Goal: Task Accomplishment & Management: Manage account settings

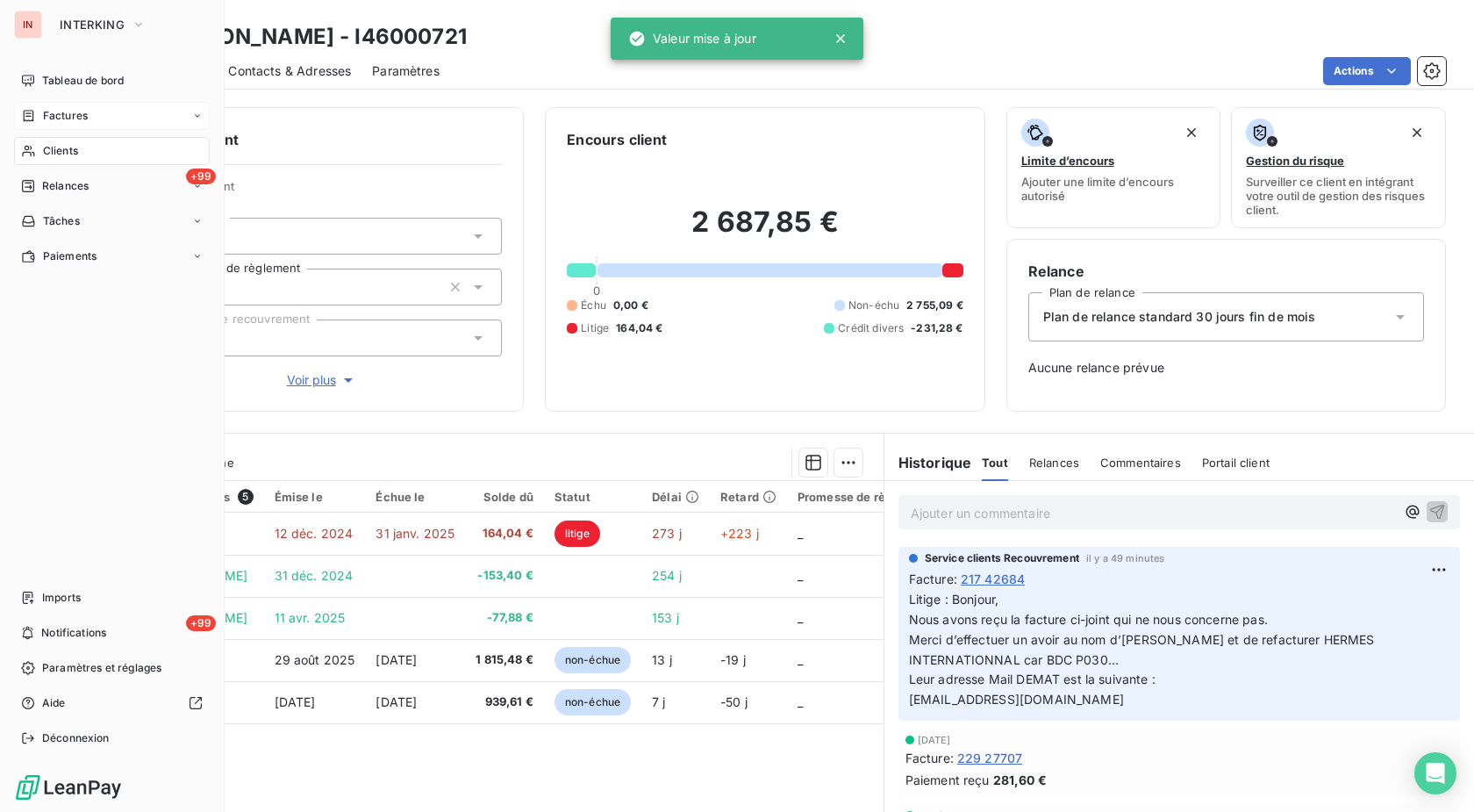
click at [54, 118] on span "Factures" at bounding box center [65, 116] width 45 height 16
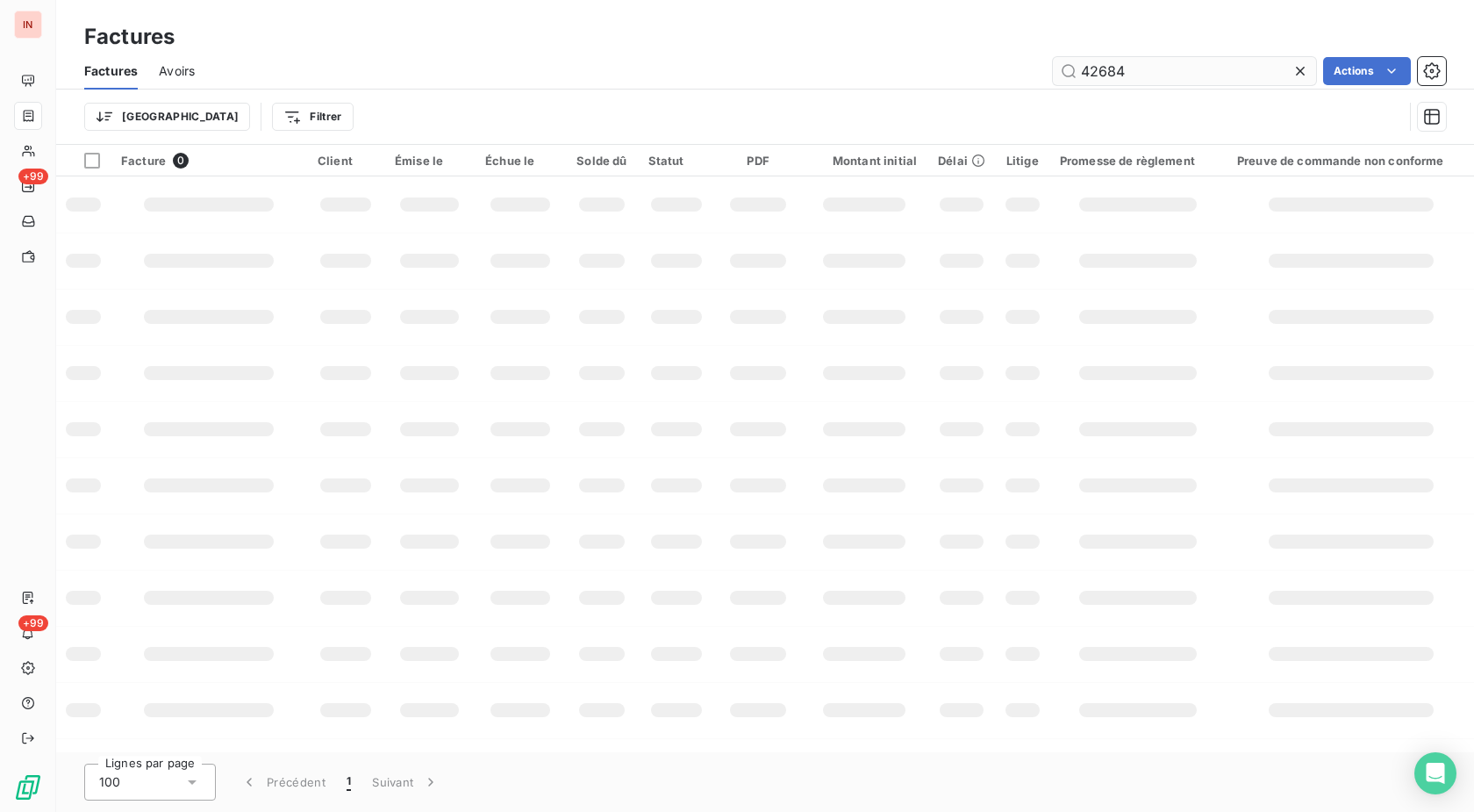
drag, startPoint x: 1075, startPoint y: 75, endPoint x: 932, endPoint y: 99, distance: 145.0
click at [1053, 85] on input "42684" at bounding box center [1185, 71] width 263 height 28
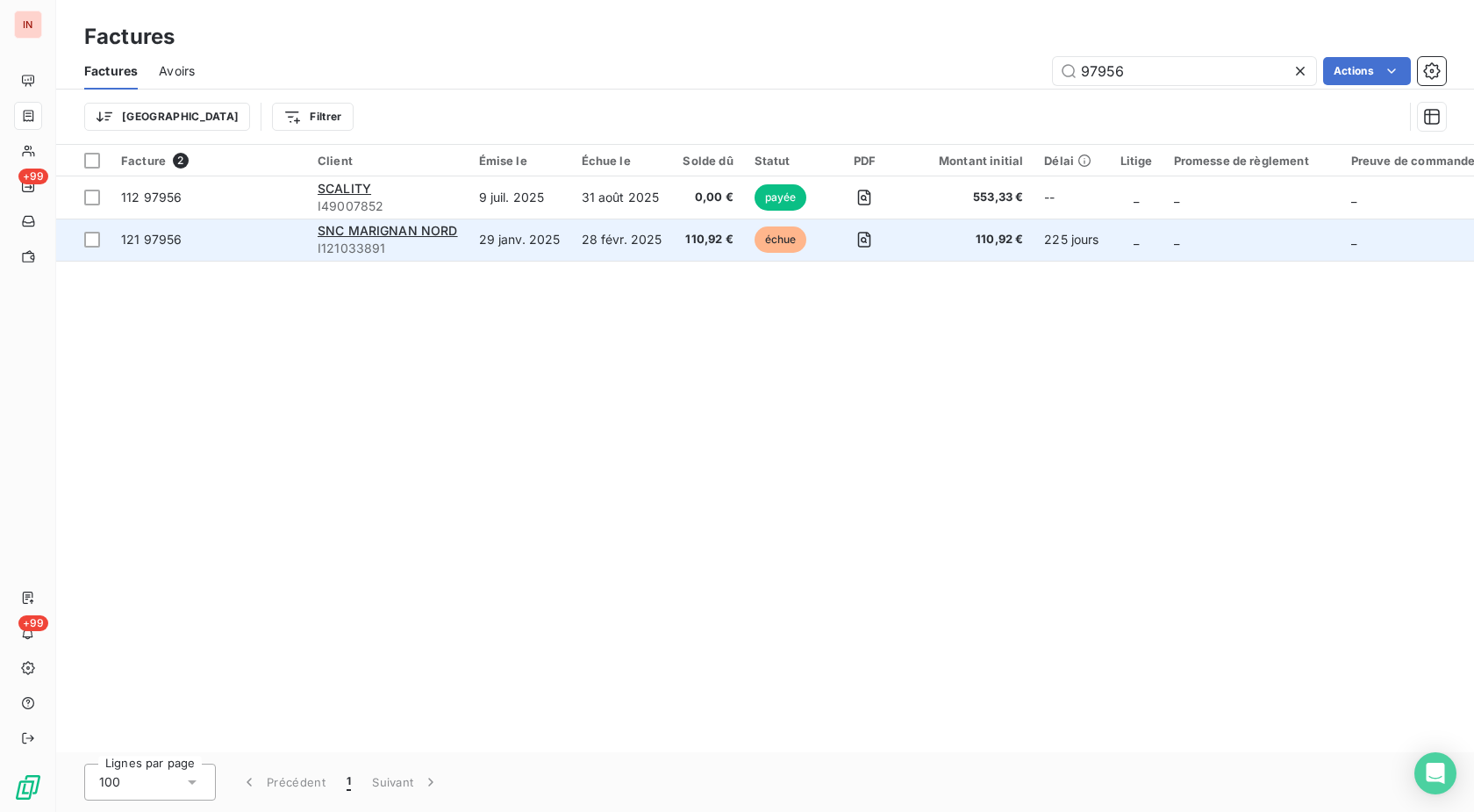
type input "97956"
click at [511, 241] on td "29 janv. 2025" at bounding box center [520, 240] width 103 height 42
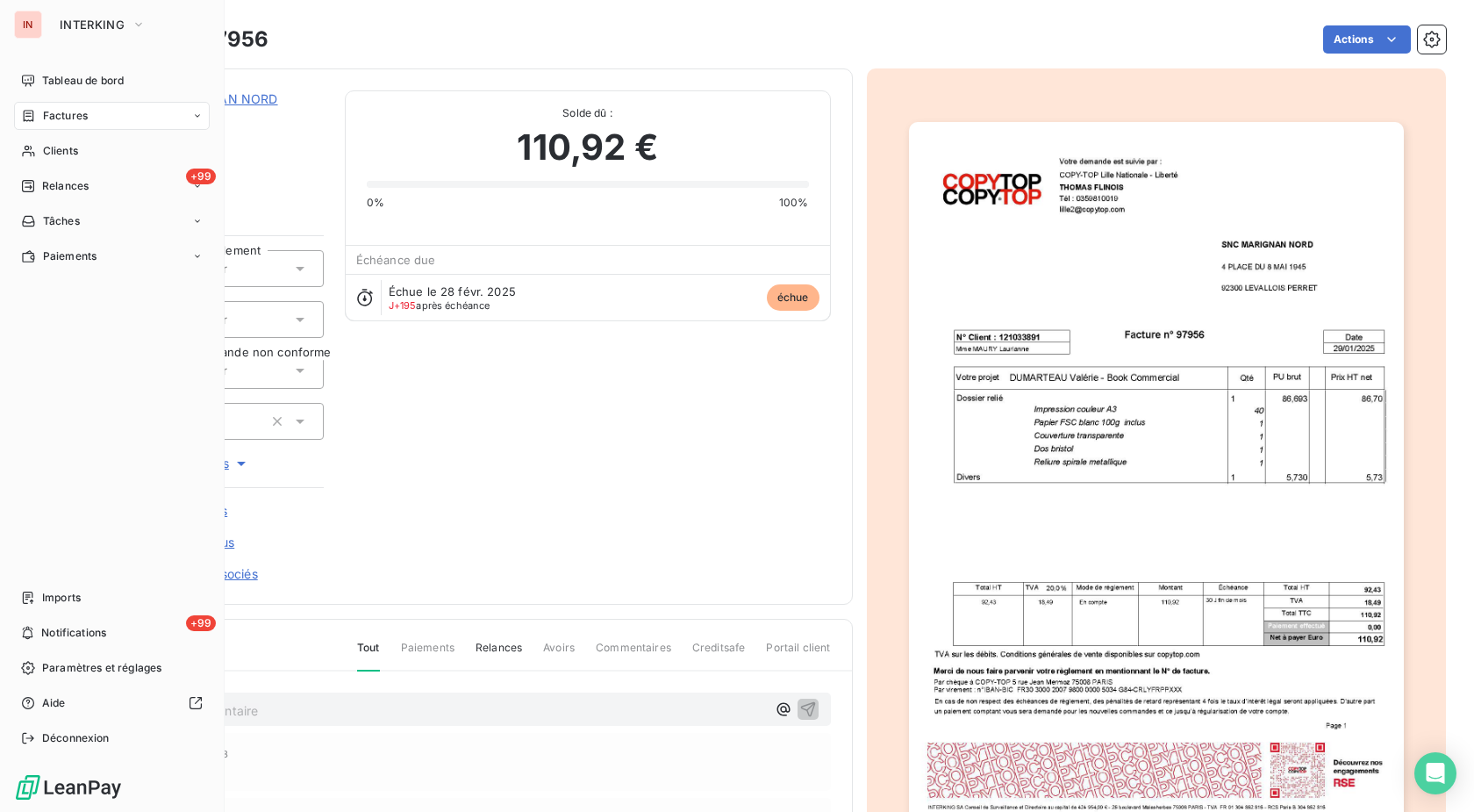
click at [33, 120] on icon at bounding box center [29, 115] width 11 height 11
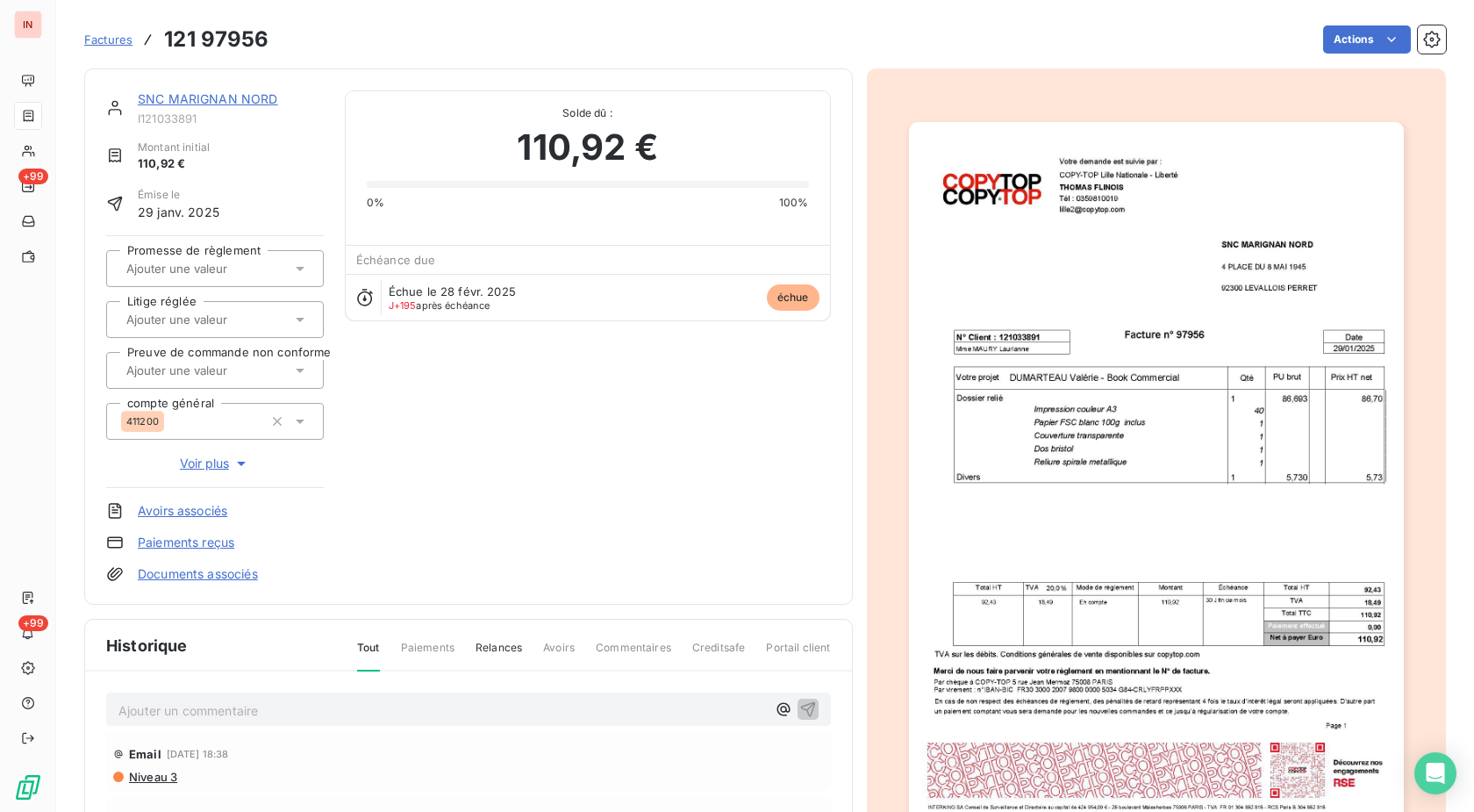
click at [120, 40] on span "Factures" at bounding box center [108, 40] width 48 height 14
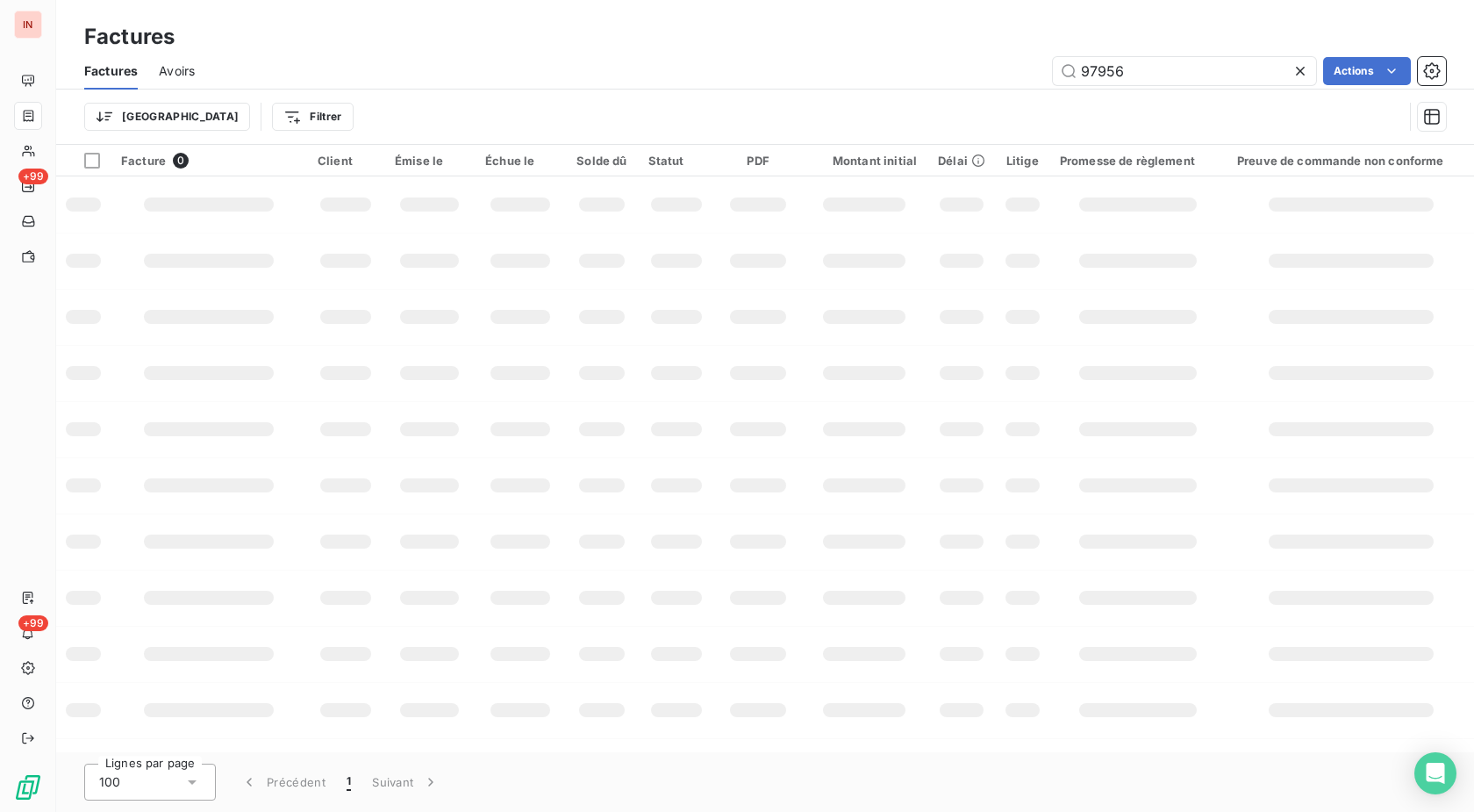
drag, startPoint x: 1128, startPoint y: 75, endPoint x: 1000, endPoint y: 82, distance: 128.2
click at [1053, 76] on input "97956" at bounding box center [1185, 71] width 263 height 28
drag, startPoint x: 1166, startPoint y: 71, endPoint x: 1044, endPoint y: 61, distance: 122.4
click at [1053, 61] on input "92936" at bounding box center [1185, 71] width 263 height 28
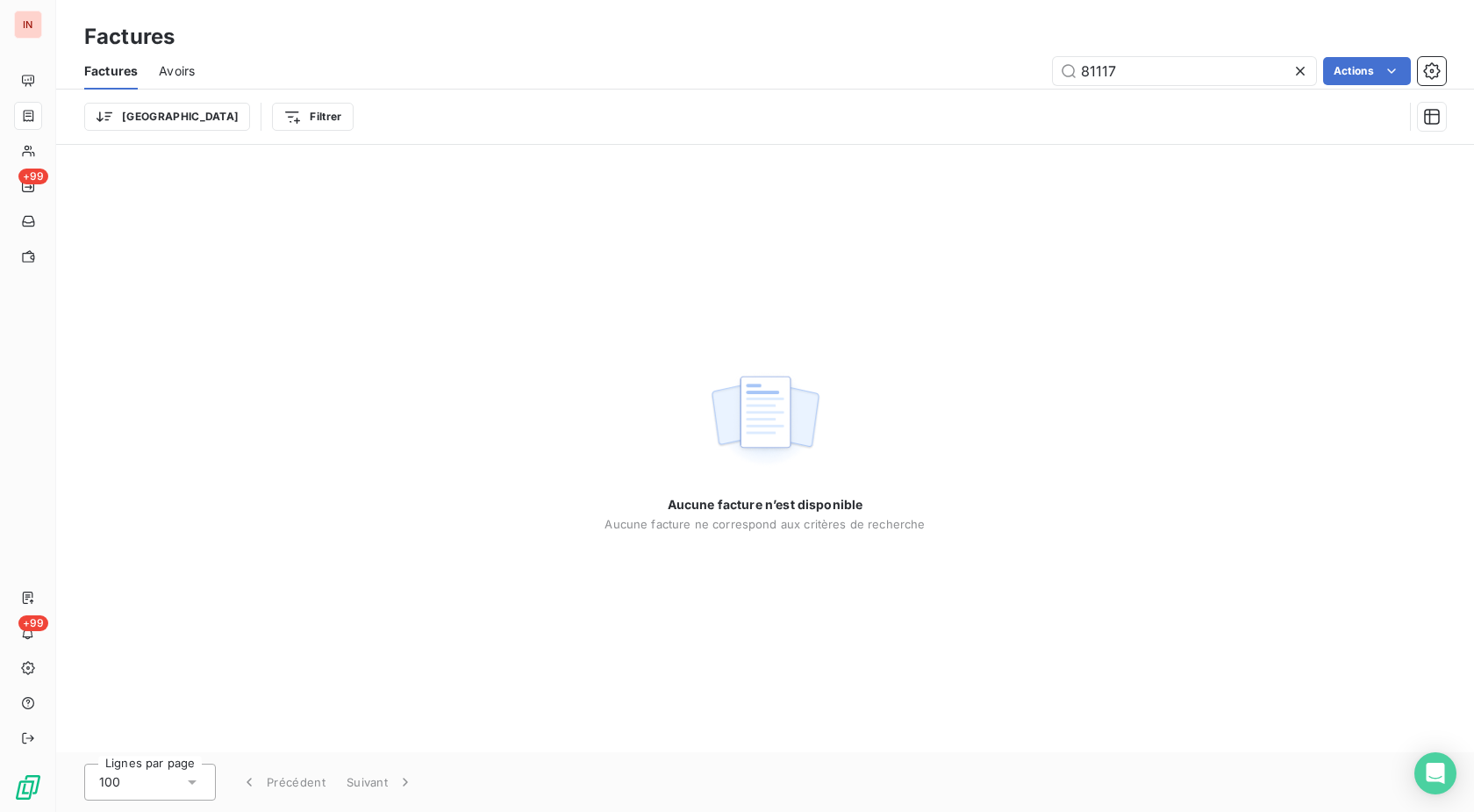
drag, startPoint x: 1160, startPoint y: 71, endPoint x: 902, endPoint y: 80, distance: 258.2
click at [1053, 78] on input "81117" at bounding box center [1185, 71] width 263 height 28
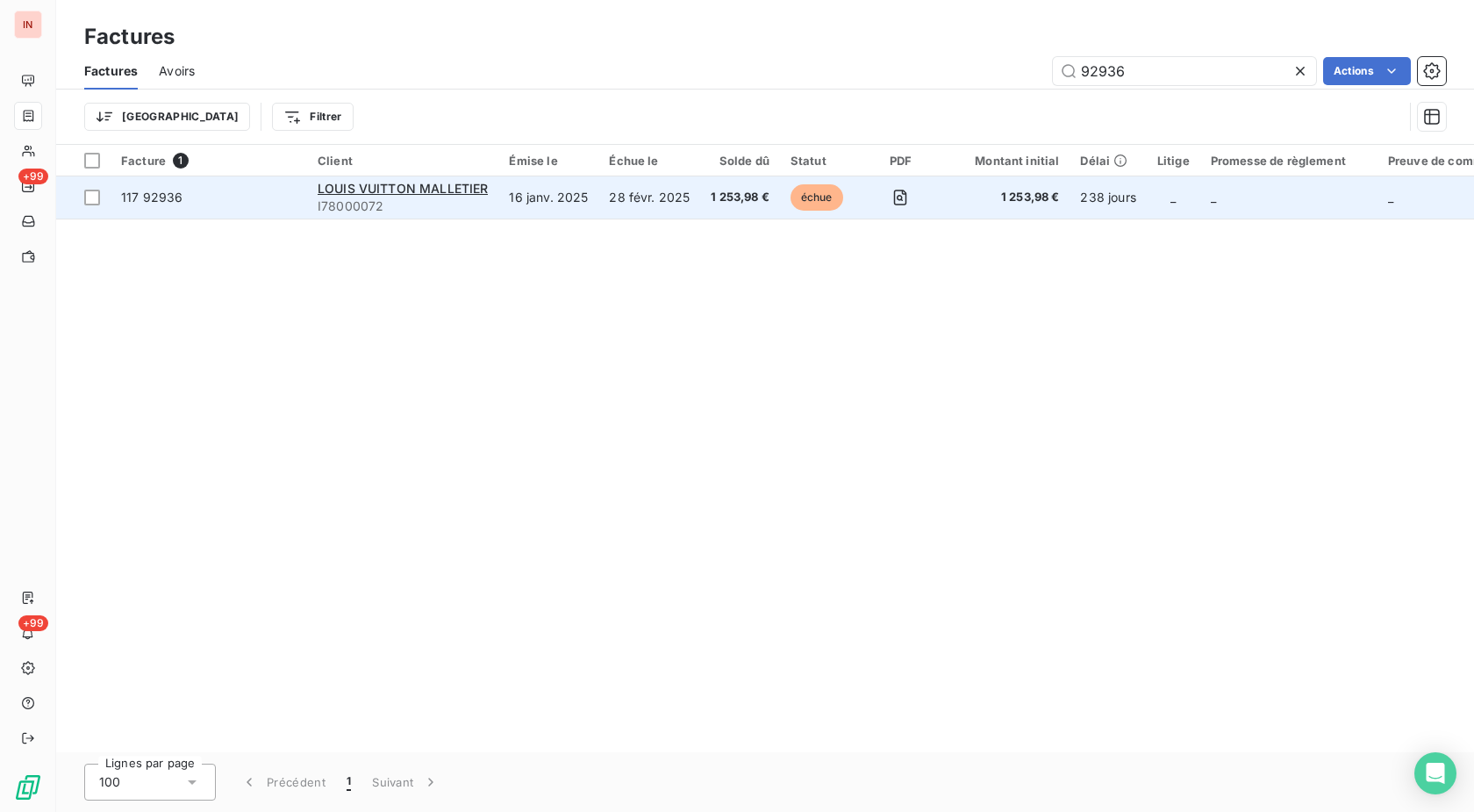
type input "92936"
click at [559, 198] on td "16 janv. 2025" at bounding box center [549, 198] width 100 height 42
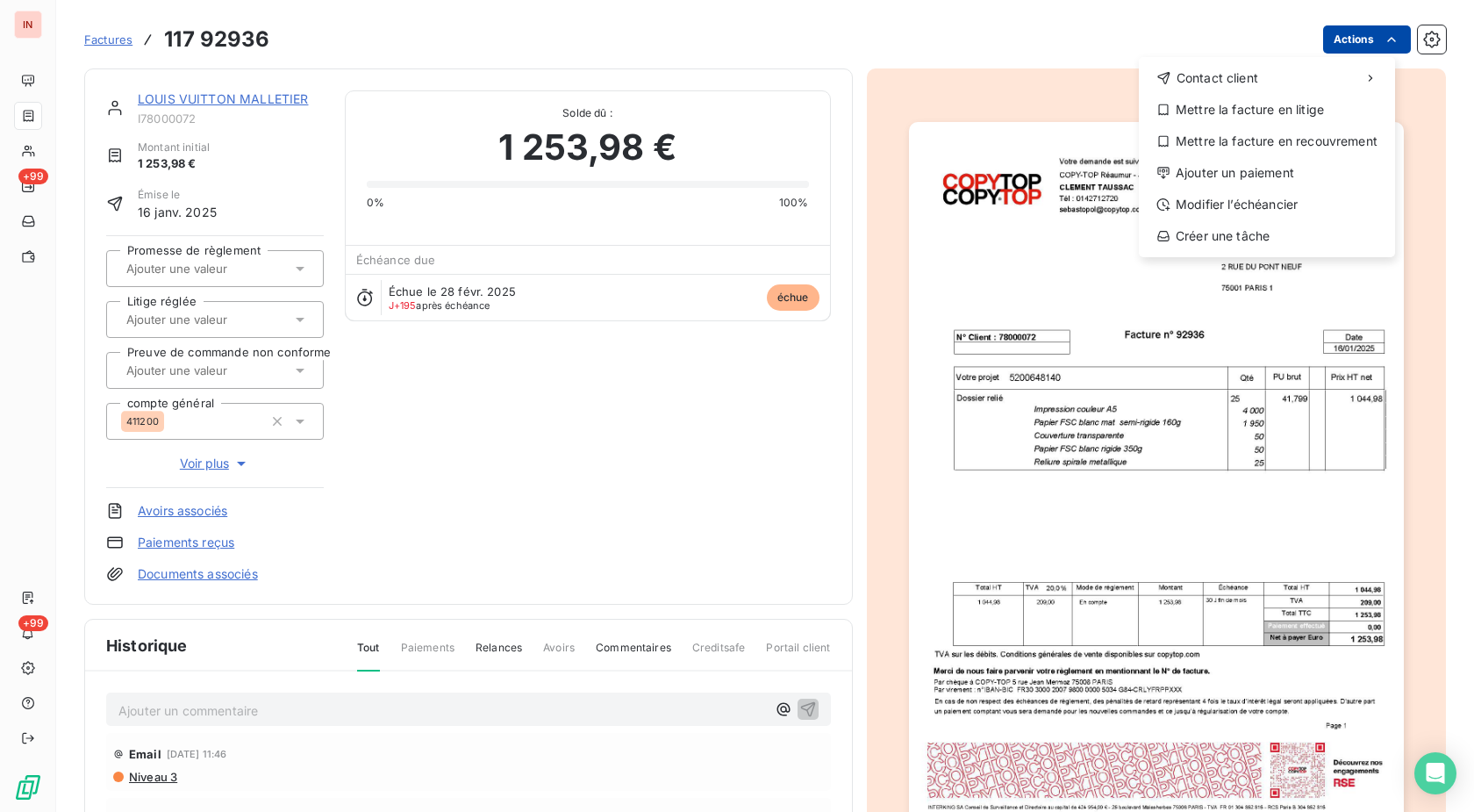
click at [1343, 34] on html "IN +99 +99 Factures [PHONE_NUMBER] Actions Contact client Mettre la facture en …" at bounding box center [737, 406] width 1474 height 812
click at [1248, 167] on div "Ajouter un paiement" at bounding box center [1267, 173] width 242 height 28
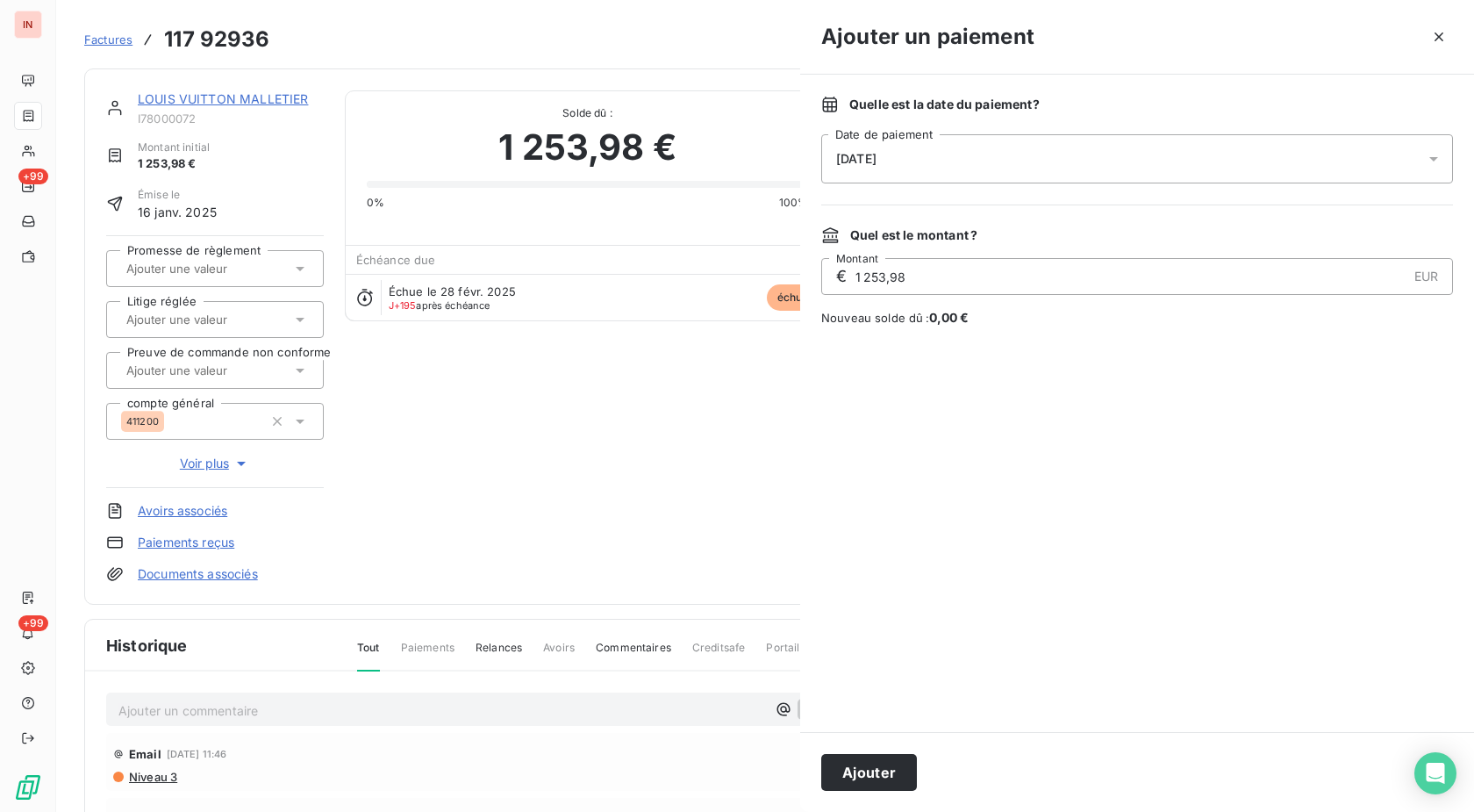
click at [1062, 176] on div "[DATE]" at bounding box center [1138, 159] width 632 height 49
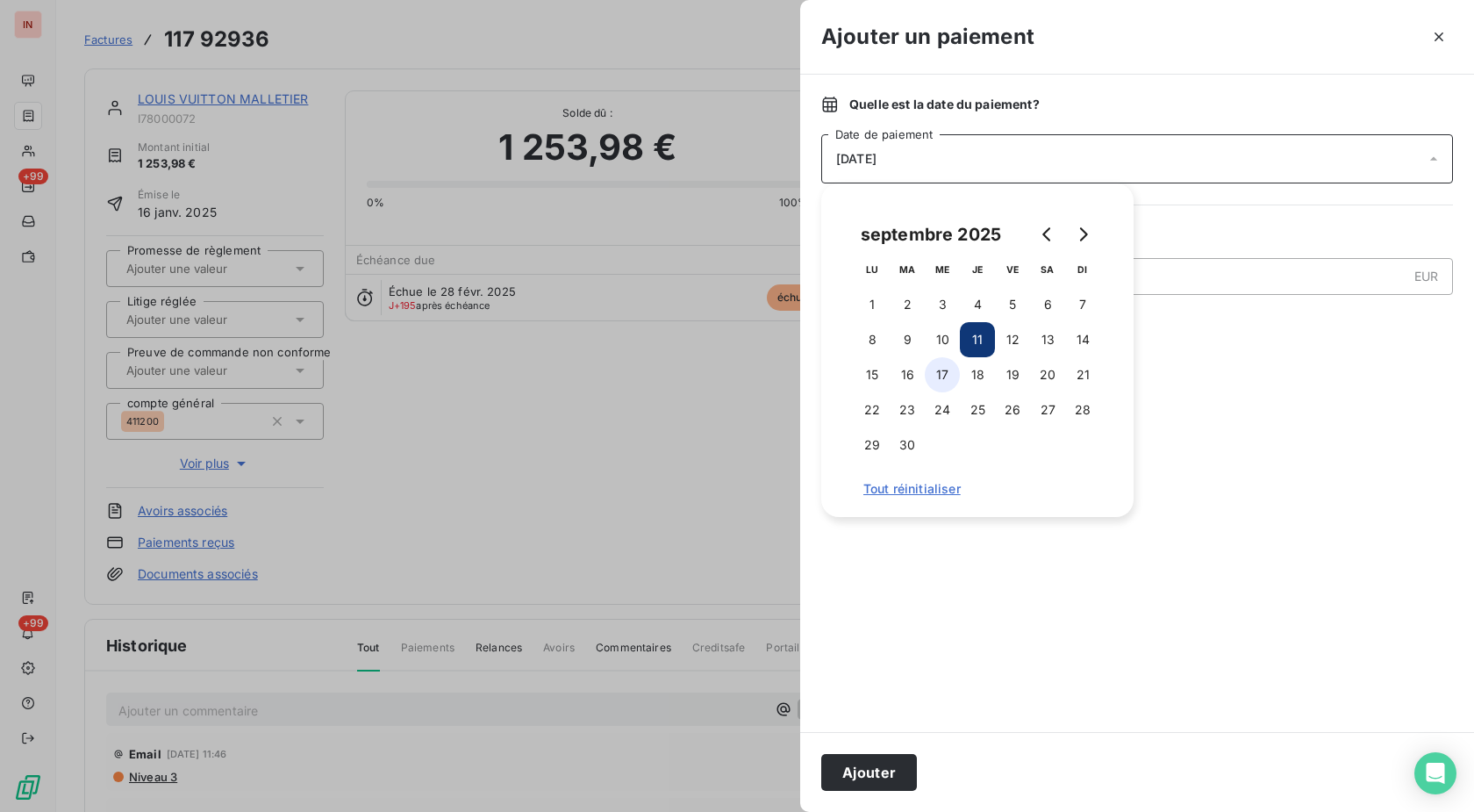
click at [945, 372] on button "17" at bounding box center [943, 375] width 35 height 35
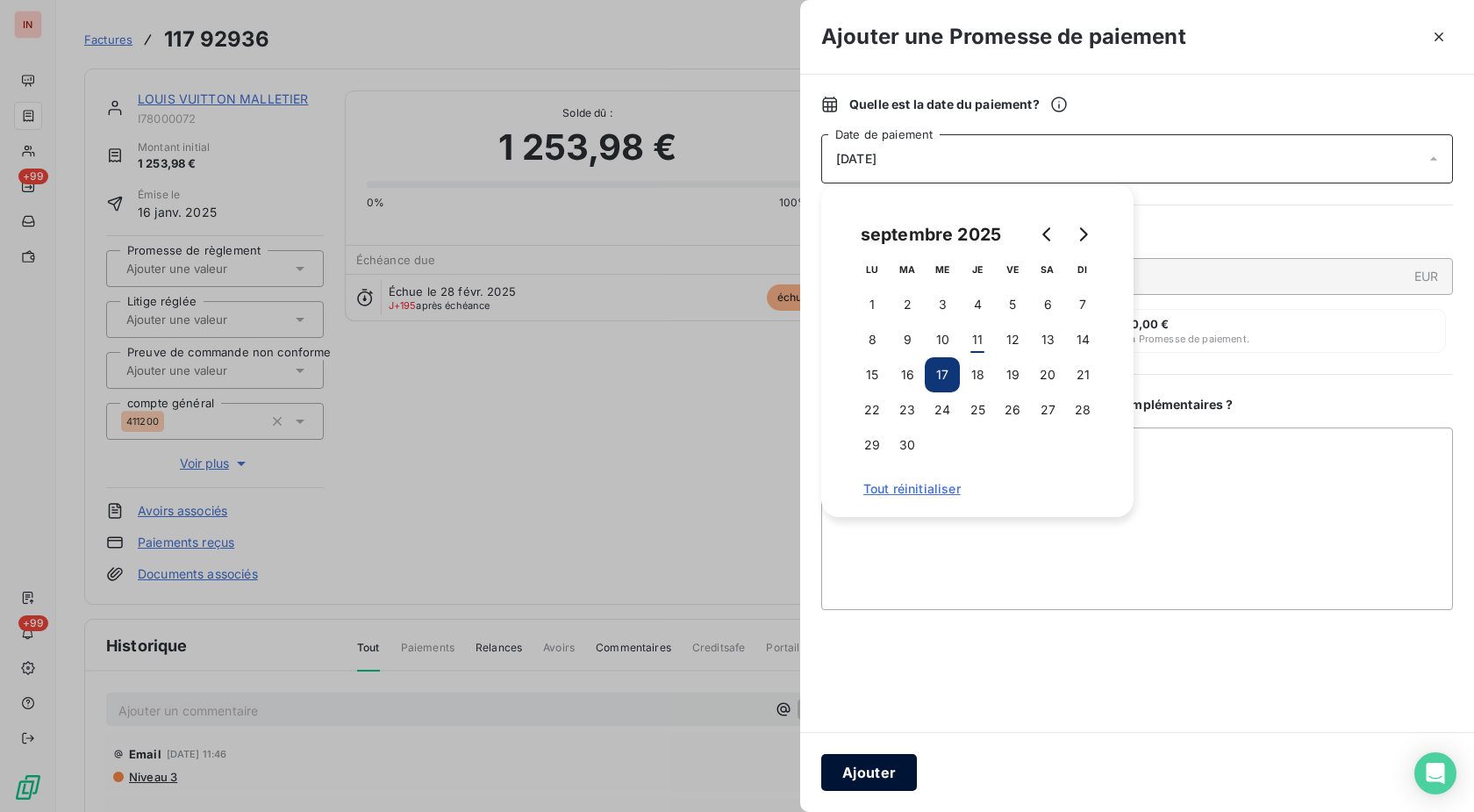
click at [881, 771] on button "Ajouter" at bounding box center [869, 772] width 96 height 37
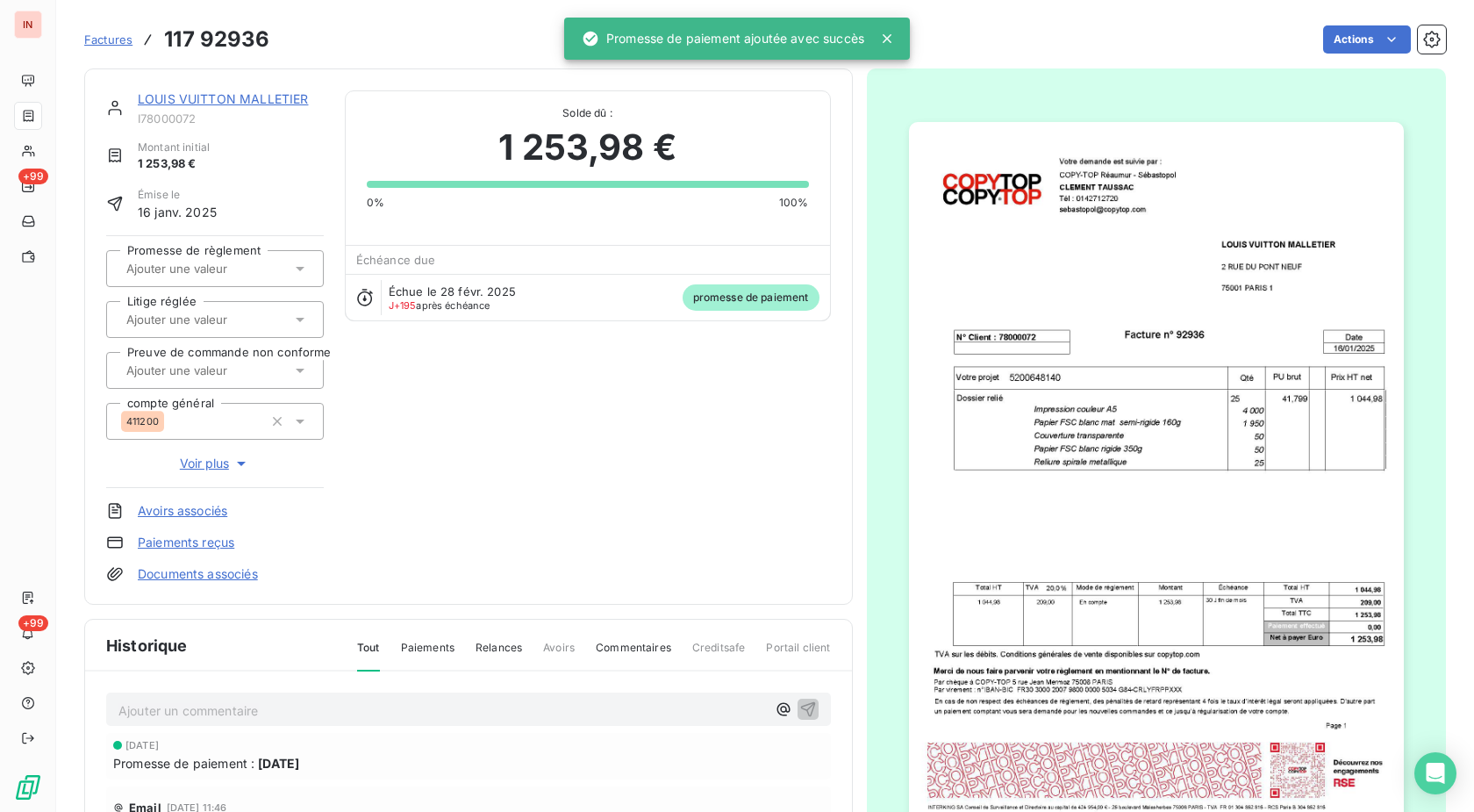
click at [230, 273] on input "text" at bounding box center [212, 269] width 176 height 16
click at [219, 300] on li "Oui" at bounding box center [215, 315] width 218 height 42
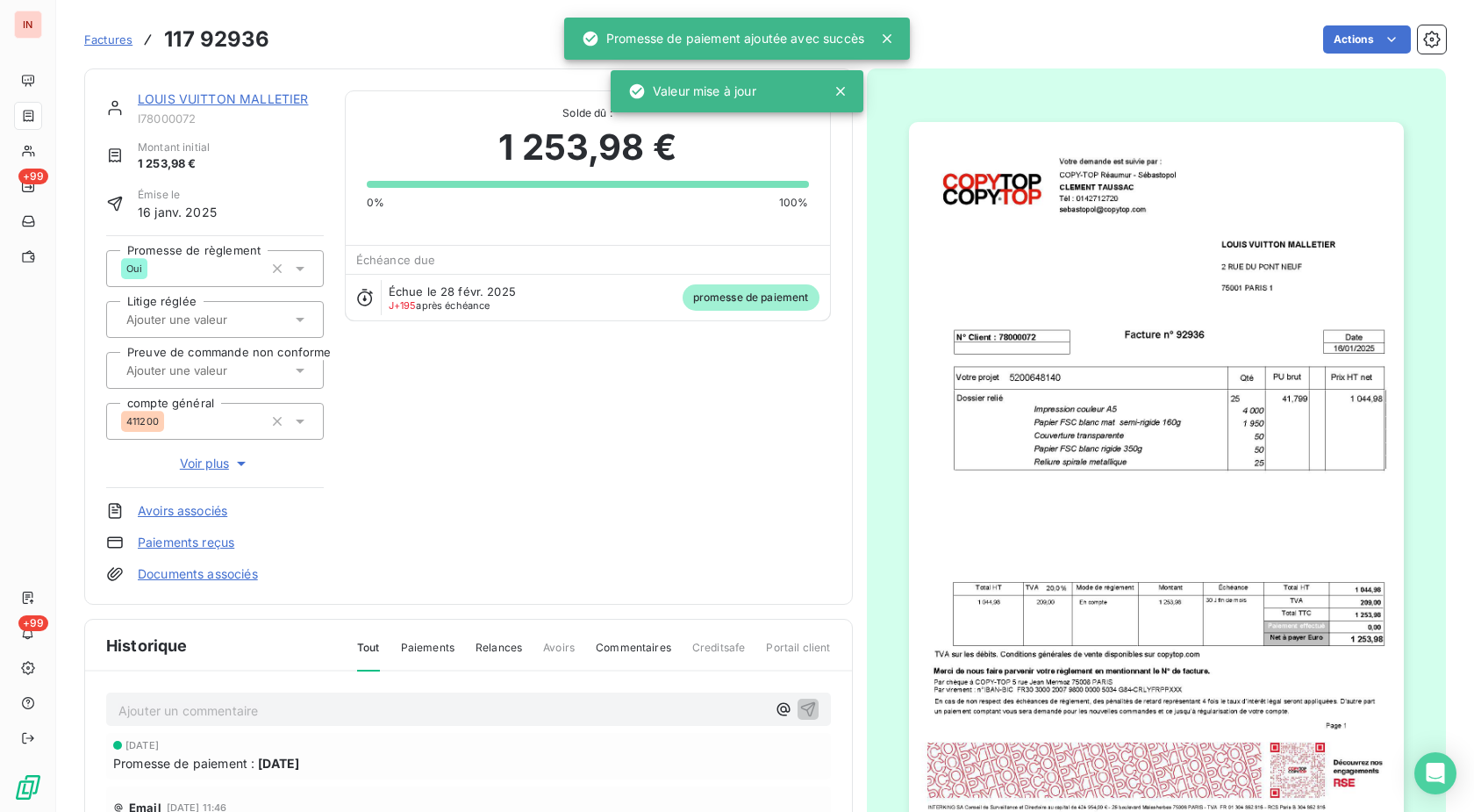
click at [261, 92] on link "LOUIS VUITTON MALLETIER" at bounding box center [223, 98] width 170 height 15
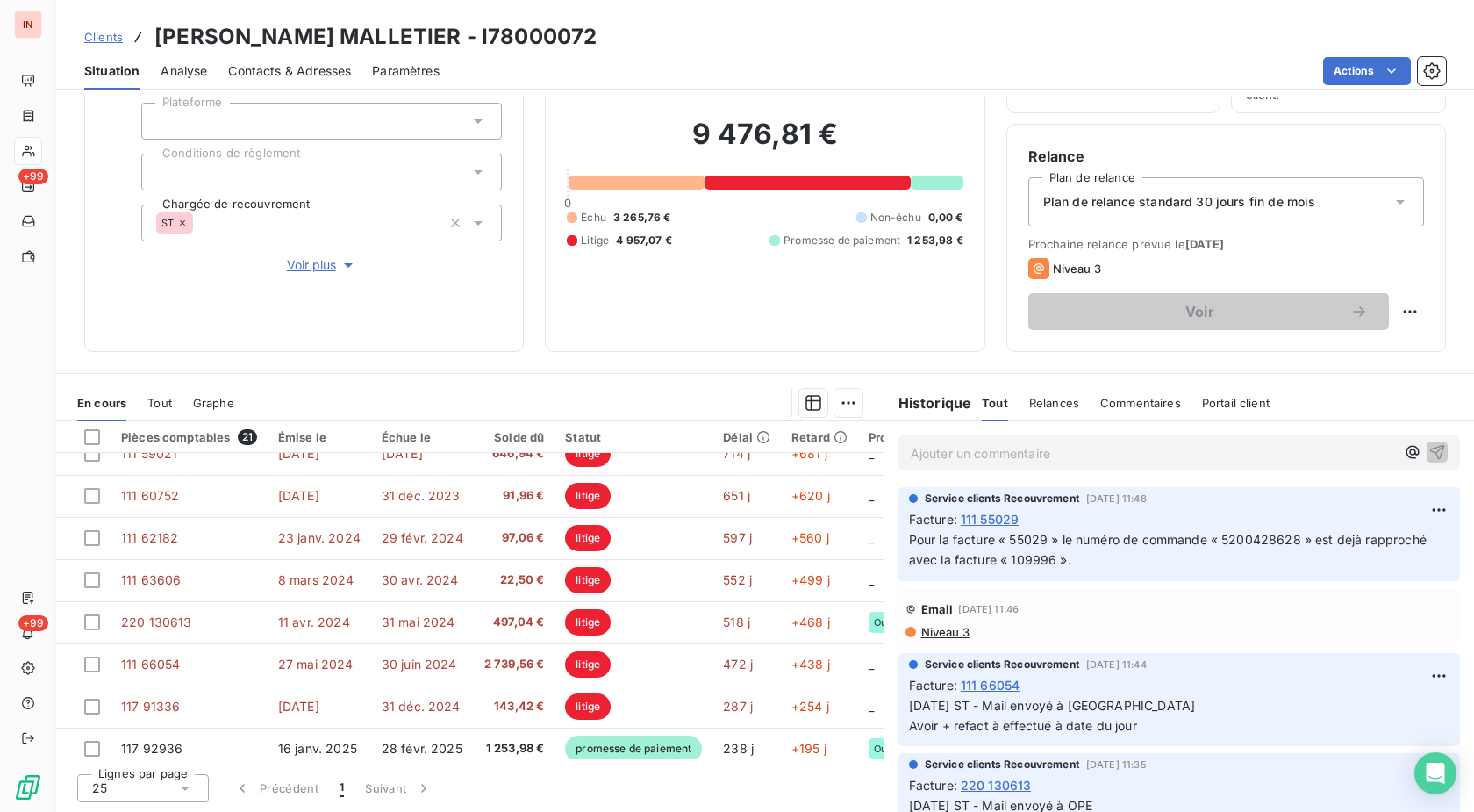
scroll to position [57, 0]
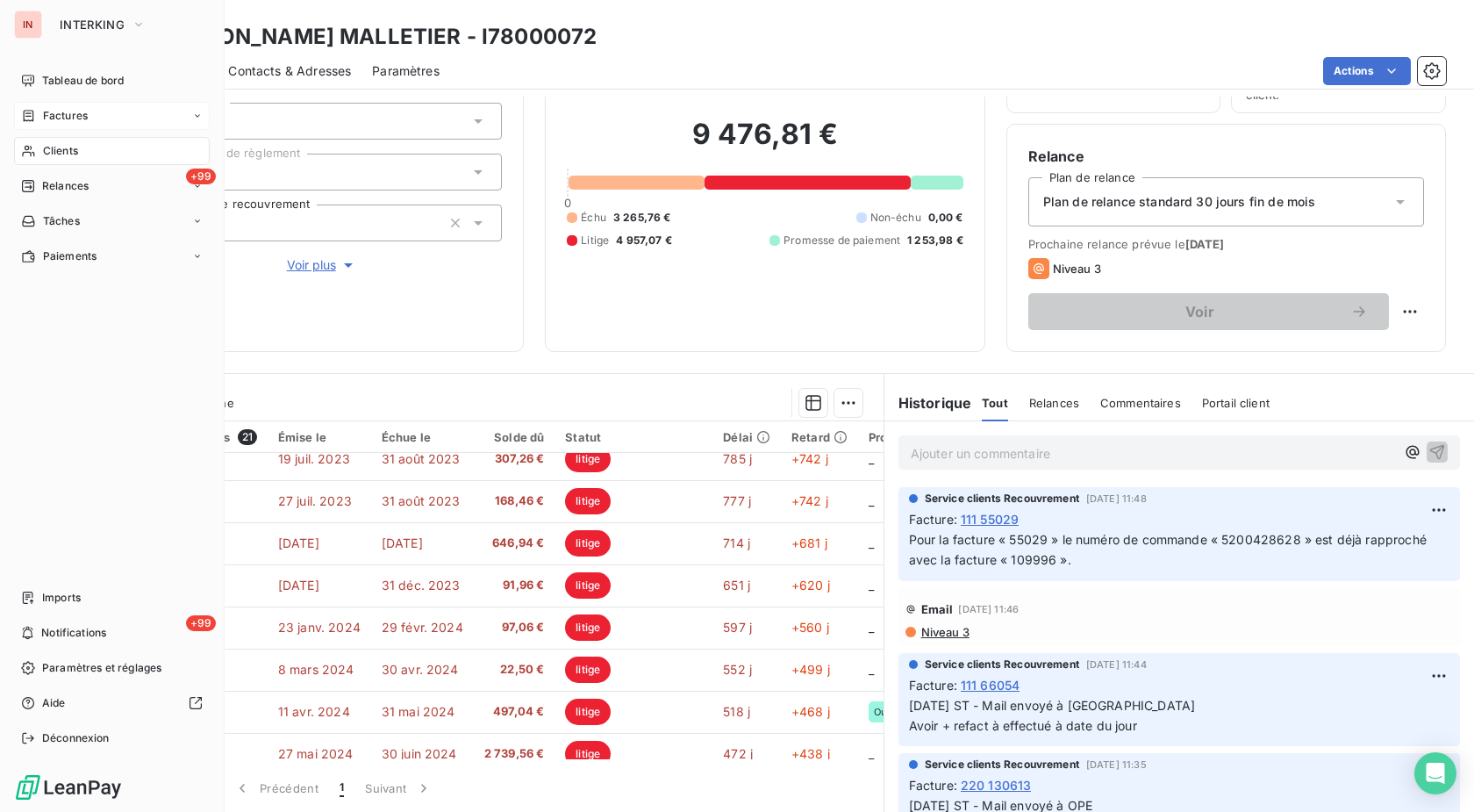
click at [32, 118] on icon at bounding box center [29, 115] width 11 height 11
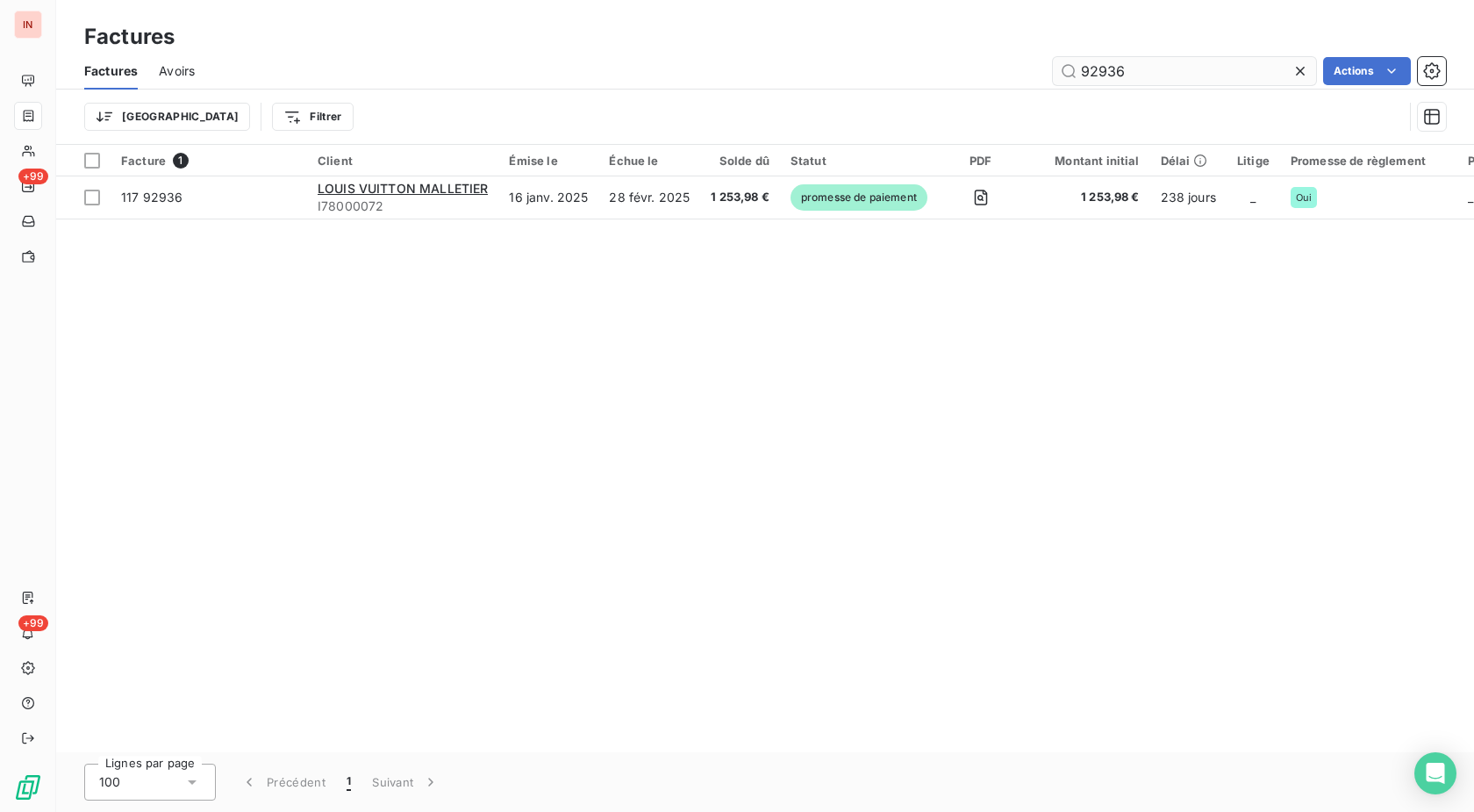
drag, startPoint x: 1143, startPoint y: 69, endPoint x: 1029, endPoint y: 74, distance: 114.1
click at [1053, 74] on input "92936" at bounding box center [1185, 71] width 263 height 28
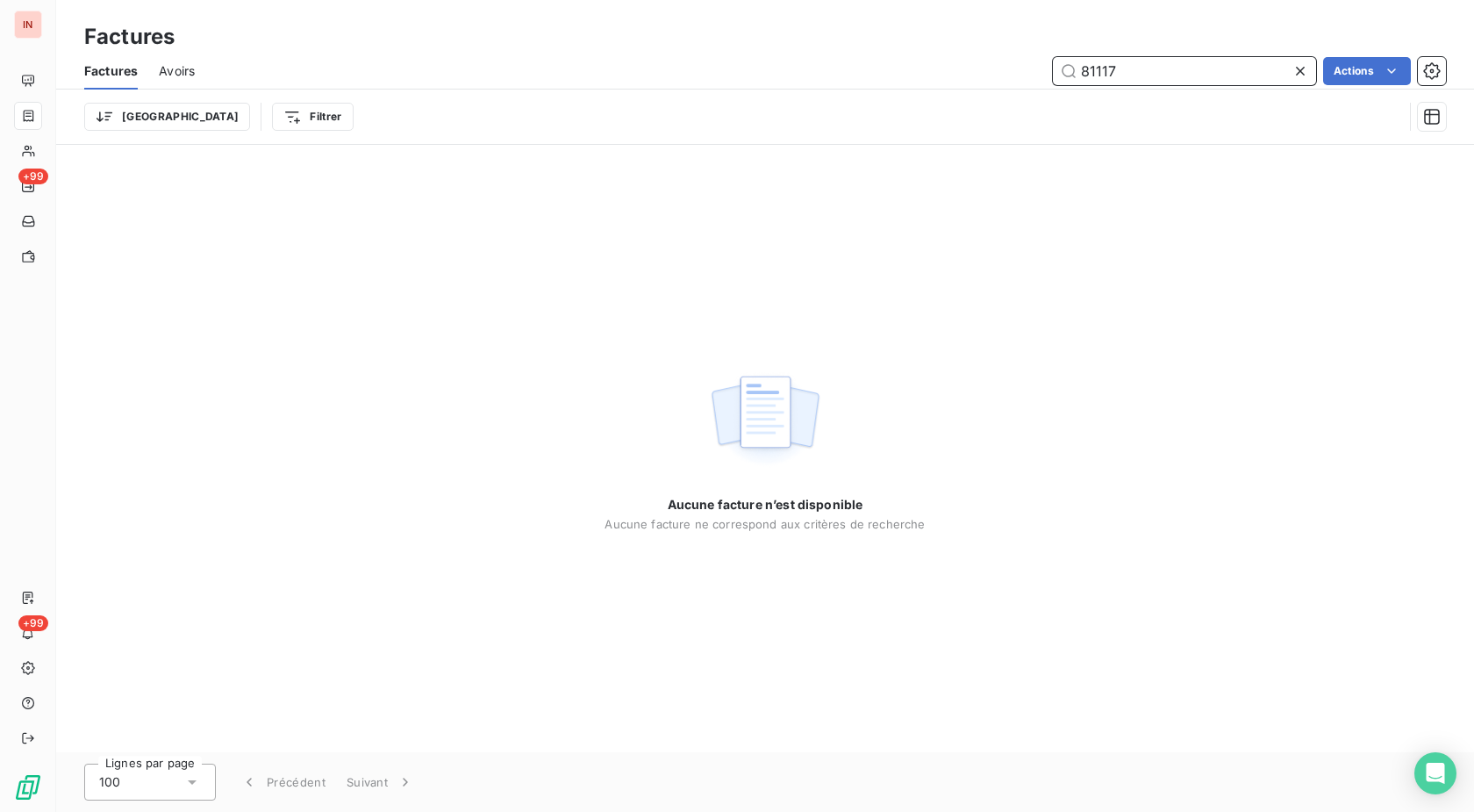
click at [1167, 74] on input "81117" at bounding box center [1185, 71] width 263 height 28
drag, startPoint x: 1167, startPoint y: 70, endPoint x: 882, endPoint y: 75, distance: 285.0
click at [1053, 75] on input "81117" at bounding box center [1185, 71] width 263 height 28
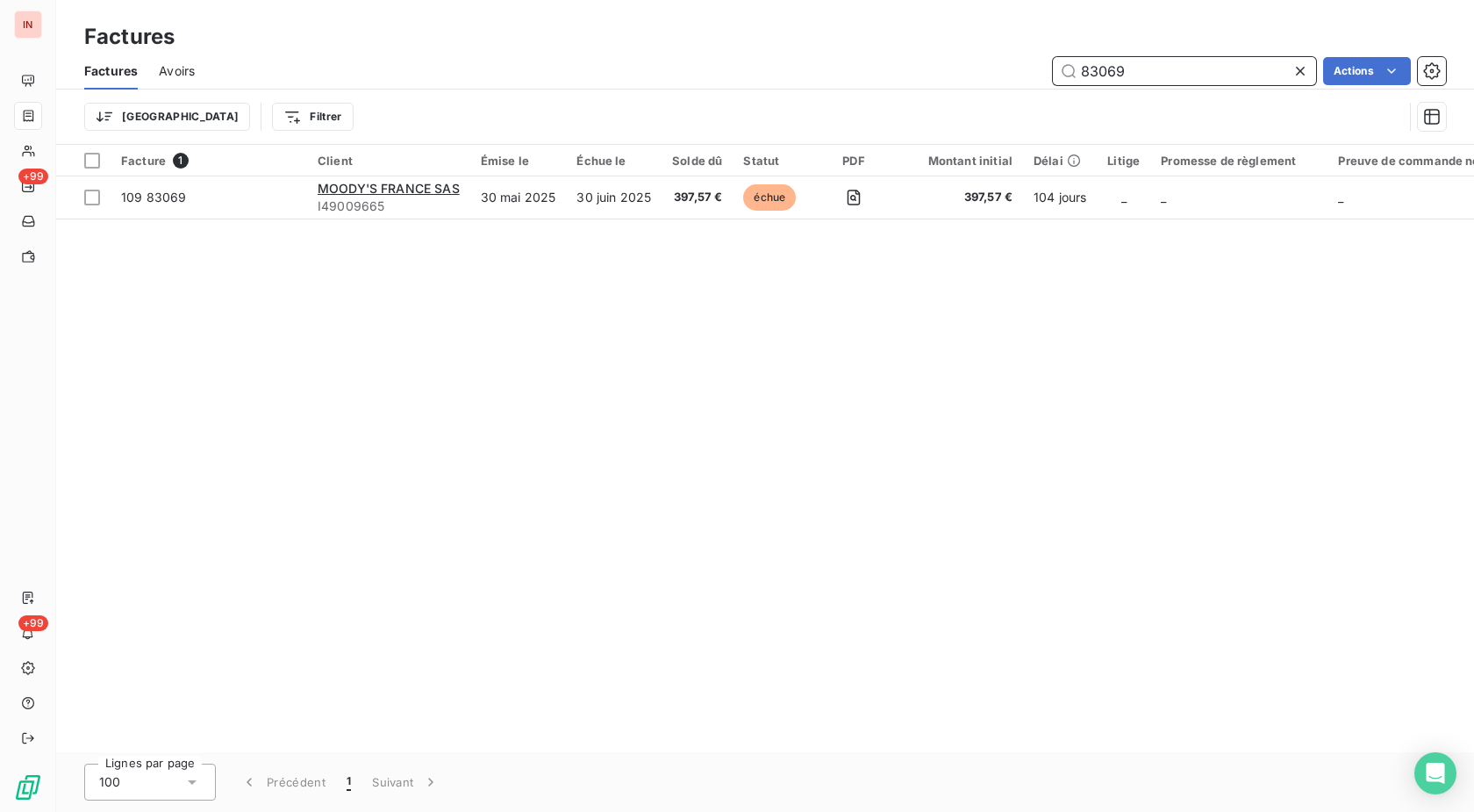
type input "83069"
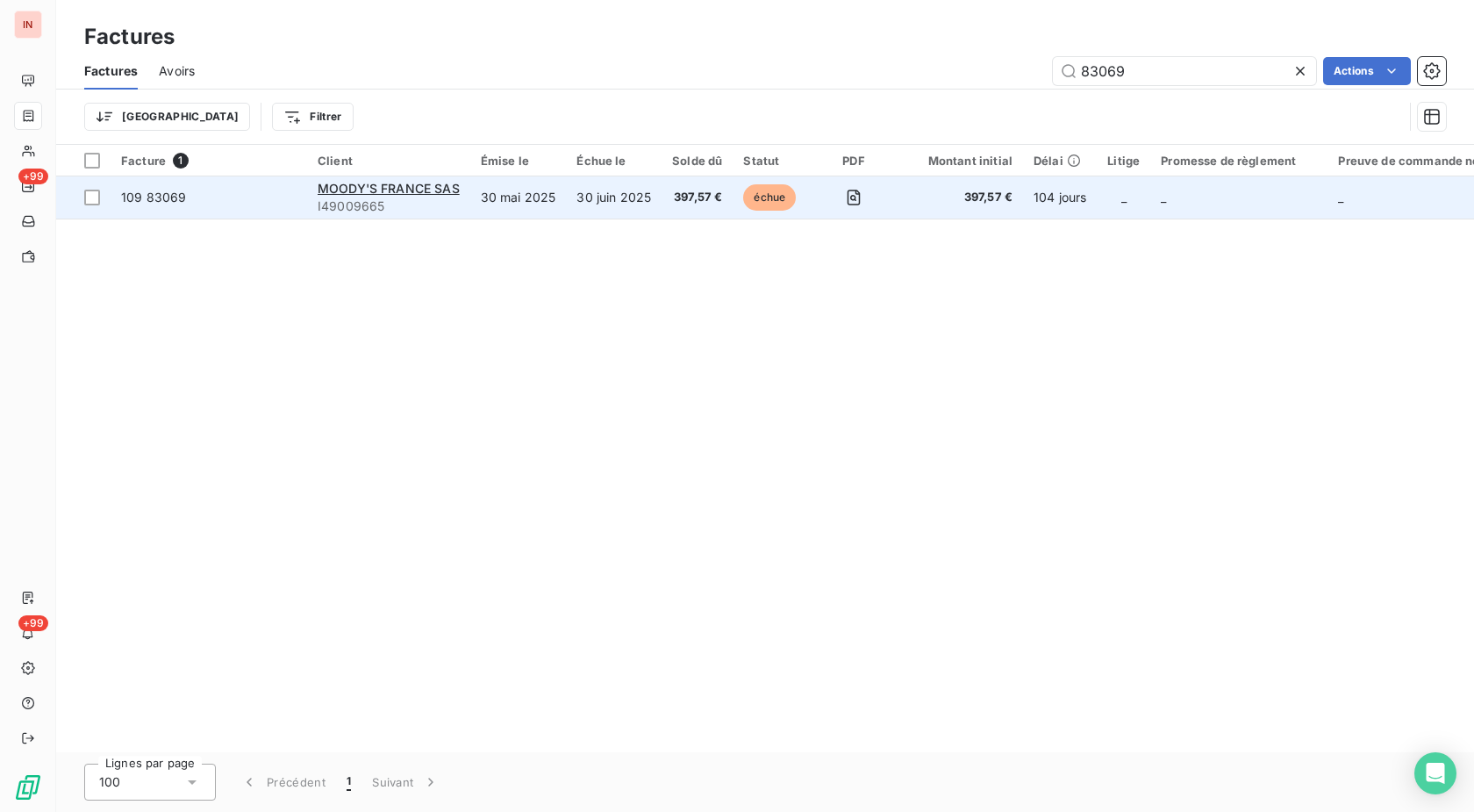
click at [578, 197] on td "30 juin 2025" at bounding box center [614, 198] width 96 height 42
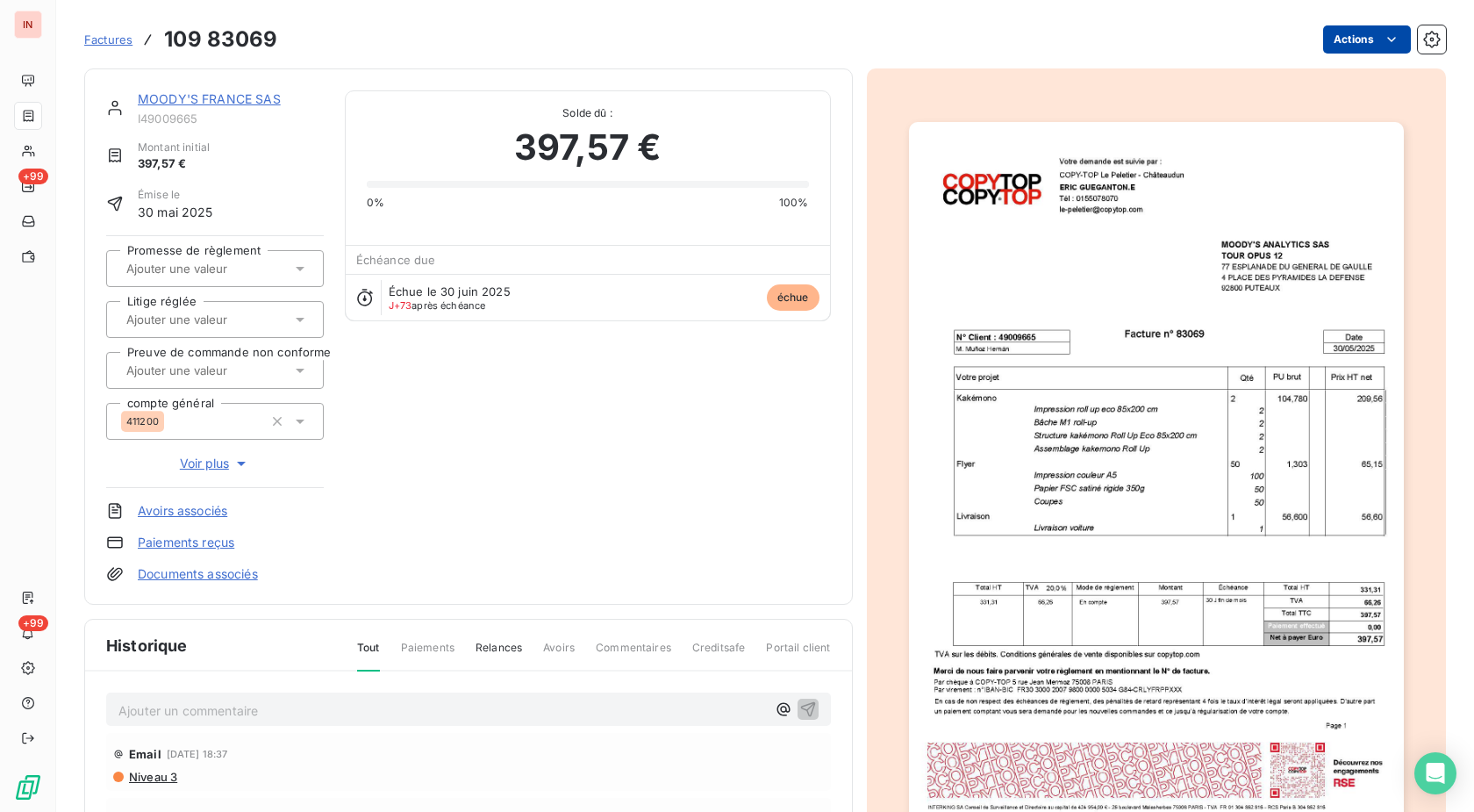
click at [1332, 47] on html "IN +99 +99 Factures 109 83069 Actions MOODY'S [GEOGRAPHIC_DATA] SAS I49009665 M…" at bounding box center [737, 406] width 1474 height 812
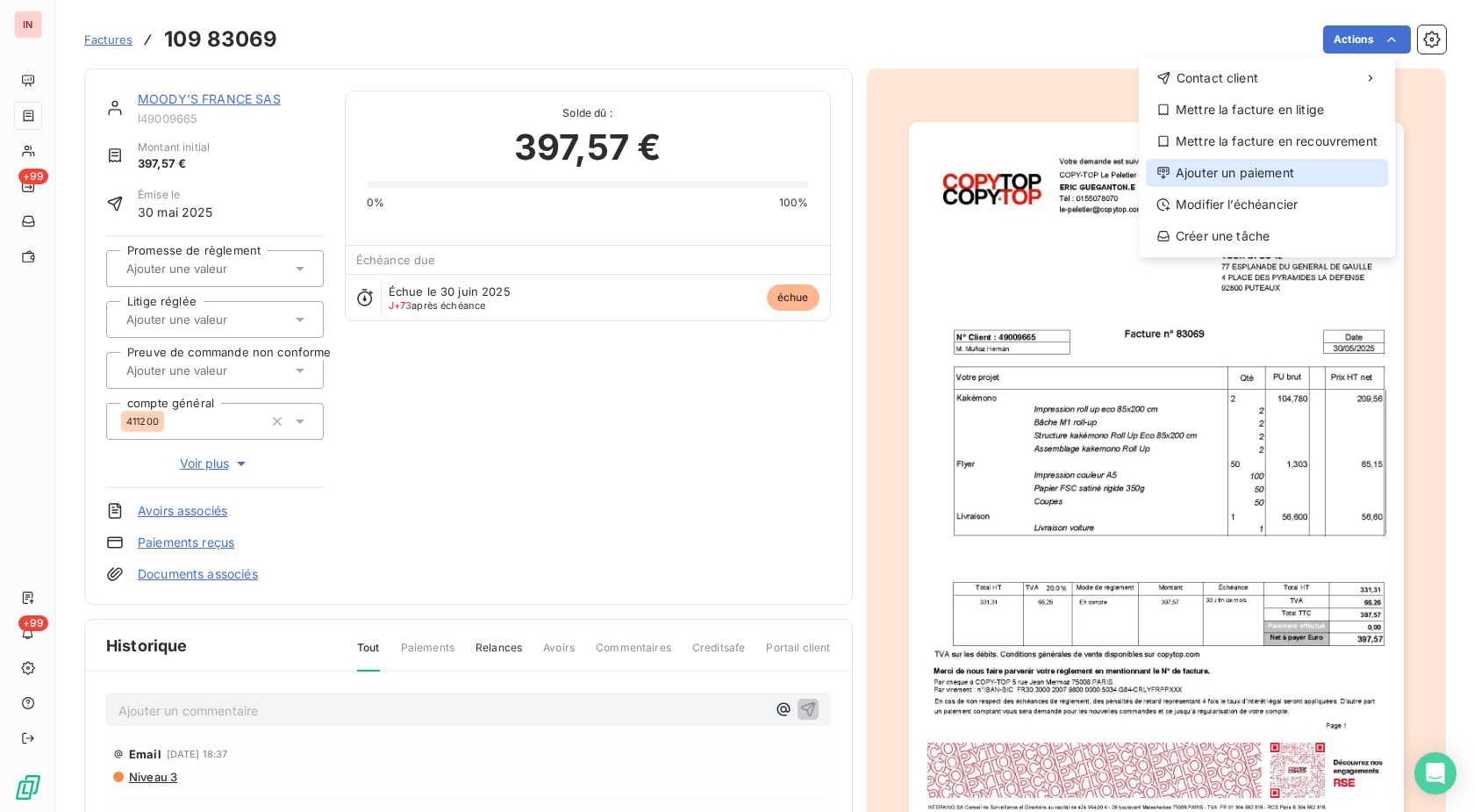
click at [1269, 168] on div "Ajouter un paiement" at bounding box center [1267, 173] width 242 height 28
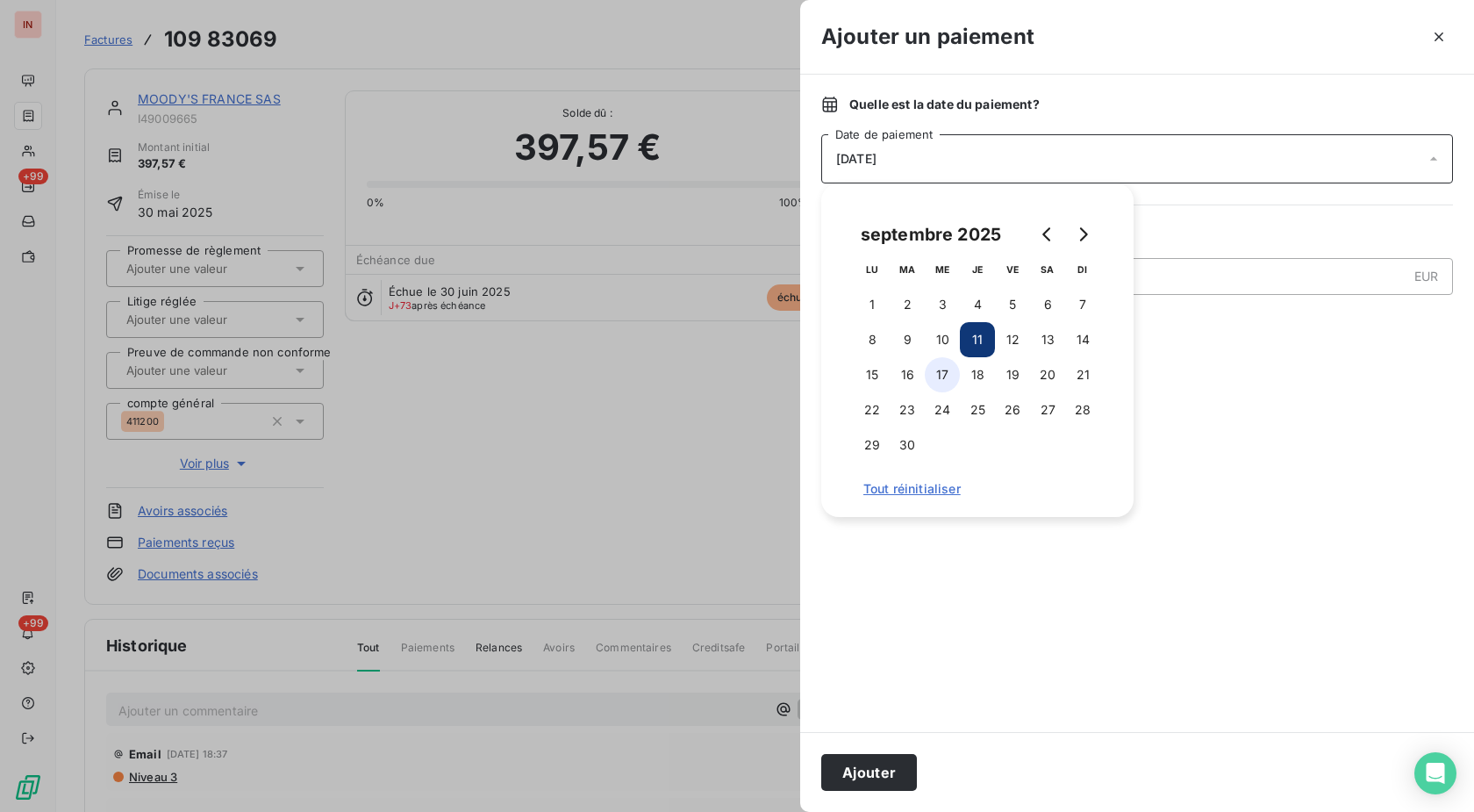
drag, startPoint x: 935, startPoint y: 363, endPoint x: 917, endPoint y: 428, distance: 67.4
click at [936, 363] on button "17" at bounding box center [943, 375] width 35 height 35
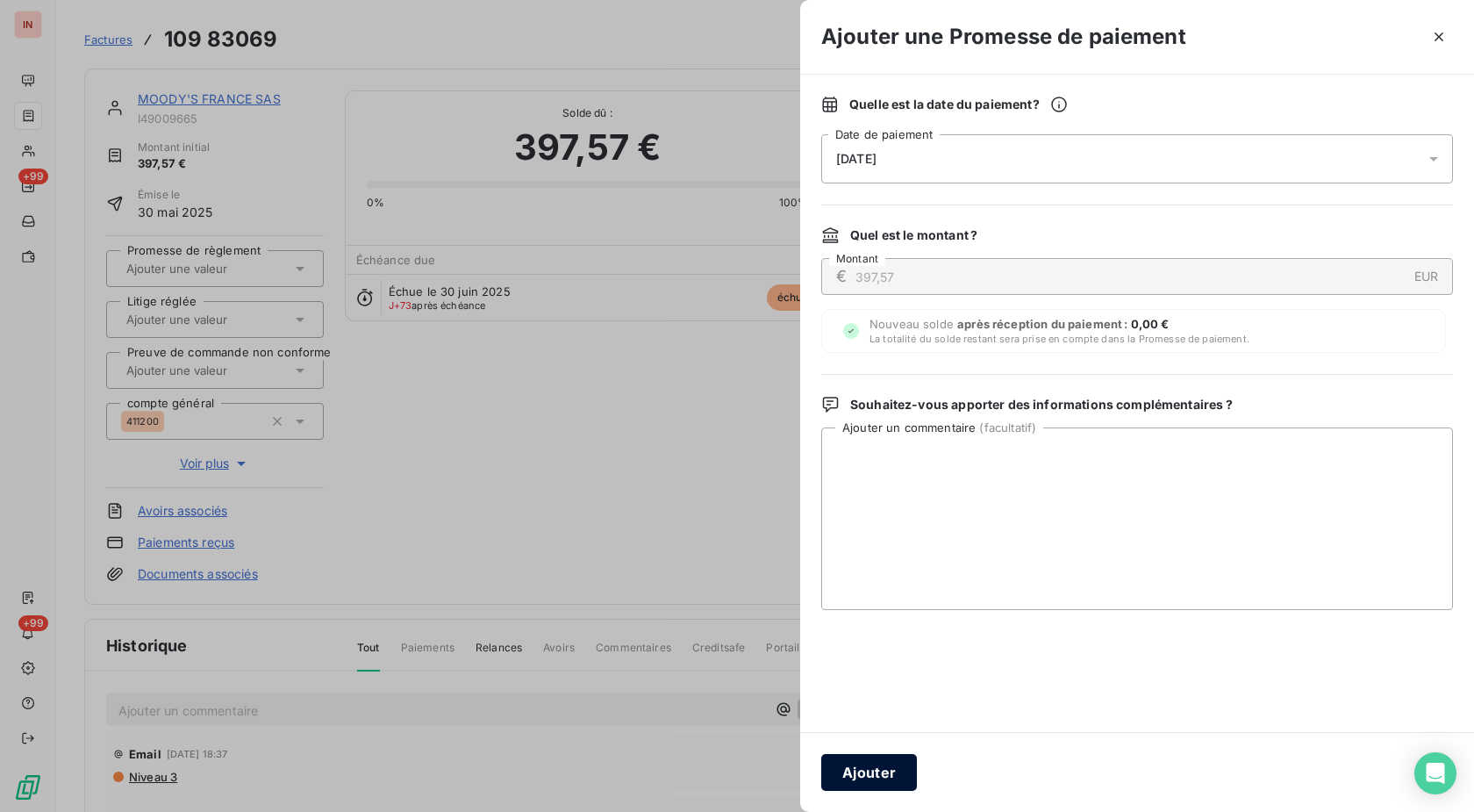
click at [852, 774] on button "Ajouter" at bounding box center [869, 772] width 96 height 37
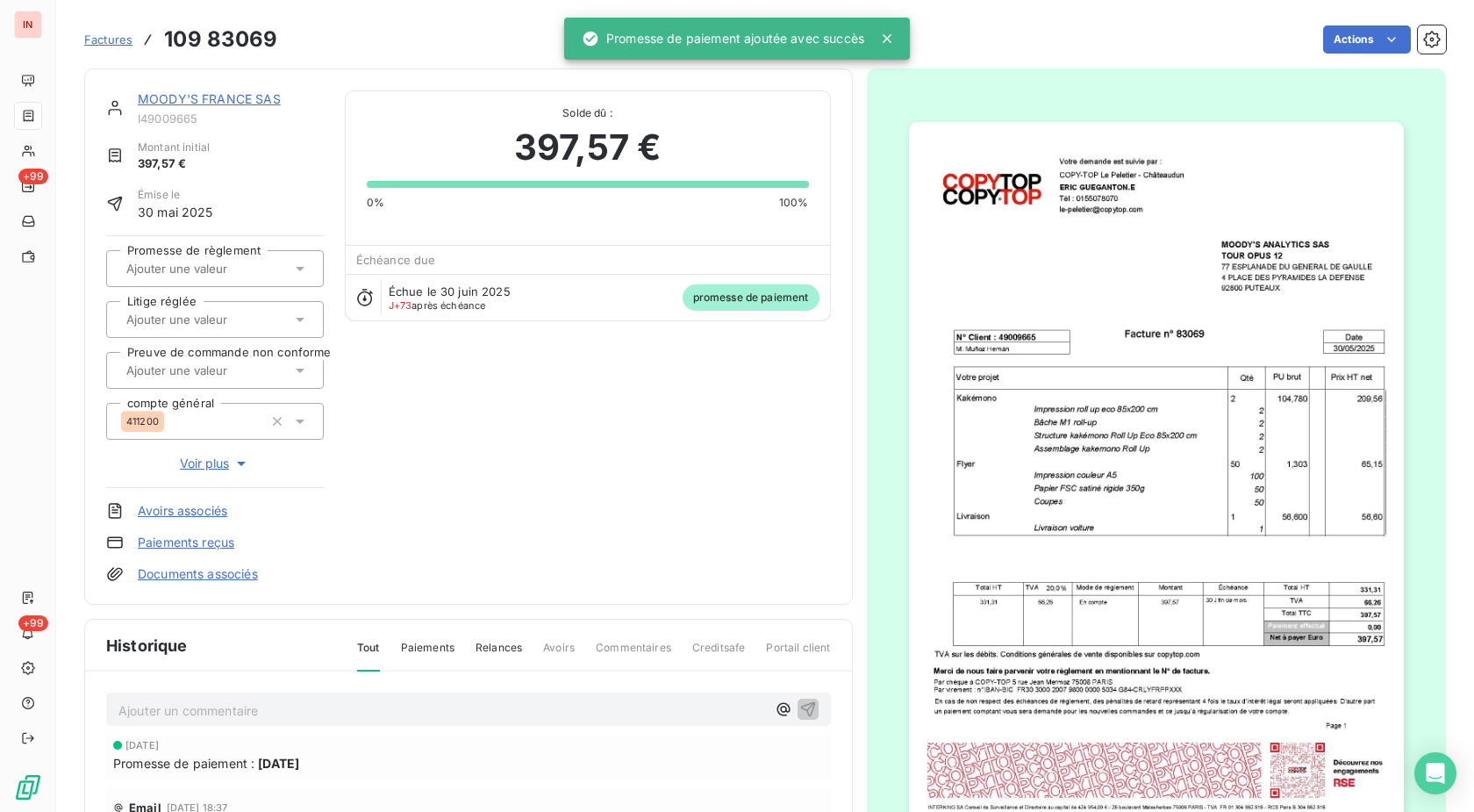
click at [226, 256] on div at bounding box center [215, 269] width 218 height 37
click at [226, 317] on div "Oui" at bounding box center [226, 315] width 169 height 28
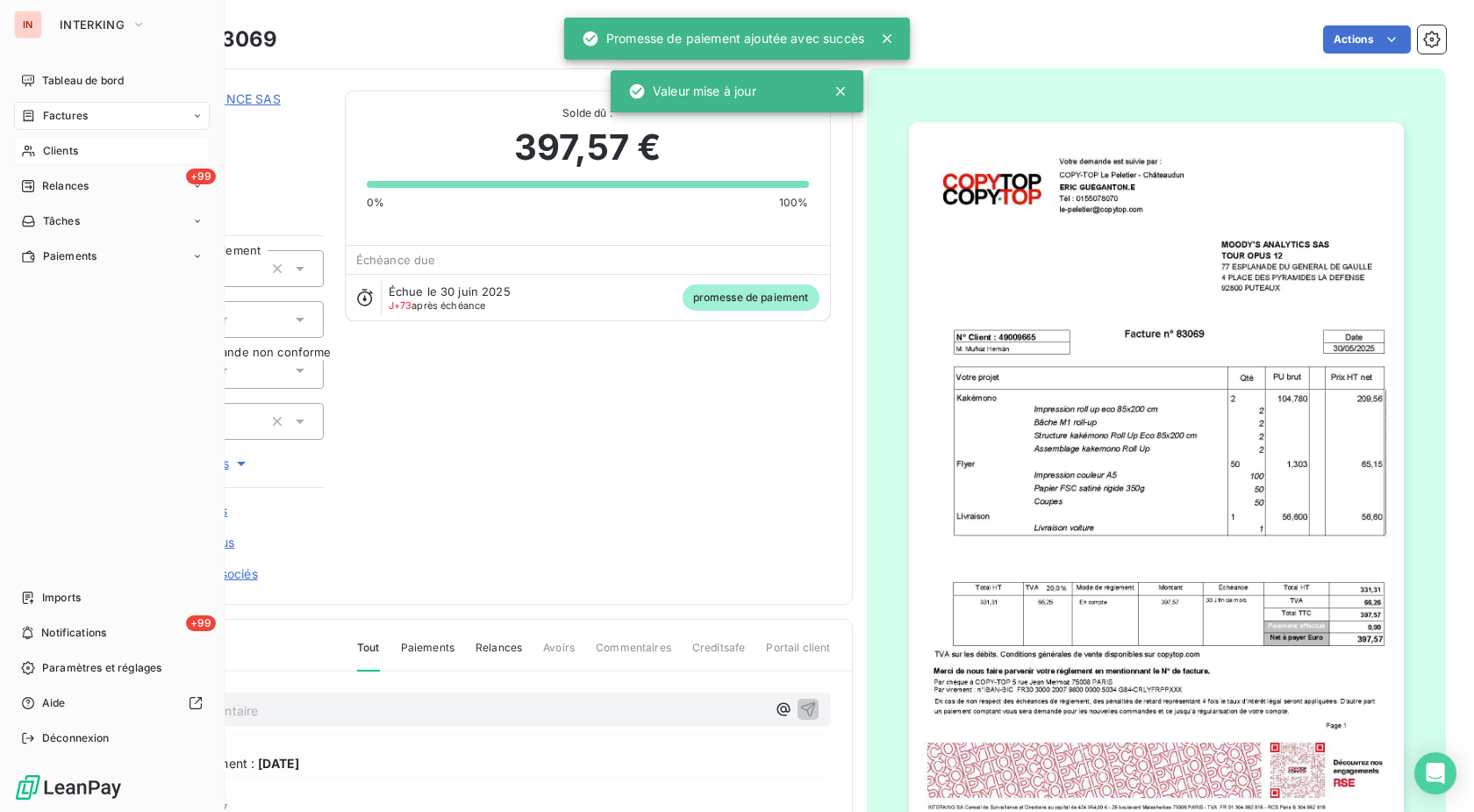
drag, startPoint x: 33, startPoint y: 146, endPoint x: 421, endPoint y: 133, distance: 388.2
click at [34, 146] on icon at bounding box center [28, 151] width 15 height 14
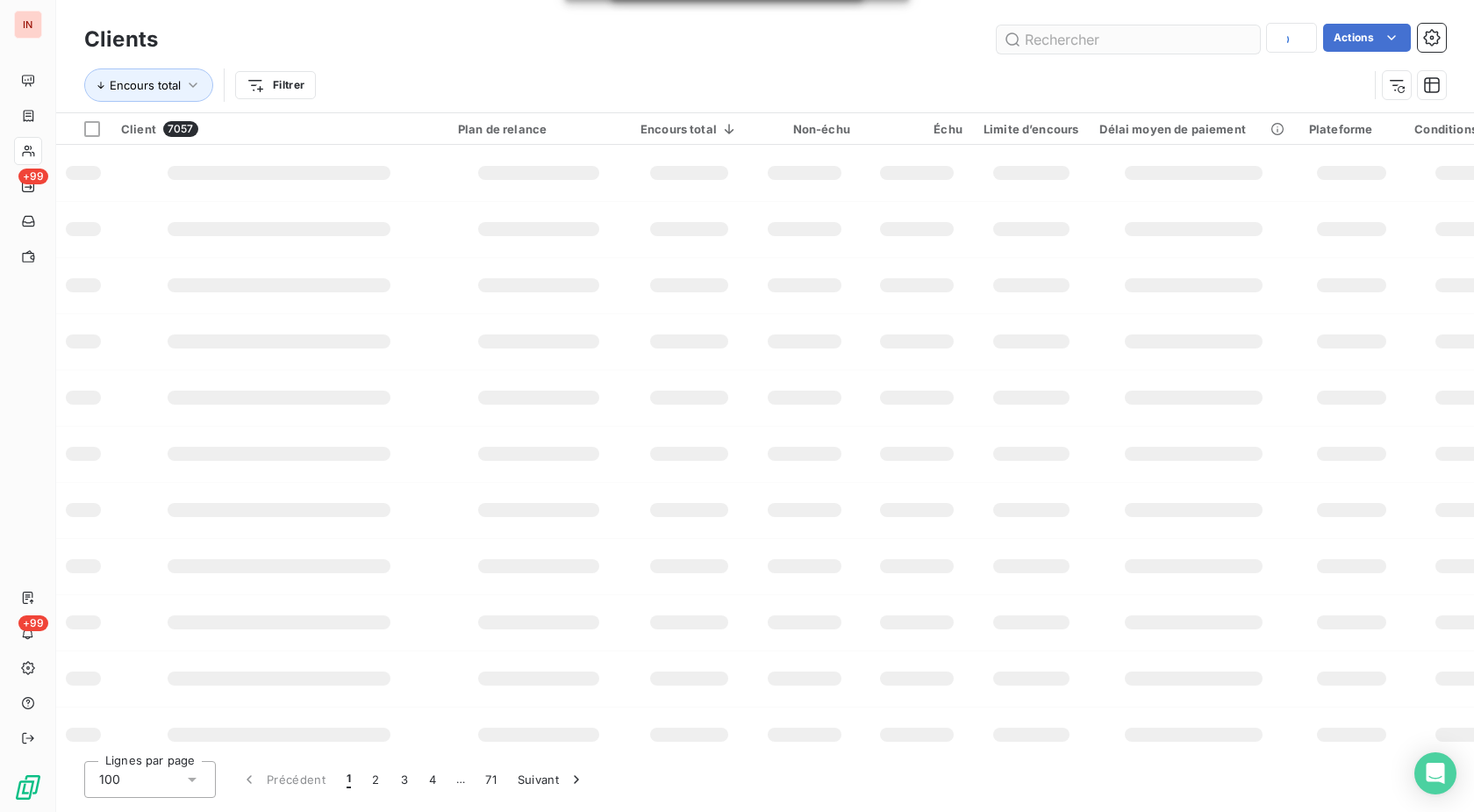
click at [1090, 39] on input "text" at bounding box center [1129, 40] width 263 height 28
type input "l"
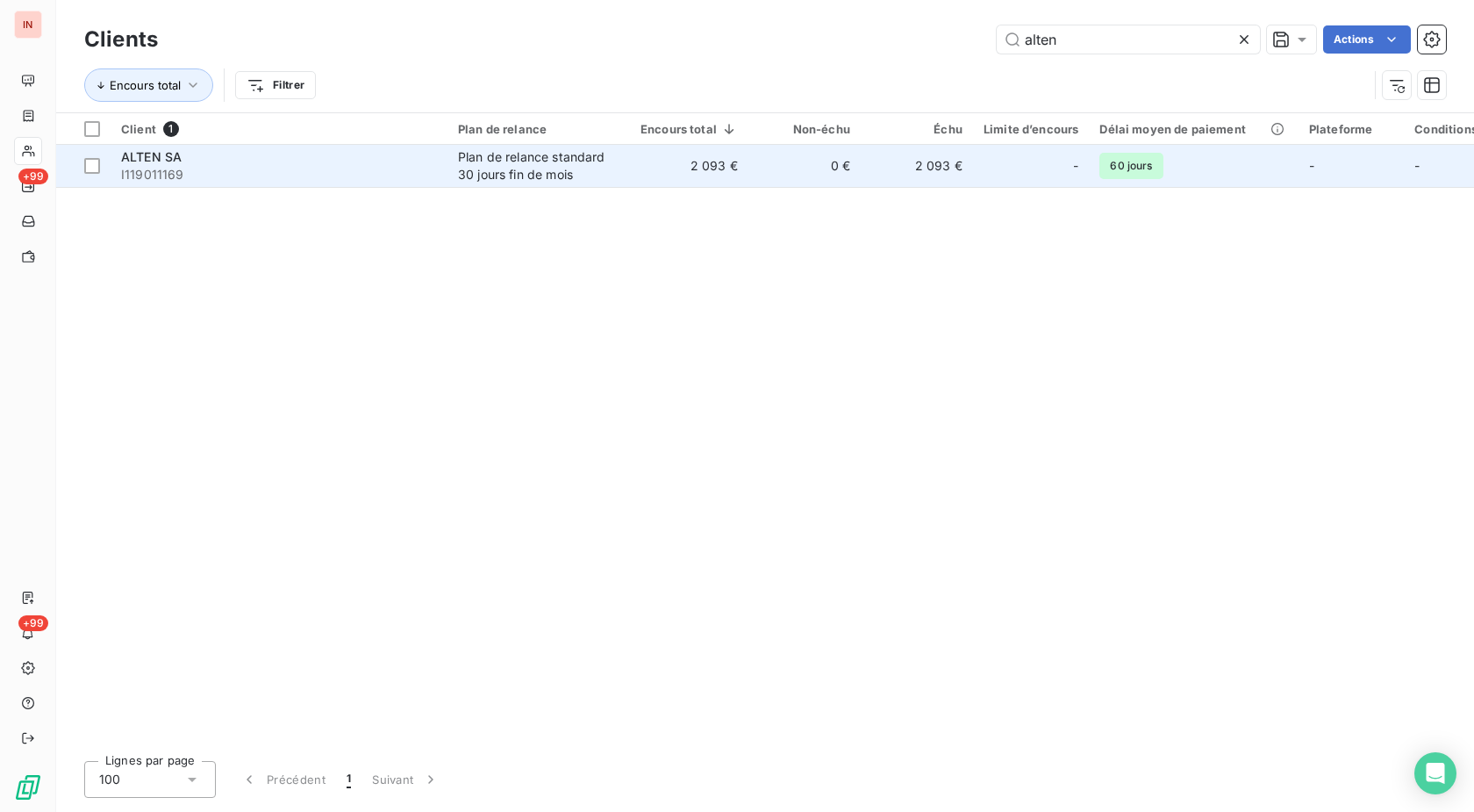
type input "alten"
click at [740, 167] on td "2 093 €" at bounding box center [689, 166] width 119 height 42
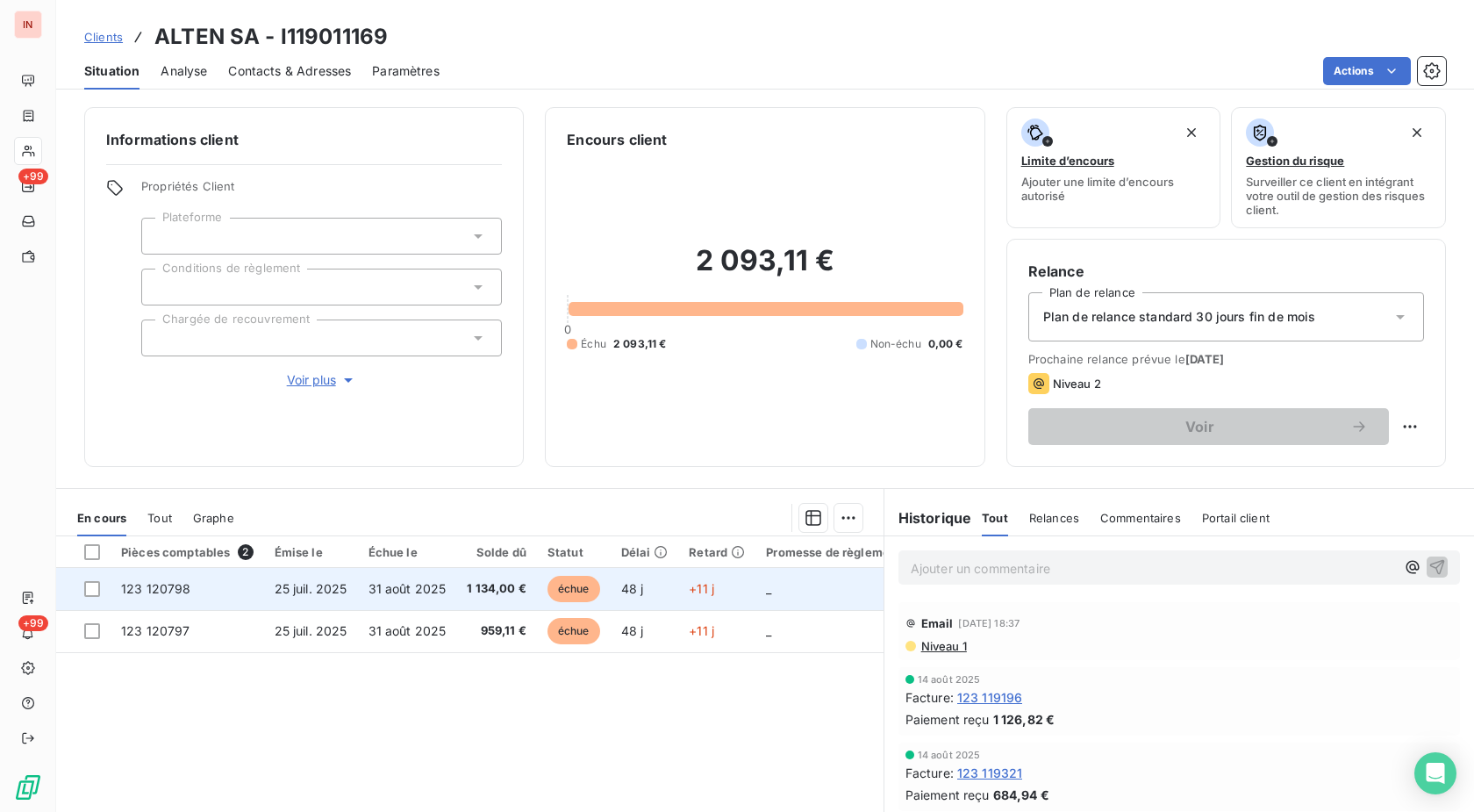
click at [548, 586] on span "échue" at bounding box center [574, 589] width 53 height 26
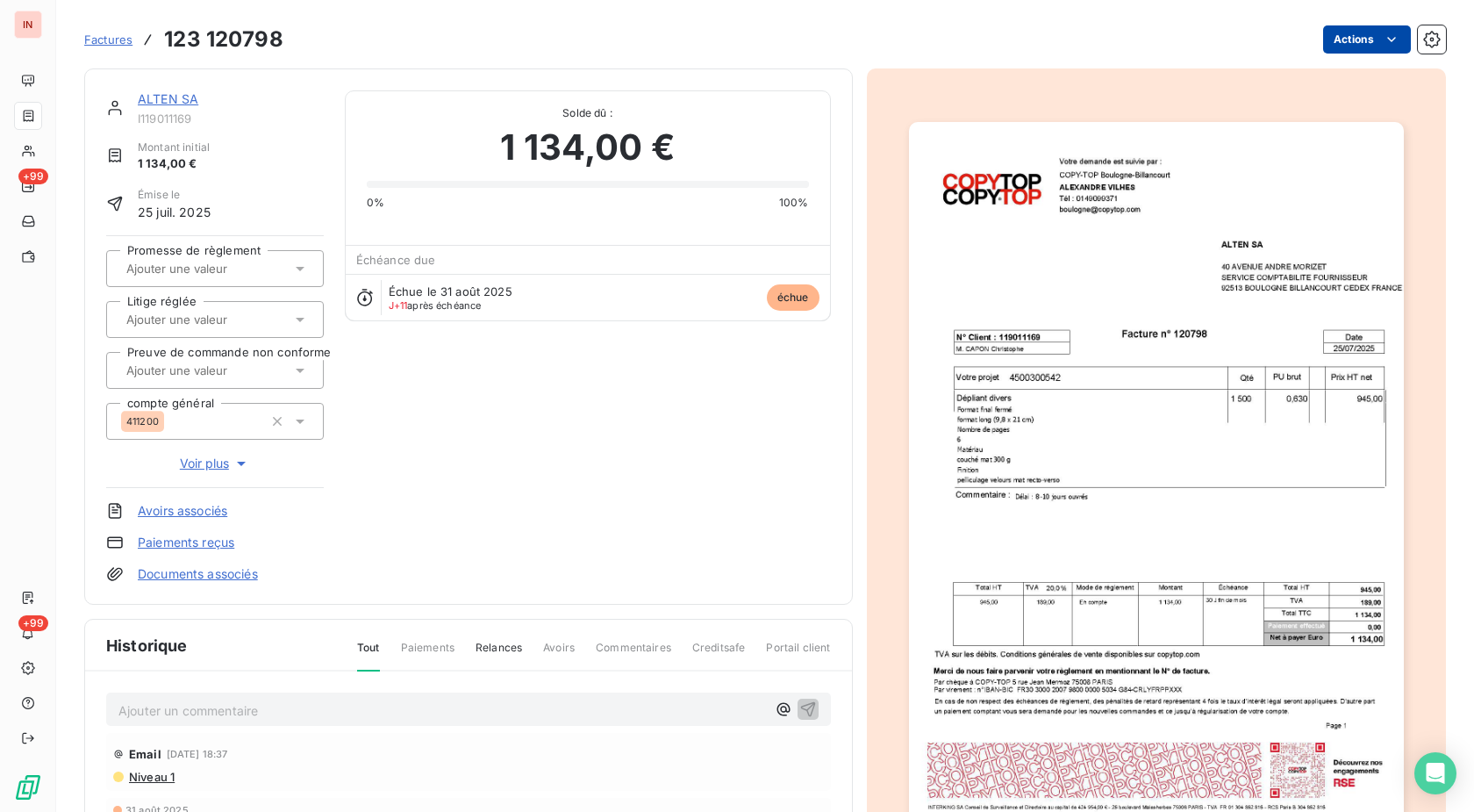
click at [1331, 36] on html "IN +99 +99 Factures 123 120798 Actions ALTEN SA I119011169 Montant initial 1 13…" at bounding box center [737, 406] width 1474 height 812
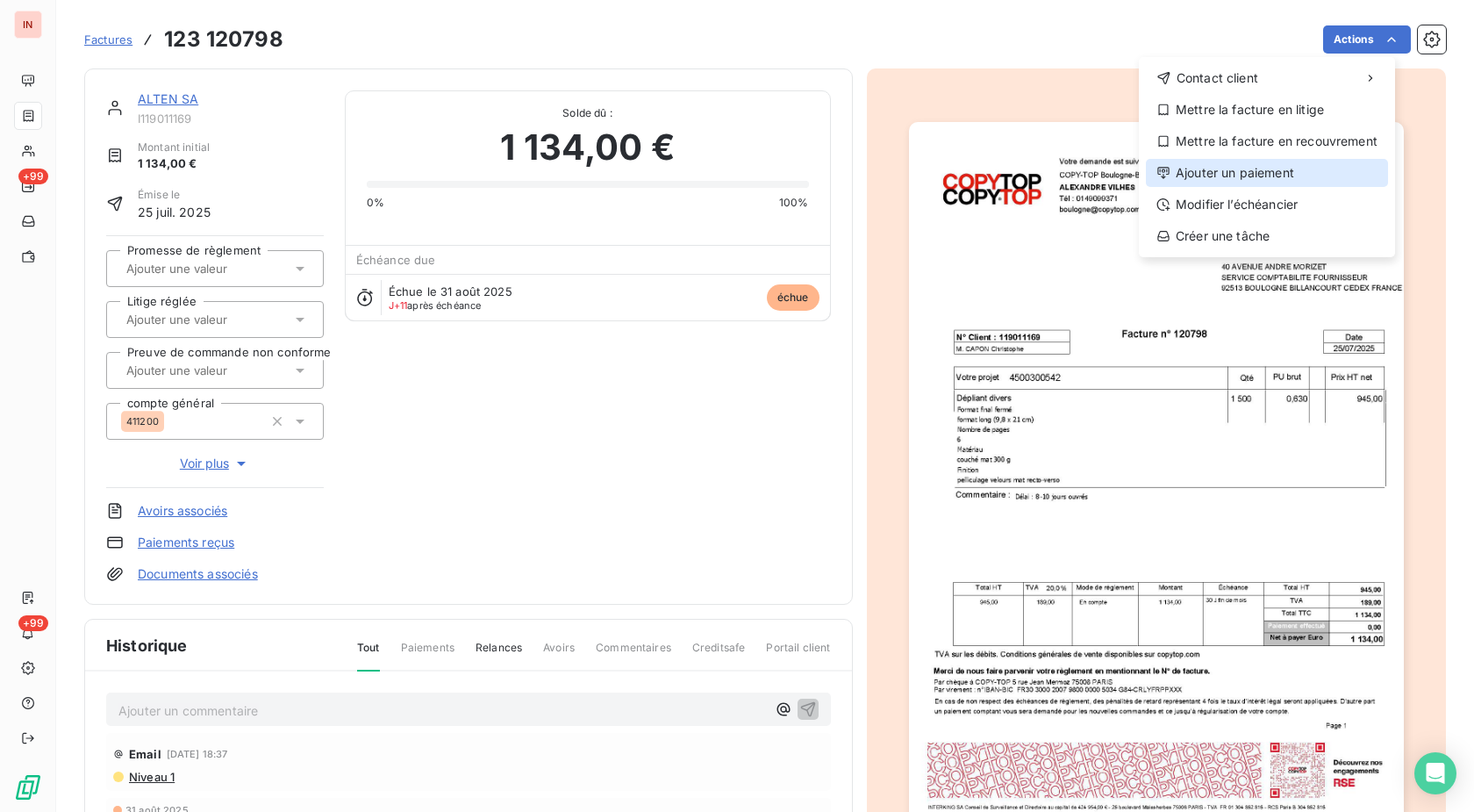
click at [1247, 169] on div "Ajouter un paiement" at bounding box center [1267, 173] width 242 height 28
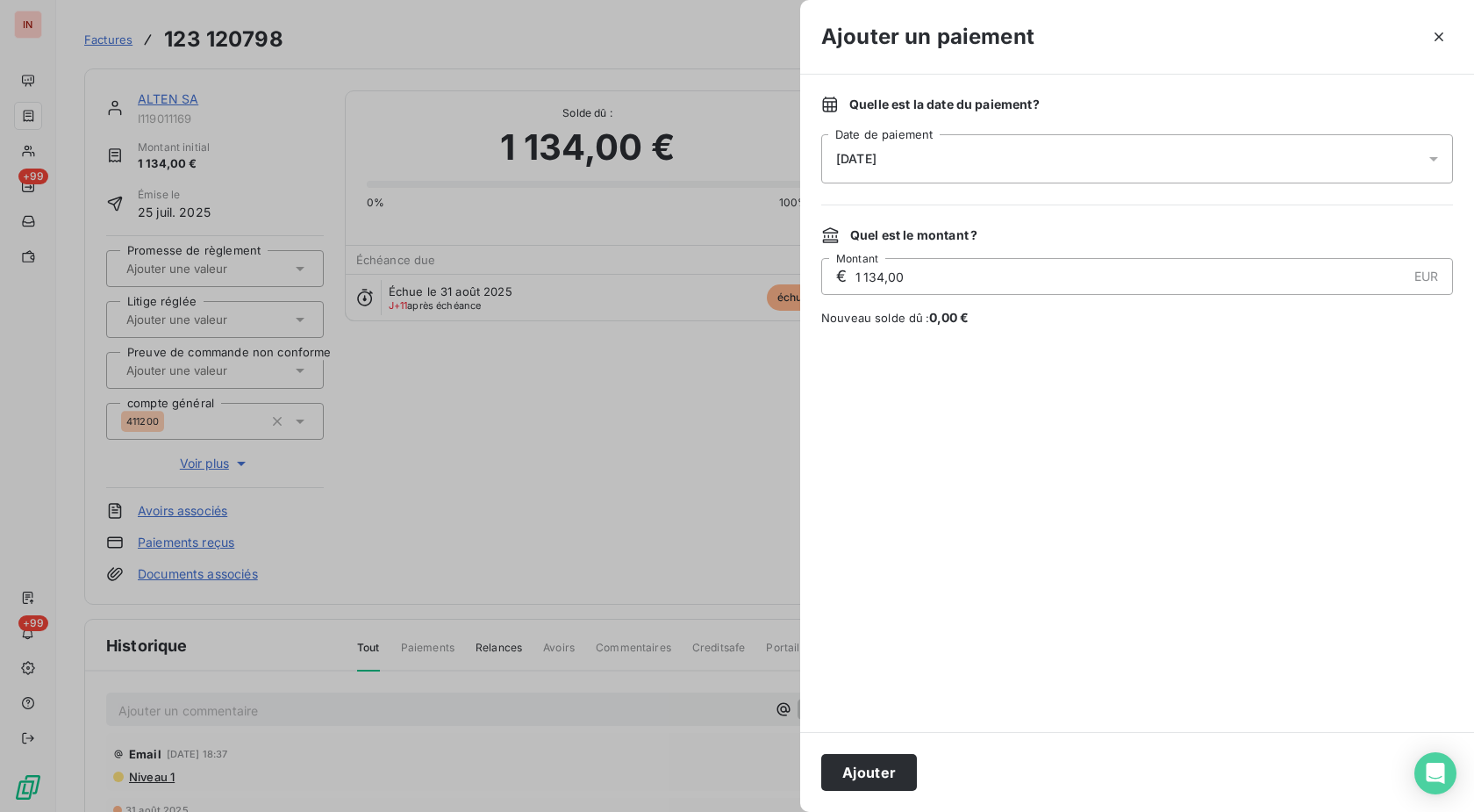
click at [977, 161] on div "[DATE]" at bounding box center [1138, 159] width 632 height 49
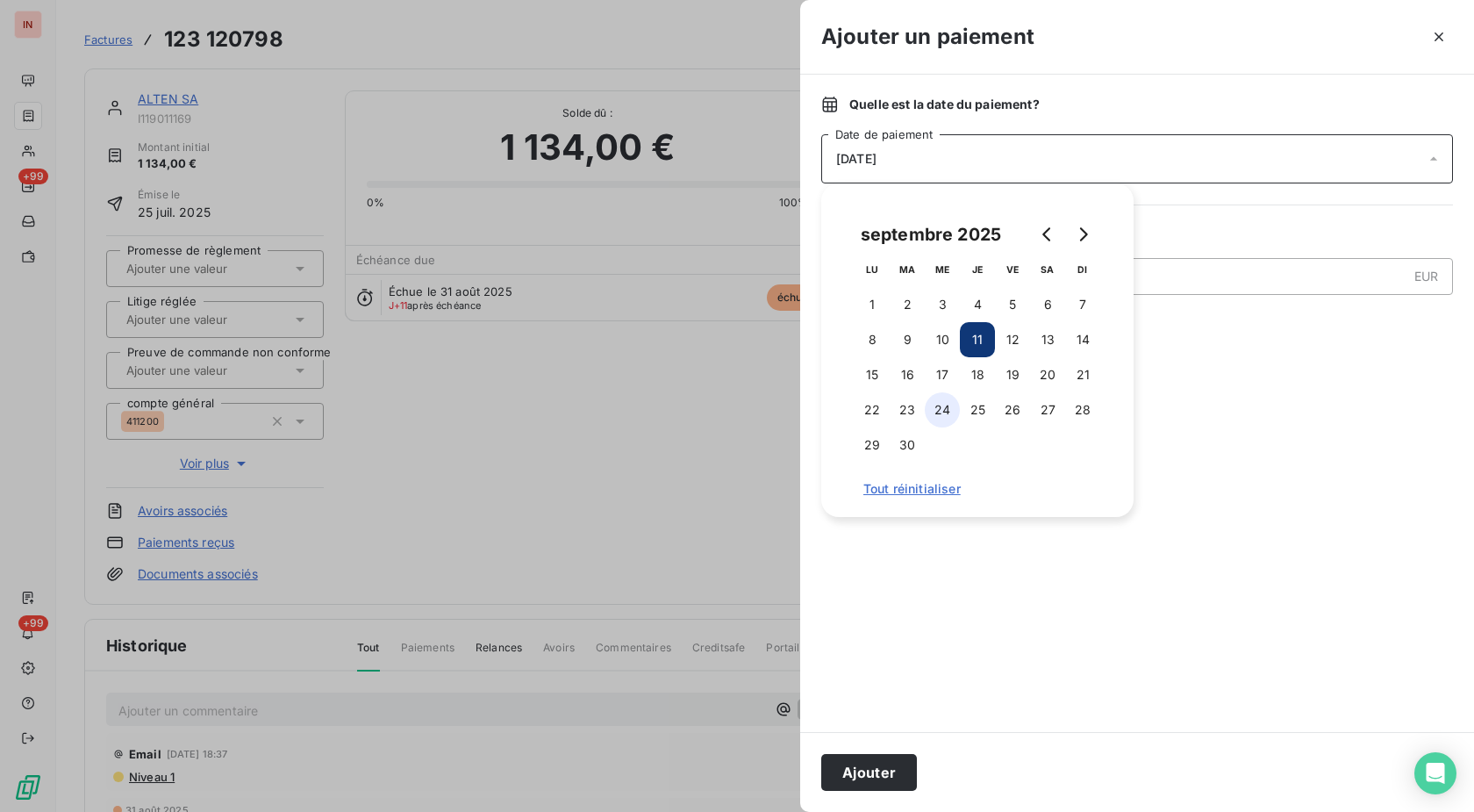
click at [926, 410] on button "24" at bounding box center [943, 410] width 35 height 35
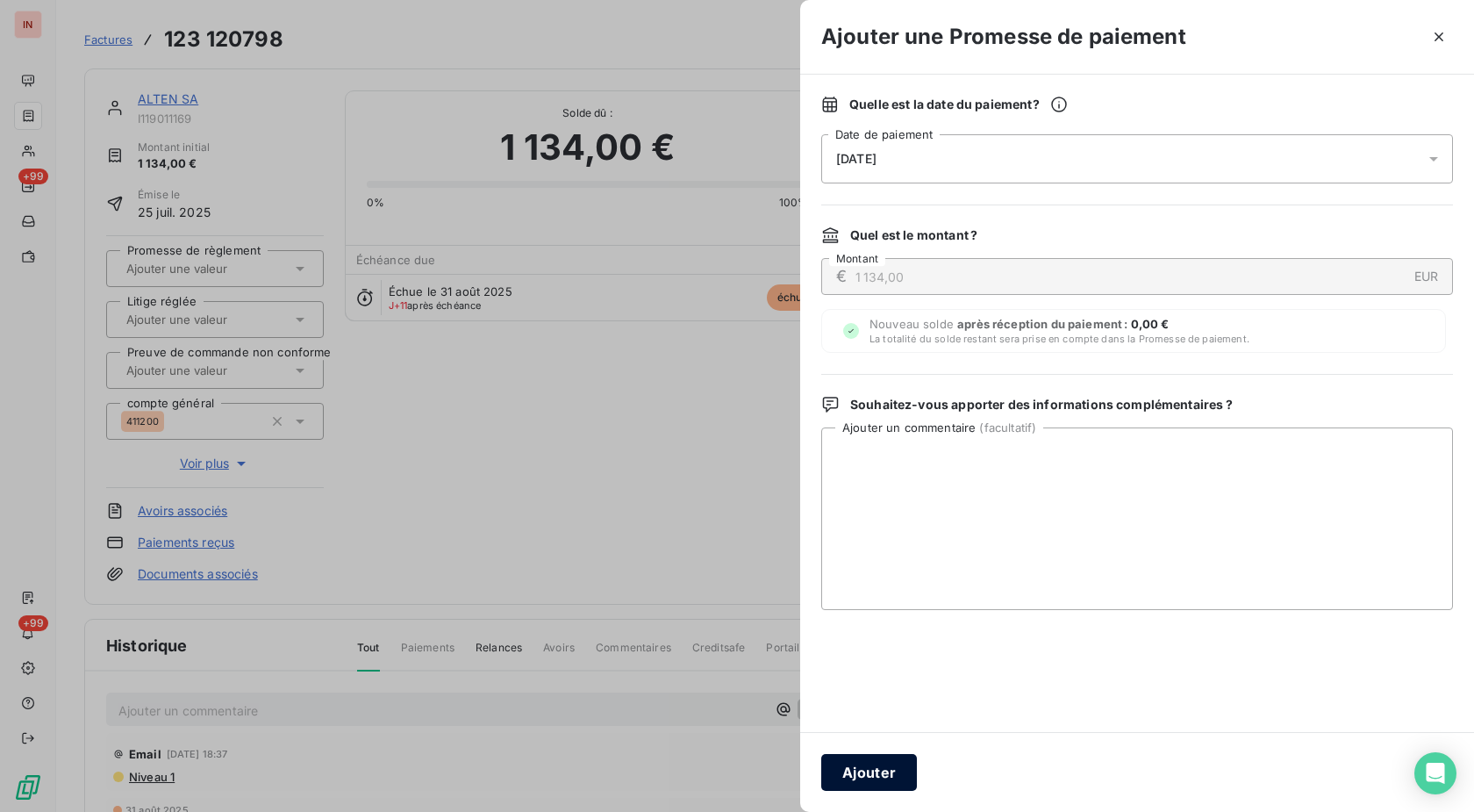
drag, startPoint x: 857, startPoint y: 759, endPoint x: 746, endPoint y: 701, distance: 125.2
click at [857, 758] on button "Ajouter" at bounding box center [869, 772] width 96 height 37
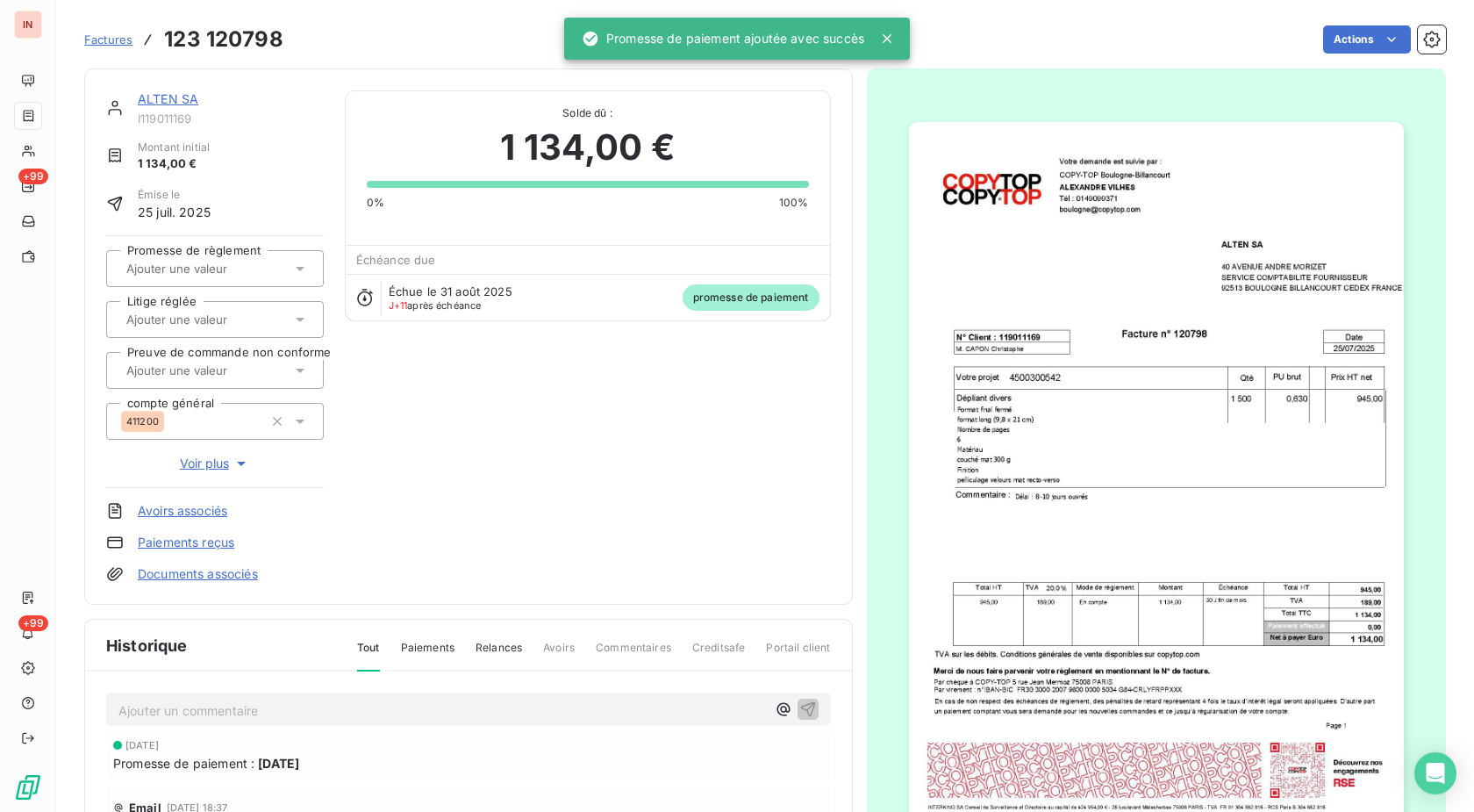
click at [214, 267] on input "text" at bounding box center [212, 269] width 176 height 16
click at [215, 303] on div "Oui" at bounding box center [226, 315] width 169 height 28
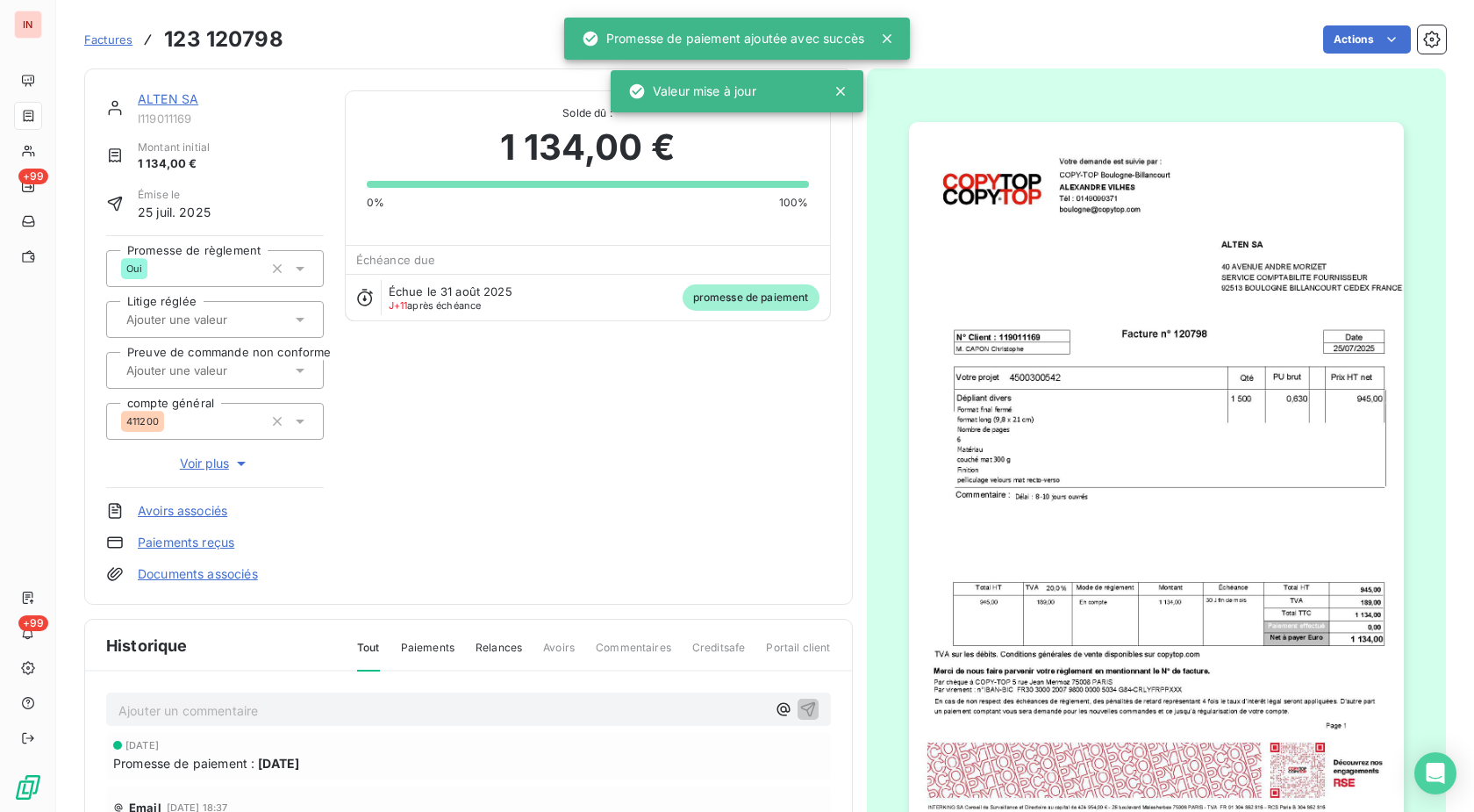
click at [187, 97] on link "ALTEN SA" at bounding box center [168, 98] width 61 height 15
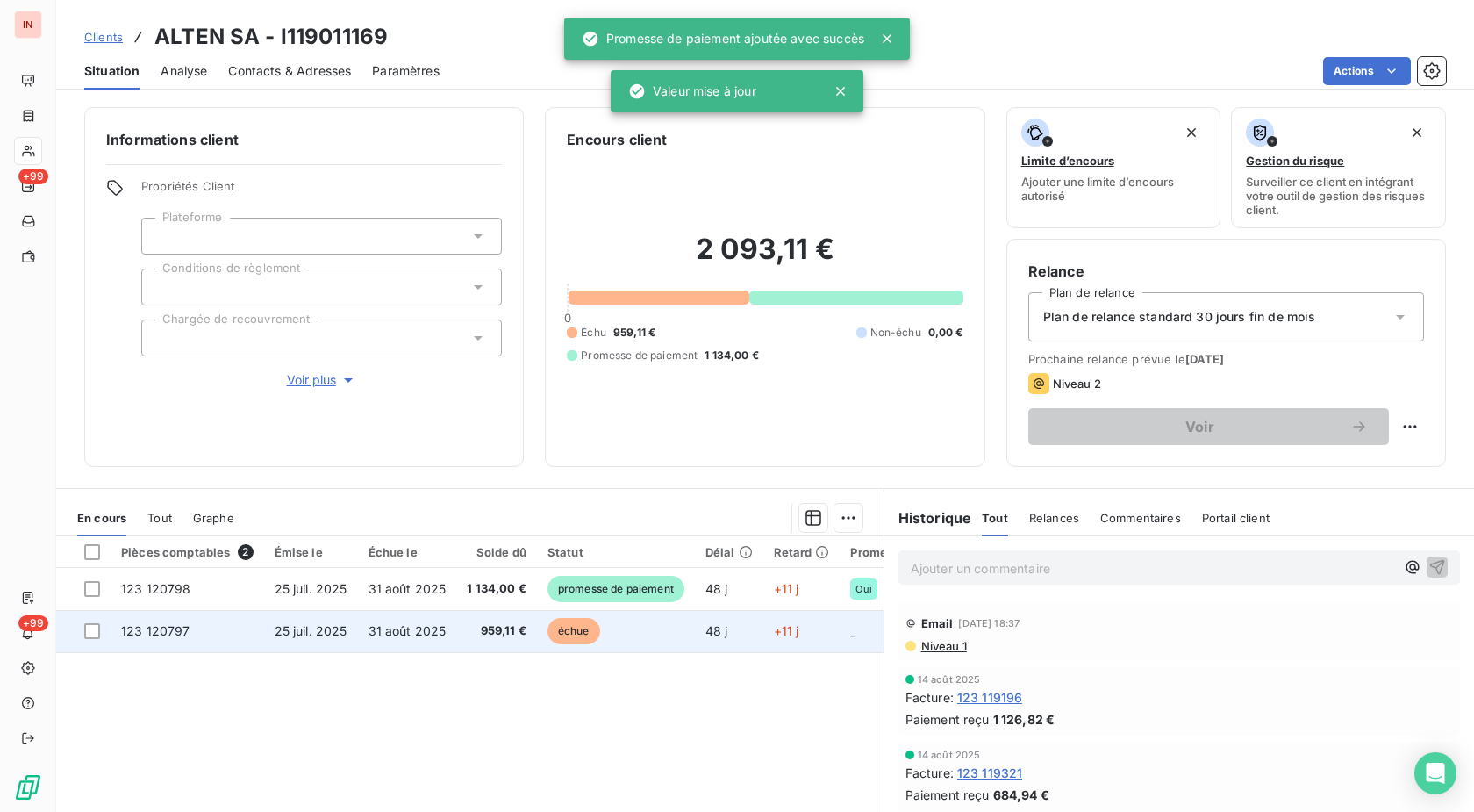
click at [651, 632] on td "échue" at bounding box center [616, 631] width 158 height 42
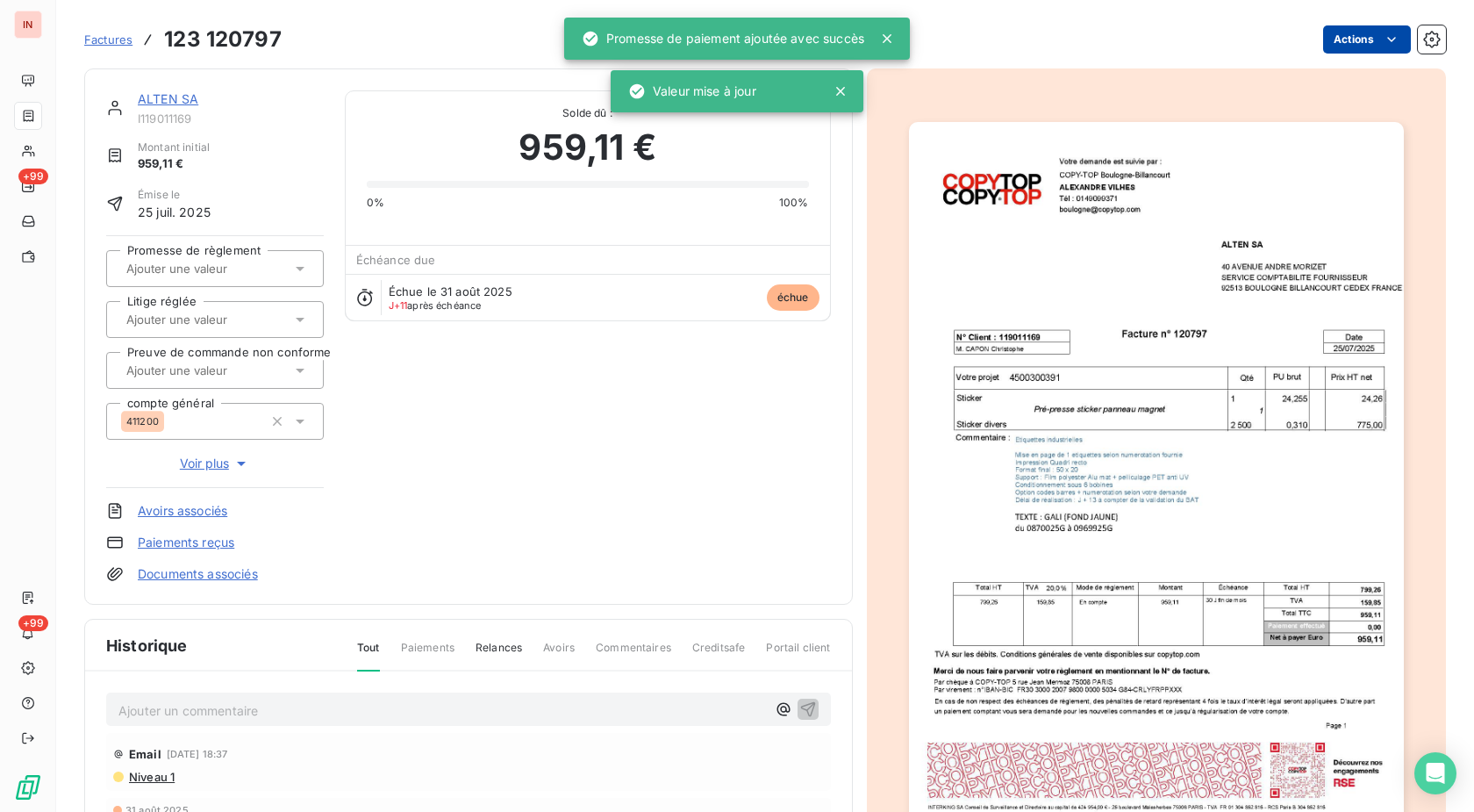
click at [1351, 38] on html "IN +99 +99 Factures 123 120797 Actions ALTEN SA I119011169 Montant initial 959,…" at bounding box center [737, 406] width 1474 height 812
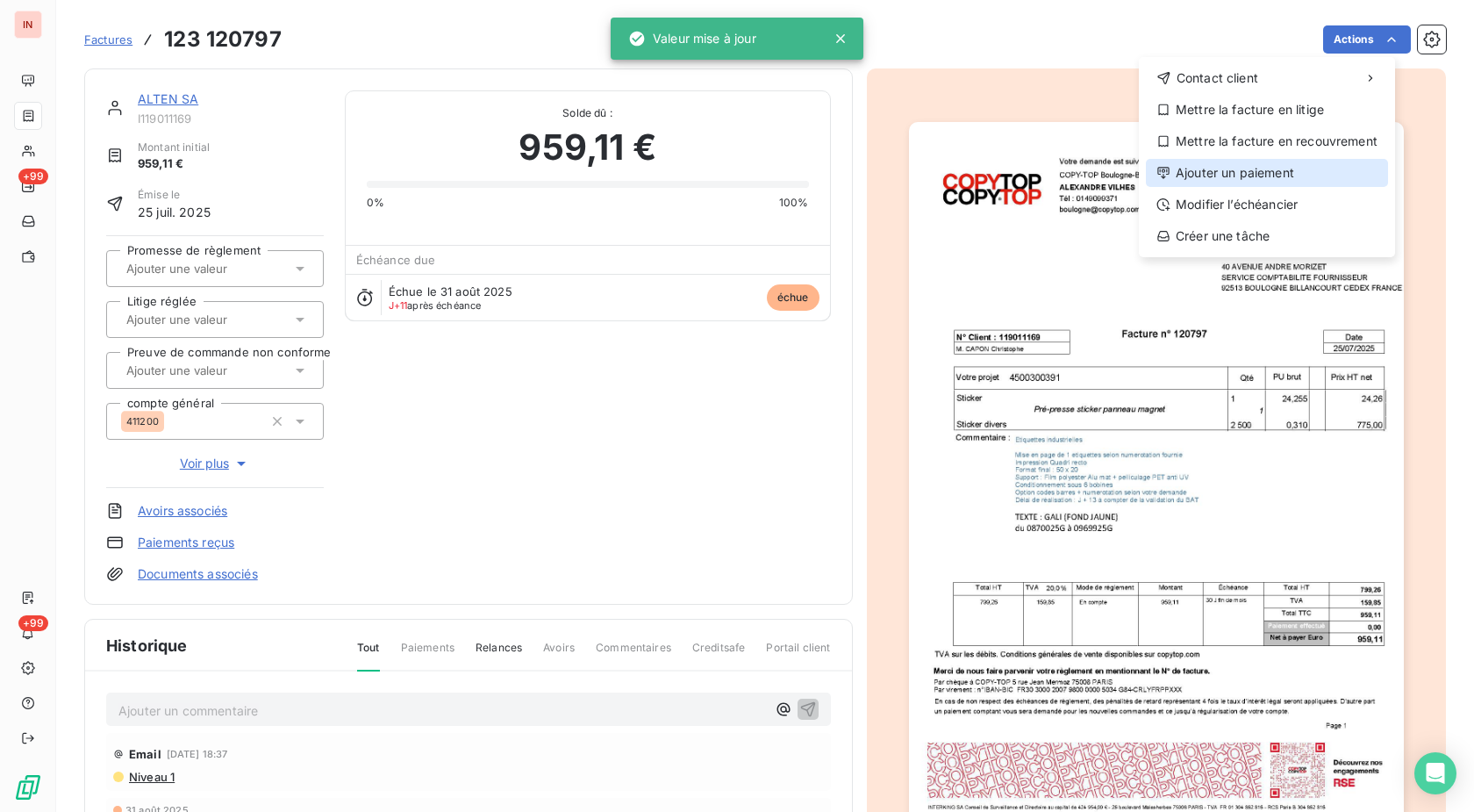
click at [1255, 164] on div "Ajouter un paiement" at bounding box center [1267, 173] width 242 height 28
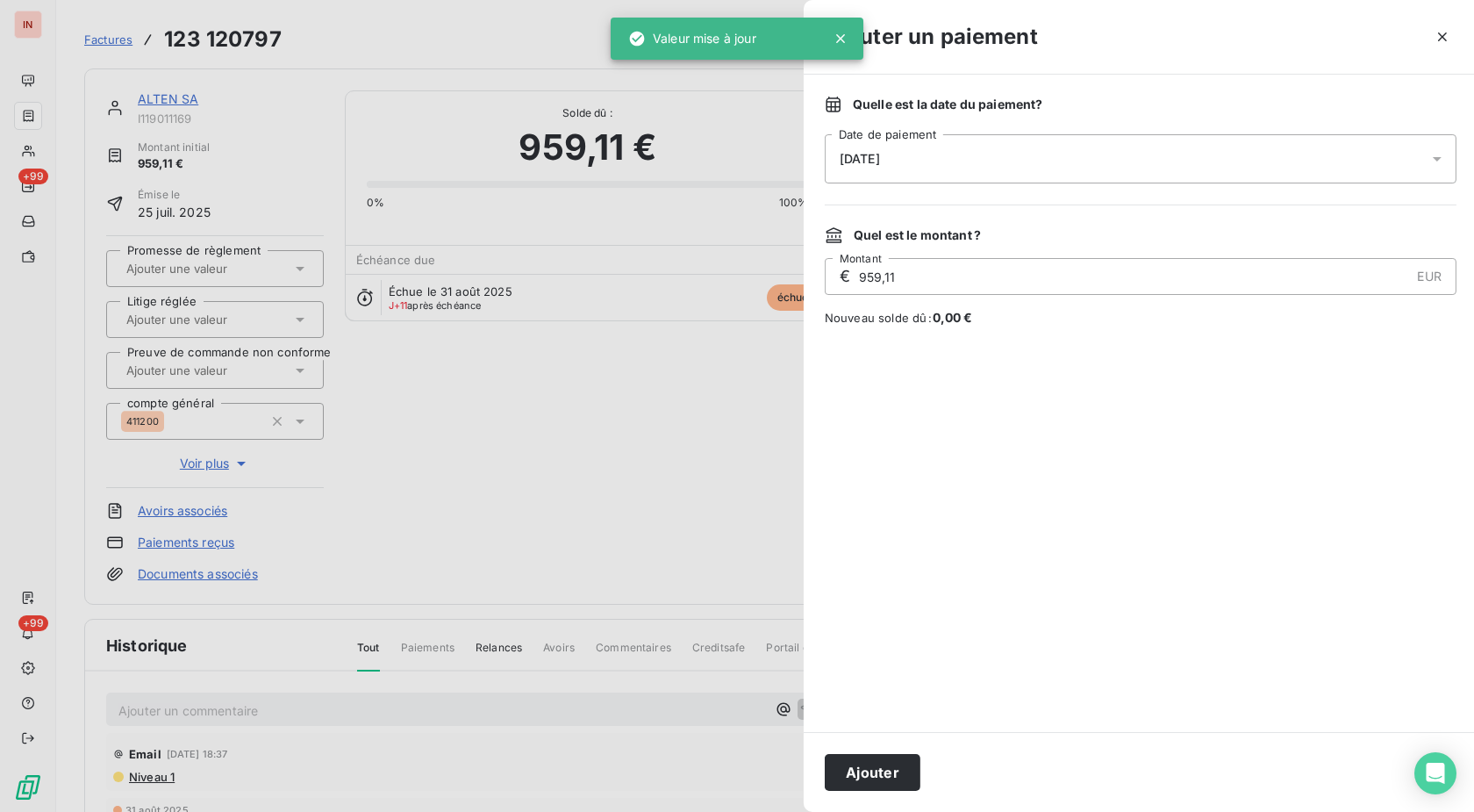
click at [1149, 162] on div "[DATE]" at bounding box center [1141, 159] width 632 height 49
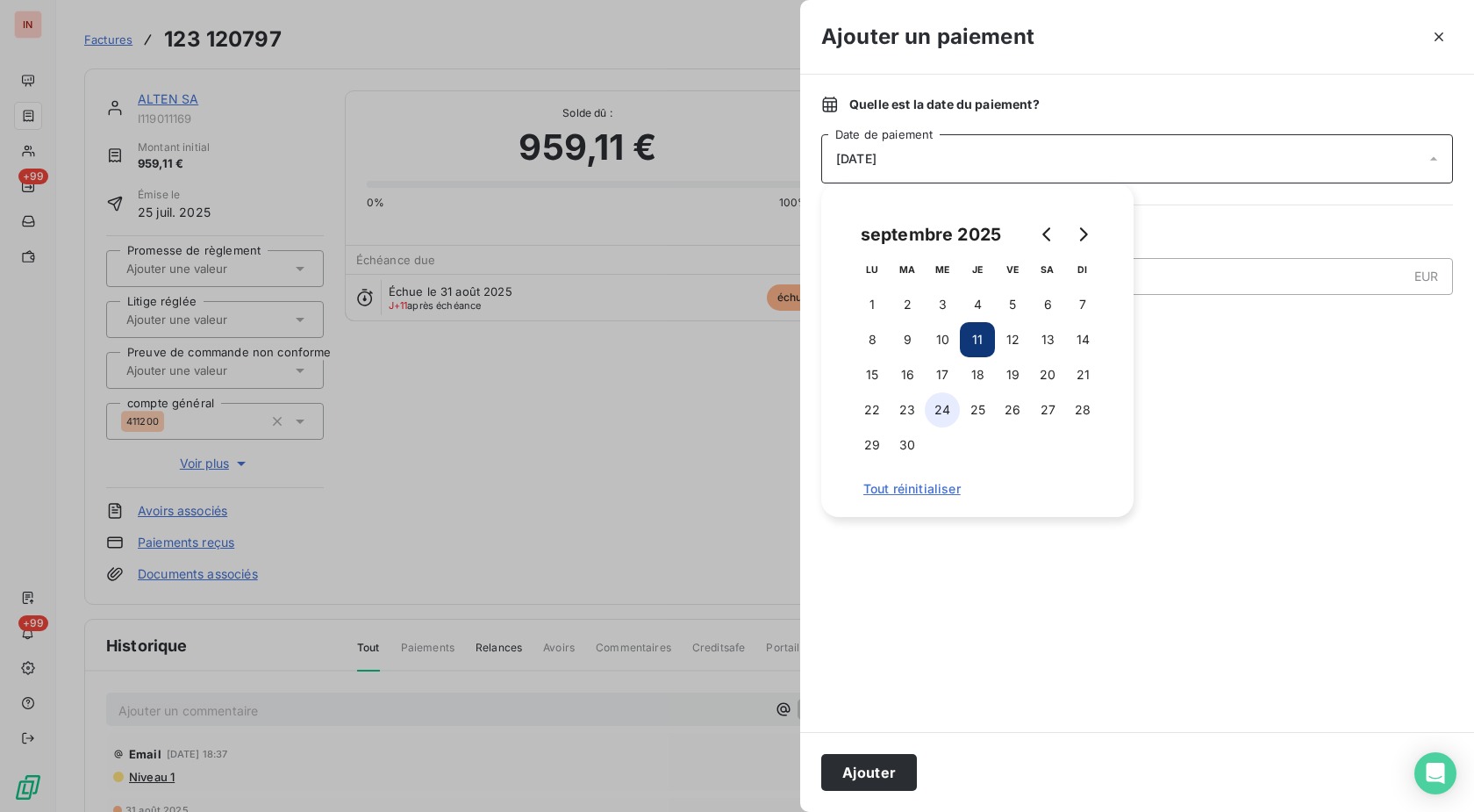
click at [946, 409] on button "24" at bounding box center [943, 410] width 35 height 35
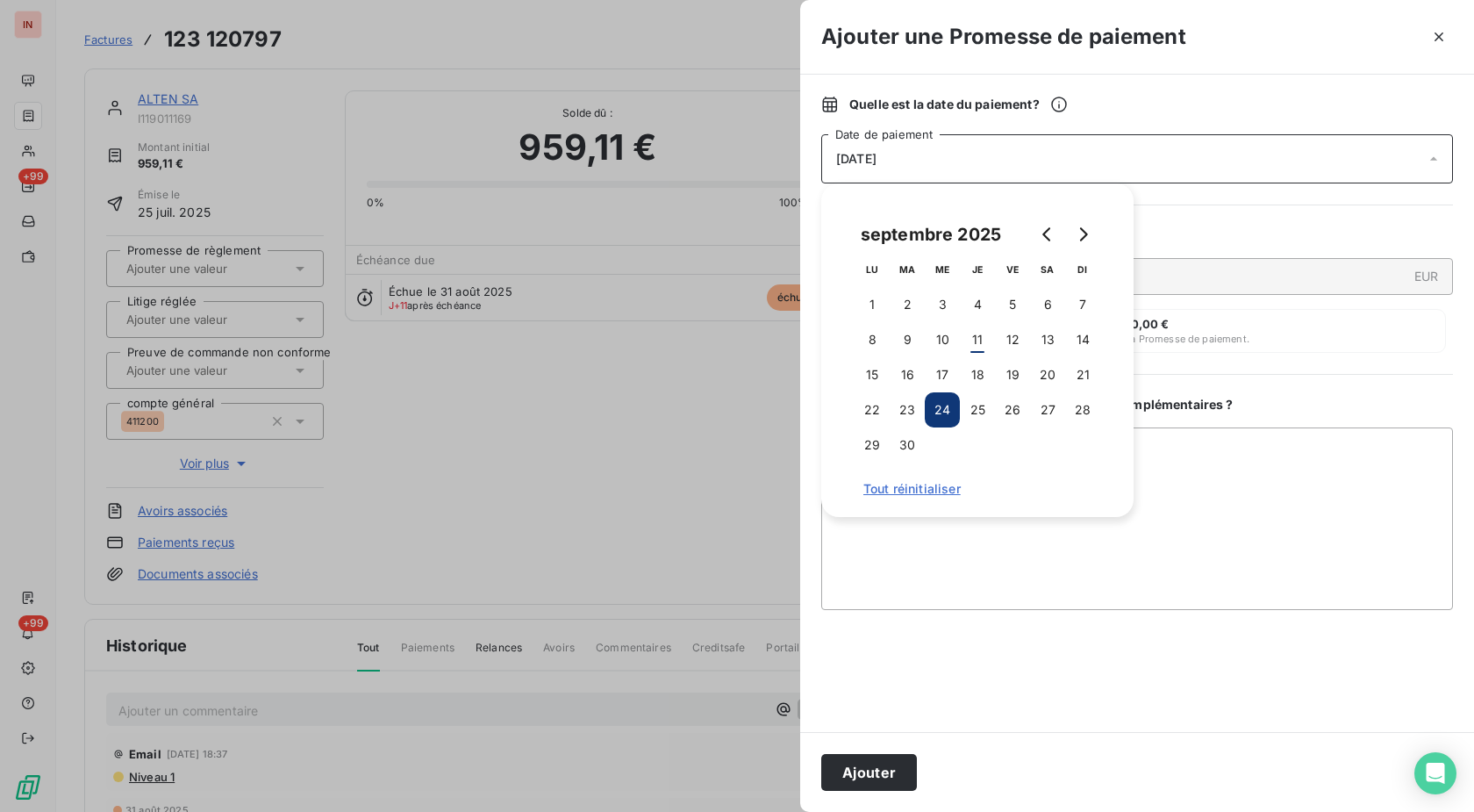
click at [872, 794] on div "Ajouter" at bounding box center [1138, 772] width 674 height 80
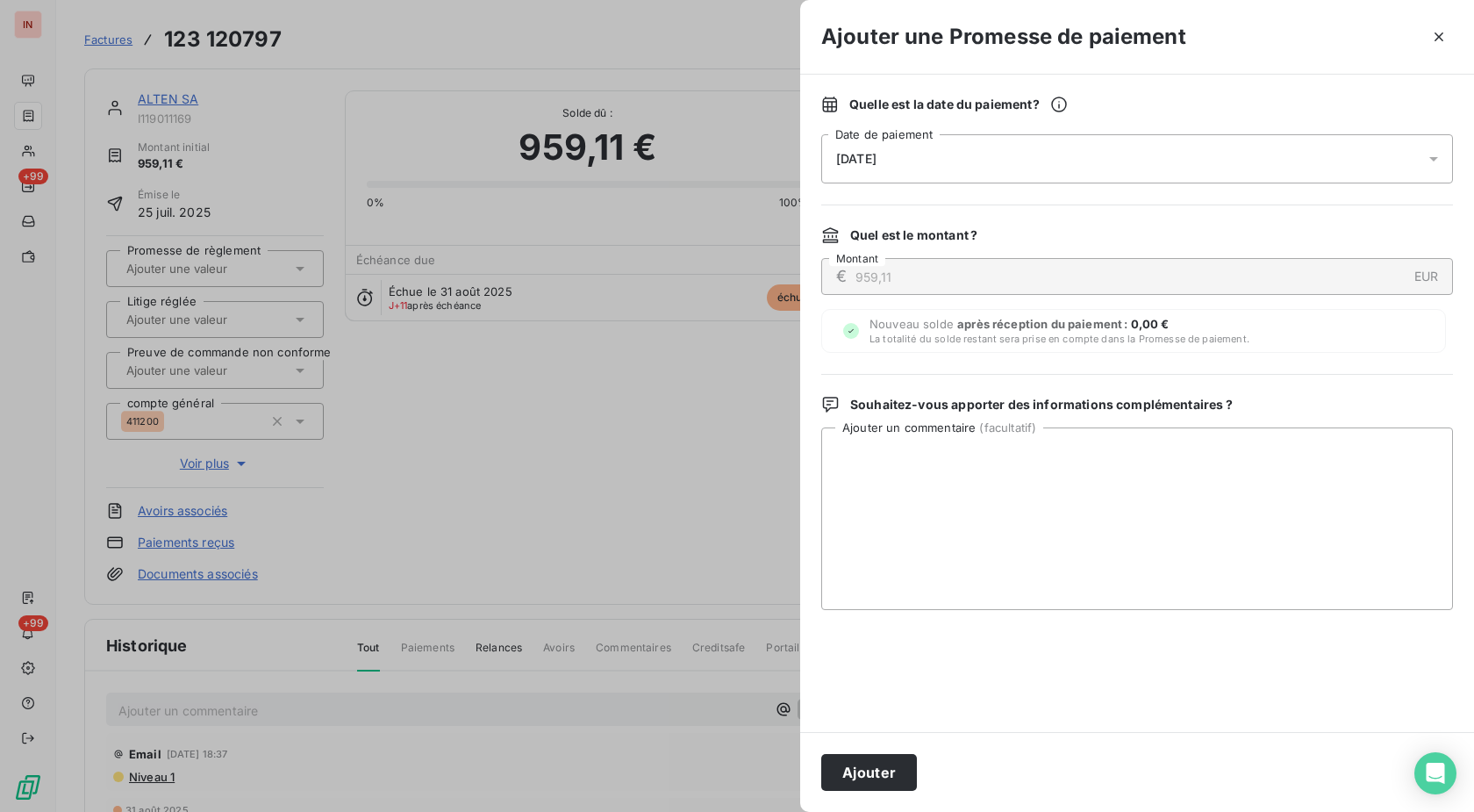
click at [881, 761] on button "Ajouter" at bounding box center [869, 772] width 96 height 37
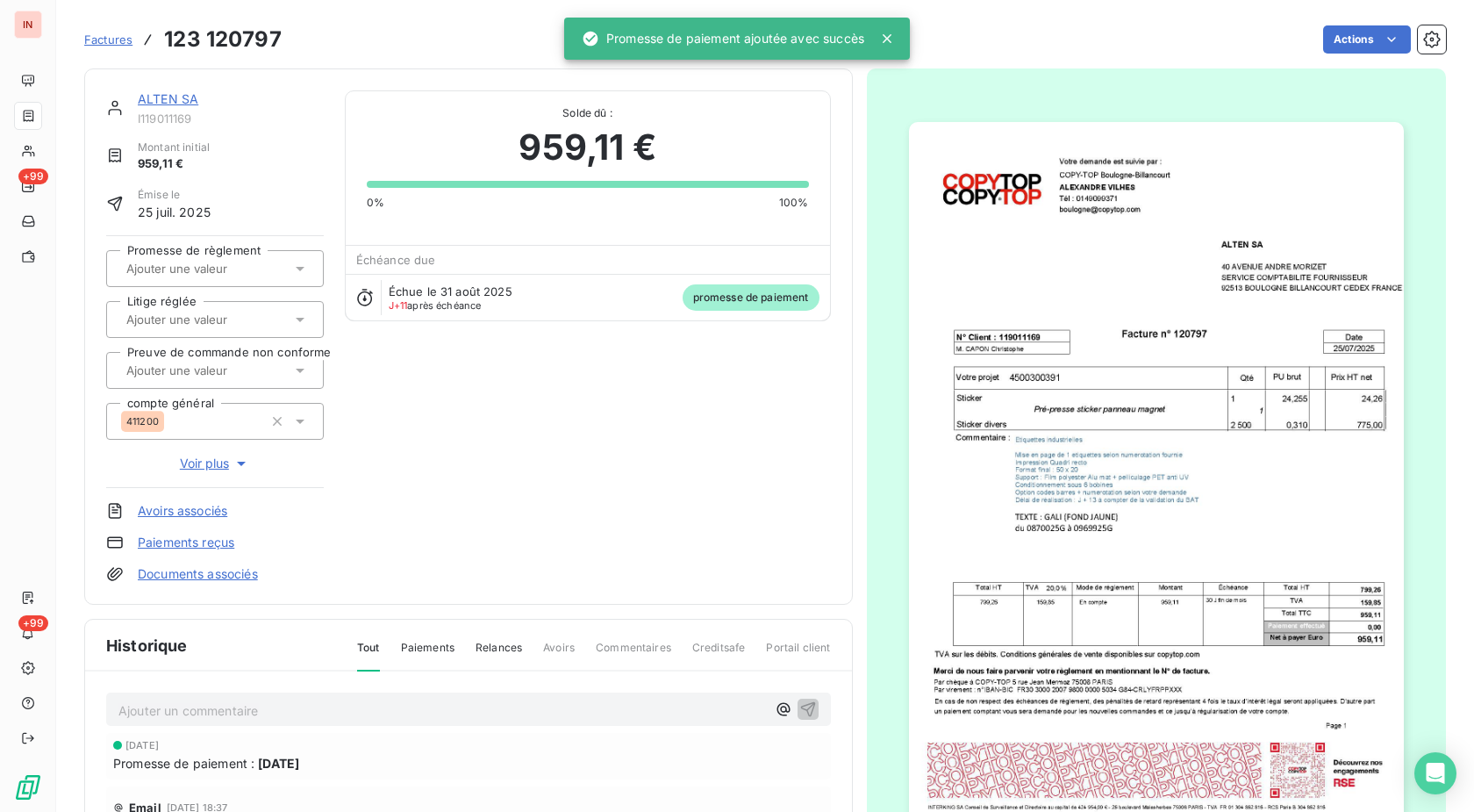
click at [242, 262] on input "text" at bounding box center [212, 269] width 176 height 16
click at [237, 305] on div "Oui" at bounding box center [226, 315] width 169 height 28
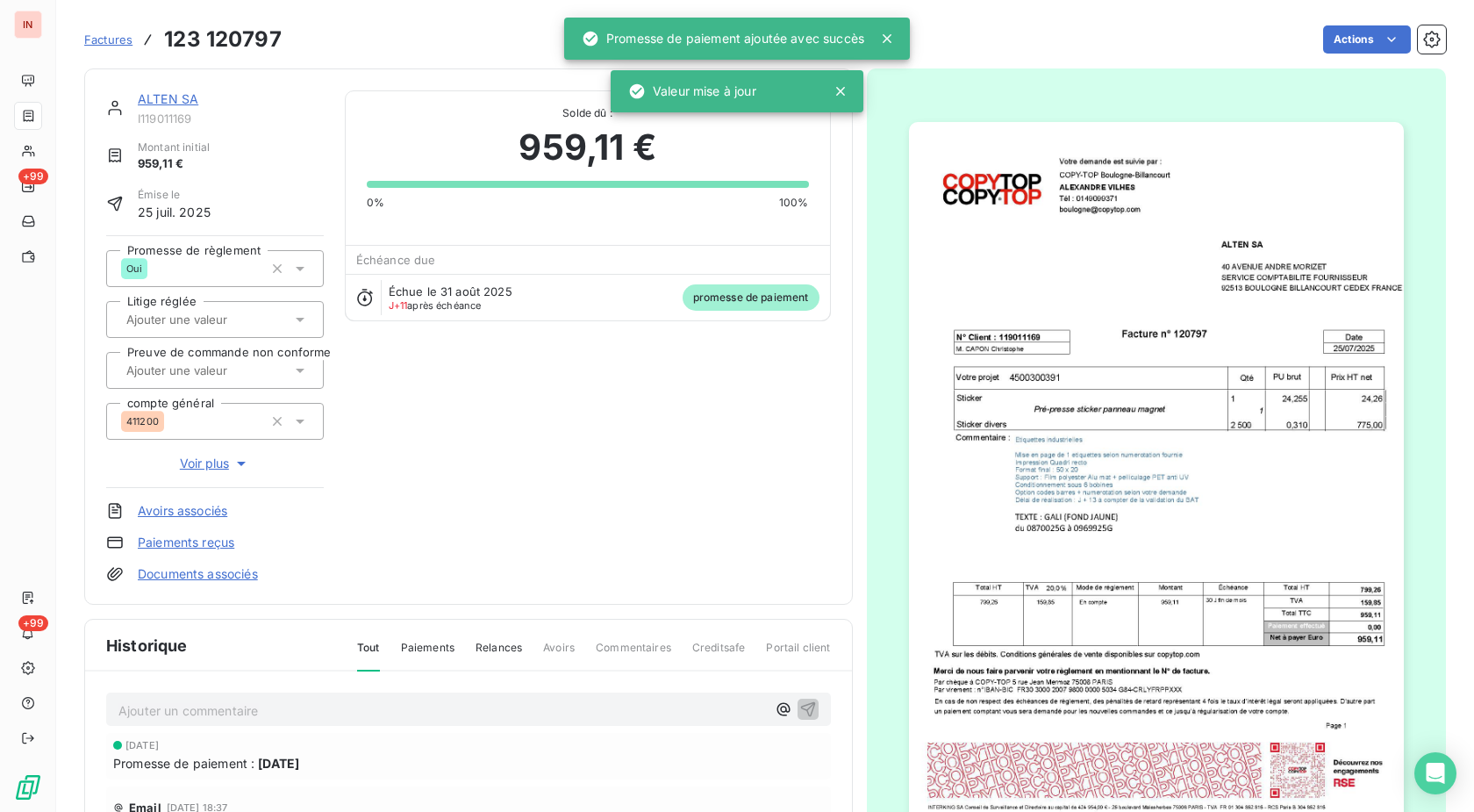
click at [181, 95] on link "ALTEN SA" at bounding box center [168, 98] width 61 height 15
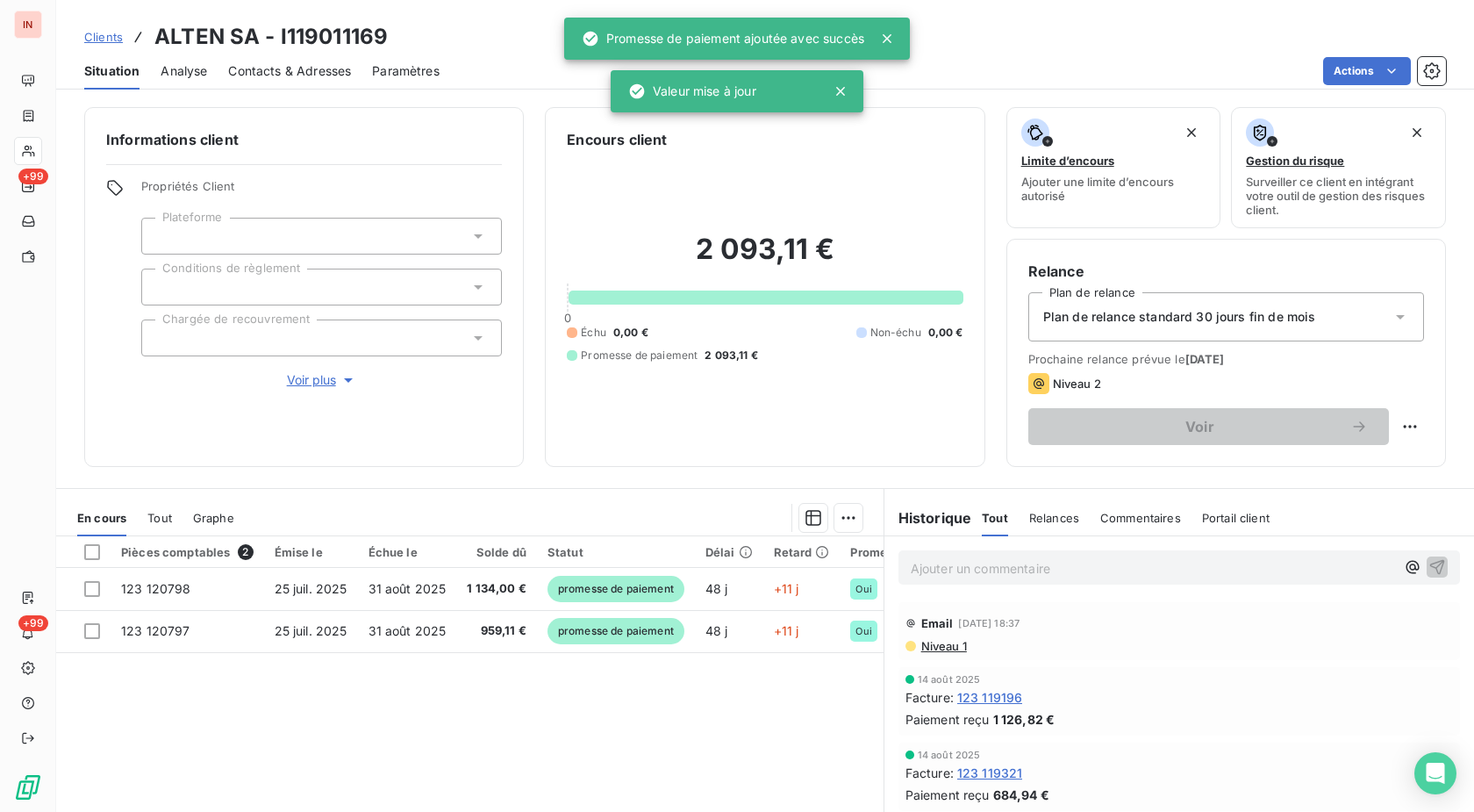
click at [1040, 570] on p "Ajouter un commentaire ﻿" at bounding box center [1154, 568] width 485 height 22
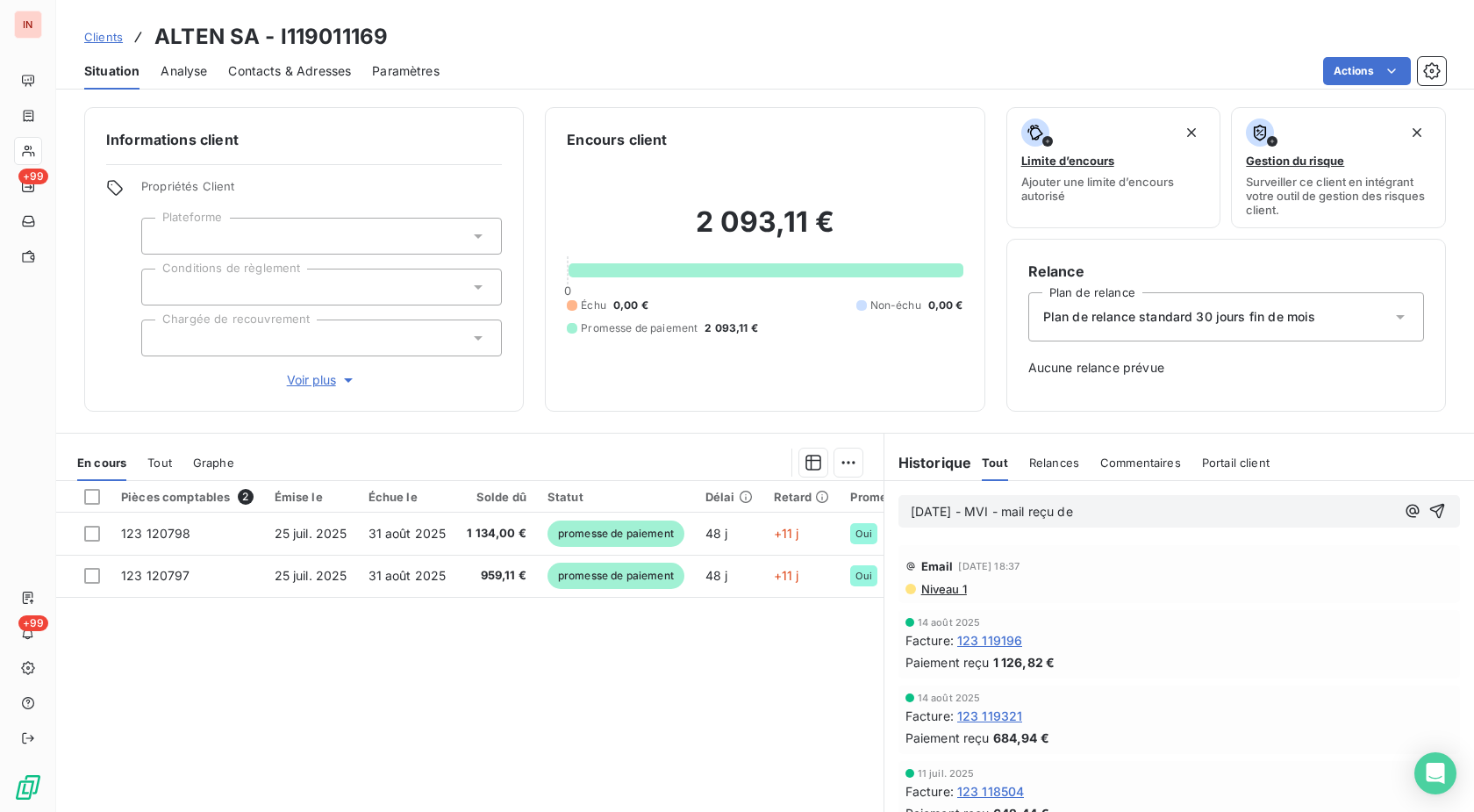
click at [1128, 514] on p "[DATE] - MVI - mail reçu de" at bounding box center [1154, 512] width 485 height 20
click at [1115, 522] on p "[DATE] - MVI - mail reçu de [EMAIL_ADDRESS][DOMAIN_NAME]" at bounding box center [1154, 512] width 485 height 20
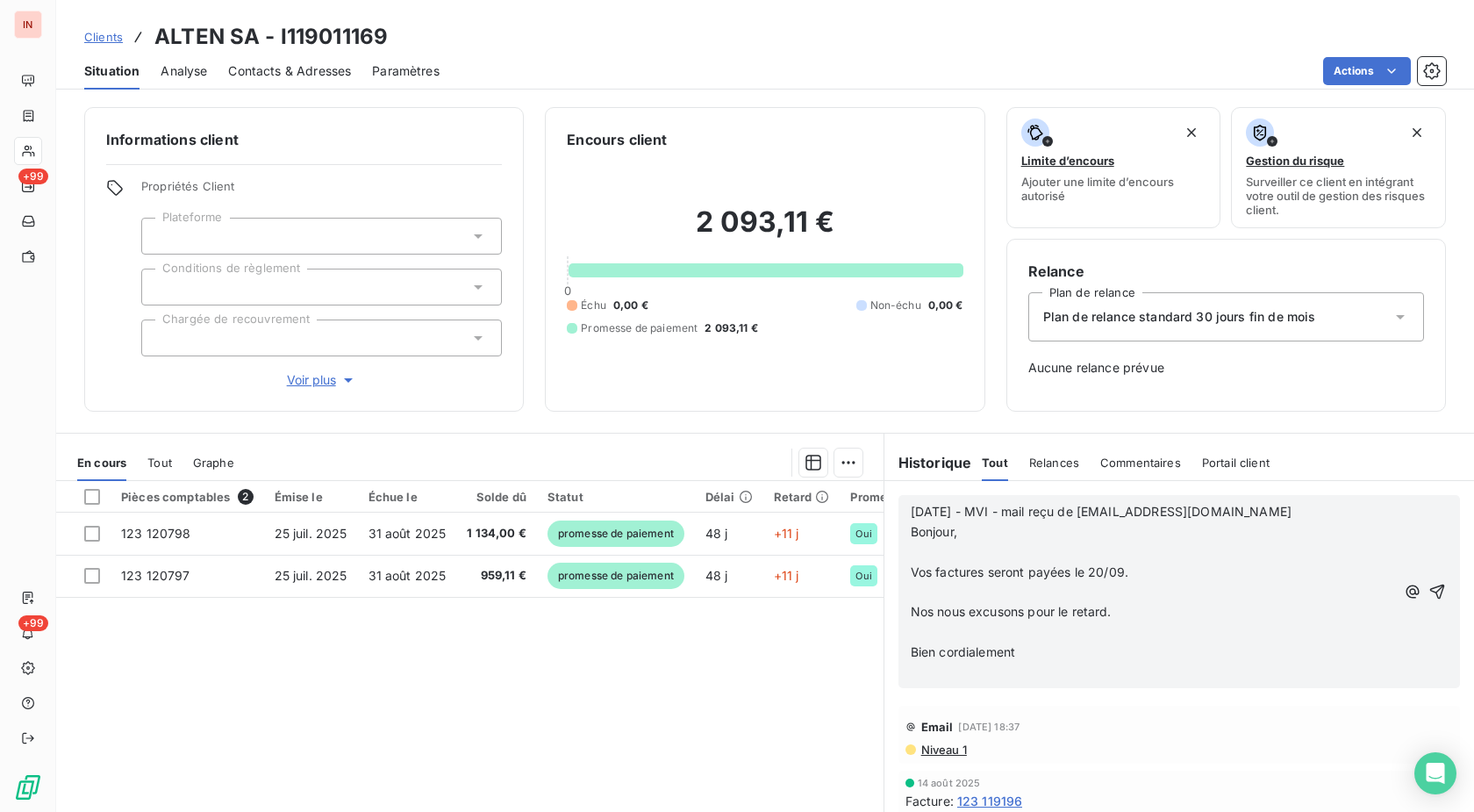
click at [949, 561] on p "﻿" at bounding box center [1154, 552] width 485 height 20
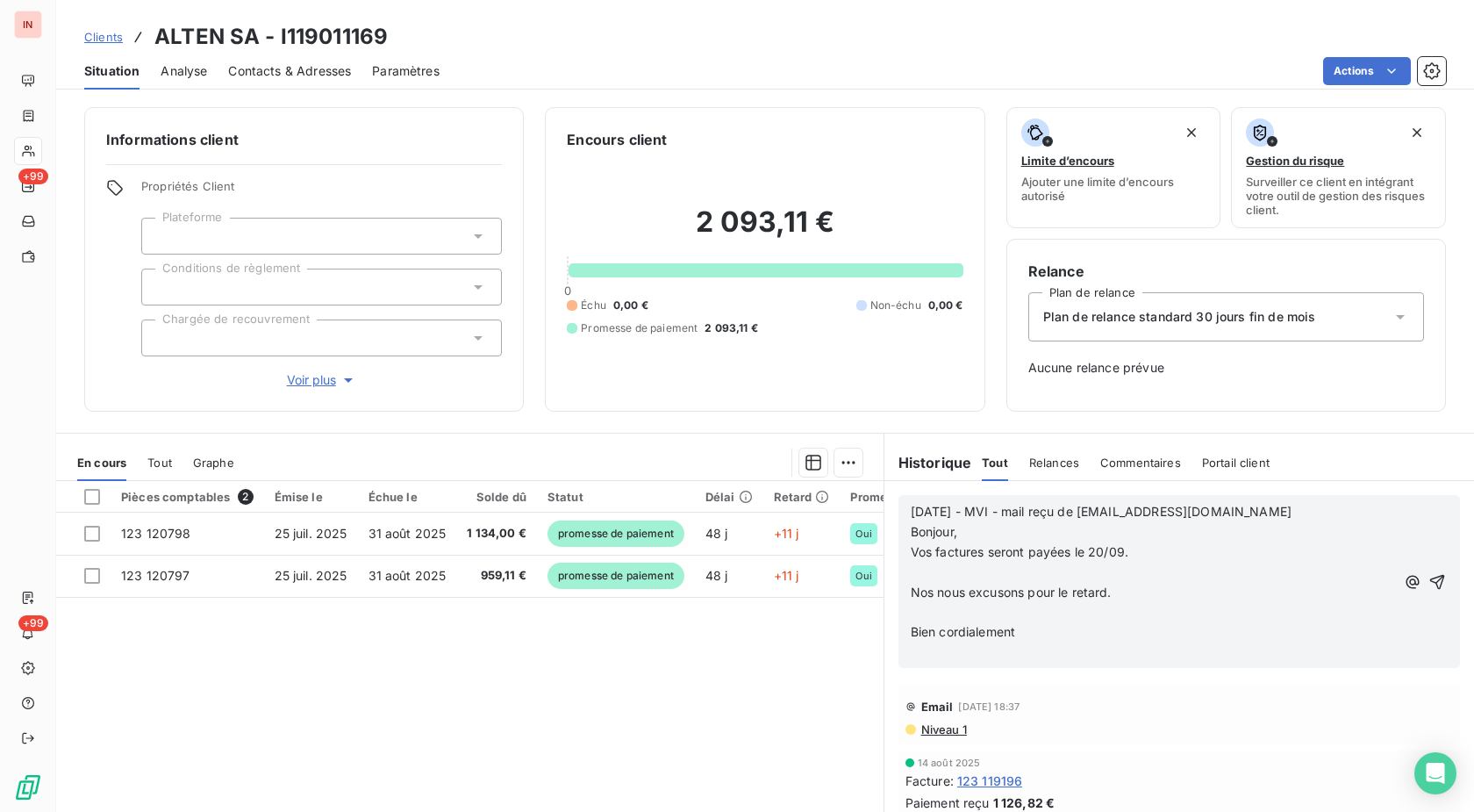
click at [949, 578] on p "﻿" at bounding box center [1154, 572] width 485 height 20
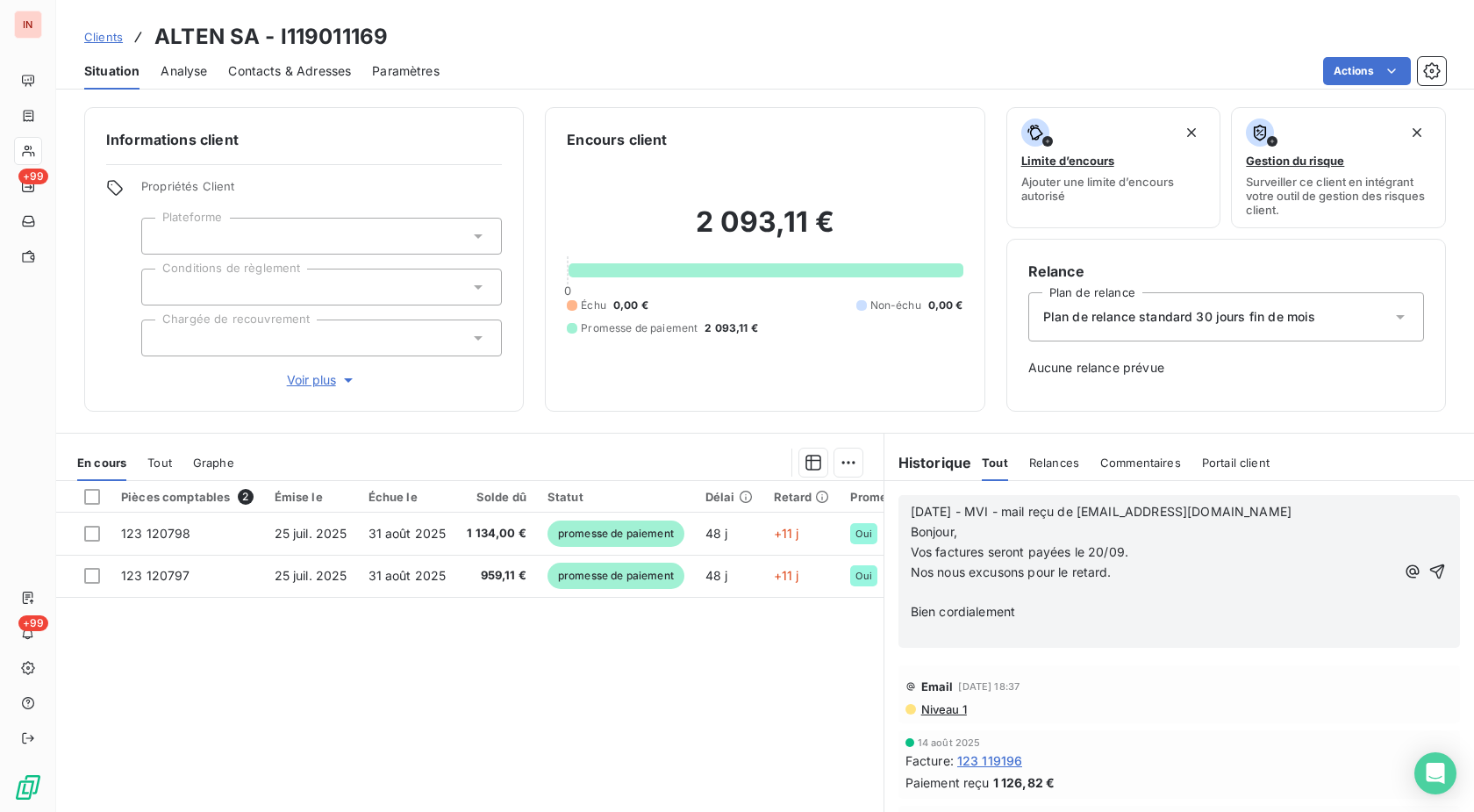
click at [947, 596] on p "﻿" at bounding box center [1154, 593] width 485 height 20
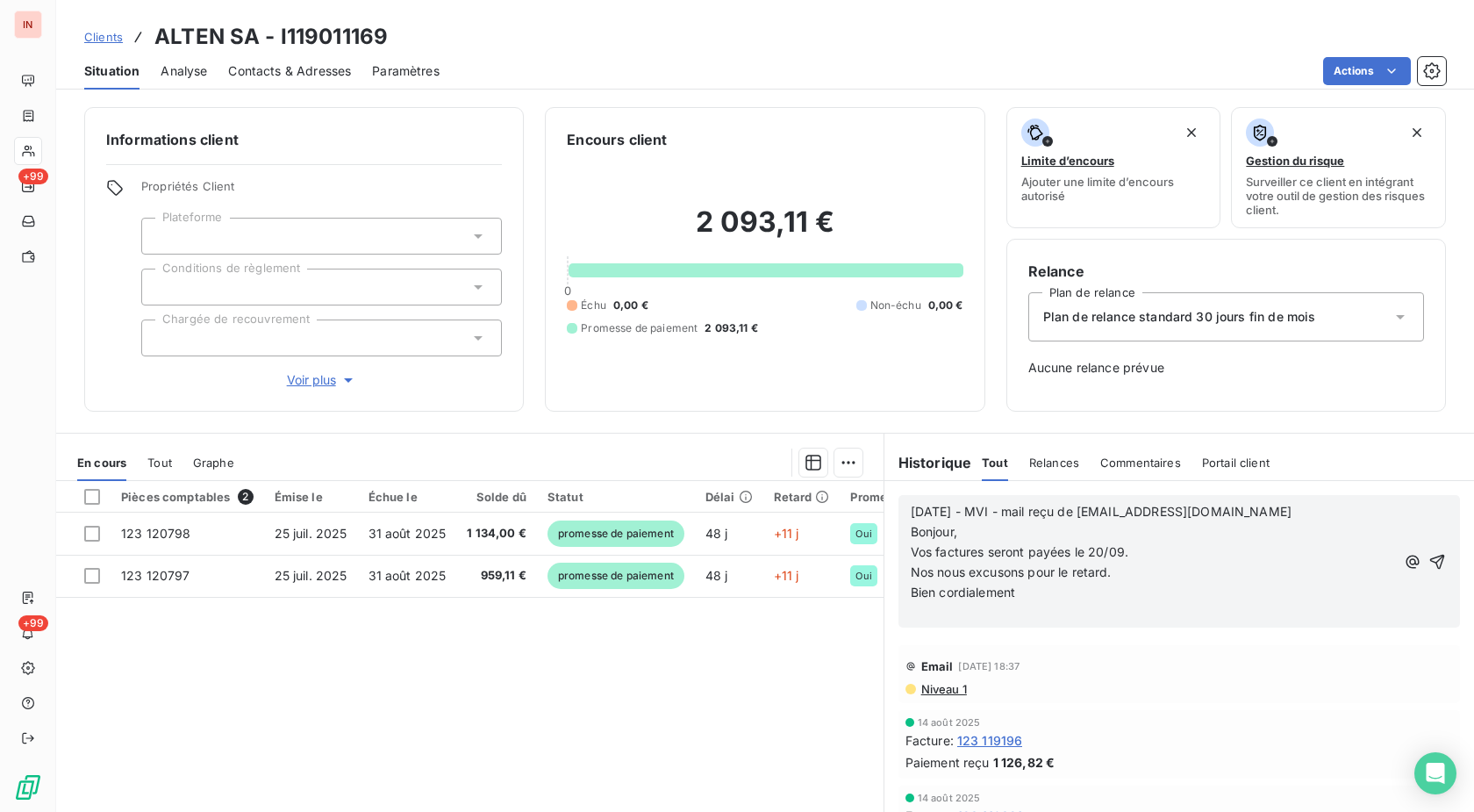
click at [942, 616] on p "﻿" at bounding box center [1154, 612] width 485 height 20
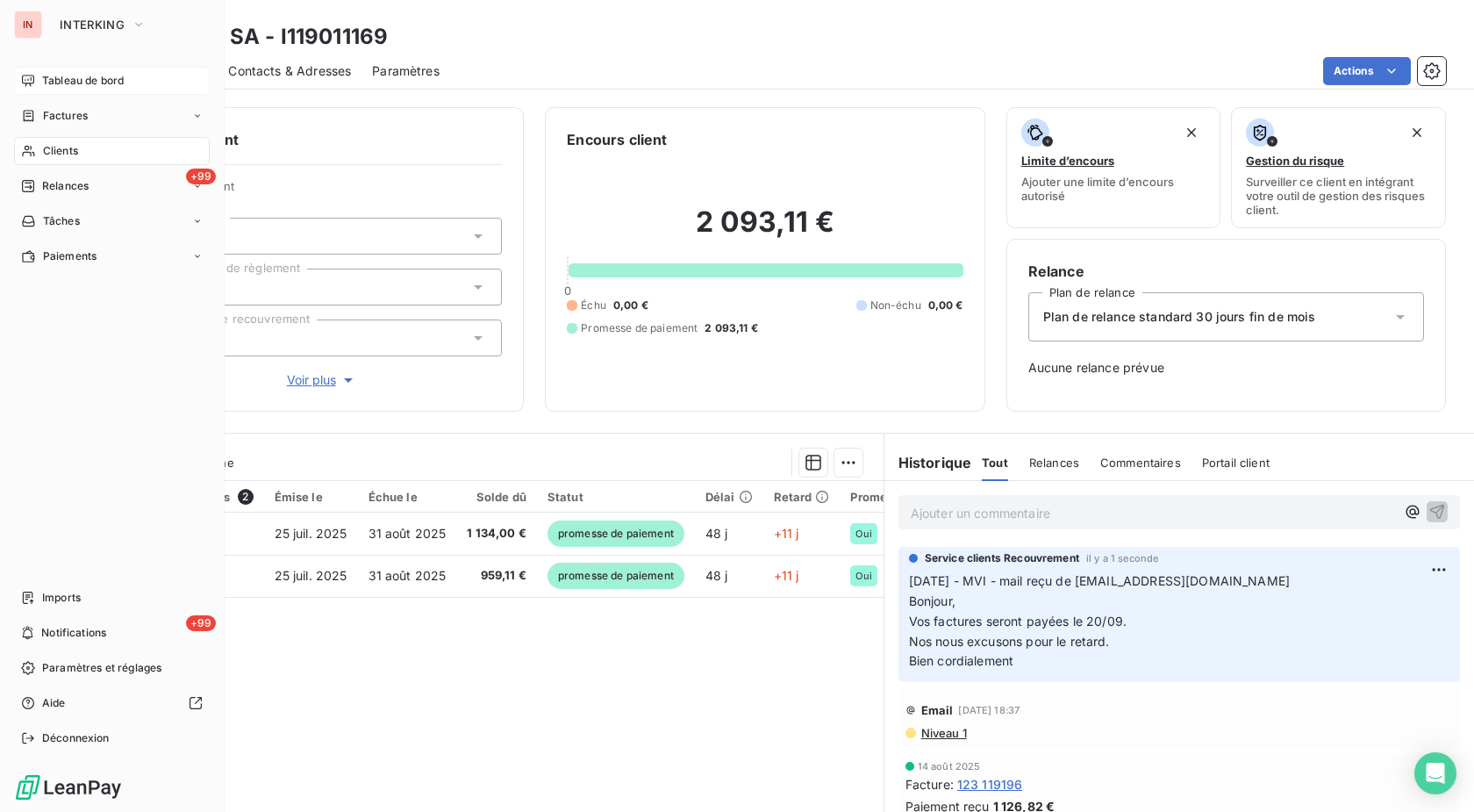
click at [50, 87] on span "Tableau de bord" at bounding box center [83, 81] width 82 height 16
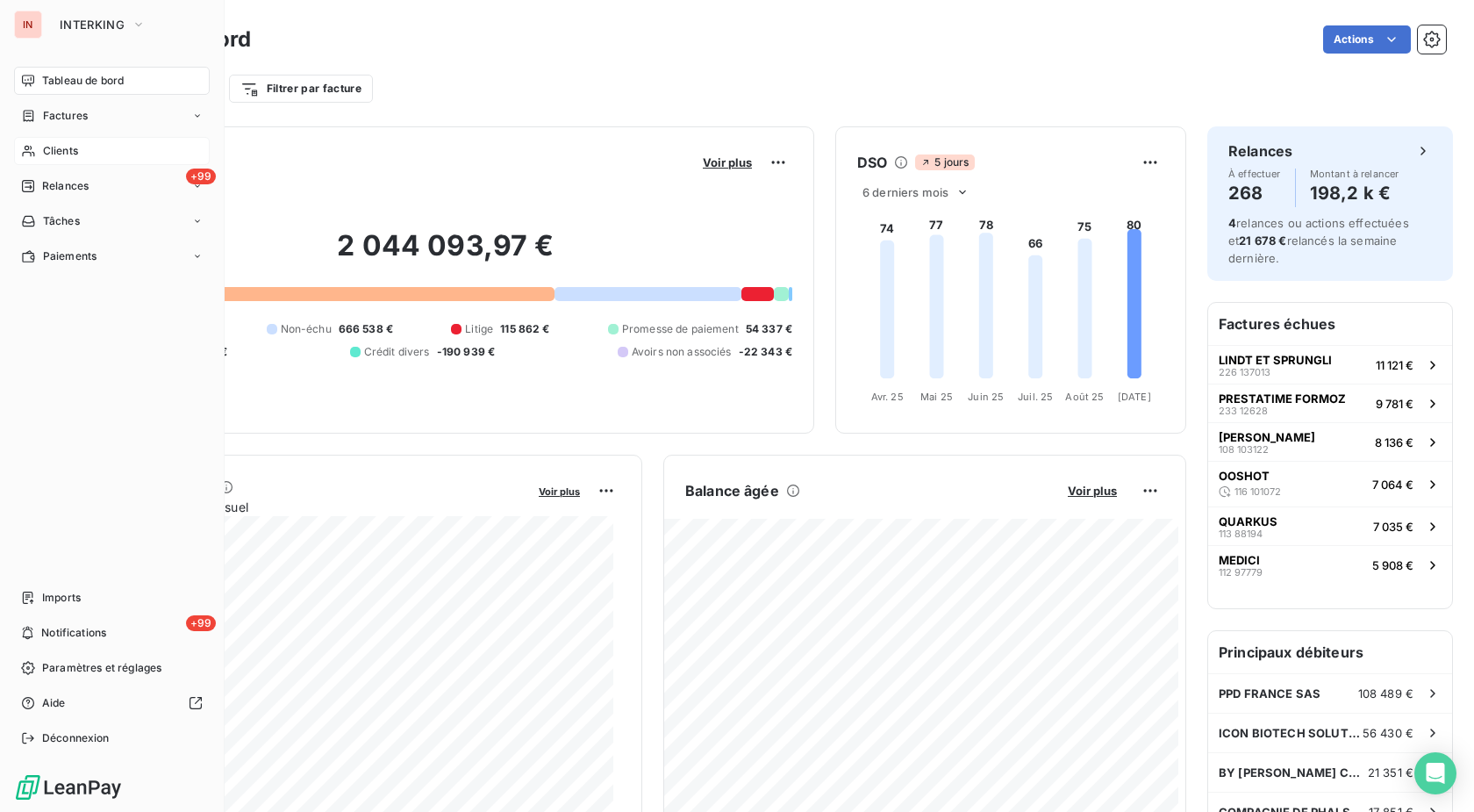
drag, startPoint x: 34, startPoint y: 147, endPoint x: 51, endPoint y: 147, distance: 17.0
click at [35, 147] on icon at bounding box center [28, 151] width 15 height 14
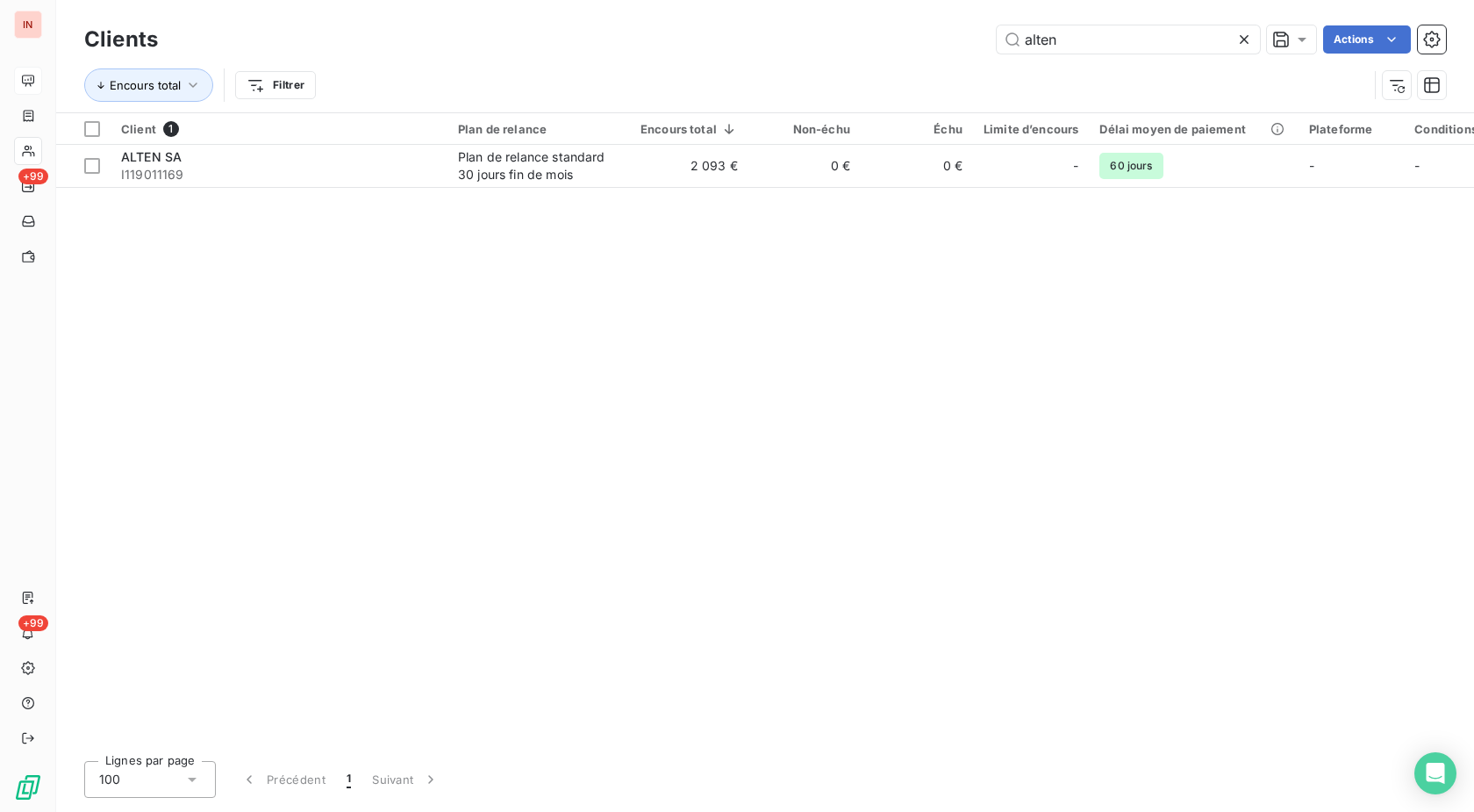
drag, startPoint x: 996, startPoint y: 42, endPoint x: 867, endPoint y: 61, distance: 130.4
click at [997, 54] on input "alten" at bounding box center [1129, 40] width 263 height 28
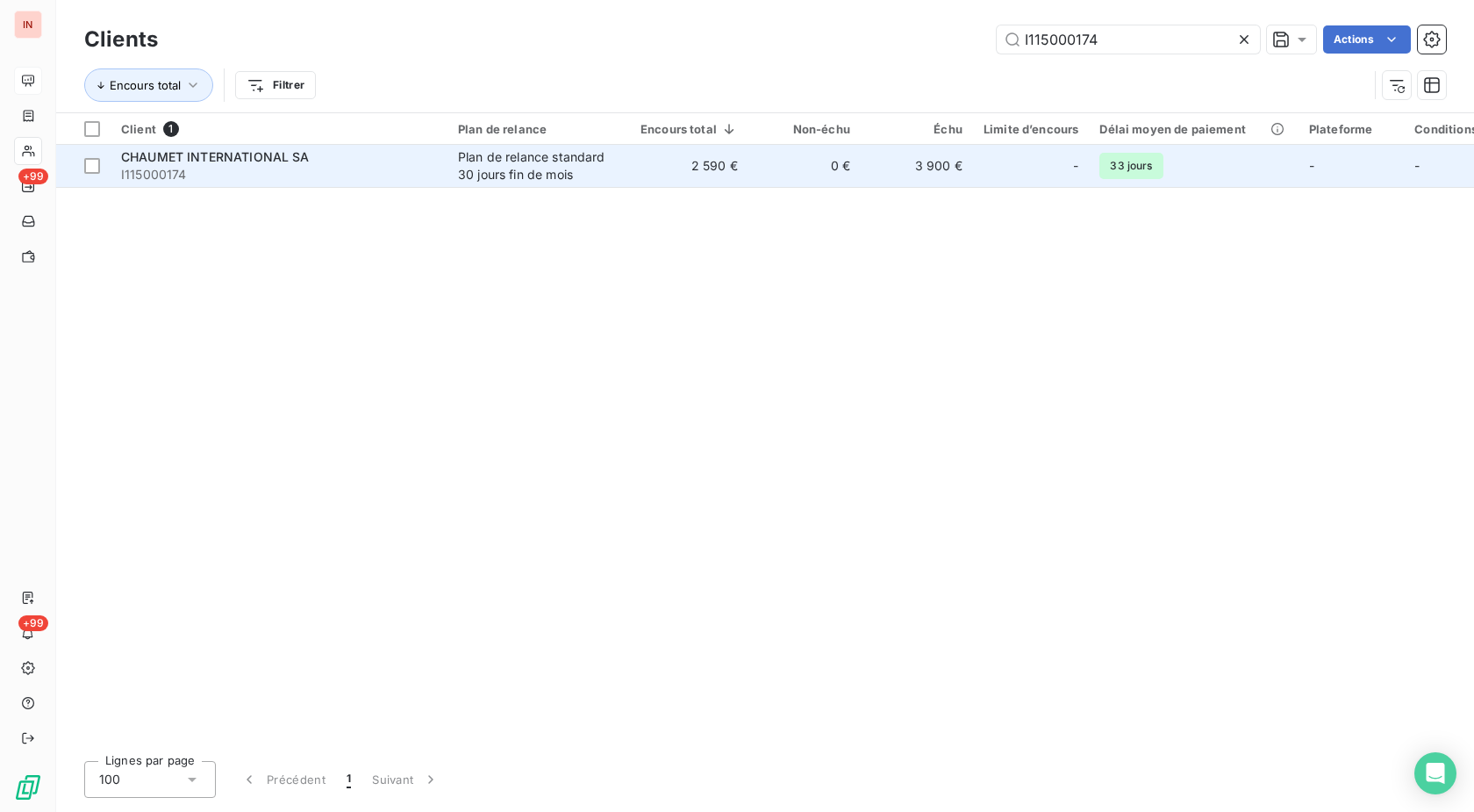
type input "I115000174"
click at [291, 174] on span "I115000174" at bounding box center [279, 175] width 316 height 18
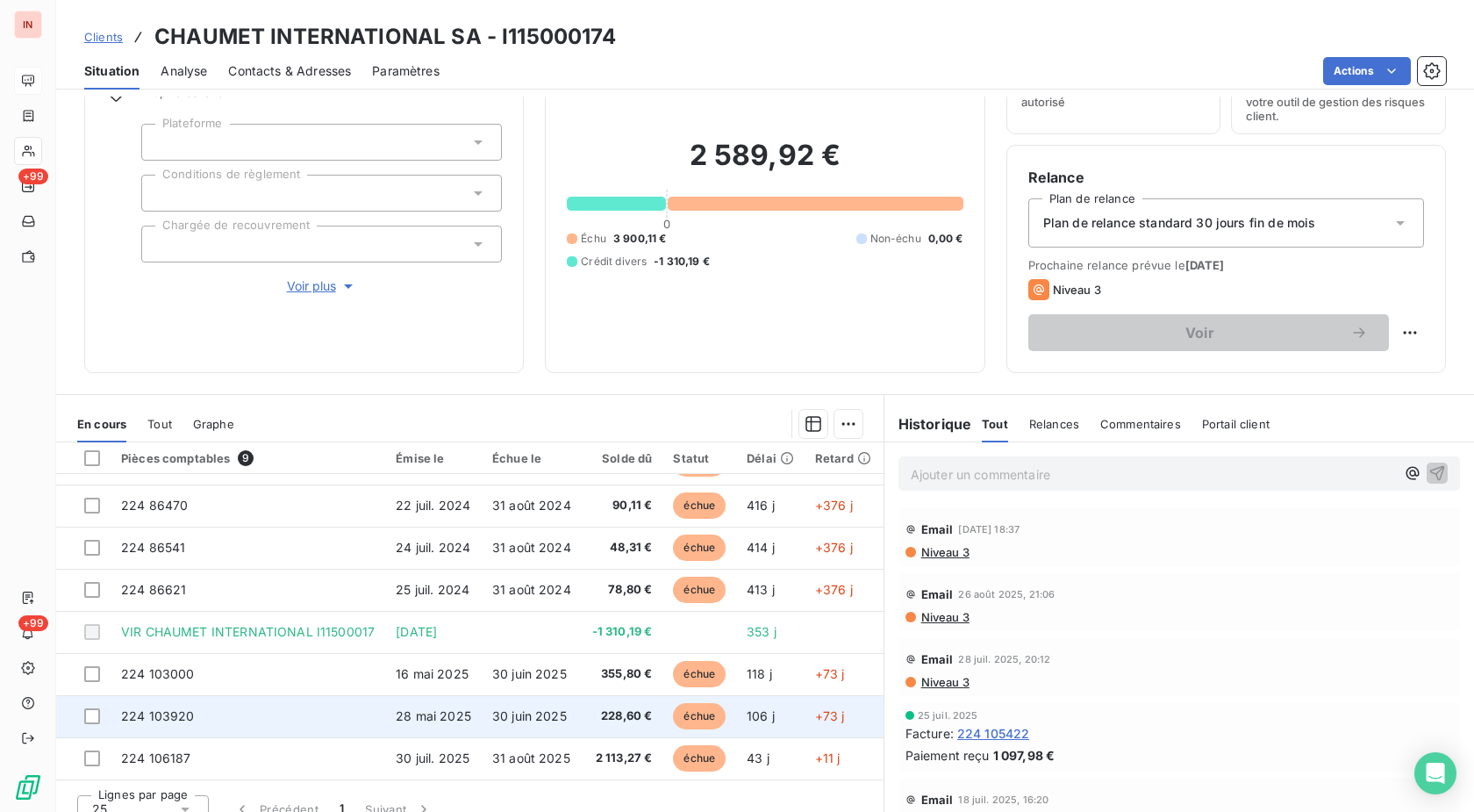
scroll to position [115, 0]
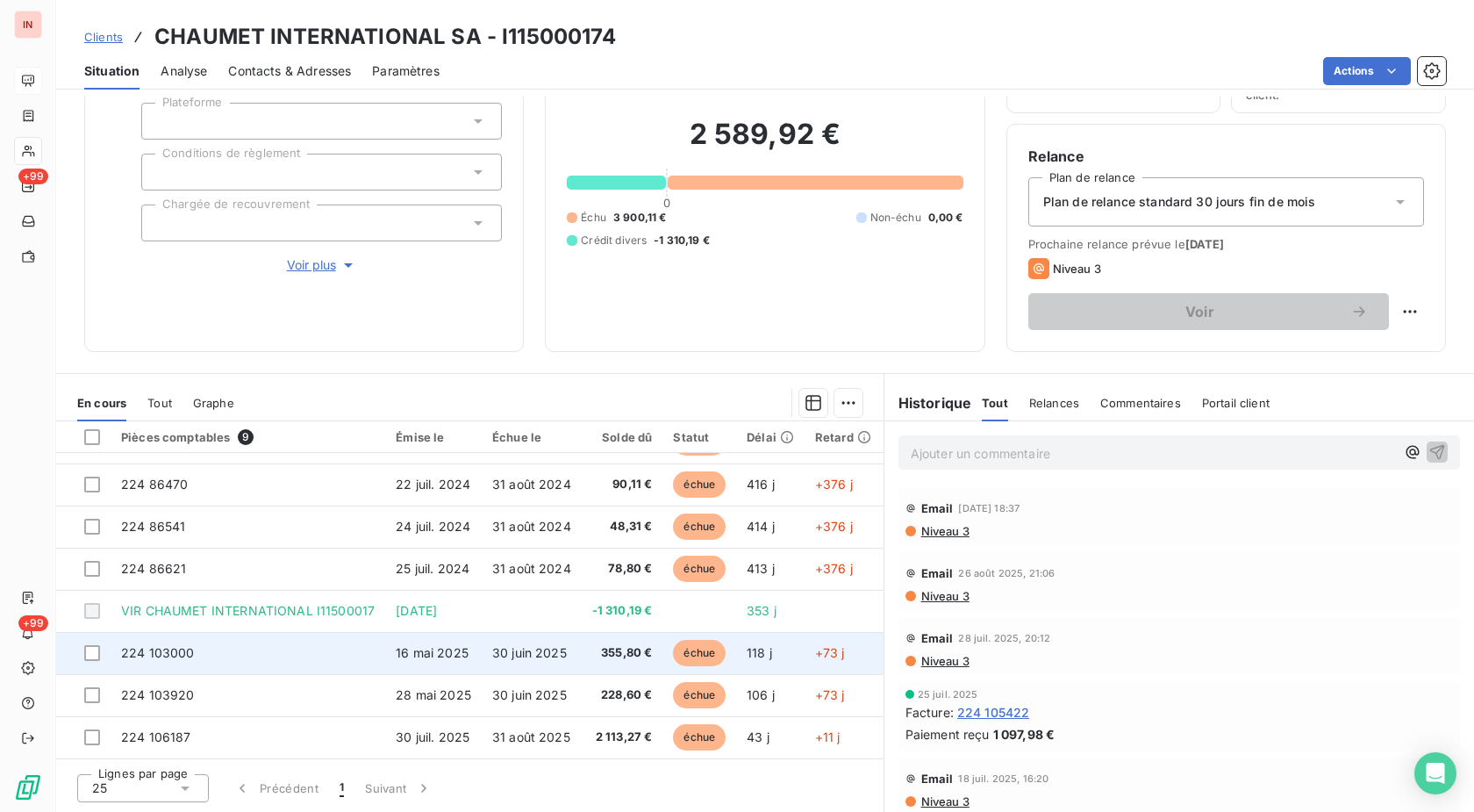
click at [644, 651] on td "355,80 €" at bounding box center [622, 653] width 82 height 42
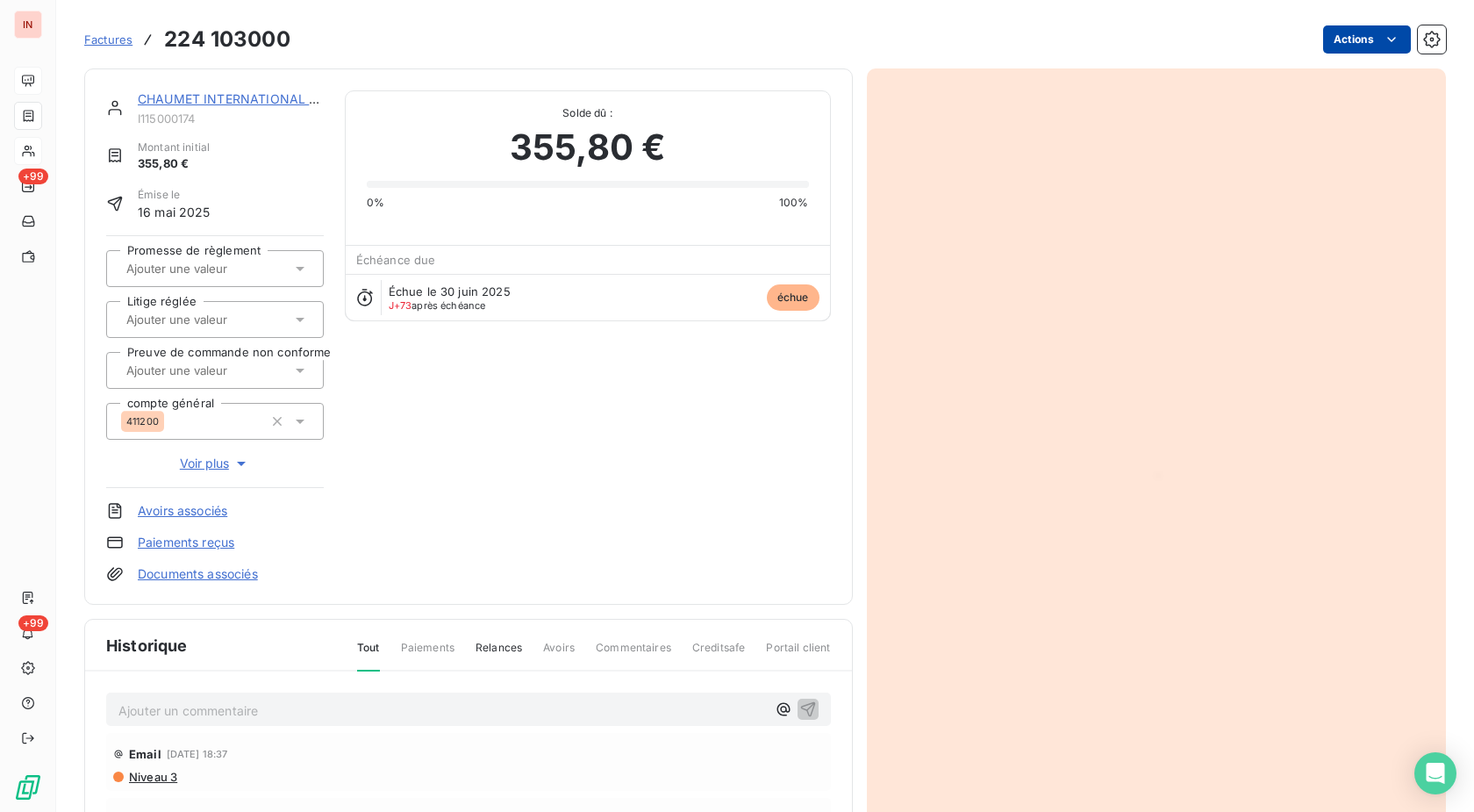
click at [1331, 45] on html "IN +99 +99 Factures 224 103000 Actions CHAUMET INTERNATIONAL SA I115000174 Mont…" at bounding box center [737, 406] width 1474 height 812
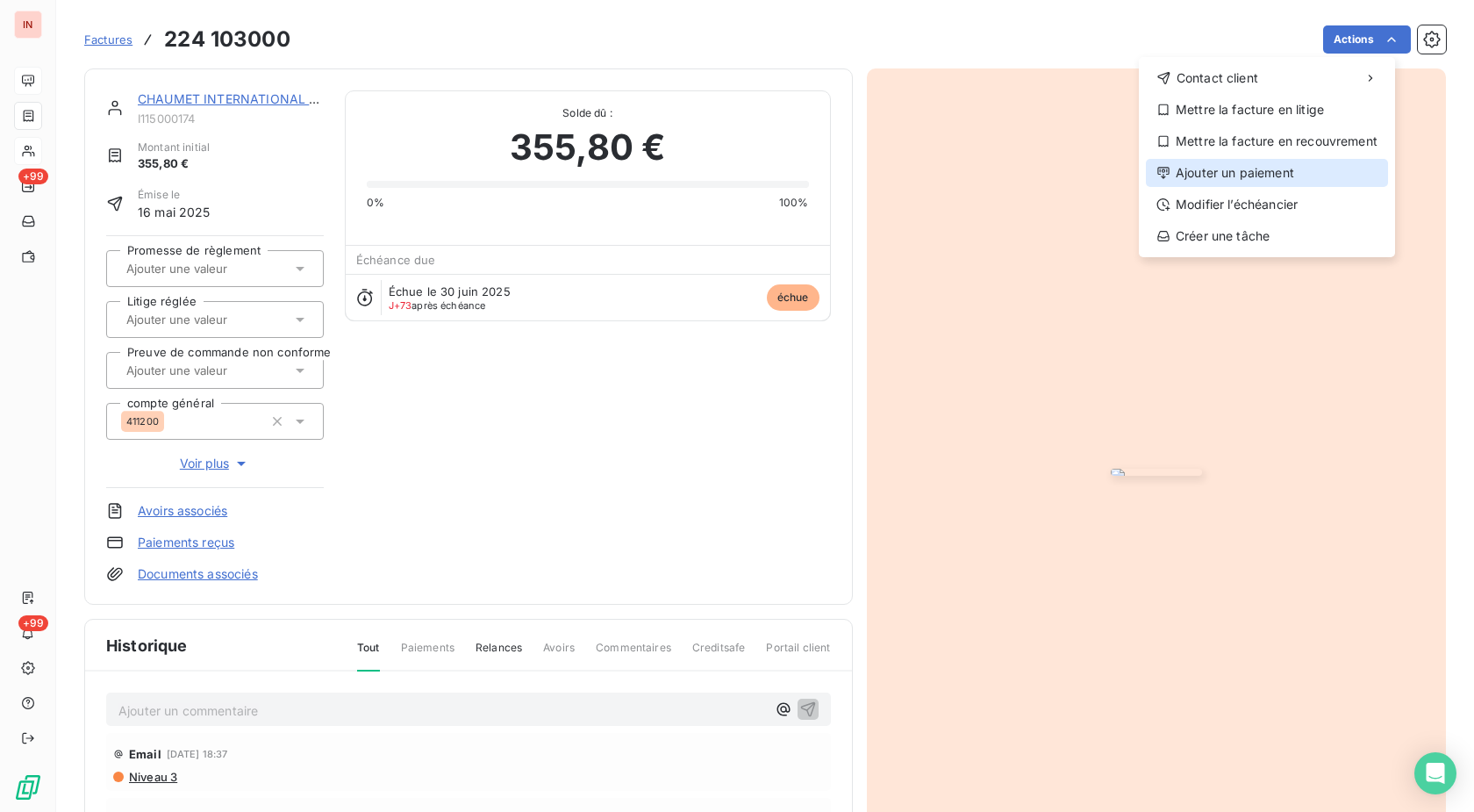
click at [1233, 171] on div "Ajouter un paiement" at bounding box center [1267, 173] width 242 height 28
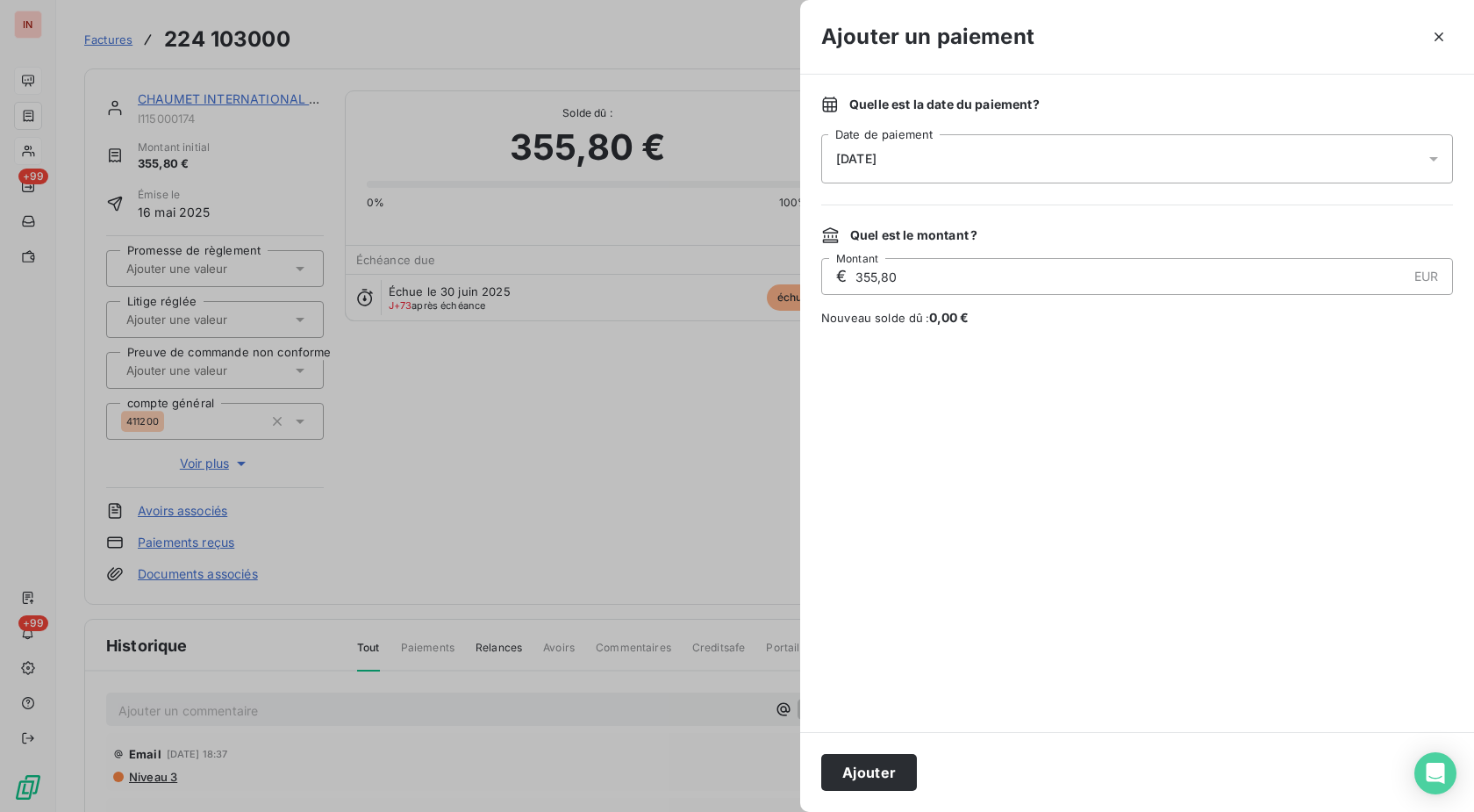
click at [1054, 166] on div "[DATE]" at bounding box center [1138, 159] width 632 height 49
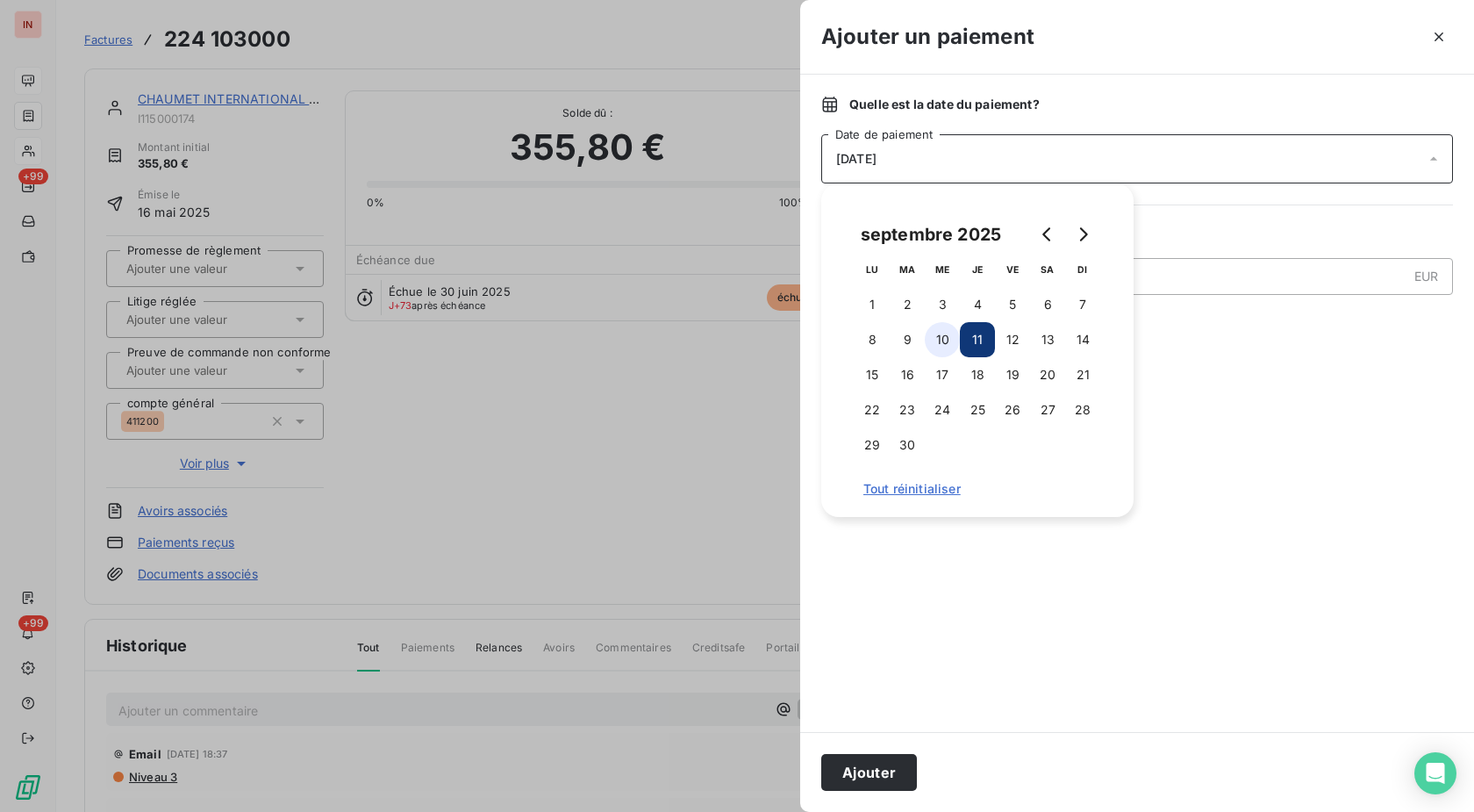
click at [930, 347] on button "10" at bounding box center [943, 340] width 35 height 35
click at [866, 767] on button "Ajouter" at bounding box center [869, 772] width 96 height 37
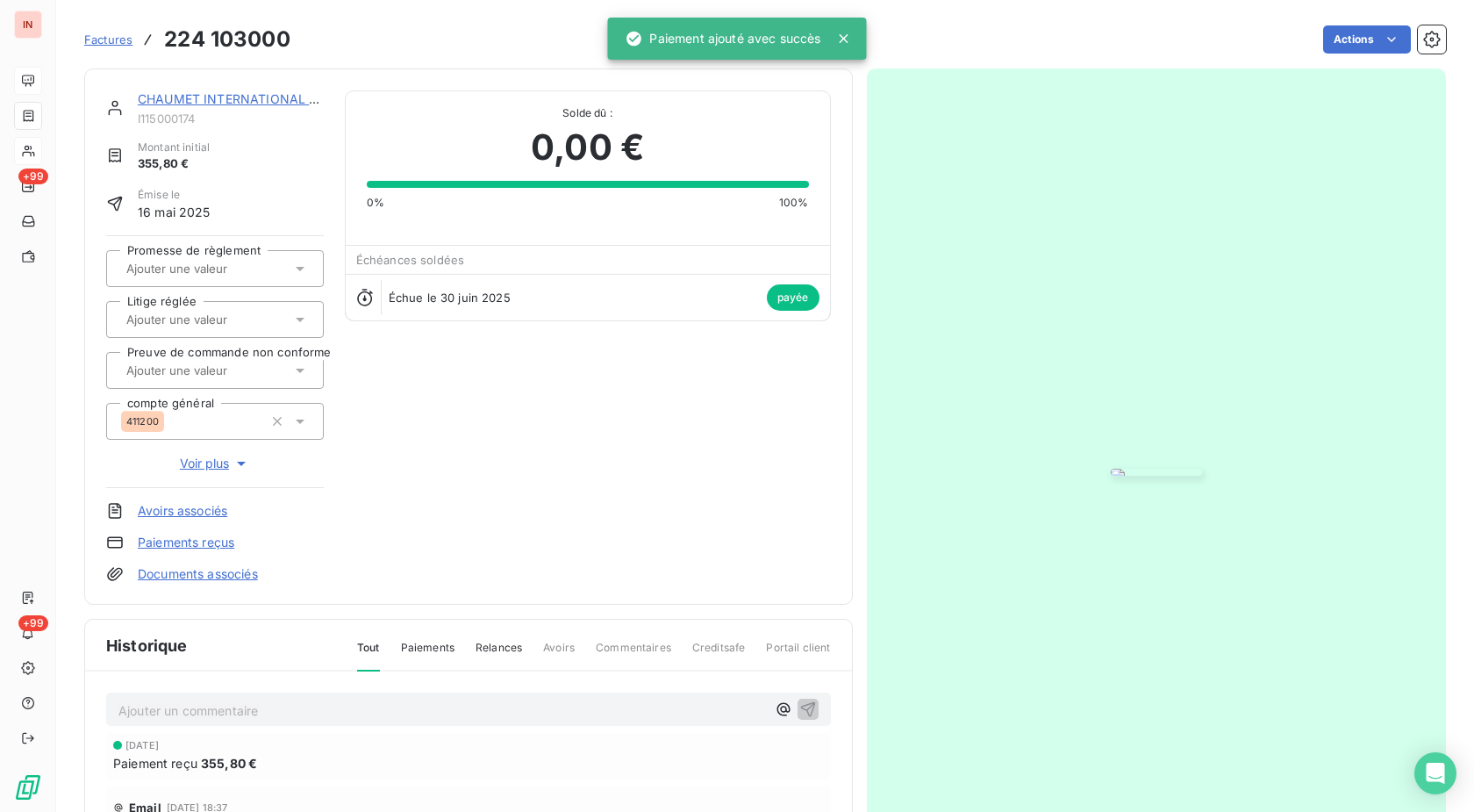
click at [234, 99] on link "CHAUMET INTERNATIONAL SA" at bounding box center [232, 98] width 189 height 15
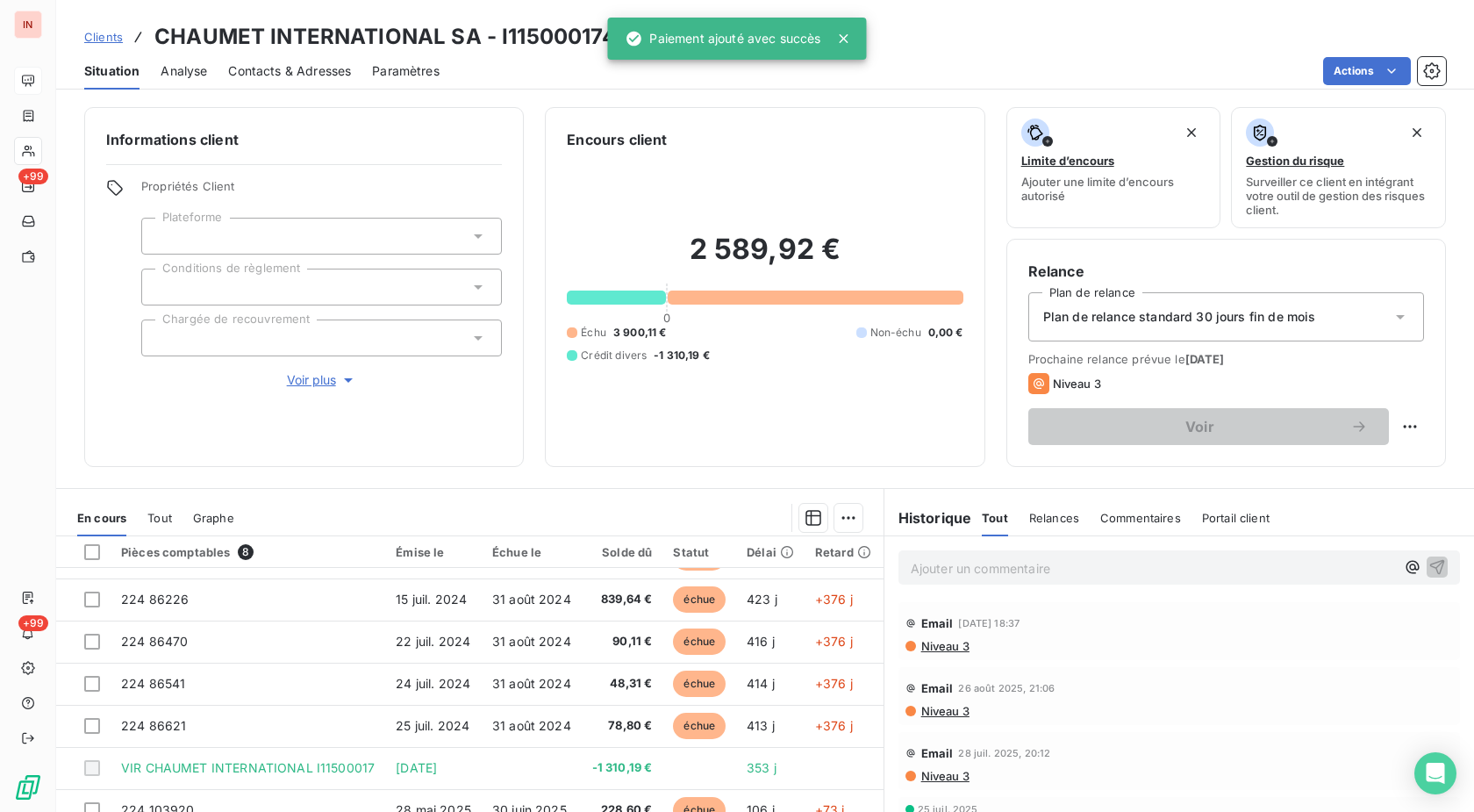
scroll to position [115, 0]
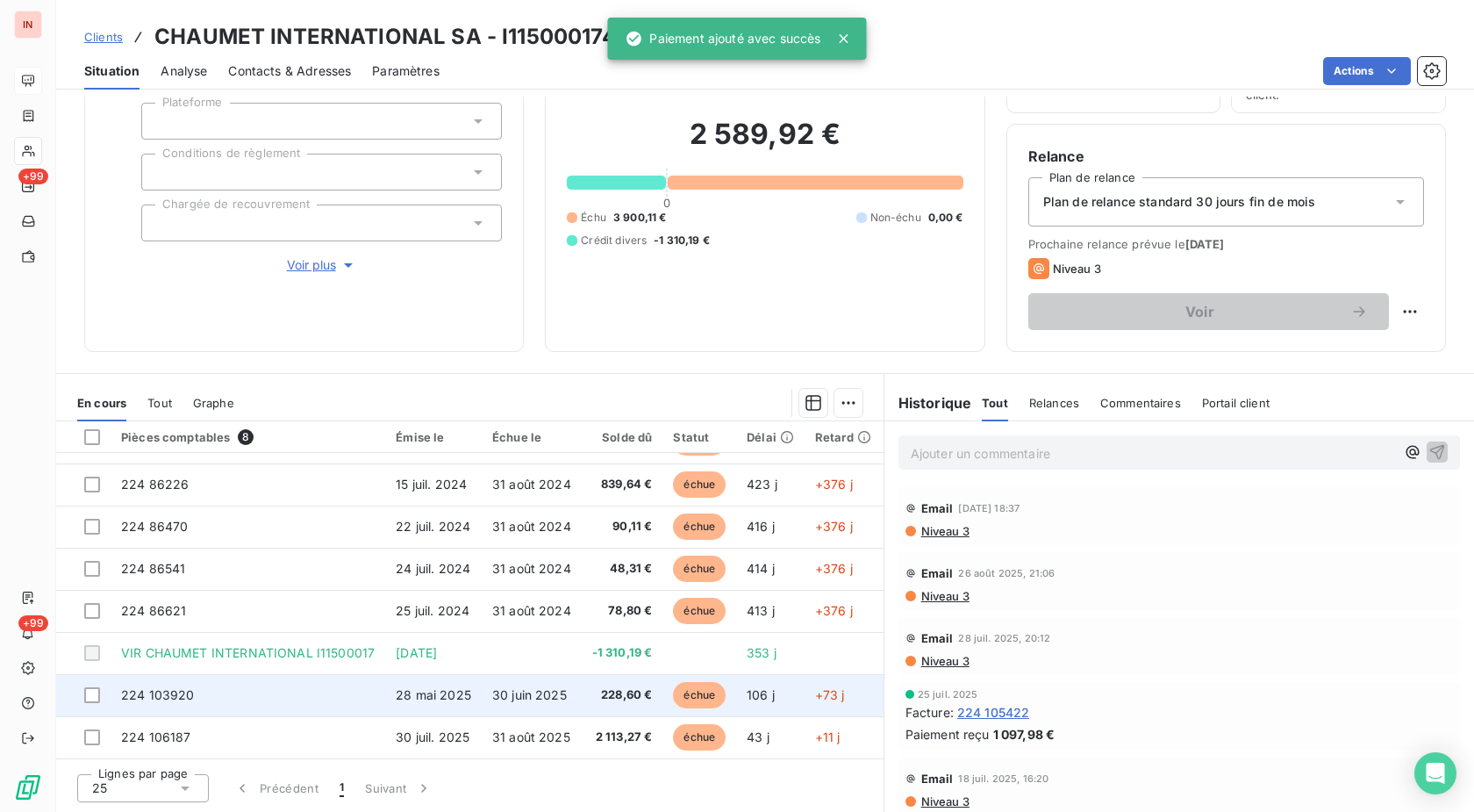
click at [663, 677] on td "228,60 €" at bounding box center [622, 695] width 82 height 42
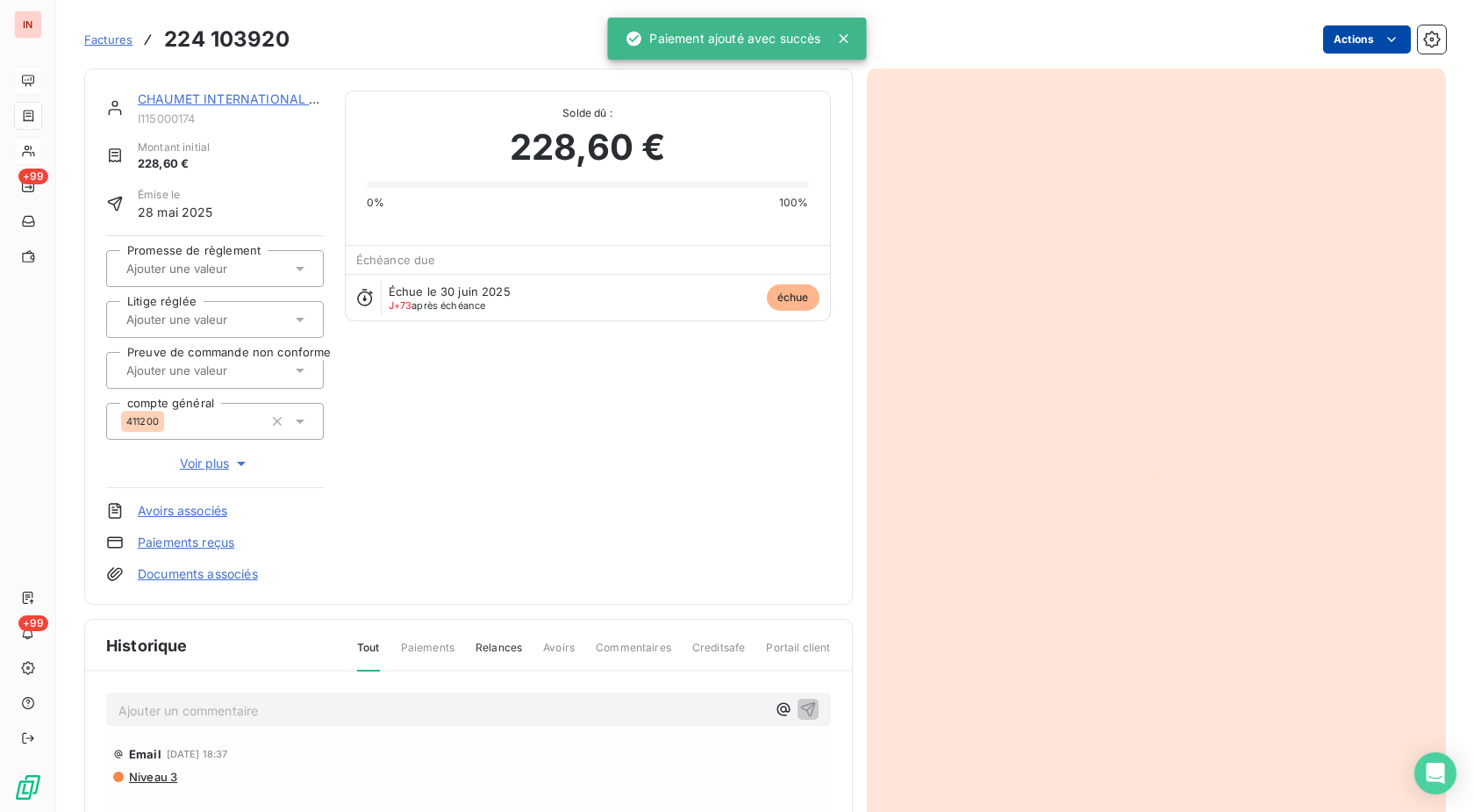
click at [1336, 37] on html "IN +99 +99 Factures 224 103920 Actions CHAUMET INTERNATIONAL SA I115000174 Mont…" at bounding box center [737, 406] width 1474 height 812
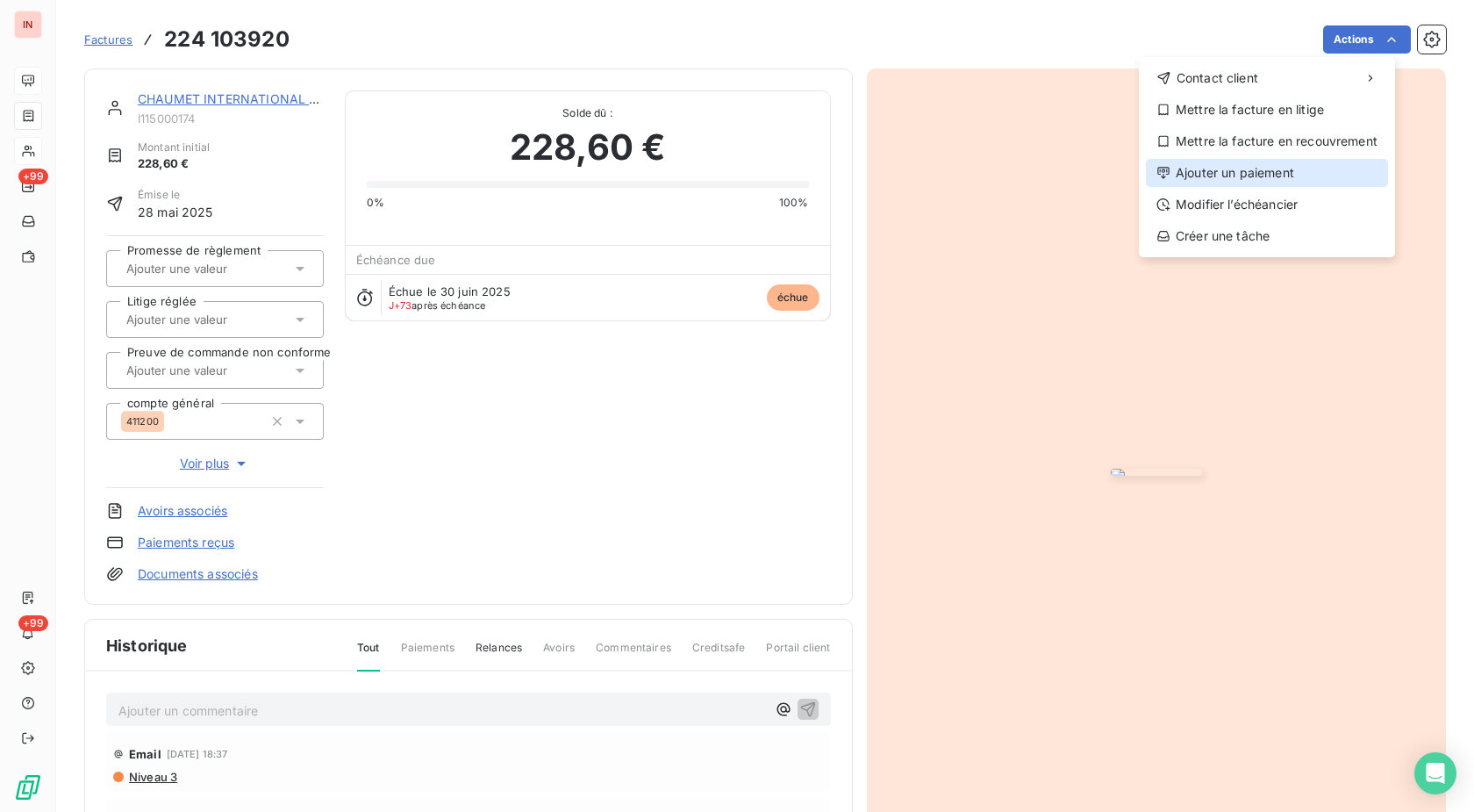
click at [1243, 168] on div "Ajouter un paiement" at bounding box center [1267, 173] width 242 height 28
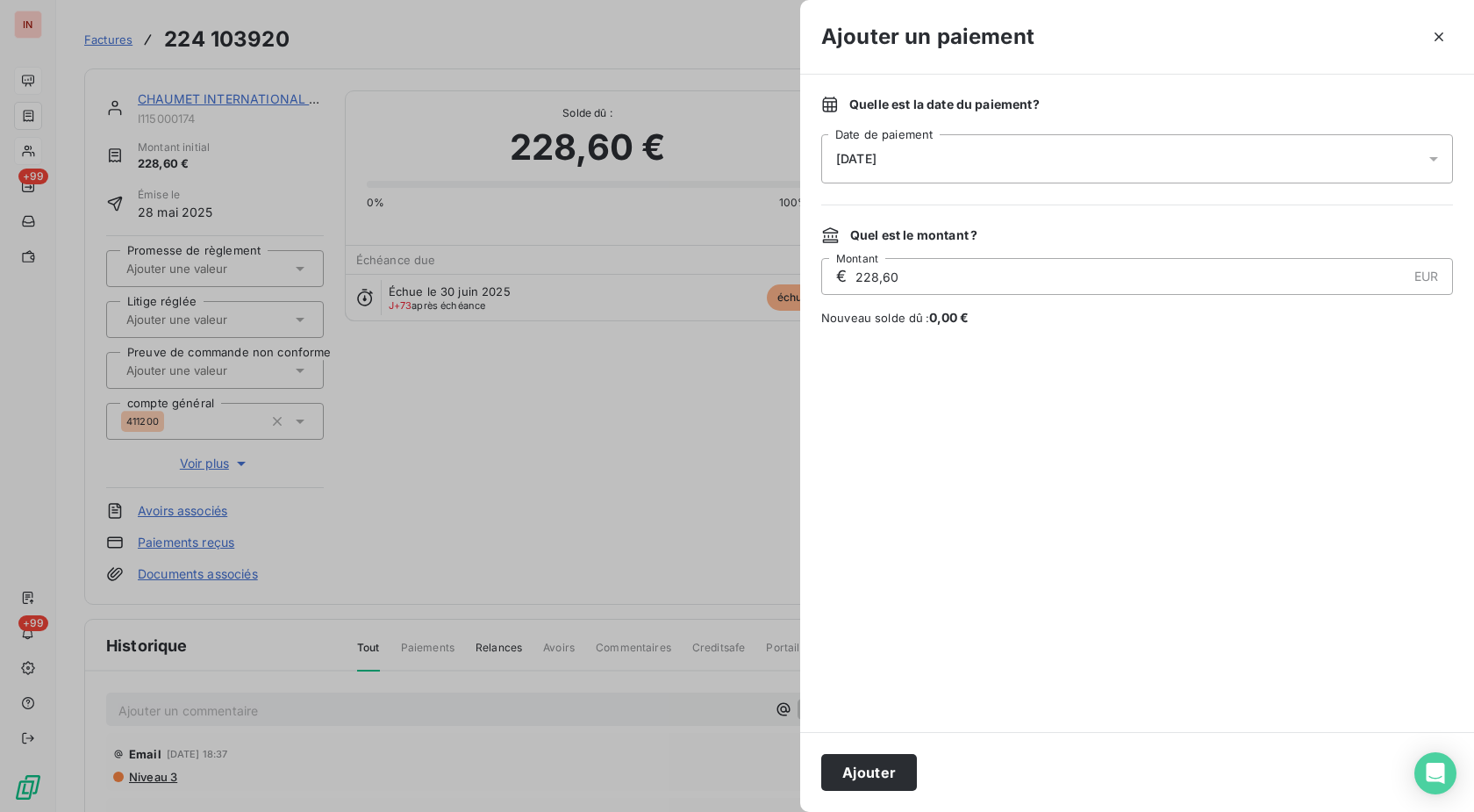
click at [989, 151] on div "[DATE]" at bounding box center [1138, 159] width 632 height 49
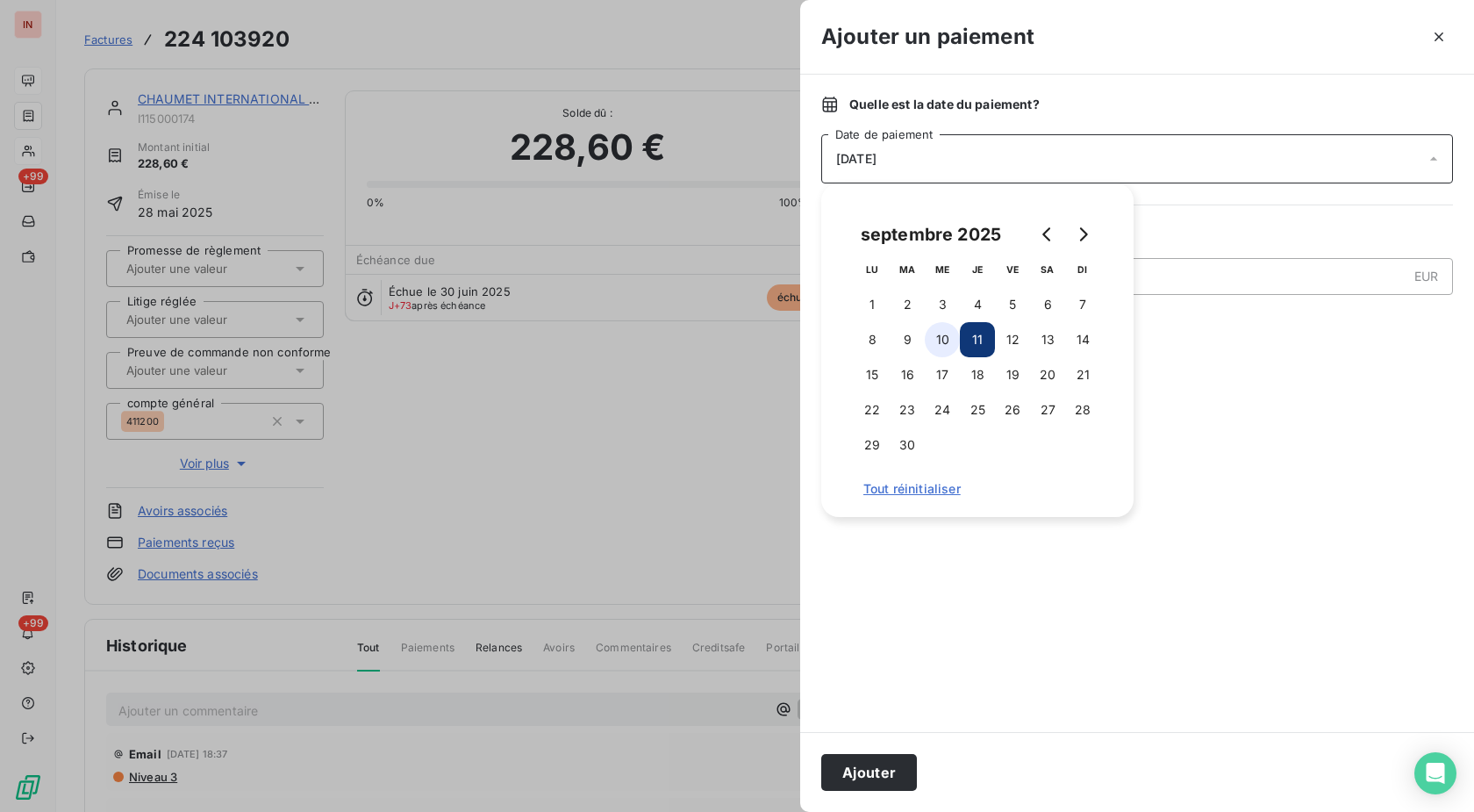
click at [942, 336] on button "10" at bounding box center [943, 340] width 35 height 35
click at [857, 793] on div "Ajouter" at bounding box center [1138, 772] width 674 height 80
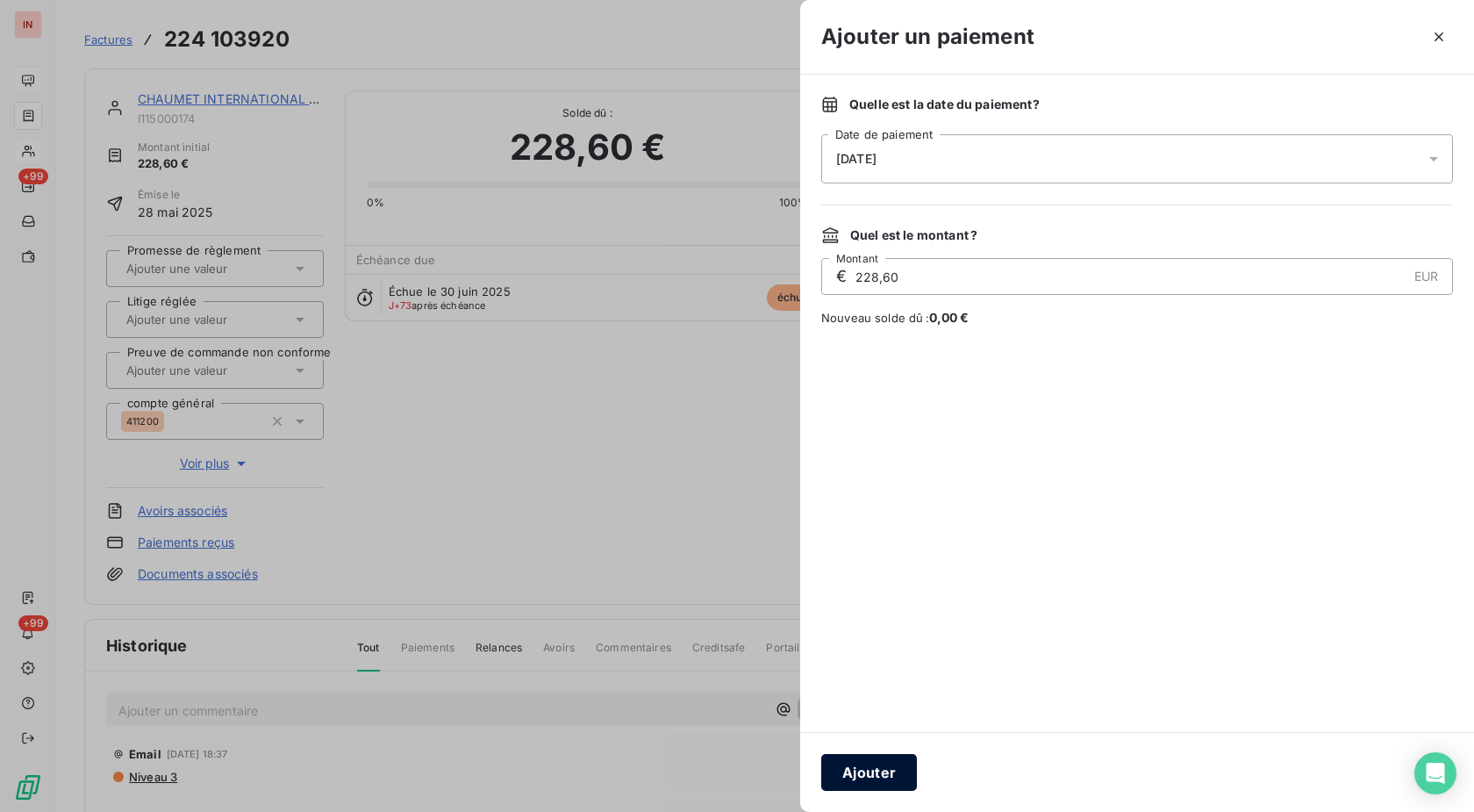
click at [859, 762] on button "Ajouter" at bounding box center [869, 772] width 96 height 37
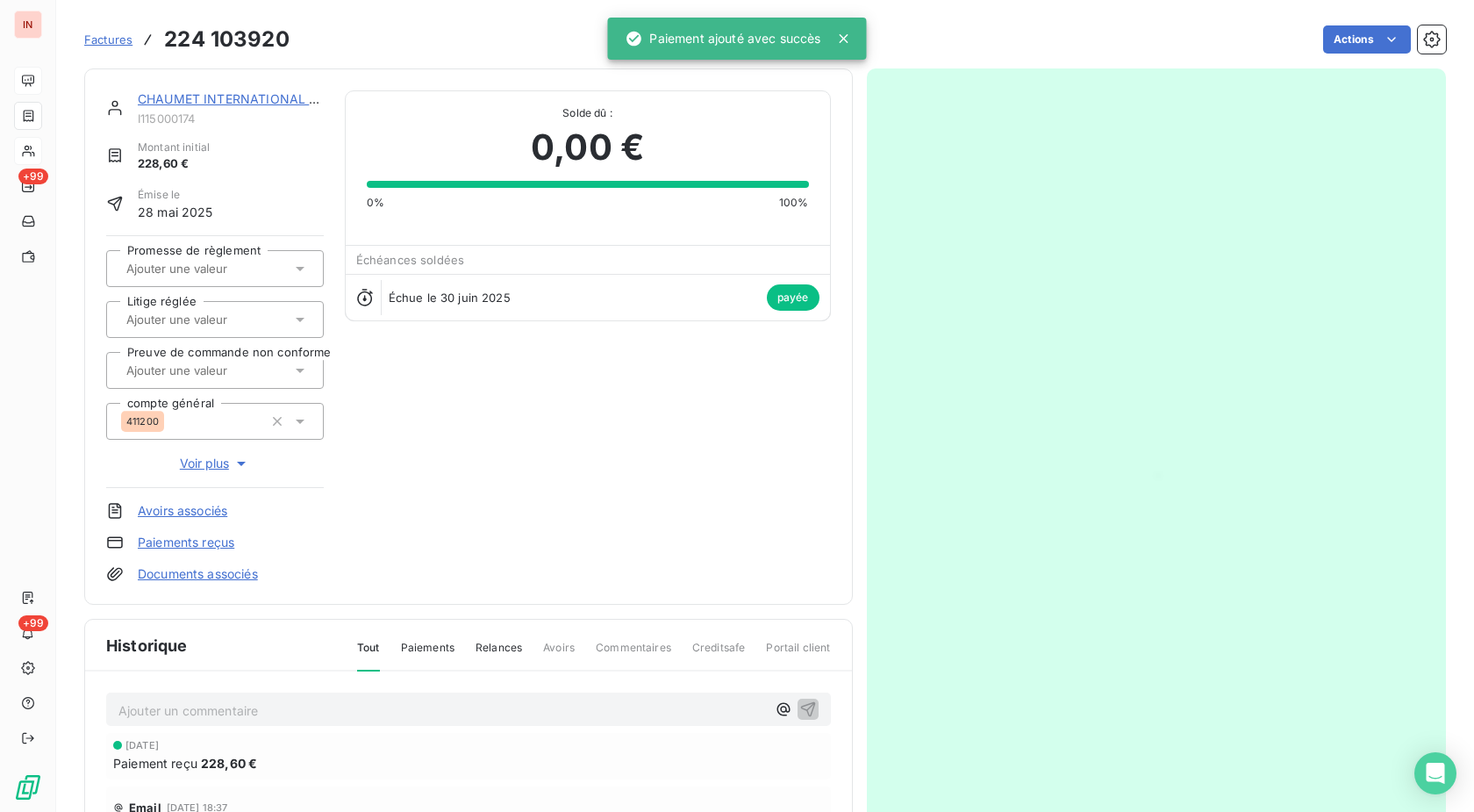
click at [264, 97] on link "CHAUMET INTERNATIONAL SA" at bounding box center [232, 98] width 189 height 15
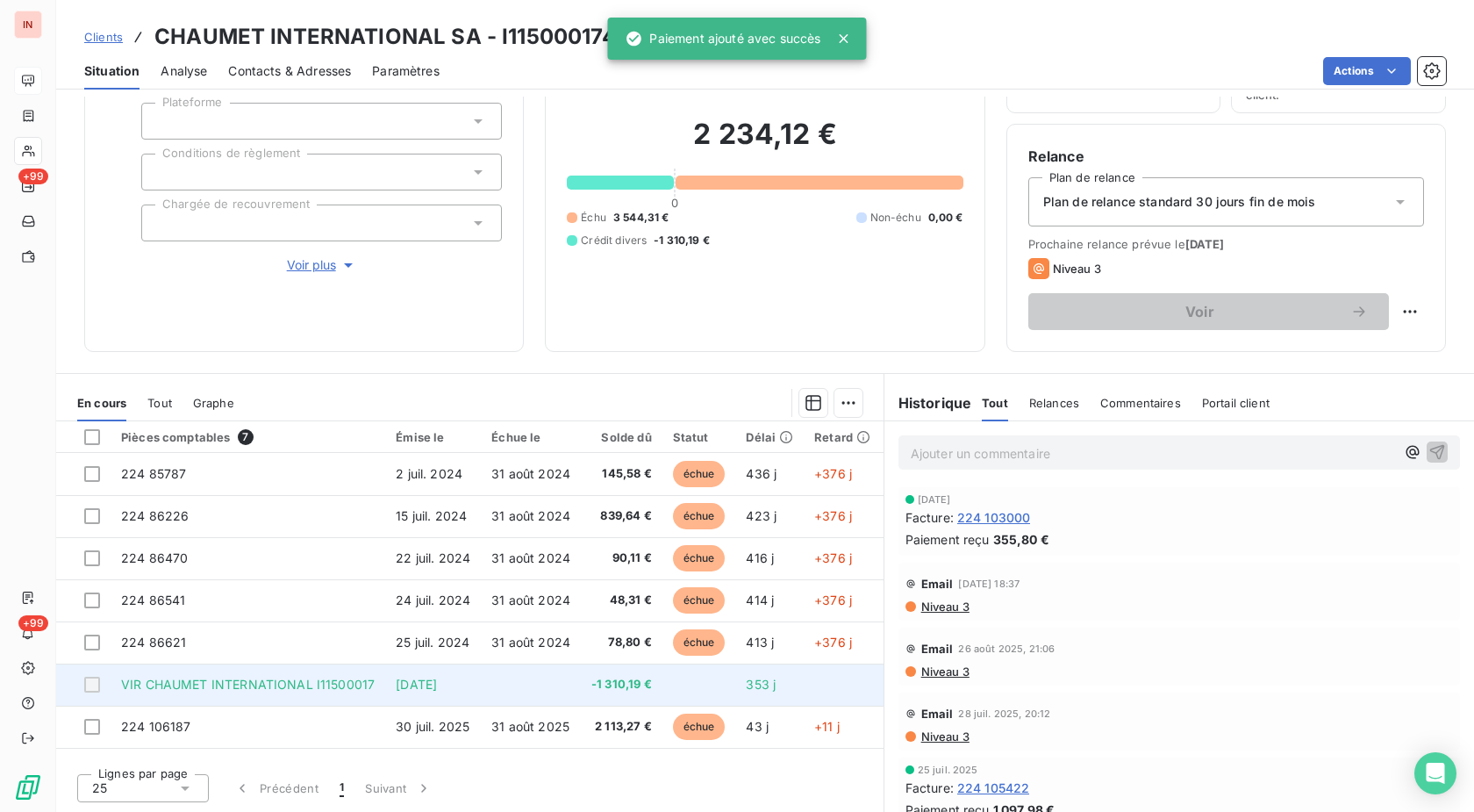
scroll to position [4, 0]
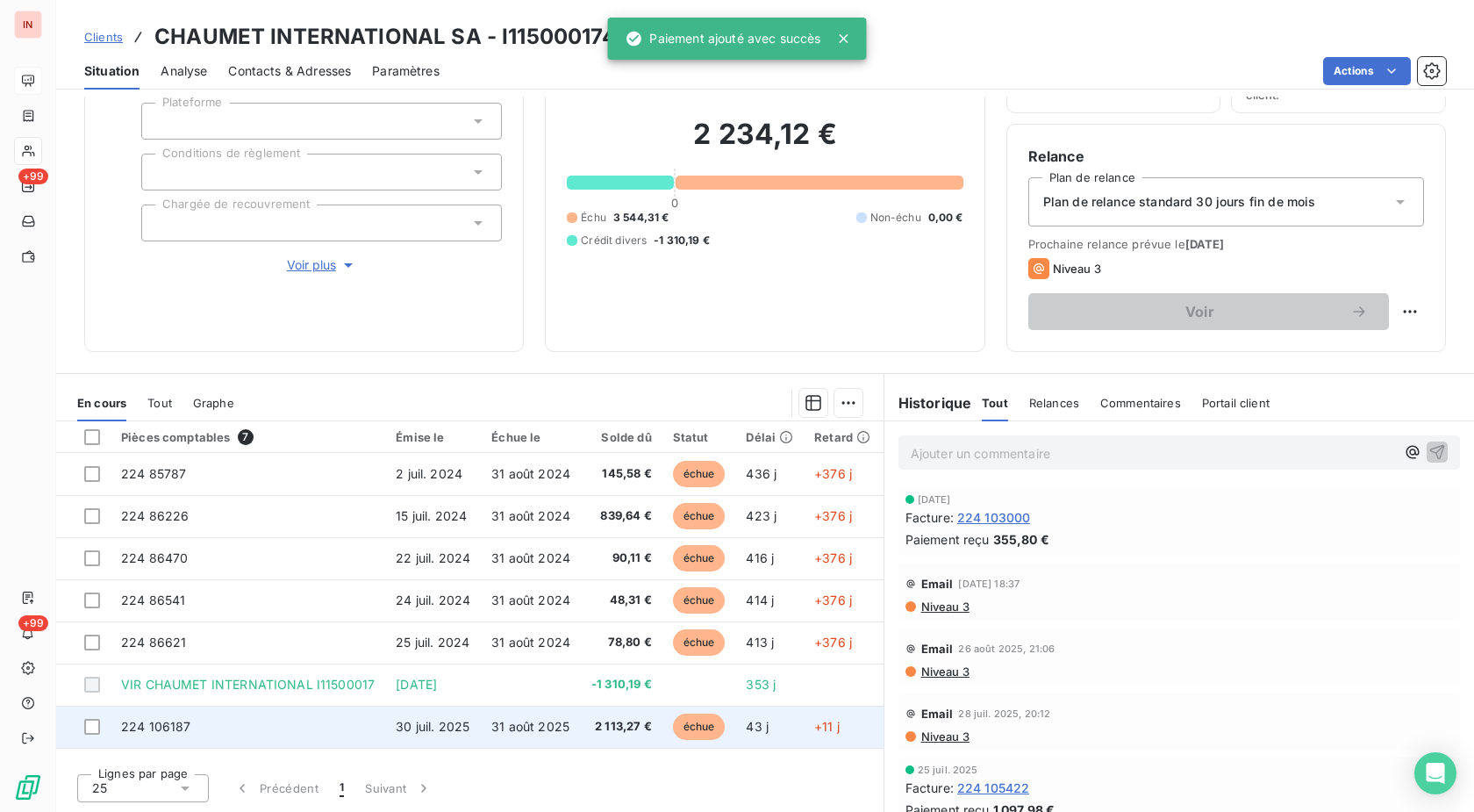
click at [730, 708] on td "échue" at bounding box center [700, 727] width 74 height 42
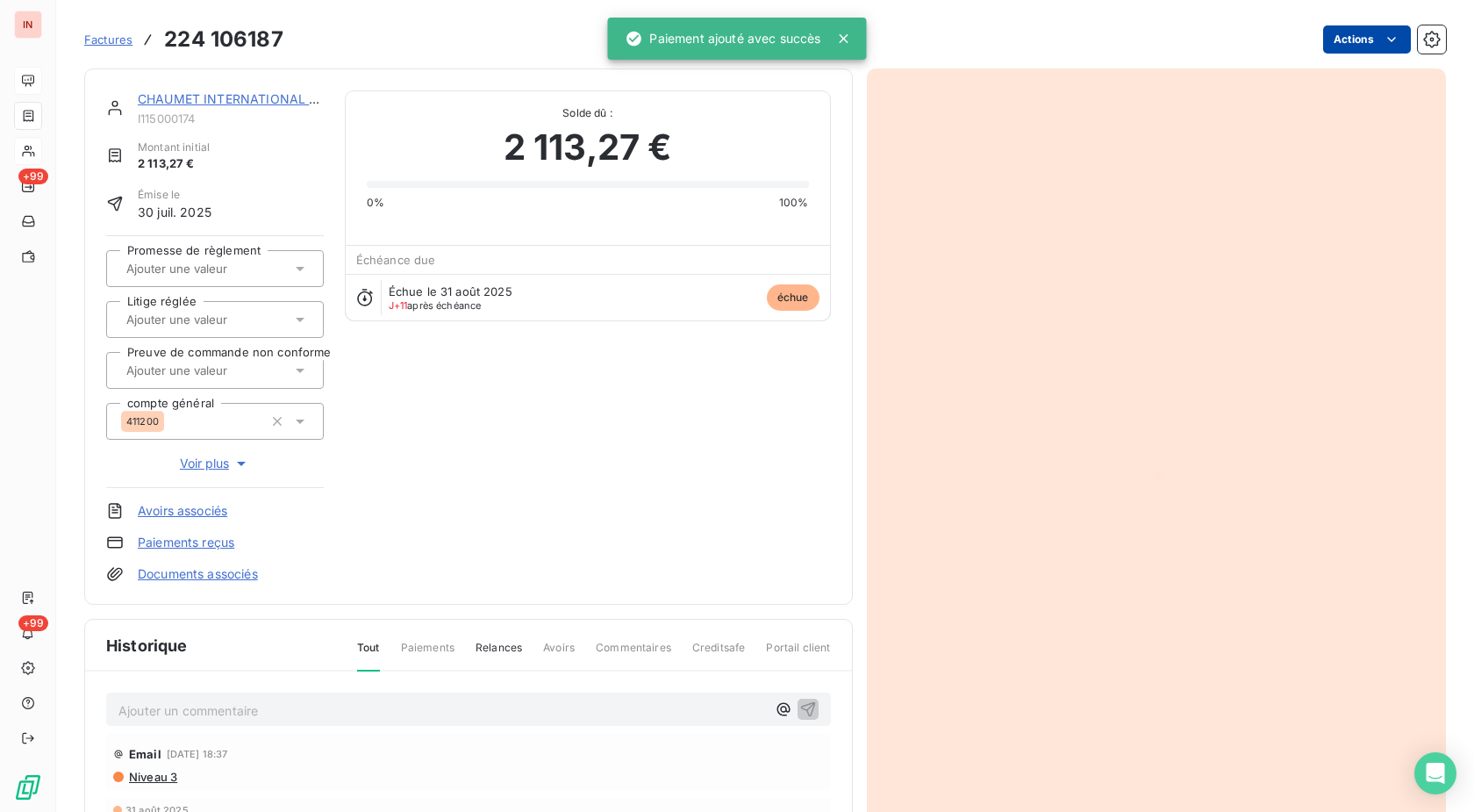
click at [1357, 39] on html "IN +99 +99 Factures 224 106187 Actions CHAUMET INTERNATIONAL SA I115000174 Mont…" at bounding box center [737, 406] width 1474 height 812
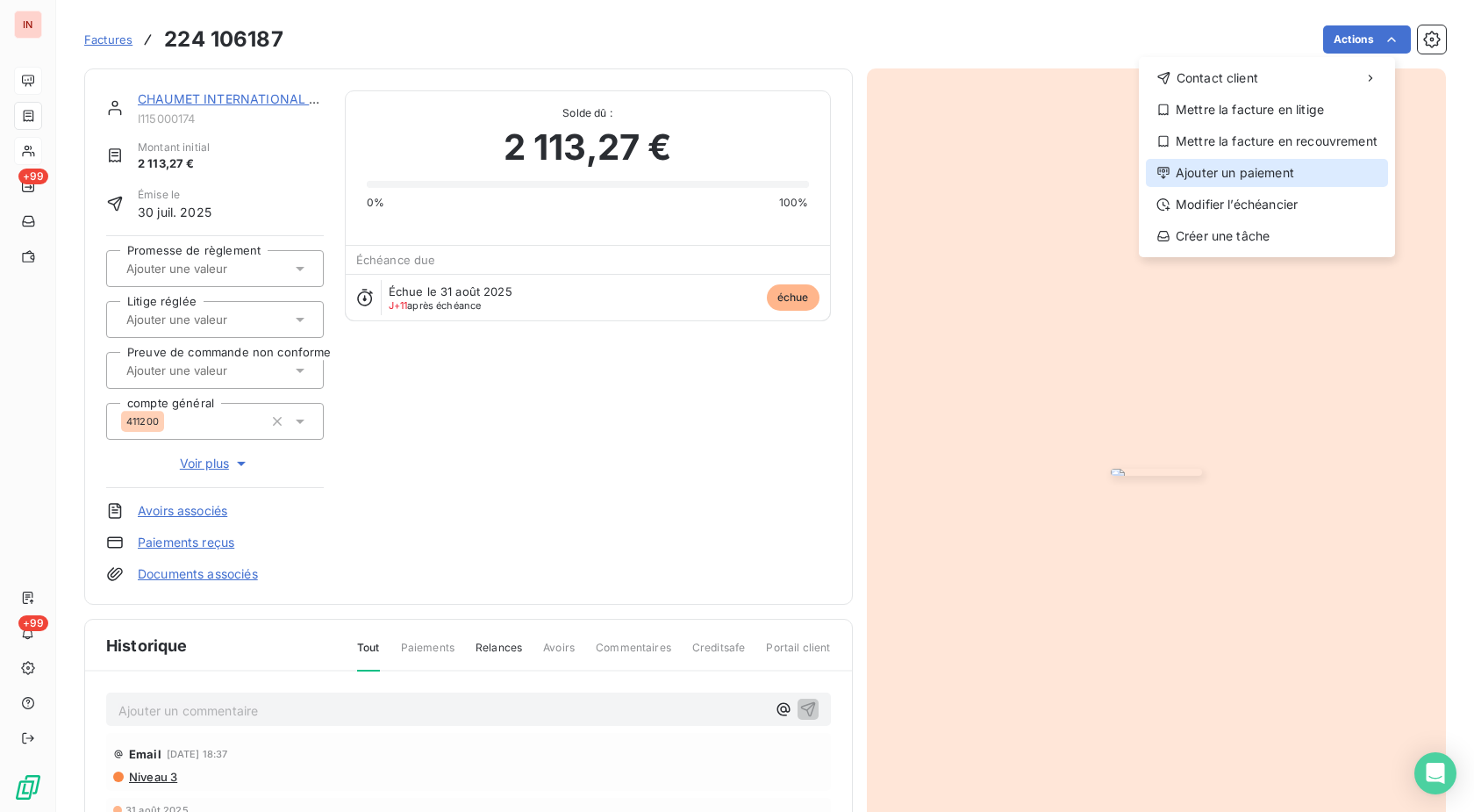
click at [1282, 166] on div "Ajouter un paiement" at bounding box center [1267, 173] width 242 height 28
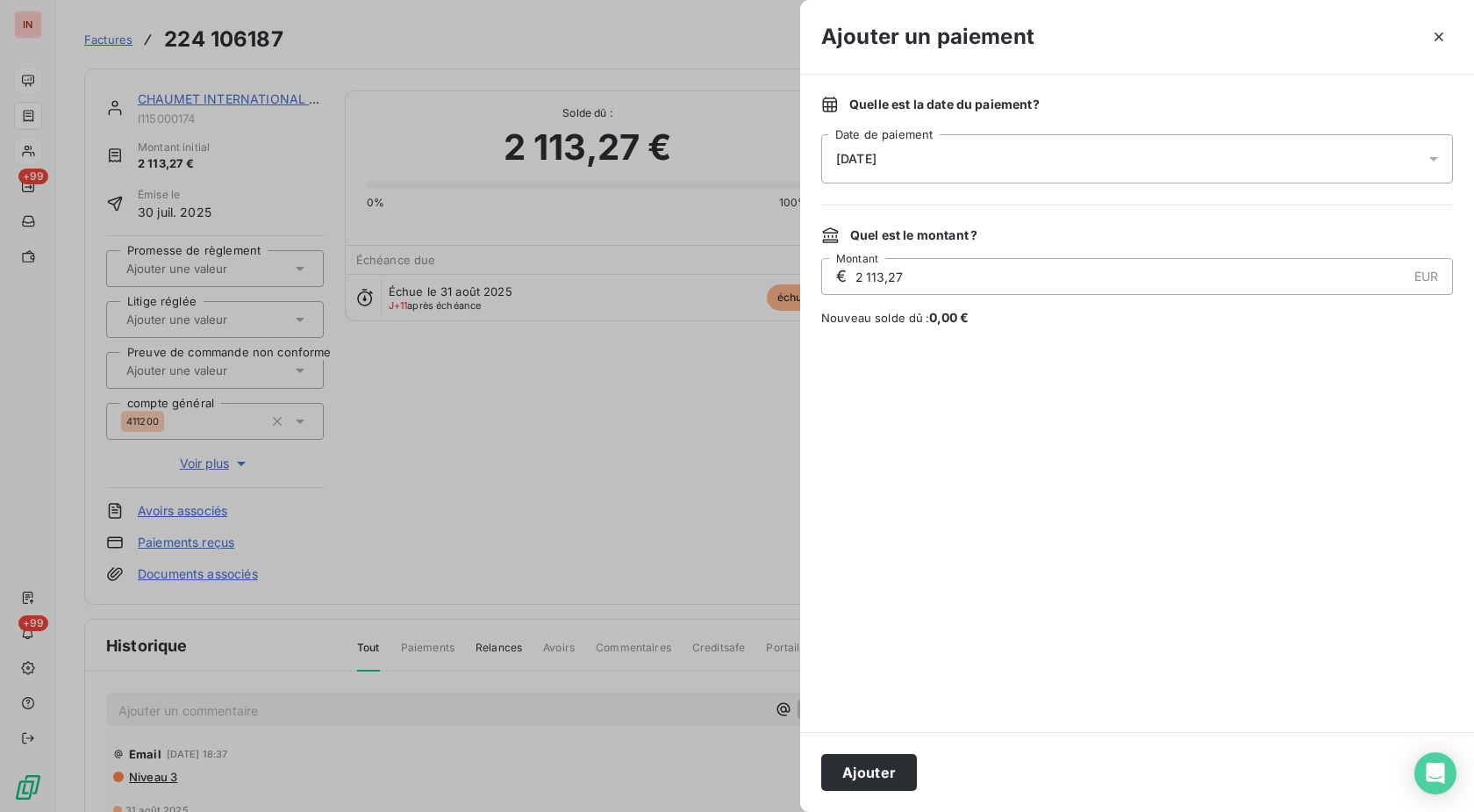
click at [1026, 148] on div "[DATE]" at bounding box center [1138, 159] width 632 height 49
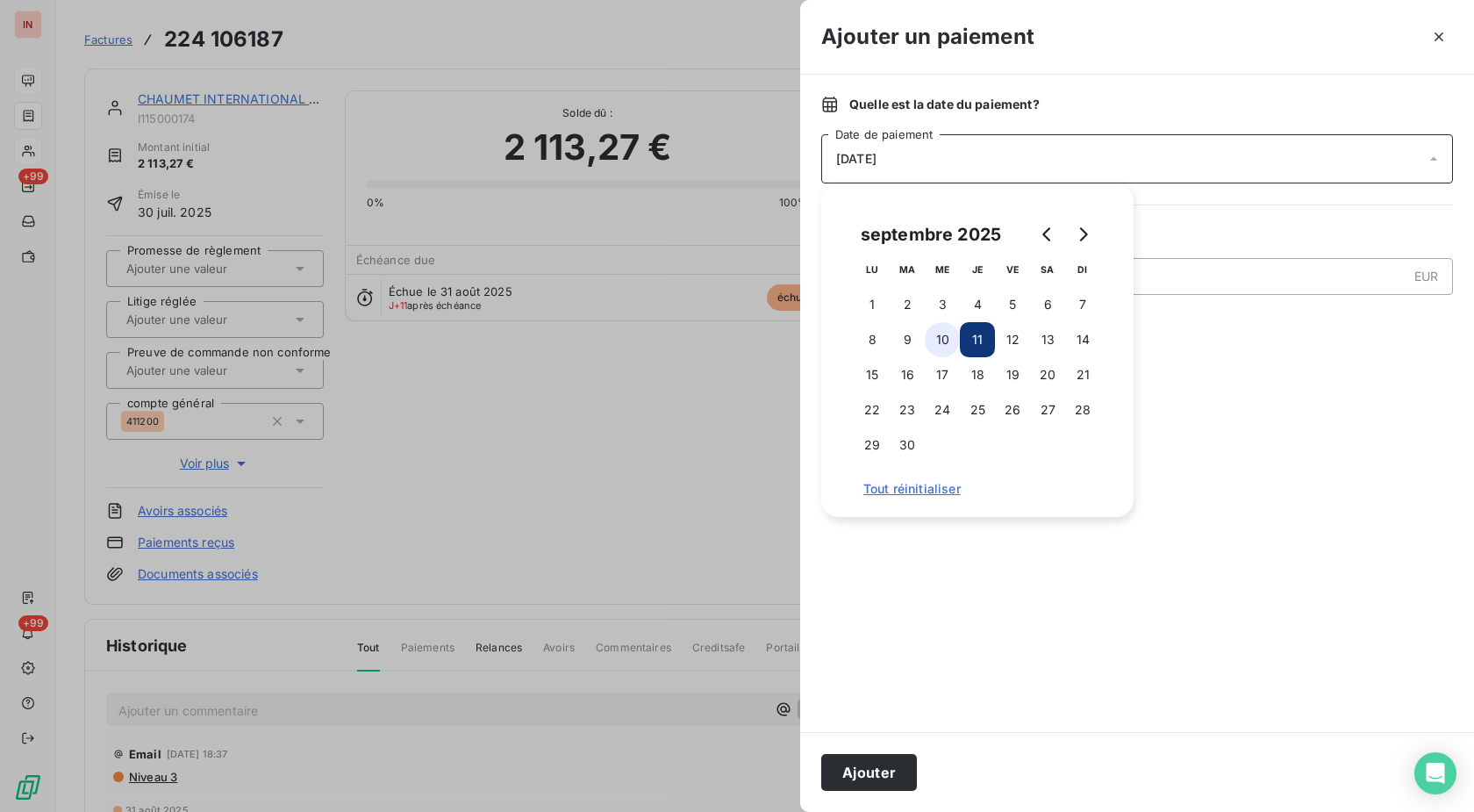
click at [939, 341] on button "10" at bounding box center [943, 340] width 35 height 35
click at [886, 770] on button "Ajouter" at bounding box center [869, 772] width 96 height 37
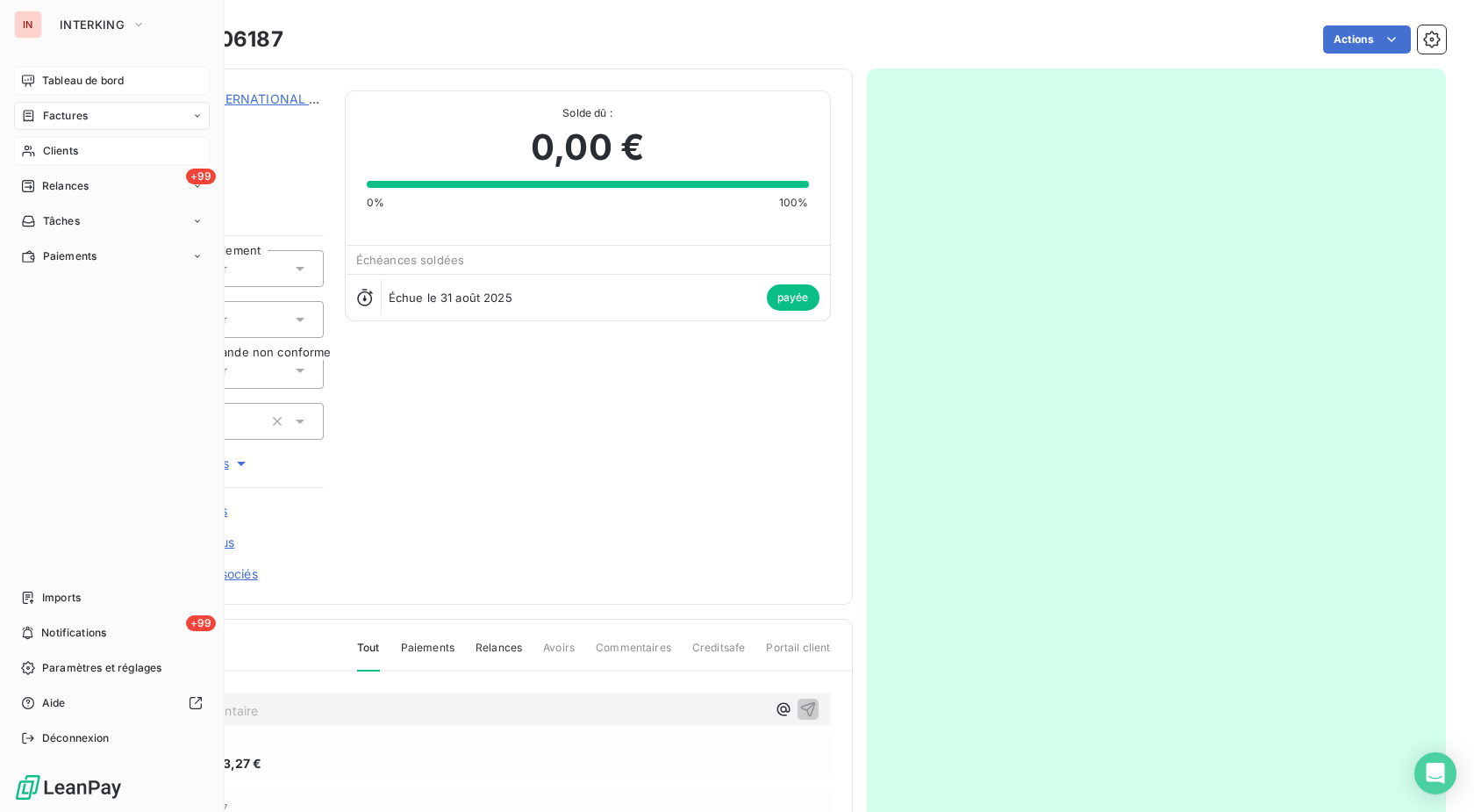
click at [82, 153] on div "Clients" at bounding box center [111, 151] width 196 height 28
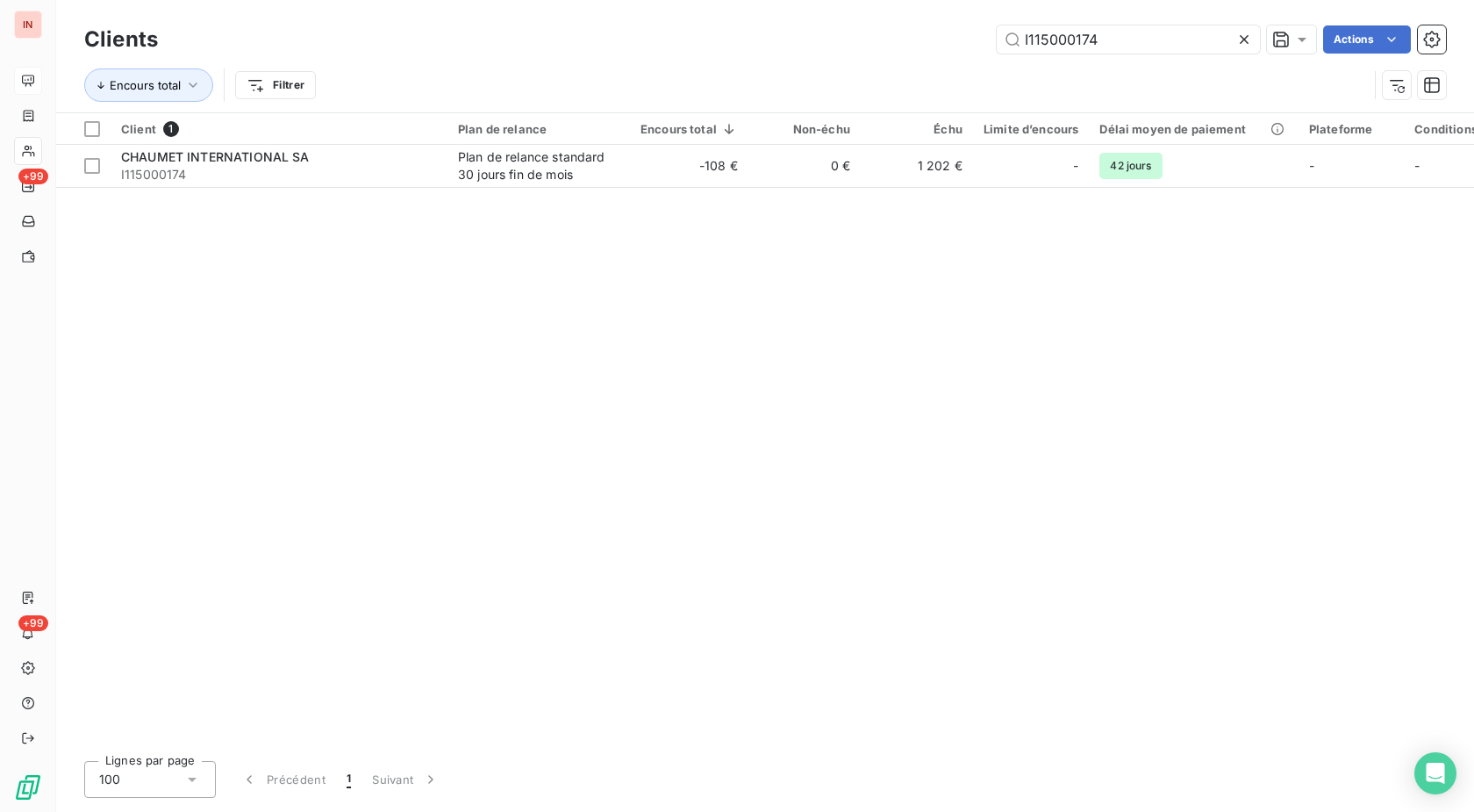
drag, startPoint x: 1153, startPoint y: 37, endPoint x: 816, endPoint y: 57, distance: 337.6
click at [997, 54] on input "I115000174" at bounding box center [1129, 40] width 263 height 28
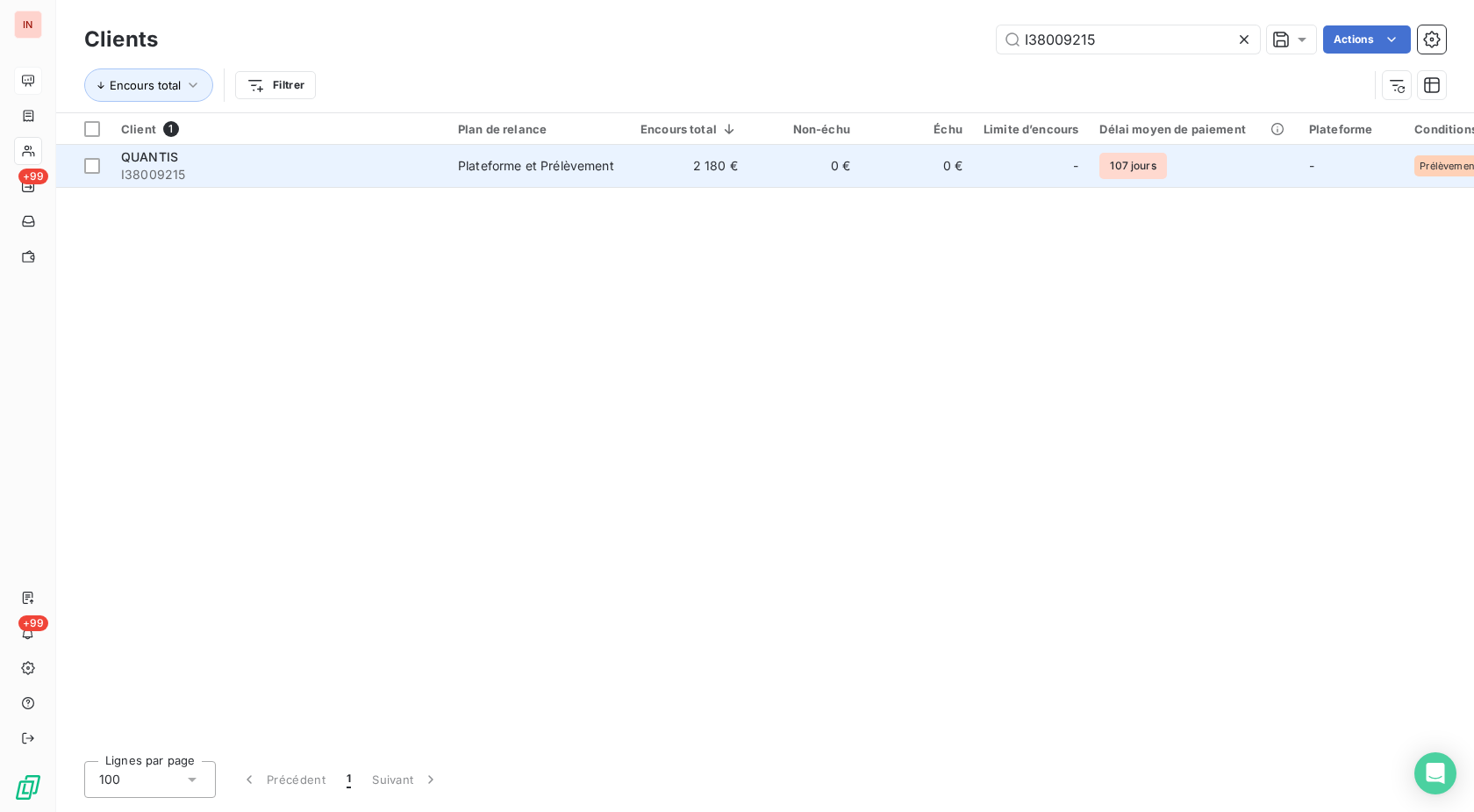
type input "I38009215"
click at [793, 164] on td "0 €" at bounding box center [805, 166] width 112 height 42
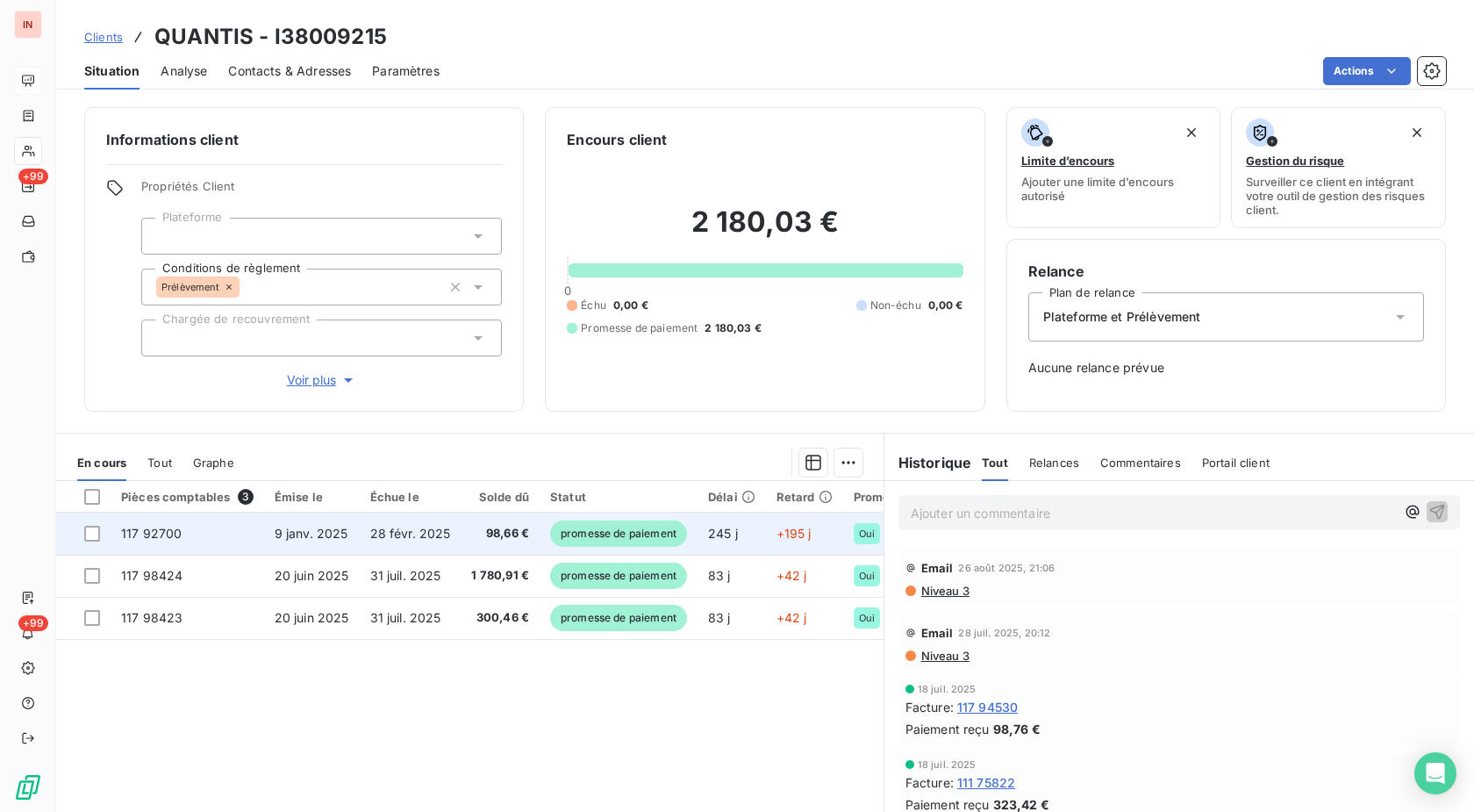
click at [686, 541] on td "promesse de paiement" at bounding box center [619, 534] width 158 height 42
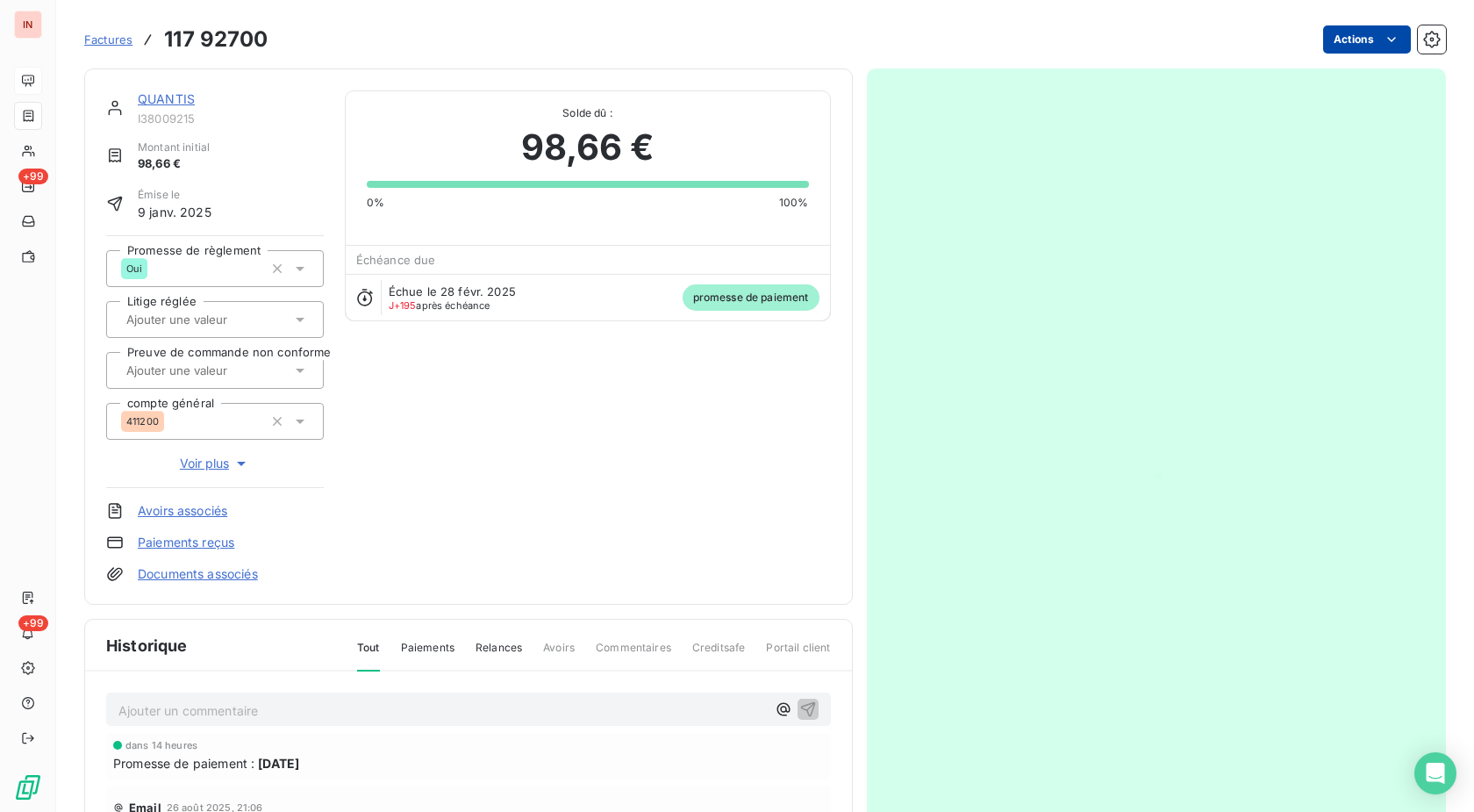
click at [1371, 37] on html "IN +99 +99 Factures 117 92700 Actions QUANTIS I38009215 Montant initial 98,66 €…" at bounding box center [737, 406] width 1474 height 812
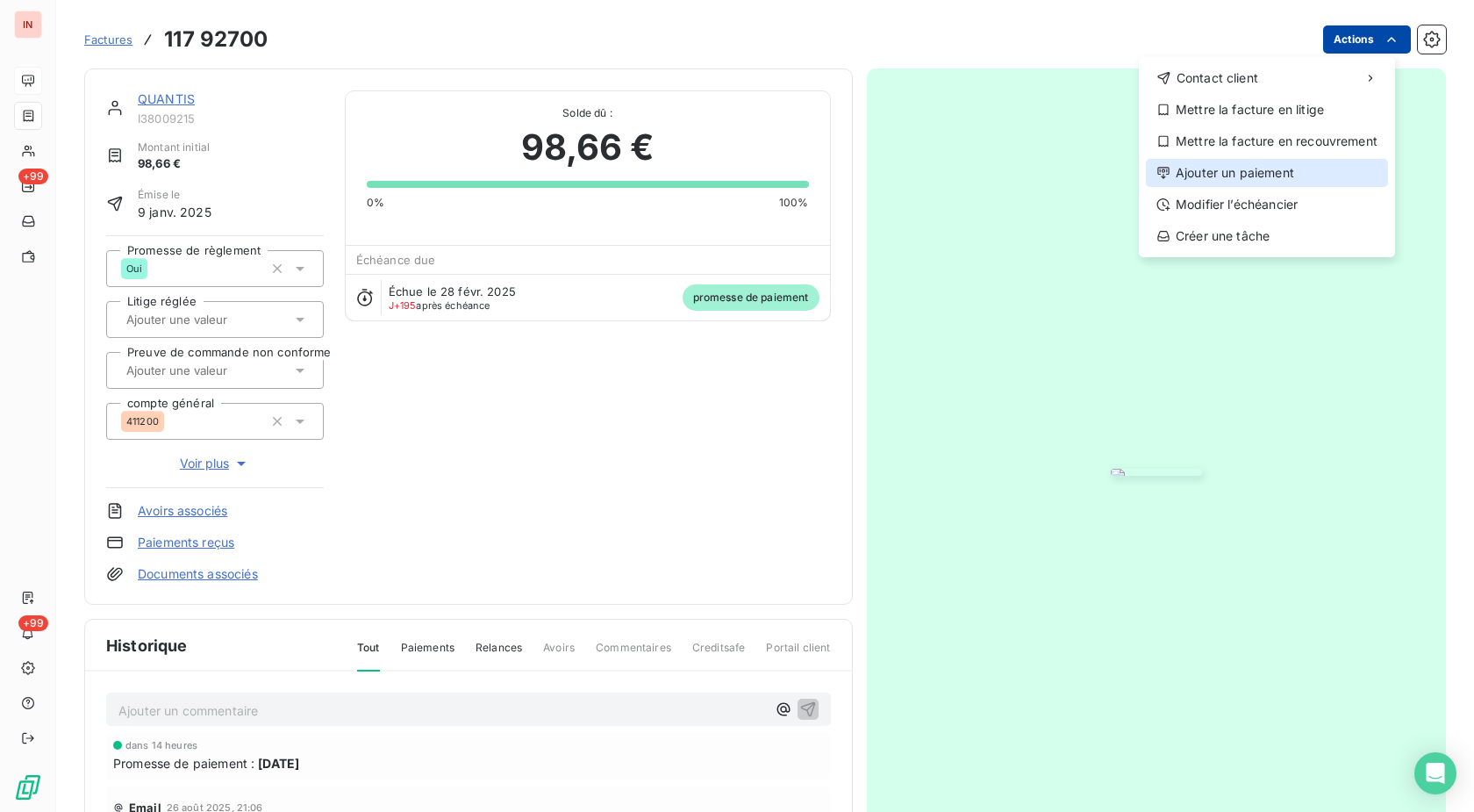
click at [1256, 174] on div "Ajouter un paiement" at bounding box center [1267, 173] width 242 height 28
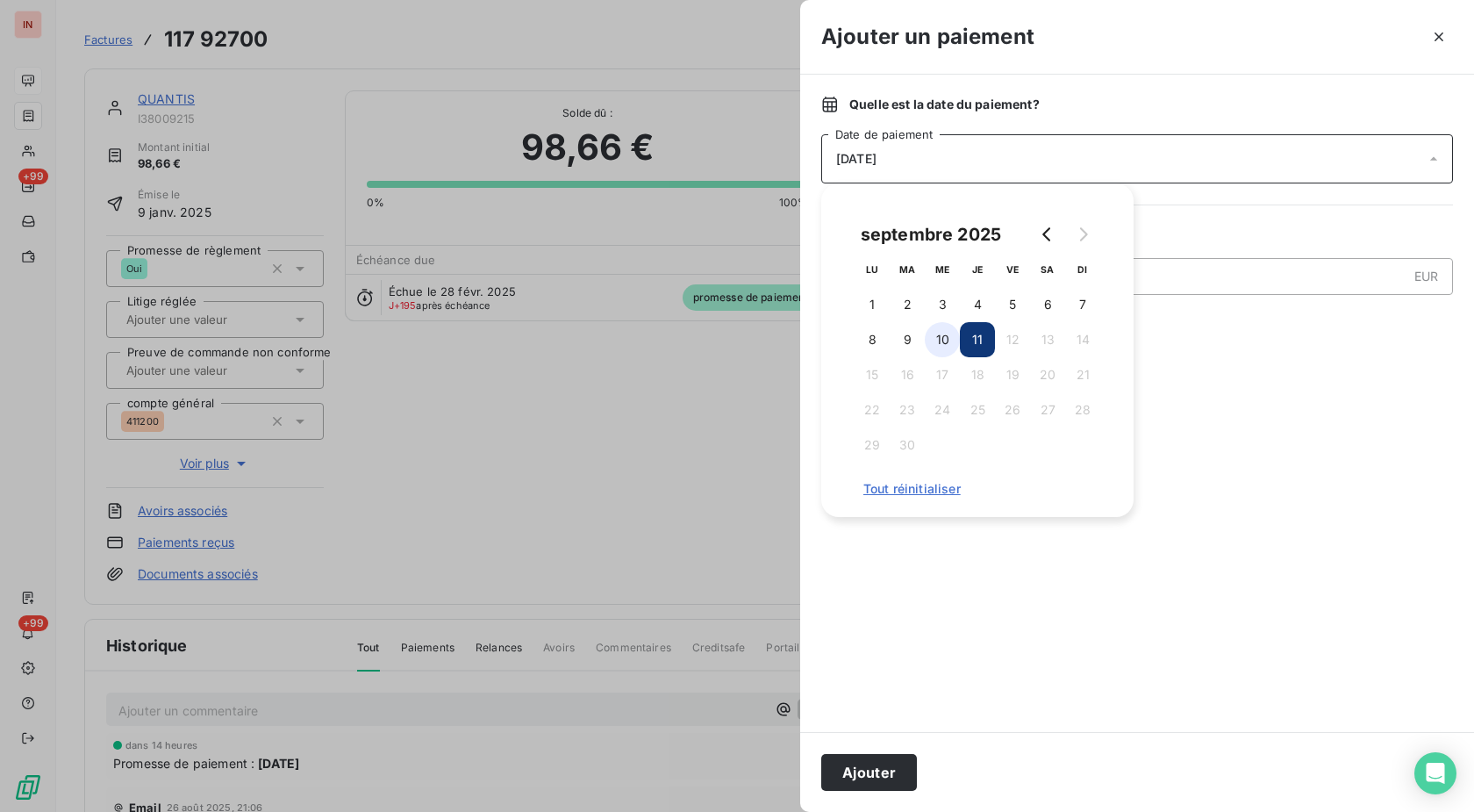
click at [941, 345] on button "10" at bounding box center [943, 340] width 35 height 35
click at [887, 778] on button "Ajouter" at bounding box center [869, 772] width 96 height 37
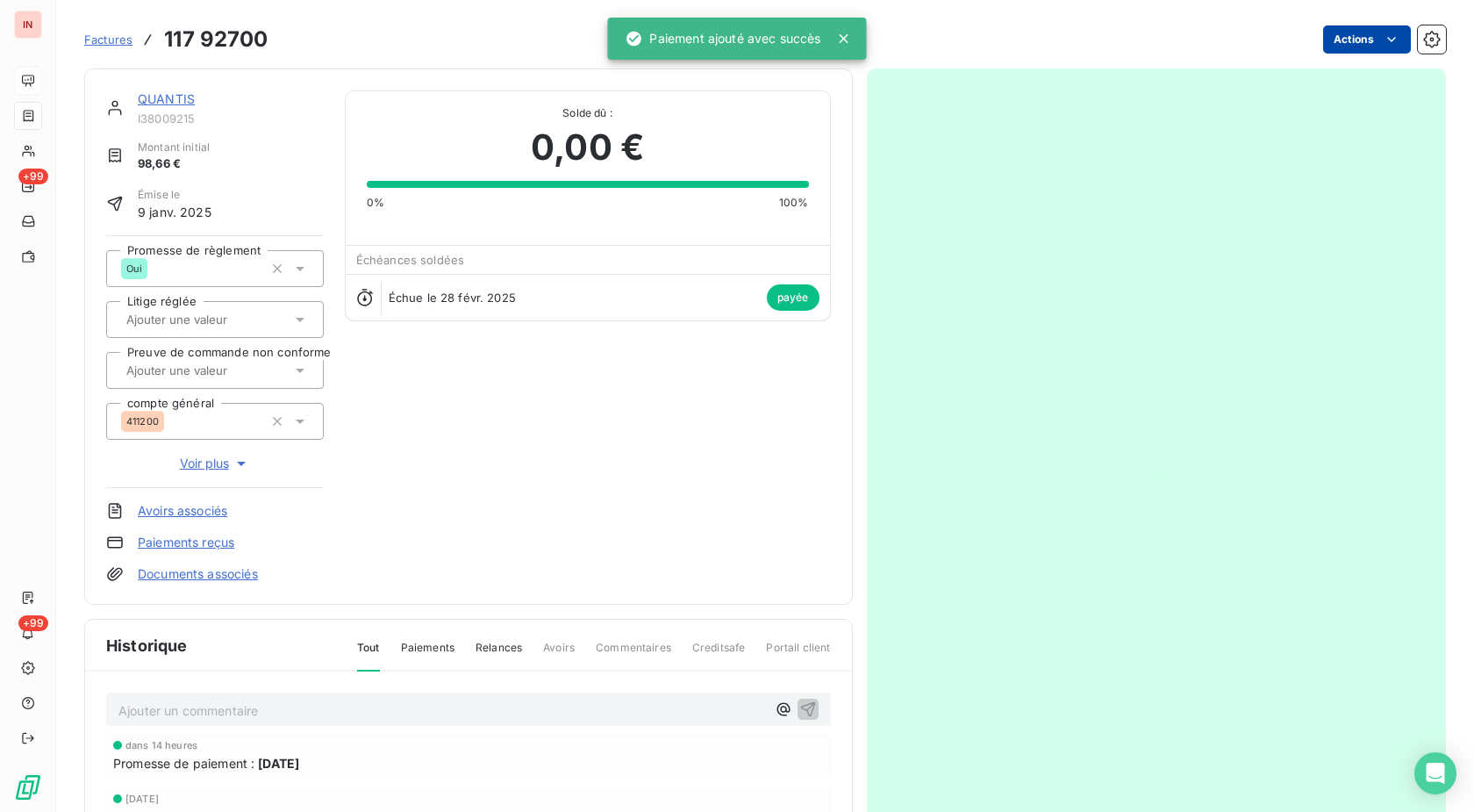
click at [176, 98] on link "QUANTIS" at bounding box center [166, 98] width 57 height 15
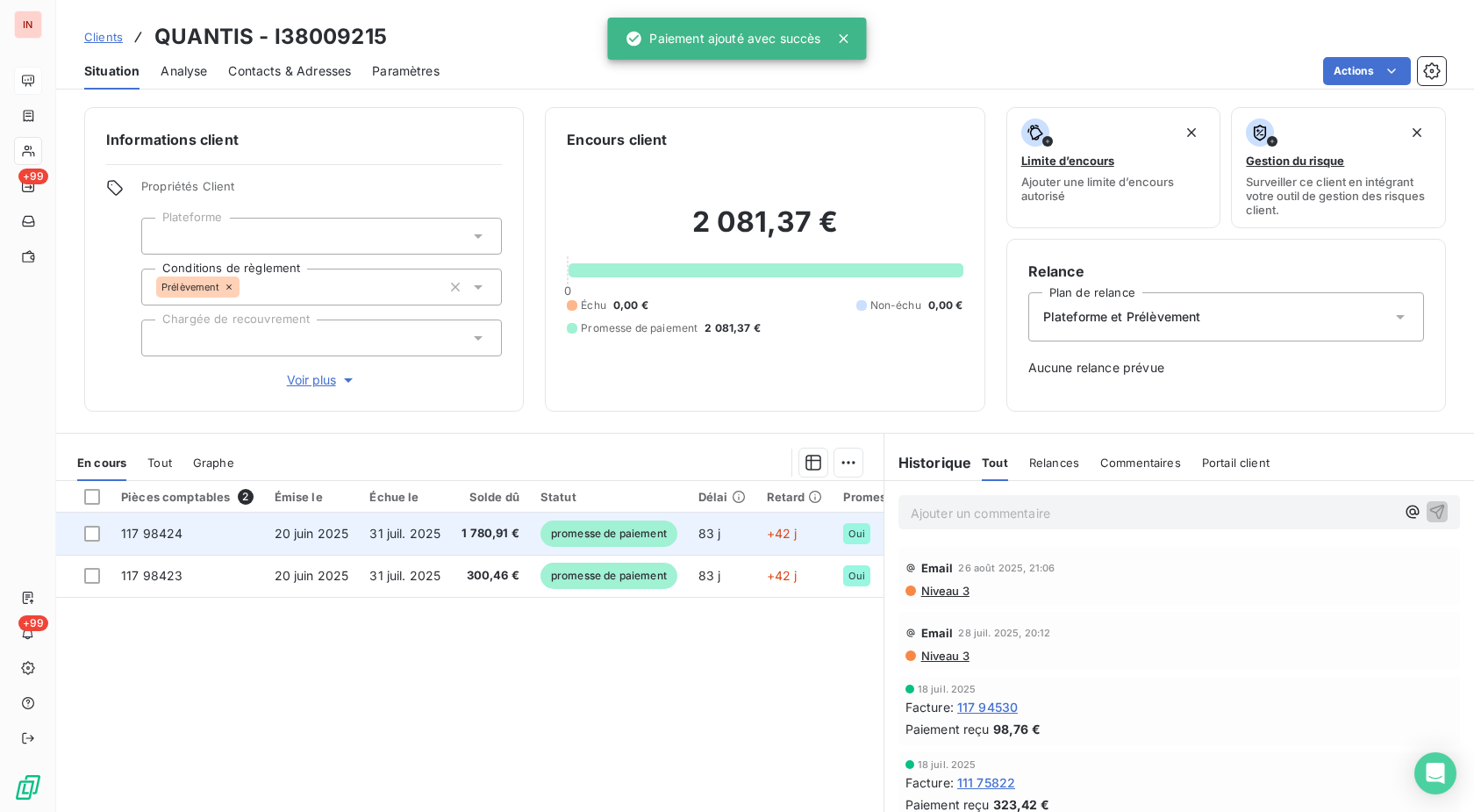
click at [679, 543] on td "promesse de paiement" at bounding box center [609, 534] width 158 height 42
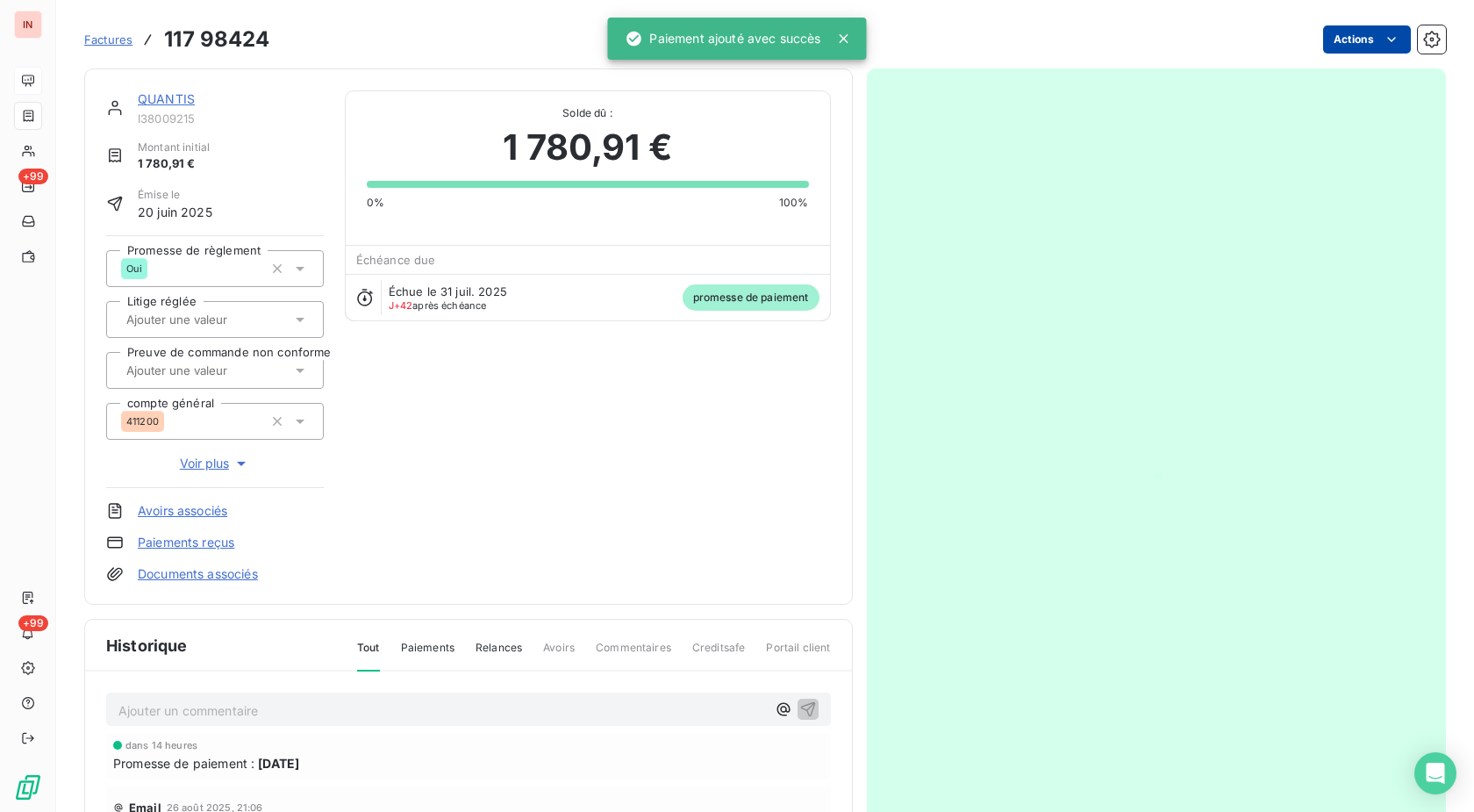
click at [1380, 38] on html "IN +99 +99 Factures 117 98424 Actions QUANTIS I38009215 Montant initial 1 780,9…" at bounding box center [737, 406] width 1474 height 812
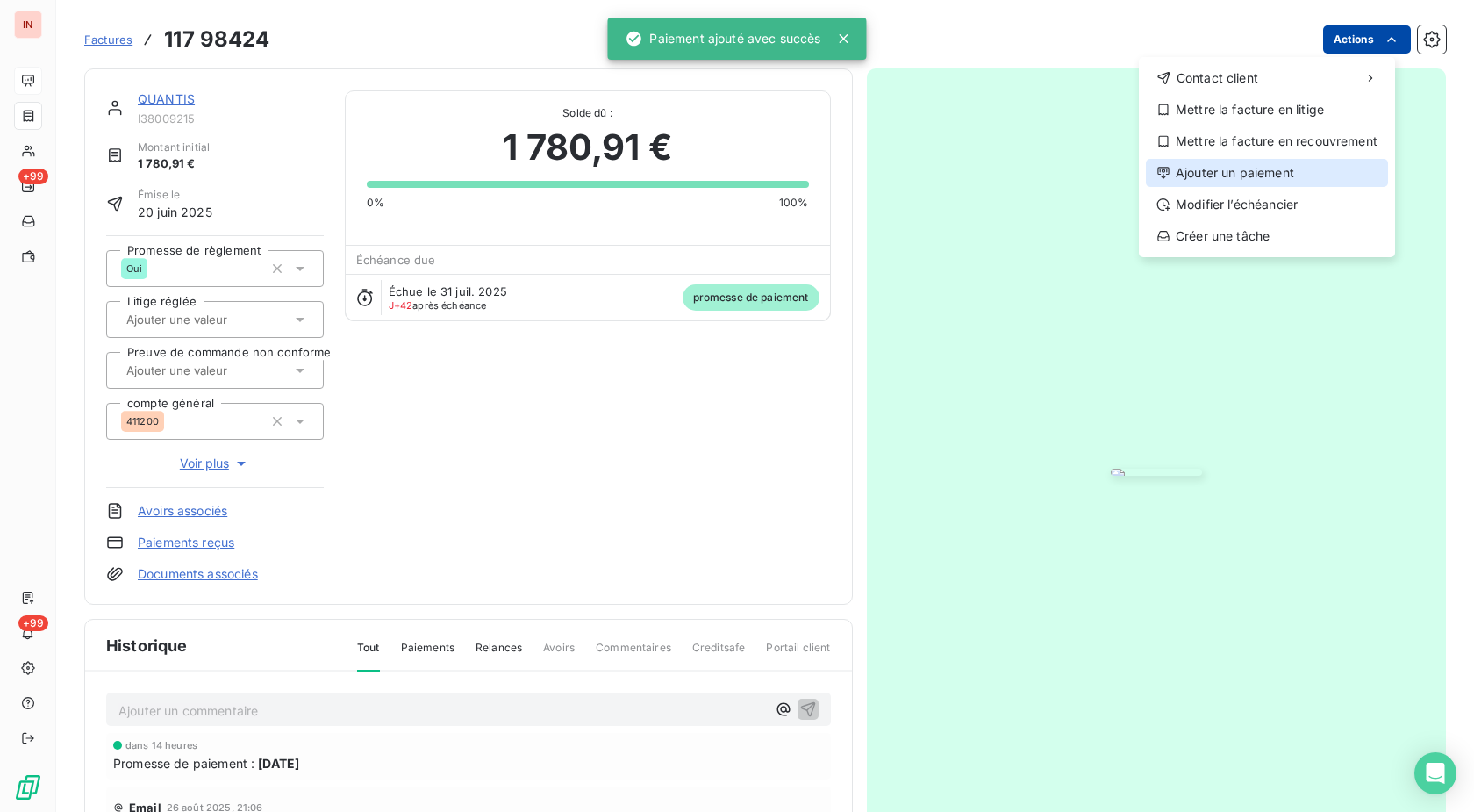
click at [1296, 172] on div "Ajouter un paiement" at bounding box center [1267, 173] width 242 height 28
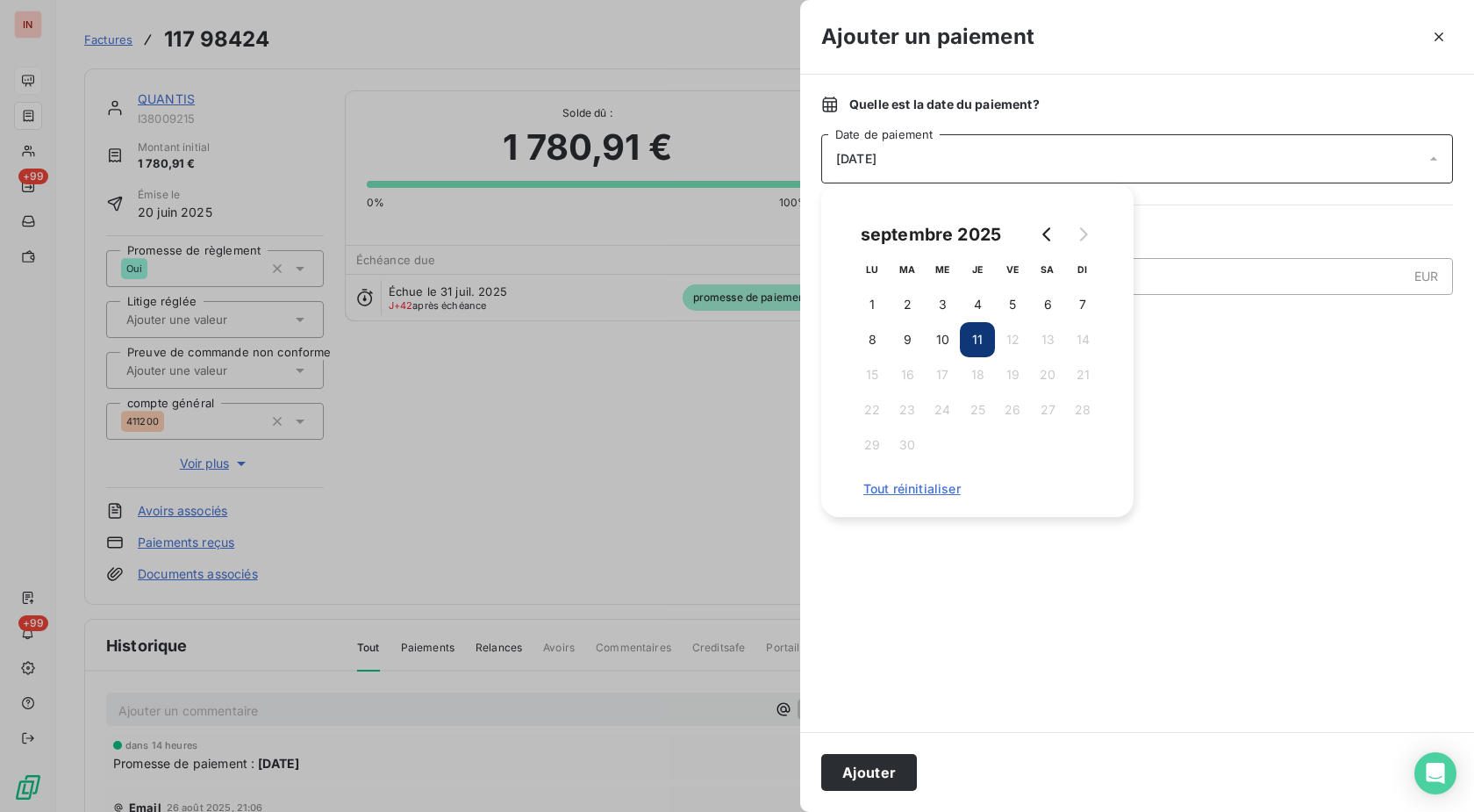
click at [945, 339] on button "10" at bounding box center [943, 340] width 35 height 35
click at [877, 779] on button "Ajouter" at bounding box center [869, 772] width 96 height 37
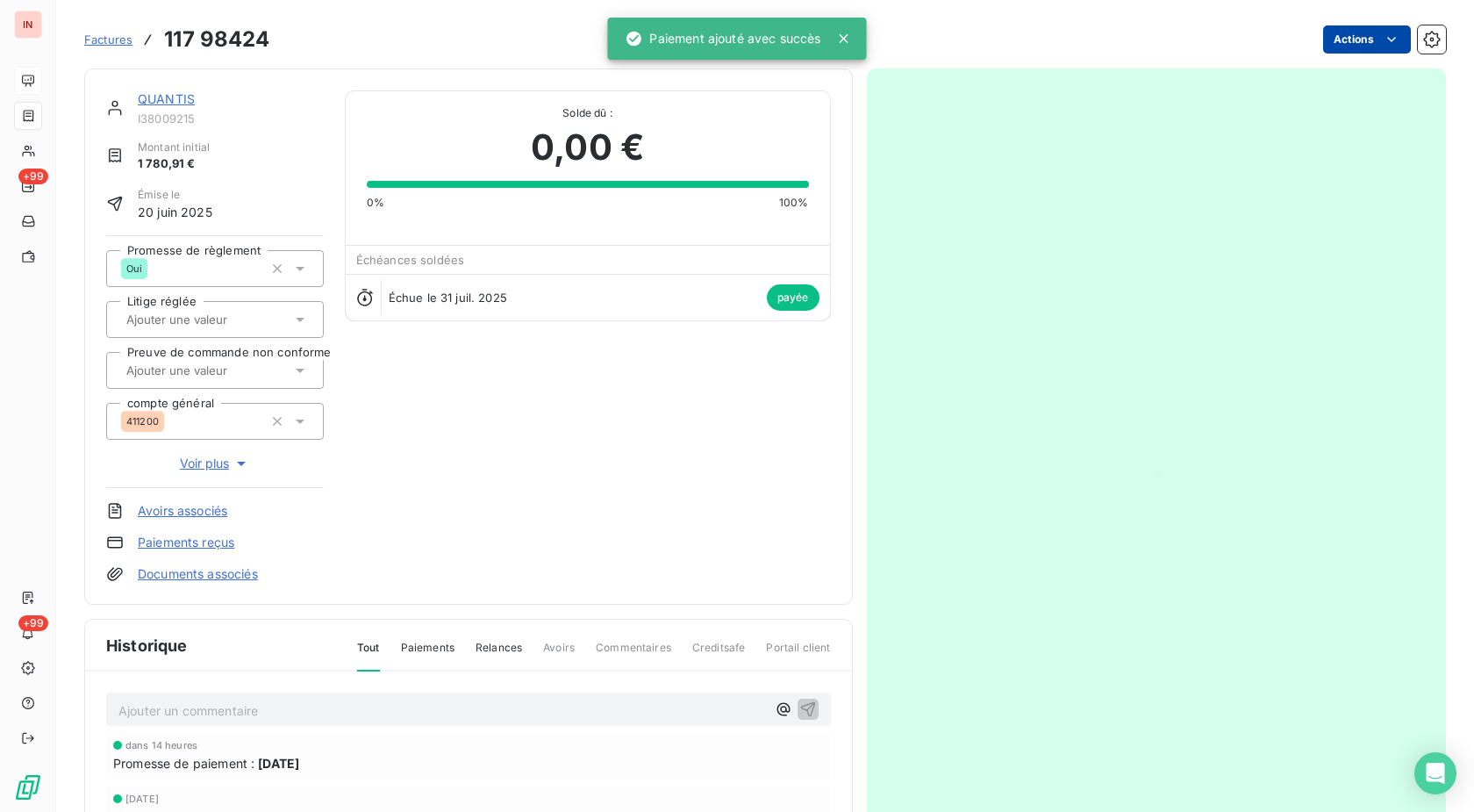
click at [172, 100] on link "QUANTIS" at bounding box center [166, 98] width 57 height 15
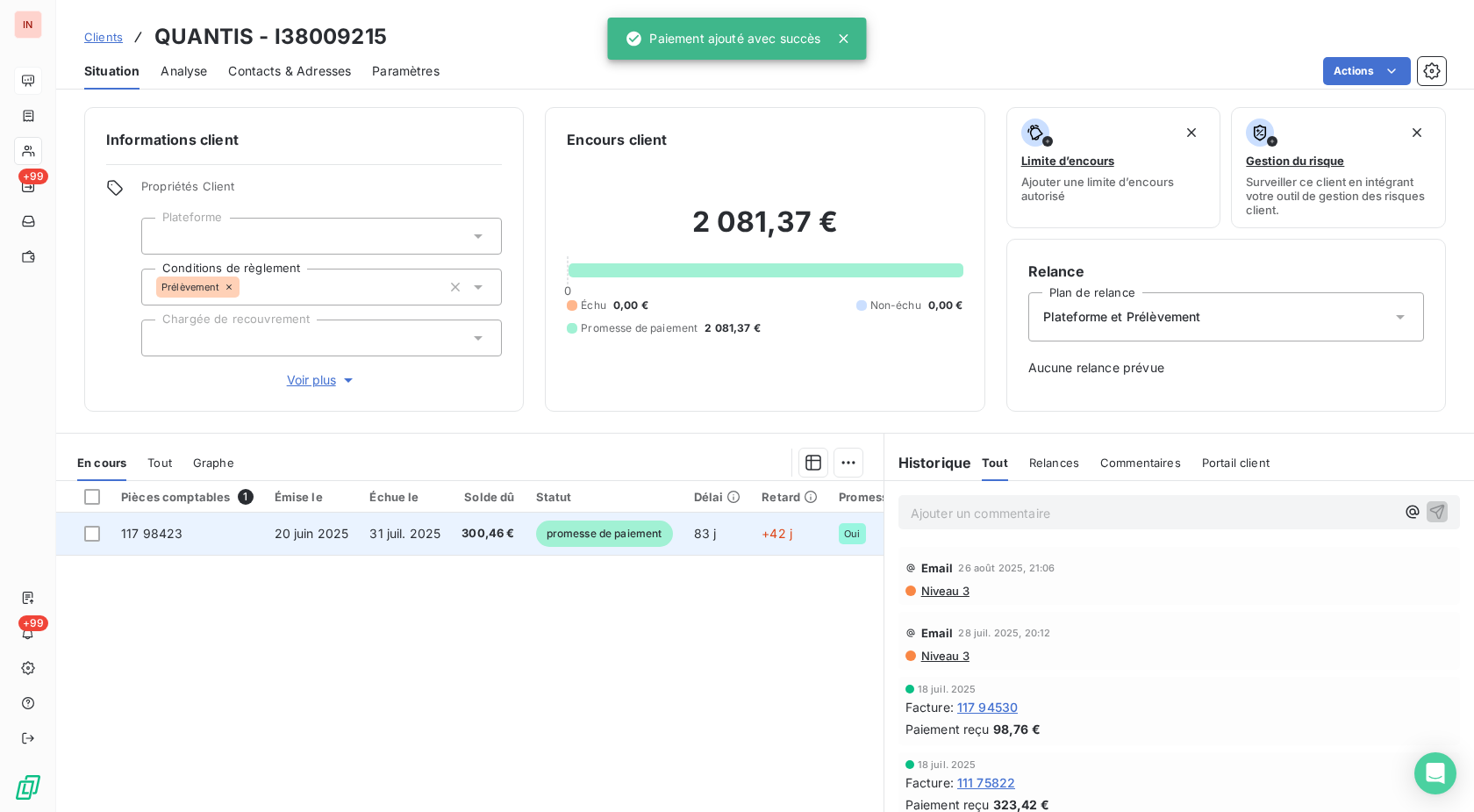
click at [740, 550] on td "83 j" at bounding box center [718, 534] width 68 height 42
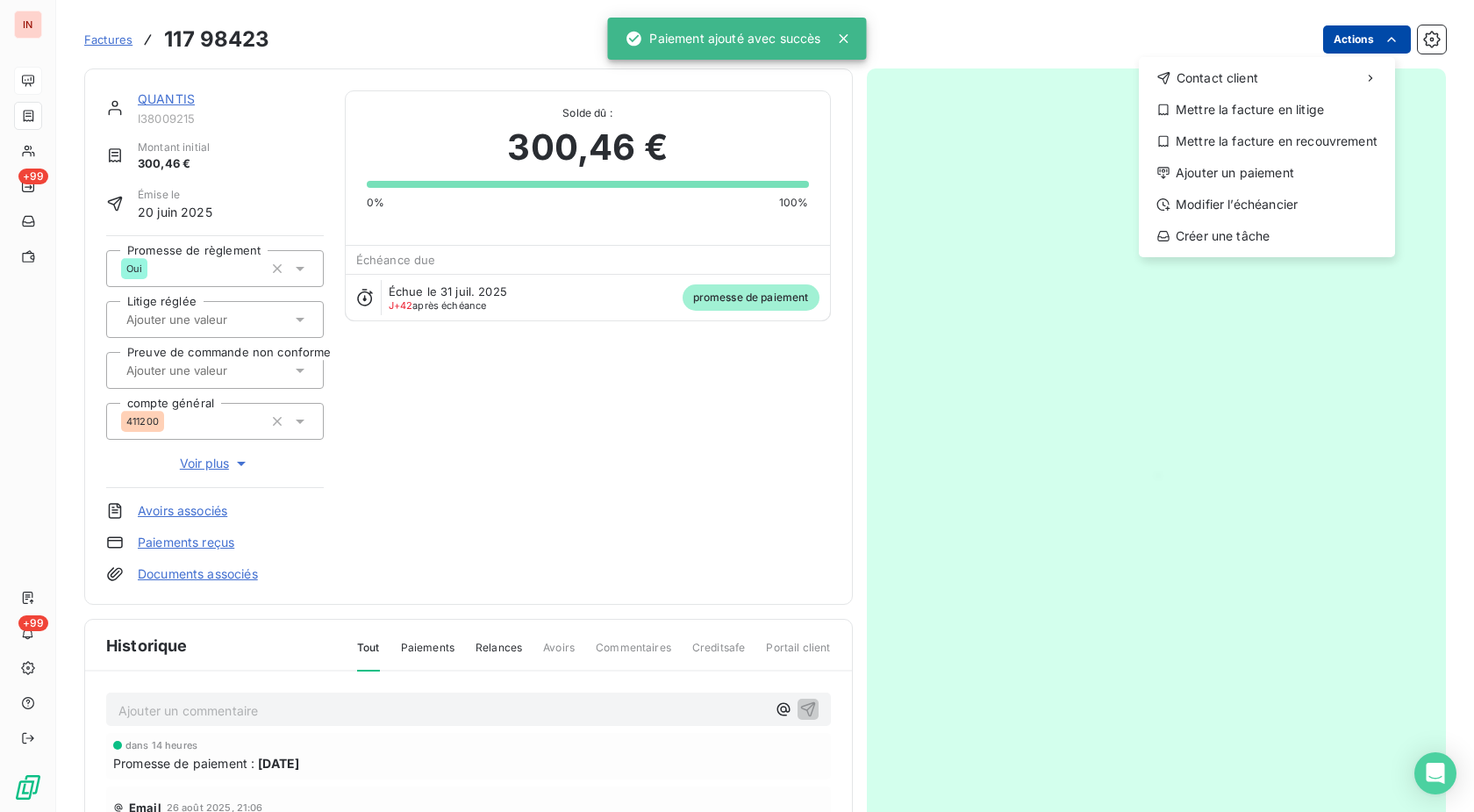
click at [1348, 31] on html "IN +99 +99 Factures [PHONE_NUMBER] Actions Contact client Mettre la facture en …" at bounding box center [737, 406] width 1474 height 812
click at [1254, 172] on div "Ajouter un paiement" at bounding box center [1267, 173] width 242 height 28
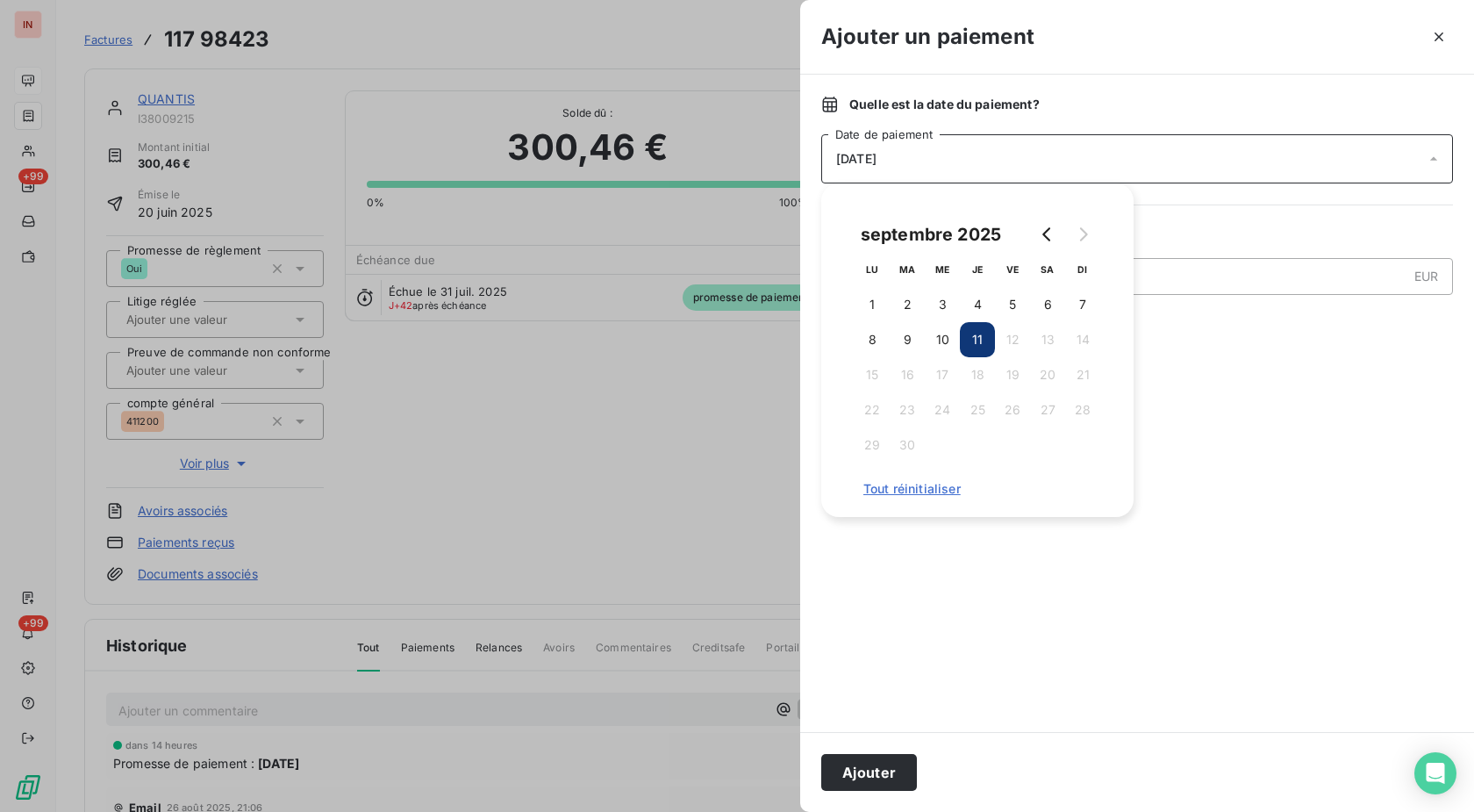
drag, startPoint x: 946, startPoint y: 338, endPoint x: 930, endPoint y: 454, distance: 117.1
click at [946, 339] on button "10" at bounding box center [943, 340] width 35 height 35
click at [897, 766] on button "Ajouter" at bounding box center [869, 772] width 96 height 37
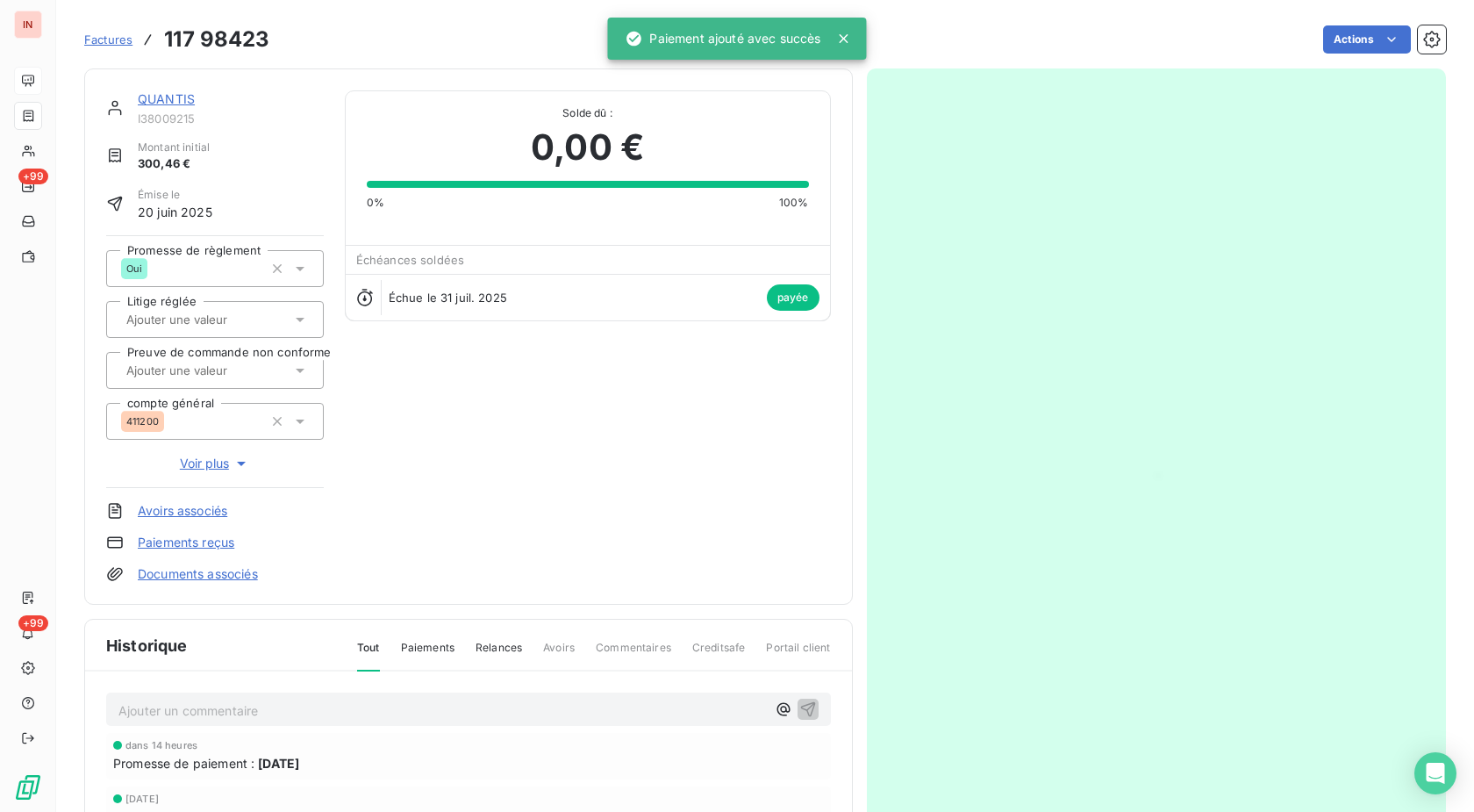
click at [155, 92] on link "QUANTIS" at bounding box center [166, 98] width 57 height 15
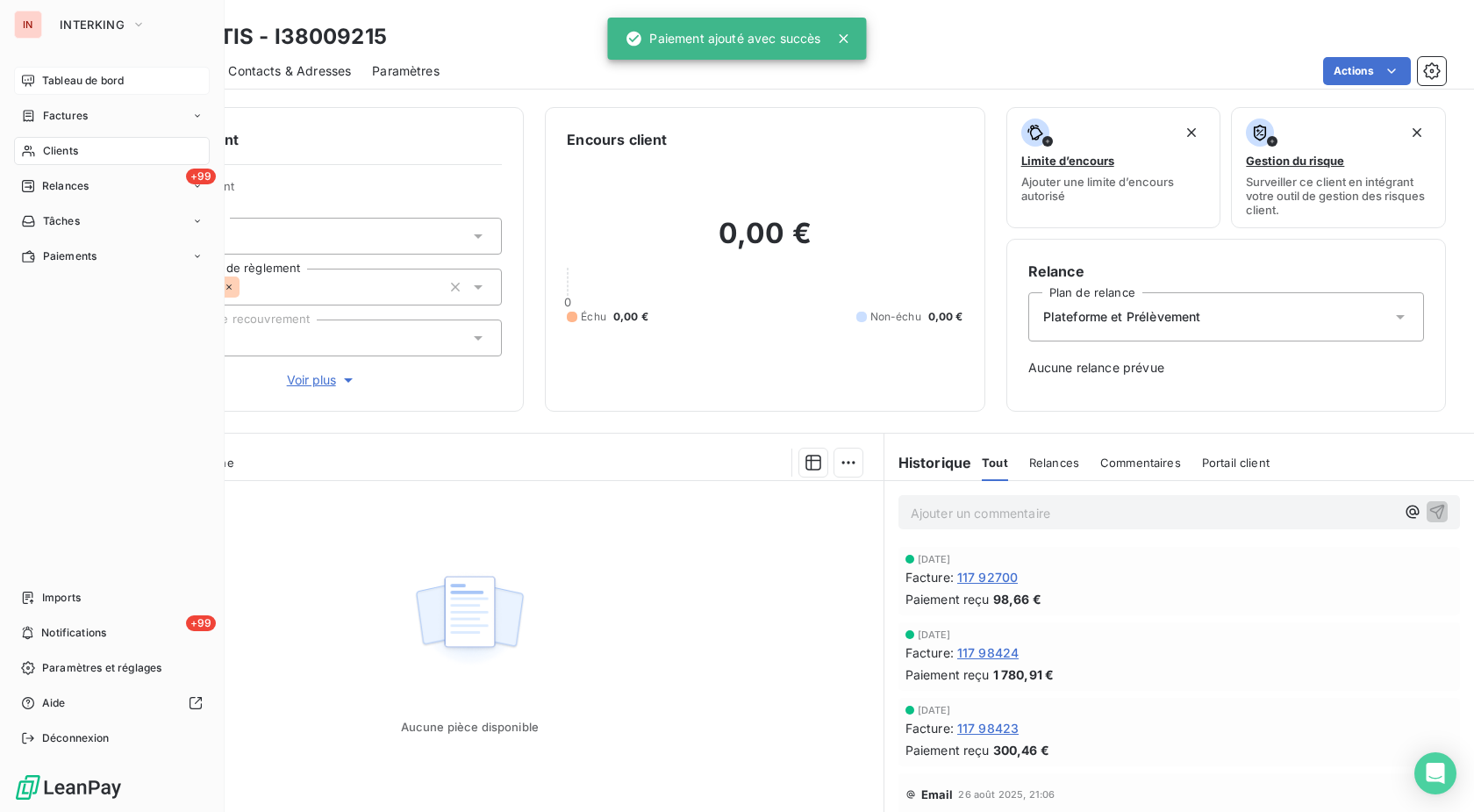
click at [47, 156] on span "Clients" at bounding box center [61, 151] width 35 height 16
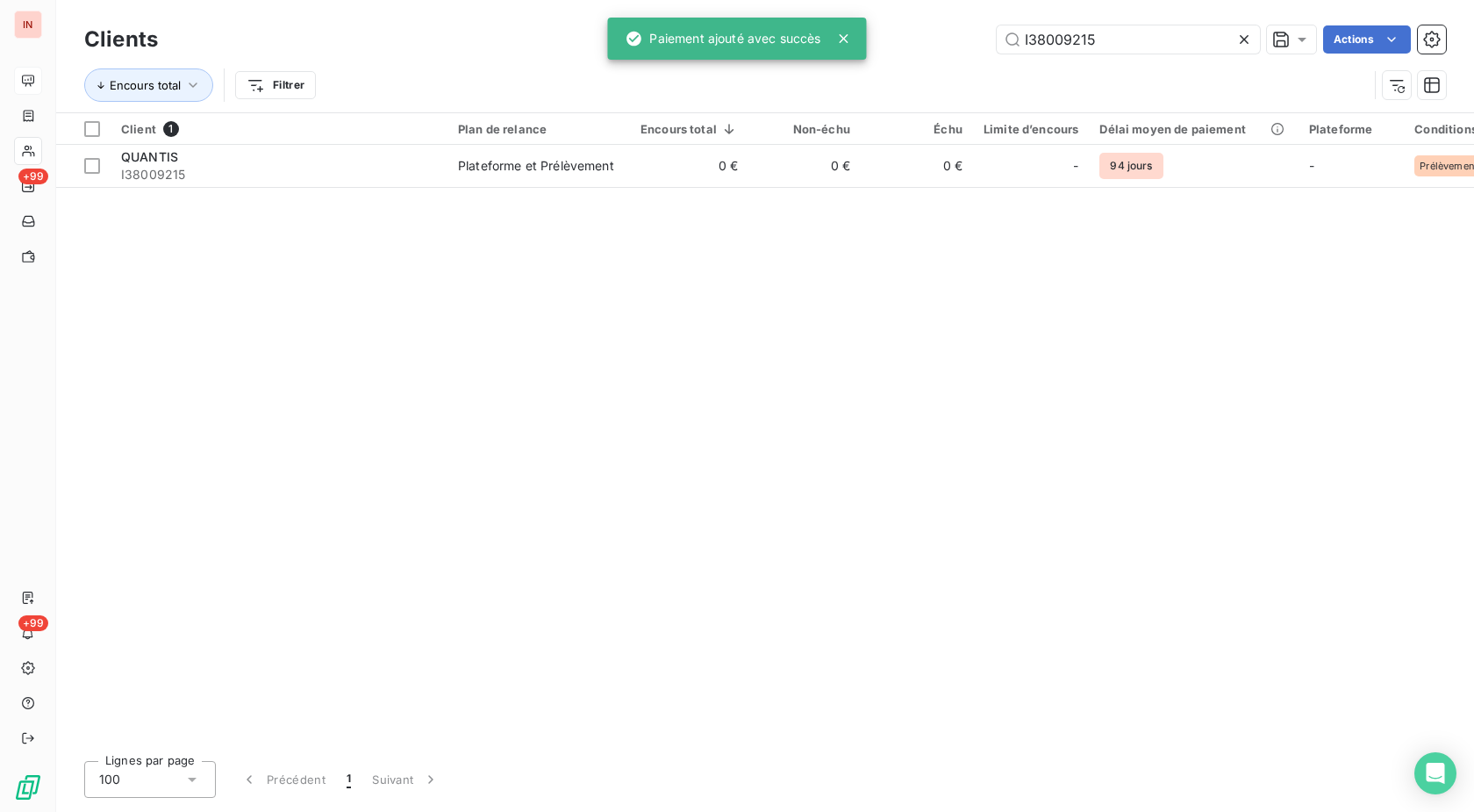
drag, startPoint x: 1147, startPoint y: 40, endPoint x: 874, endPoint y: 47, distance: 273.1
click at [997, 40] on input "I38009215" at bounding box center [1129, 40] width 263 height 28
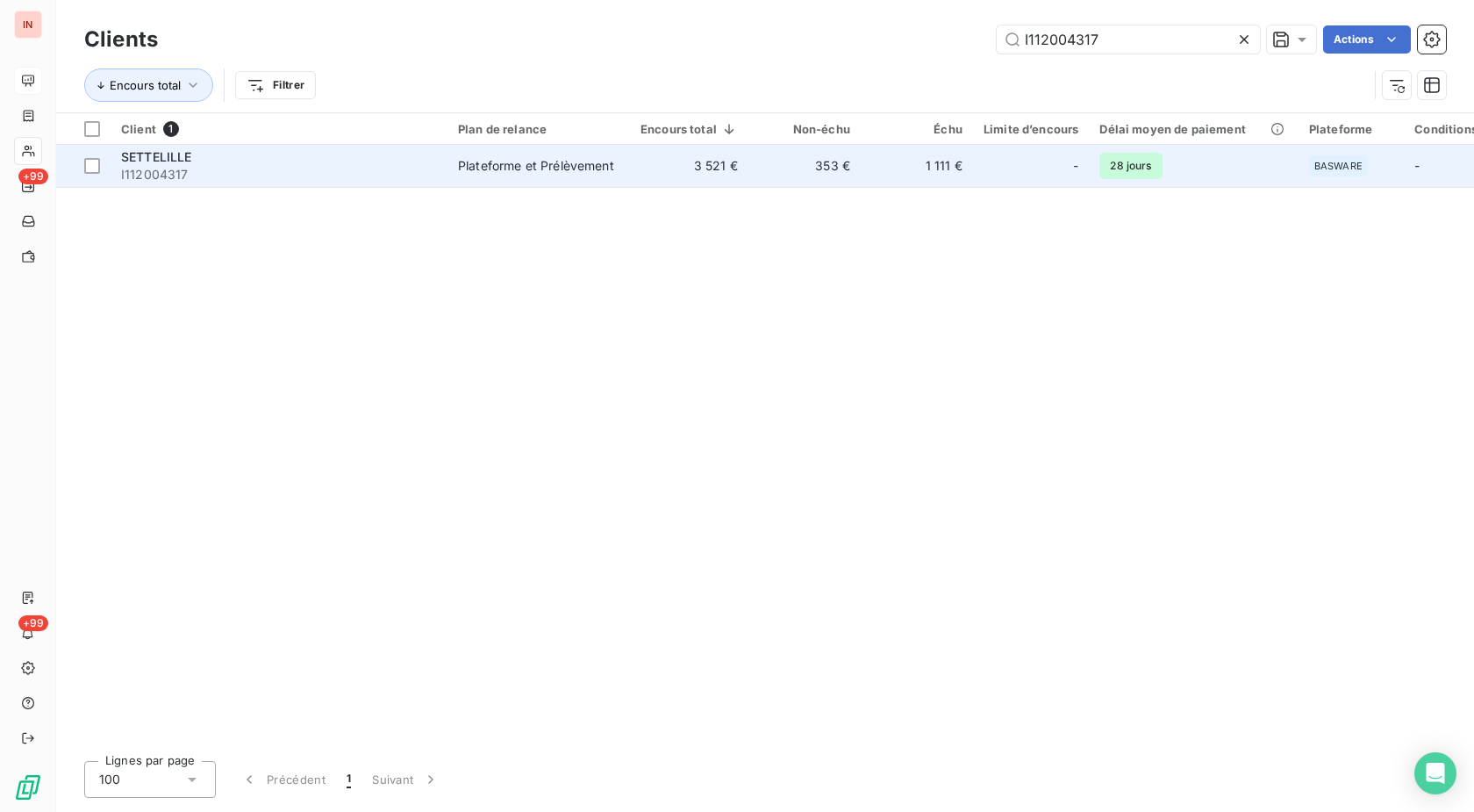
type input "I112004317"
click at [737, 172] on td "3 521 €" at bounding box center [689, 166] width 119 height 42
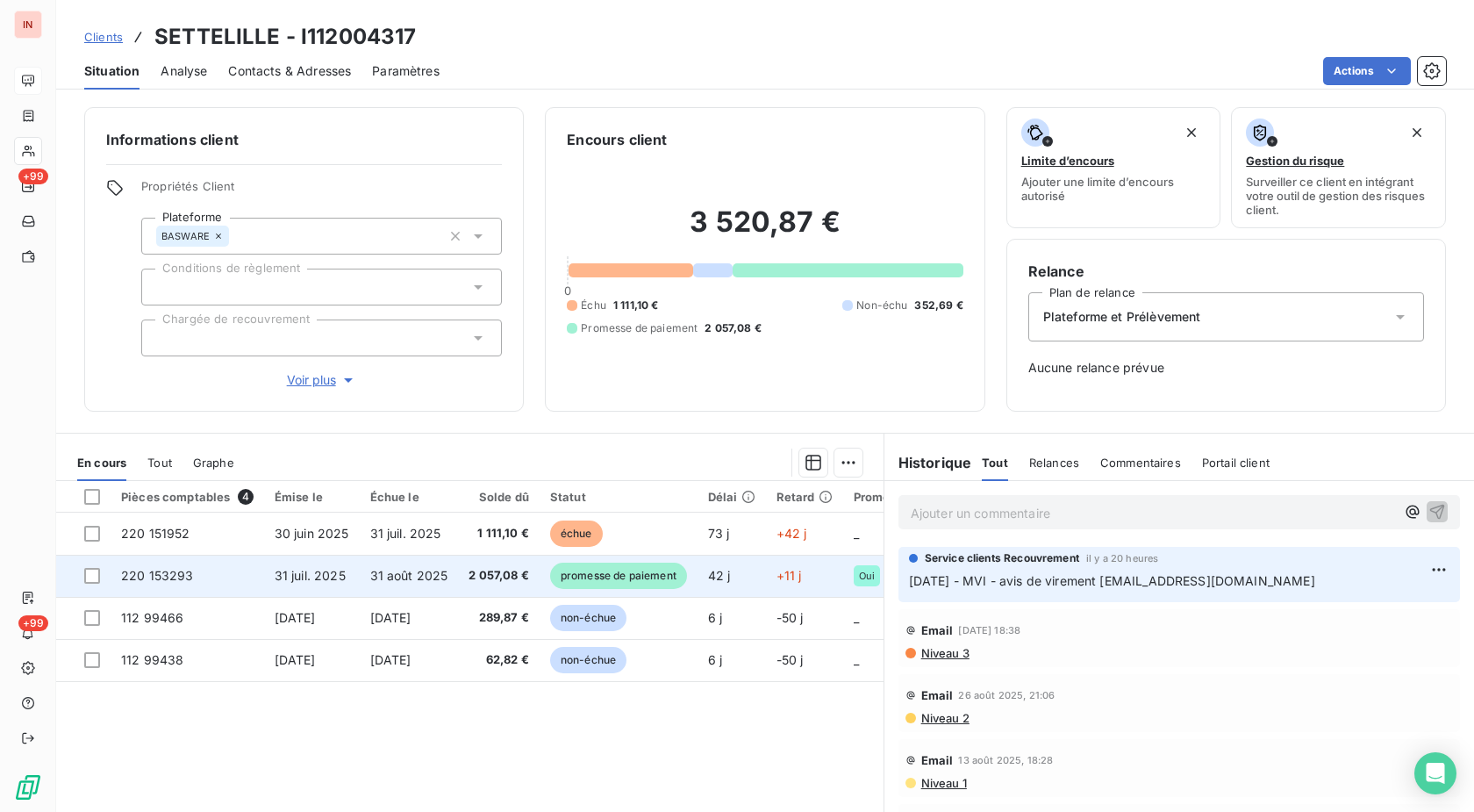
click at [666, 575] on span "promesse de paiement" at bounding box center [619, 576] width 137 height 26
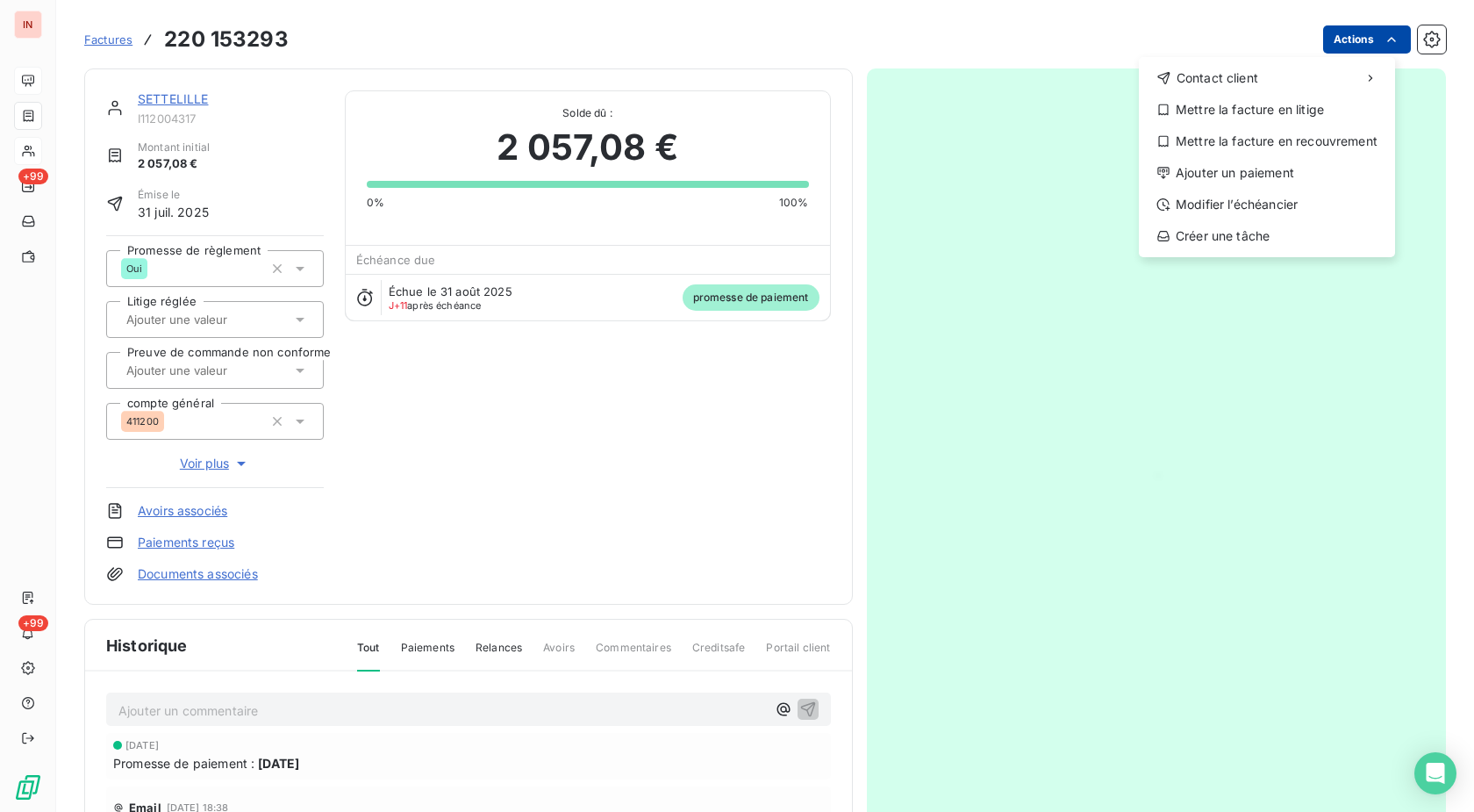
click at [1362, 38] on html "IN +99 +99 Factures [PHONE_NUMBER] Actions Contact client Mettre la facture en …" at bounding box center [737, 406] width 1474 height 812
click at [1307, 165] on div "Ajouter un paiement" at bounding box center [1267, 173] width 242 height 28
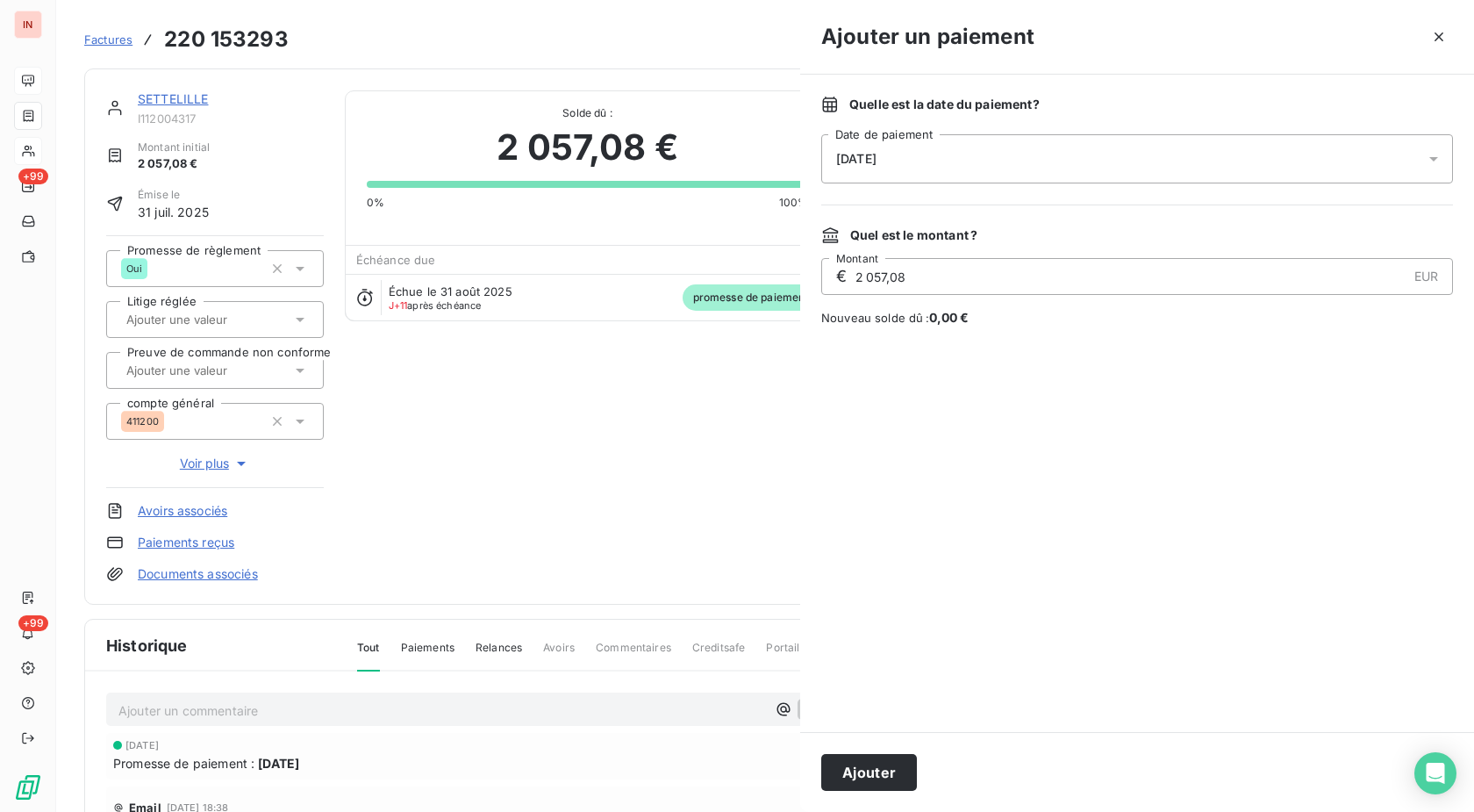
click at [1160, 150] on div "[DATE]" at bounding box center [1138, 159] width 632 height 49
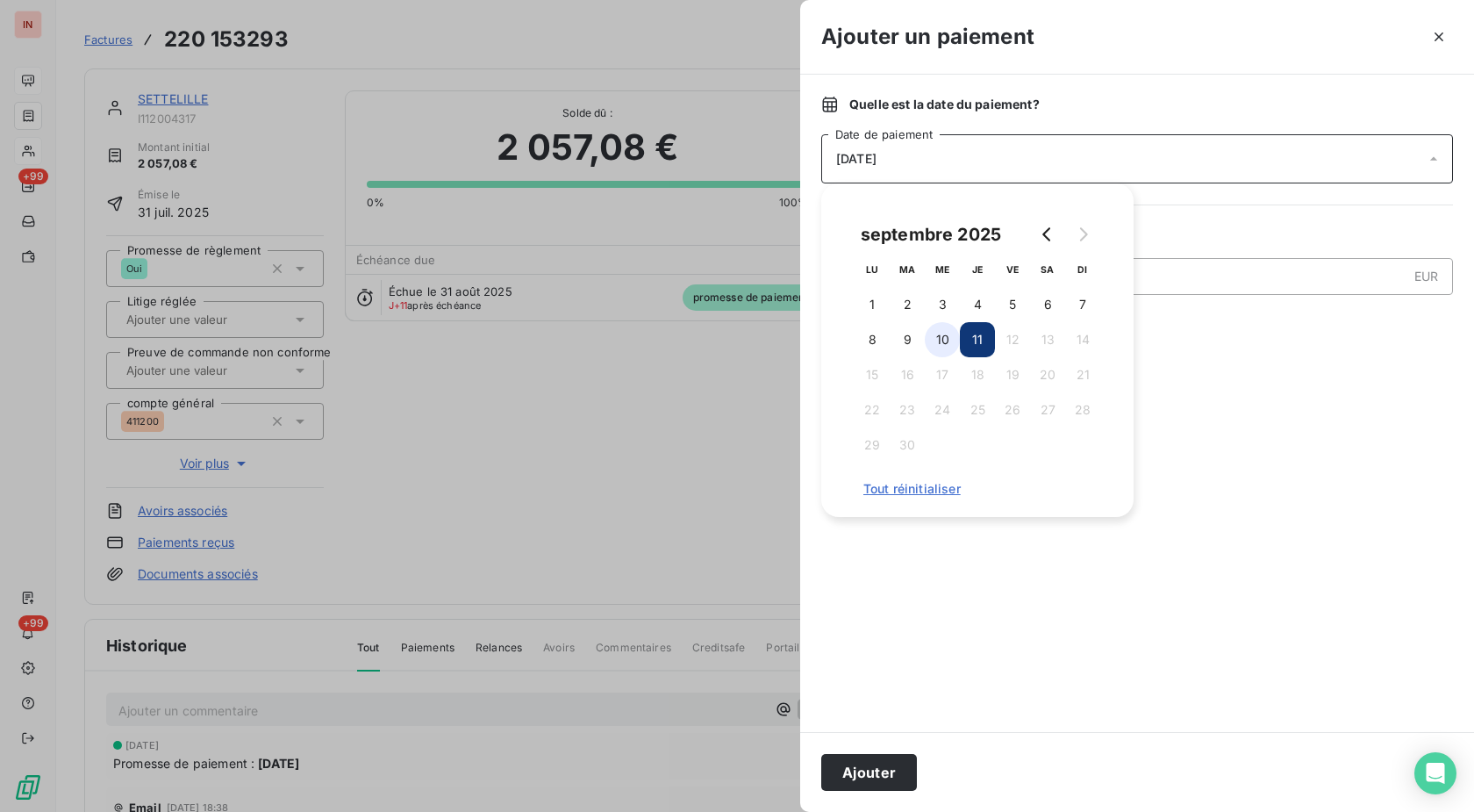
drag, startPoint x: 953, startPoint y: 331, endPoint x: 924, endPoint y: 535, distance: 206.1
click at [953, 332] on button "10" at bounding box center [943, 340] width 35 height 35
click at [888, 764] on button "Ajouter" at bounding box center [869, 772] width 96 height 37
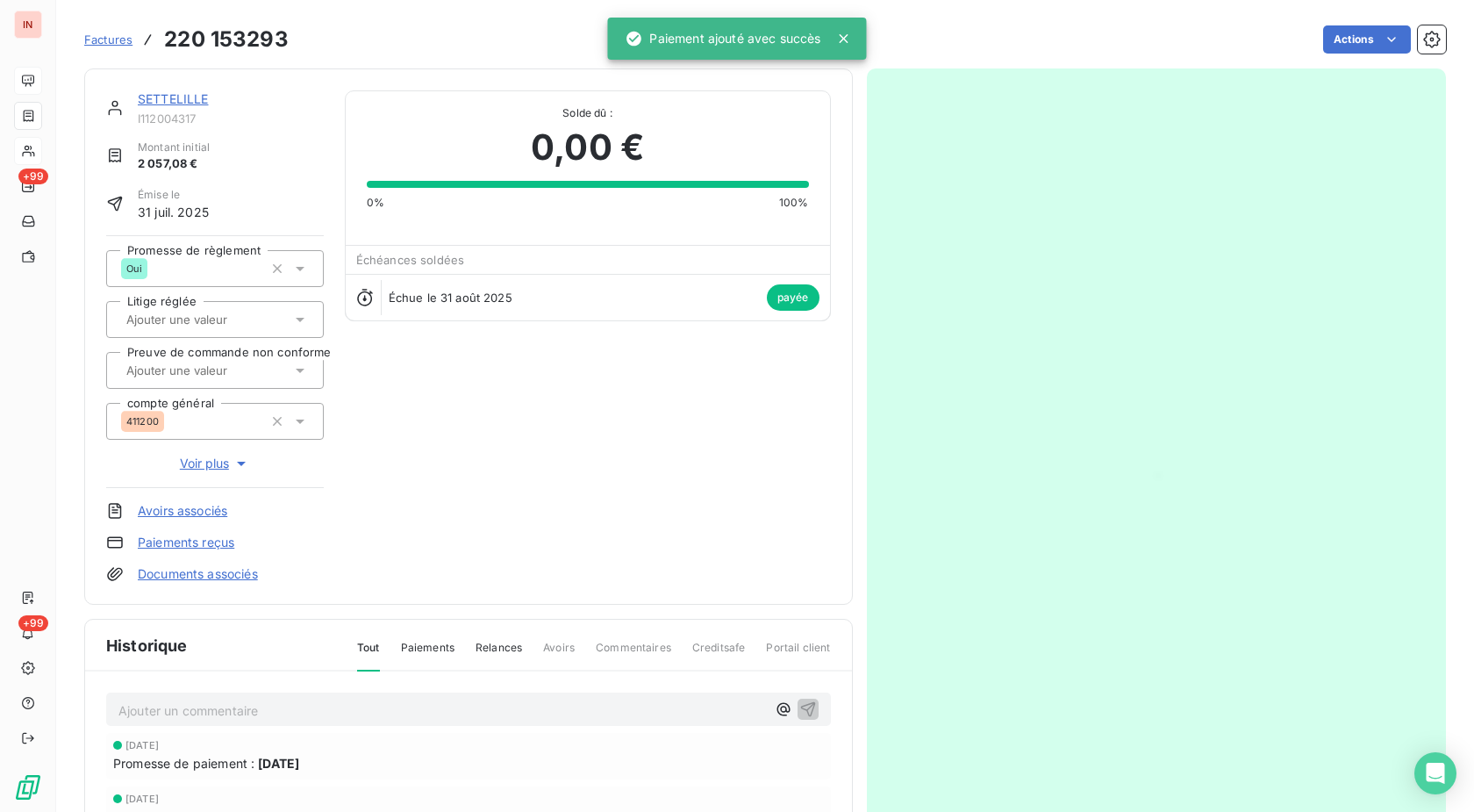
click at [197, 100] on link "SETTELILLE" at bounding box center [173, 98] width 71 height 15
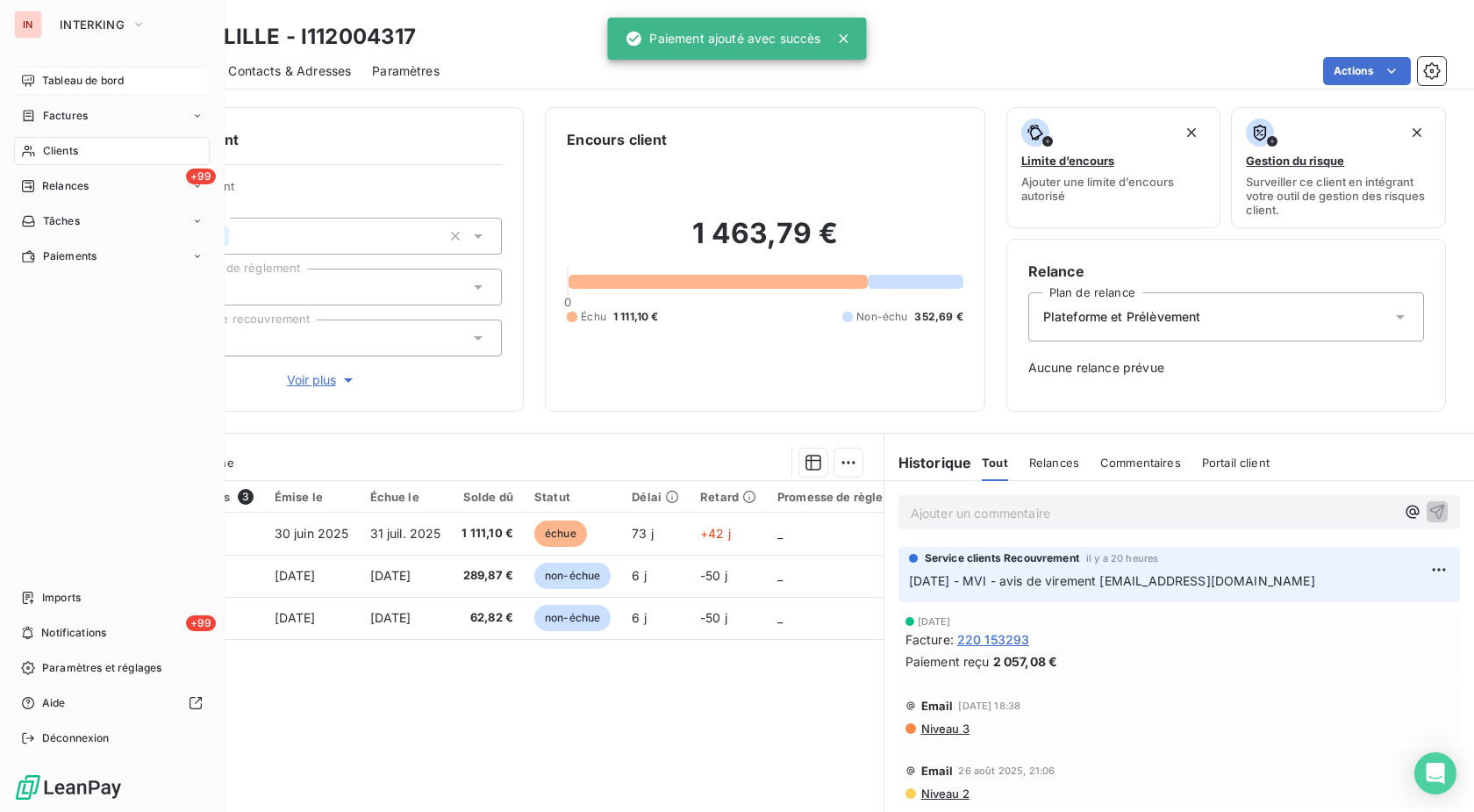
click at [47, 144] on span "Clients" at bounding box center [61, 151] width 35 height 16
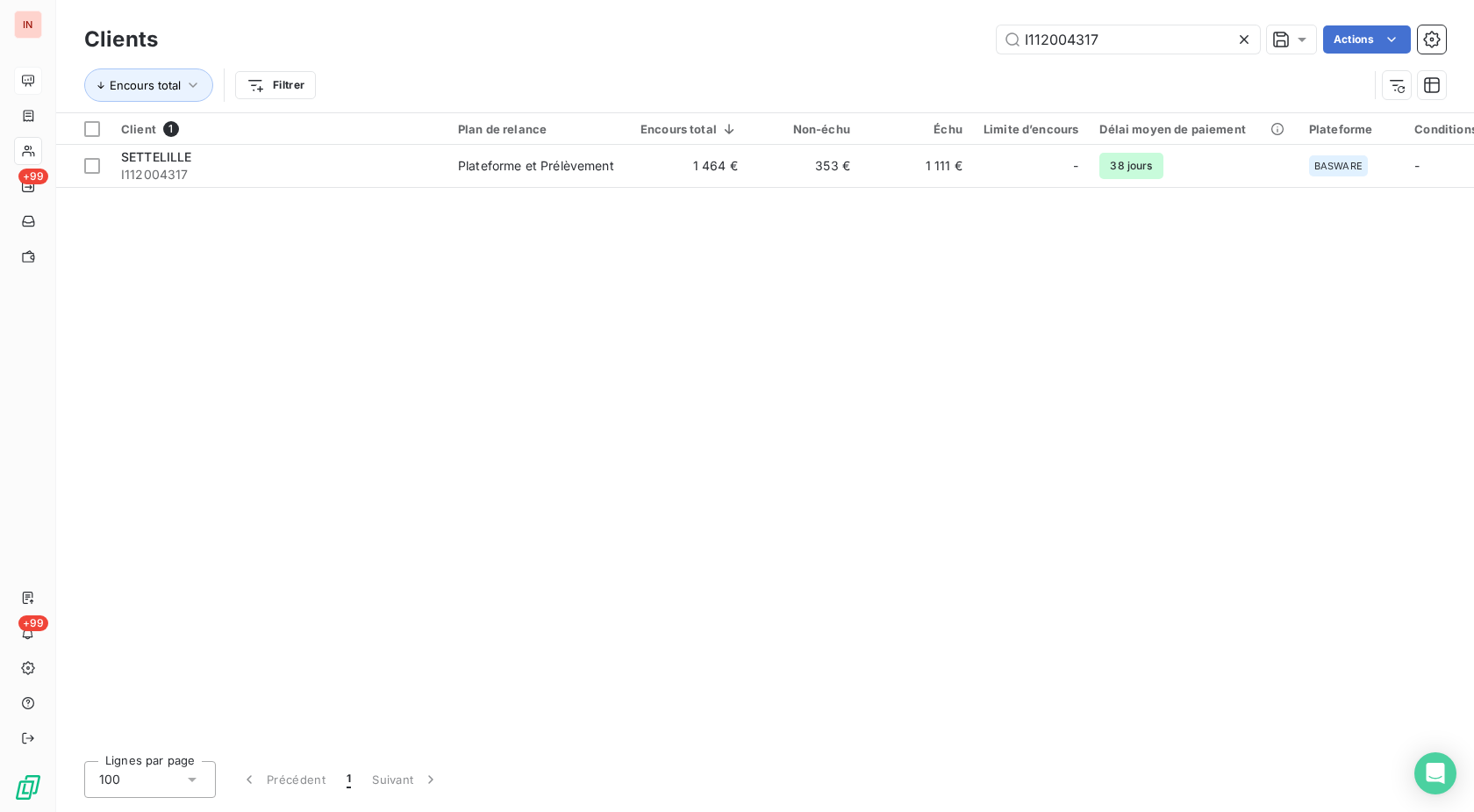
drag, startPoint x: 1206, startPoint y: 35, endPoint x: 893, endPoint y: 45, distance: 313.2
click at [997, 44] on input "I112004317" at bounding box center [1129, 40] width 263 height 28
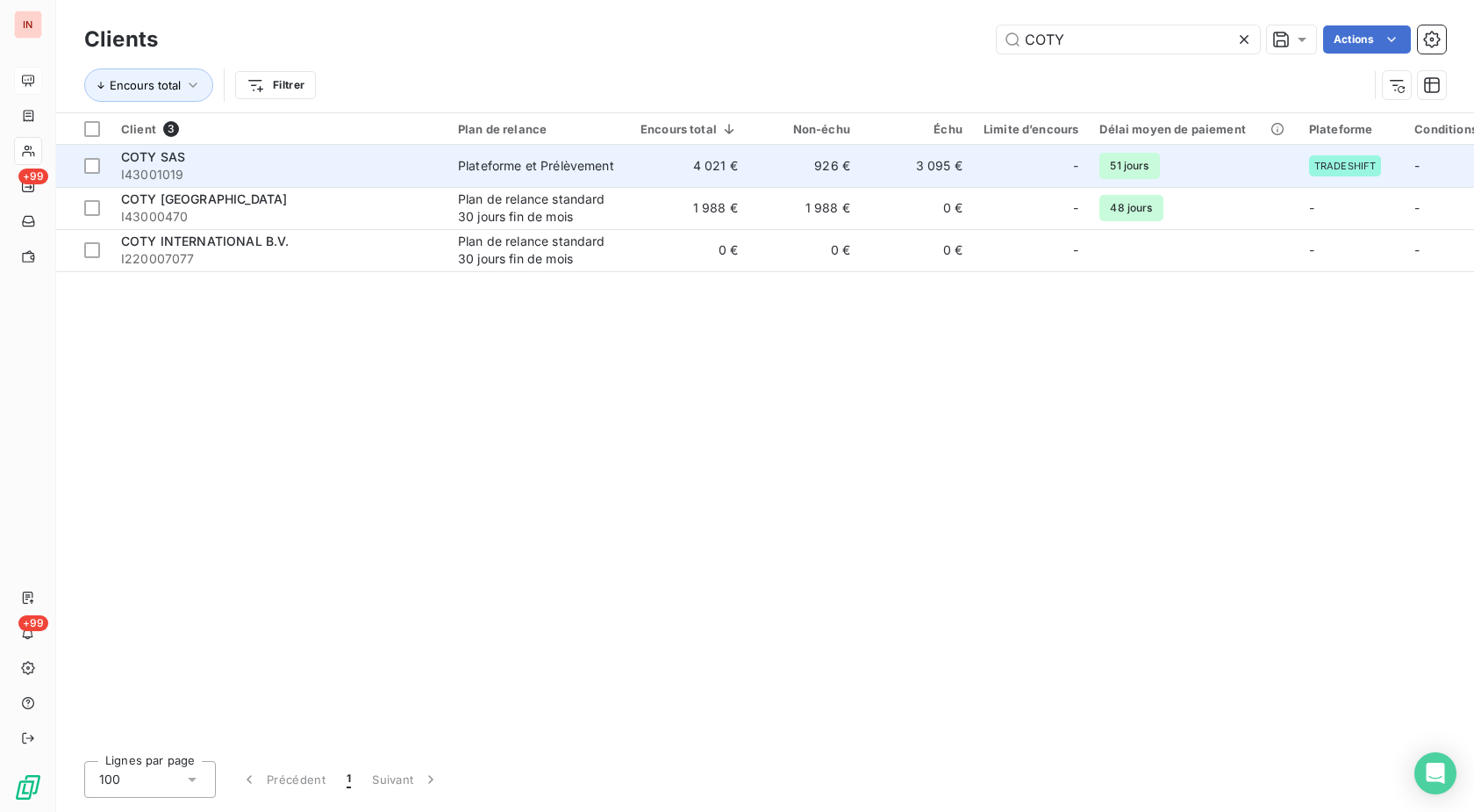
type input "COTY"
click at [770, 180] on td "926 €" at bounding box center [805, 166] width 112 height 42
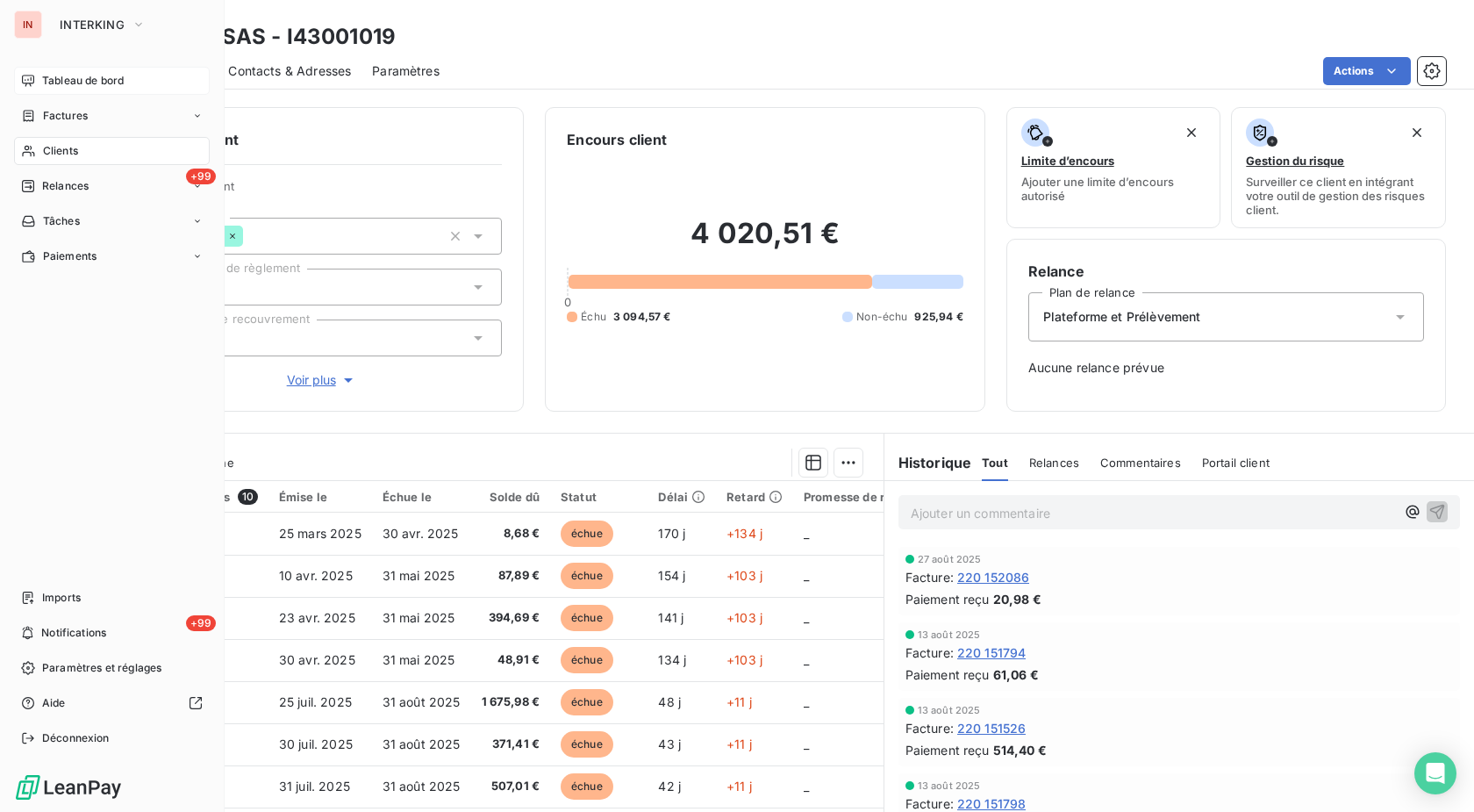
drag, startPoint x: 78, startPoint y: 155, endPoint x: 111, endPoint y: 155, distance: 33.0
click at [80, 155] on div "Clients" at bounding box center [111, 151] width 196 height 28
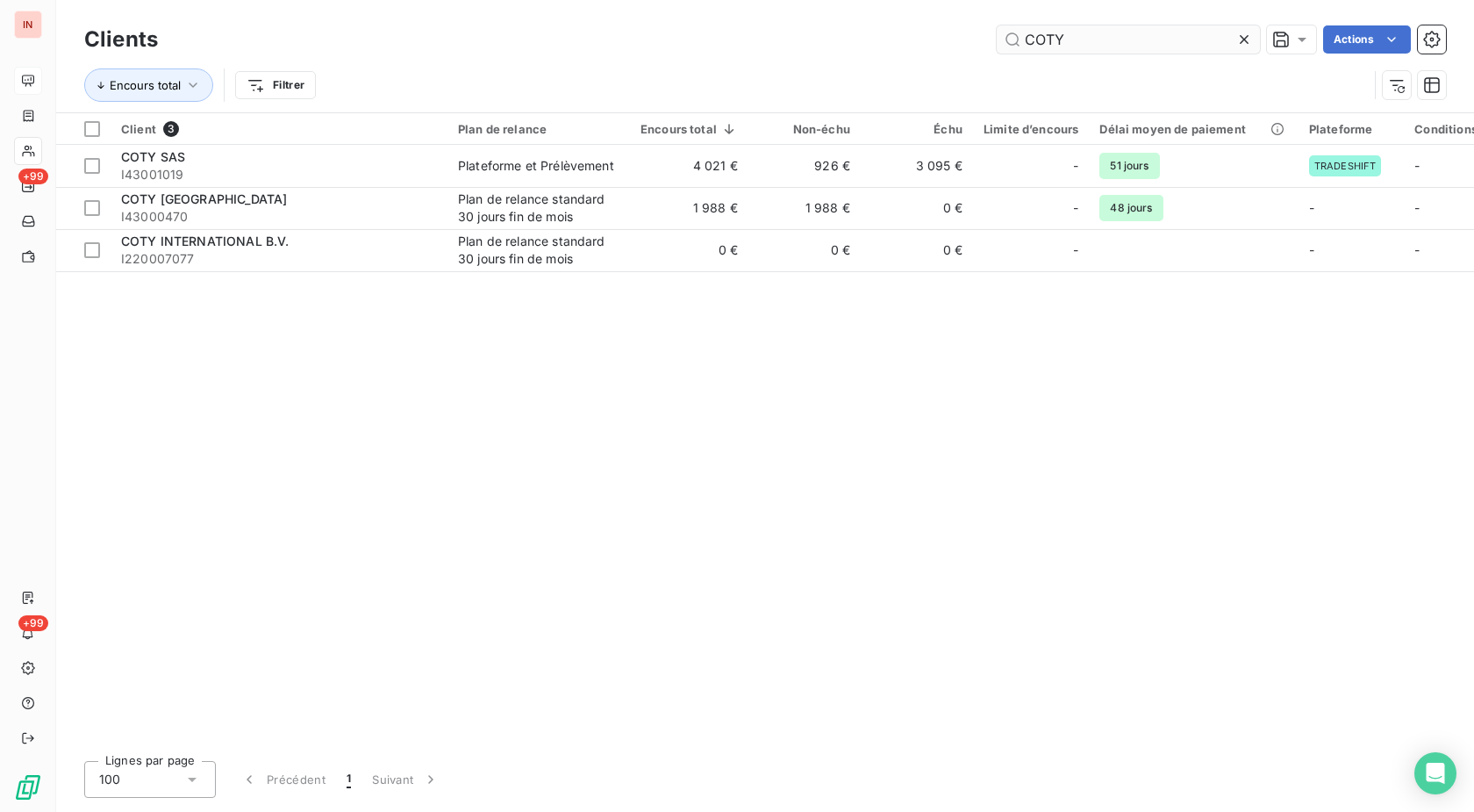
drag, startPoint x: 1150, startPoint y: 43, endPoint x: 946, endPoint y: 37, distance: 204.1
click at [997, 37] on input "COTY" at bounding box center [1129, 40] width 263 height 28
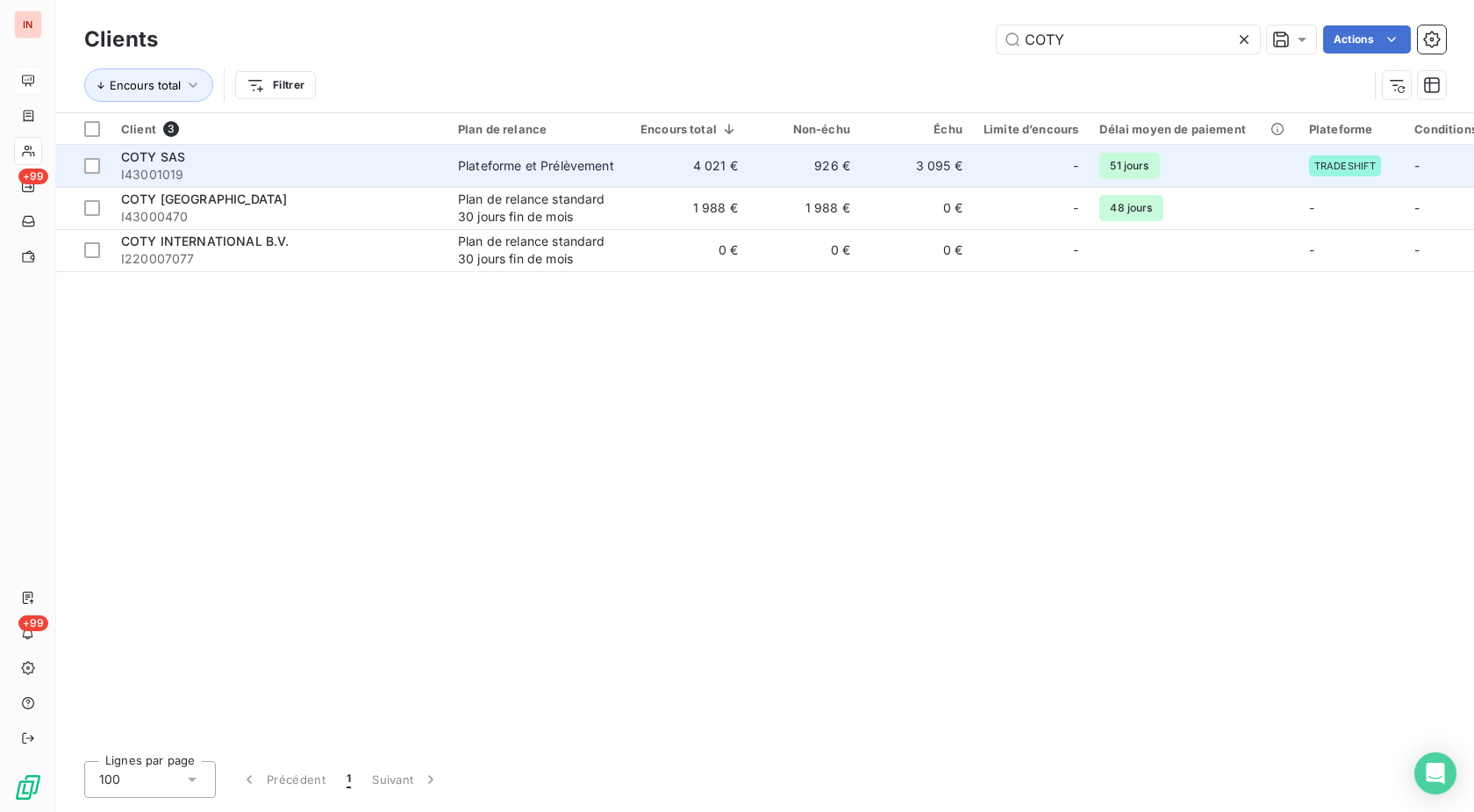
click at [575, 162] on div "Plateforme et Prélèvement" at bounding box center [536, 166] width 156 height 18
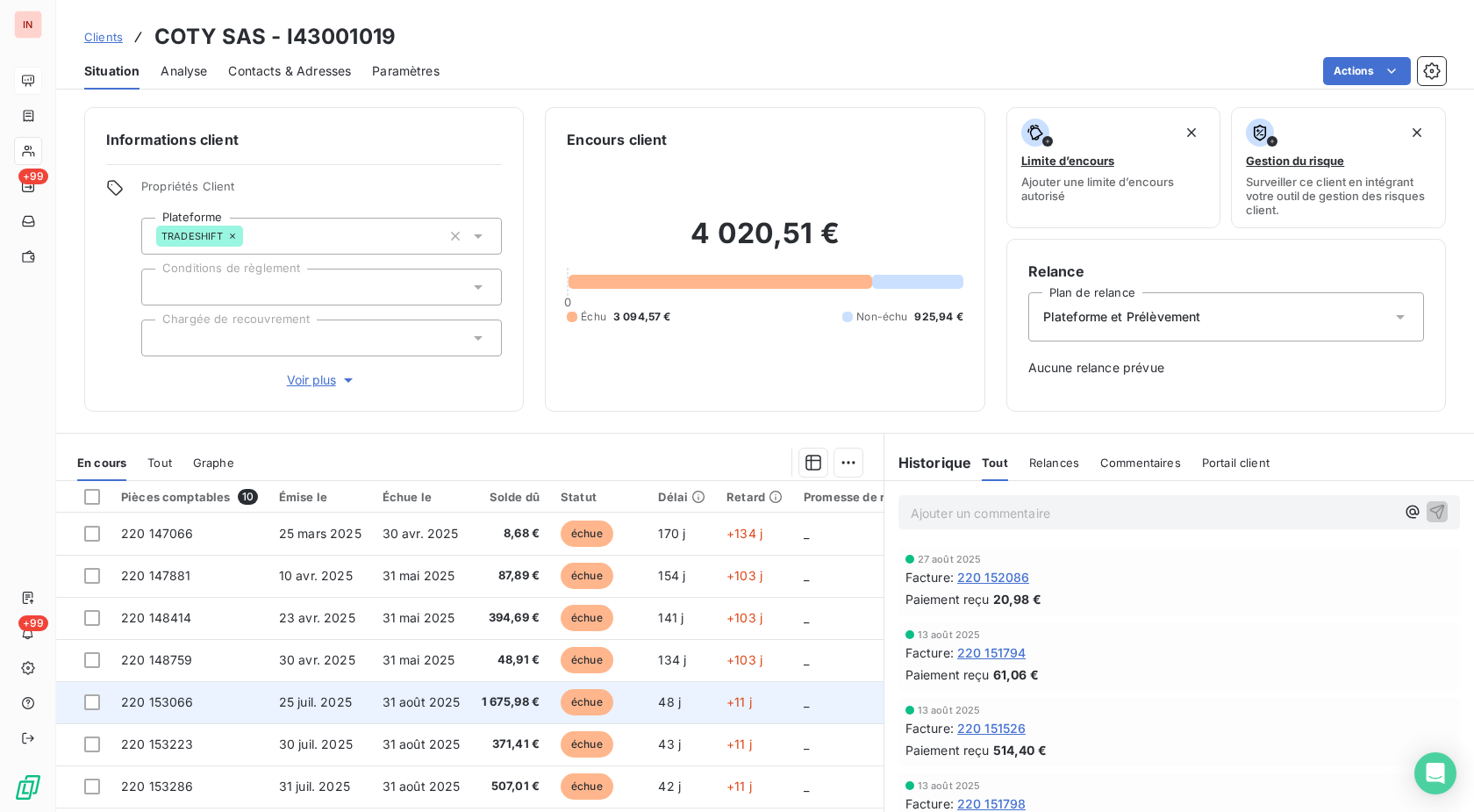
click at [539, 701] on span "1 675,98 €" at bounding box center [511, 702] width 59 height 18
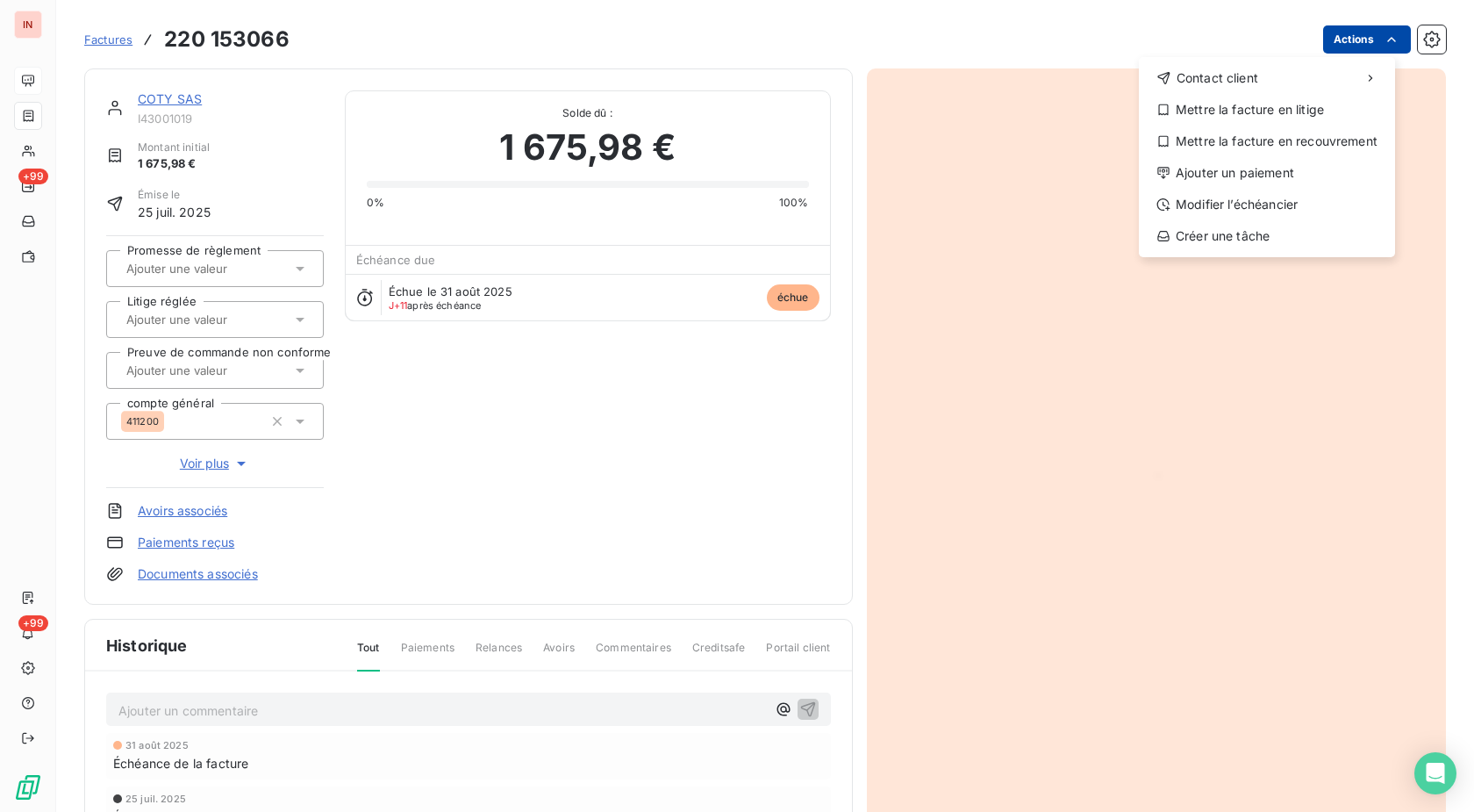
click at [1338, 41] on html "IN +99 +99 Factures [PHONE_NUMBER] Actions Contact client Mettre la facture en …" at bounding box center [737, 406] width 1474 height 812
click at [1260, 174] on div "Ajouter un paiement" at bounding box center [1267, 173] width 242 height 28
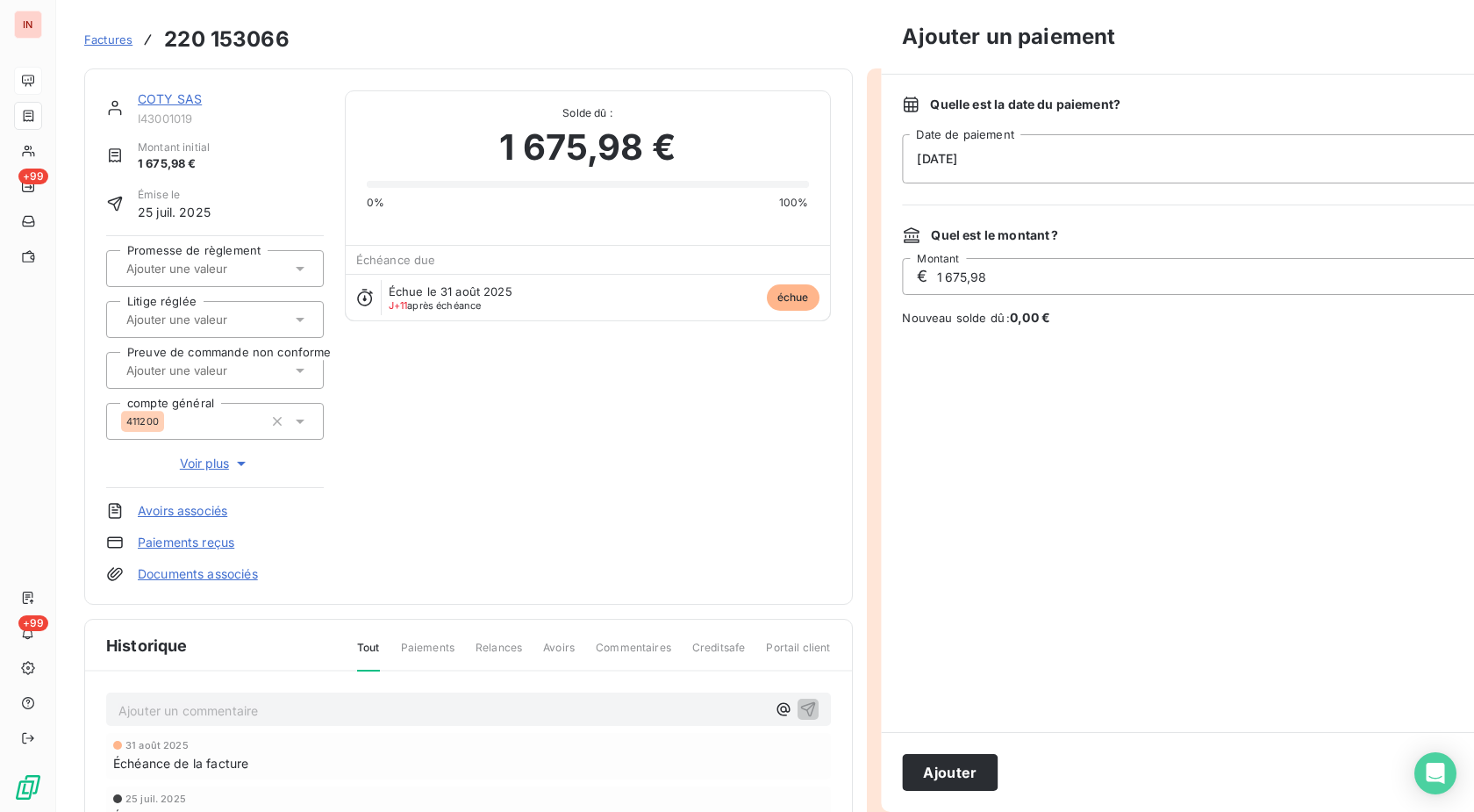
click at [1102, 183] on div "[DATE]" at bounding box center [1219, 159] width 632 height 49
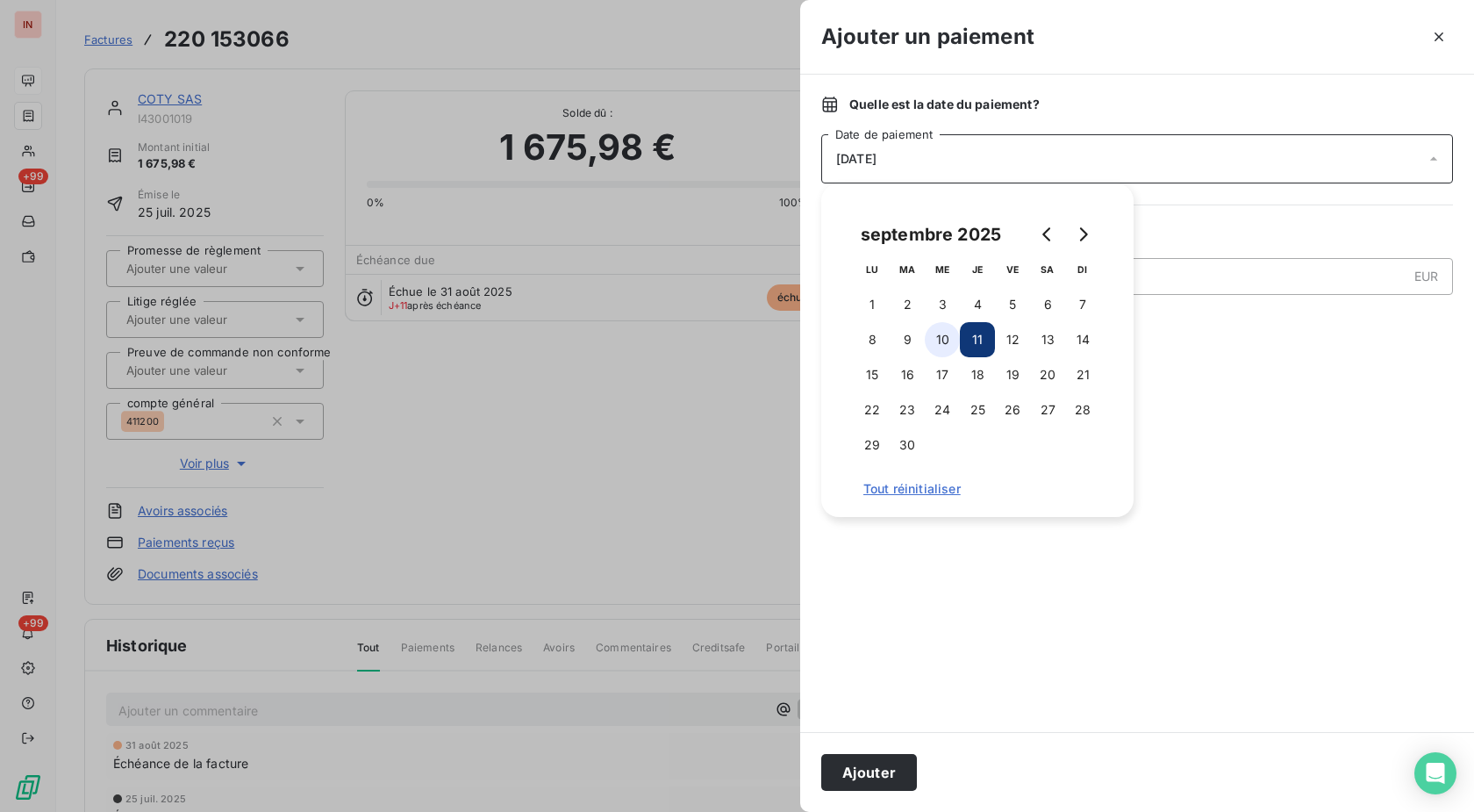
click at [943, 342] on button "10" at bounding box center [943, 340] width 35 height 35
drag, startPoint x: 888, startPoint y: 766, endPoint x: 298, endPoint y: 164, distance: 842.9
click at [888, 765] on button "Ajouter" at bounding box center [869, 772] width 96 height 37
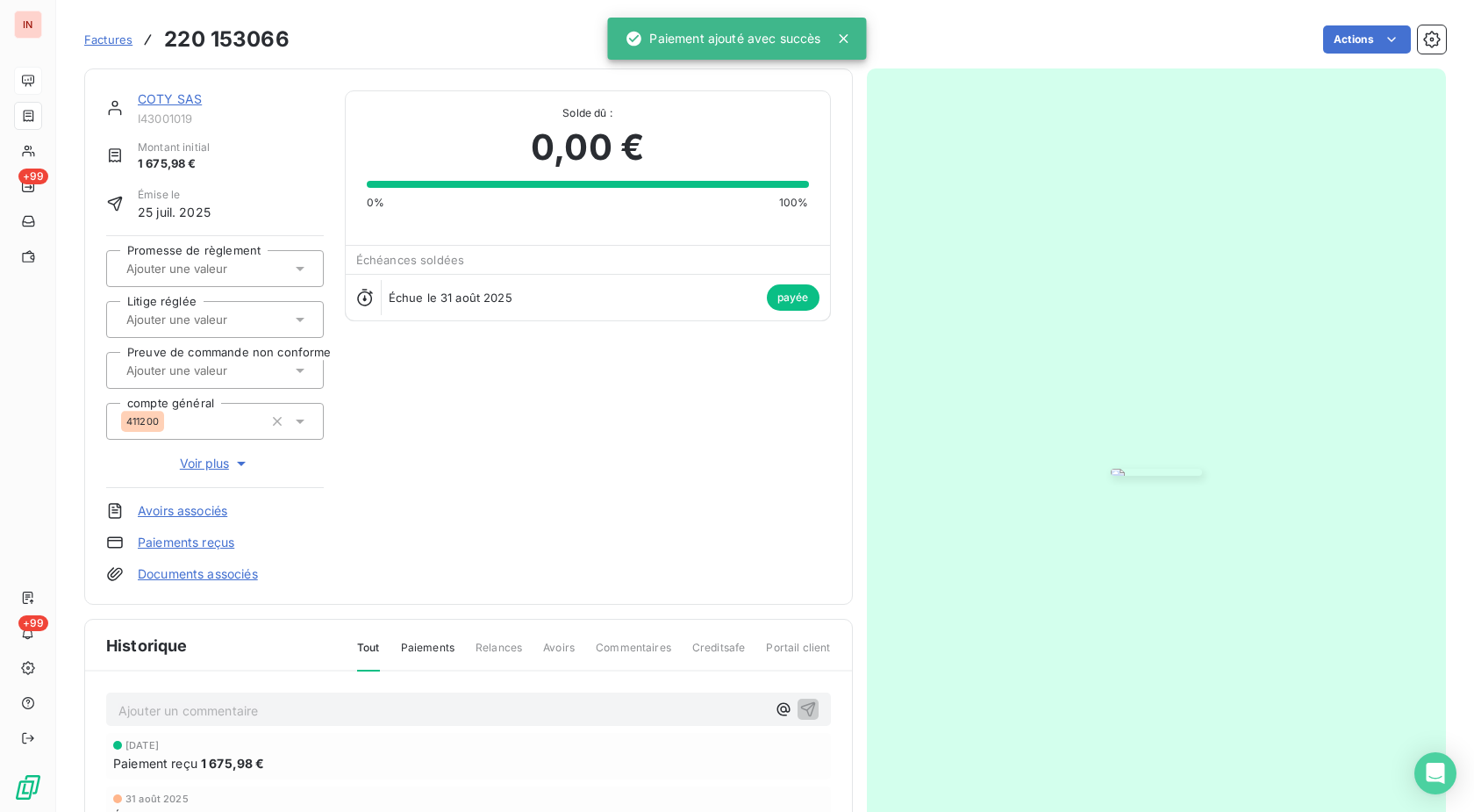
click at [170, 105] on link "COTY SAS" at bounding box center [169, 98] width 64 height 15
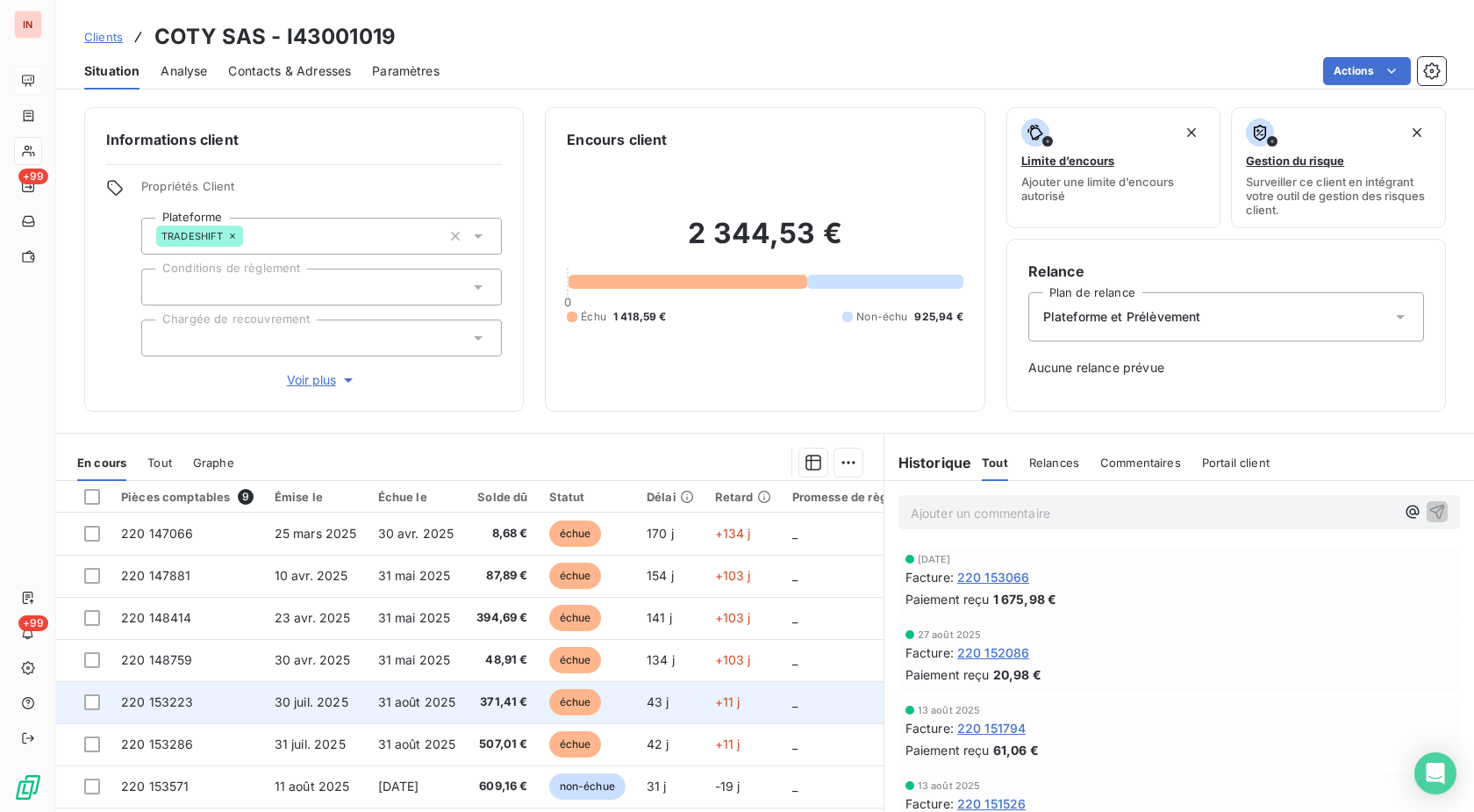
click at [393, 708] on span "31 août 2025" at bounding box center [417, 701] width 78 height 15
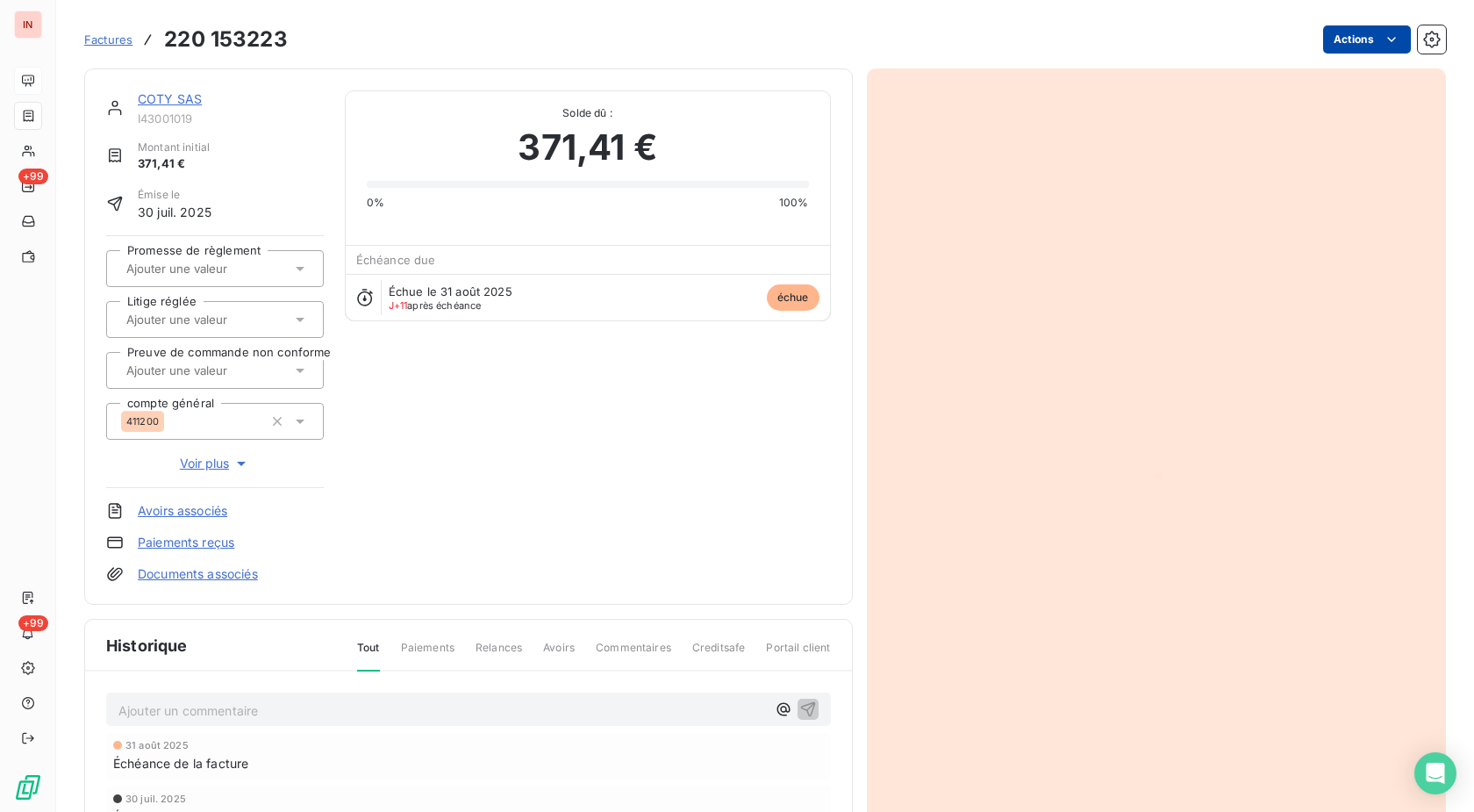
click at [1334, 44] on html "IN +99 +99 Factures 220 153223 Actions COTY SAS I43001019 Montant initial 371,4…" at bounding box center [737, 406] width 1474 height 812
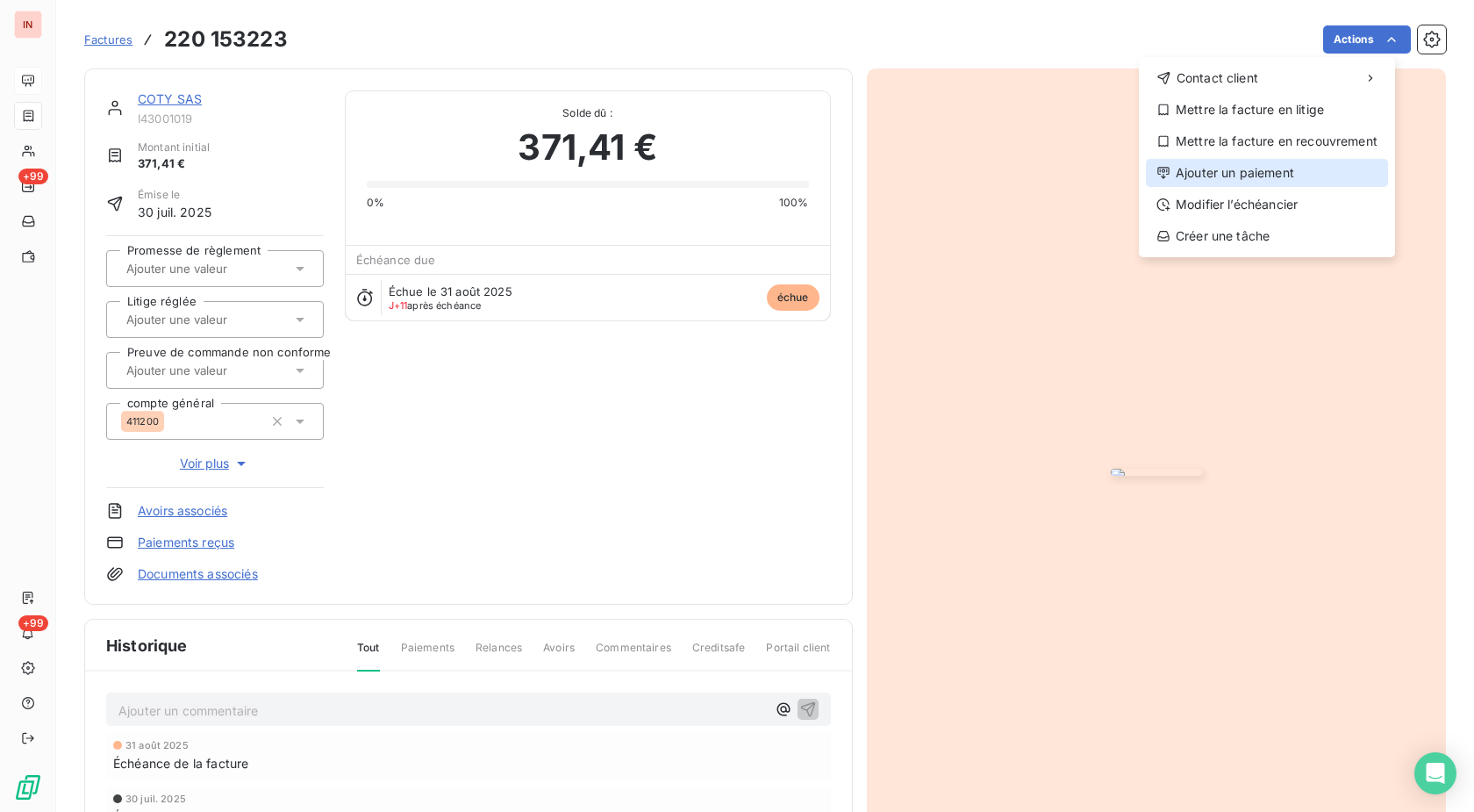
click at [1276, 171] on div "Ajouter un paiement" at bounding box center [1267, 173] width 242 height 28
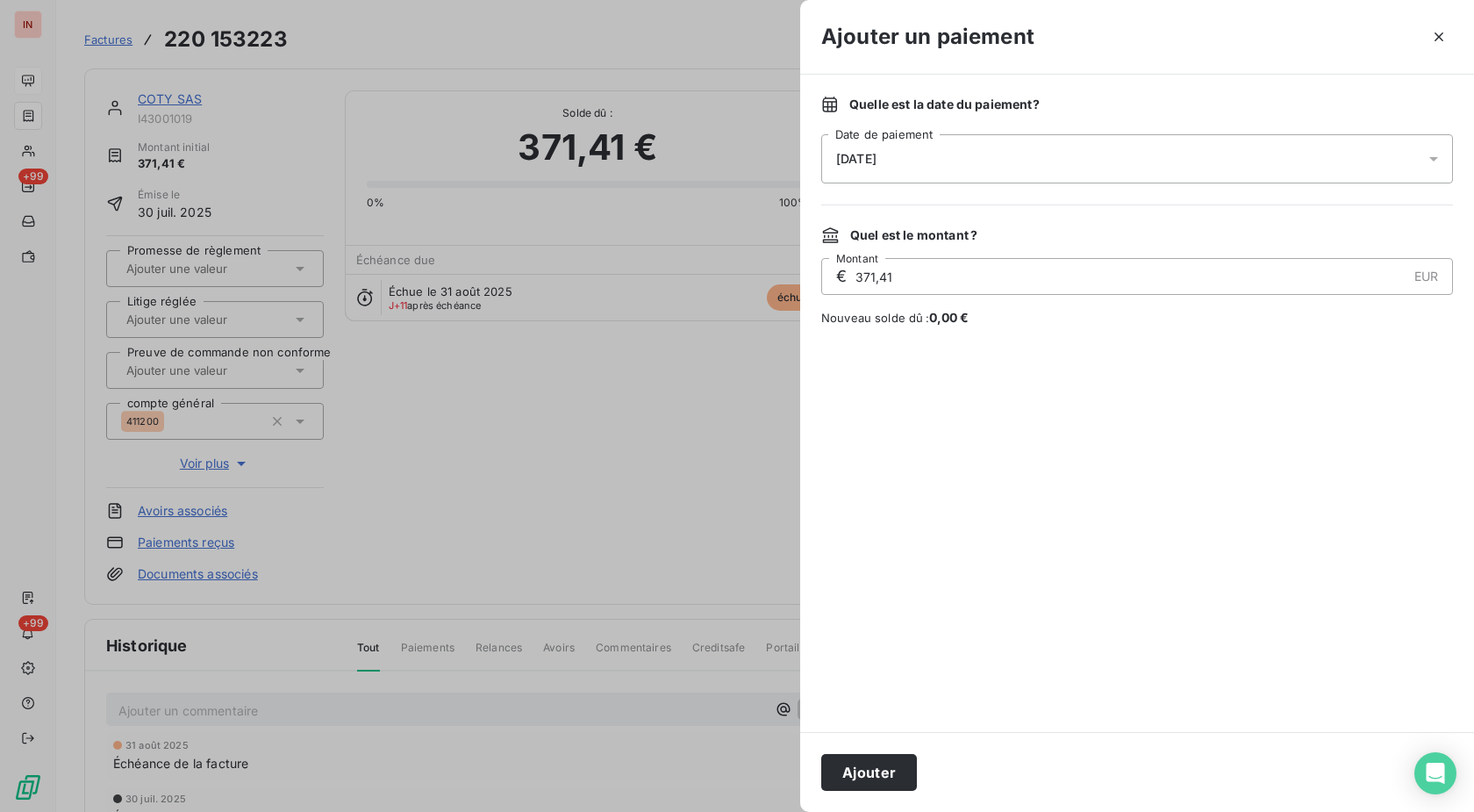
drag, startPoint x: 1276, startPoint y: 171, endPoint x: 1066, endPoint y: 164, distance: 210.1
click at [1075, 159] on div "[DATE]" at bounding box center [1138, 159] width 632 height 49
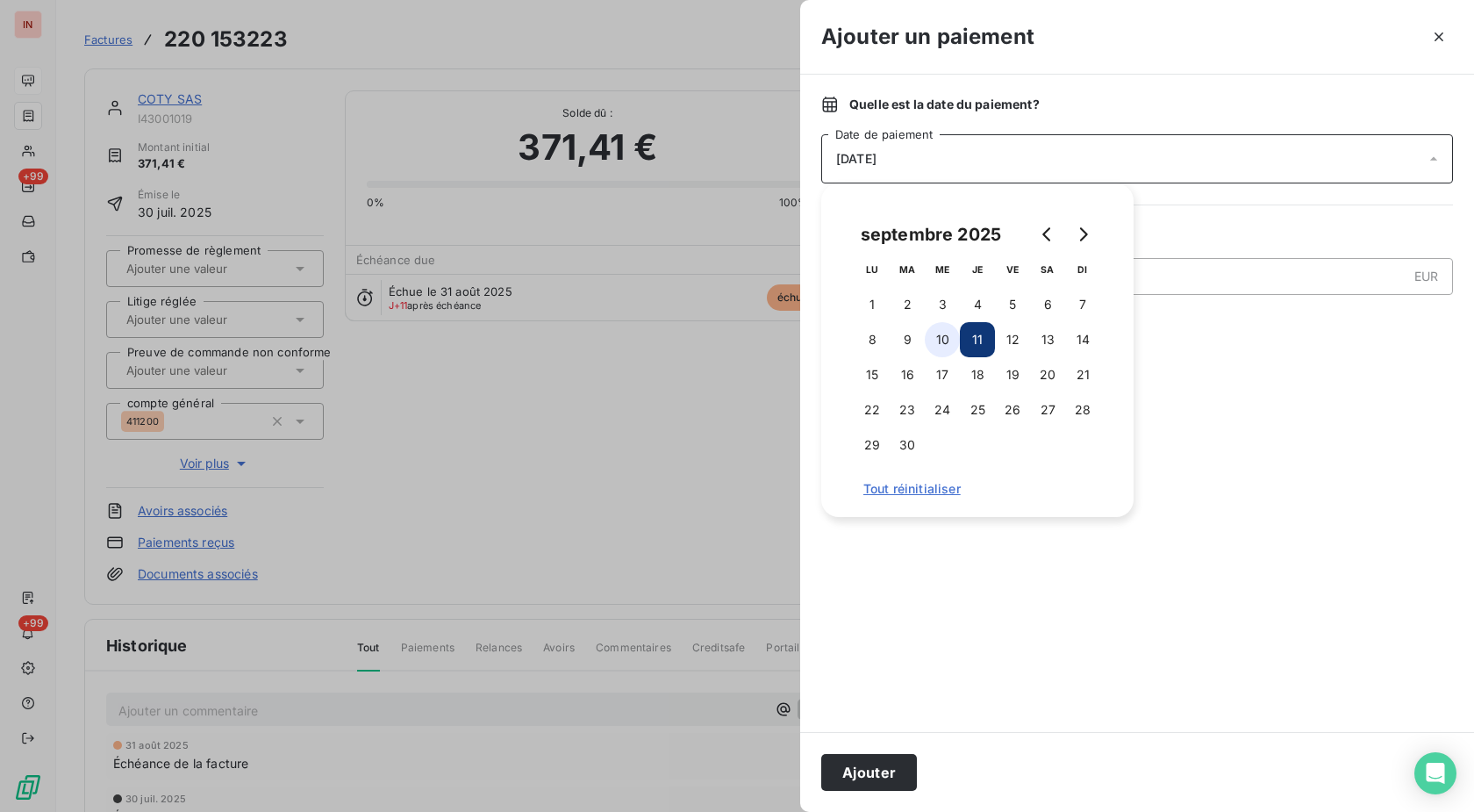
click at [946, 352] on button "10" at bounding box center [943, 340] width 35 height 35
click at [887, 761] on button "Ajouter" at bounding box center [869, 772] width 96 height 37
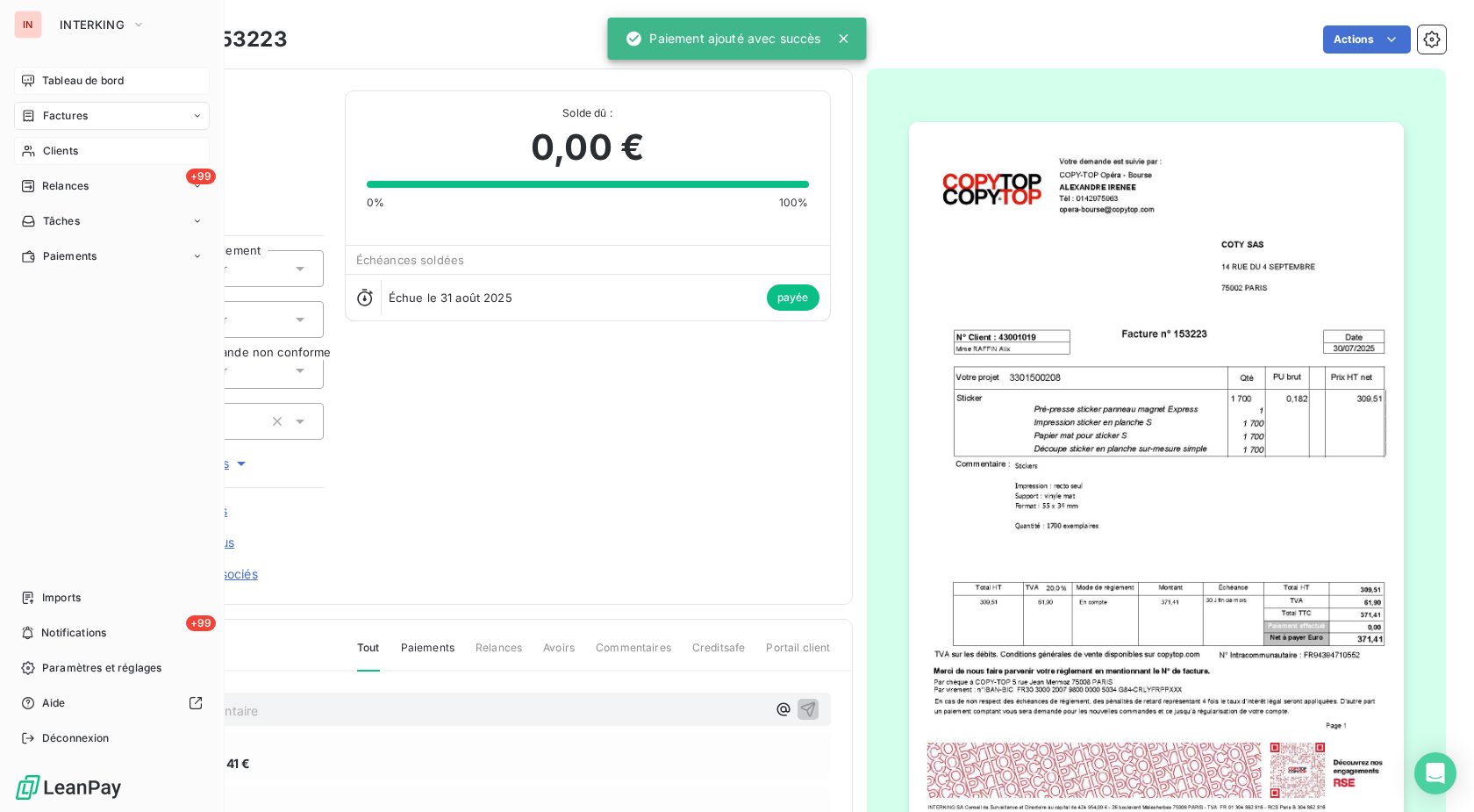
click at [39, 157] on div "Clients" at bounding box center [111, 151] width 196 height 28
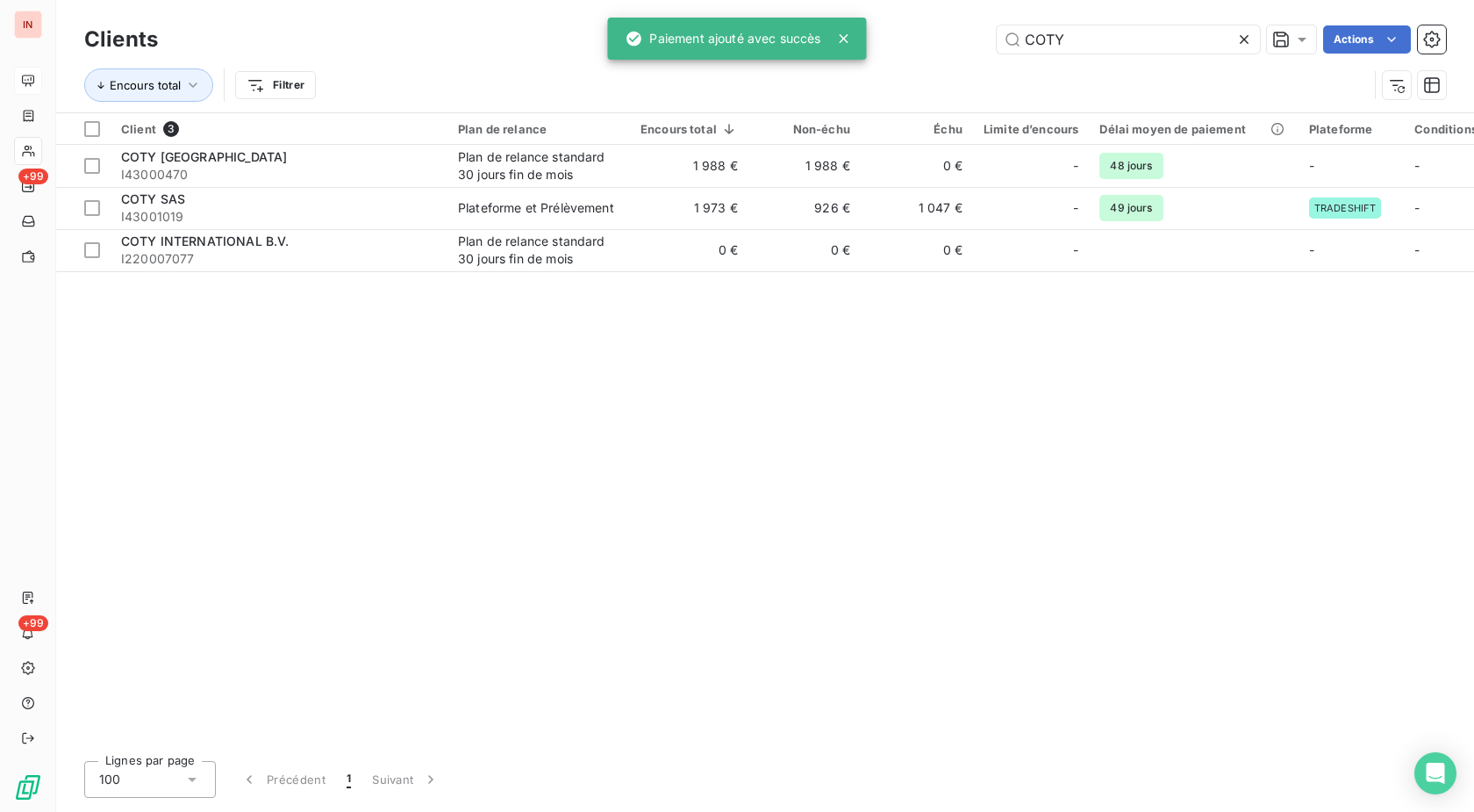
click at [997, 40] on input "COTY" at bounding box center [1129, 40] width 263 height 28
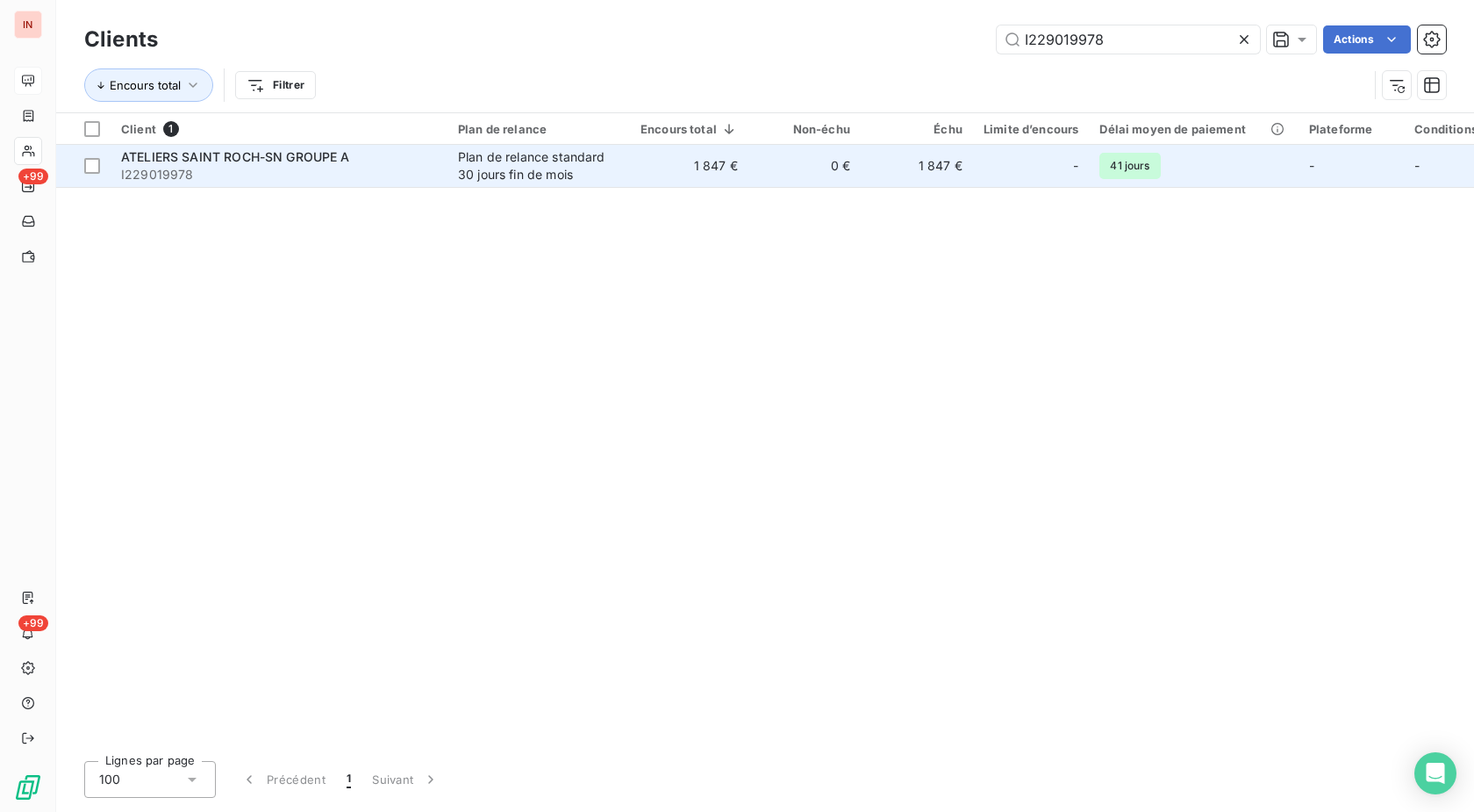
type input "I229019978"
click at [683, 166] on td "1 847 €" at bounding box center [689, 166] width 119 height 42
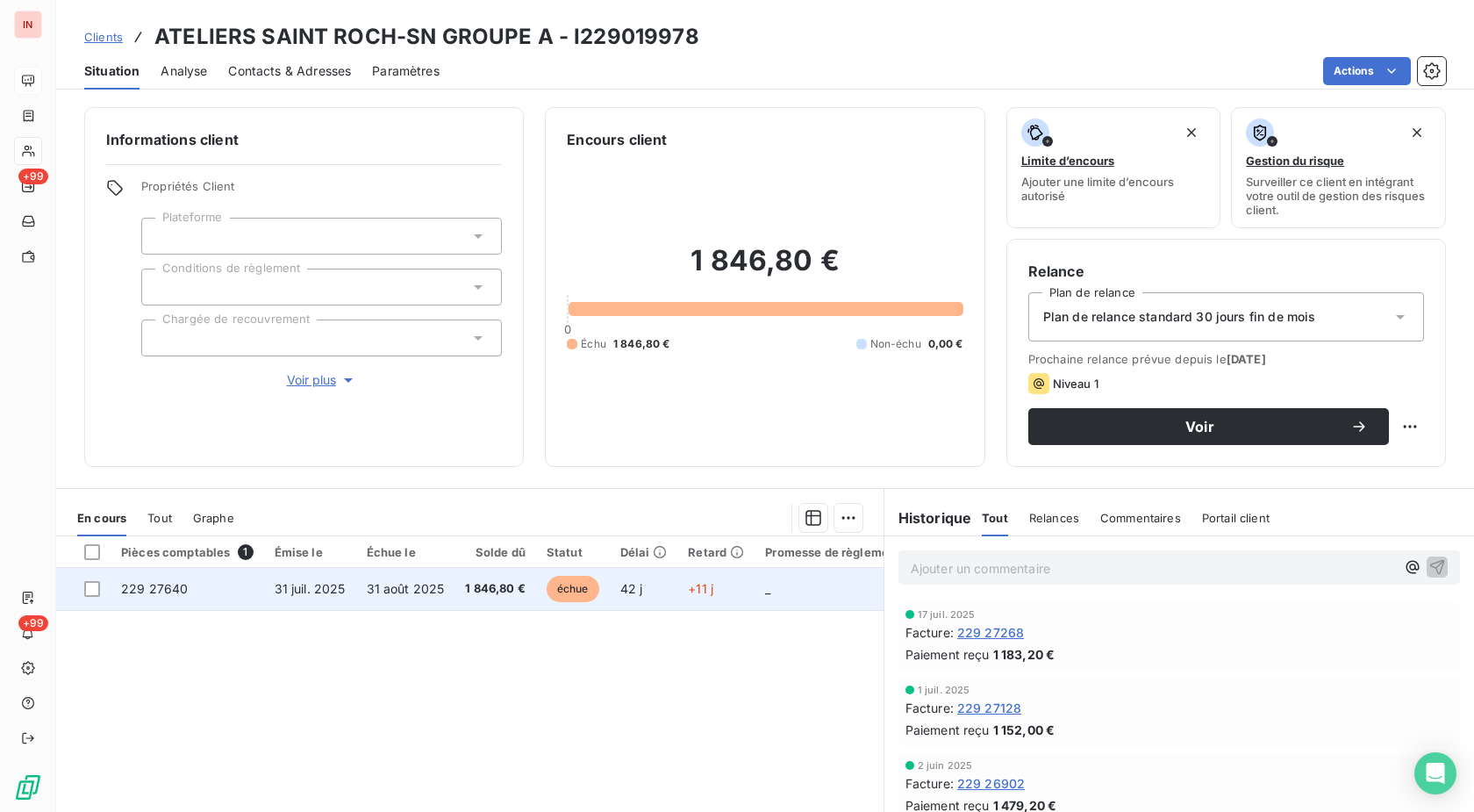
click at [631, 585] on span "42 j" at bounding box center [632, 588] width 23 height 15
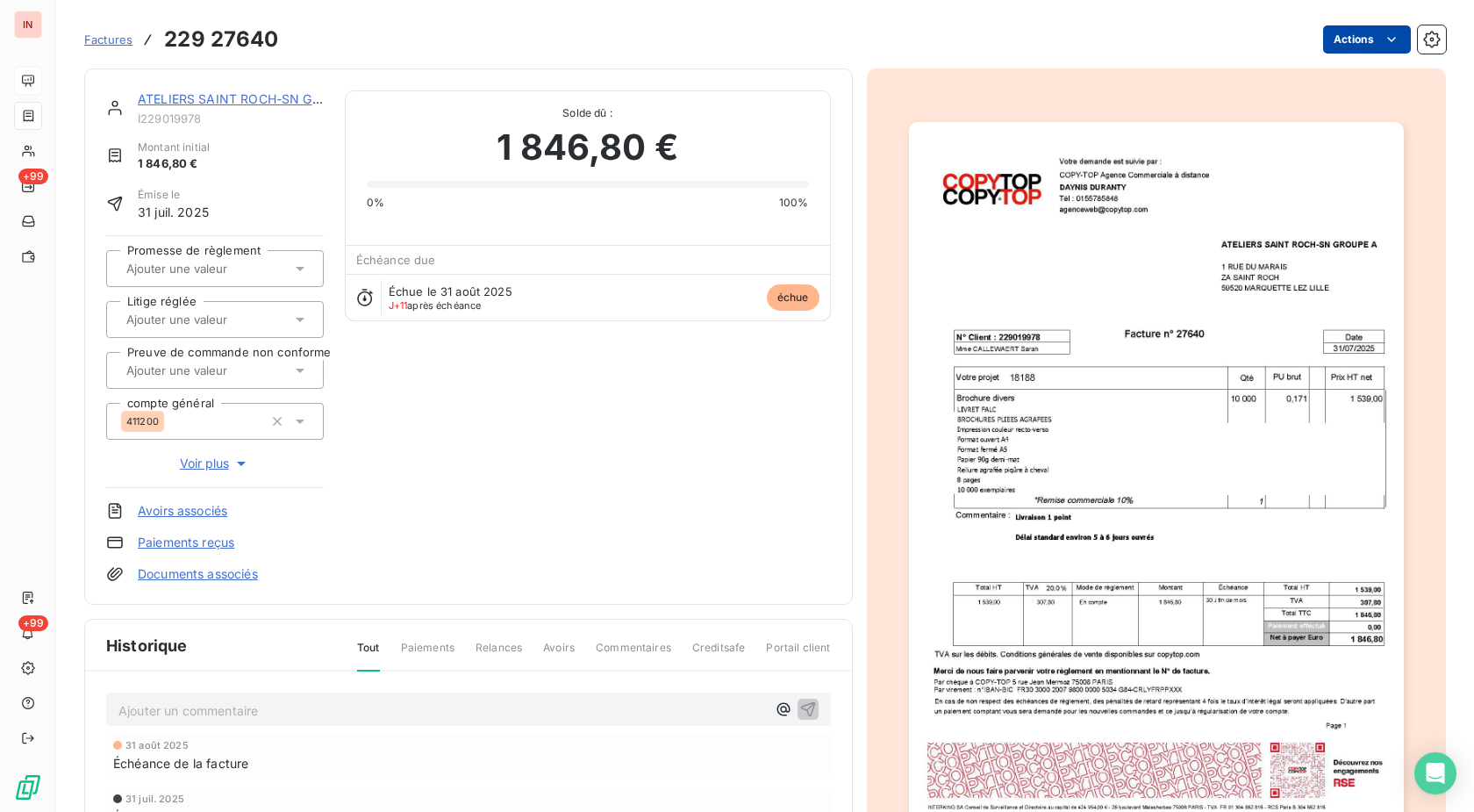
click at [1320, 48] on html "IN +99 +99 Factures 229 27640 Actions ATELIERS SAINT ROCH-SN GROUPE A I22901997…" at bounding box center [737, 406] width 1474 height 812
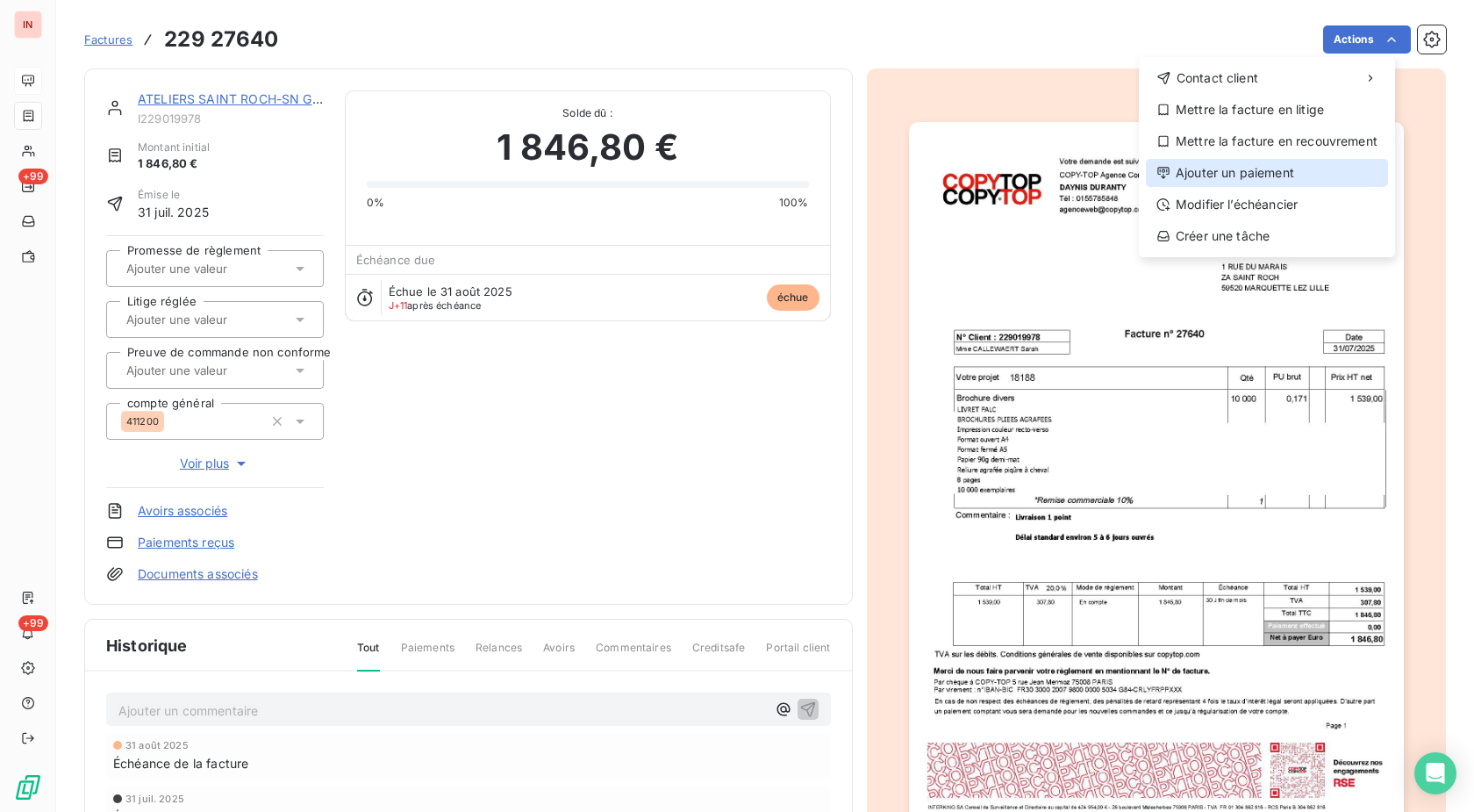
click at [1267, 168] on div "Ajouter un paiement" at bounding box center [1267, 173] width 242 height 28
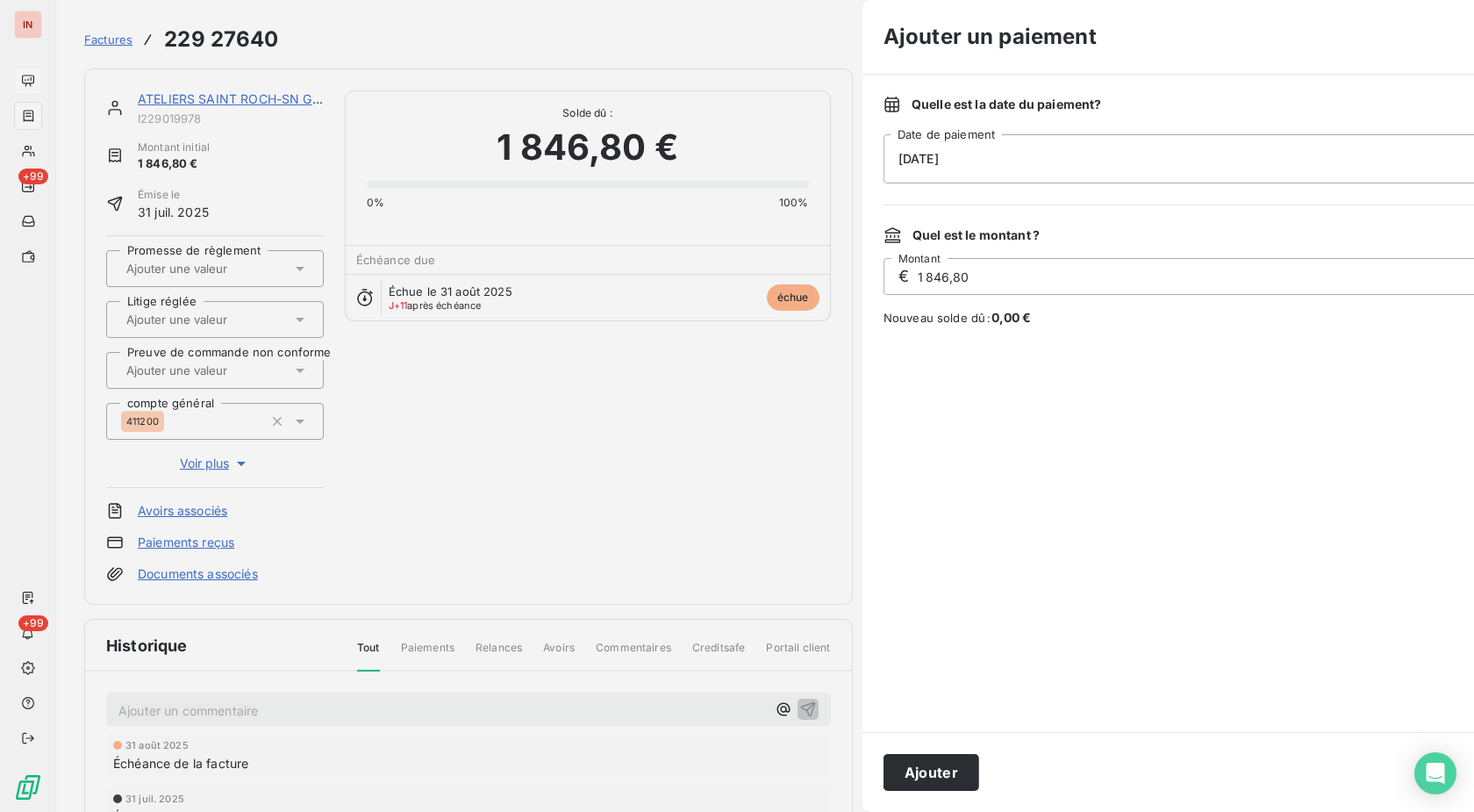
click at [1160, 165] on div "[DATE]" at bounding box center [1200, 159] width 632 height 49
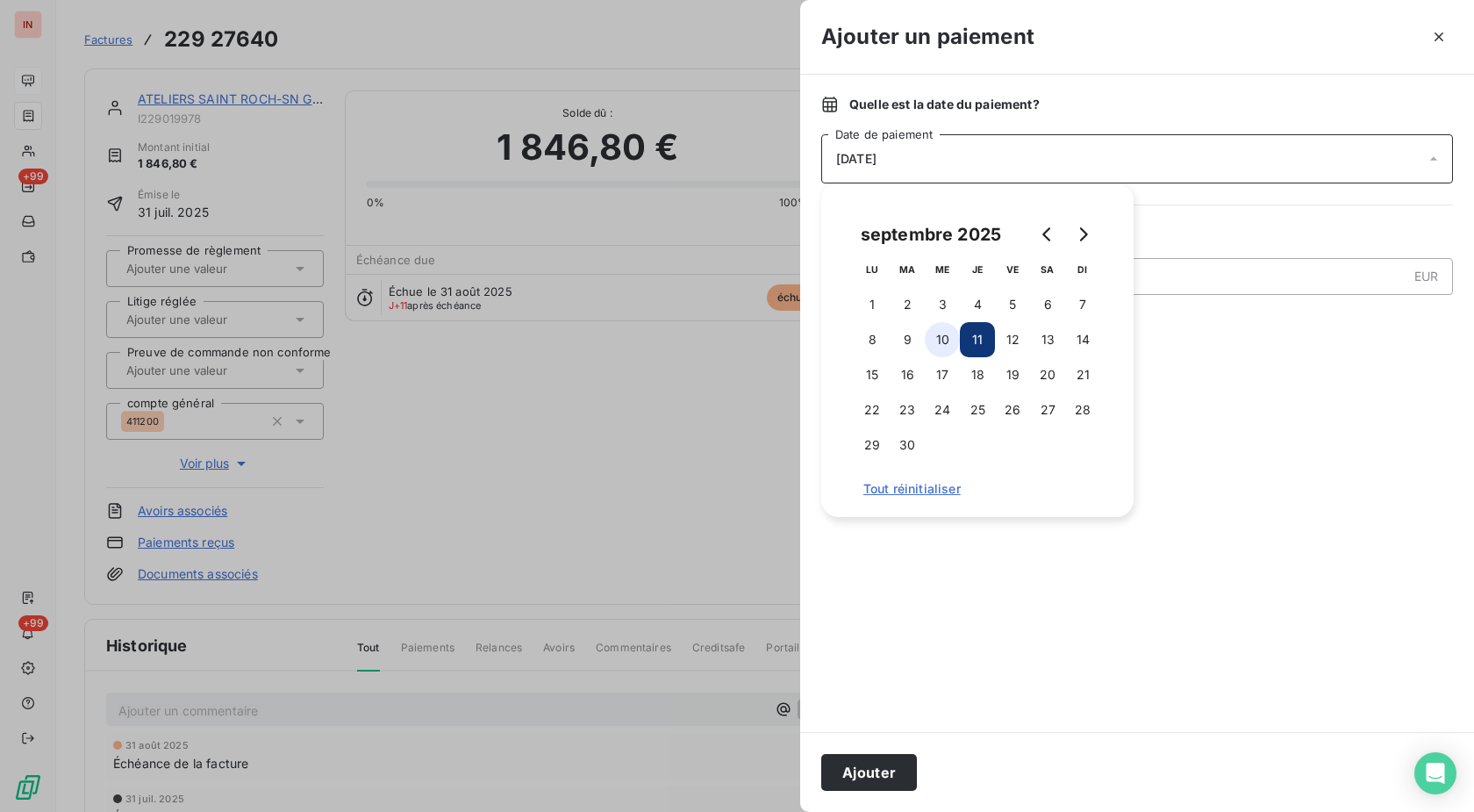
click at [960, 334] on button "11" at bounding box center [978, 340] width 35 height 35
click at [954, 338] on button "10" at bounding box center [943, 340] width 35 height 35
click at [863, 779] on button "Ajouter" at bounding box center [869, 772] width 96 height 37
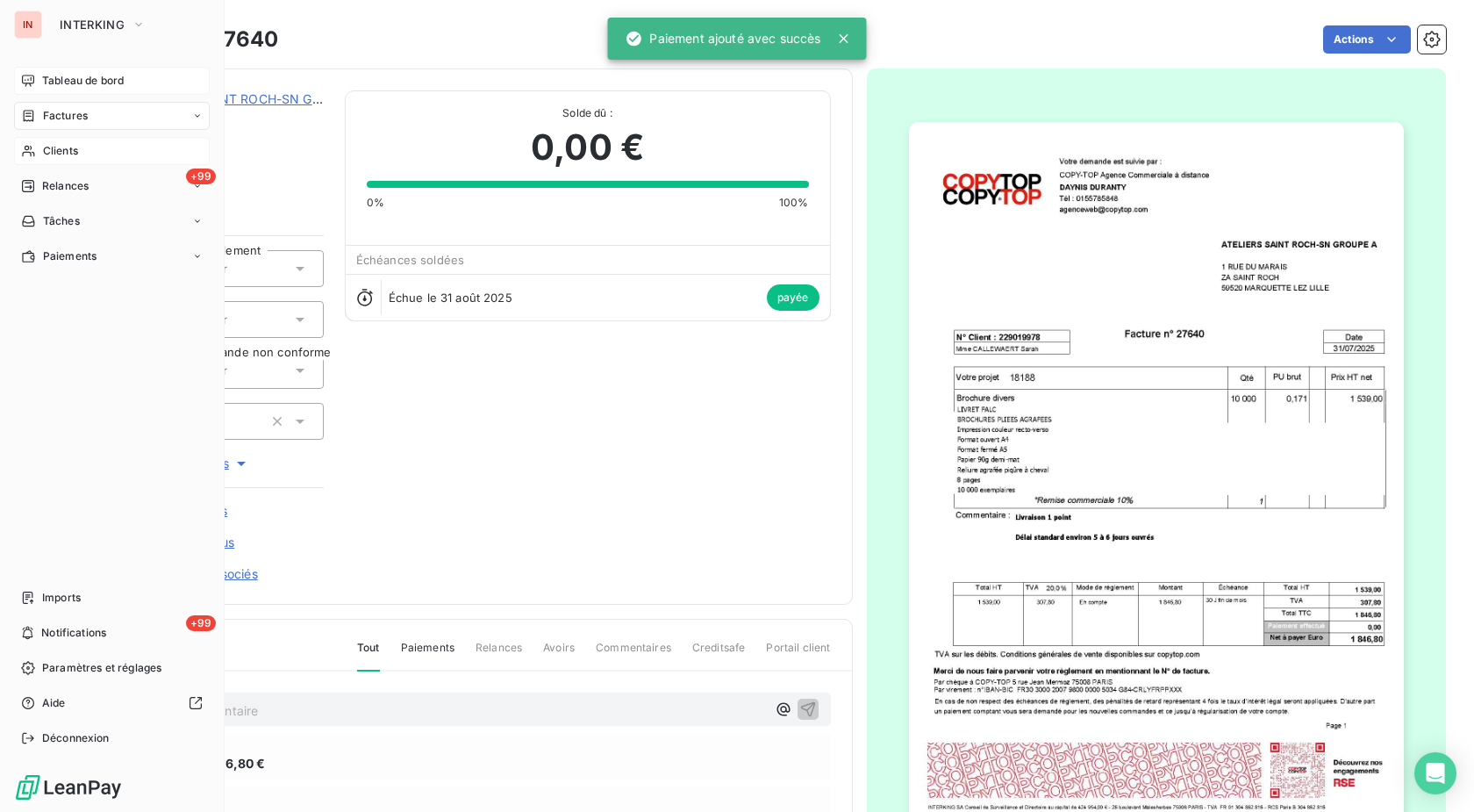
click at [43, 151] on span "Clients" at bounding box center [61, 151] width 35 height 16
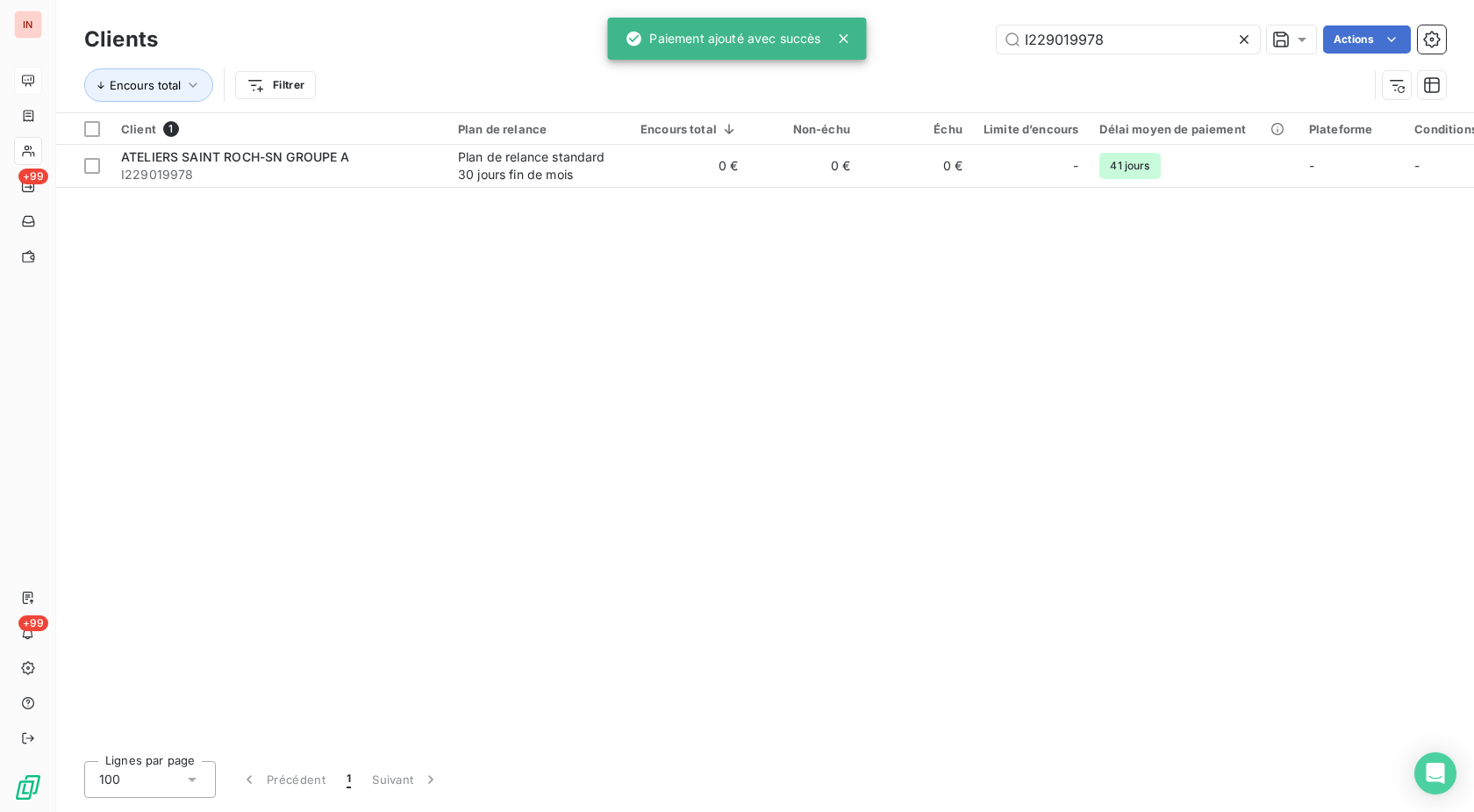
drag, startPoint x: 1124, startPoint y: 34, endPoint x: 891, endPoint y: 50, distance: 233.5
click at [997, 46] on input "I229019978" at bounding box center [1129, 40] width 263 height 28
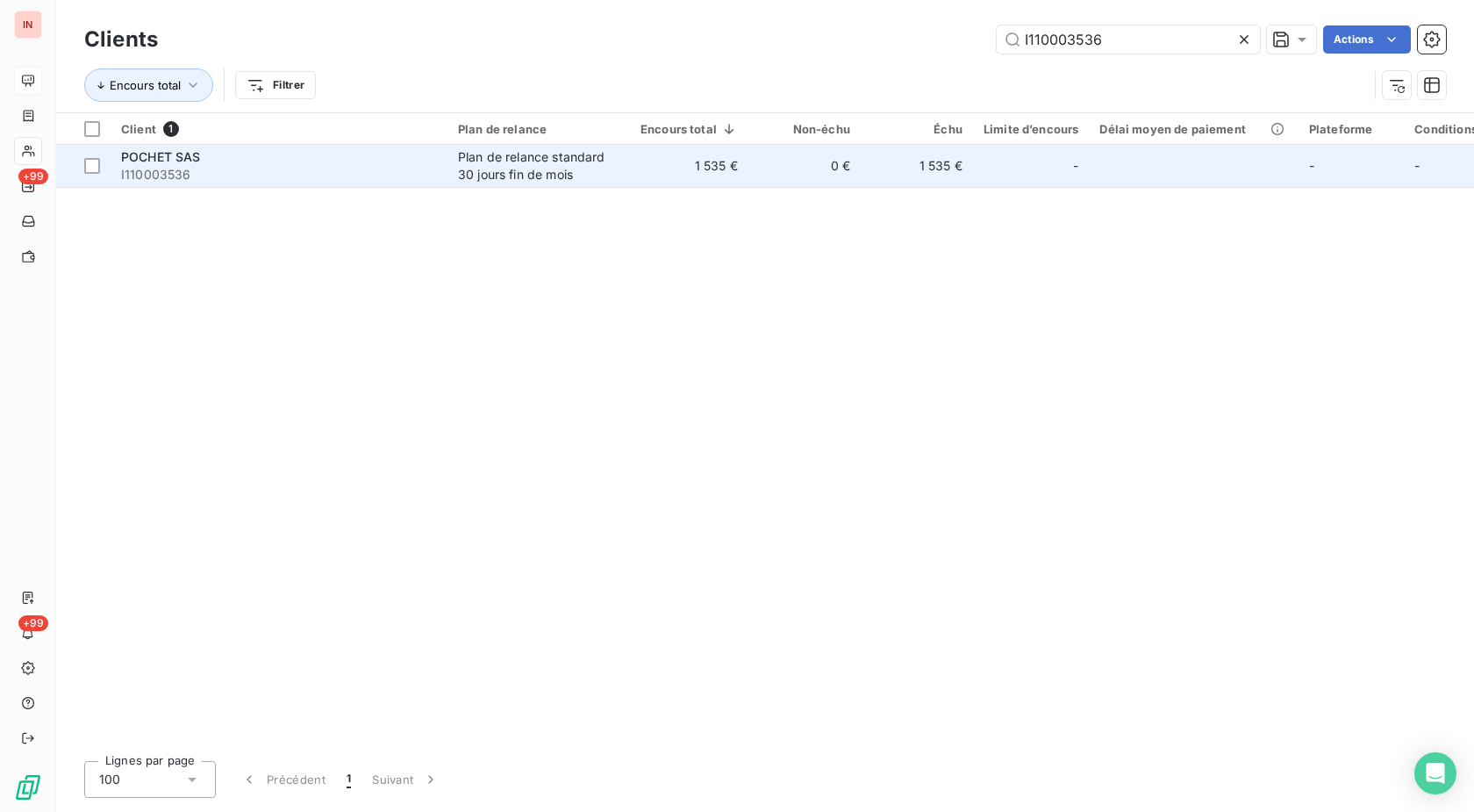
type input "I110003536"
click at [741, 170] on td "1 535 €" at bounding box center [689, 166] width 119 height 42
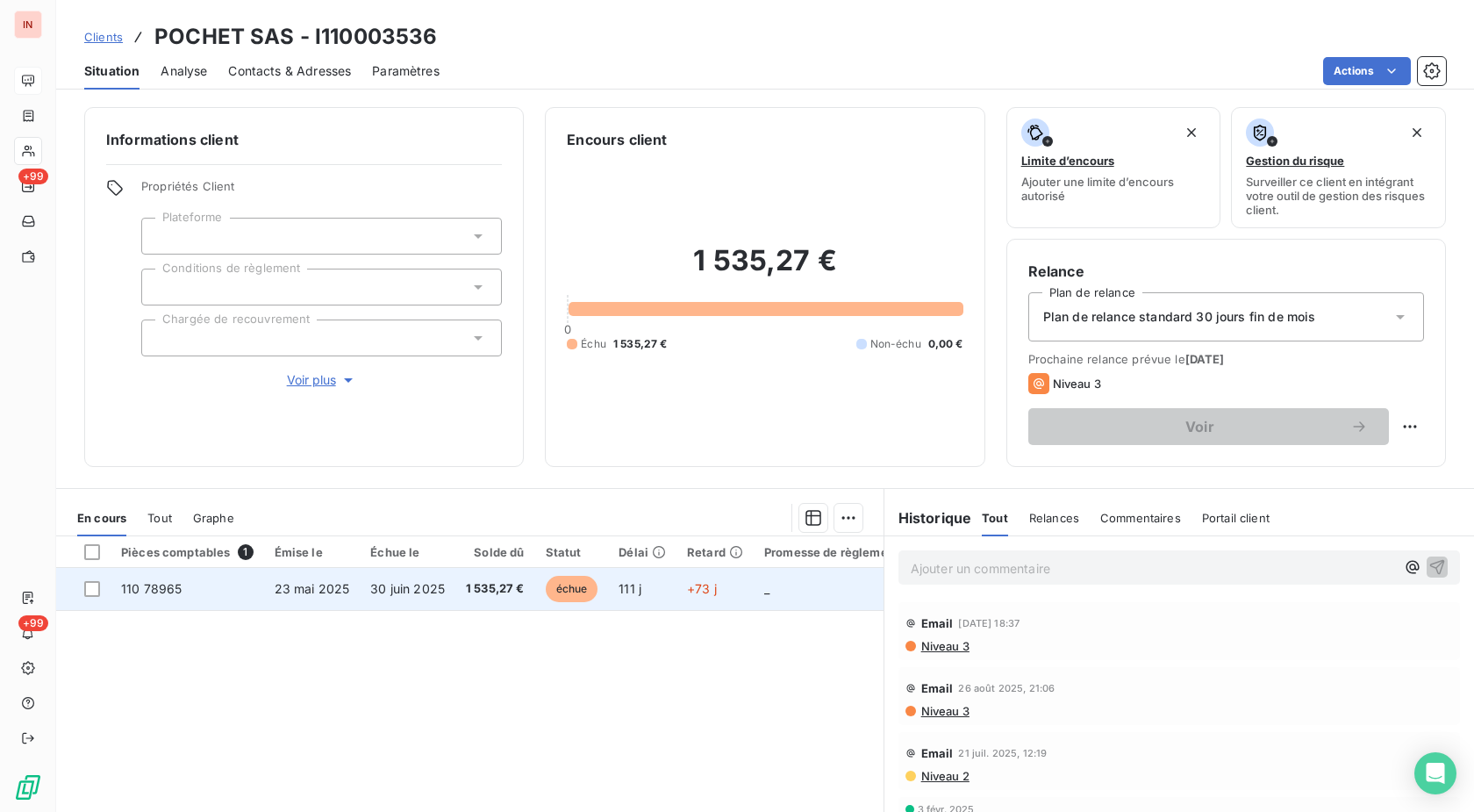
click at [673, 604] on td "111 j" at bounding box center [643, 589] width 68 height 42
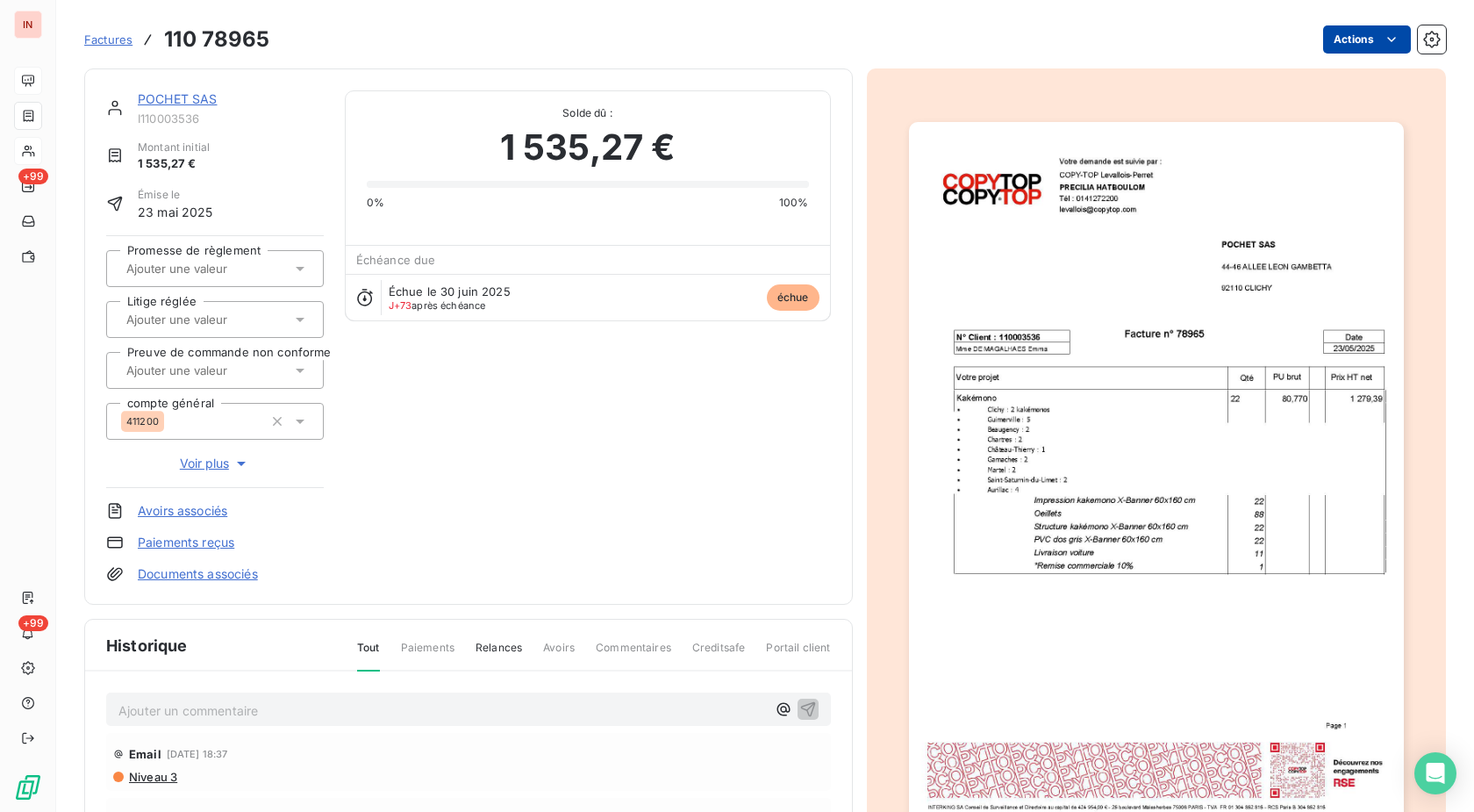
click at [1348, 39] on html "IN +99 +99 Factures 110 78965 Actions POCHET SAS I110003536 Montant initial 1 5…" at bounding box center [737, 406] width 1474 height 812
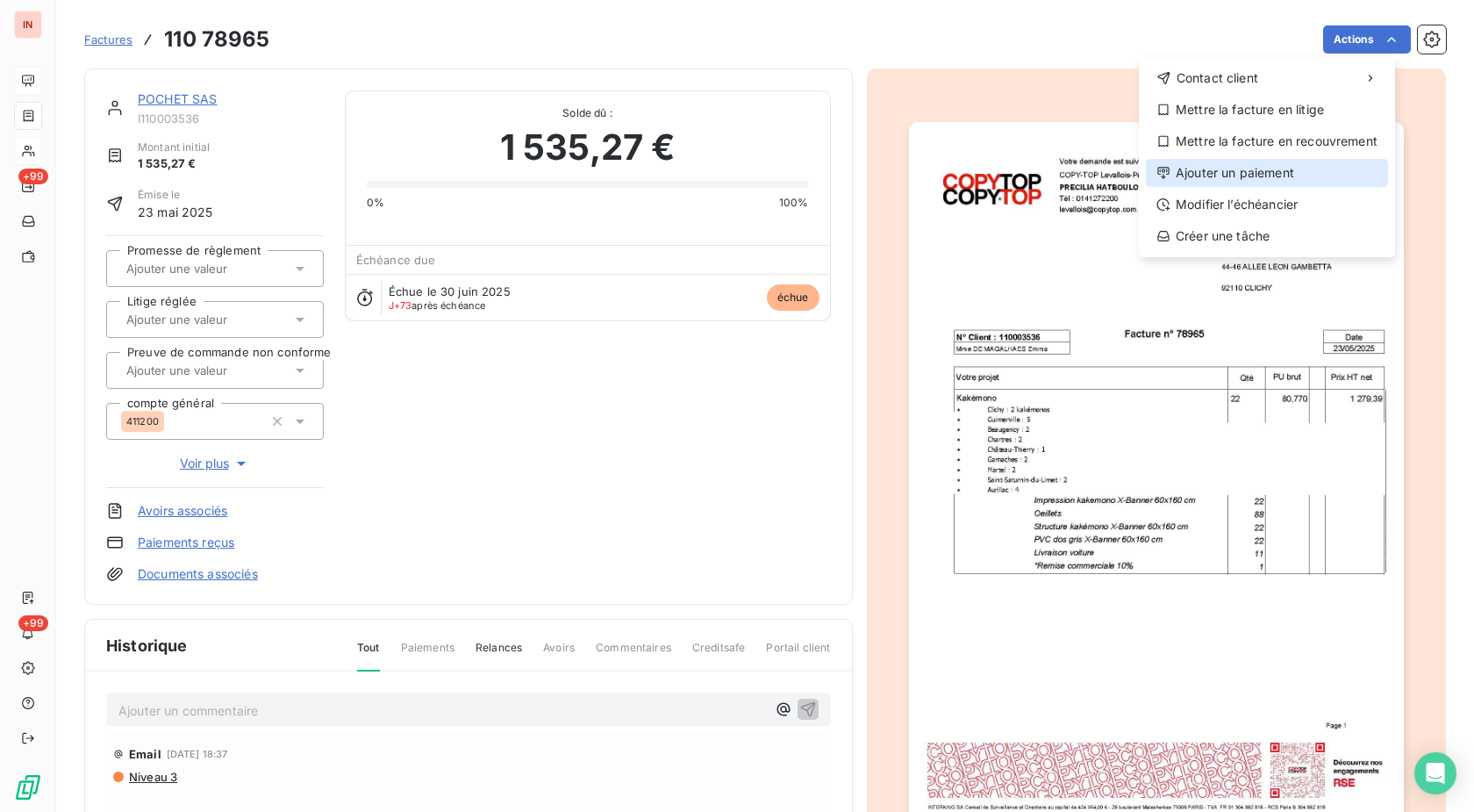
click at [1262, 162] on div "Ajouter un paiement" at bounding box center [1267, 173] width 242 height 28
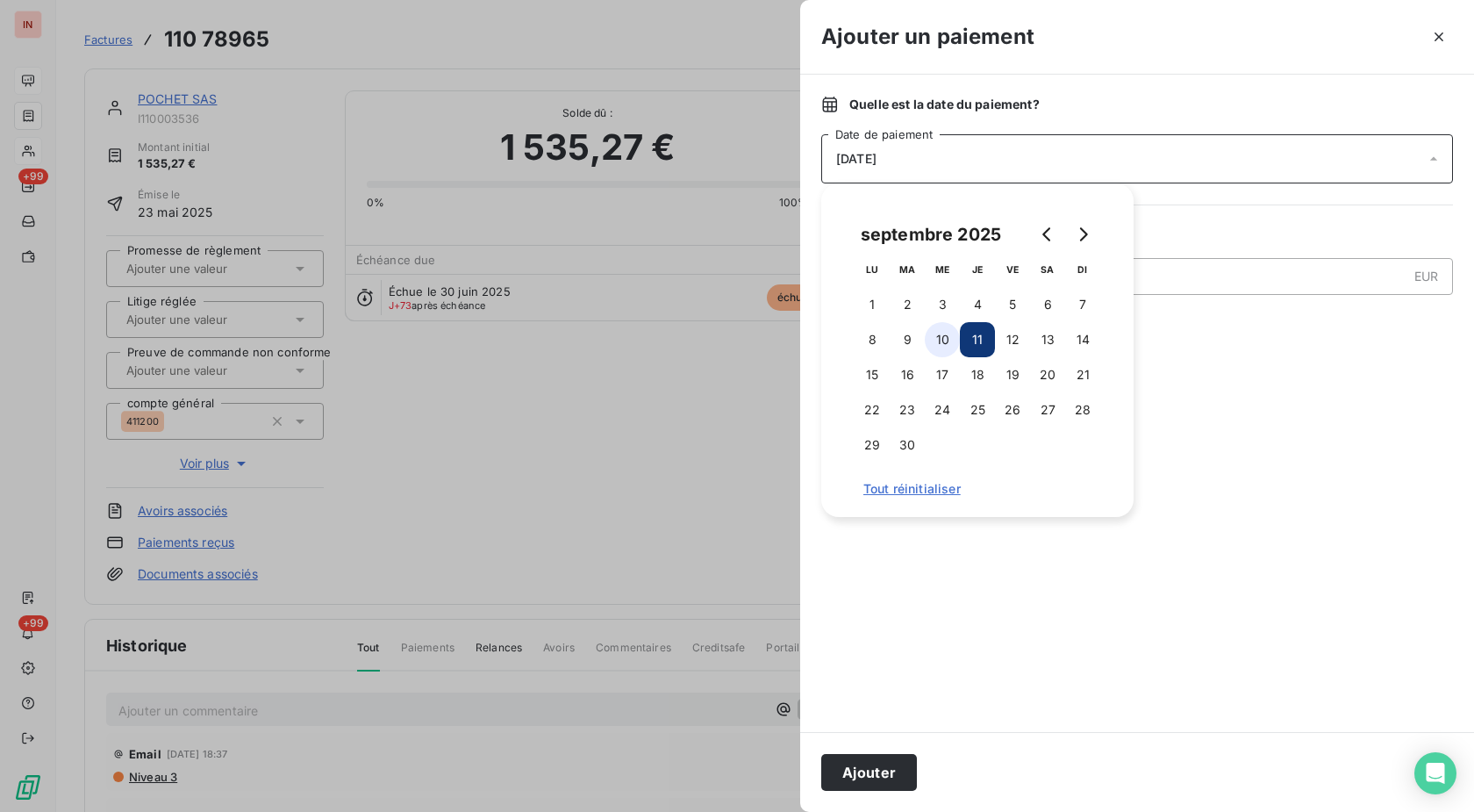
click at [945, 340] on button "10" at bounding box center [943, 340] width 35 height 35
click at [872, 772] on button "Ajouter" at bounding box center [869, 772] width 96 height 37
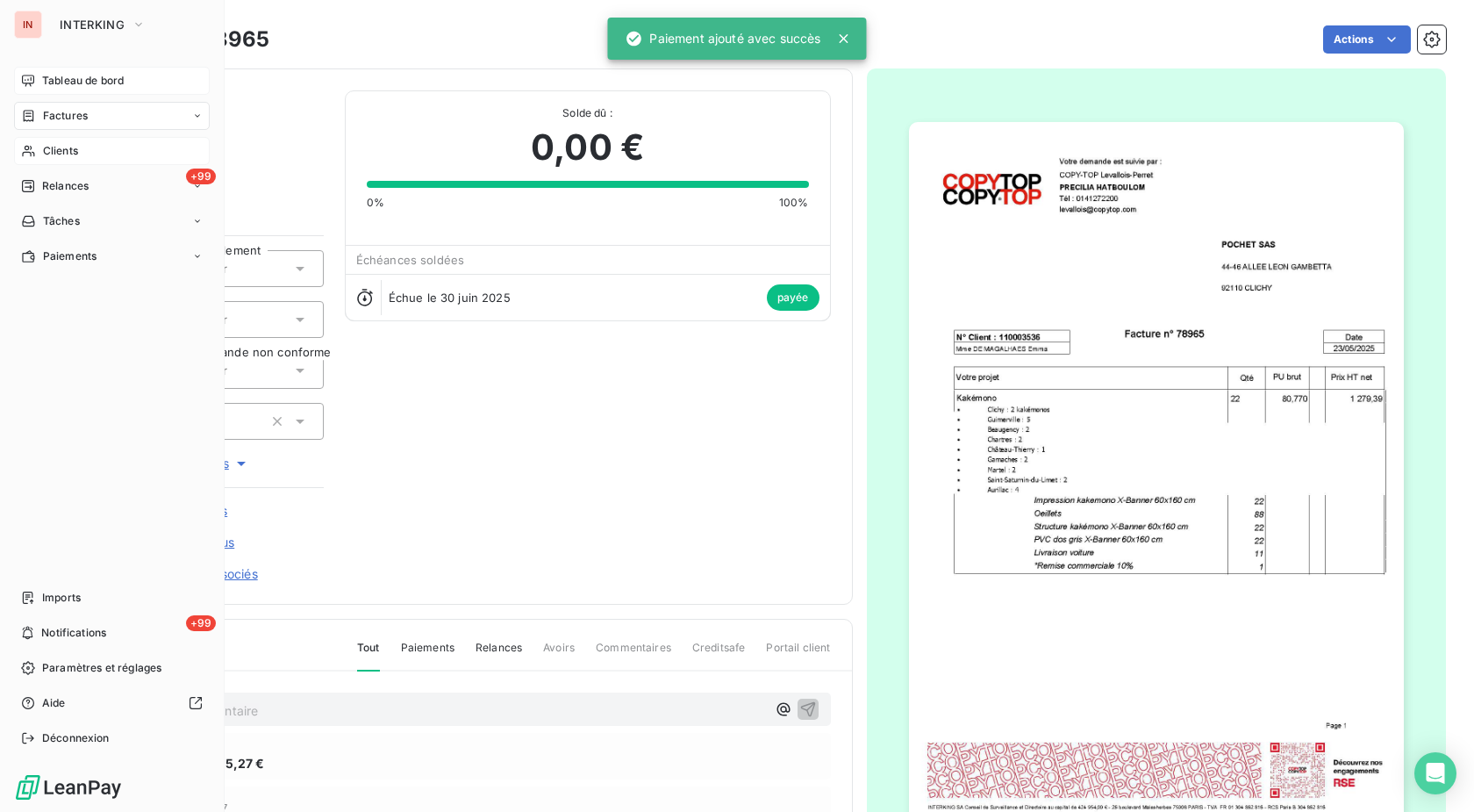
click at [44, 157] on span "Clients" at bounding box center [61, 151] width 35 height 16
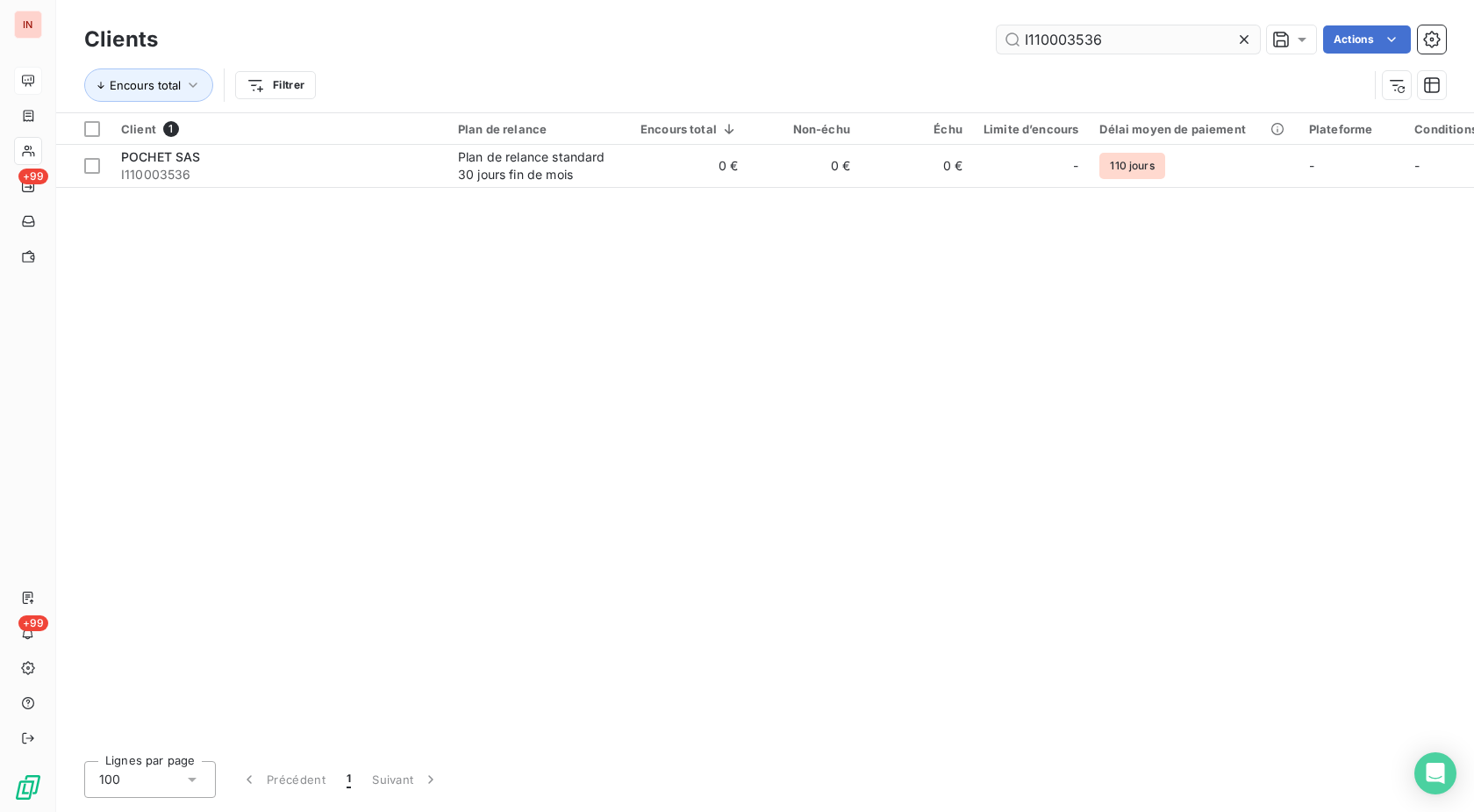
drag, startPoint x: 1132, startPoint y: 36, endPoint x: 726, endPoint y: 83, distance: 408.7
click at [997, 43] on input "I110003536" at bounding box center [1129, 40] width 263 height 28
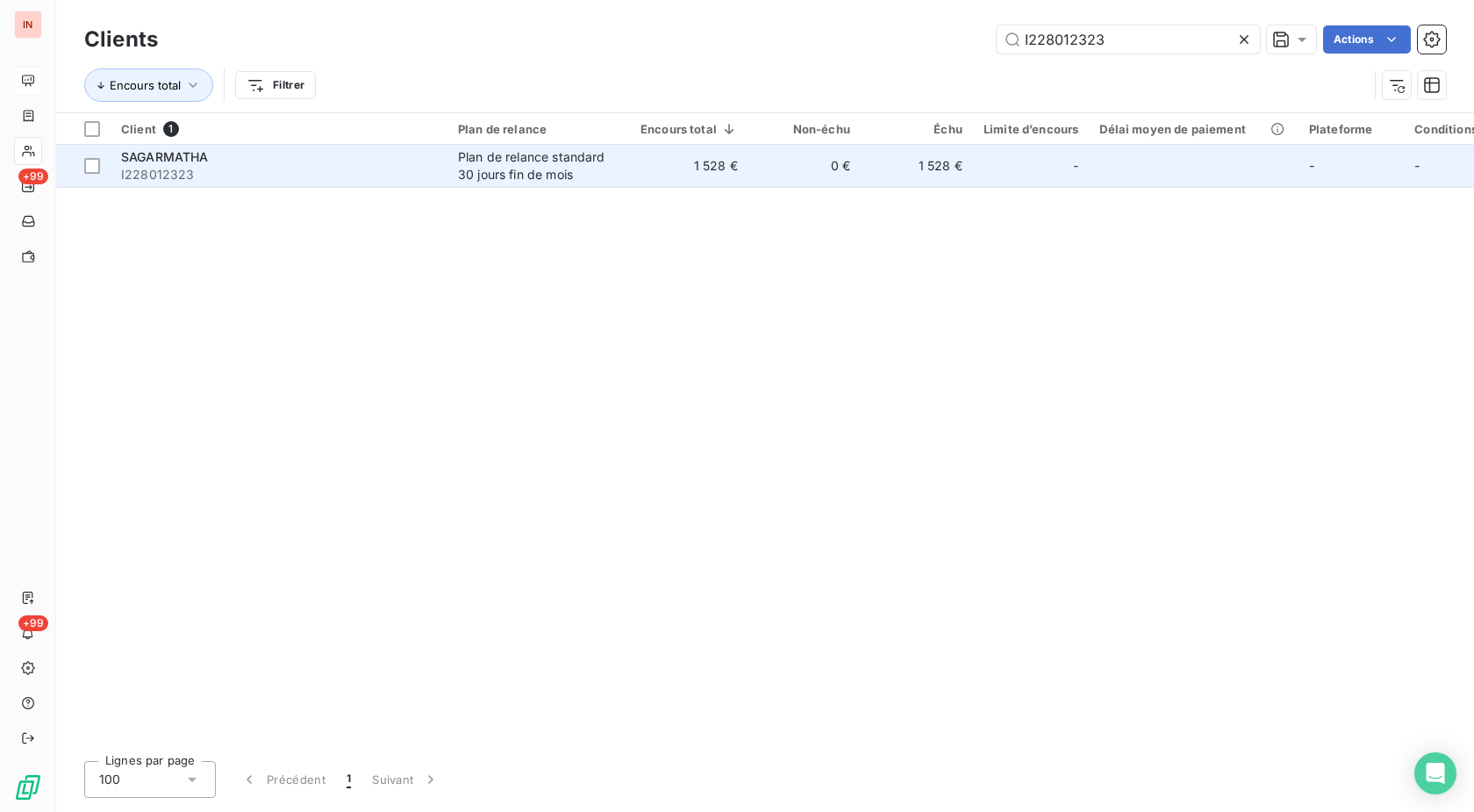
type input "I228012323"
click at [705, 174] on td "1 528 €" at bounding box center [689, 166] width 119 height 42
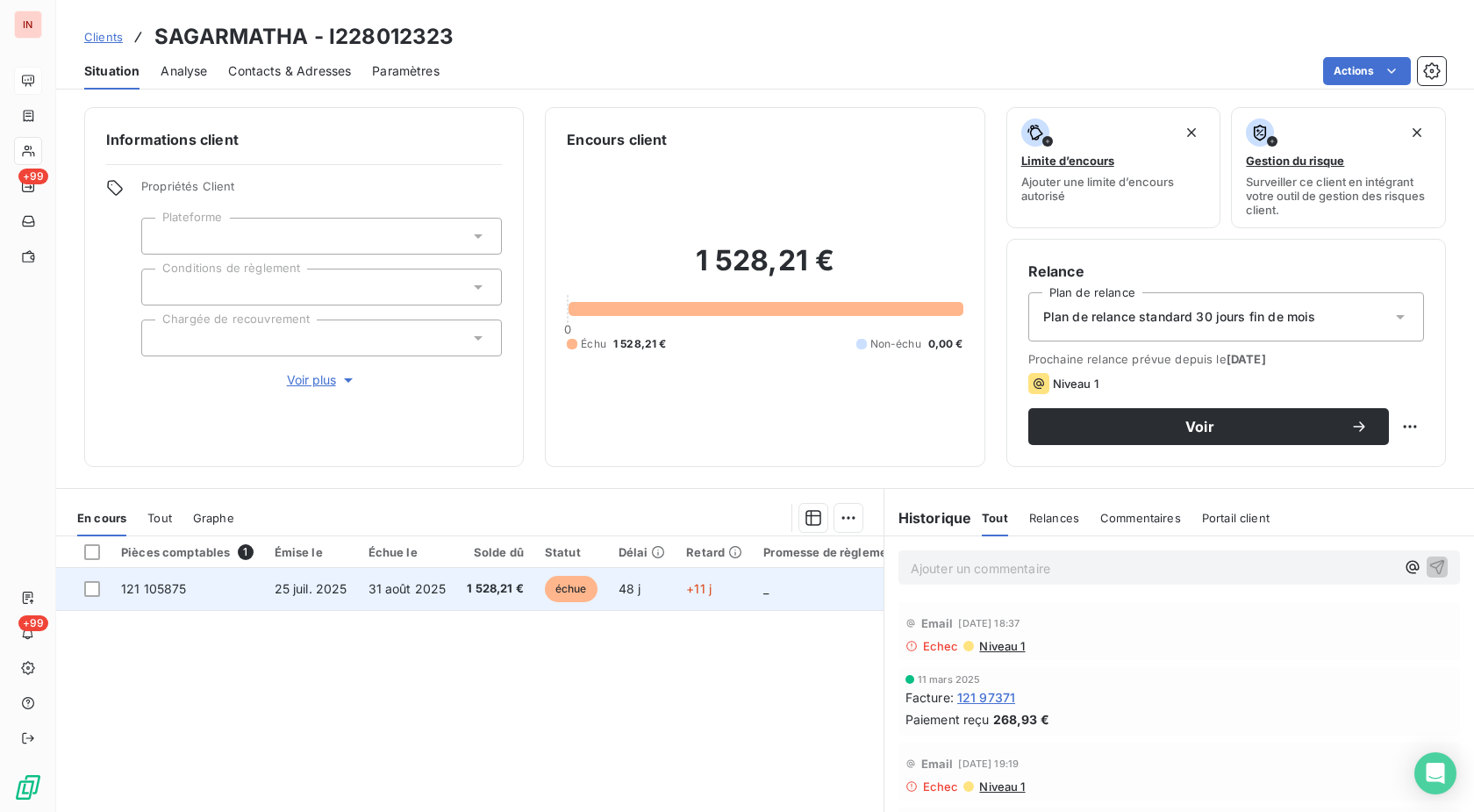
click at [664, 589] on td "48 j" at bounding box center [643, 589] width 68 height 42
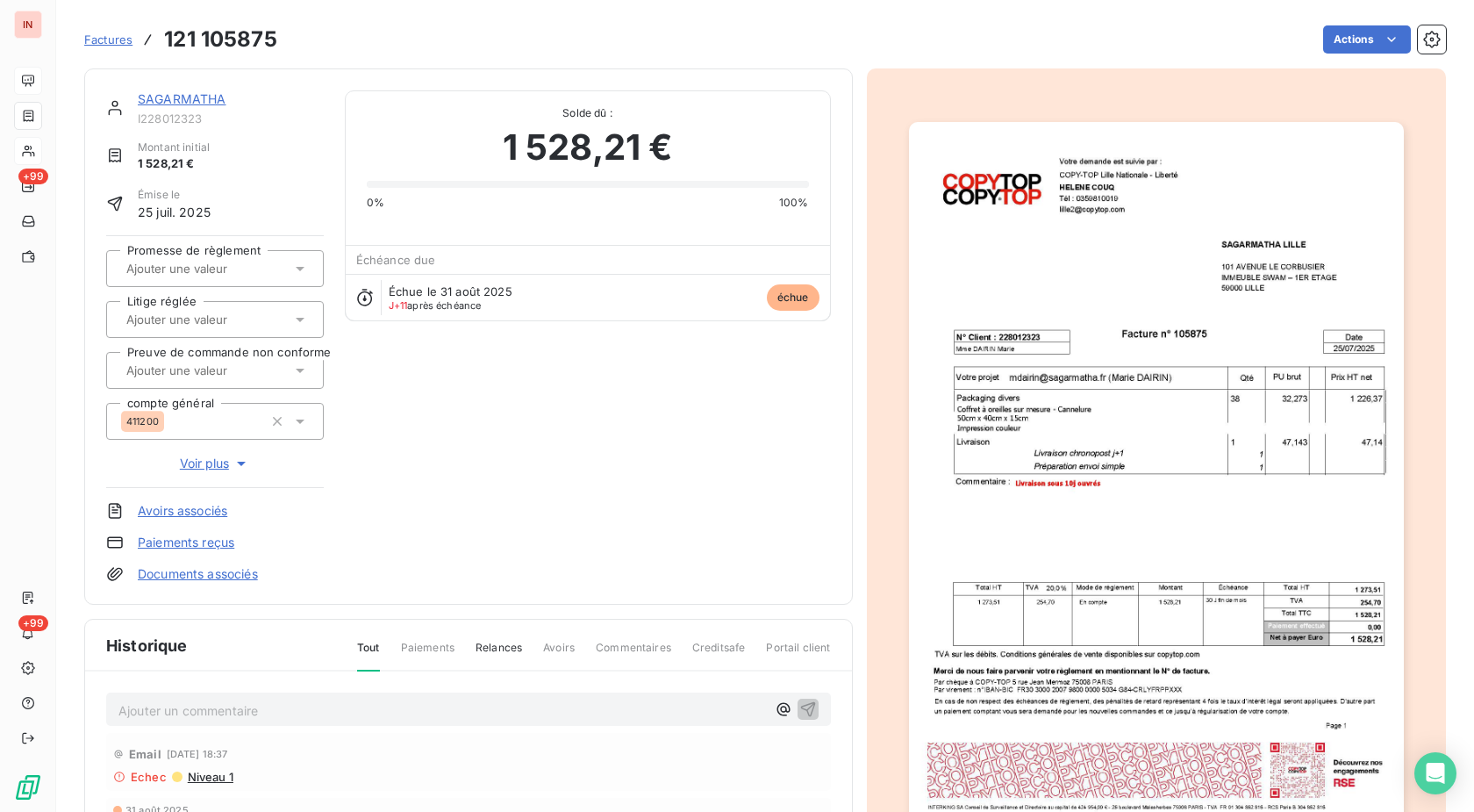
click at [1334, 42] on html "IN +99 +99 Factures 121 105875 Actions SAGARMATHA I228012323 Montant initial 1 …" at bounding box center [737, 406] width 1474 height 812
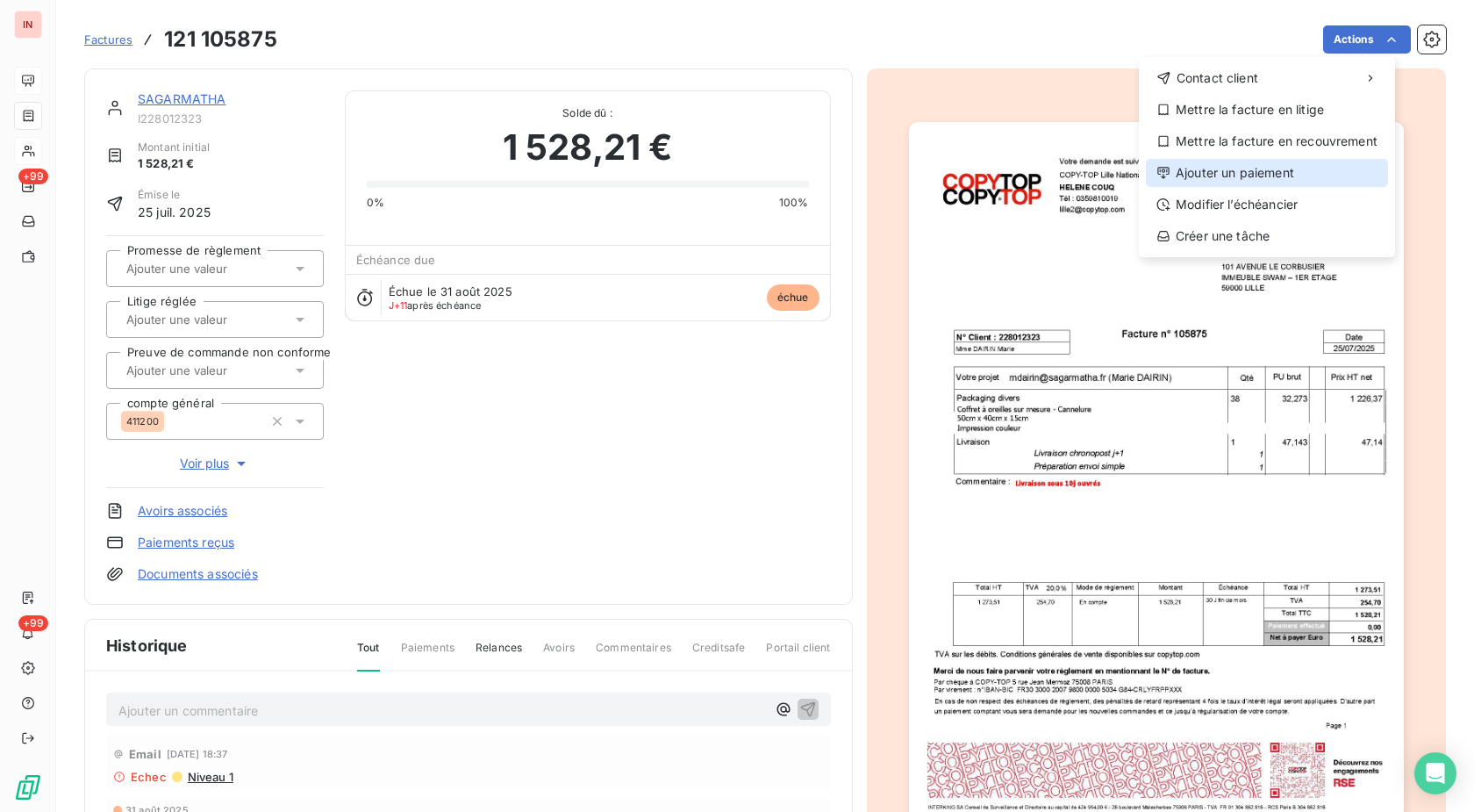
click at [1277, 176] on div "Ajouter un paiement" at bounding box center [1267, 173] width 242 height 28
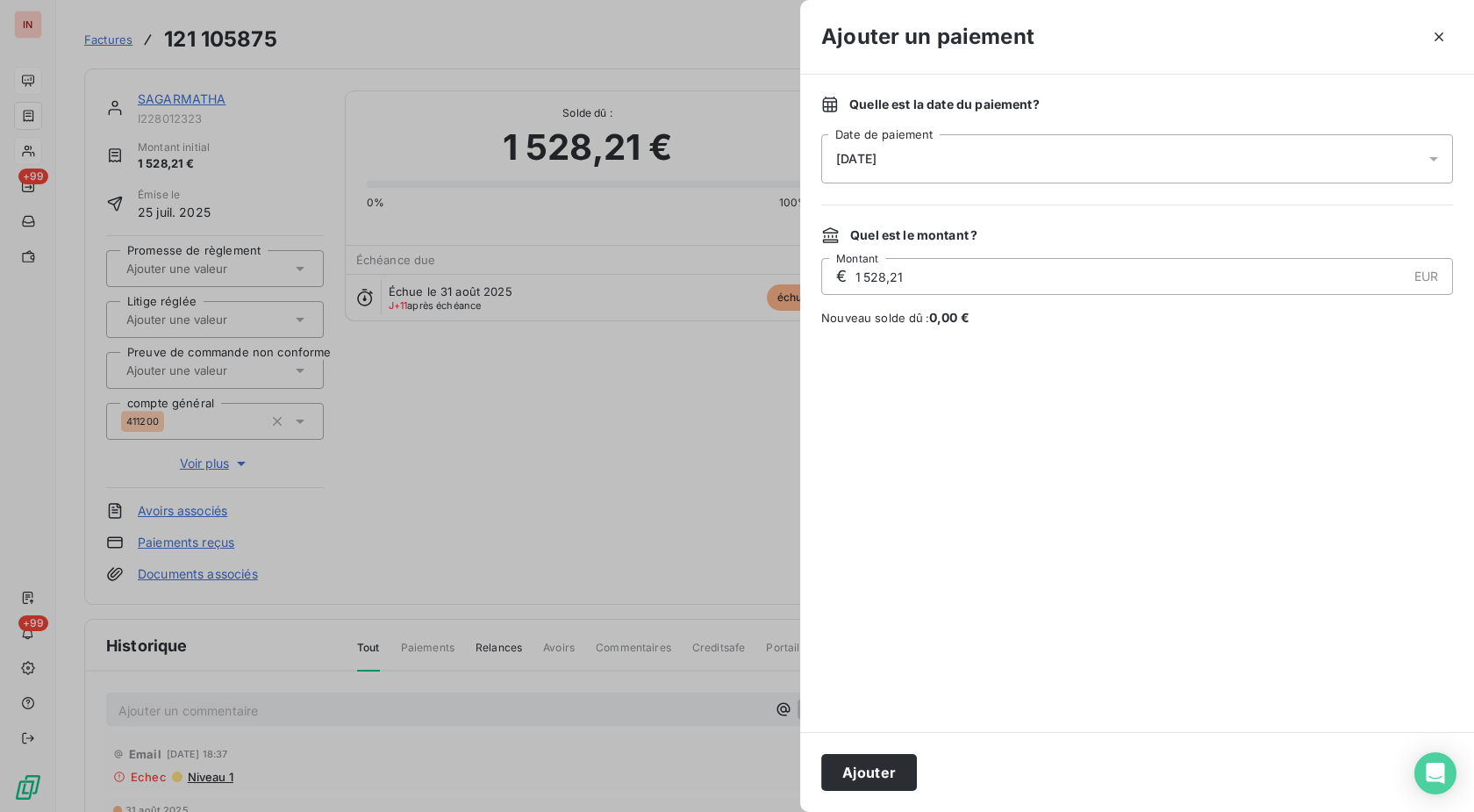
click at [1053, 169] on div "[DATE]" at bounding box center [1138, 159] width 632 height 49
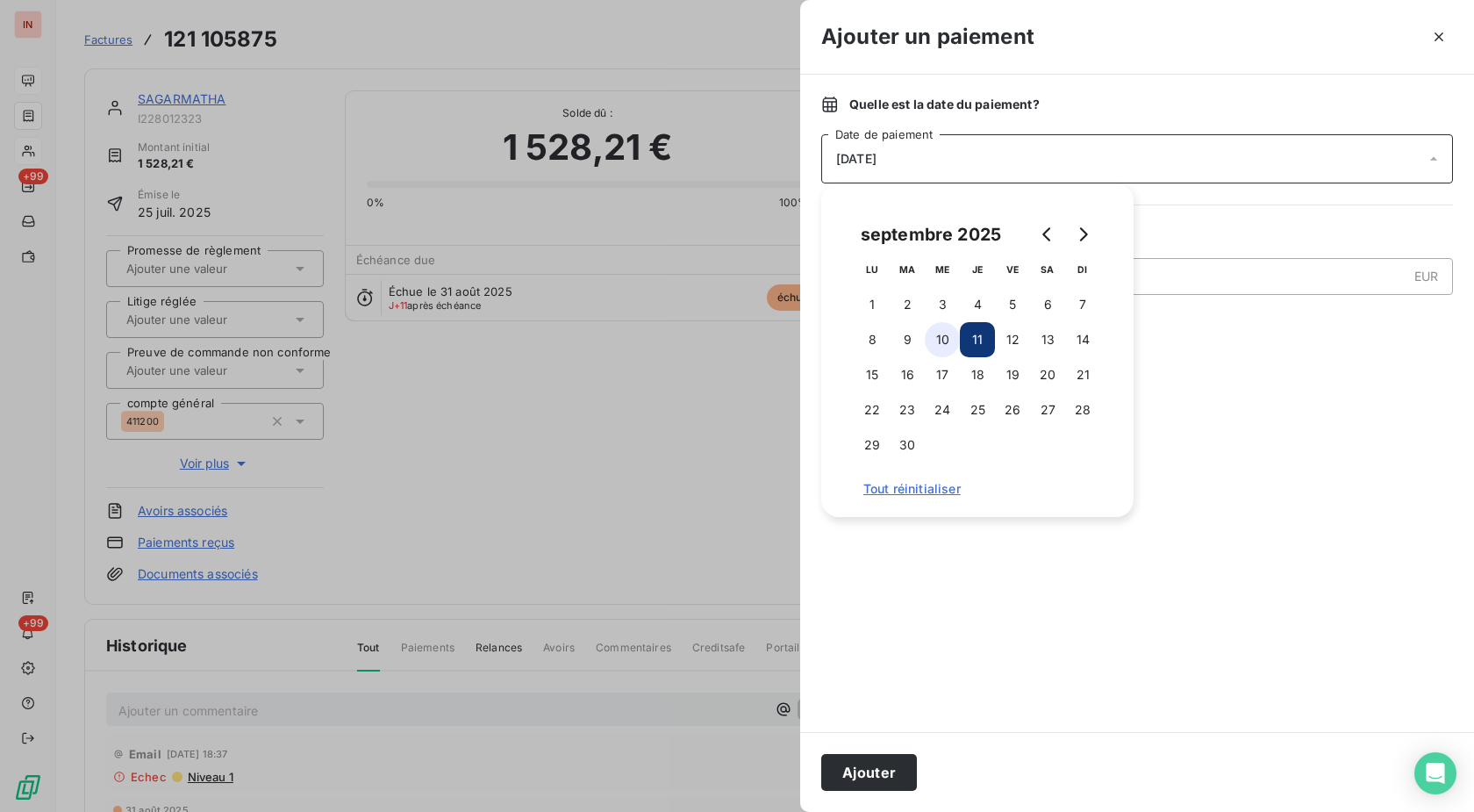
click at [938, 349] on button "10" at bounding box center [943, 340] width 35 height 35
click at [886, 771] on button "Ajouter" at bounding box center [869, 772] width 96 height 37
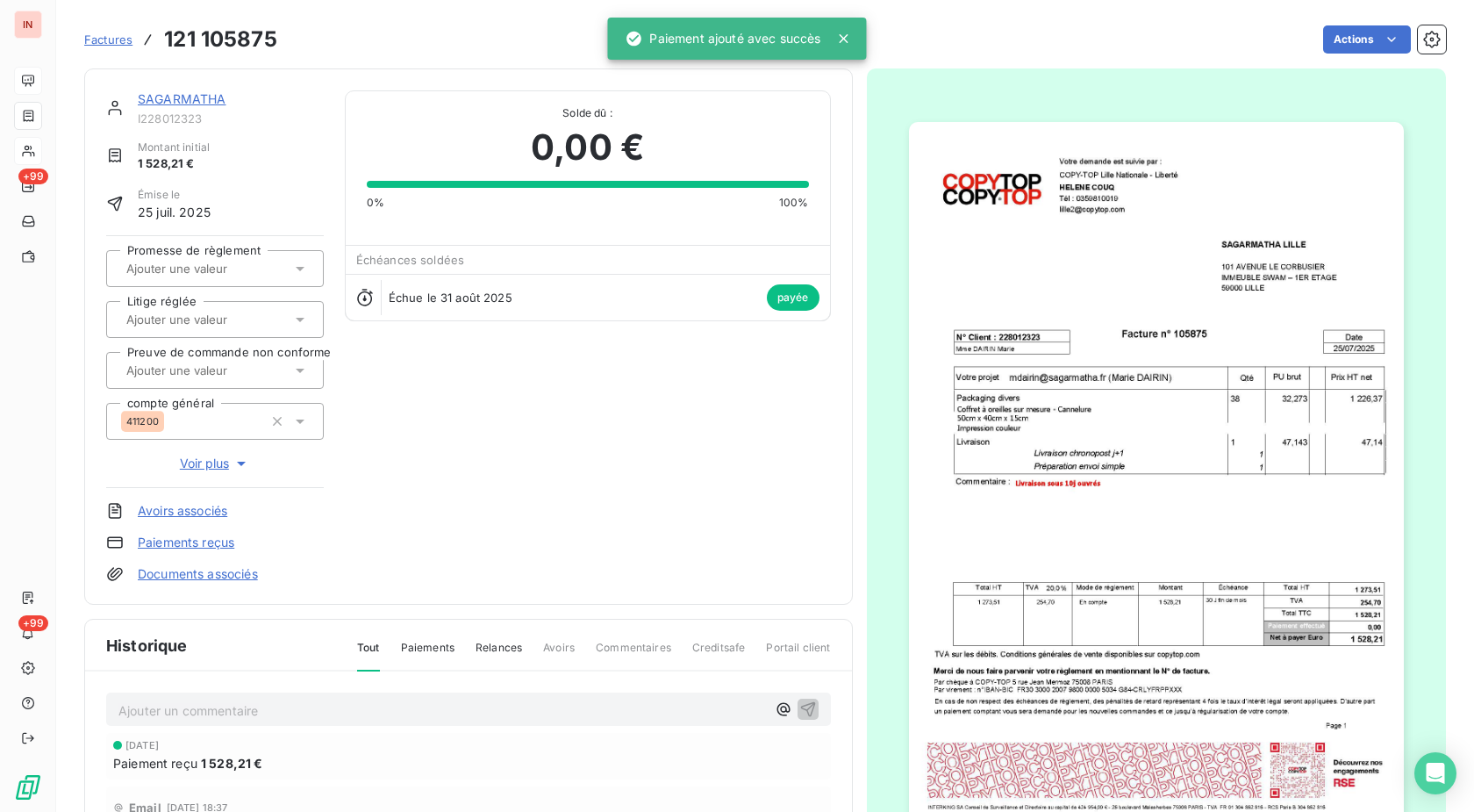
click at [42, 140] on div at bounding box center [28, 151] width 28 height 28
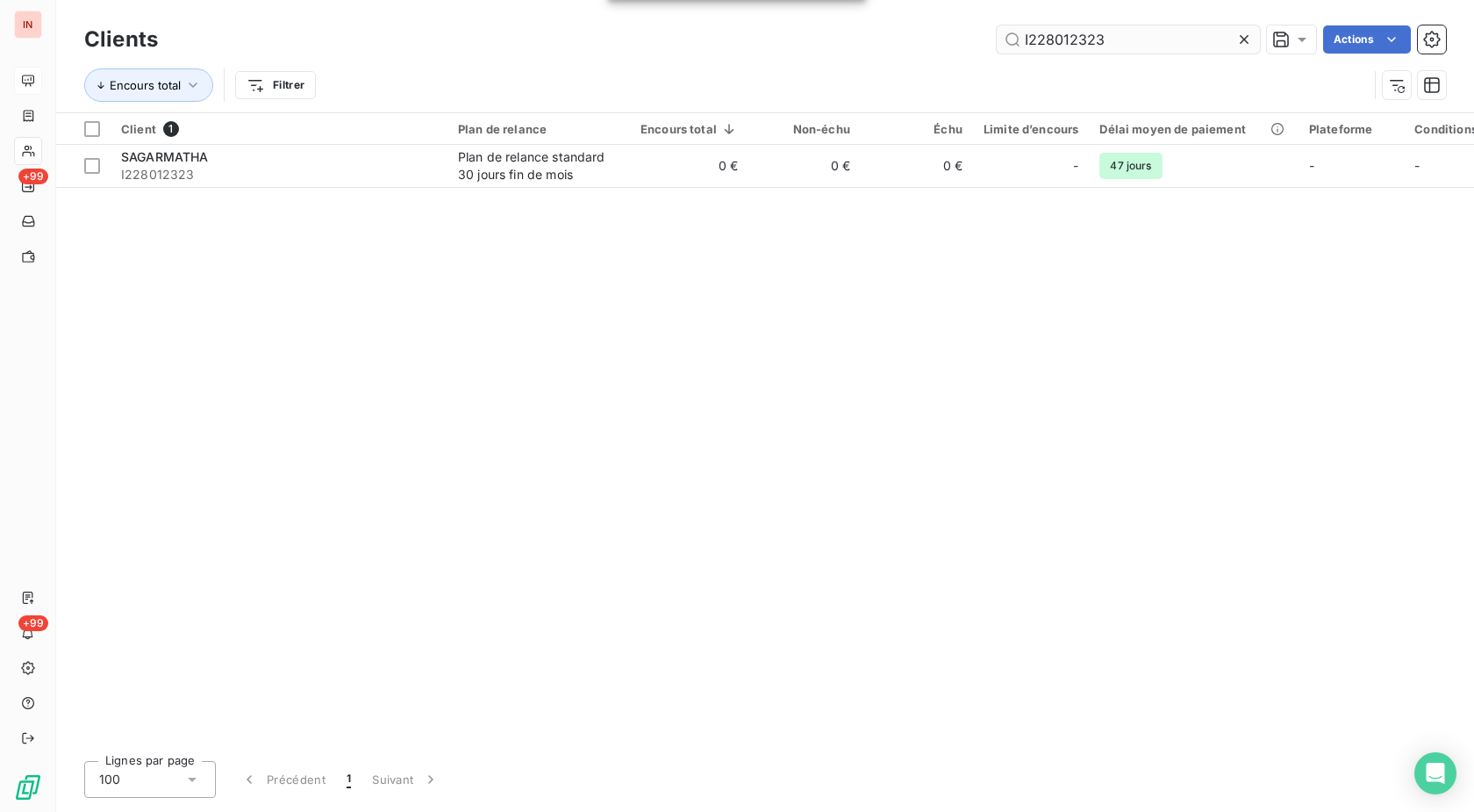
drag, startPoint x: 1153, startPoint y: 39, endPoint x: 931, endPoint y: 35, distance: 222.0
click at [997, 35] on input "I228012323" at bounding box center [1129, 40] width 263 height 28
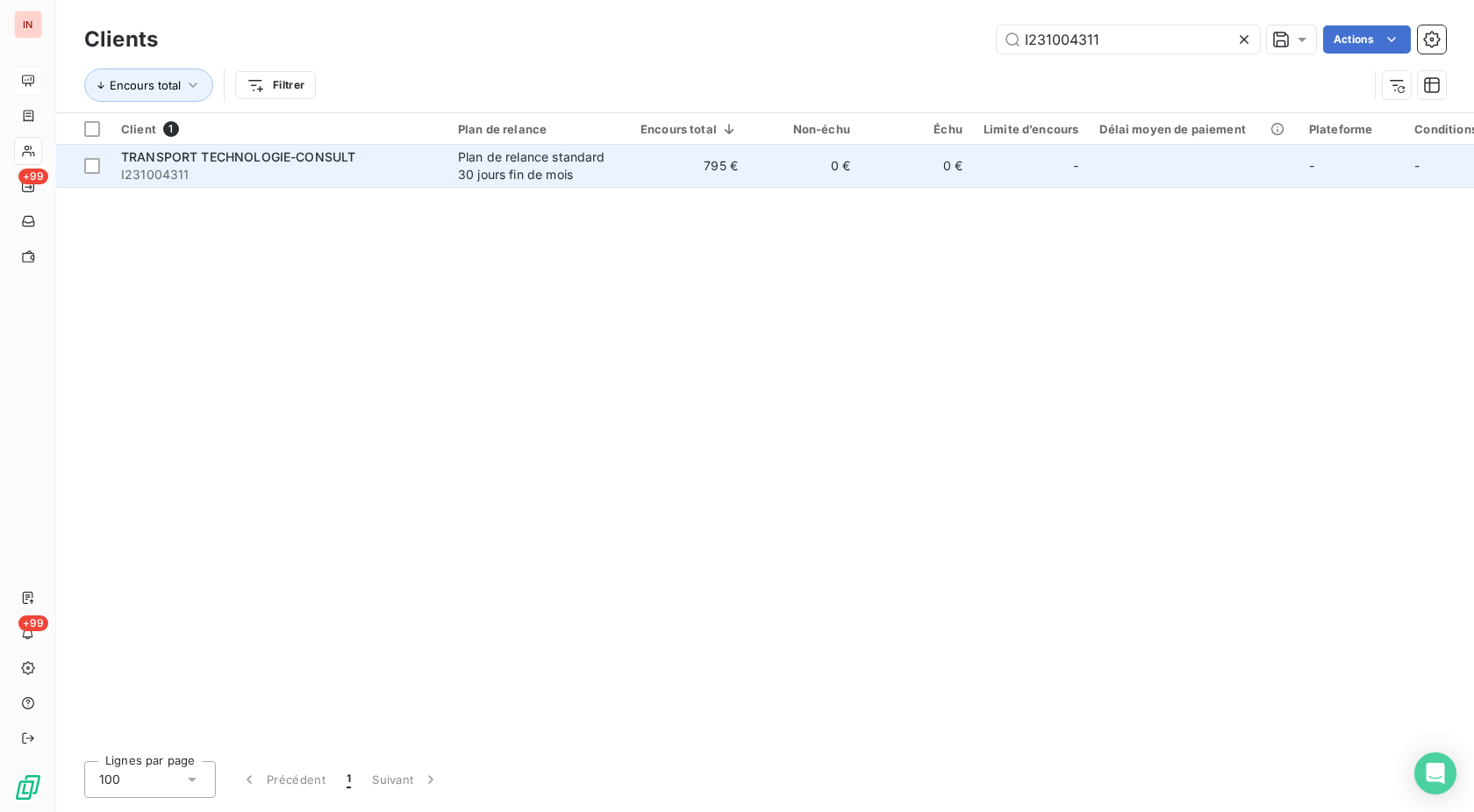
type input "I231004311"
click at [764, 172] on td "0 €" at bounding box center [805, 166] width 112 height 42
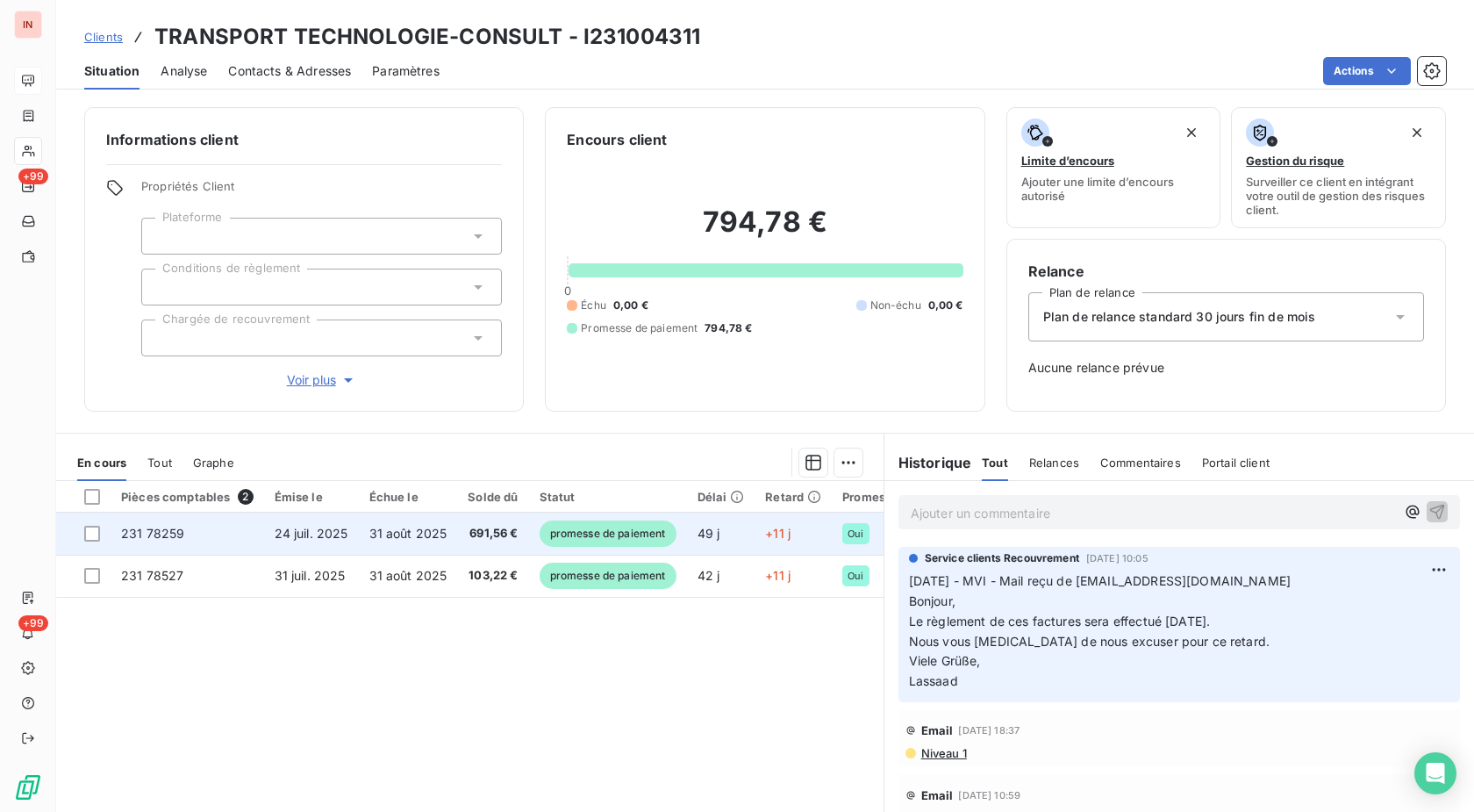
click at [731, 546] on td "49 j" at bounding box center [722, 534] width 68 height 42
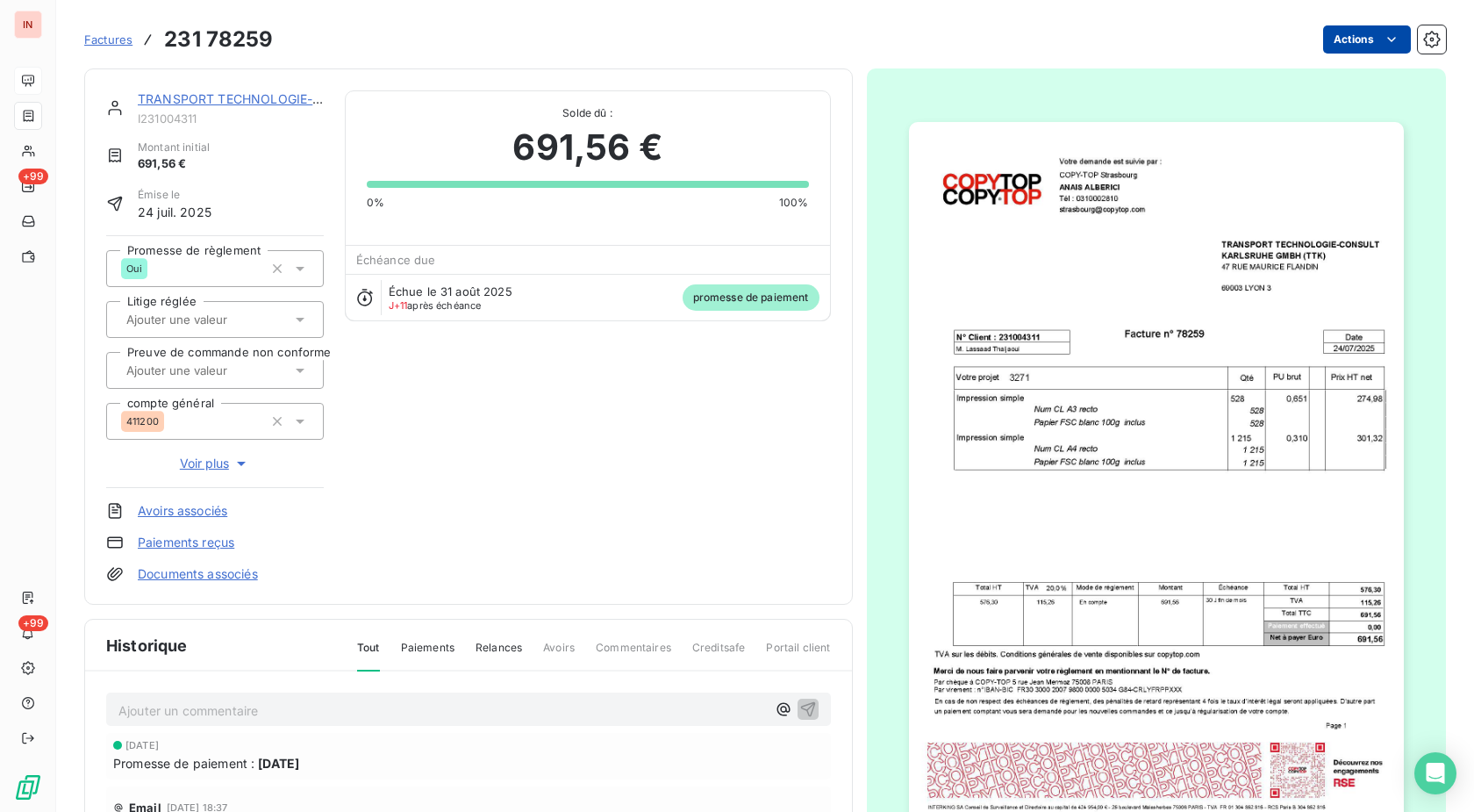
click at [1350, 43] on html "IN +99 +99 Factures 231 78259 Actions TRANSPORT TECHNOLOGIE-CONSULT I231004311 …" at bounding box center [737, 406] width 1474 height 812
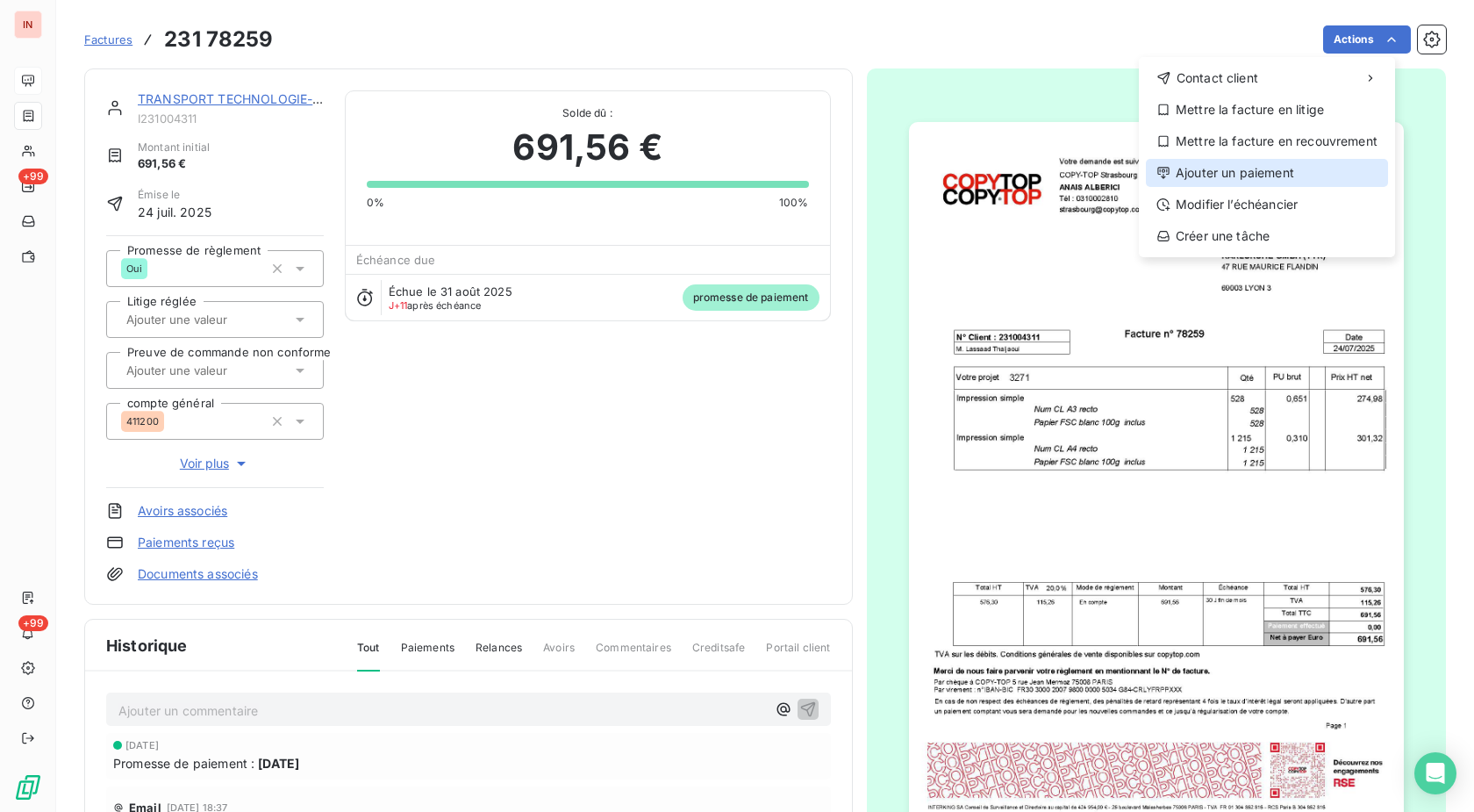
click at [1198, 177] on div "Ajouter un paiement" at bounding box center [1267, 173] width 242 height 28
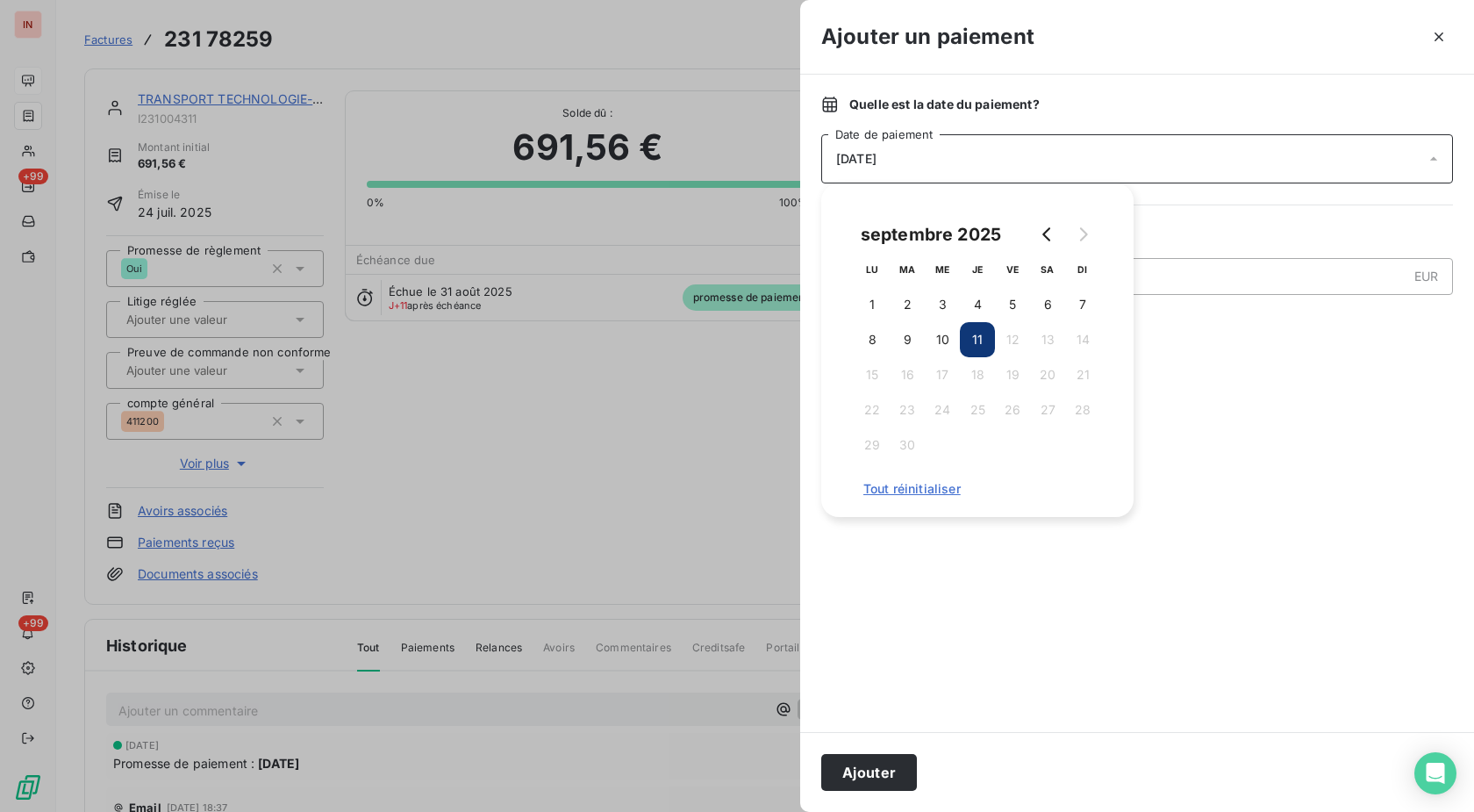
click at [937, 334] on button "10" at bounding box center [943, 340] width 35 height 35
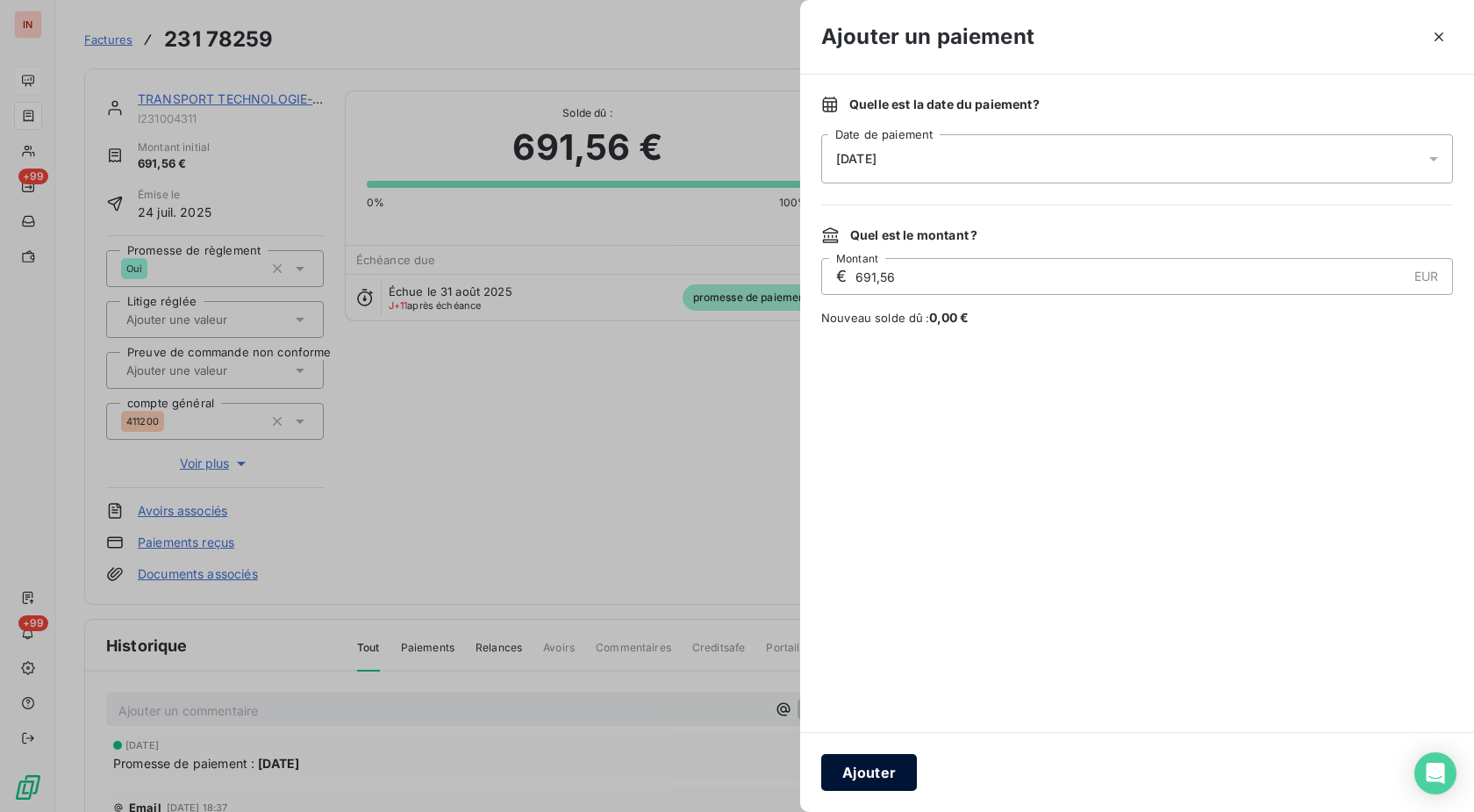
click at [902, 770] on button "Ajouter" at bounding box center [869, 772] width 96 height 37
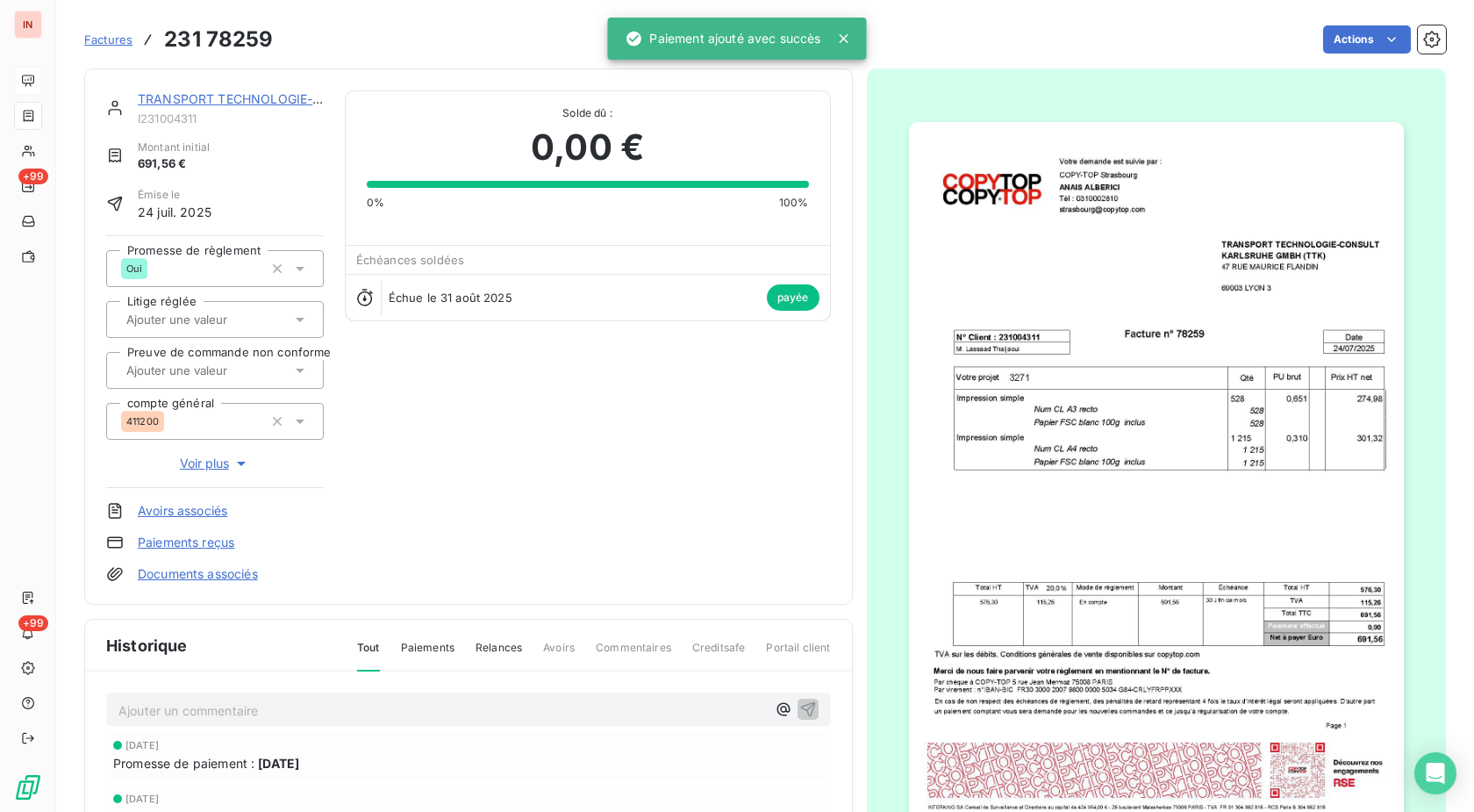
click at [261, 94] on link "TRANSPORT TECHNOLOGIE-CONSULT" at bounding box center [255, 98] width 234 height 15
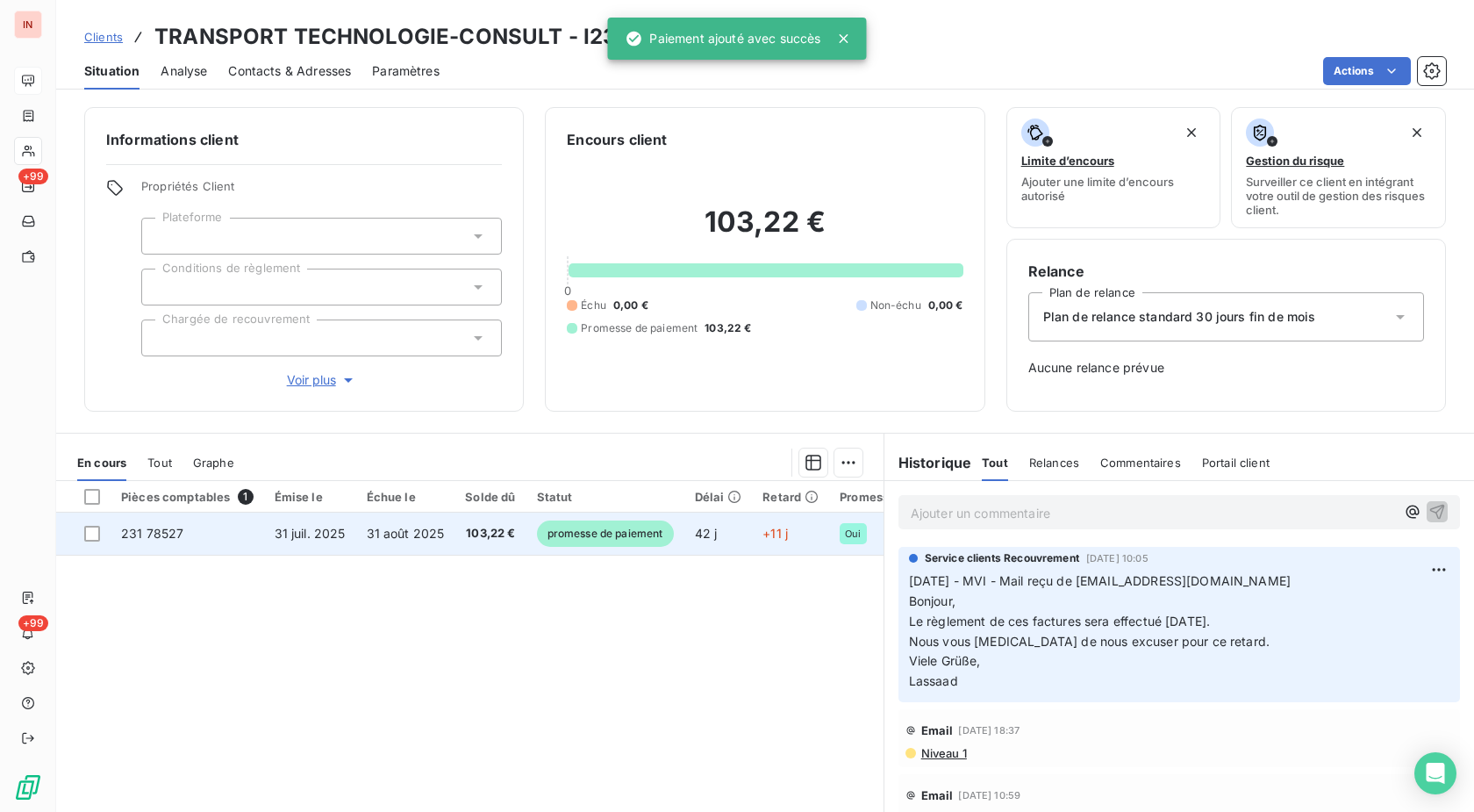
click at [624, 533] on span "promesse de paiement" at bounding box center [606, 534] width 137 height 26
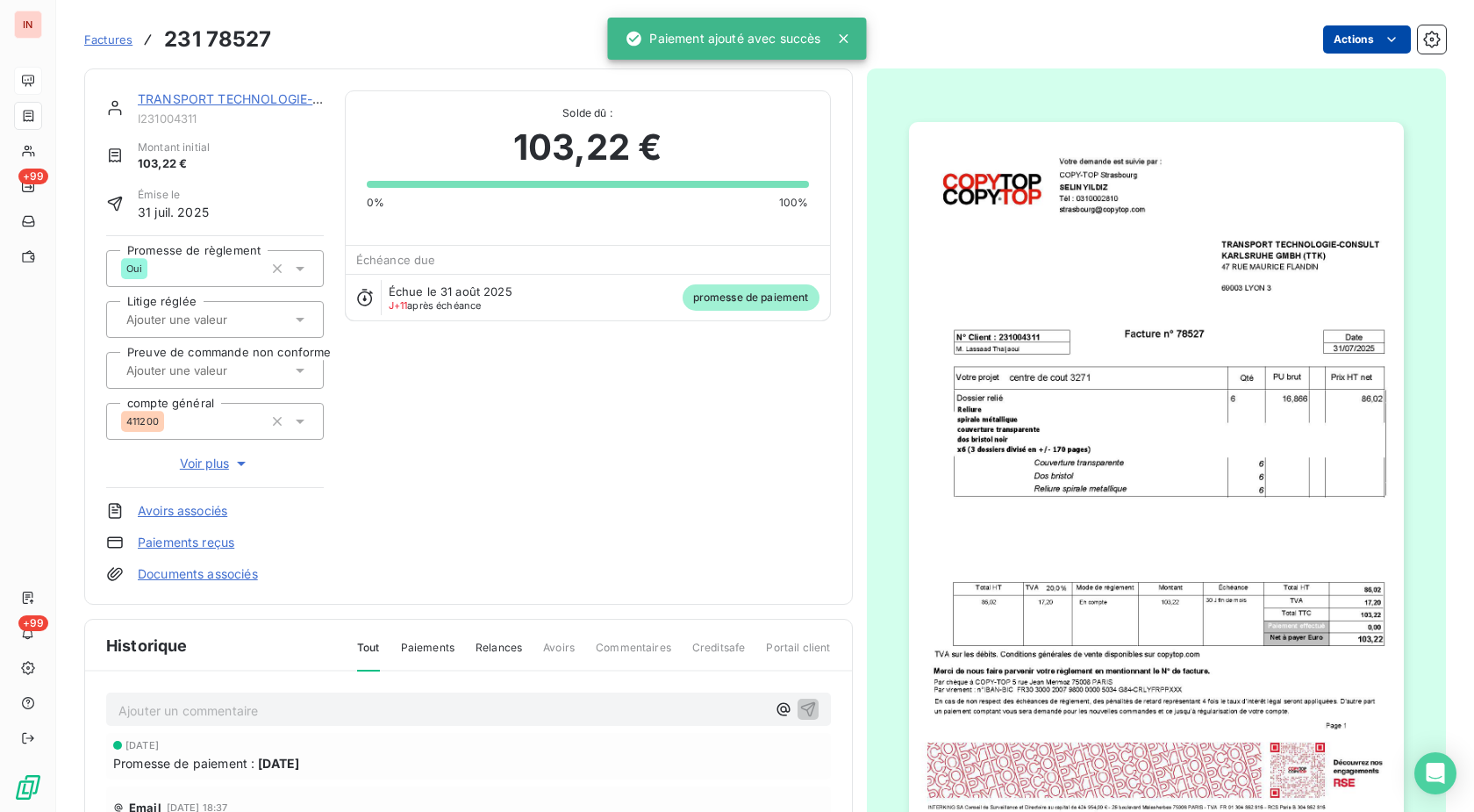
click at [1362, 31] on html "IN +99 +99 Factures 231 78527 Actions TRANSPORT TECHNOLOGIE-CONSULT I231004311 …" at bounding box center [737, 406] width 1474 height 812
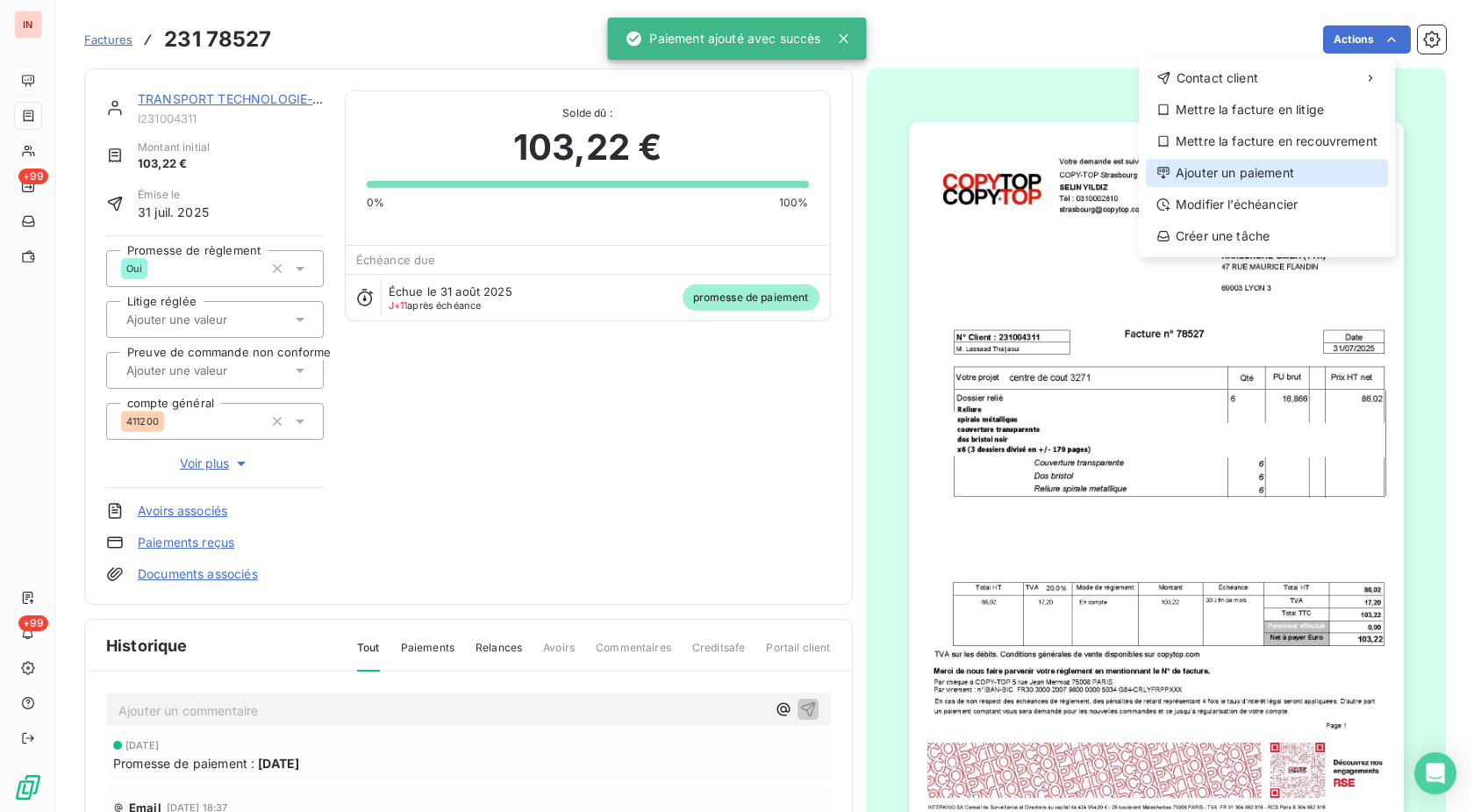
click at [1299, 171] on div "Ajouter un paiement" at bounding box center [1267, 173] width 242 height 28
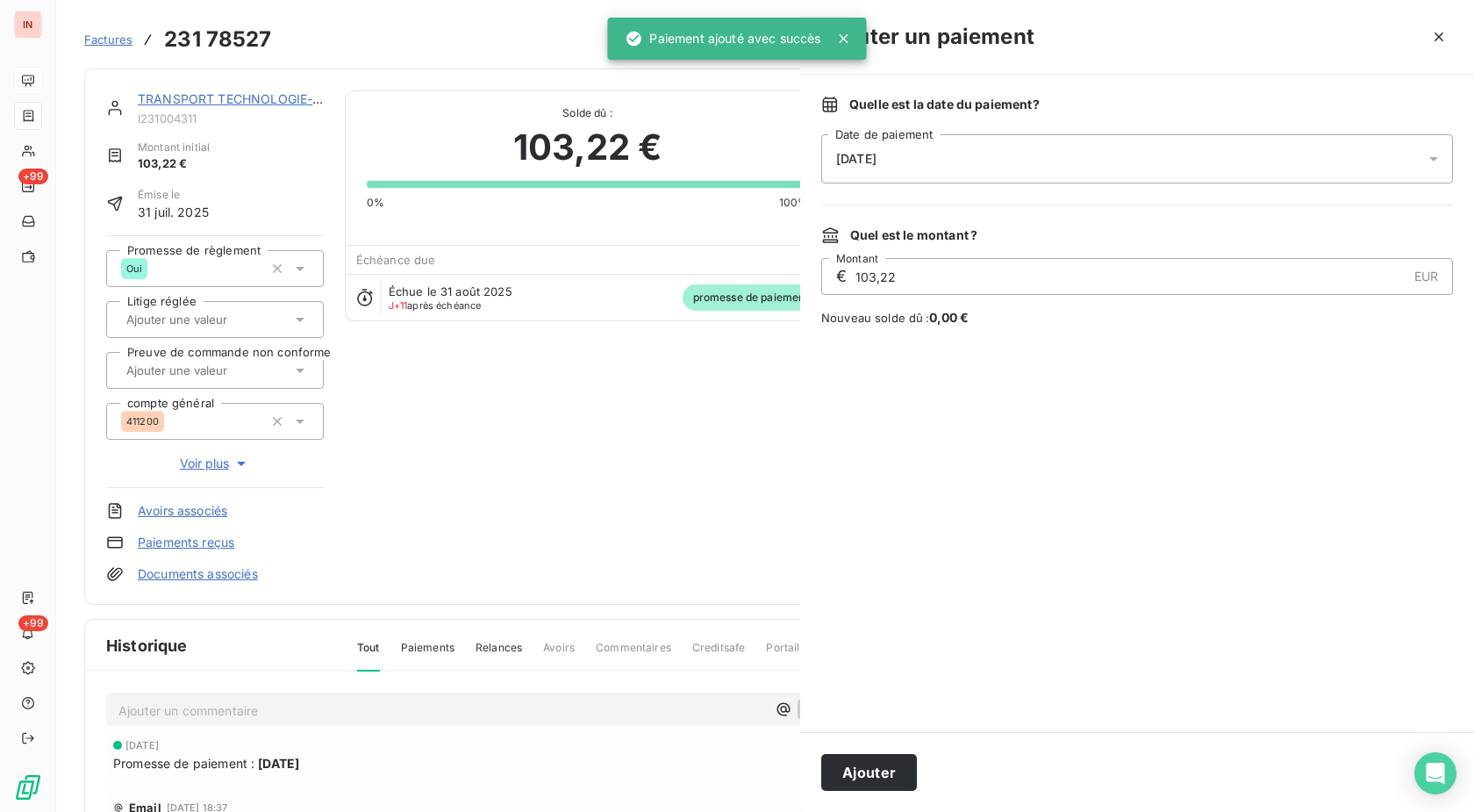
click at [1106, 145] on div "[DATE]" at bounding box center [1138, 159] width 632 height 49
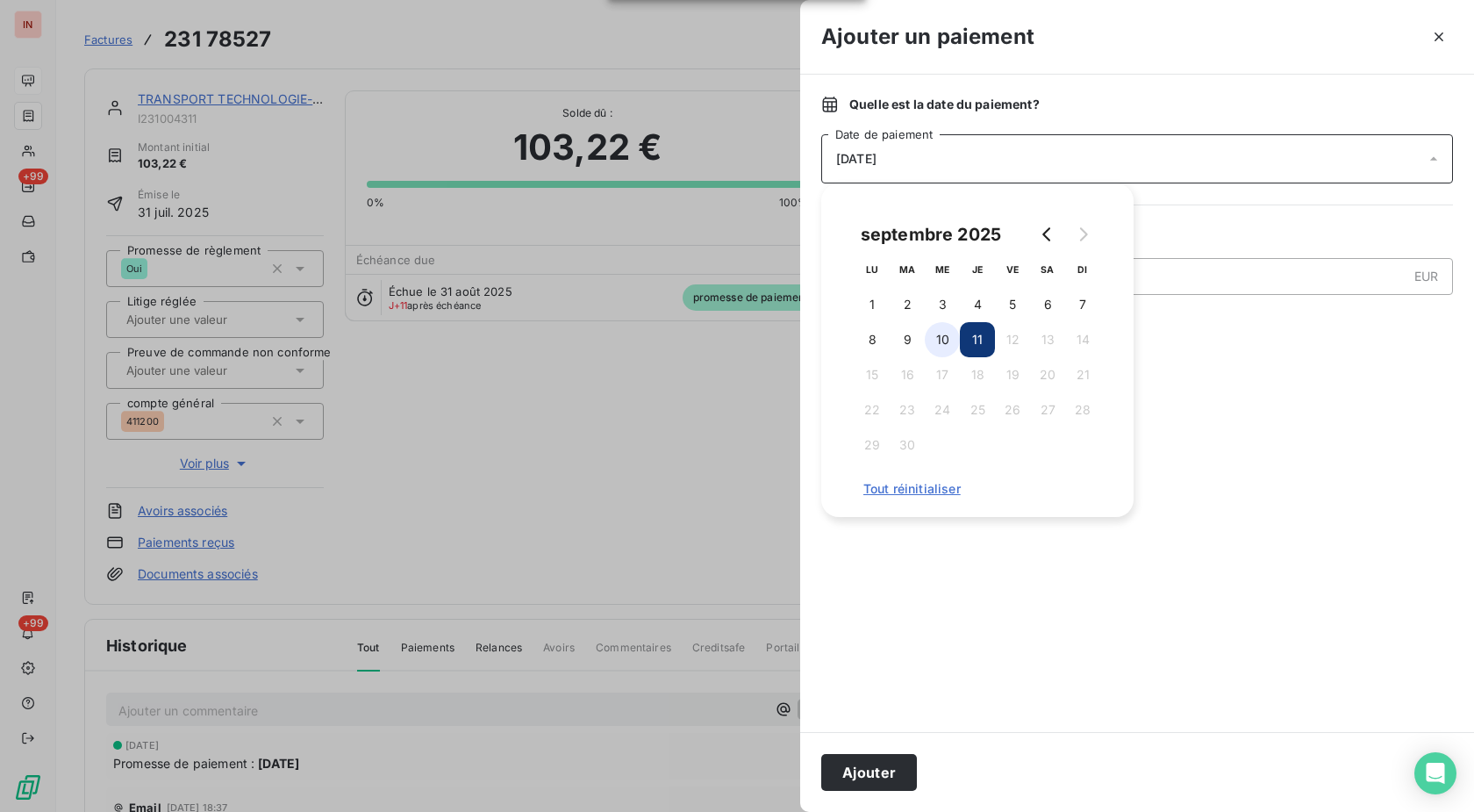
click at [953, 333] on button "10" at bounding box center [943, 340] width 35 height 35
click at [880, 770] on button "Ajouter" at bounding box center [869, 772] width 96 height 37
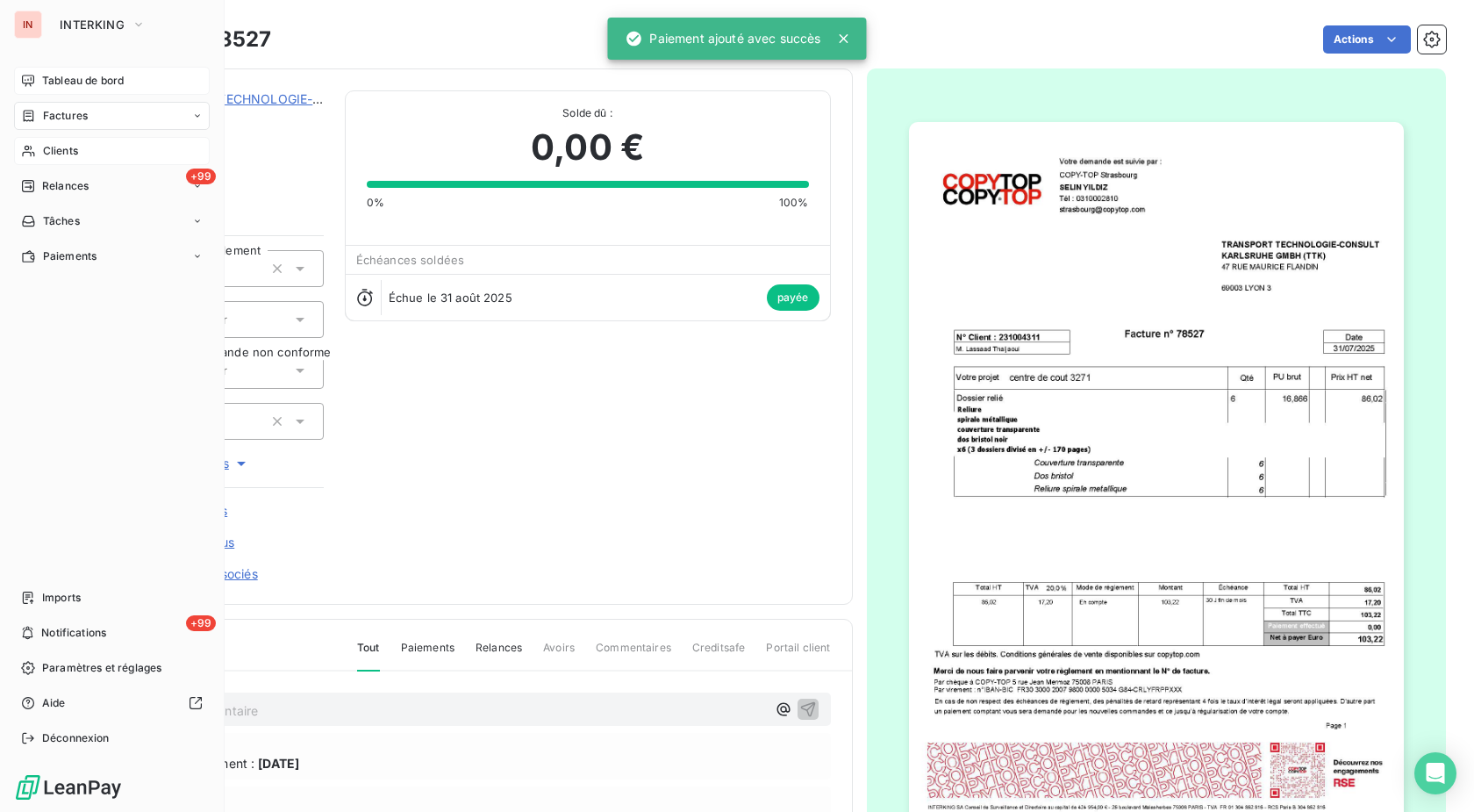
drag, startPoint x: 23, startPoint y: 152, endPoint x: 81, endPoint y: 152, distance: 58.0
click at [26, 152] on icon at bounding box center [28, 151] width 15 height 14
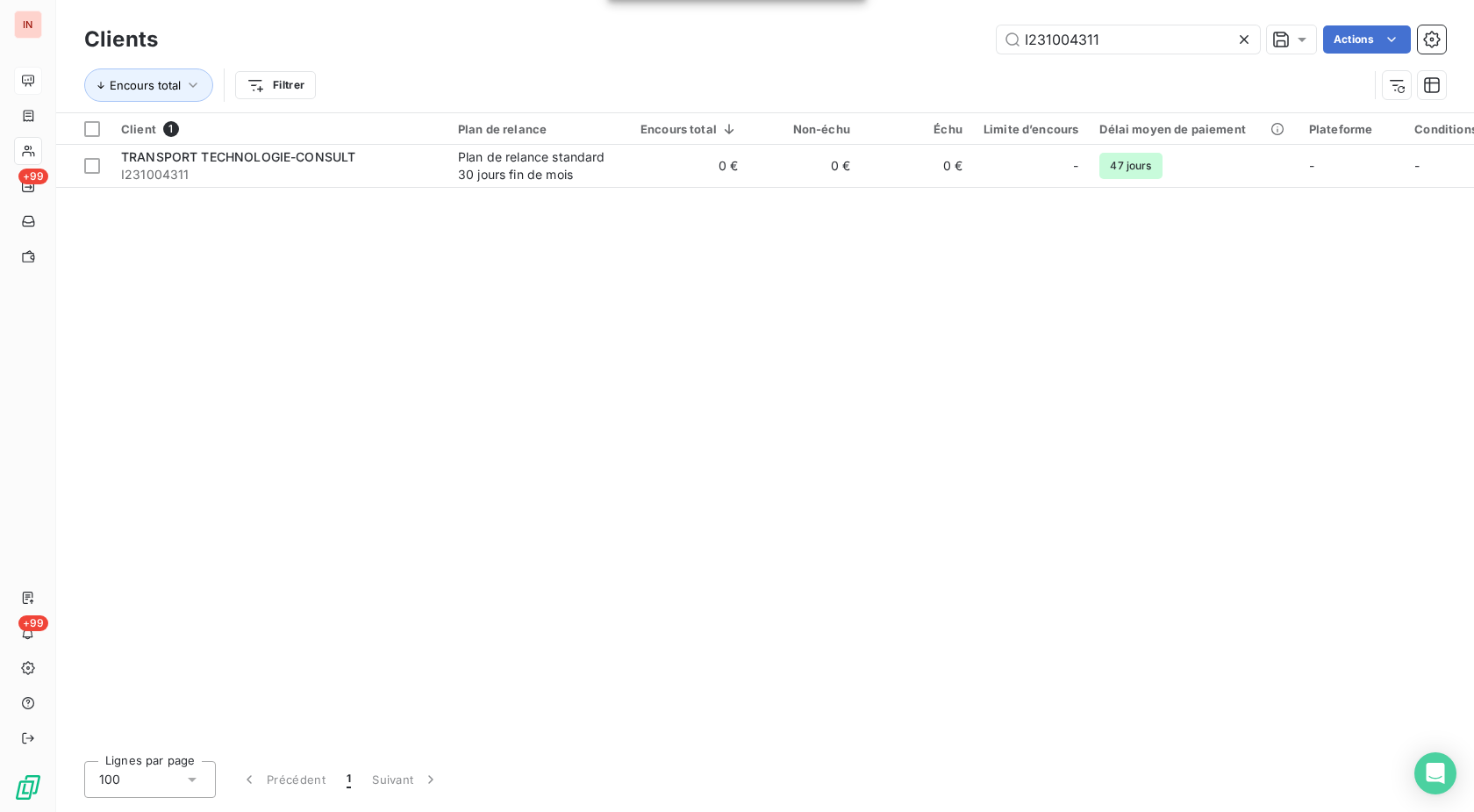
drag, startPoint x: 1099, startPoint y: 44, endPoint x: 701, endPoint y: 40, distance: 398.0
click at [997, 37] on input "I231004311" at bounding box center [1129, 40] width 263 height 28
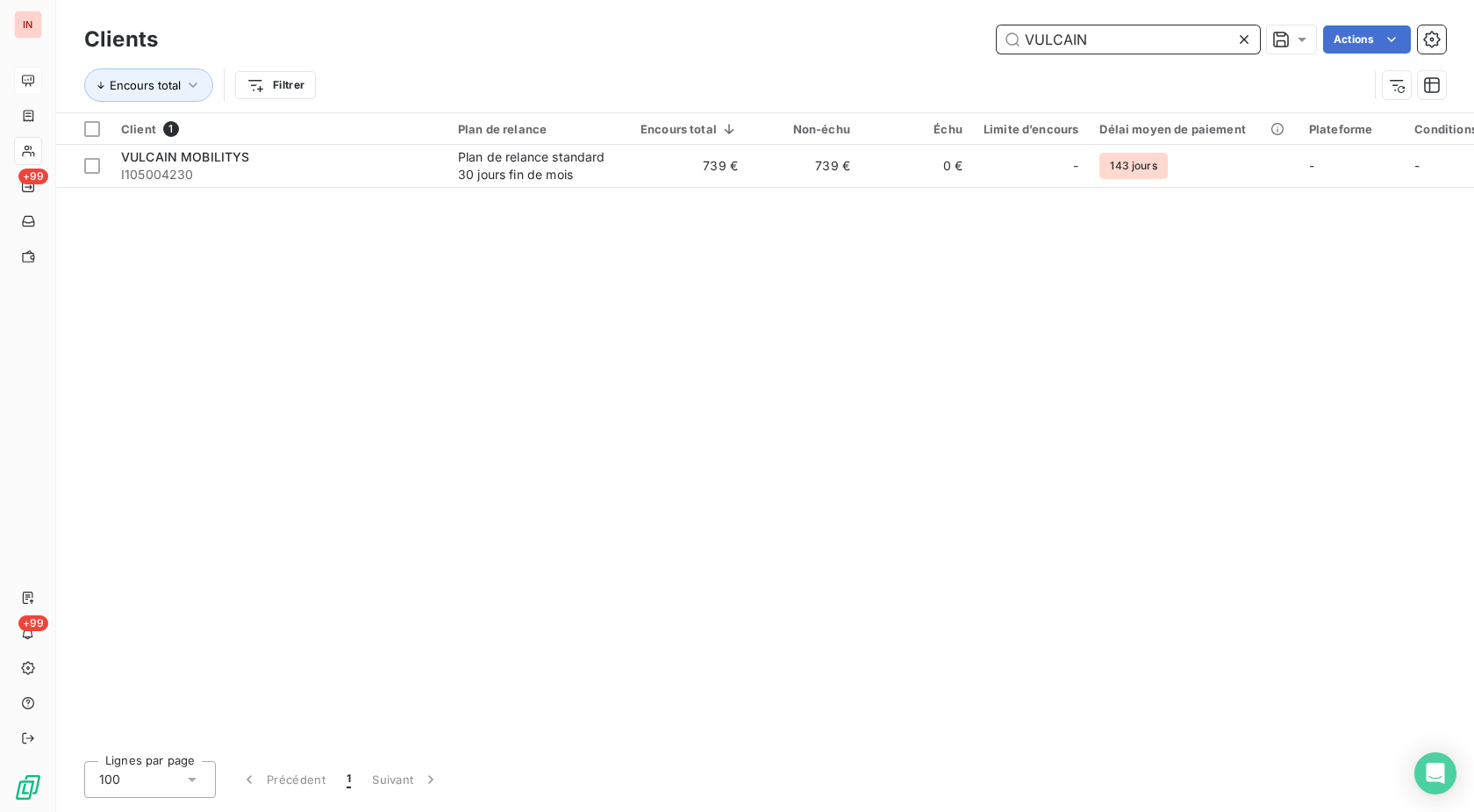
drag, startPoint x: 1120, startPoint y: 34, endPoint x: 832, endPoint y: 52, distance: 288.6
click at [997, 51] on input "VULCAIN" at bounding box center [1129, 40] width 263 height 28
paste input "I41008491."
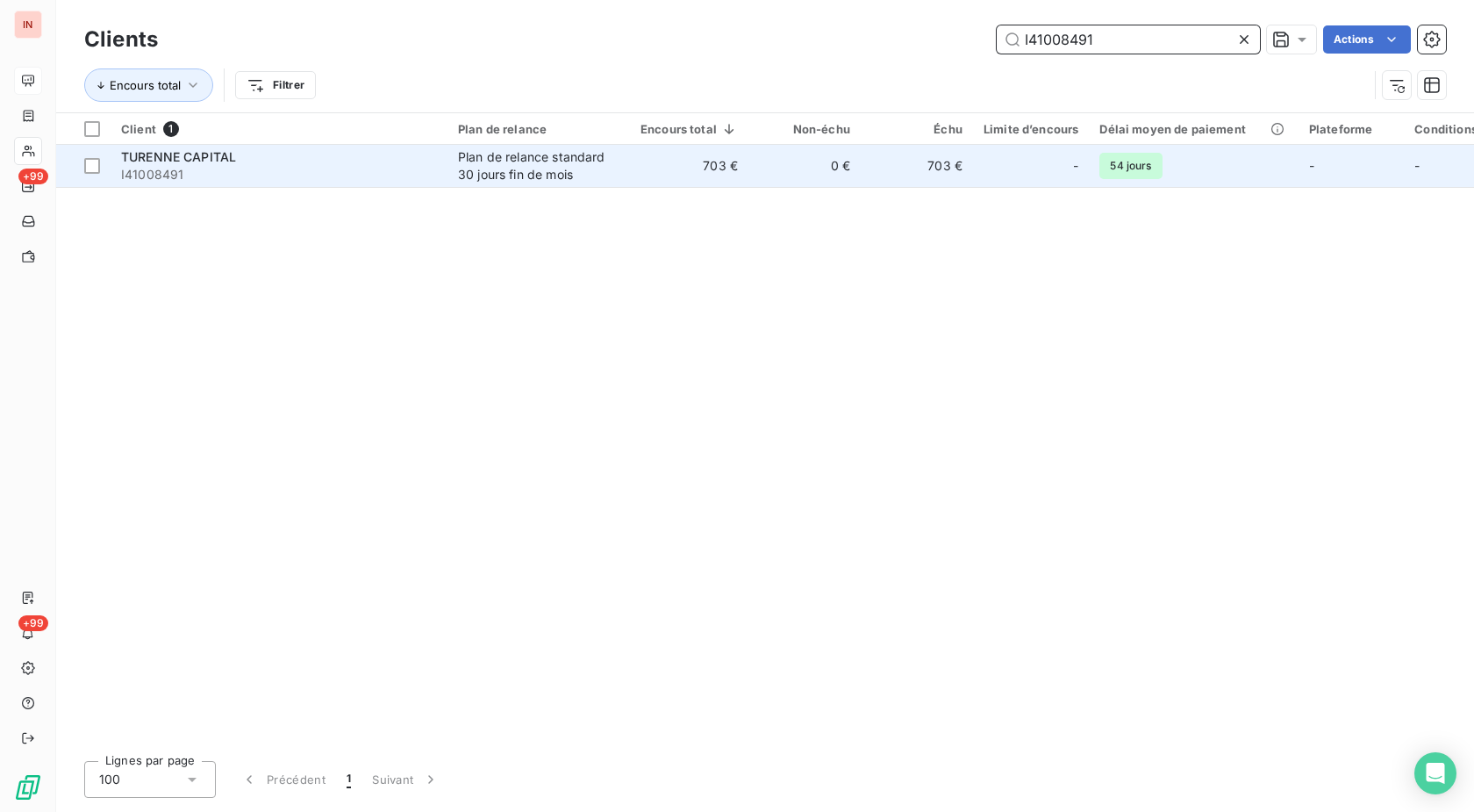
type input "I41008491"
click at [840, 168] on td "0 €" at bounding box center [805, 166] width 112 height 42
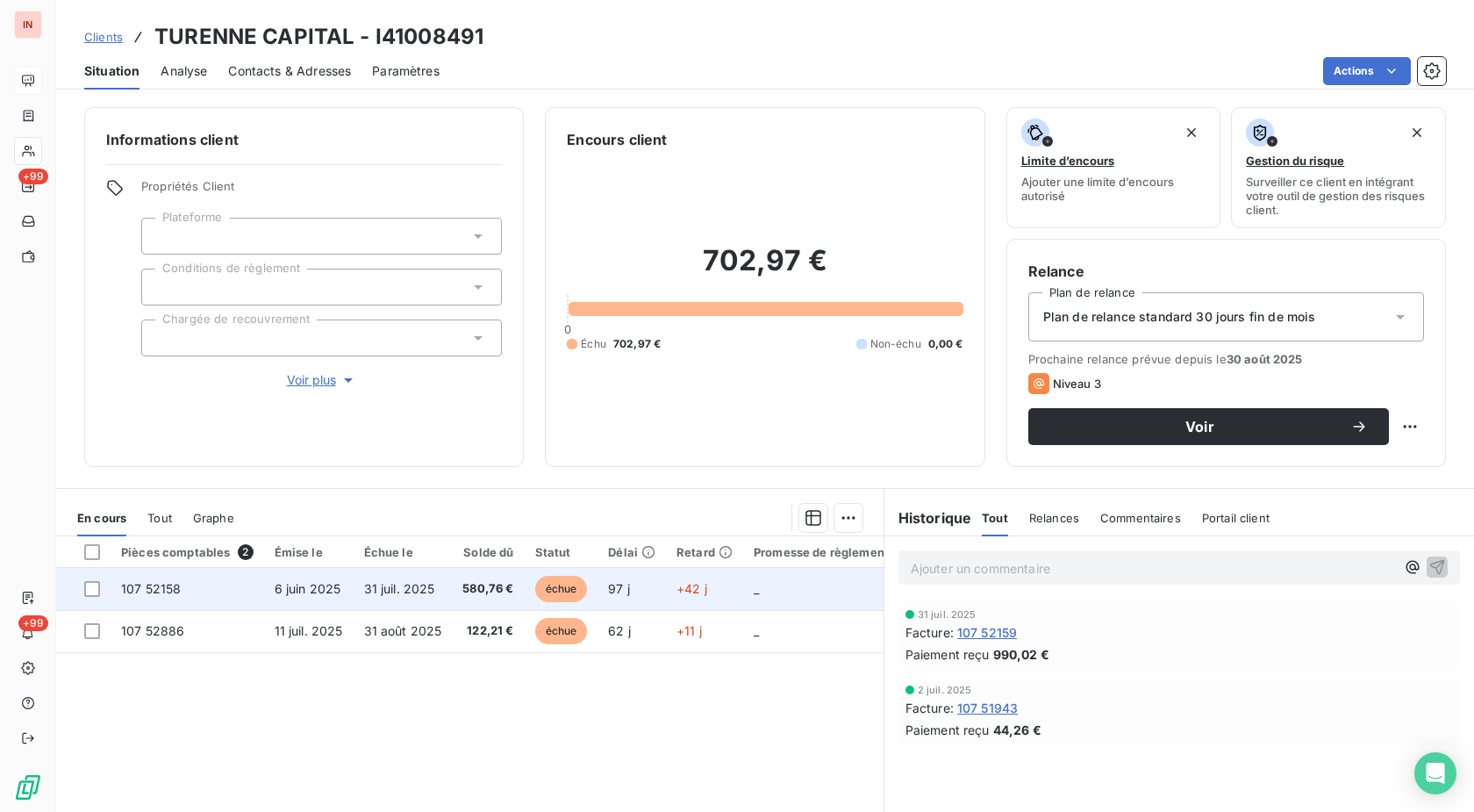
click at [511, 607] on td "580,76 €" at bounding box center [488, 589] width 72 height 42
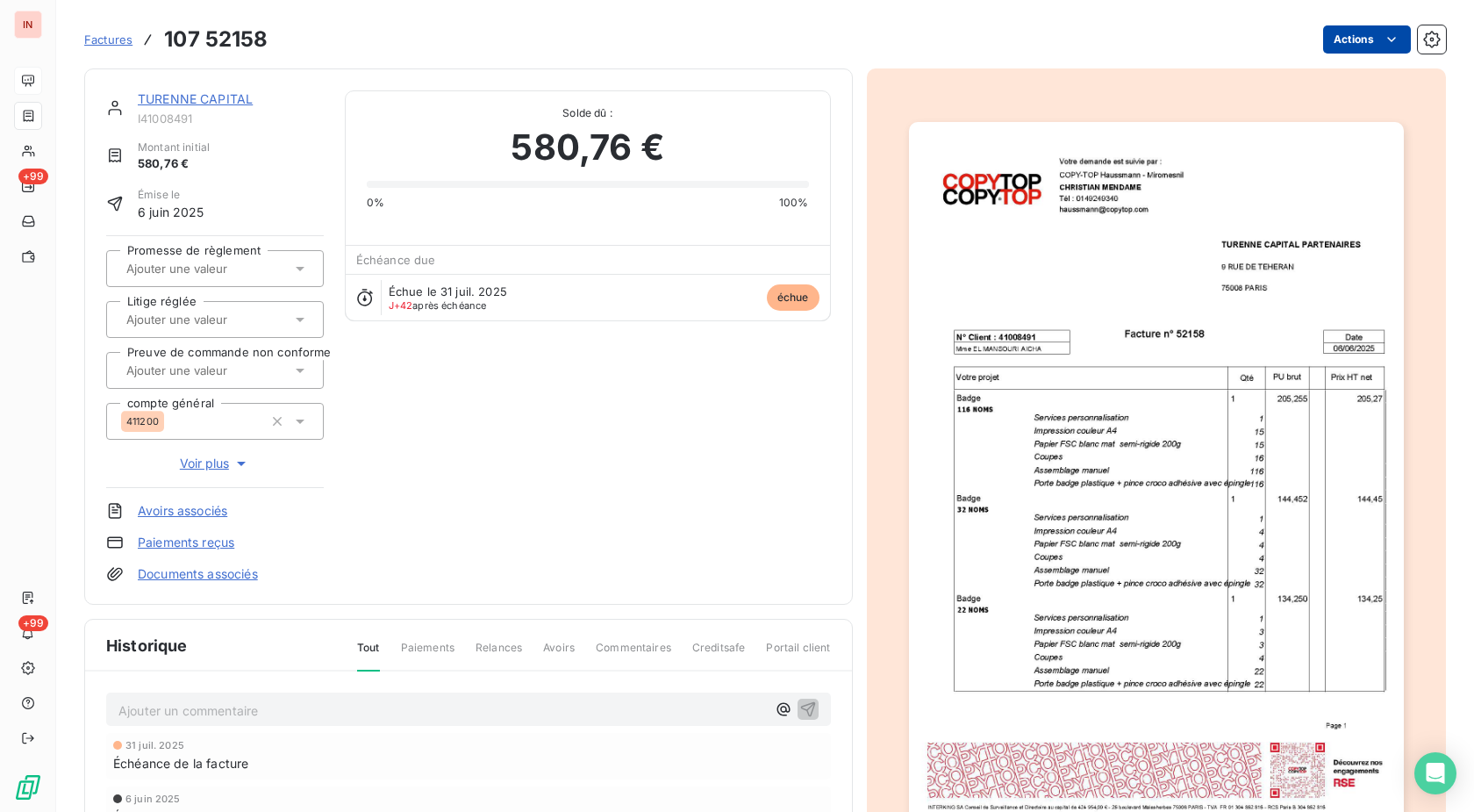
click at [1340, 39] on html "IN +99 +99 Factures 107 52158 Actions TURENNE CAPITAL I41008491 Montant initial…" at bounding box center [737, 406] width 1474 height 812
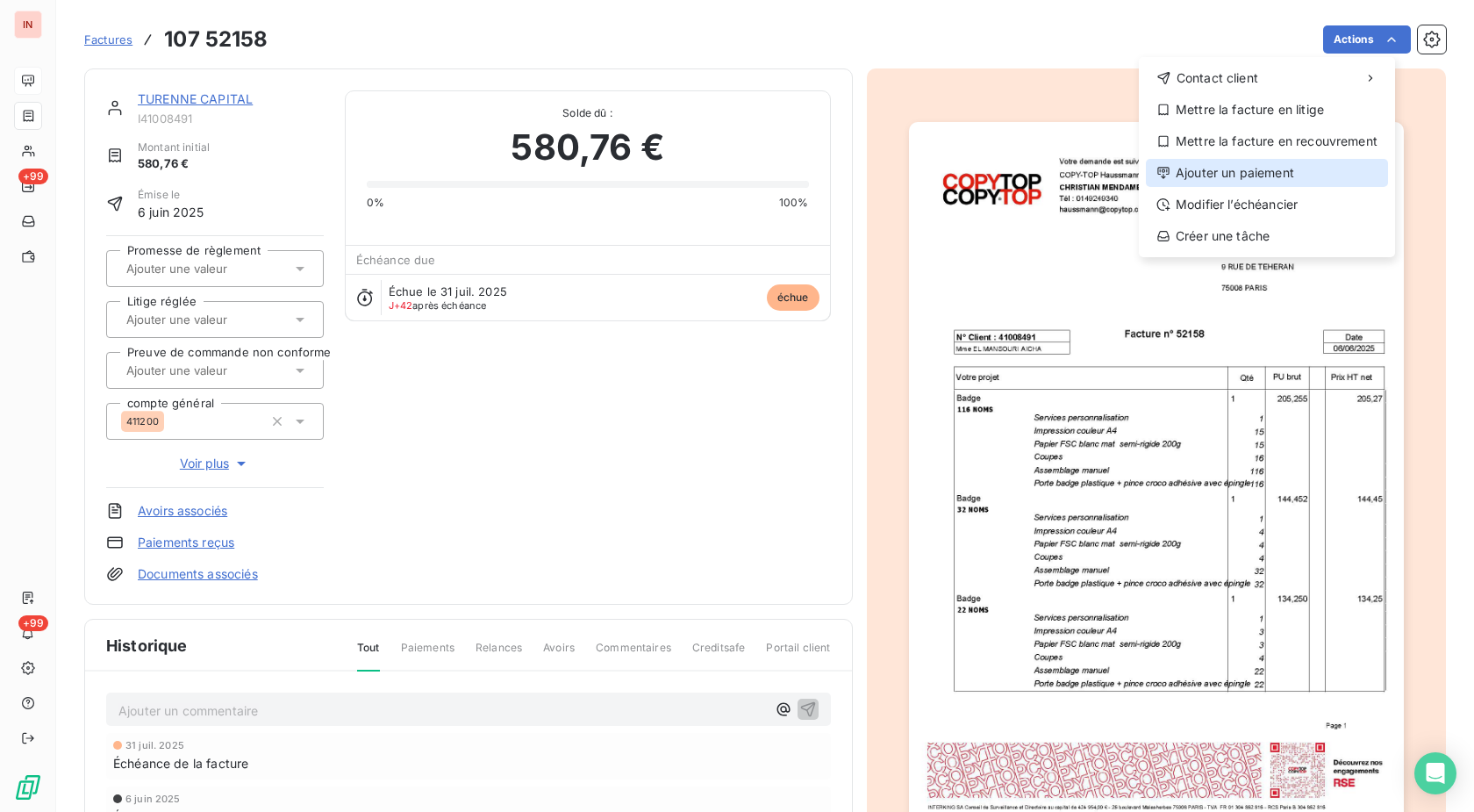
click at [1255, 167] on div "Ajouter un paiement" at bounding box center [1267, 173] width 242 height 28
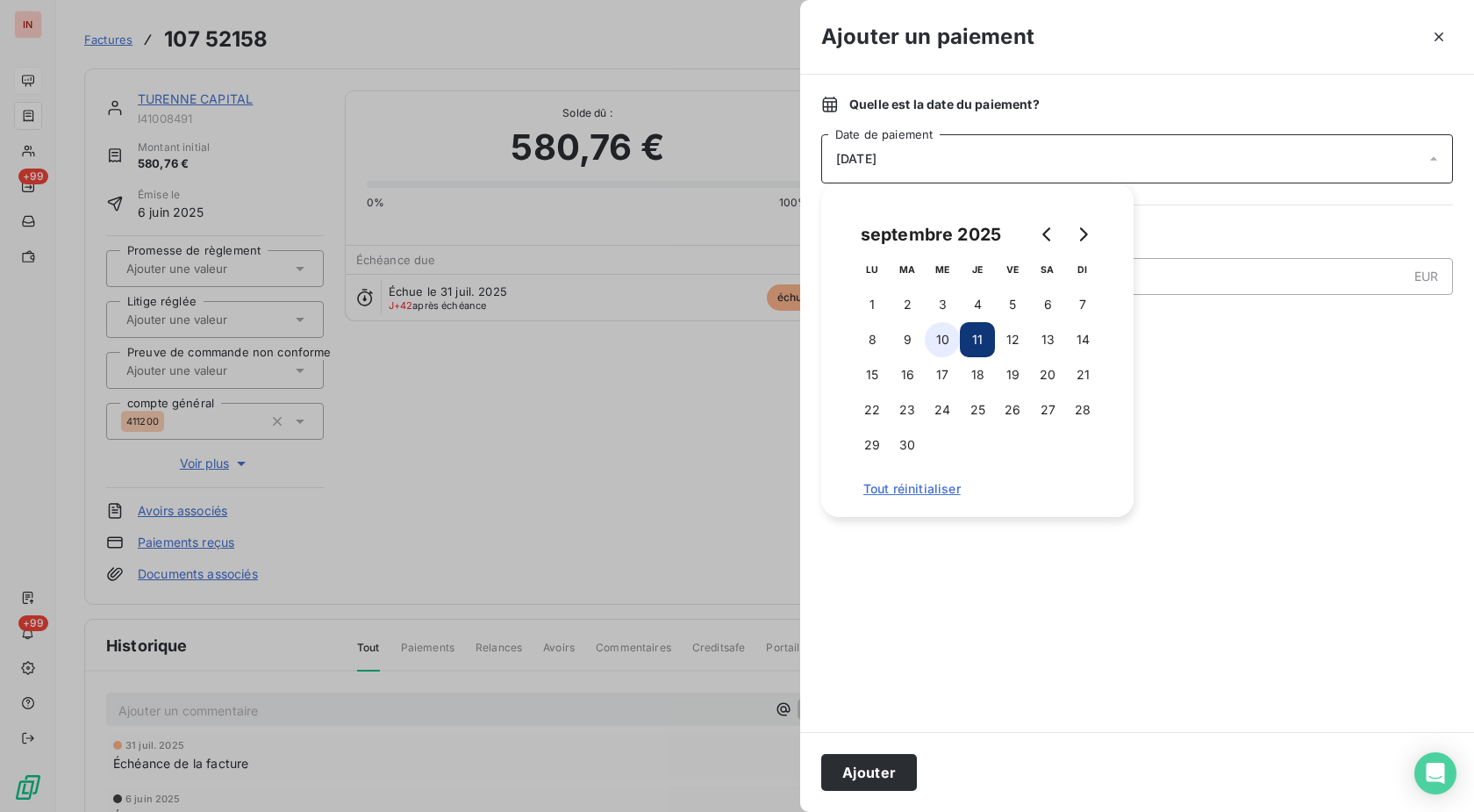
click at [937, 339] on button "10" at bounding box center [943, 340] width 35 height 35
click at [876, 765] on button "Ajouter" at bounding box center [869, 772] width 96 height 37
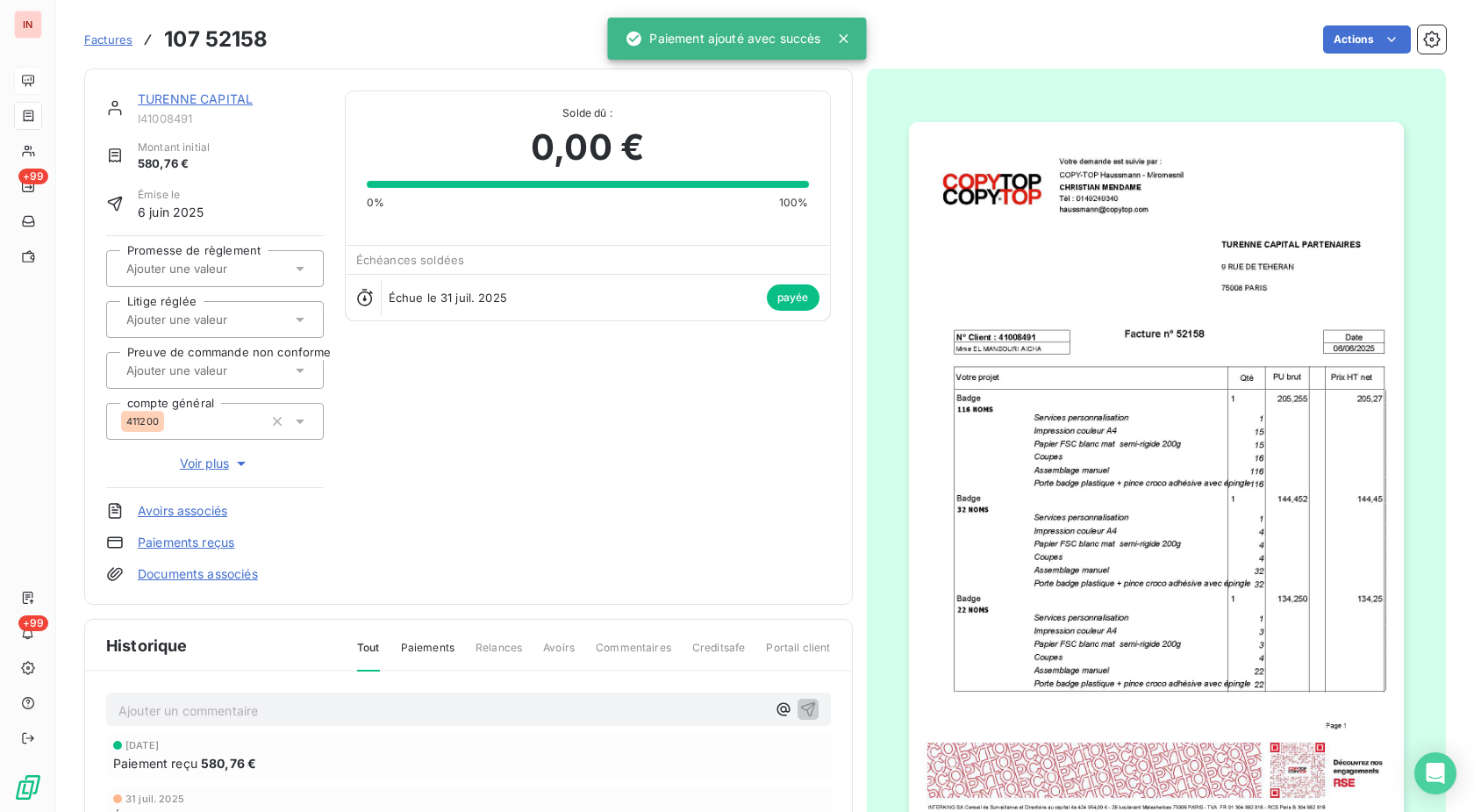
click at [224, 97] on link "TURENNE CAPITAL" at bounding box center [195, 98] width 115 height 15
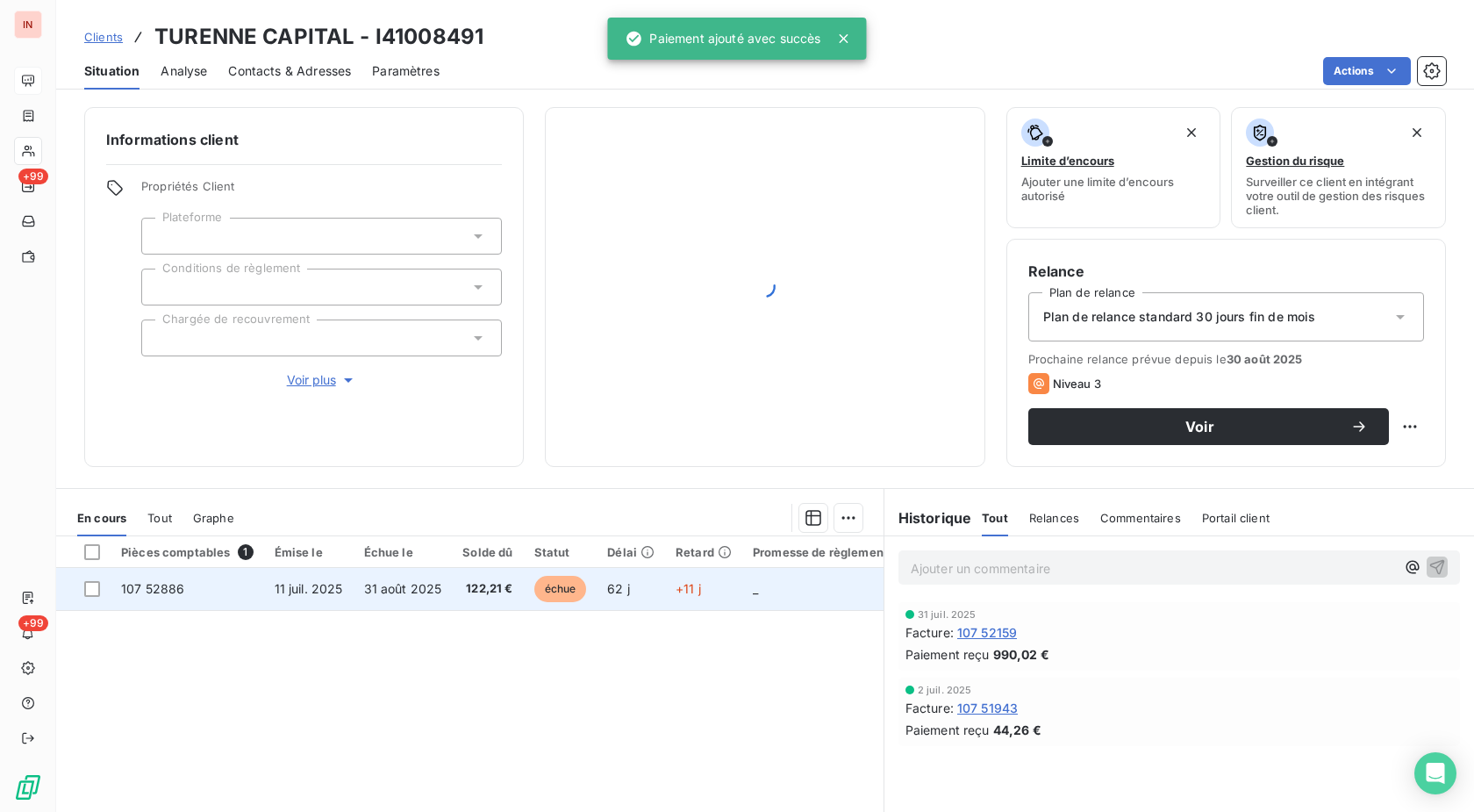
click at [701, 582] on td "+11 j" at bounding box center [704, 589] width 77 height 42
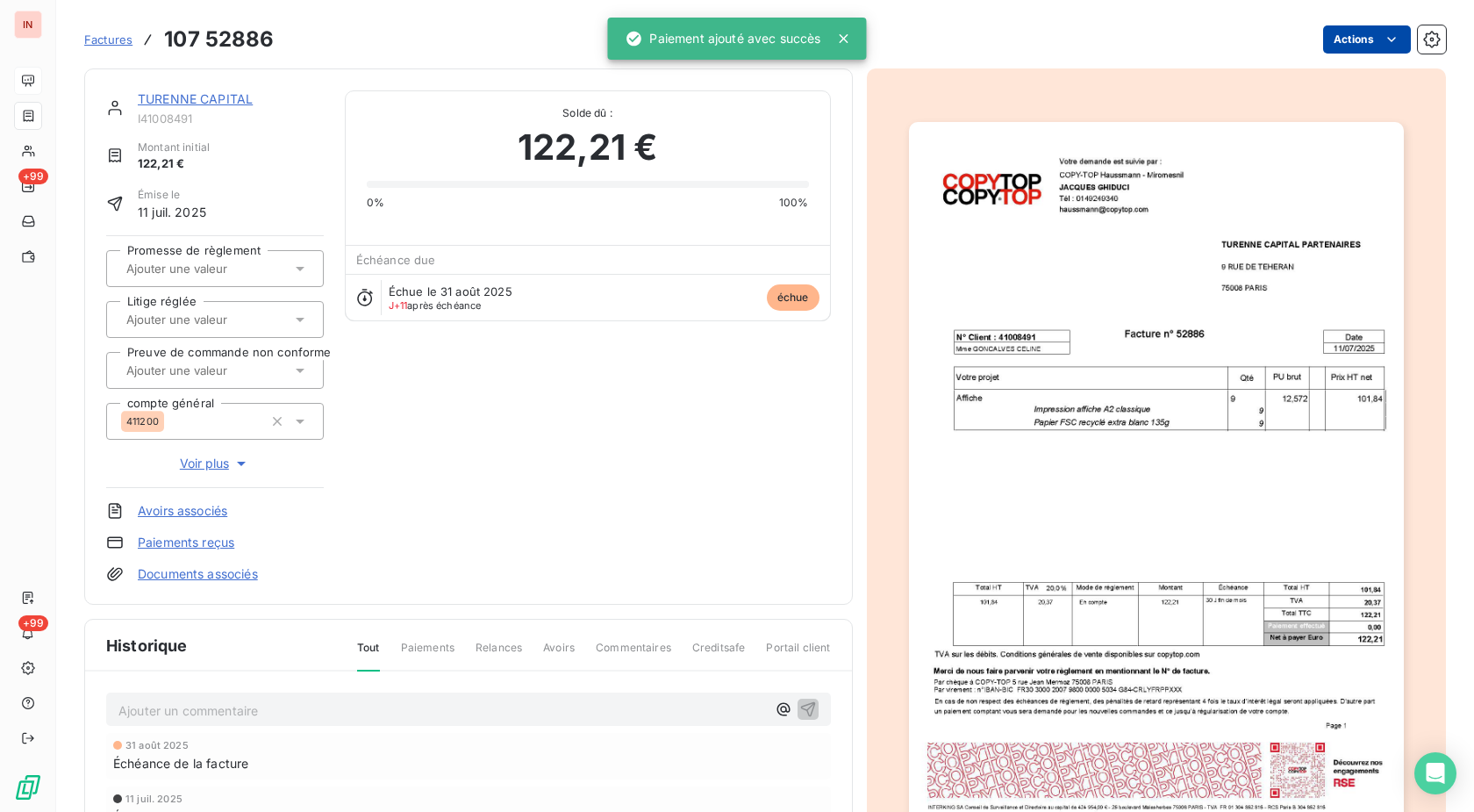
click at [1363, 45] on html "IN +99 +99 Factures 107 52886 Actions TURENNE CAPITAL I41008491 Montant initial…" at bounding box center [737, 406] width 1474 height 812
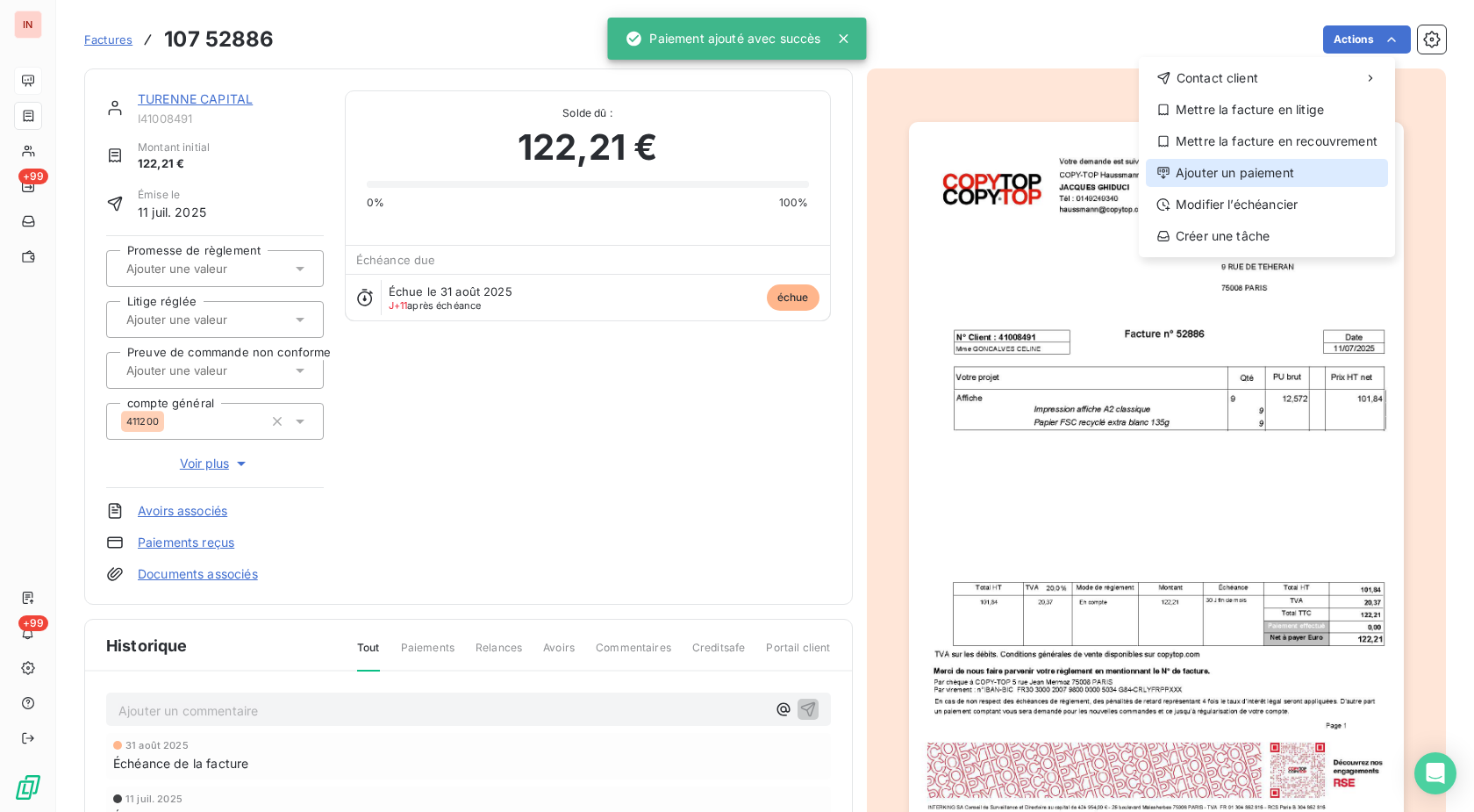
click at [1284, 162] on div "Ajouter un paiement" at bounding box center [1267, 173] width 242 height 28
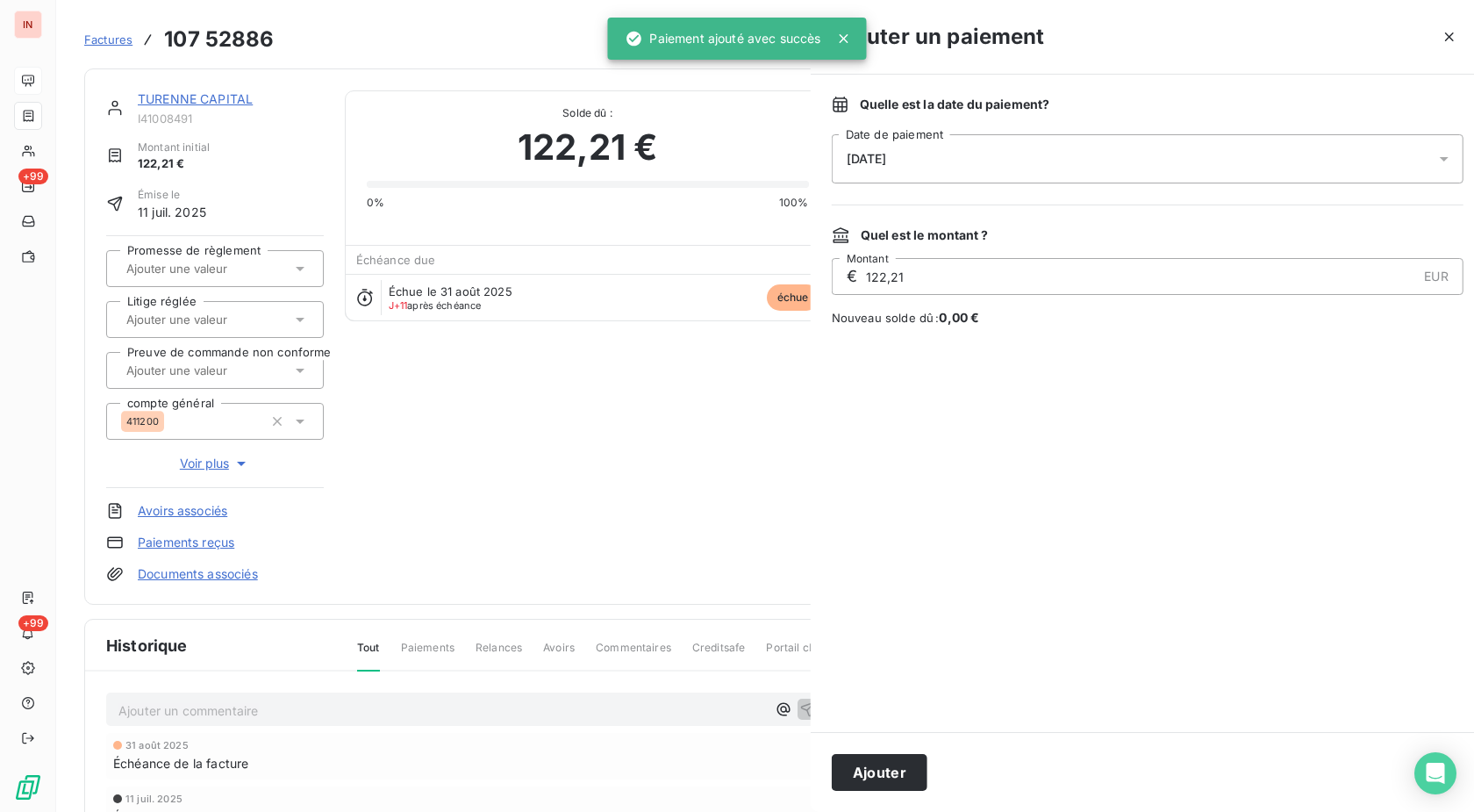
click at [1068, 171] on div "[DATE]" at bounding box center [1148, 159] width 632 height 49
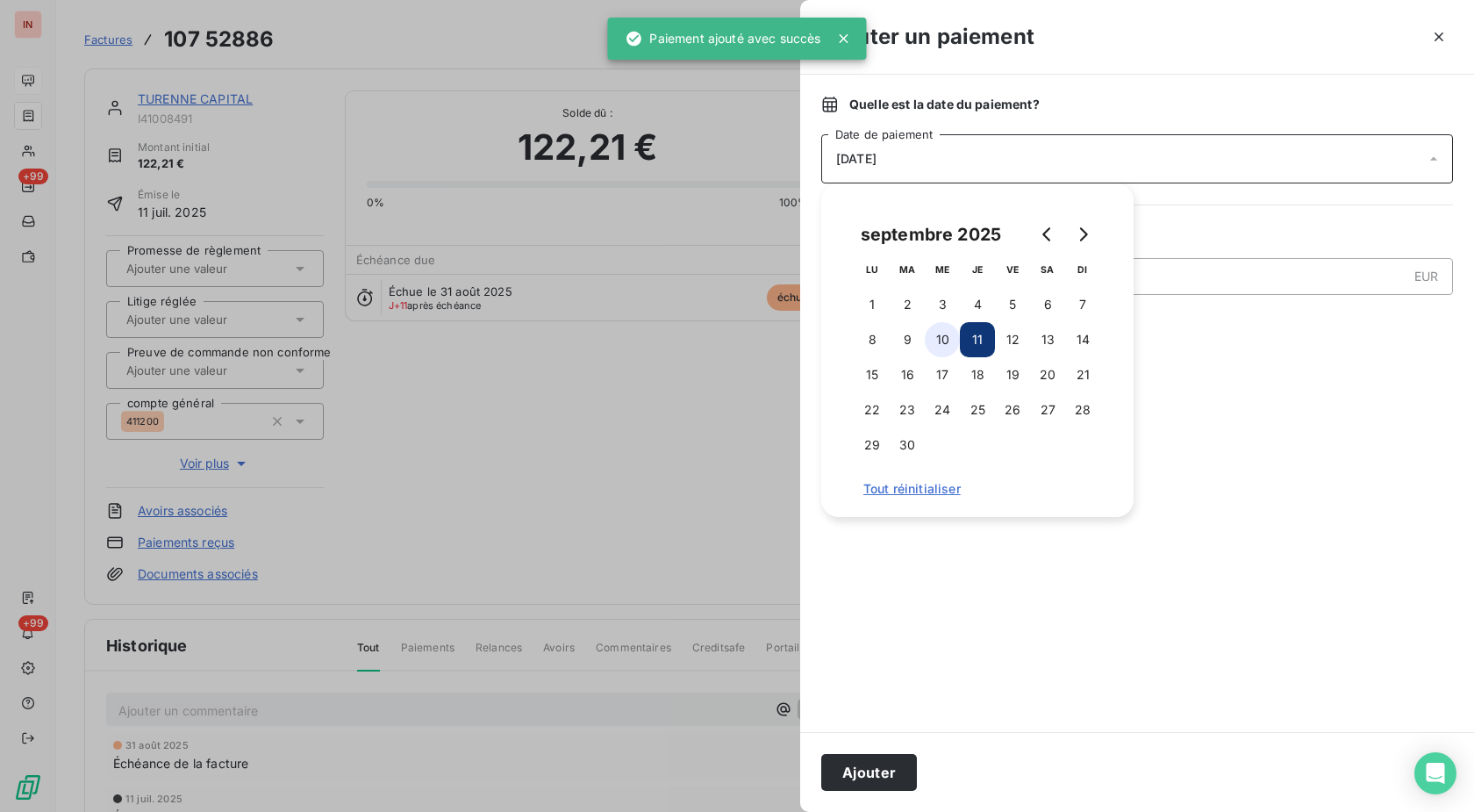
click at [953, 332] on button "10" at bounding box center [943, 340] width 35 height 35
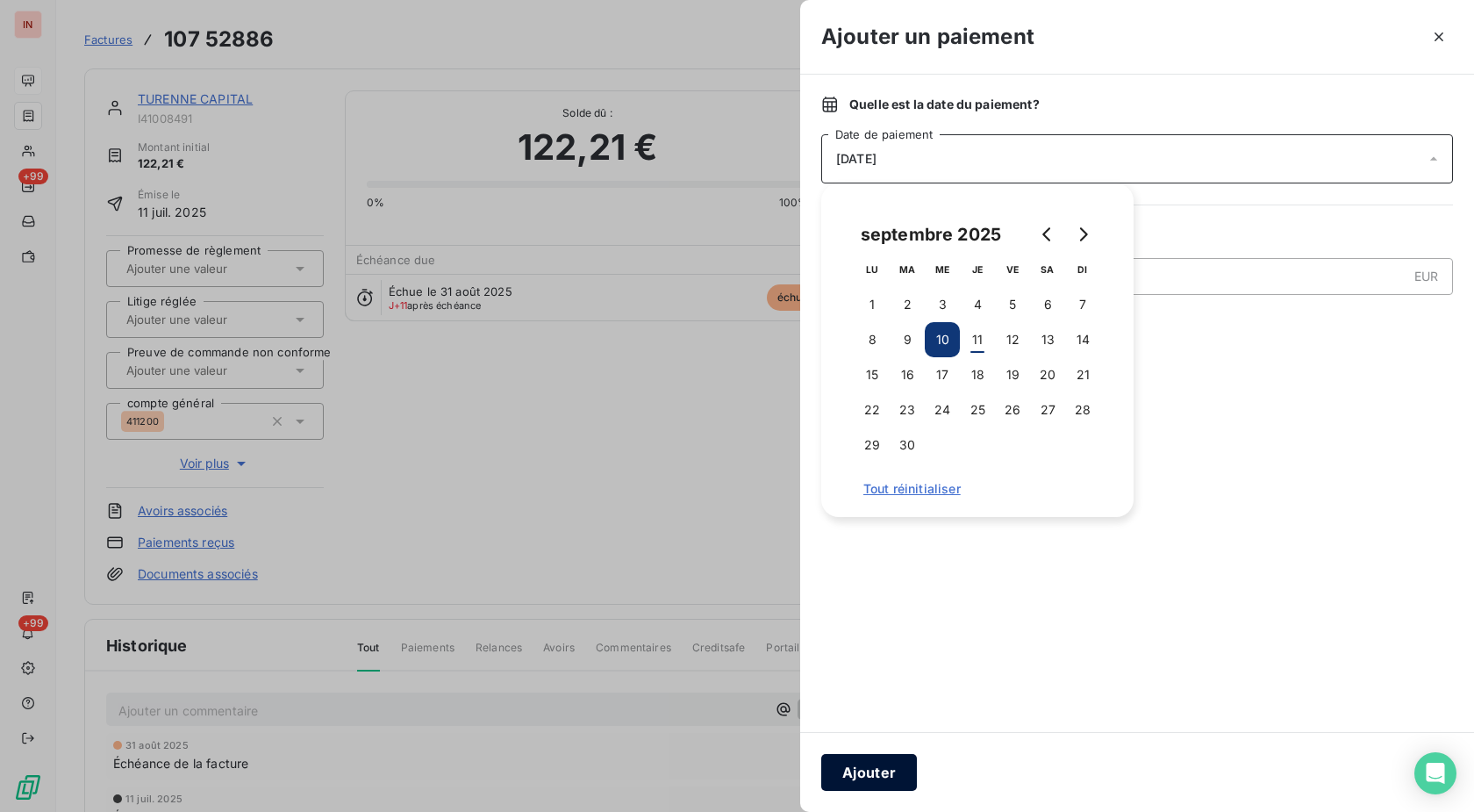
click at [877, 773] on button "Ajouter" at bounding box center [869, 772] width 96 height 37
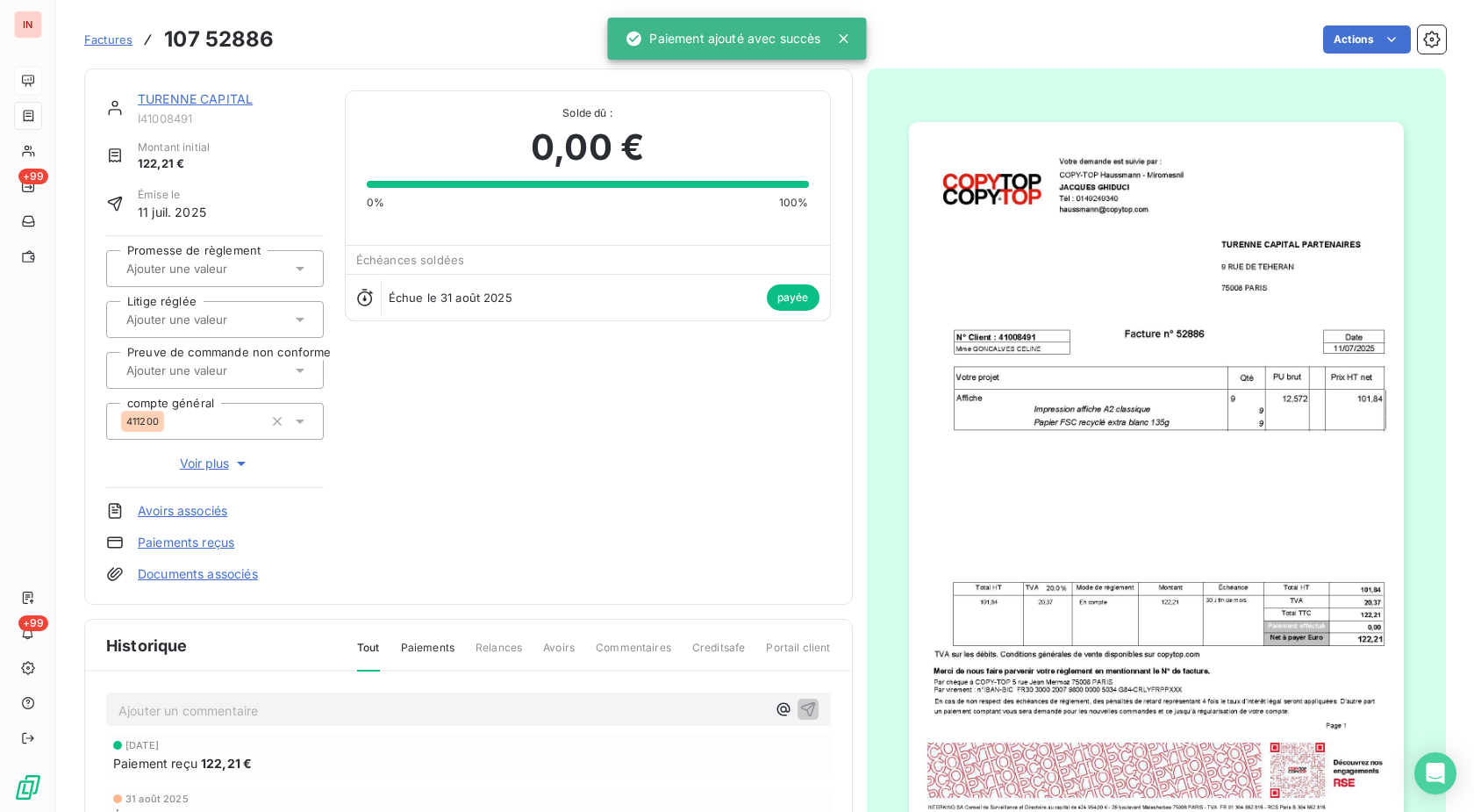
click at [225, 102] on link "TURENNE CAPITAL" at bounding box center [195, 98] width 115 height 15
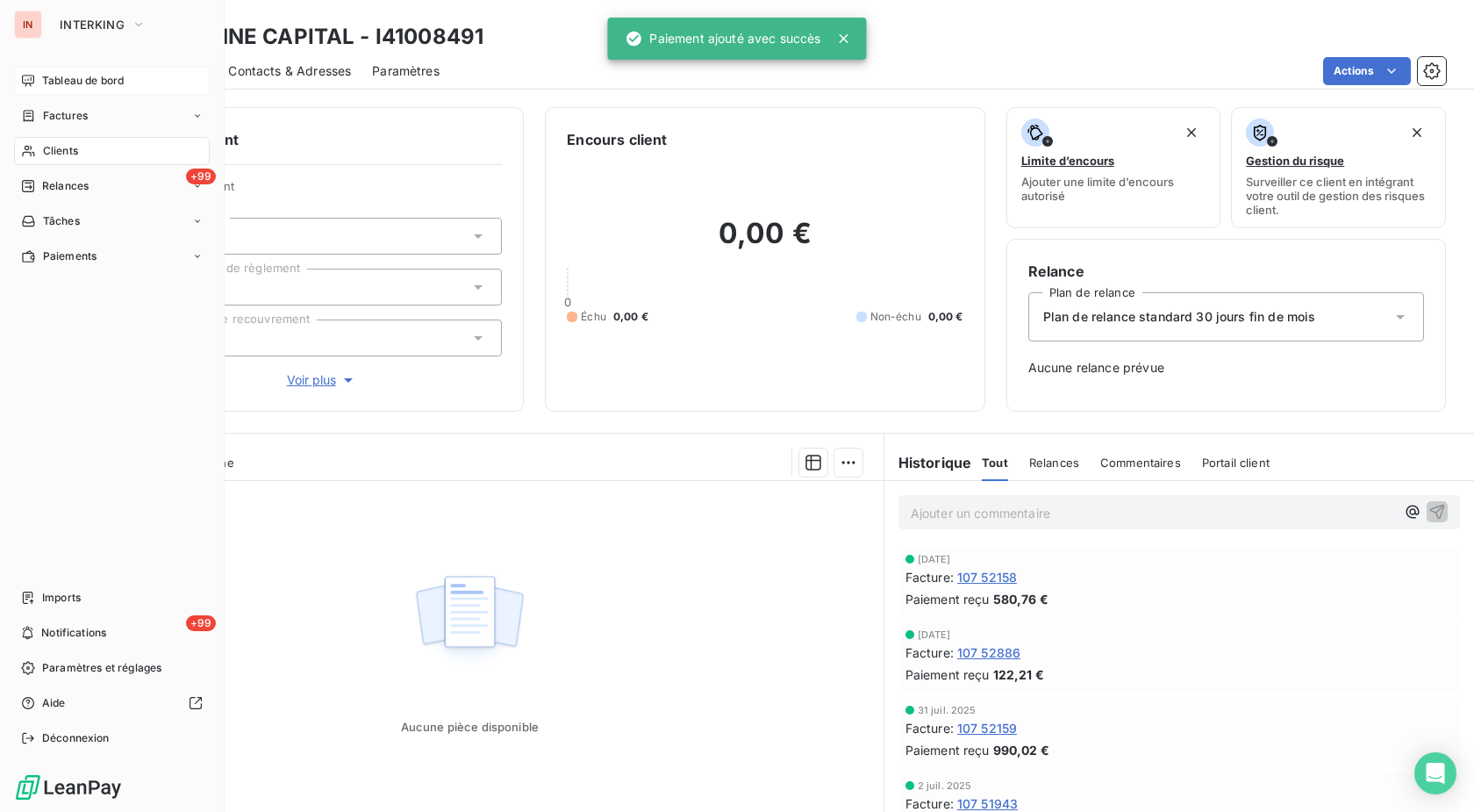
click at [47, 156] on span "Clients" at bounding box center [61, 151] width 35 height 16
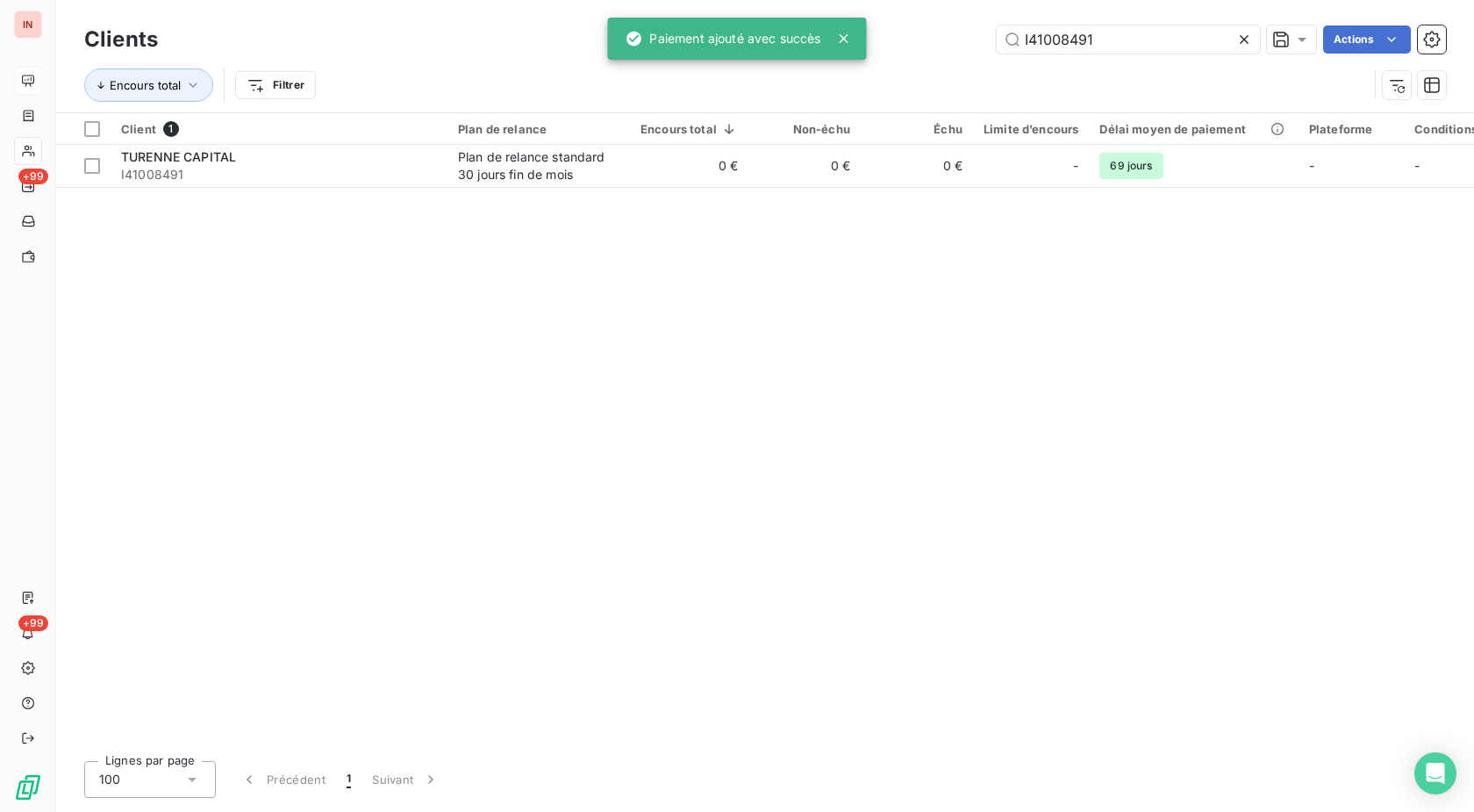
drag, startPoint x: 1092, startPoint y: 44, endPoint x: 913, endPoint y: 47, distance: 179.0
click at [997, 47] on input "I41008491" at bounding box center [1129, 40] width 263 height 28
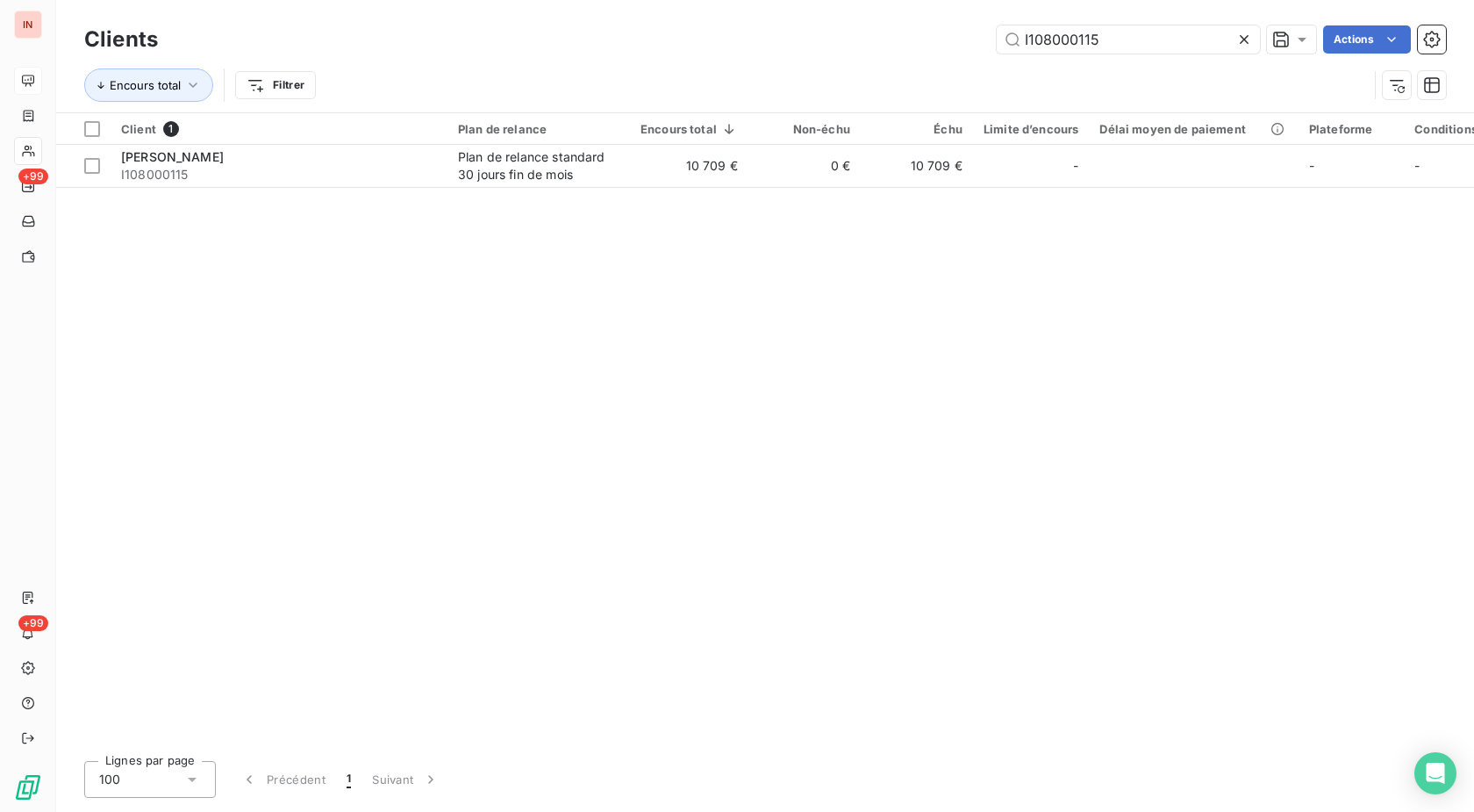
type input "I108000115"
click at [829, 171] on td "0 €" at bounding box center [805, 166] width 112 height 42
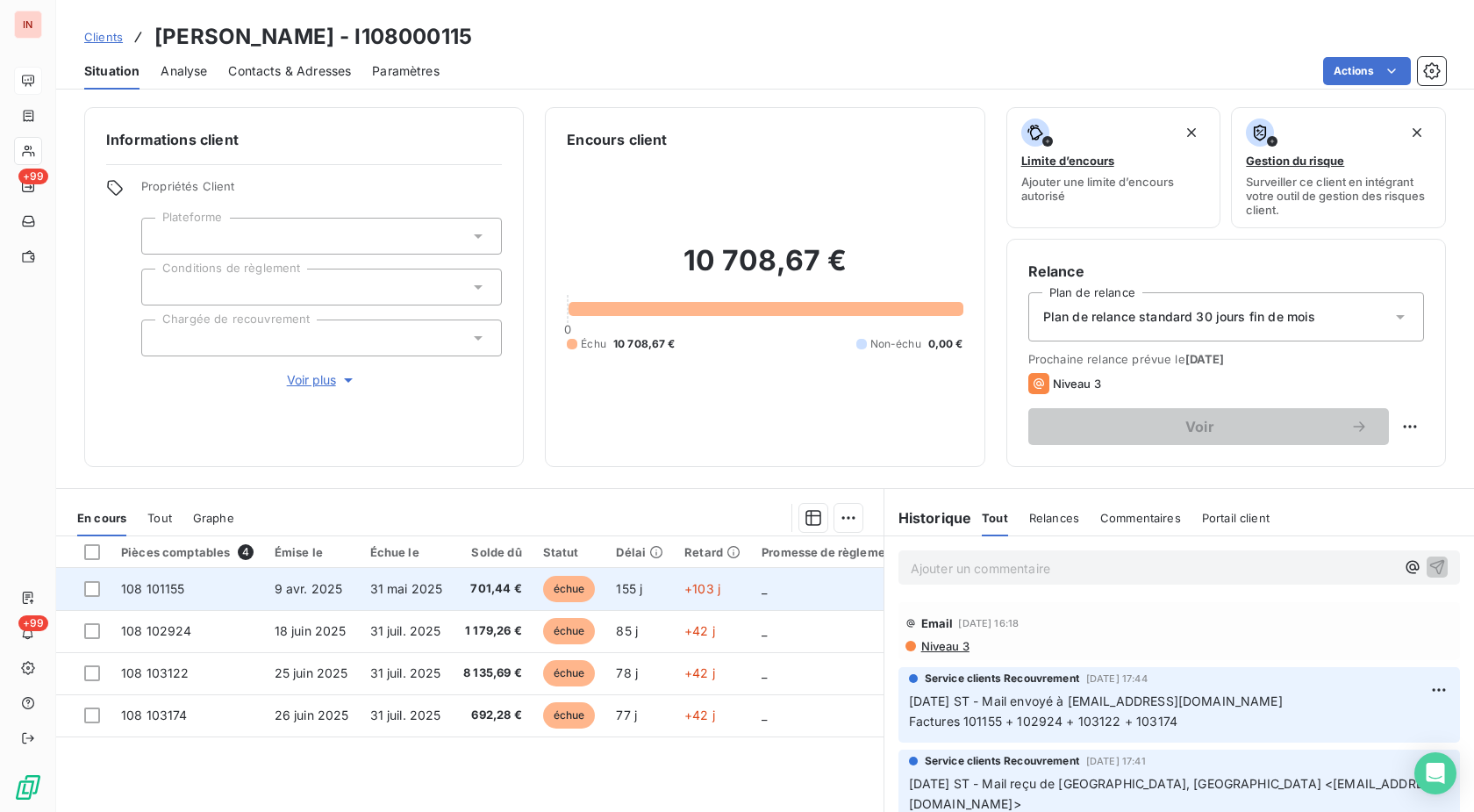
click at [640, 586] on span "155 j" at bounding box center [629, 588] width 26 height 15
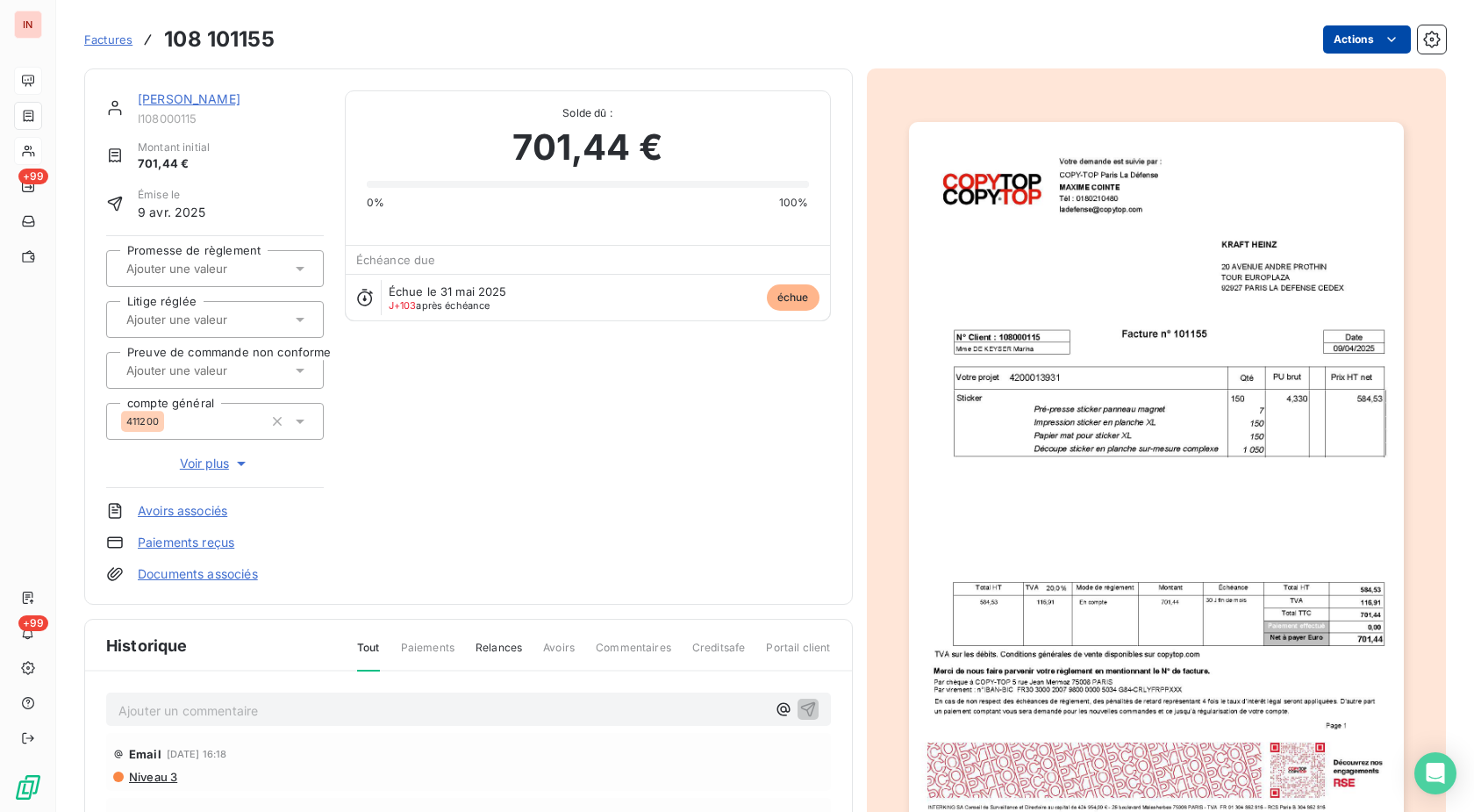
click at [1341, 34] on html "IN +99 +99 Factures 108 101155 Actions [PERSON_NAME] I108000115 Montant initial…" at bounding box center [737, 406] width 1474 height 812
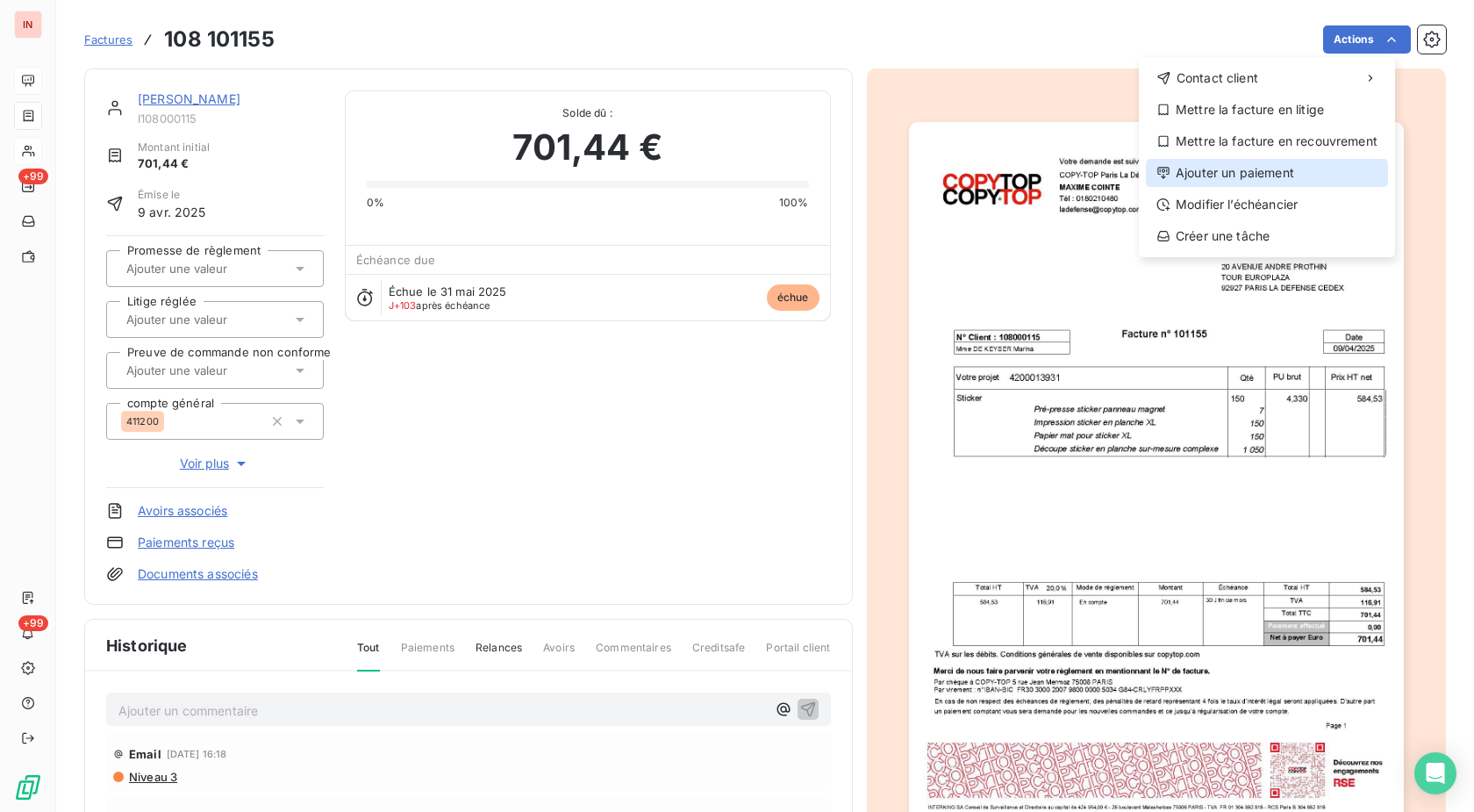
click at [1246, 168] on div "Ajouter un paiement" at bounding box center [1267, 173] width 242 height 28
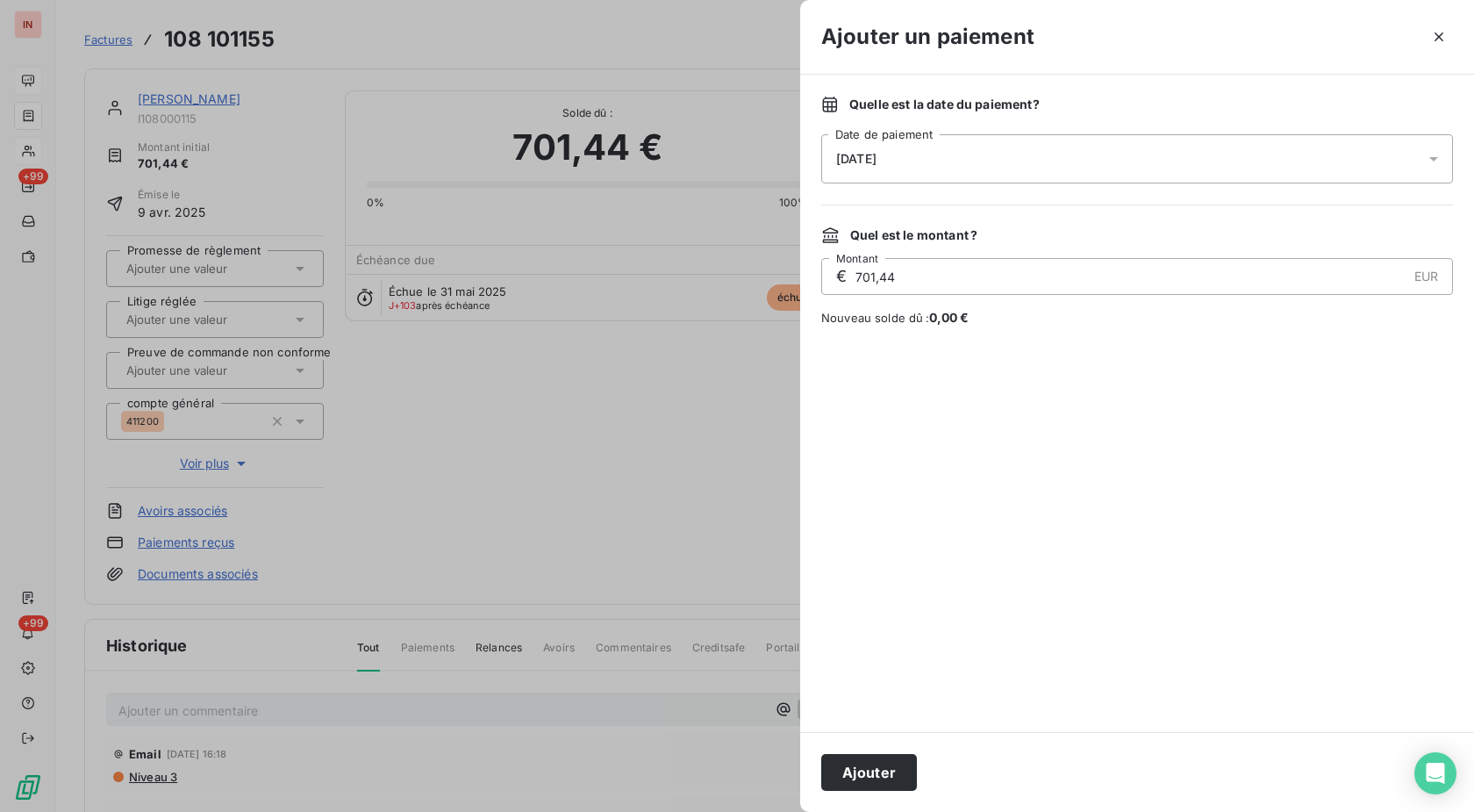
click at [1125, 147] on div "[DATE]" at bounding box center [1138, 159] width 632 height 49
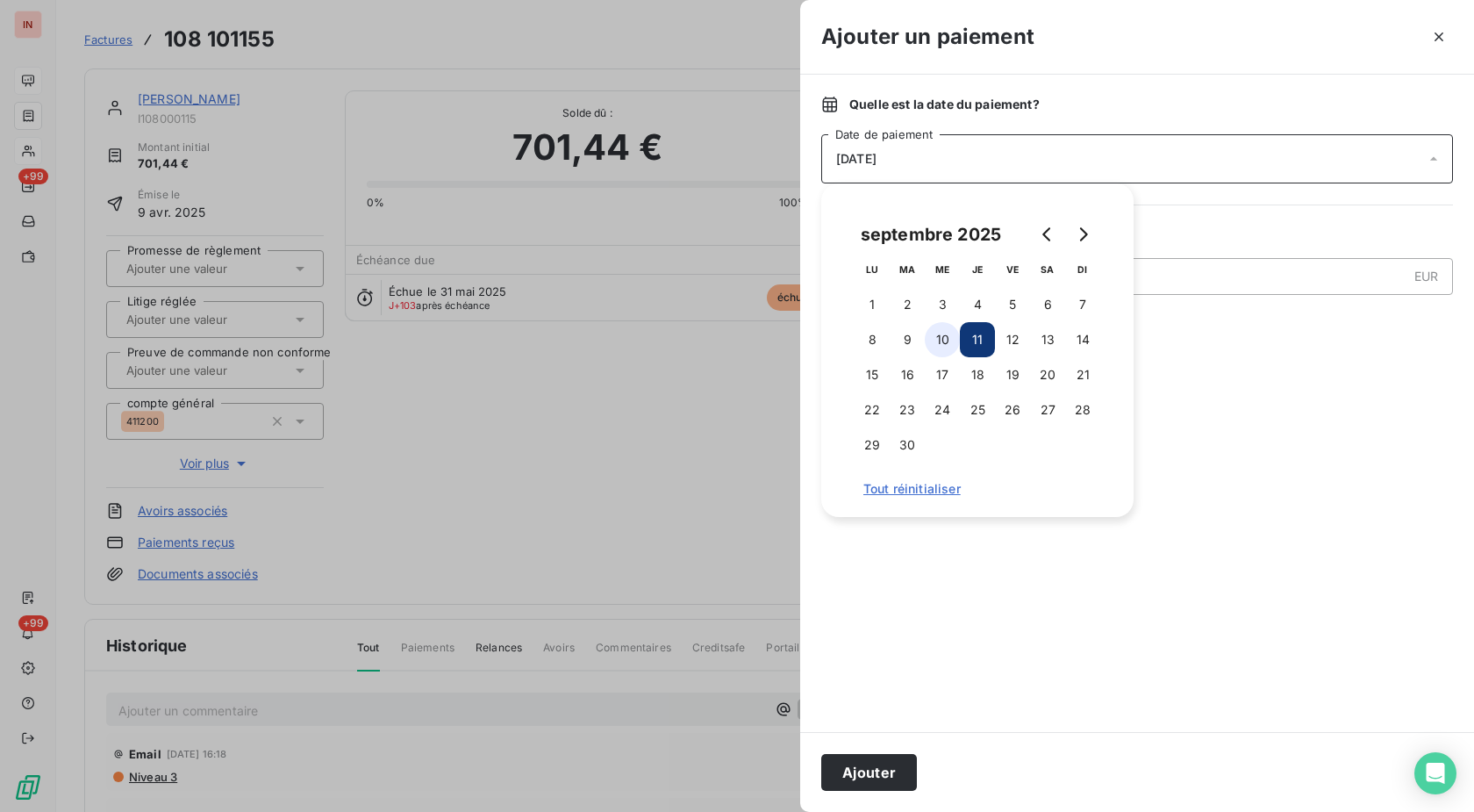
click at [947, 335] on button "10" at bounding box center [943, 340] width 35 height 35
click at [894, 771] on button "Ajouter" at bounding box center [869, 772] width 96 height 37
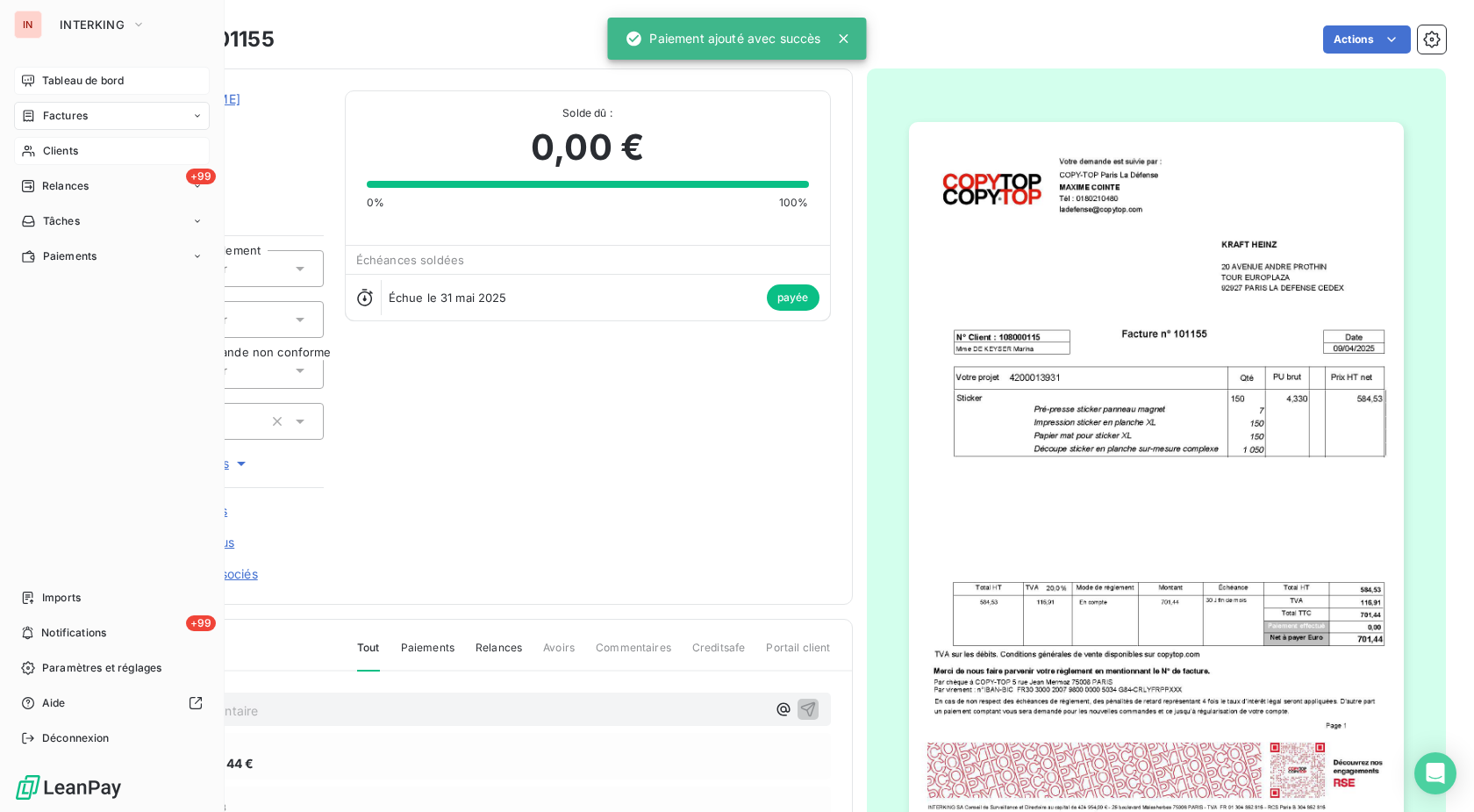
click at [26, 107] on div "Factures" at bounding box center [111, 116] width 196 height 28
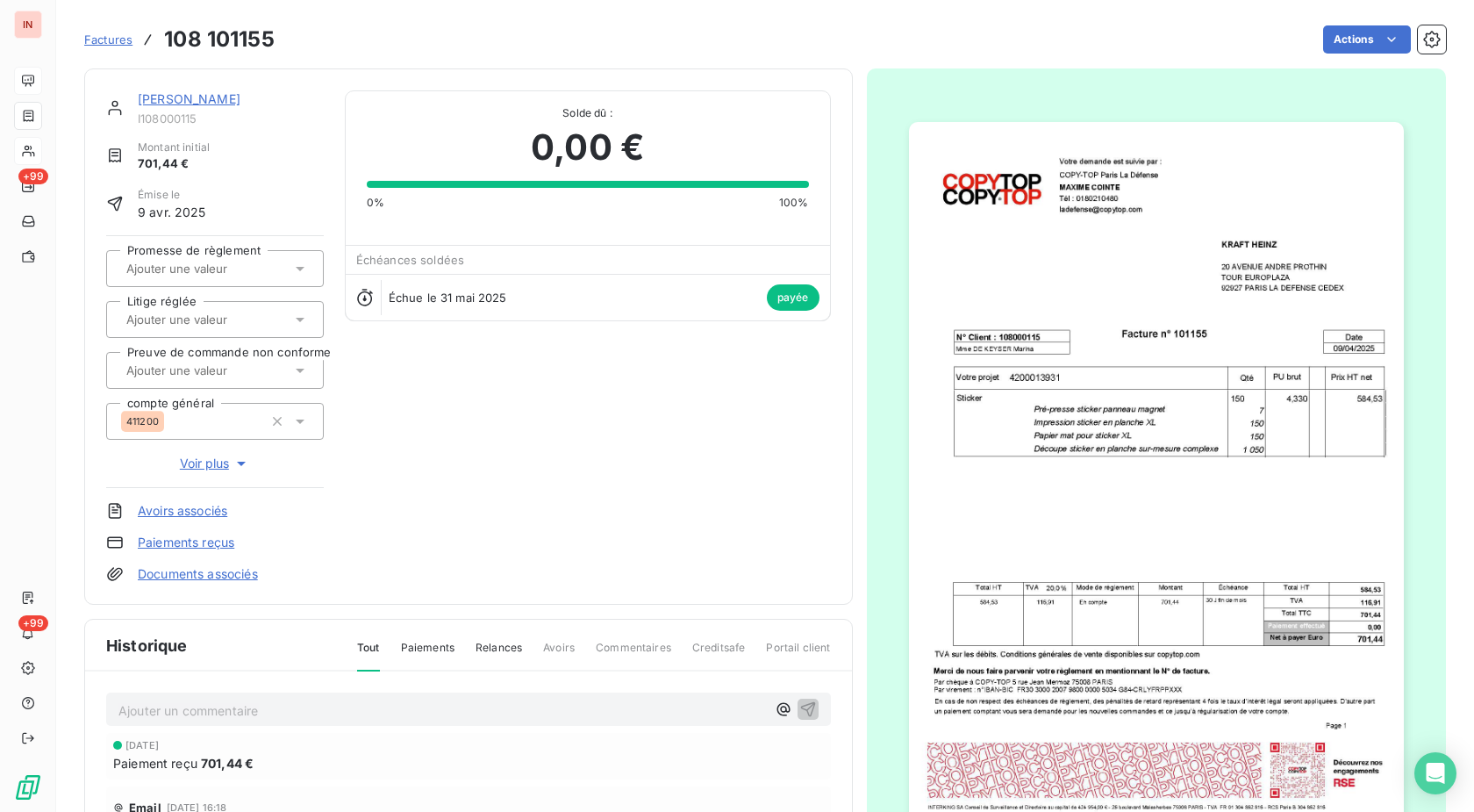
click at [116, 42] on span "Factures" at bounding box center [108, 40] width 48 height 14
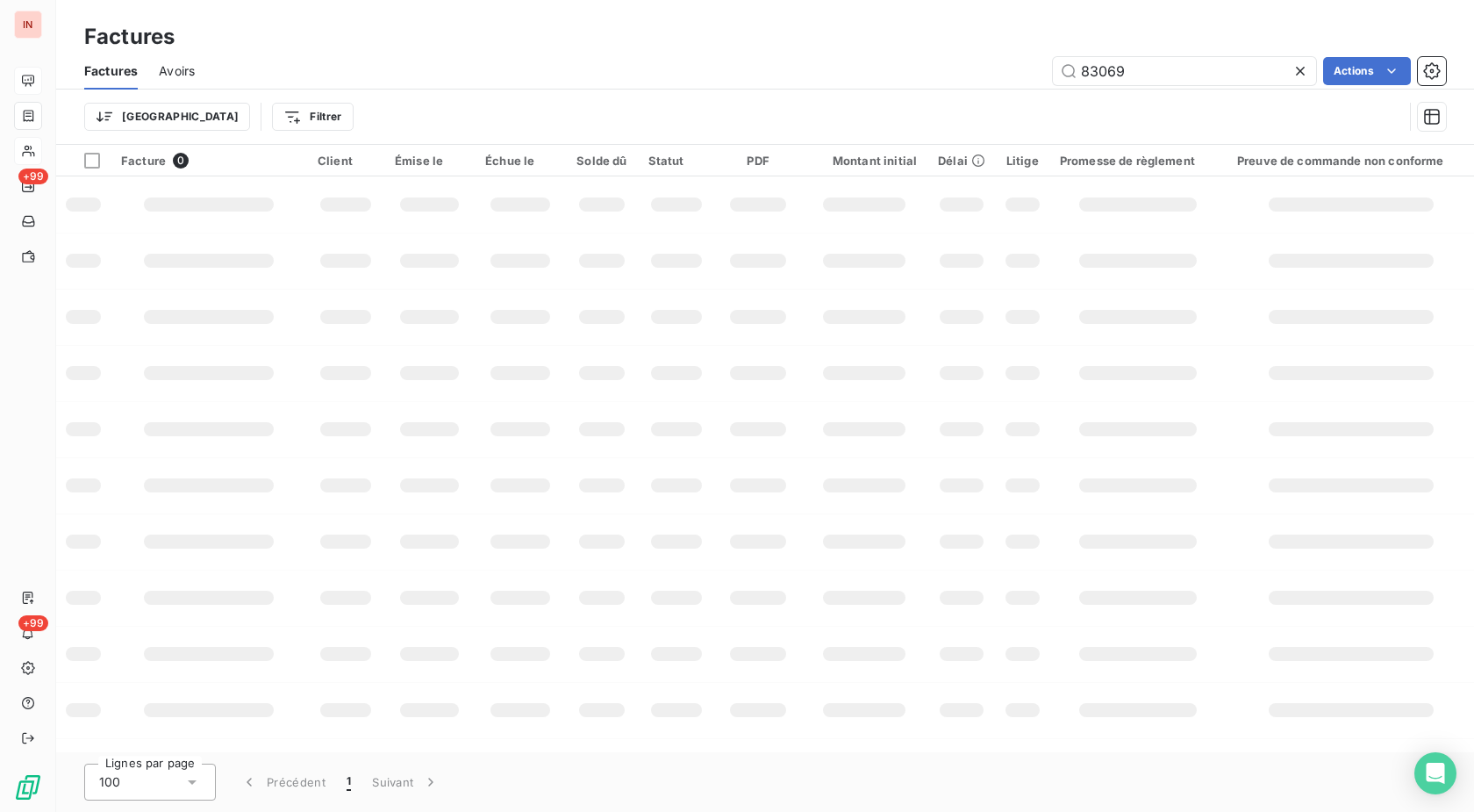
drag, startPoint x: 1173, startPoint y: 72, endPoint x: 830, endPoint y: 102, distance: 344.3
click at [1053, 85] on input "83069" at bounding box center [1185, 71] width 263 height 28
type input "97514"
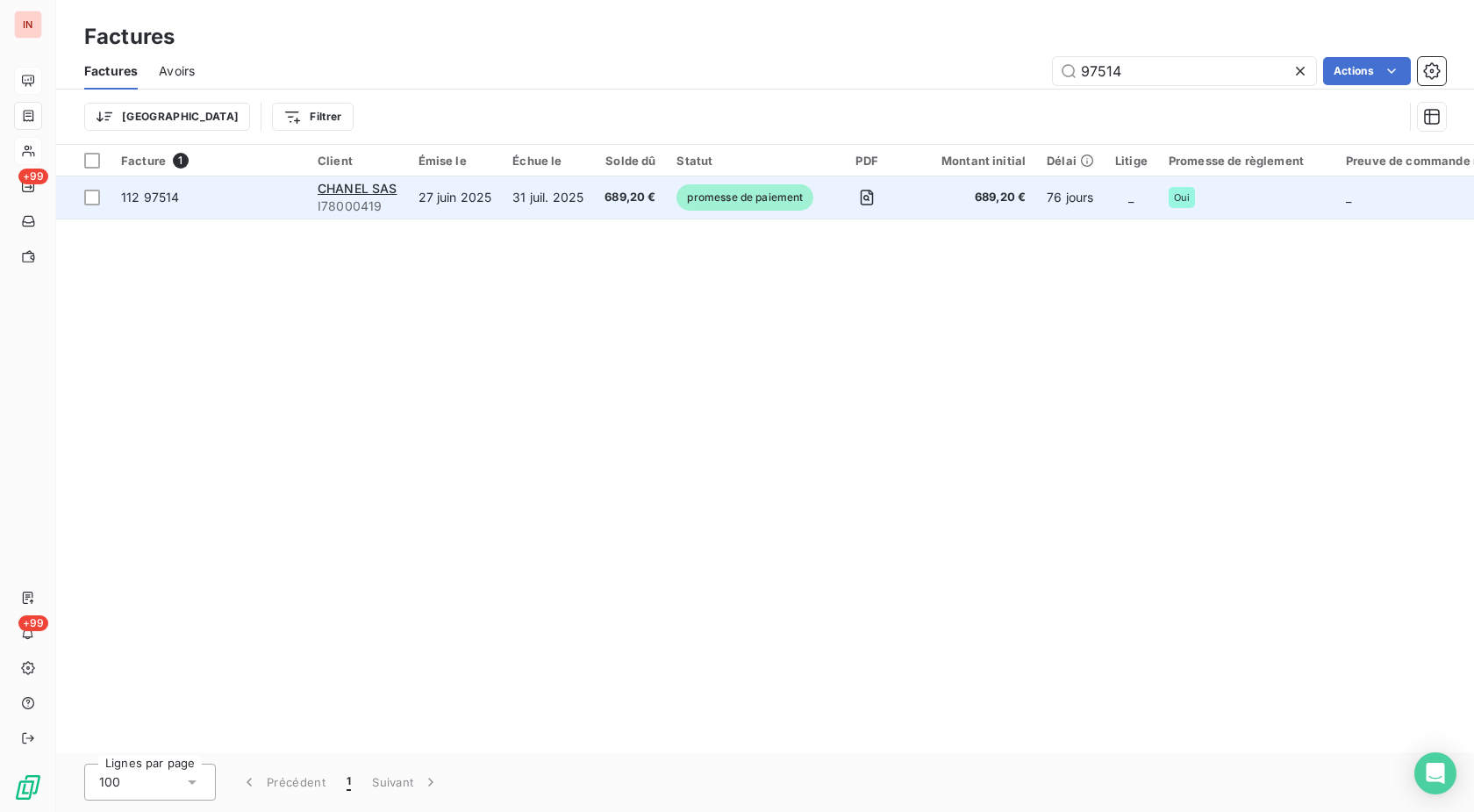
click at [800, 190] on span "promesse de paiement" at bounding box center [745, 198] width 137 height 26
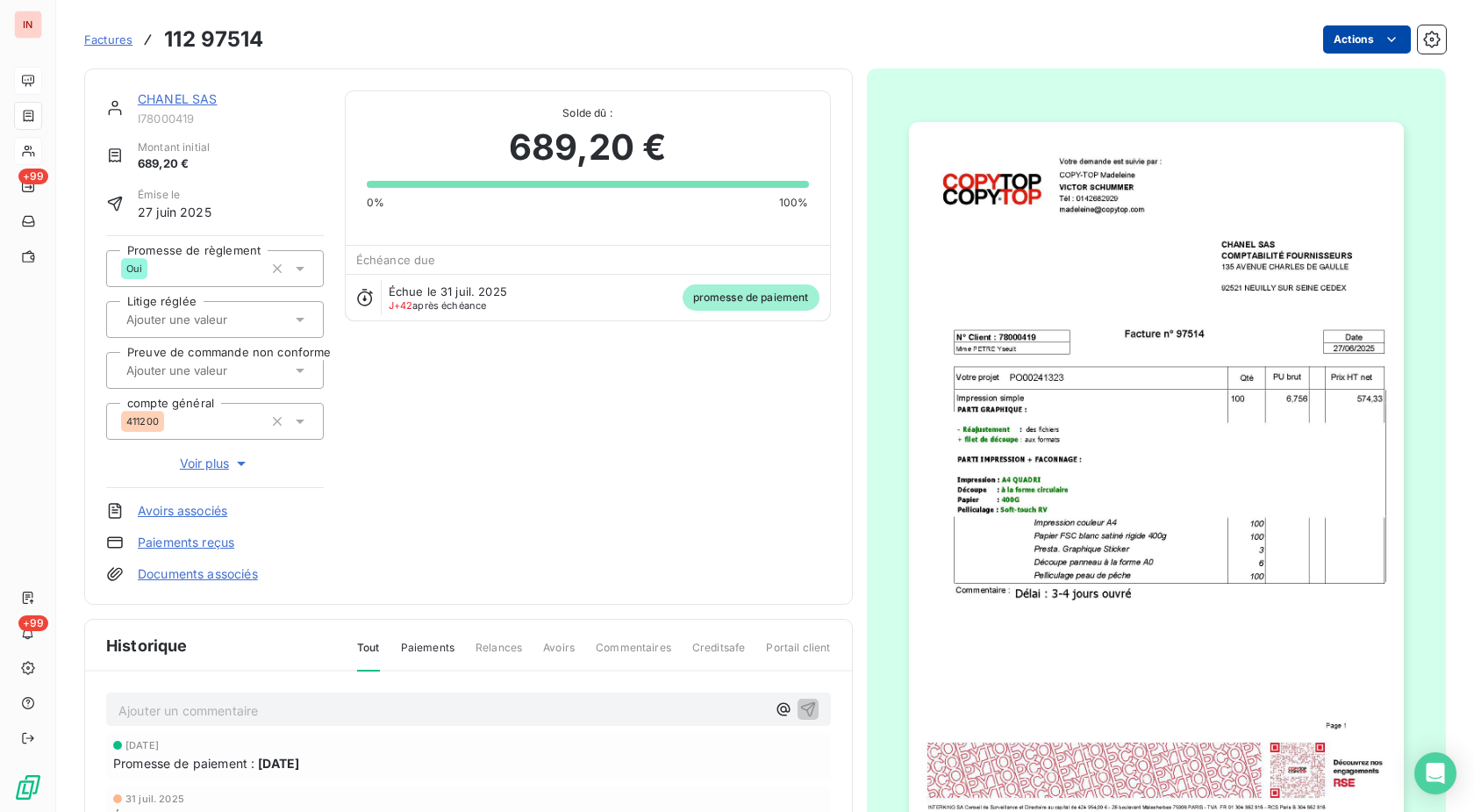
click at [1326, 32] on html "IN +99 +99 Factures 112 97514 Actions CHANEL SAS I78000419 Montant initial 689,…" at bounding box center [737, 406] width 1474 height 812
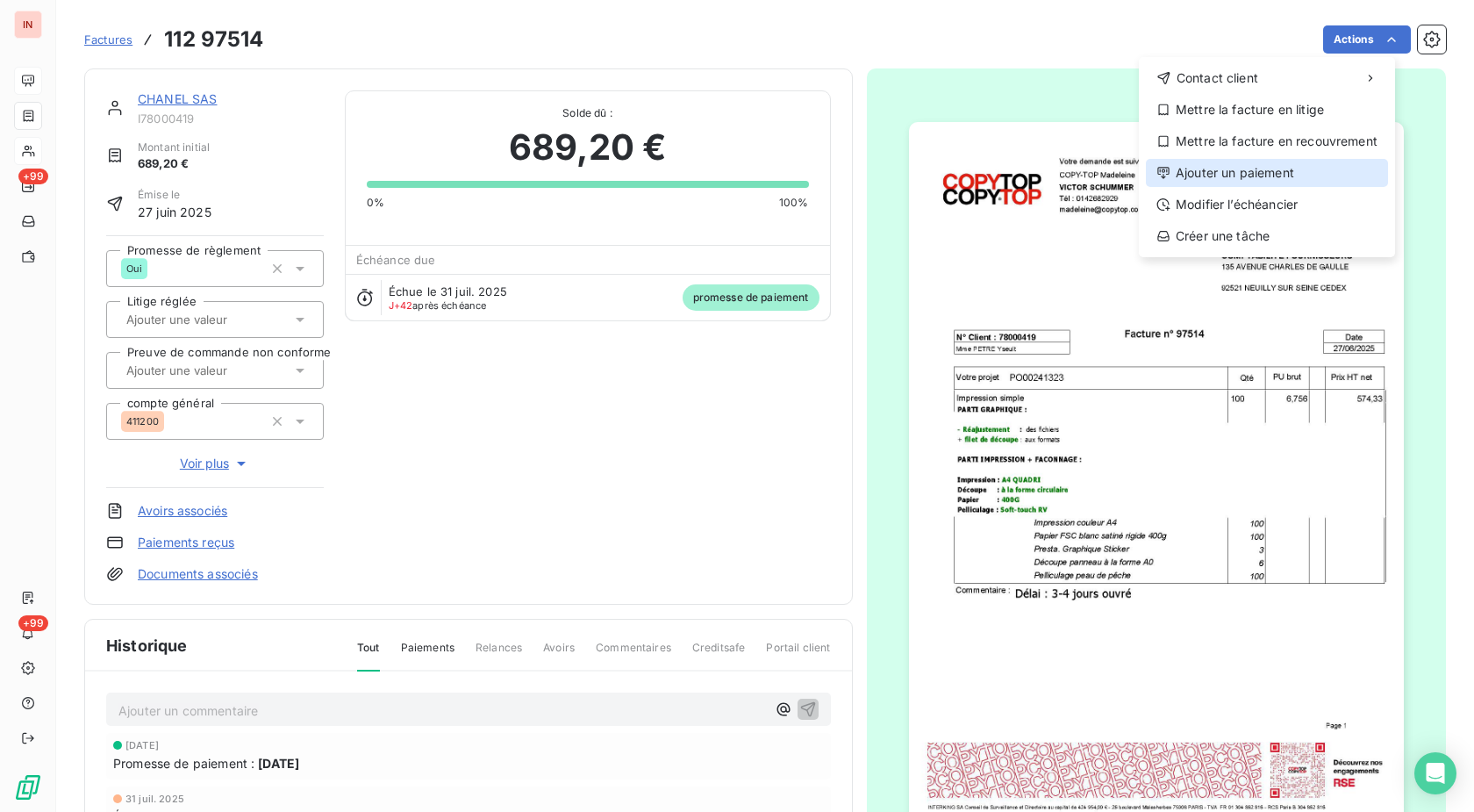
click at [1284, 169] on div "Ajouter un paiement" at bounding box center [1267, 173] width 242 height 28
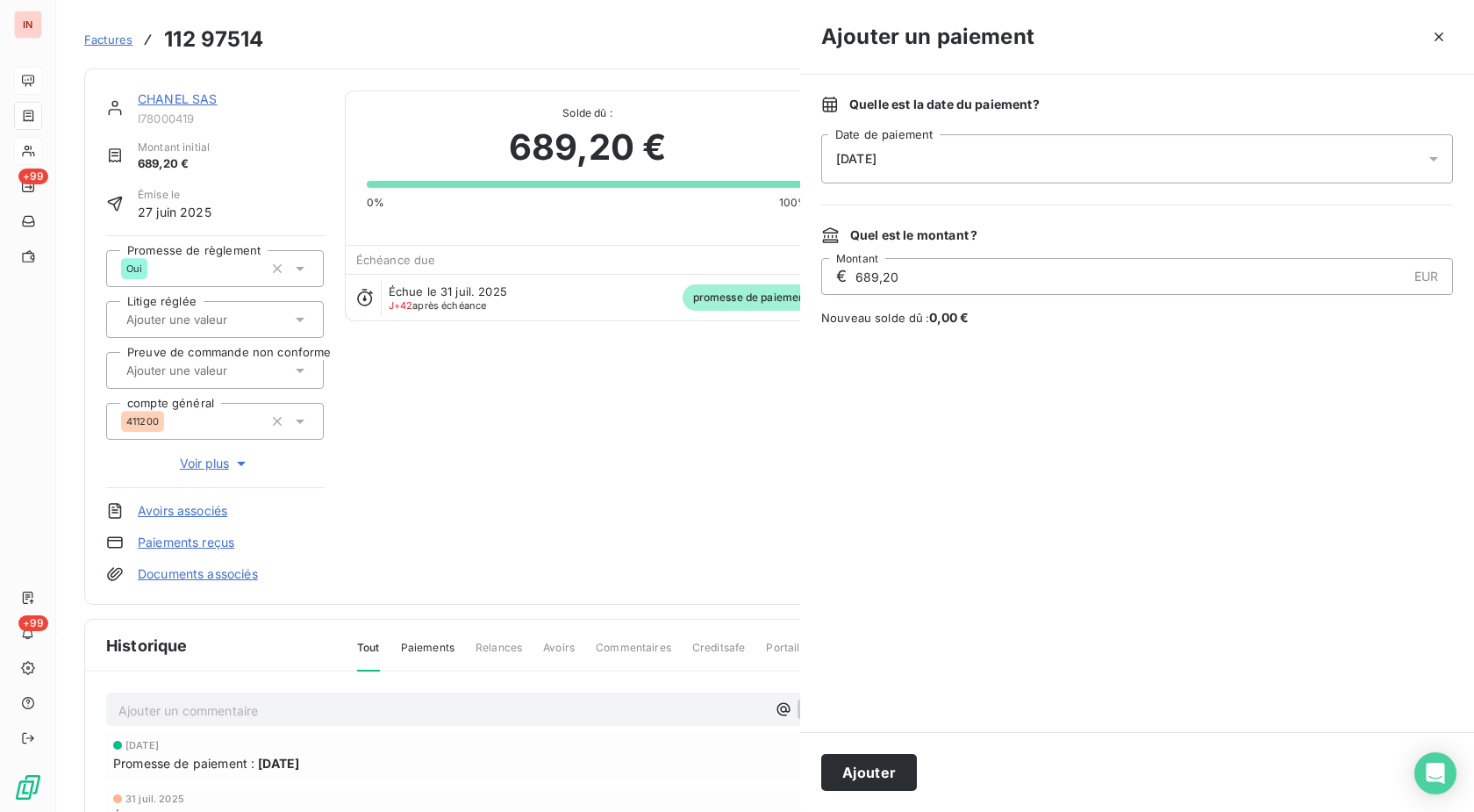
click at [1093, 154] on div "[DATE]" at bounding box center [1138, 159] width 632 height 49
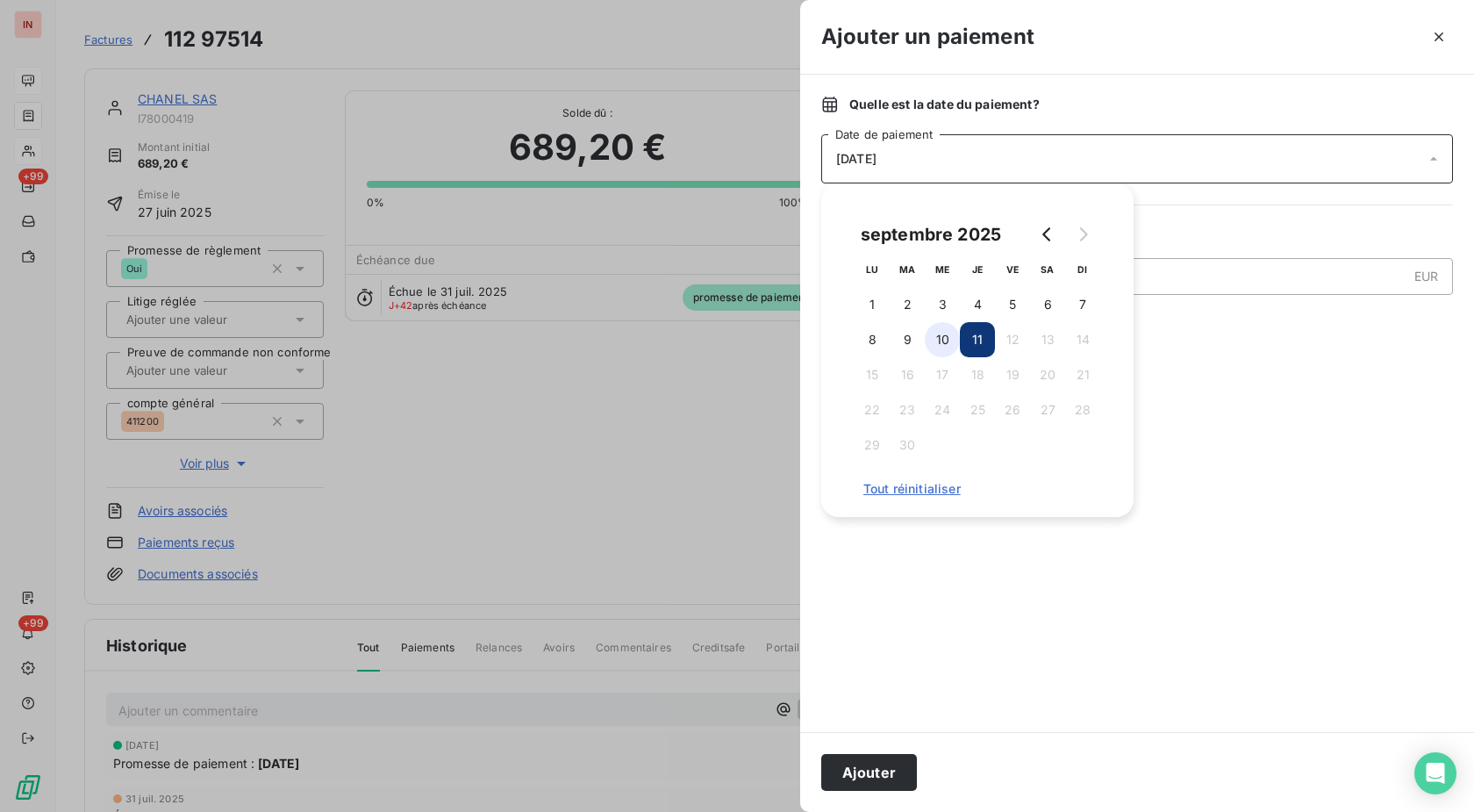
click at [945, 348] on button "10" at bounding box center [943, 340] width 35 height 35
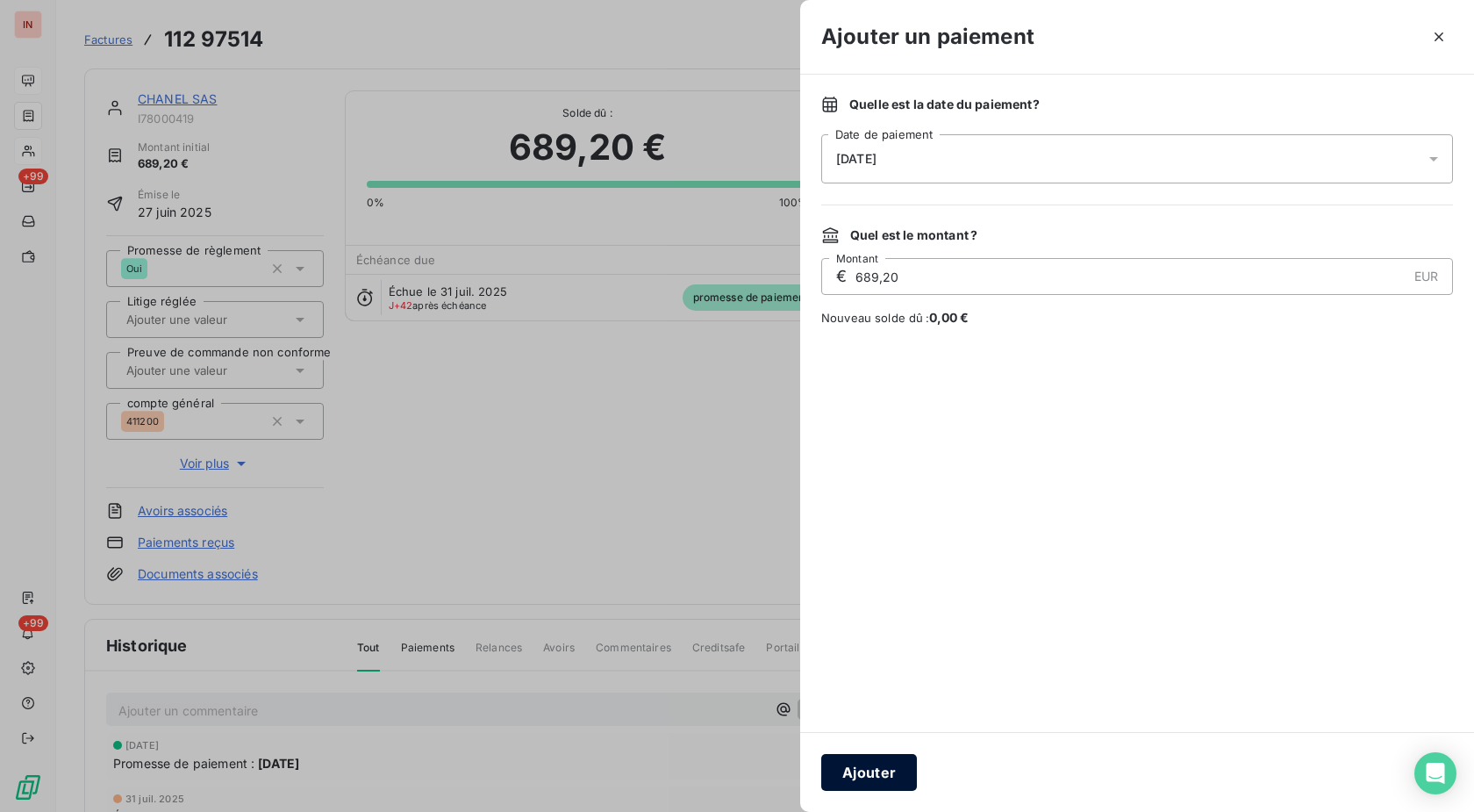
click at [880, 784] on button "Ajouter" at bounding box center [869, 772] width 96 height 37
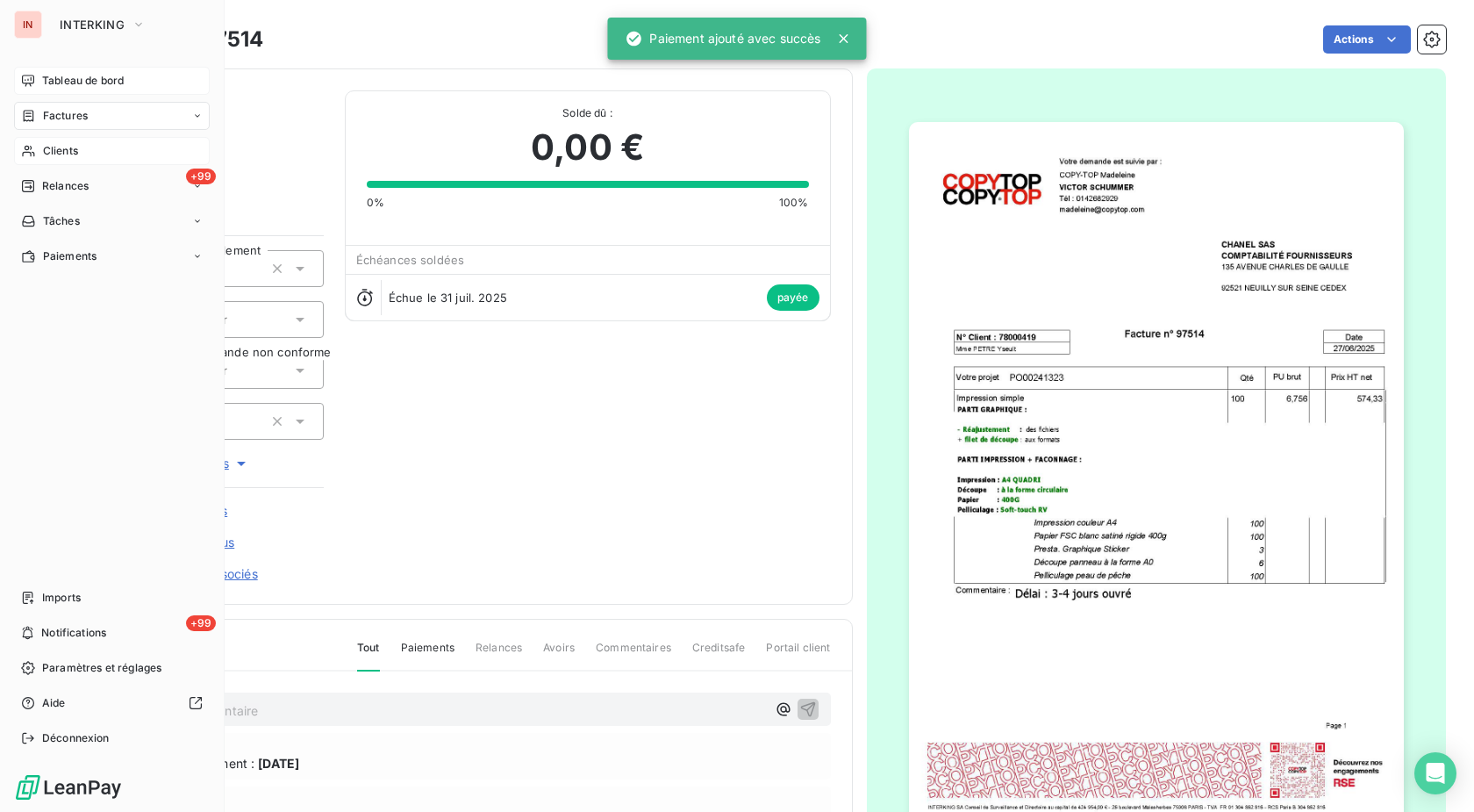
click at [43, 148] on span "Clients" at bounding box center [61, 151] width 35 height 16
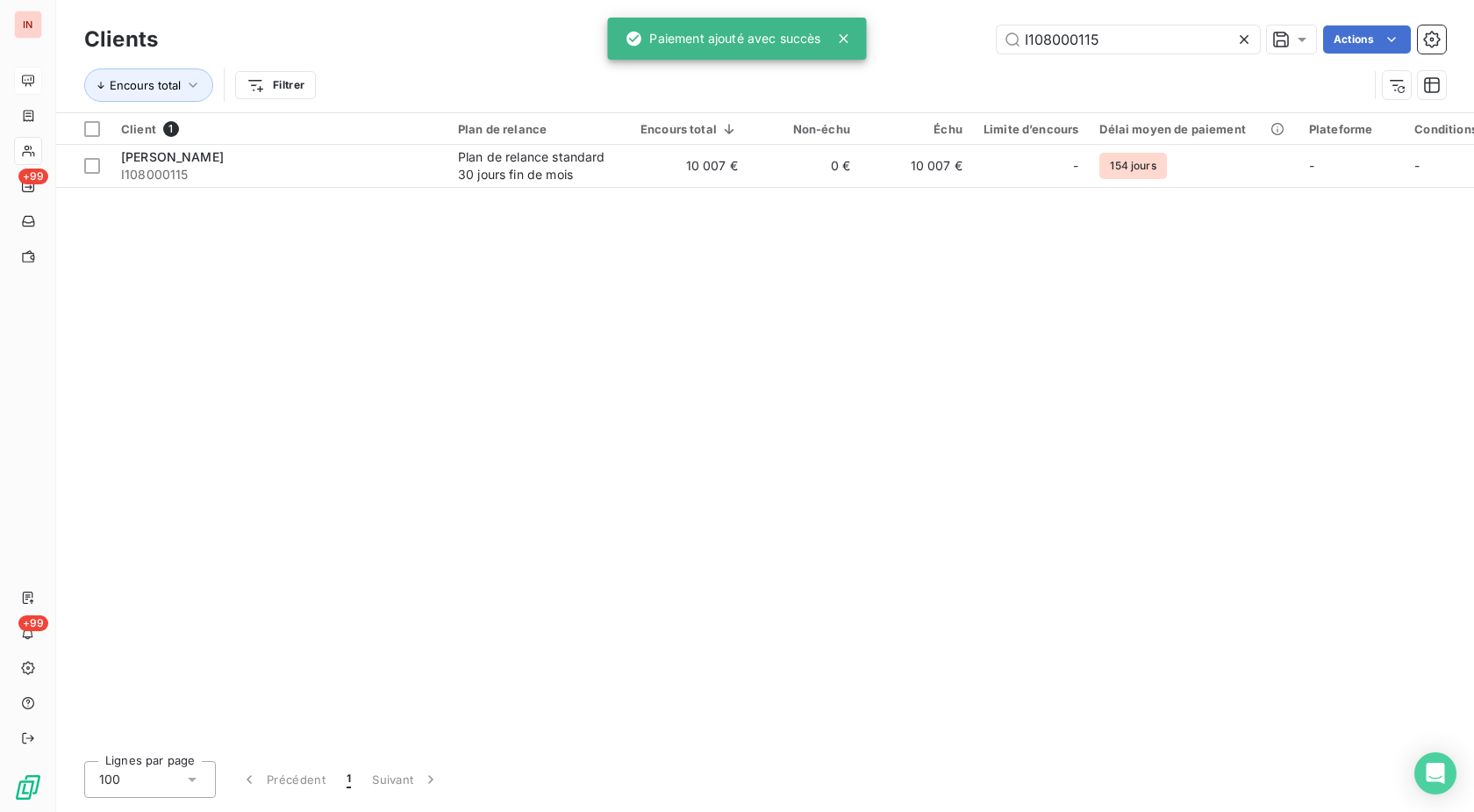
drag, startPoint x: 1125, startPoint y: 35, endPoint x: 812, endPoint y: 41, distance: 313.1
click at [997, 35] on input "I108000115" at bounding box center [1129, 40] width 263 height 28
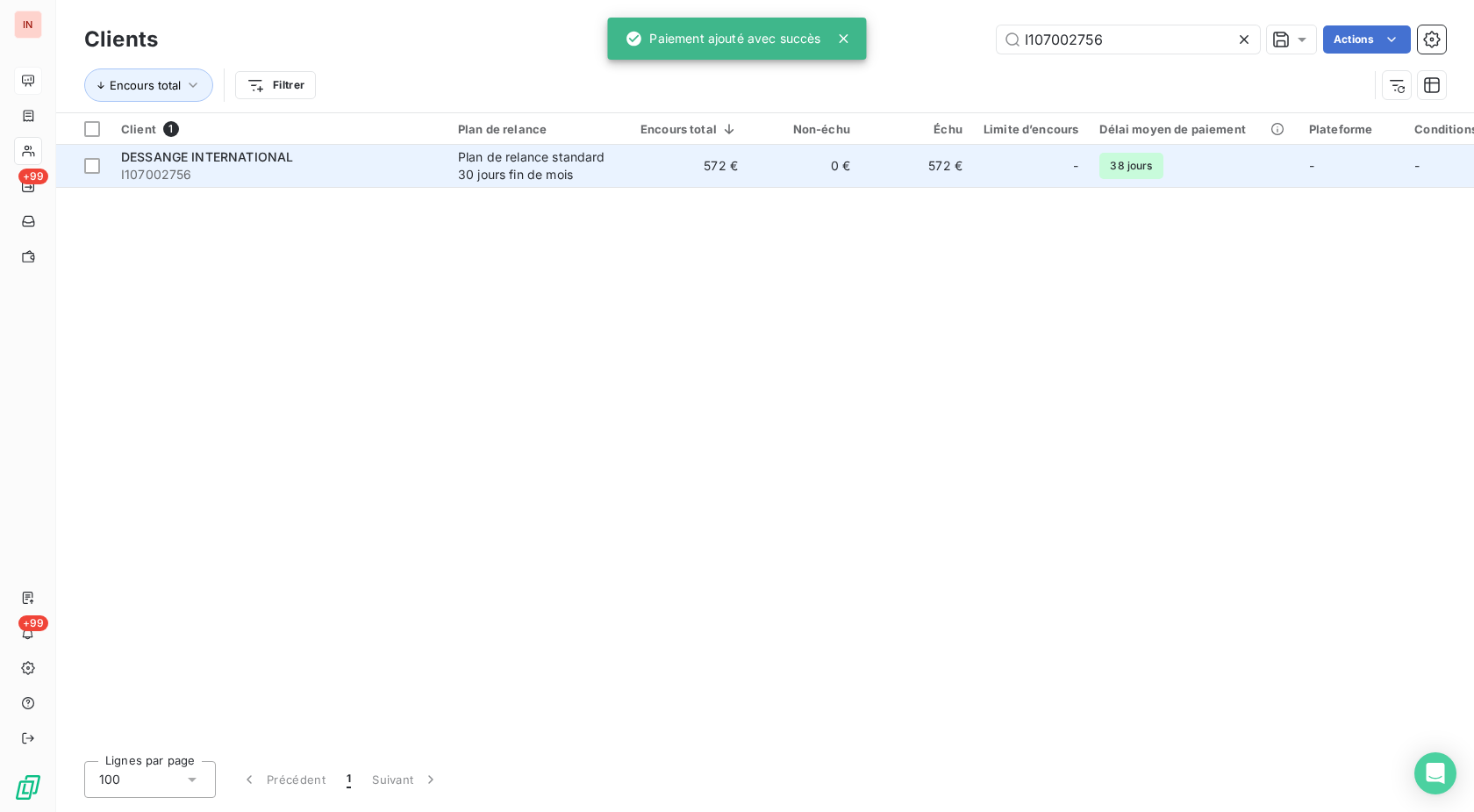
type input "I107002756"
click at [783, 169] on td "0 €" at bounding box center [805, 166] width 112 height 42
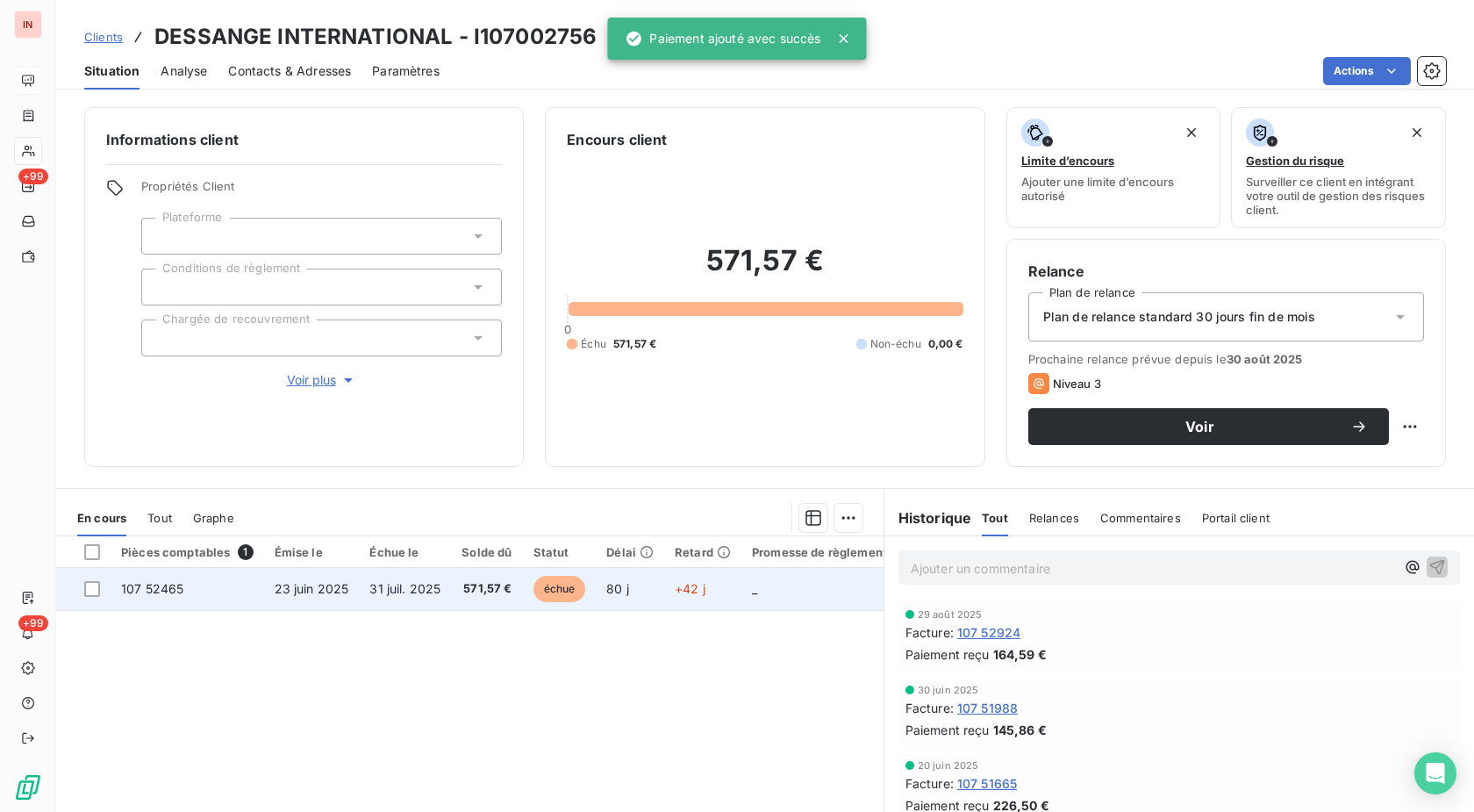
click at [681, 607] on td "+42 j" at bounding box center [703, 589] width 77 height 42
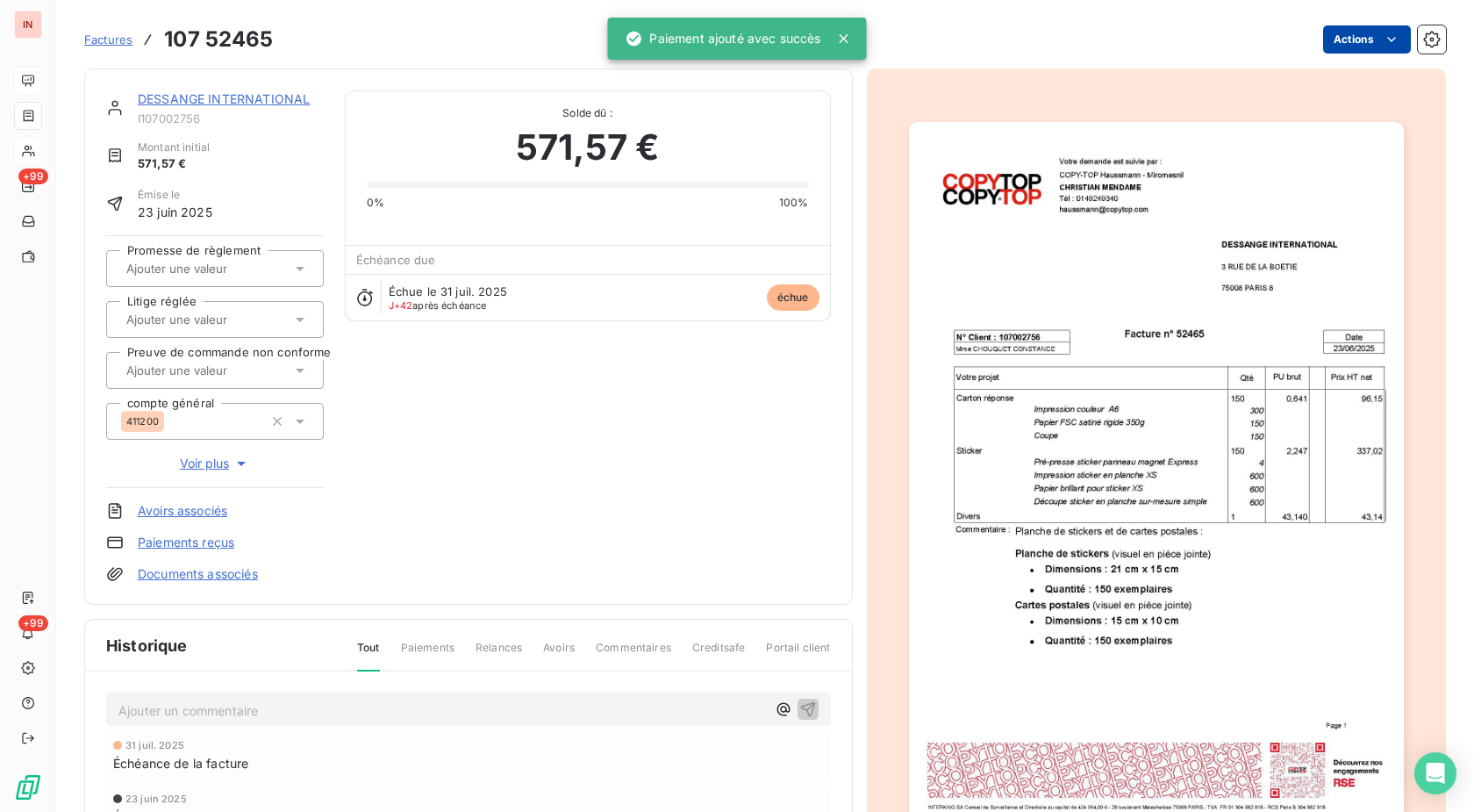
click at [1338, 37] on html "IN +99 +99 Factures 107 52465 Actions DESSANGE INTERNATIONAL I107002756 Montant…" at bounding box center [737, 406] width 1474 height 812
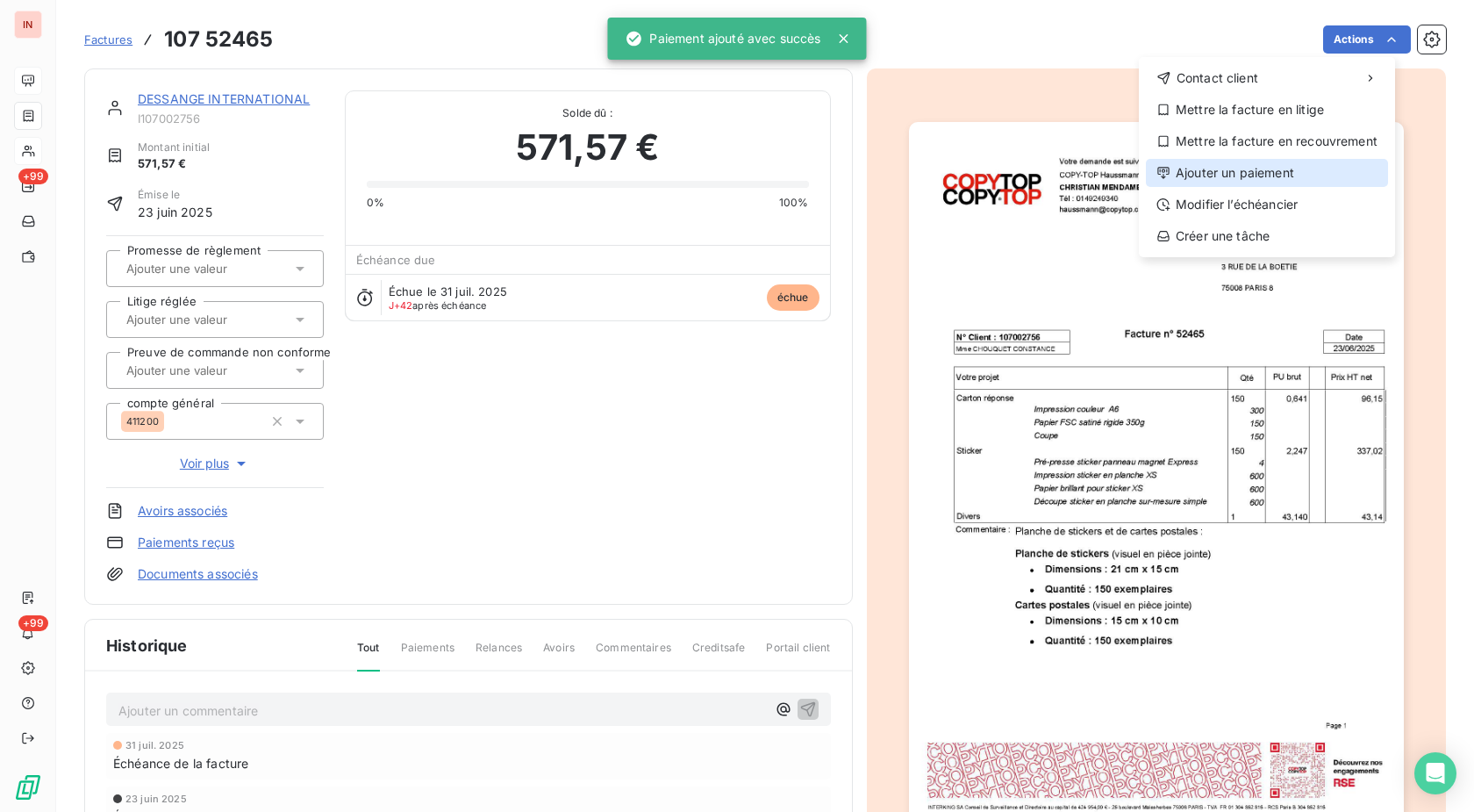
click at [1236, 174] on div "Ajouter un paiement" at bounding box center [1267, 173] width 242 height 28
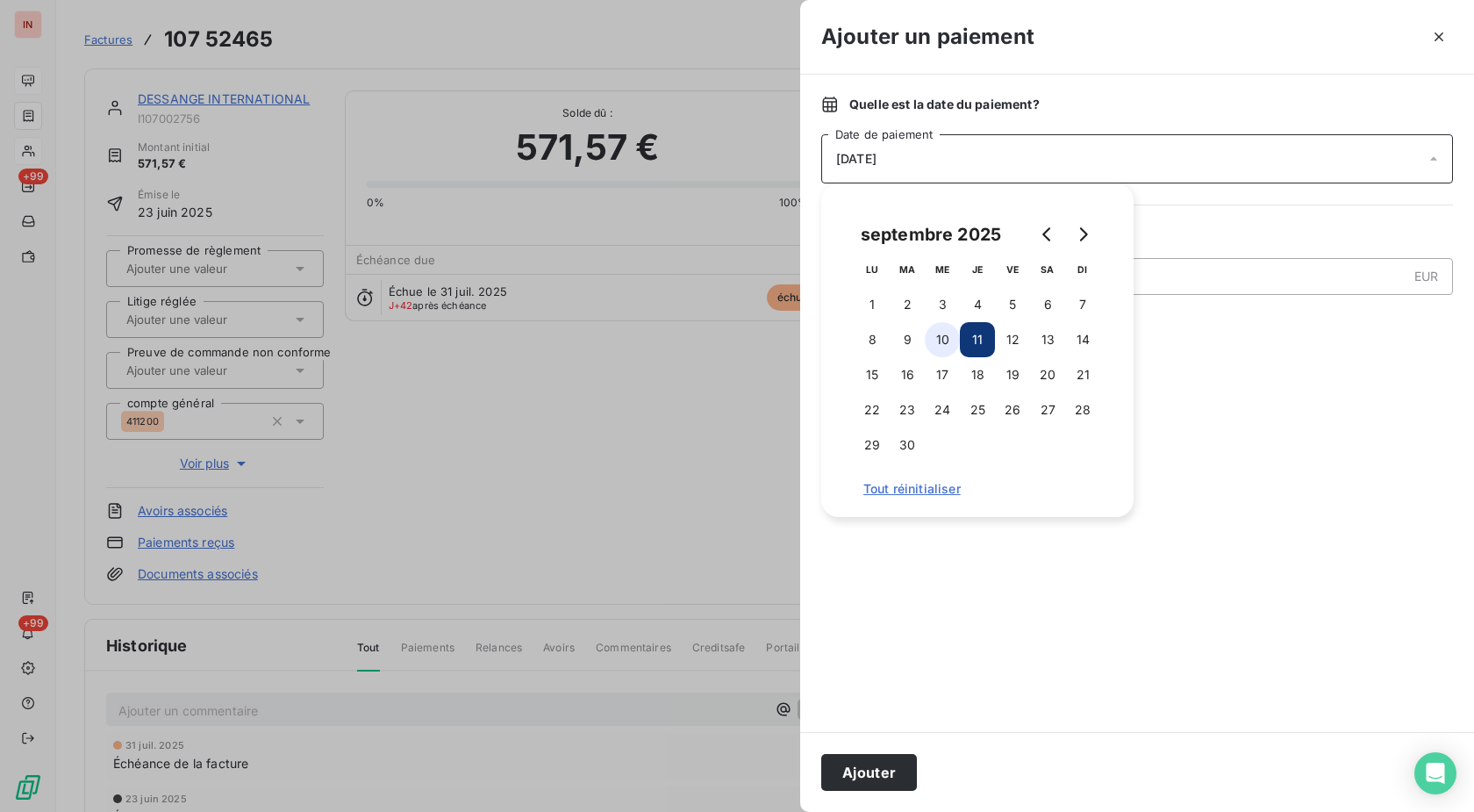
click at [935, 339] on button "10" at bounding box center [943, 340] width 35 height 35
click at [883, 780] on button "Ajouter" at bounding box center [869, 772] width 96 height 37
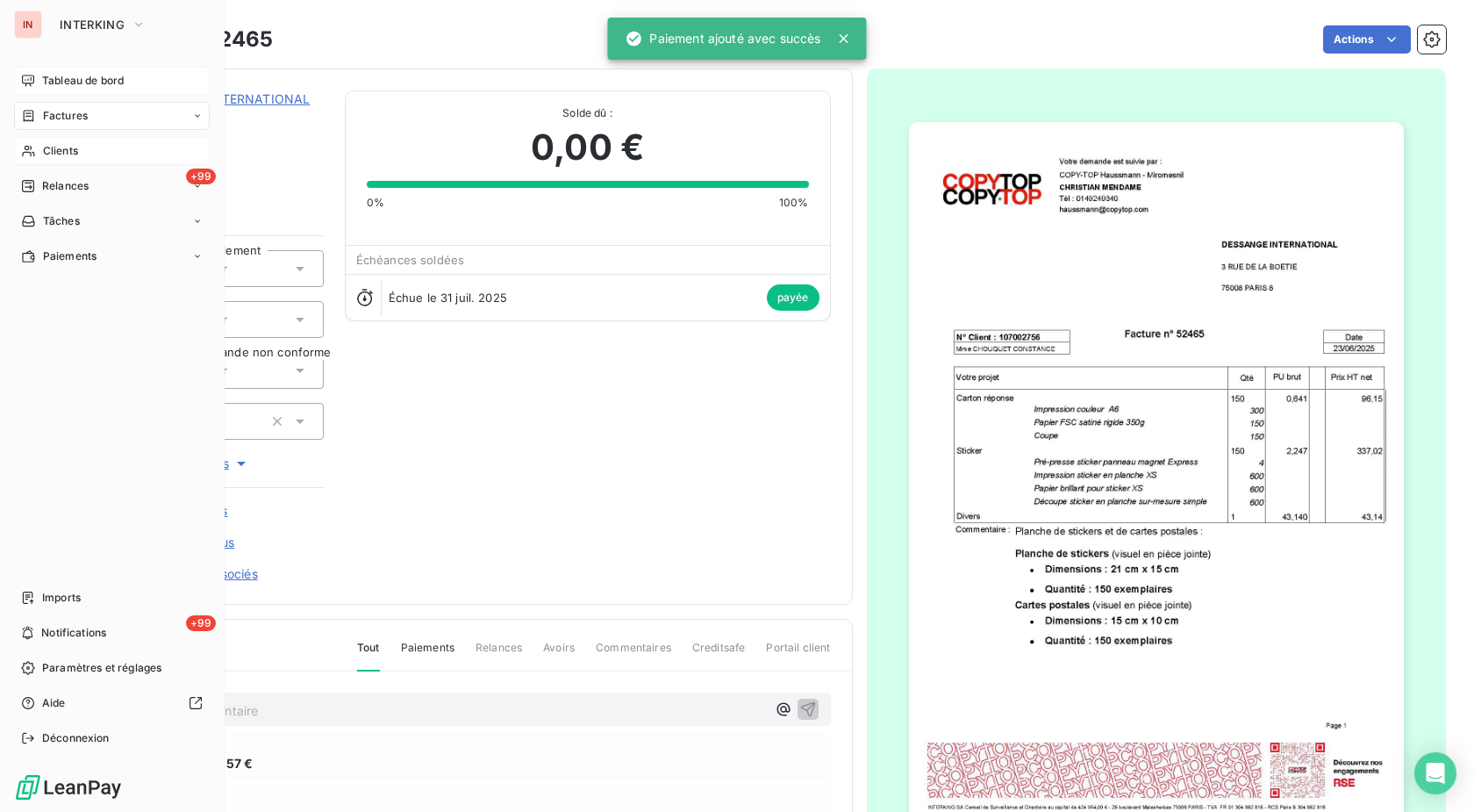
click at [43, 149] on span "Clients" at bounding box center [61, 151] width 35 height 16
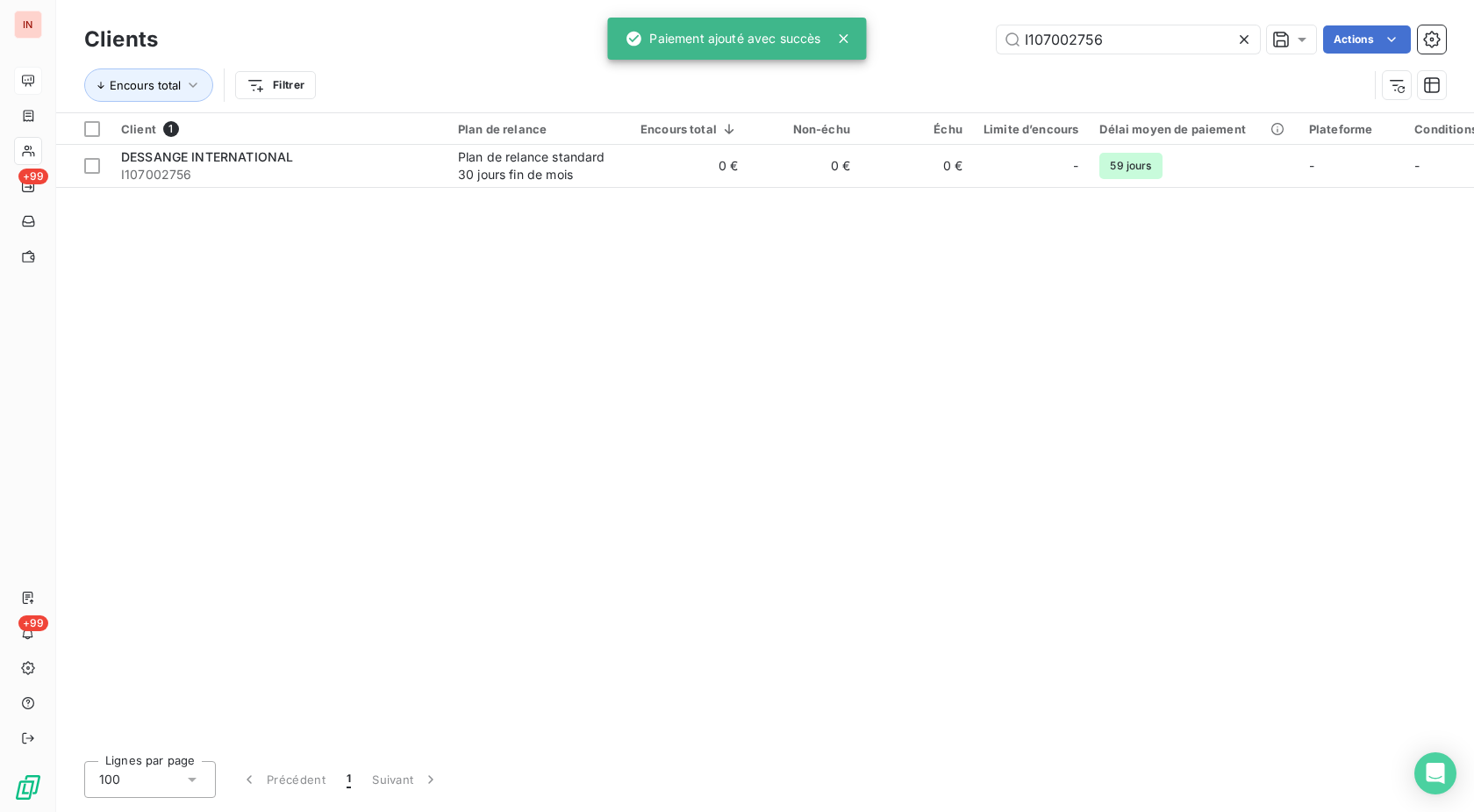
drag, startPoint x: 1114, startPoint y: 51, endPoint x: 919, endPoint y: 53, distance: 195.0
click at [997, 51] on input "I107002756" at bounding box center [1129, 40] width 263 height 28
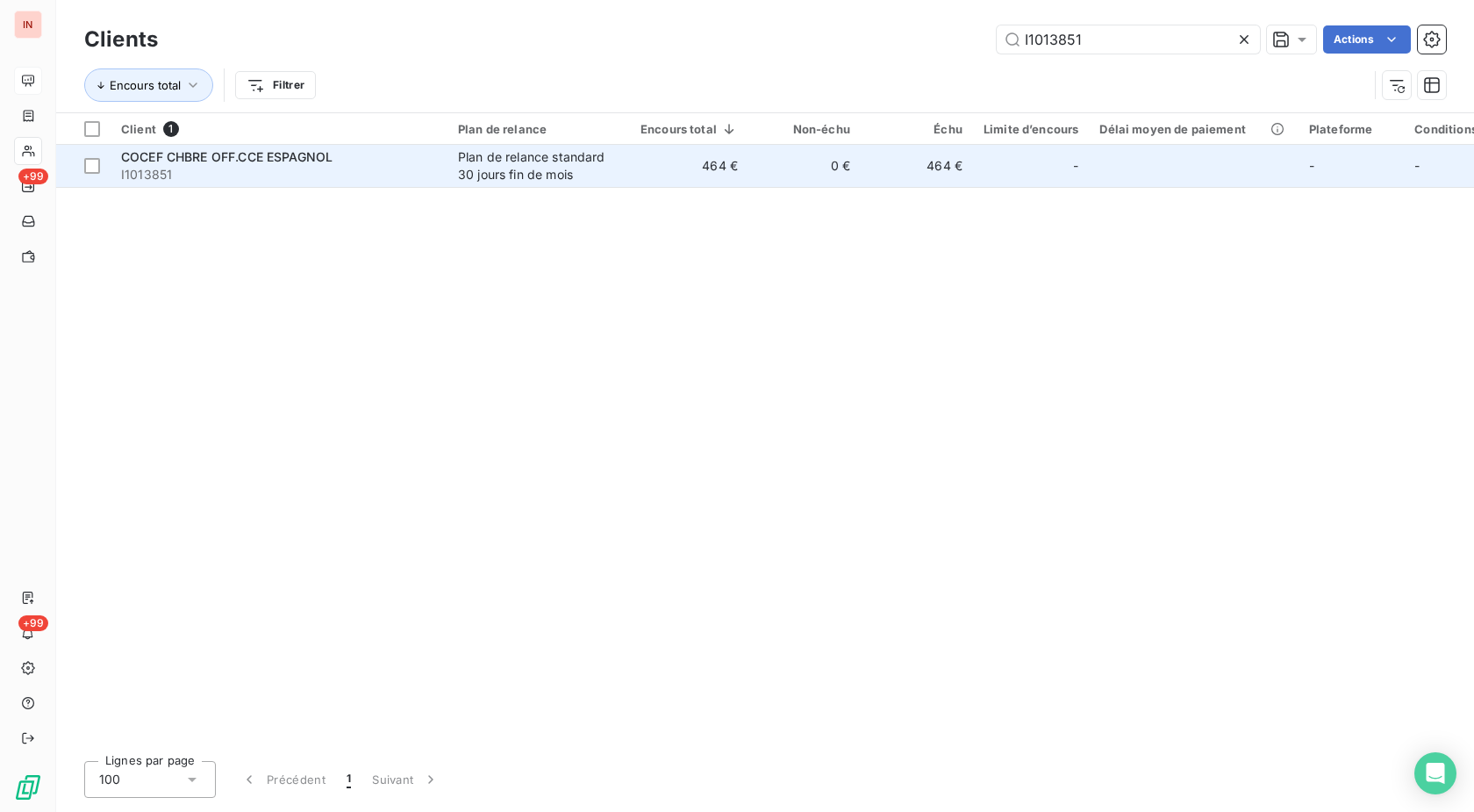
type input "I1013851"
click at [772, 166] on td "0 €" at bounding box center [805, 166] width 112 height 42
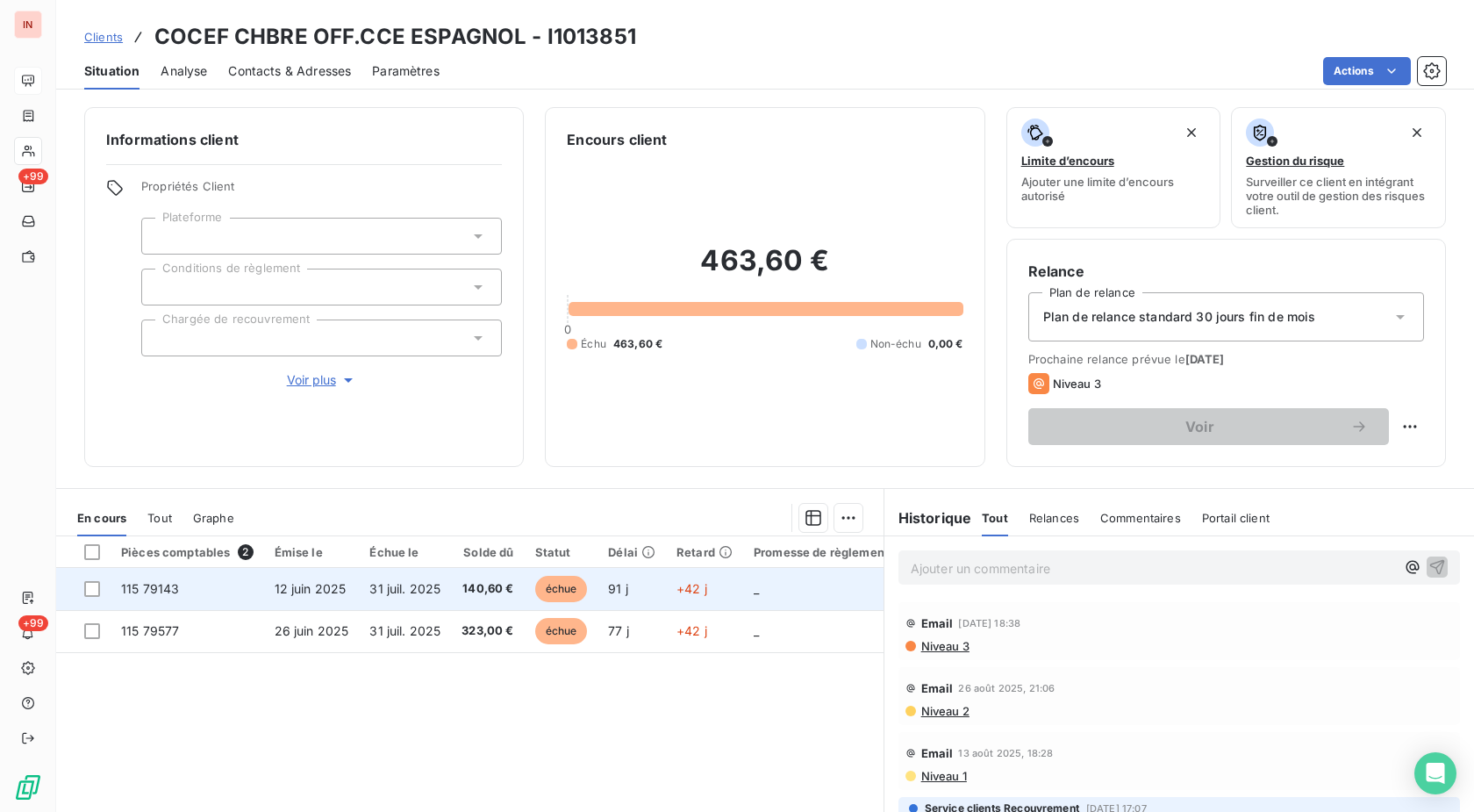
click at [484, 580] on span "140,60 €" at bounding box center [487, 589] width 52 height 18
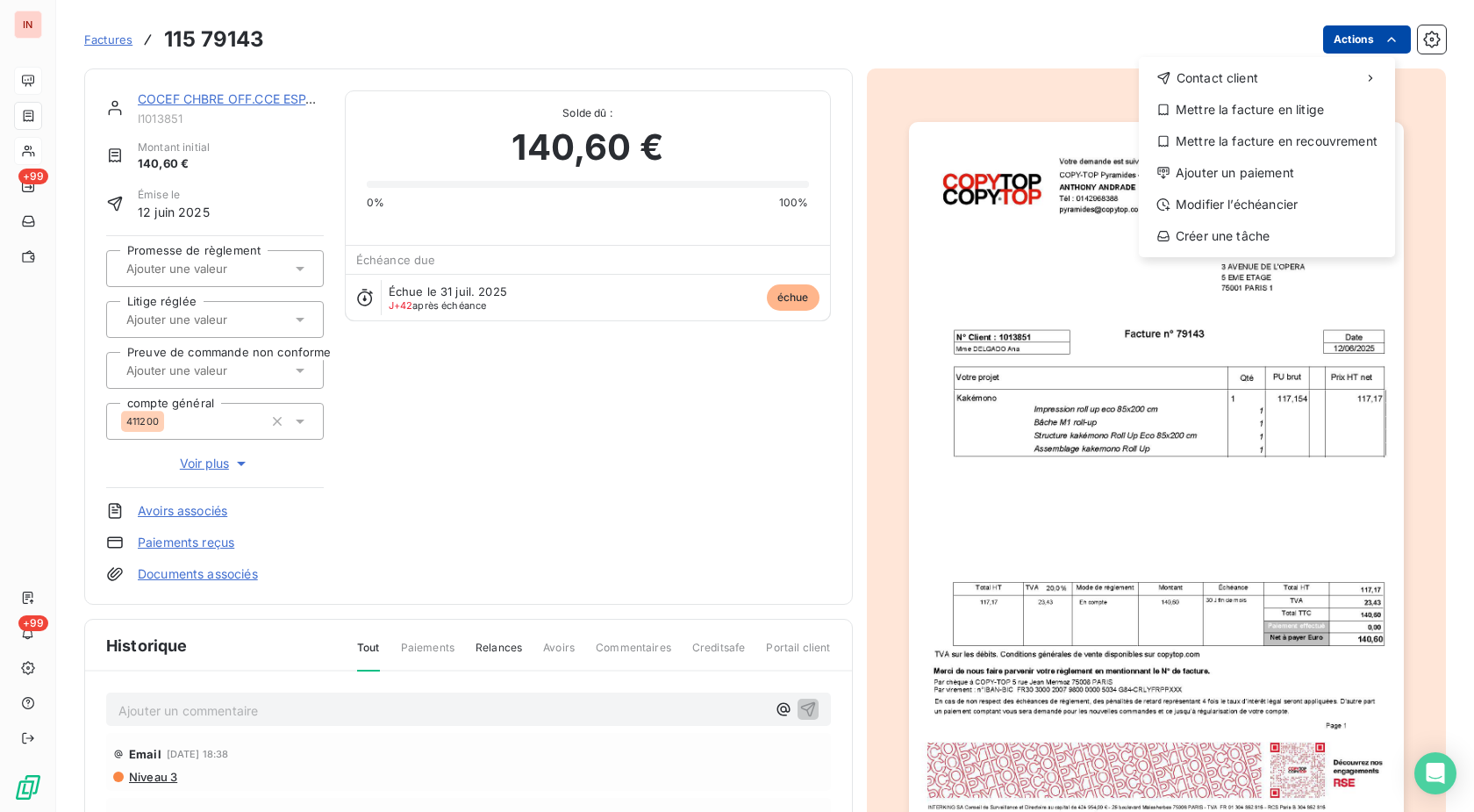
click at [1359, 36] on html "IN +99 +99 Factures [PHONE_NUMBER] Actions Contact client Mettre la facture en …" at bounding box center [737, 406] width 1474 height 812
click at [1274, 175] on div "Ajouter un paiement" at bounding box center [1267, 173] width 242 height 28
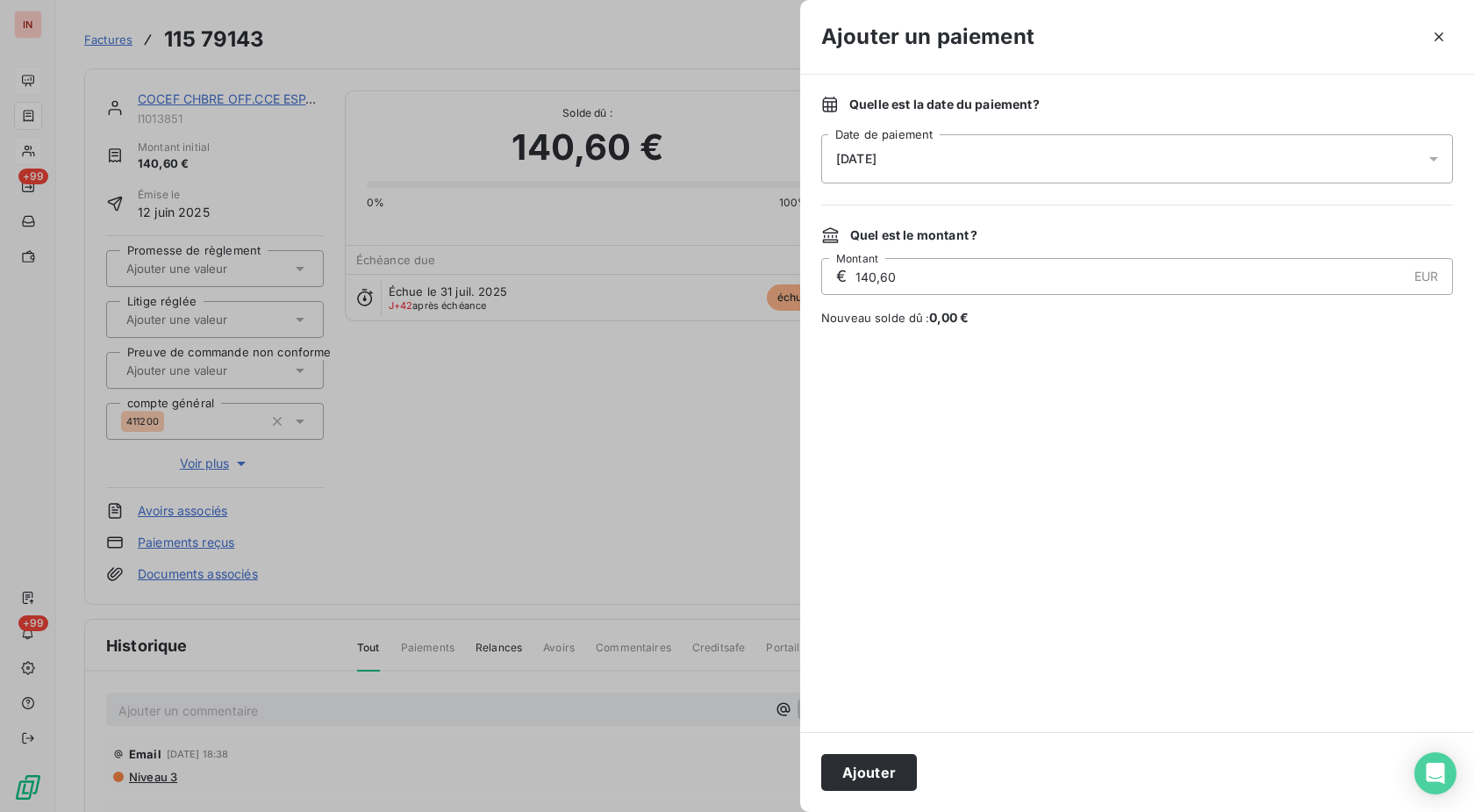
click at [1098, 156] on div "[DATE]" at bounding box center [1138, 159] width 632 height 49
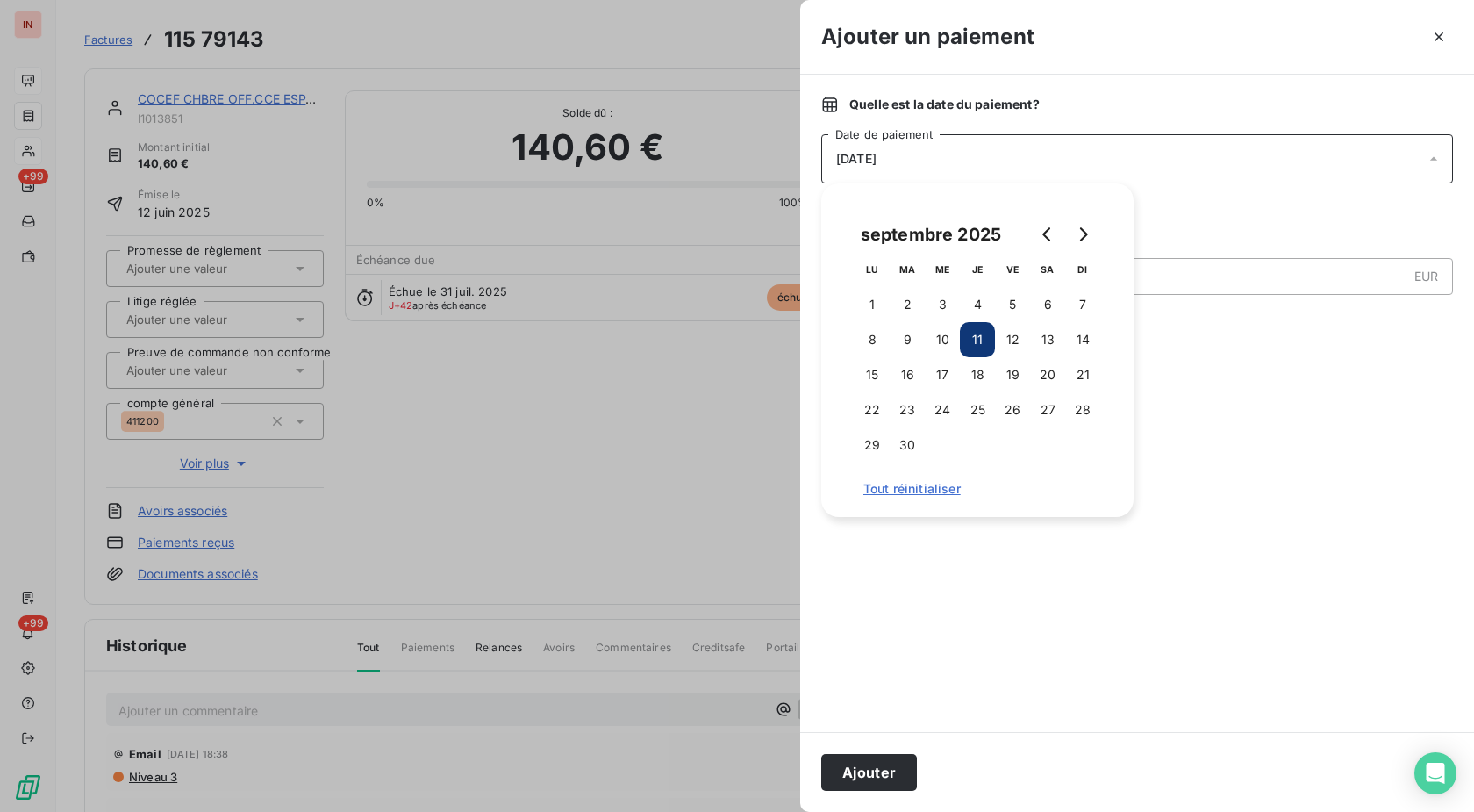
click at [942, 346] on button "10" at bounding box center [943, 340] width 35 height 35
click at [865, 781] on button "Ajouter" at bounding box center [869, 772] width 96 height 37
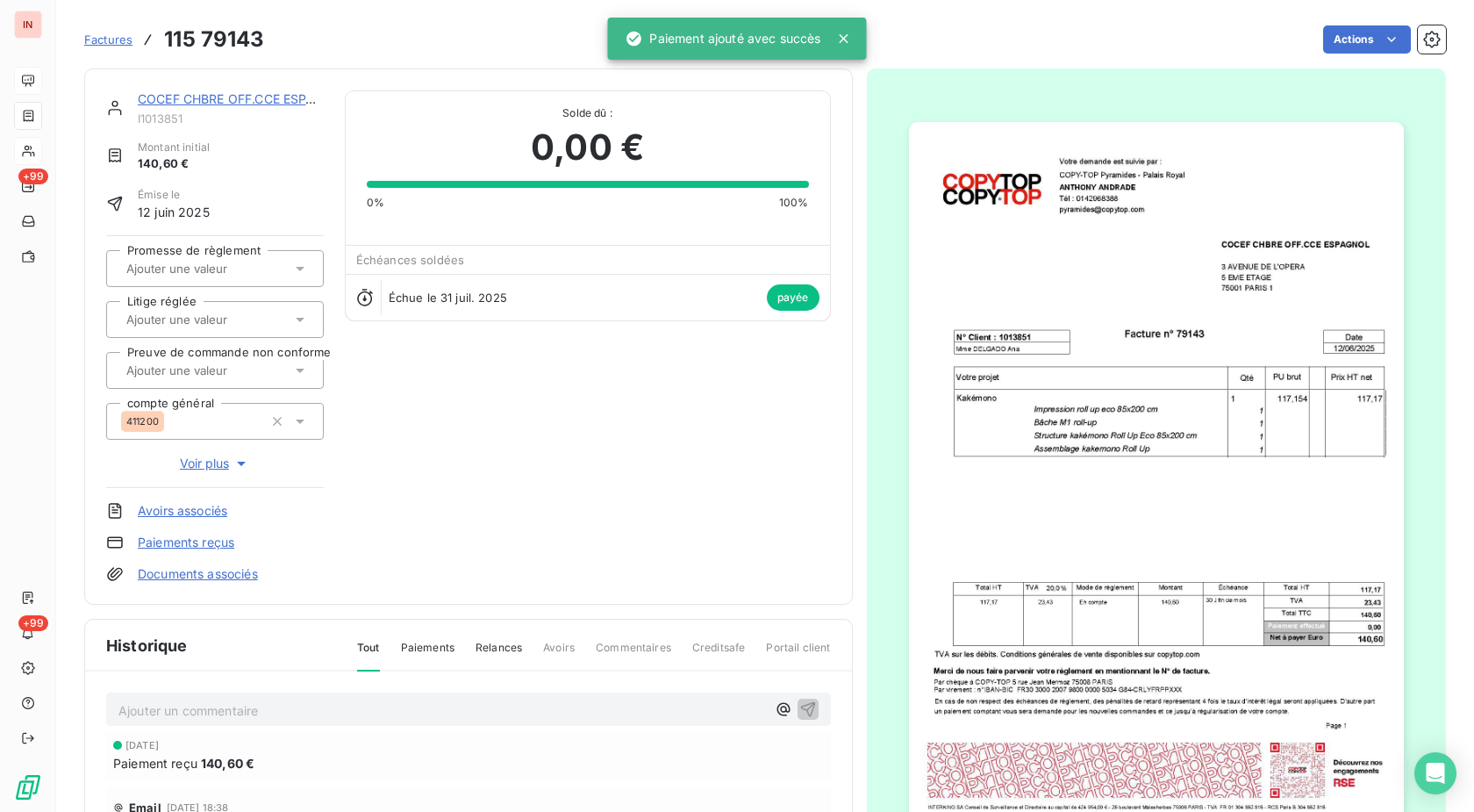
click at [270, 98] on link "COCEF CHBRE OFF.CCE ESPAGNOL" at bounding box center [244, 98] width 212 height 15
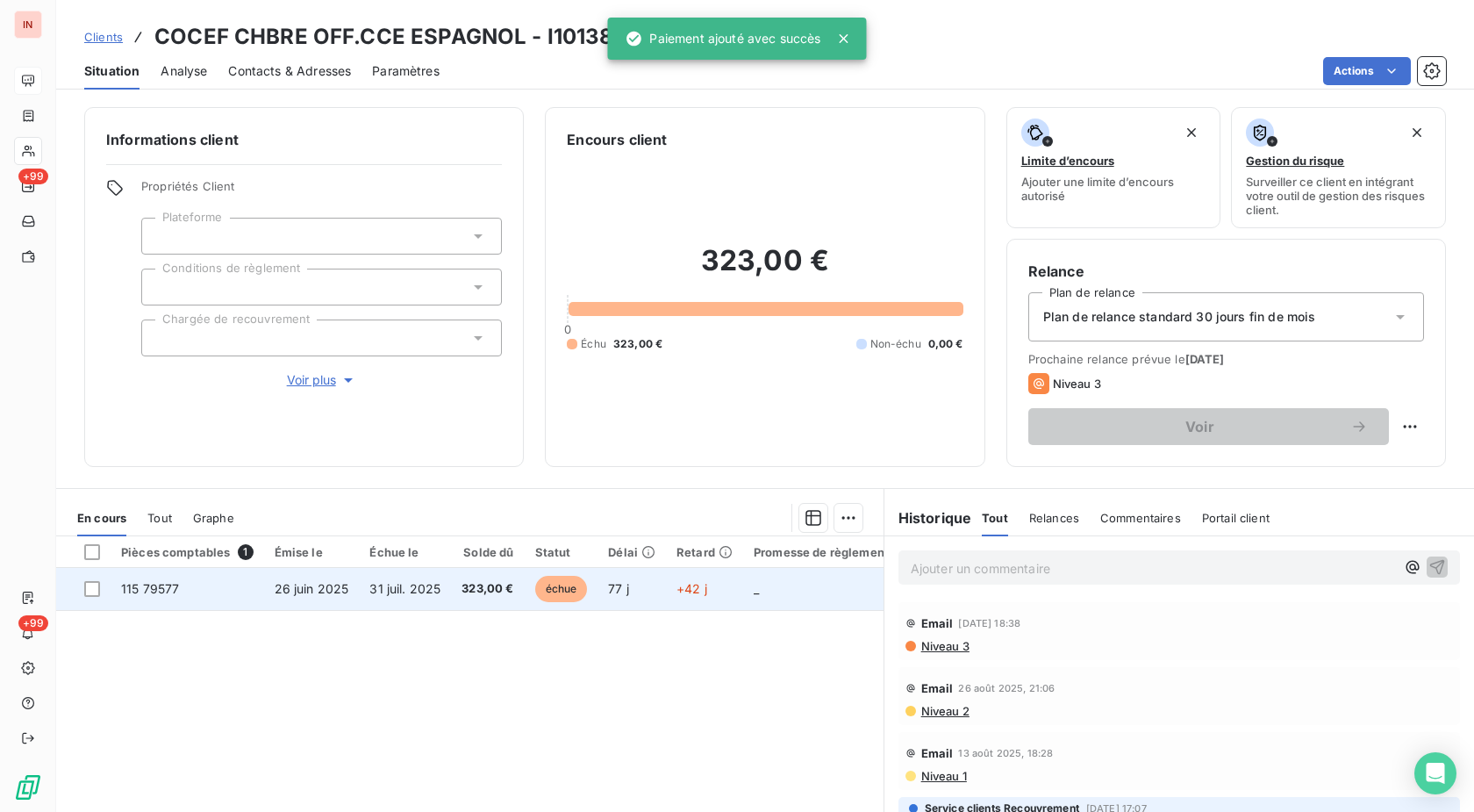
click at [724, 599] on td "+42 j" at bounding box center [705, 589] width 77 height 42
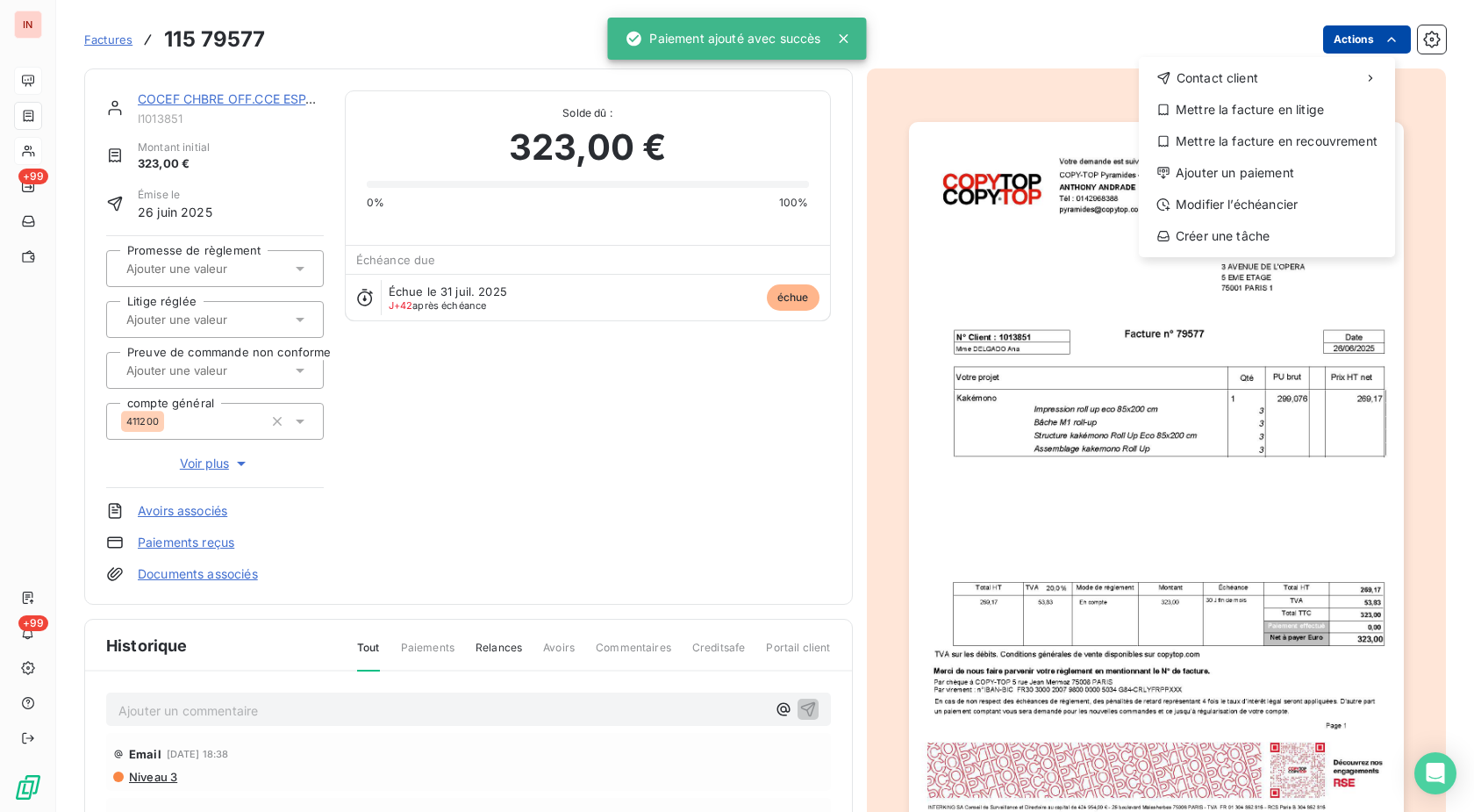
click at [1349, 42] on html "IN +99 +99 Factures [PHONE_NUMBER] Actions Contact client Mettre la facture en …" at bounding box center [737, 406] width 1474 height 812
click at [1271, 176] on div "Ajouter un paiement" at bounding box center [1267, 173] width 242 height 28
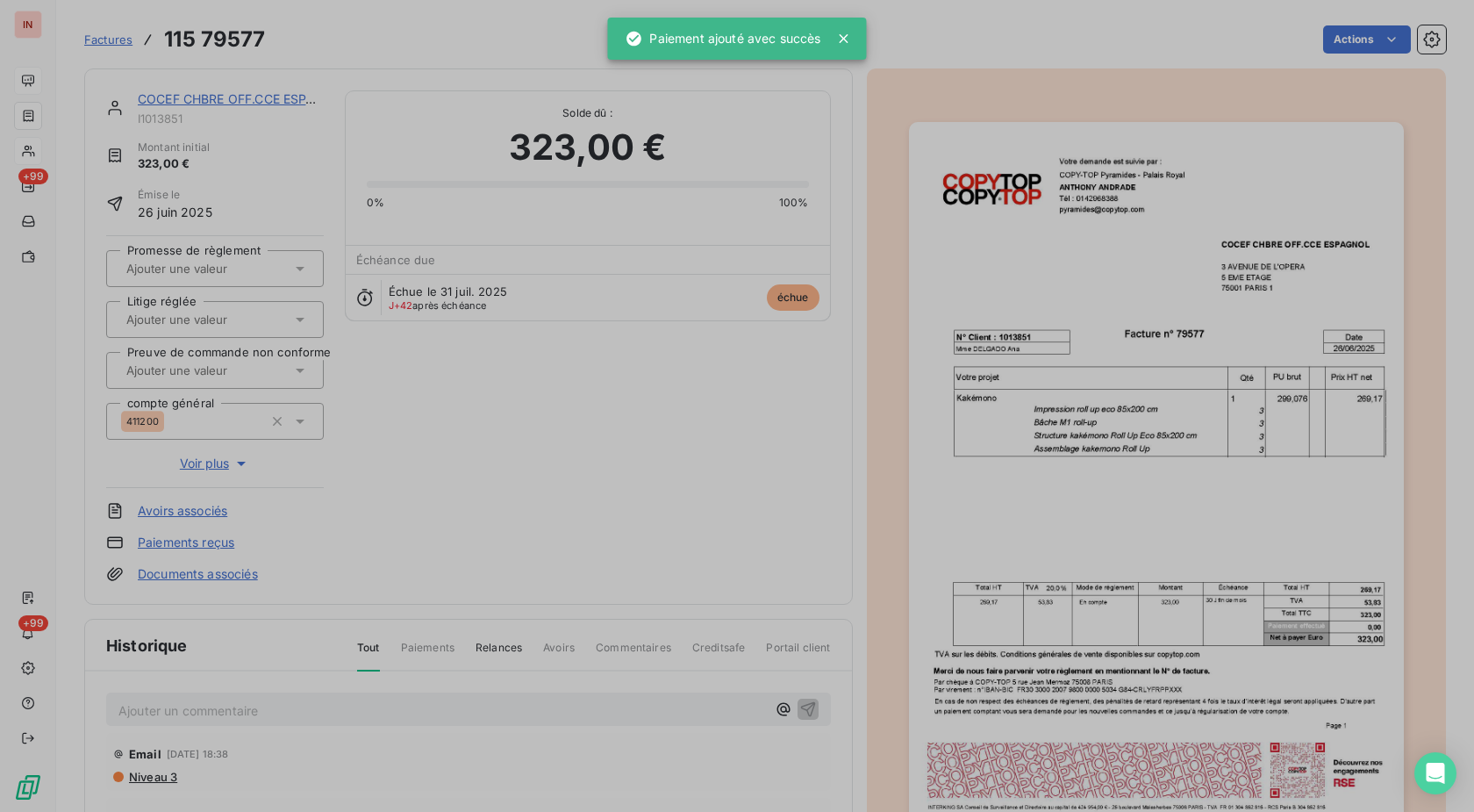
click at [1039, 811] on div "Ajouter un paiement Quelle est la date du paiement ? [DATE] Date de paiement Qu…" at bounding box center [737, 812] width 1474 height 0
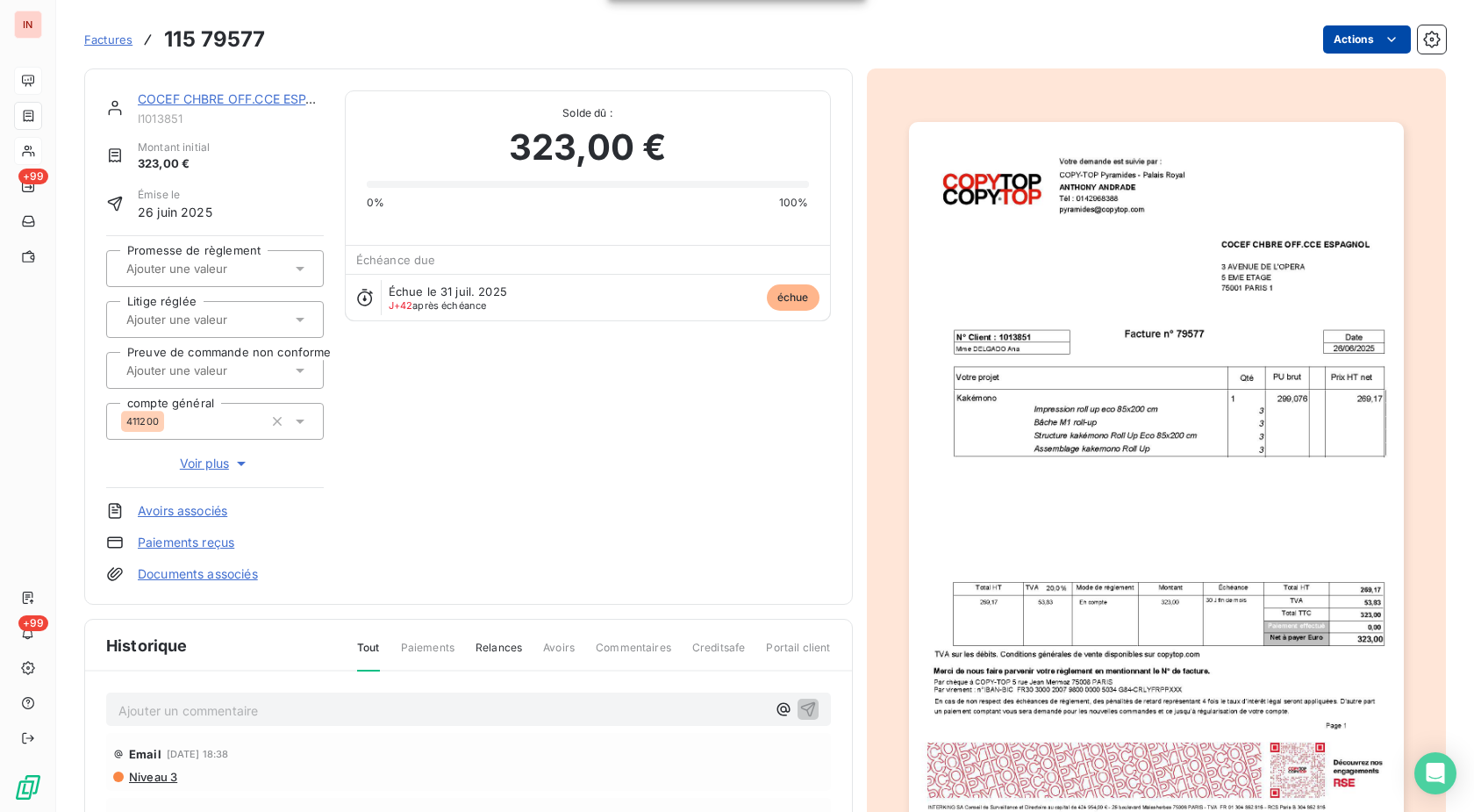
click at [1341, 37] on html "IN +99 +99 Factures 115 79577 Actions COCEF CHBRE OFF.CCE ESPAGNOL I1013851 Mon…" at bounding box center [737, 406] width 1474 height 812
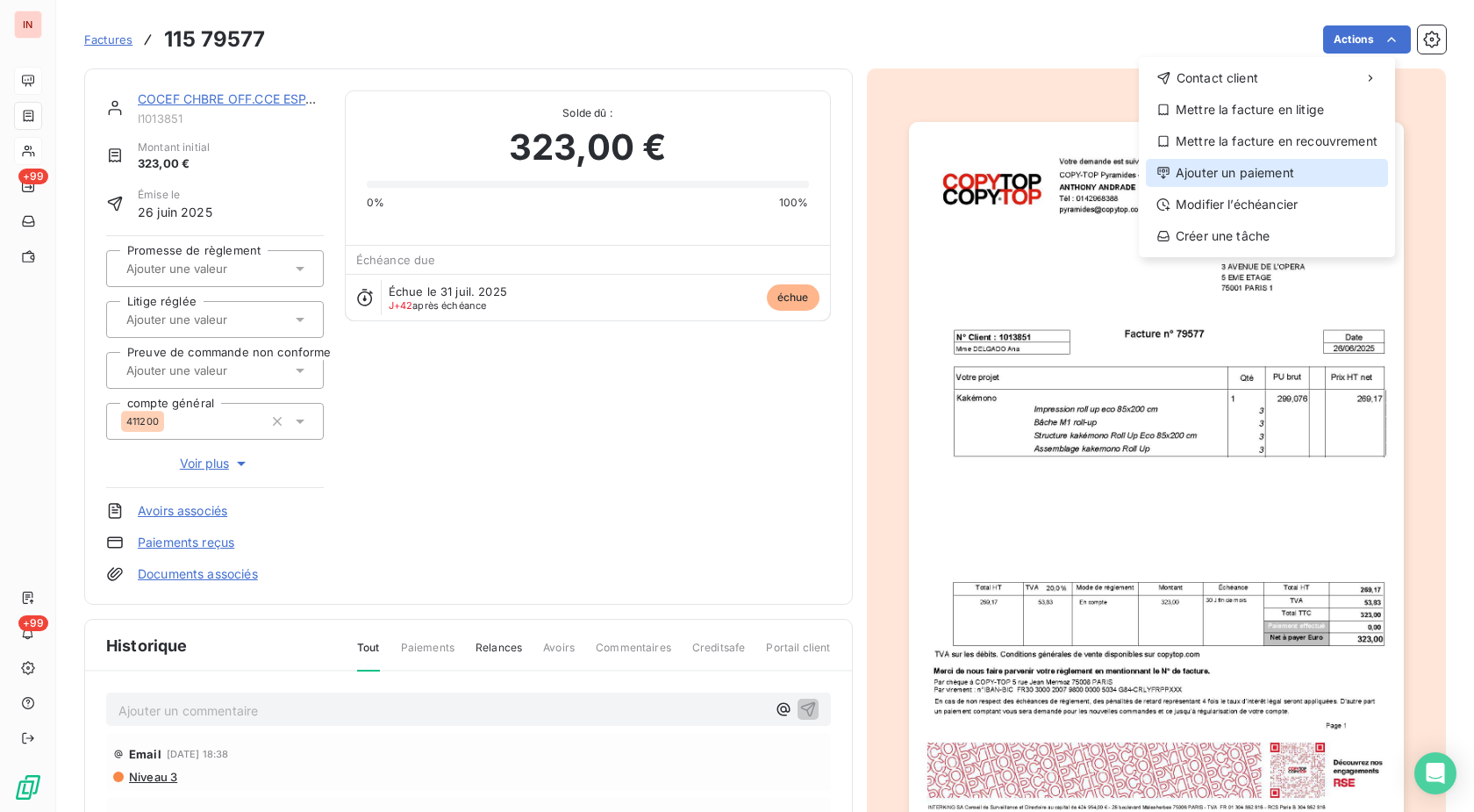
click at [1242, 172] on div "Ajouter un paiement" at bounding box center [1267, 173] width 242 height 28
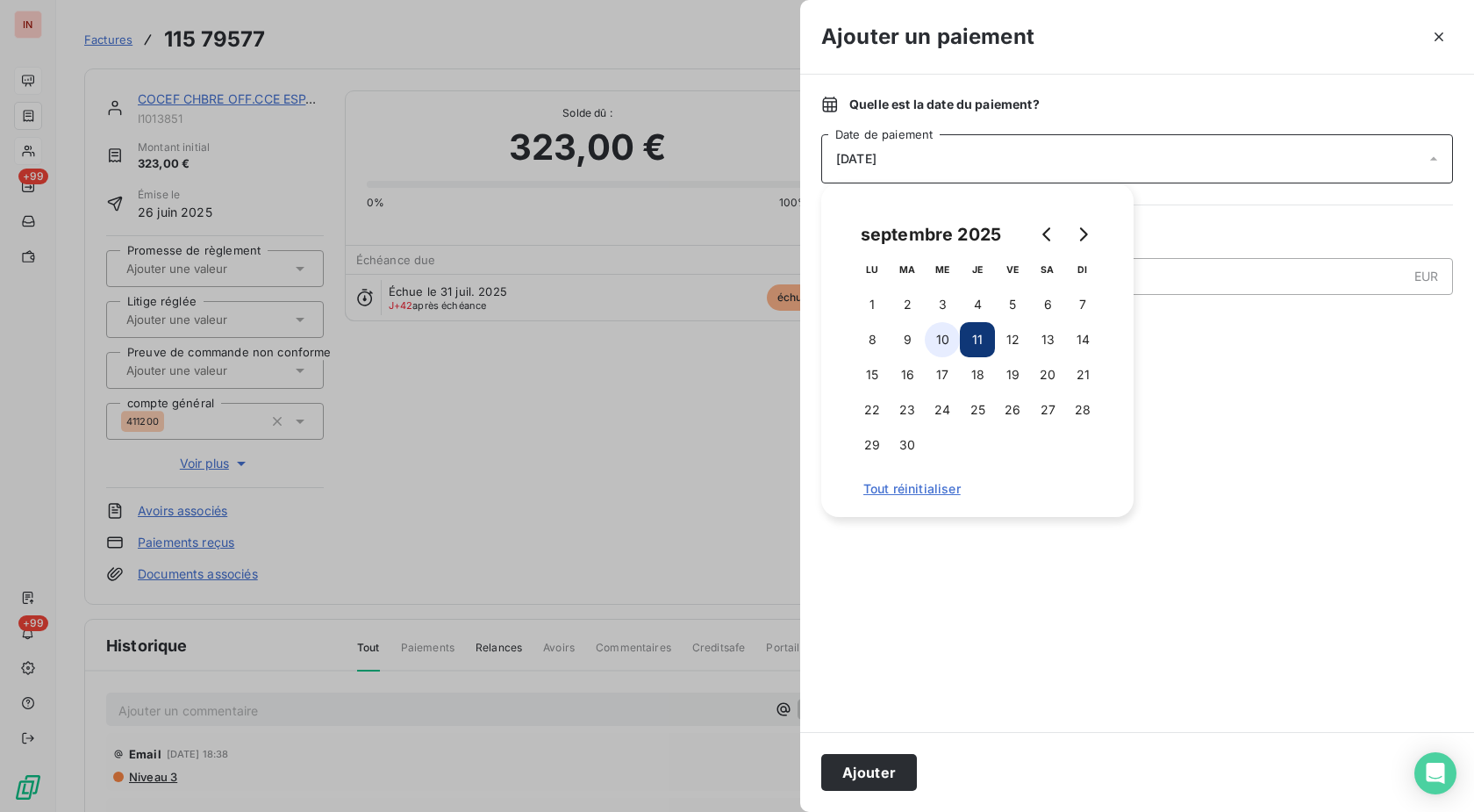
click at [945, 344] on button "10" at bounding box center [943, 340] width 35 height 35
click at [871, 780] on button "Ajouter" at bounding box center [869, 772] width 96 height 37
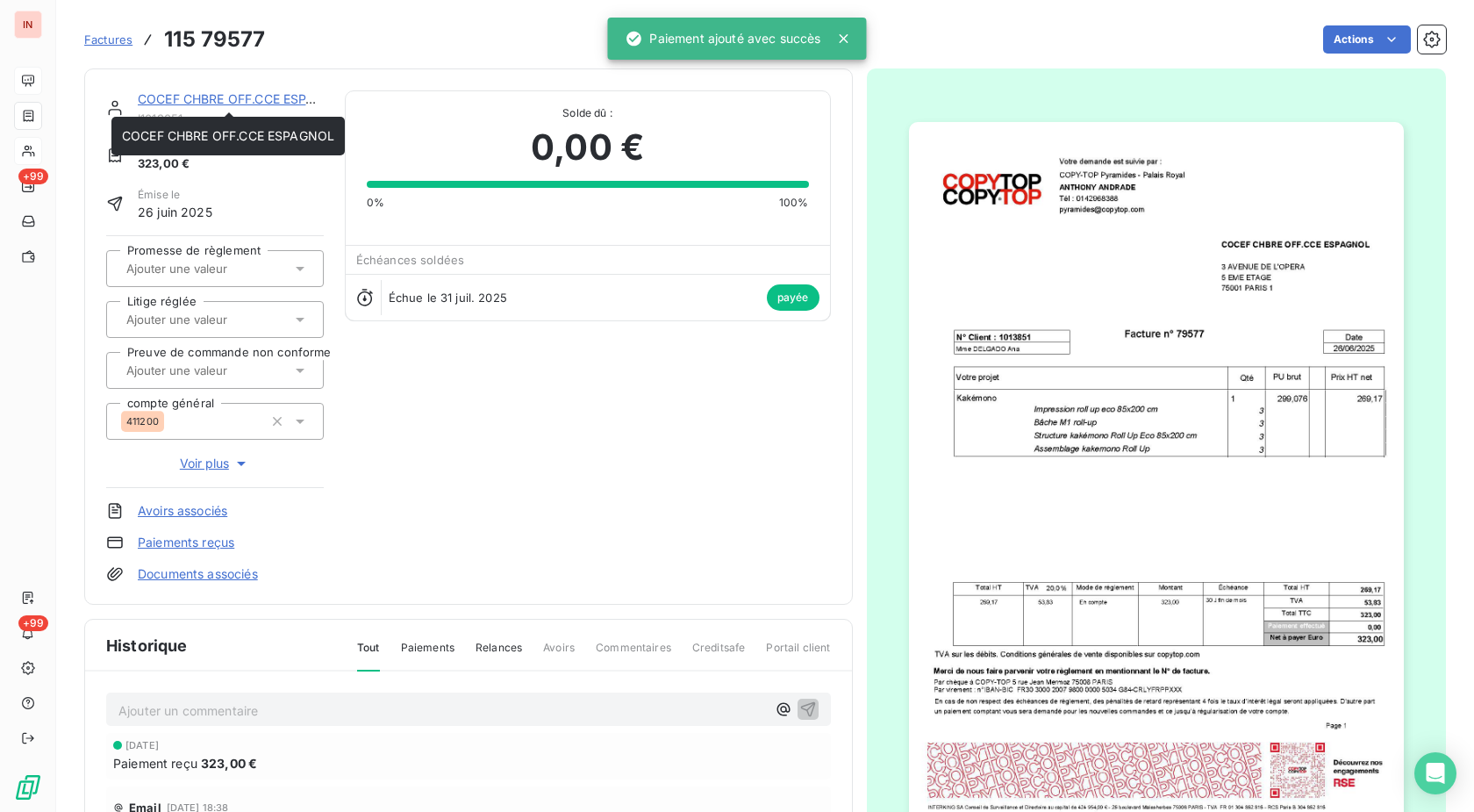
click at [249, 90] on div "COCEF CHBRE OFF.CCE ESPAGNOL" at bounding box center [231, 99] width 186 height 18
click at [268, 105] on link "COCEF CHBRE OFF.CCE ESPAGNOL" at bounding box center [244, 98] width 212 height 15
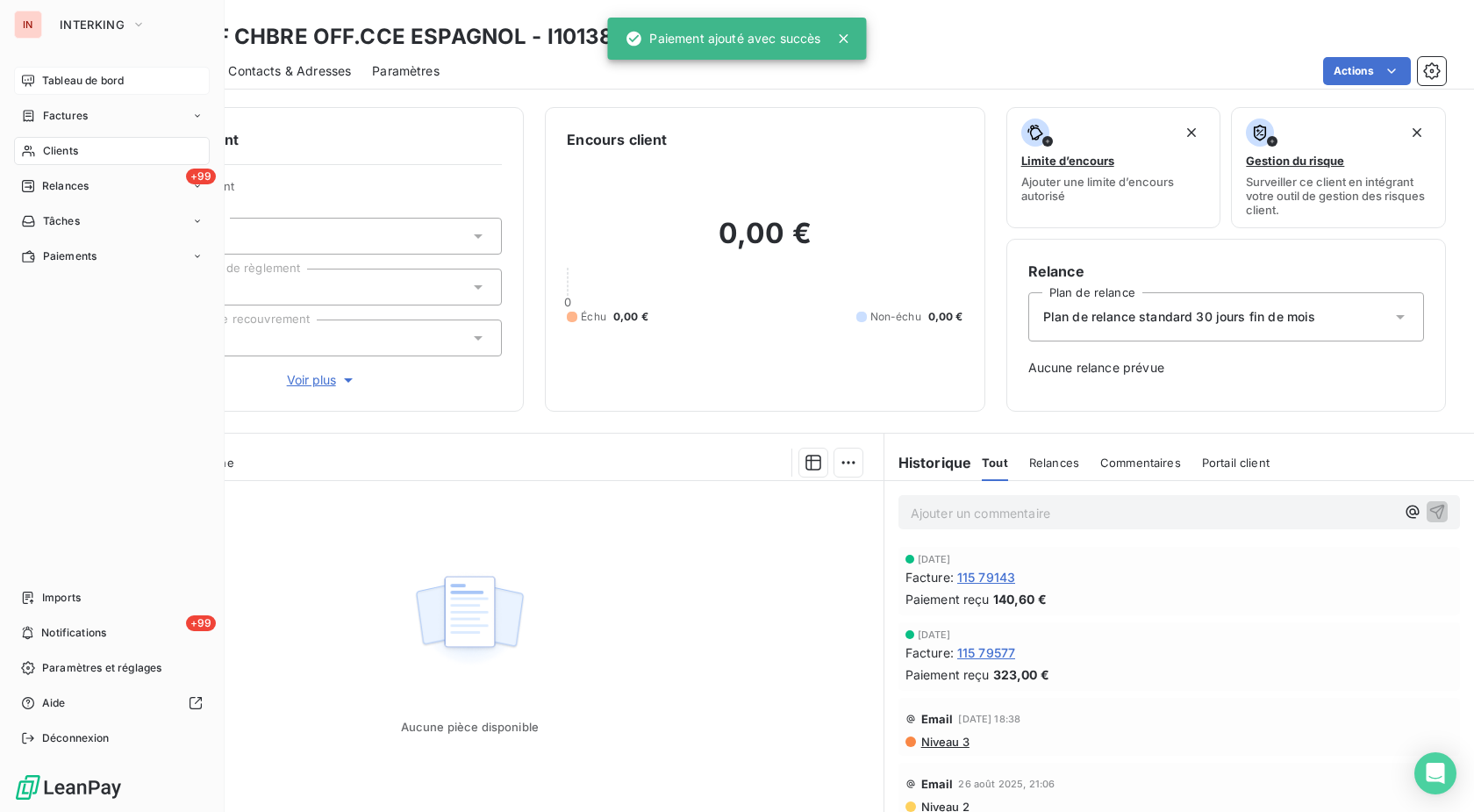
click at [37, 147] on div "Clients" at bounding box center [111, 151] width 196 height 28
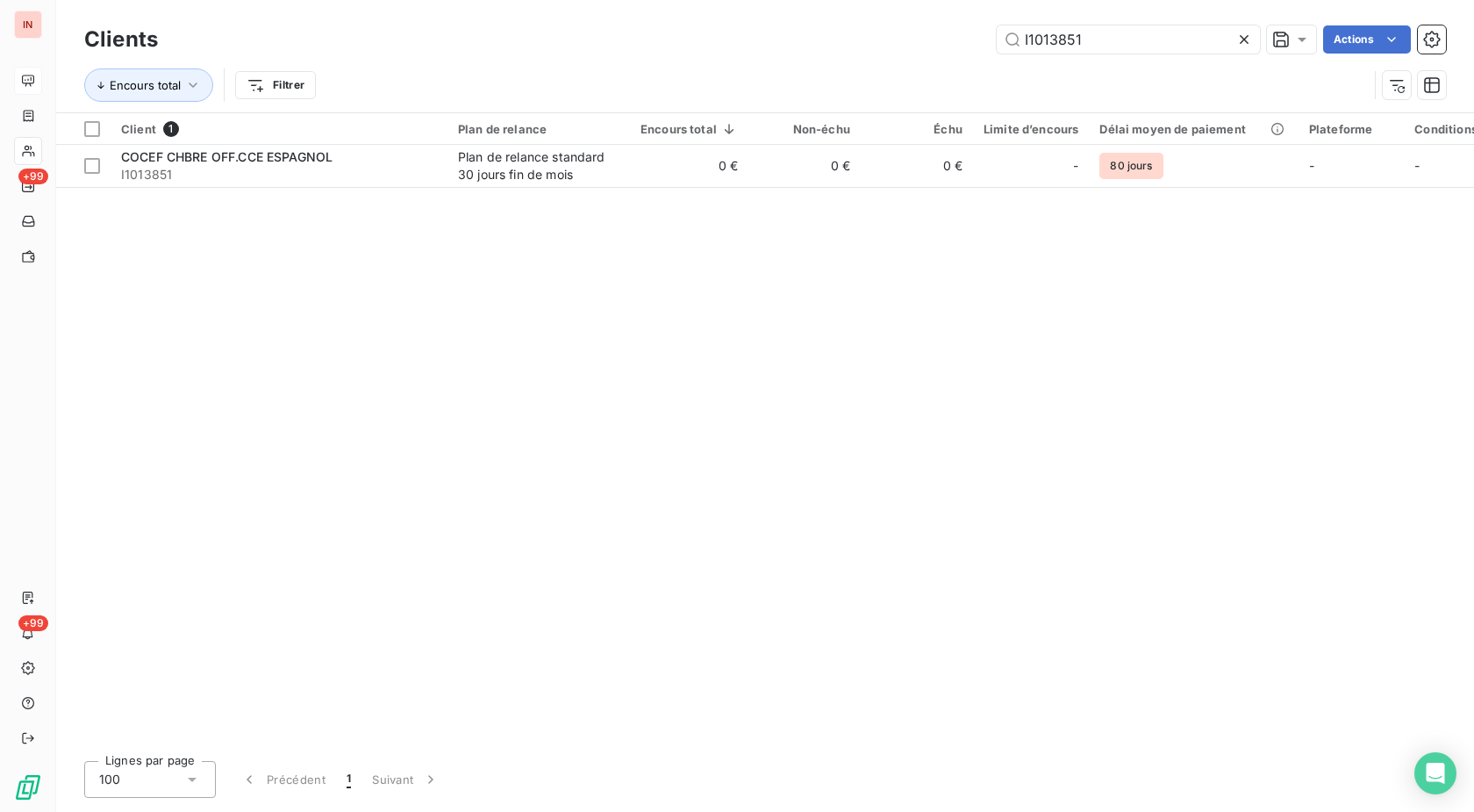
drag, startPoint x: 1123, startPoint y: 30, endPoint x: 967, endPoint y: 34, distance: 156.1
click at [997, 34] on input "I1013851" at bounding box center [1129, 40] width 263 height 28
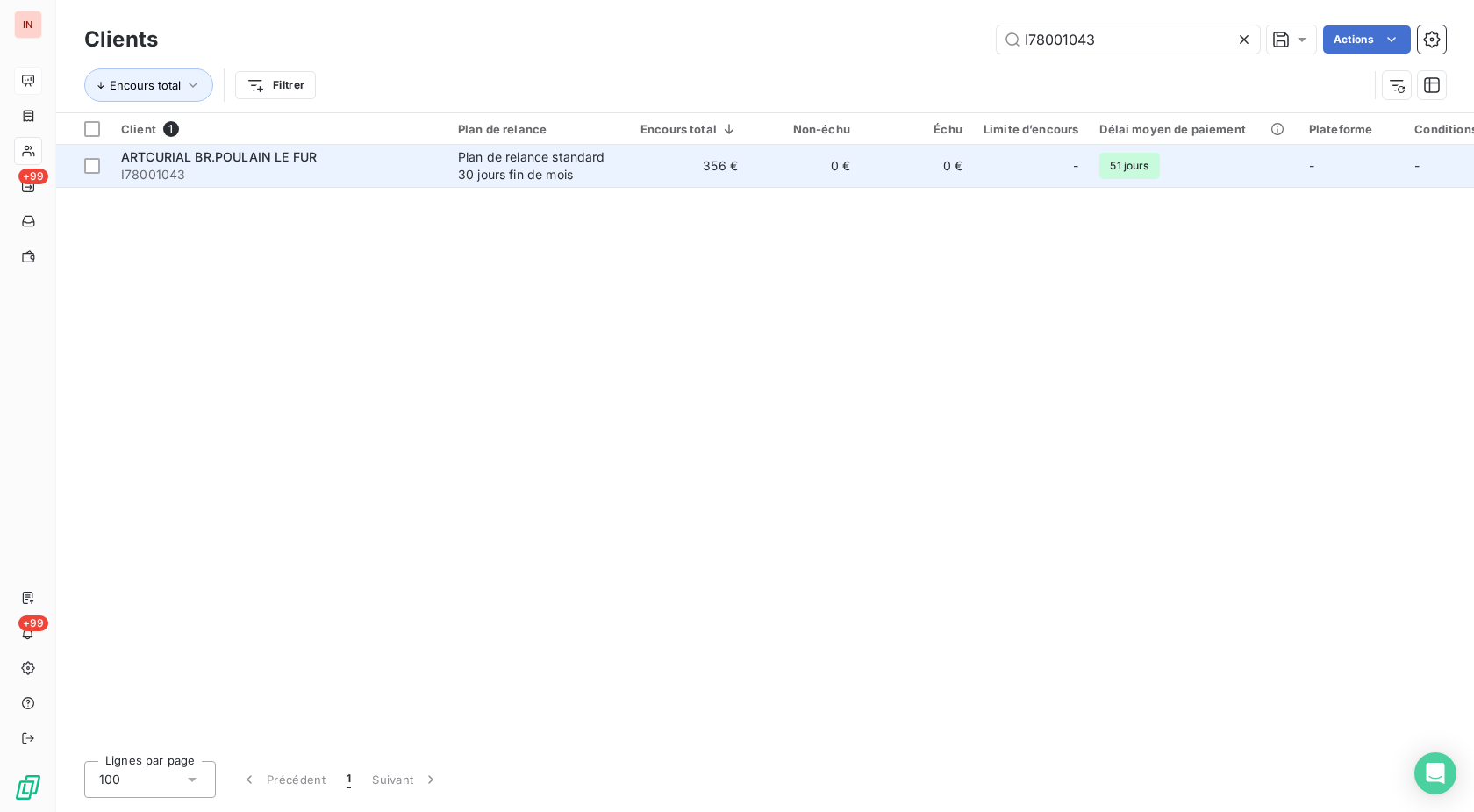
type input "I78001043"
click at [802, 166] on td "0 €" at bounding box center [805, 166] width 112 height 42
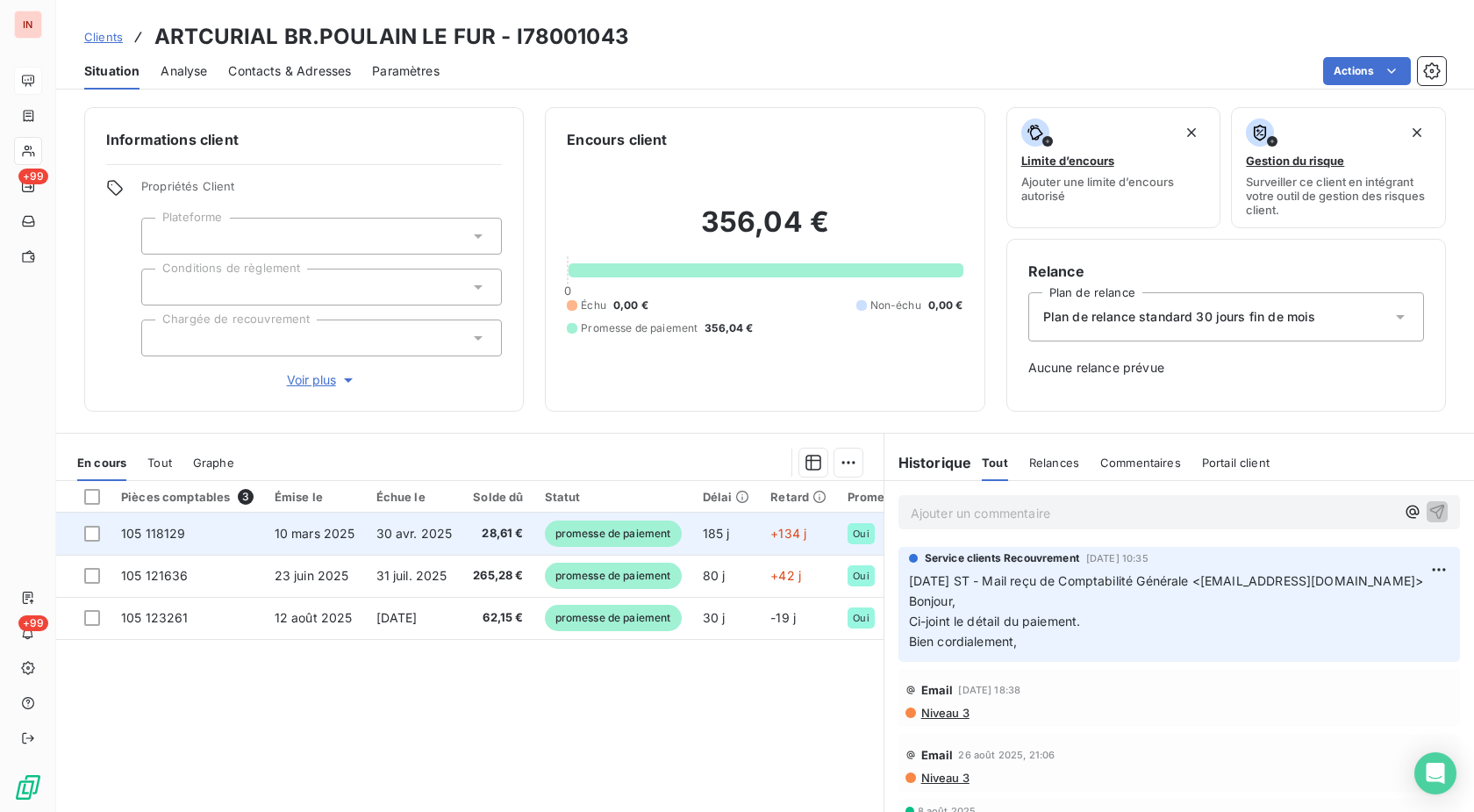
click at [670, 544] on span "promesse de paiement" at bounding box center [614, 534] width 137 height 26
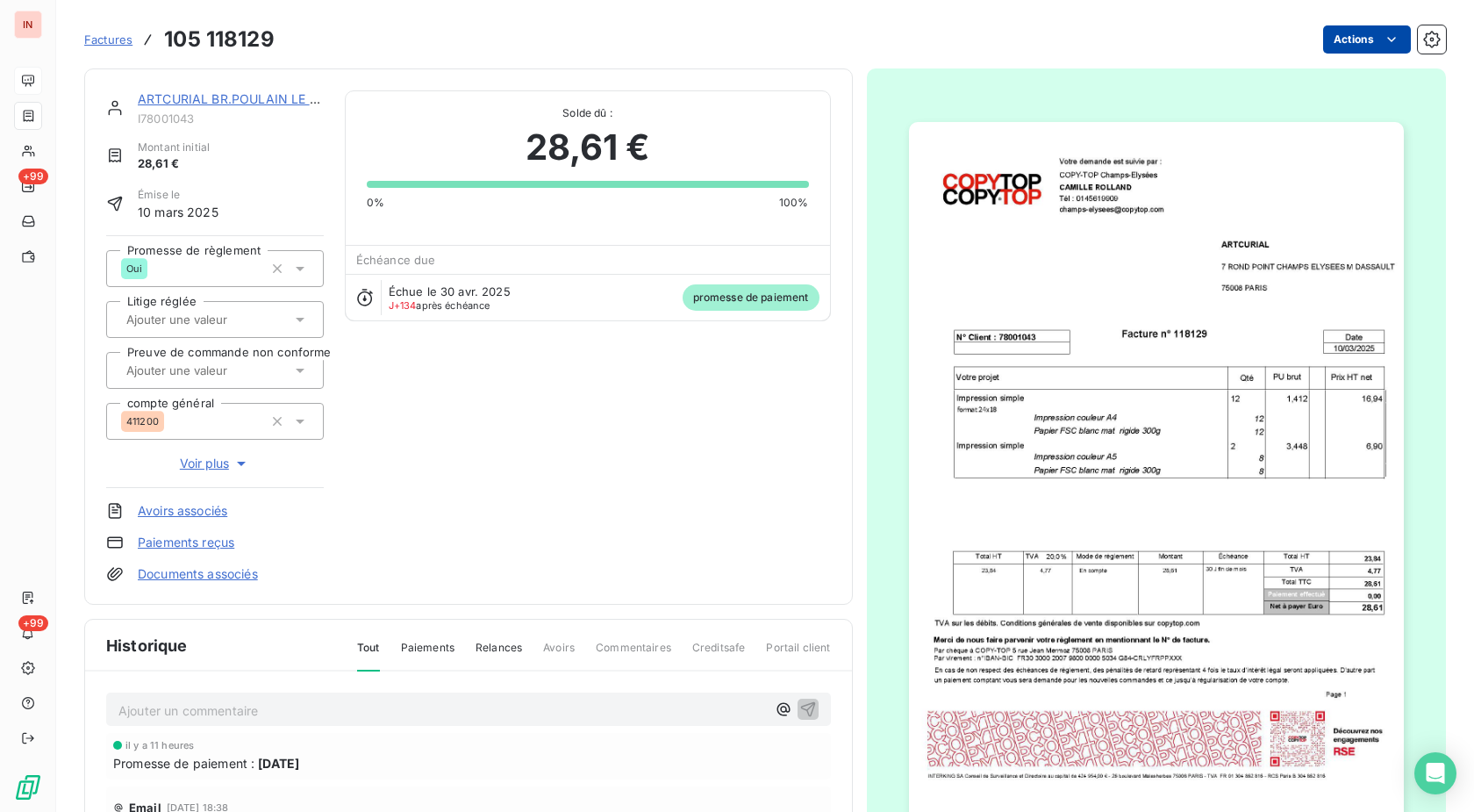
click at [1370, 34] on html "IN +99 +99 Factures 105 118129 Actions ARTCURIAL BR.POULAIN LE FUR I78001043 Mo…" at bounding box center [737, 406] width 1474 height 812
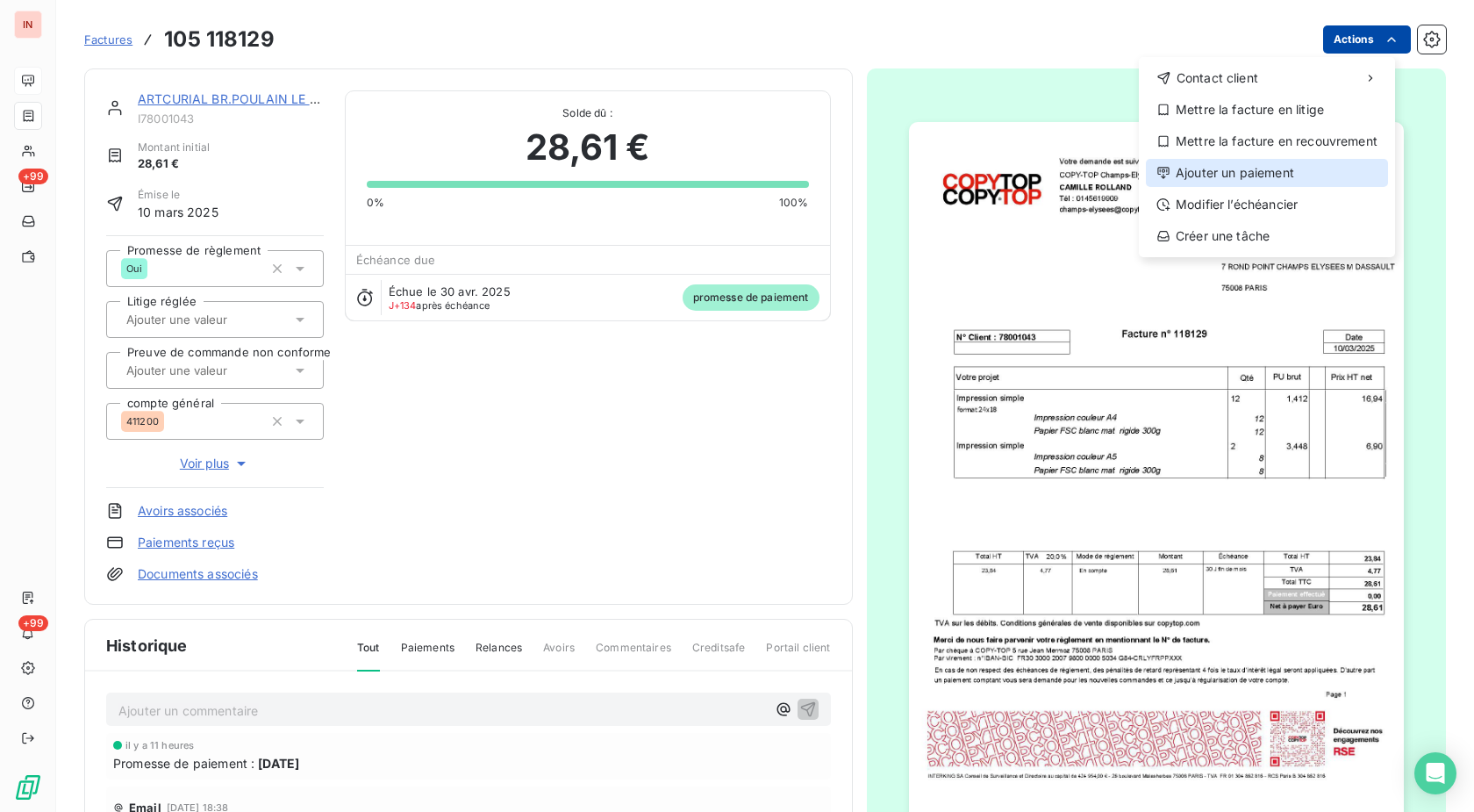
click at [1282, 176] on div "Ajouter un paiement" at bounding box center [1267, 173] width 242 height 28
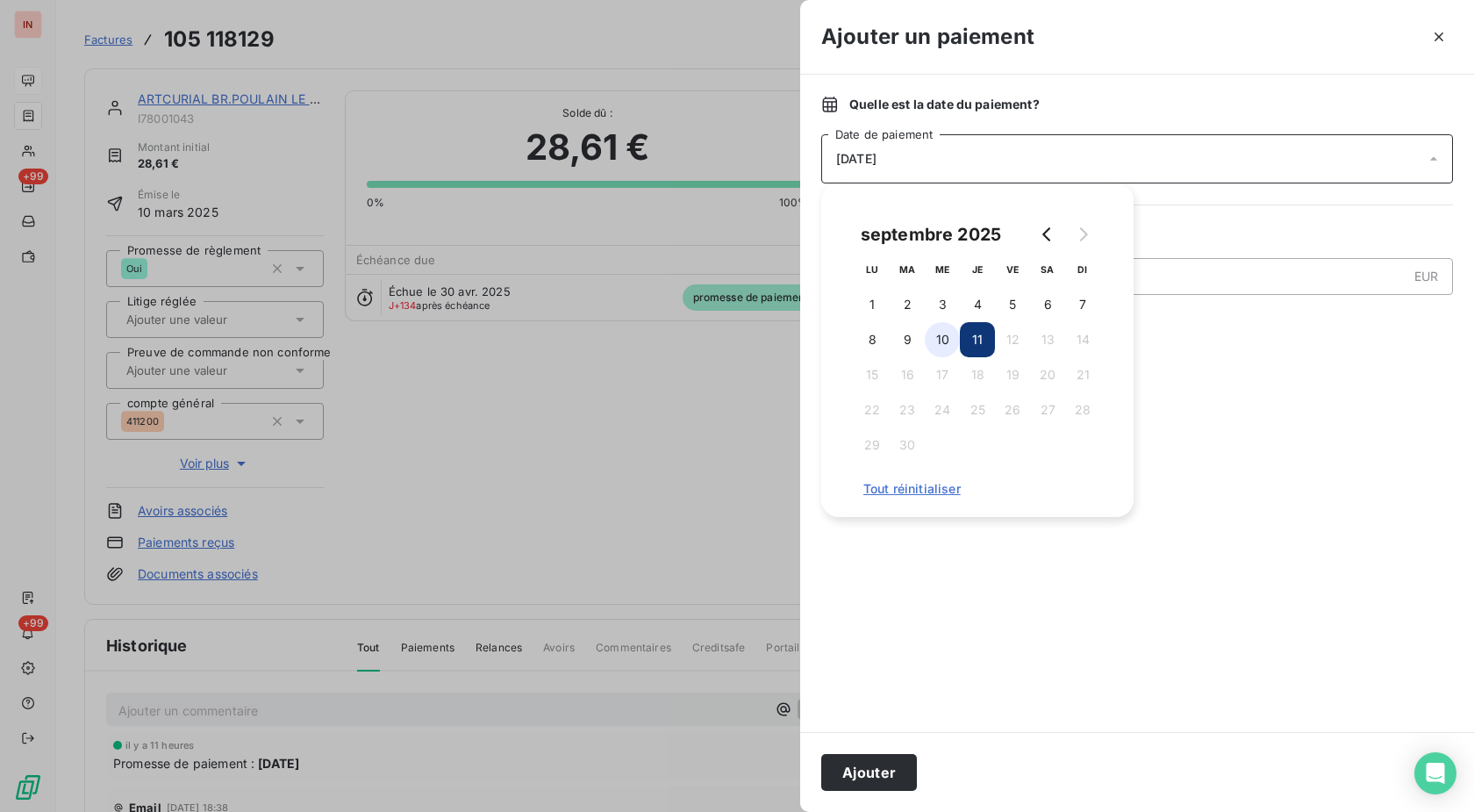
click at [942, 333] on button "10" at bounding box center [943, 340] width 35 height 35
click at [879, 775] on button "Ajouter" at bounding box center [869, 772] width 96 height 37
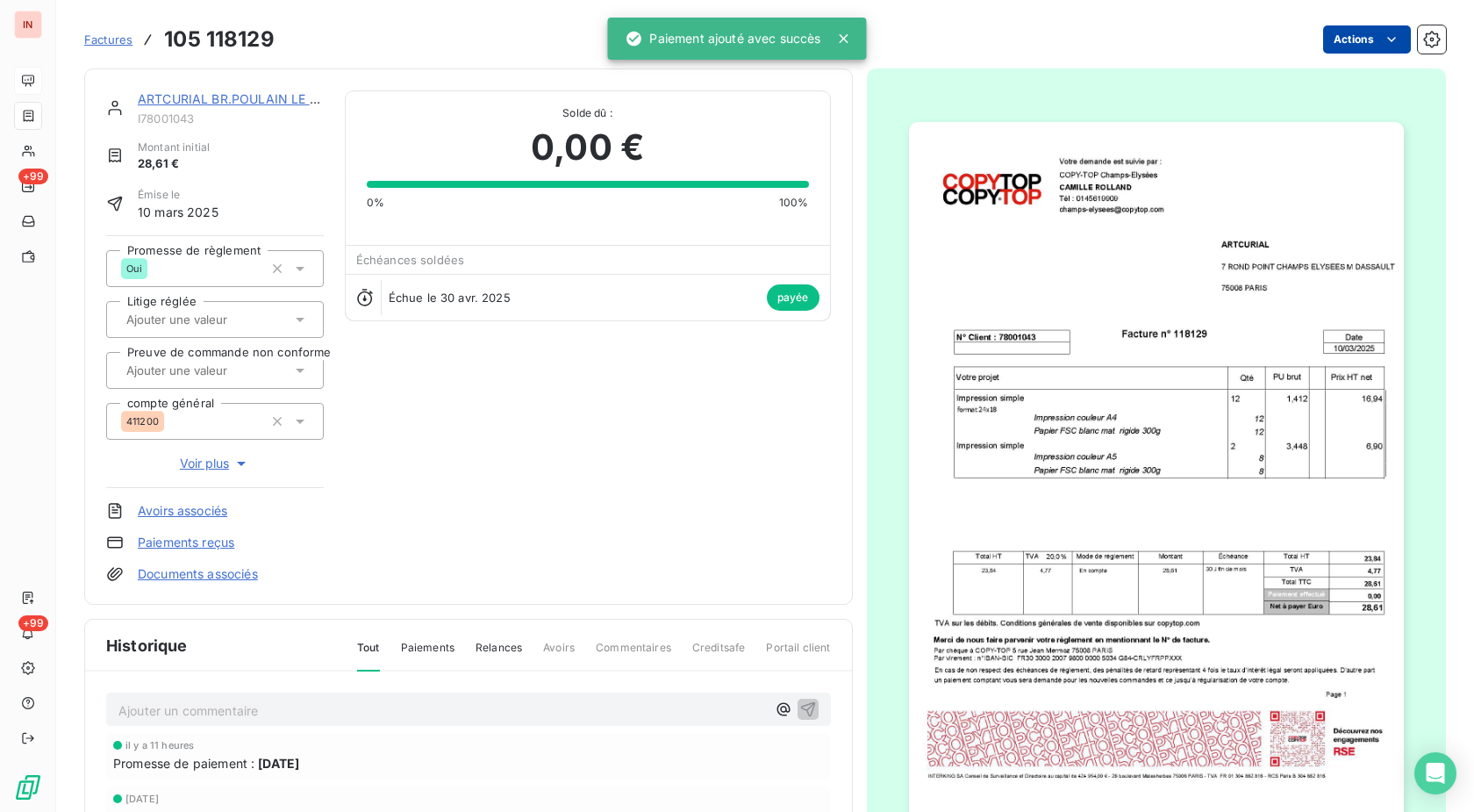
click at [285, 95] on link "ARTCURIAL BR.POULAIN LE FUR" at bounding box center [235, 98] width 196 height 15
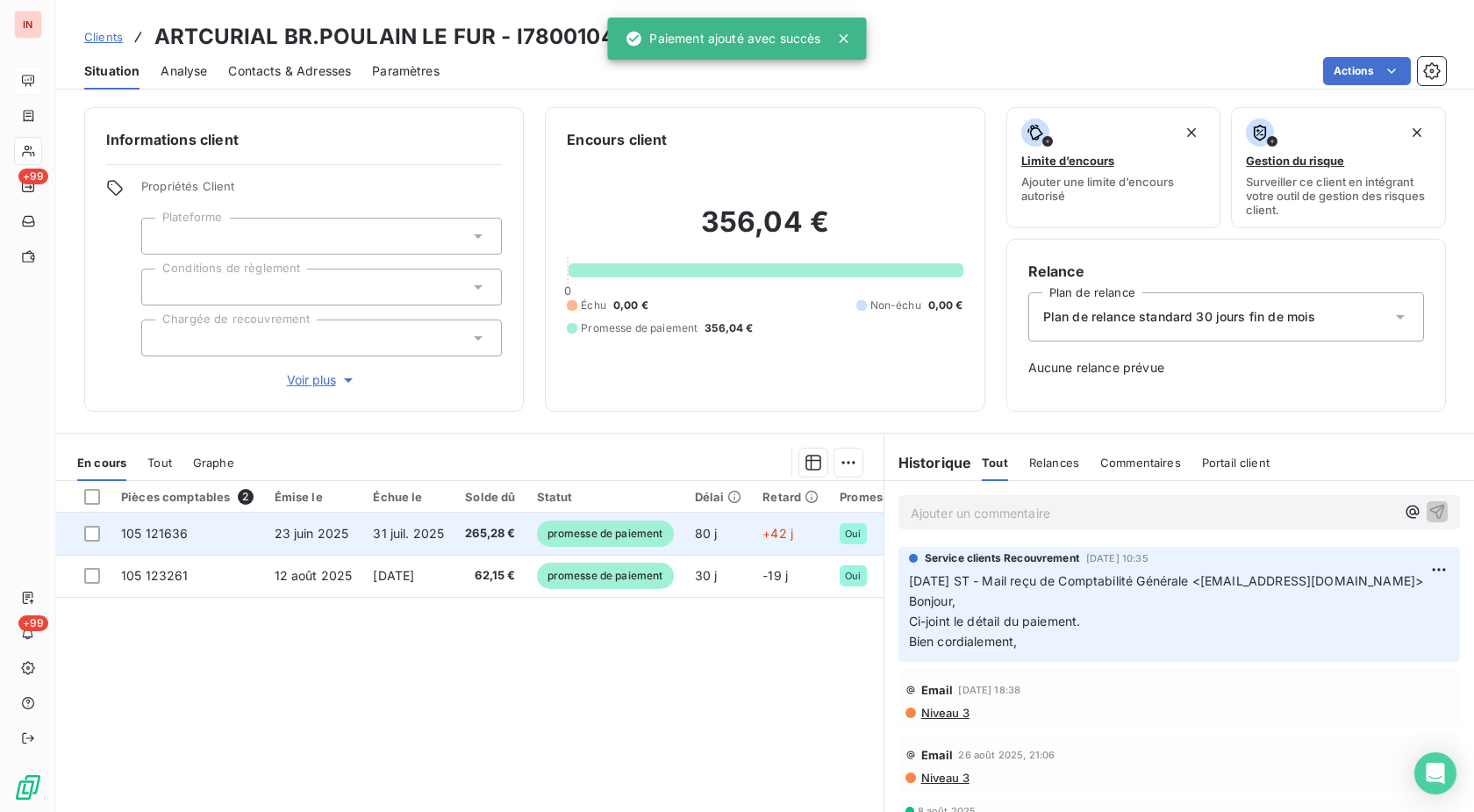
click at [772, 546] on td "+42 j" at bounding box center [791, 534] width 77 height 42
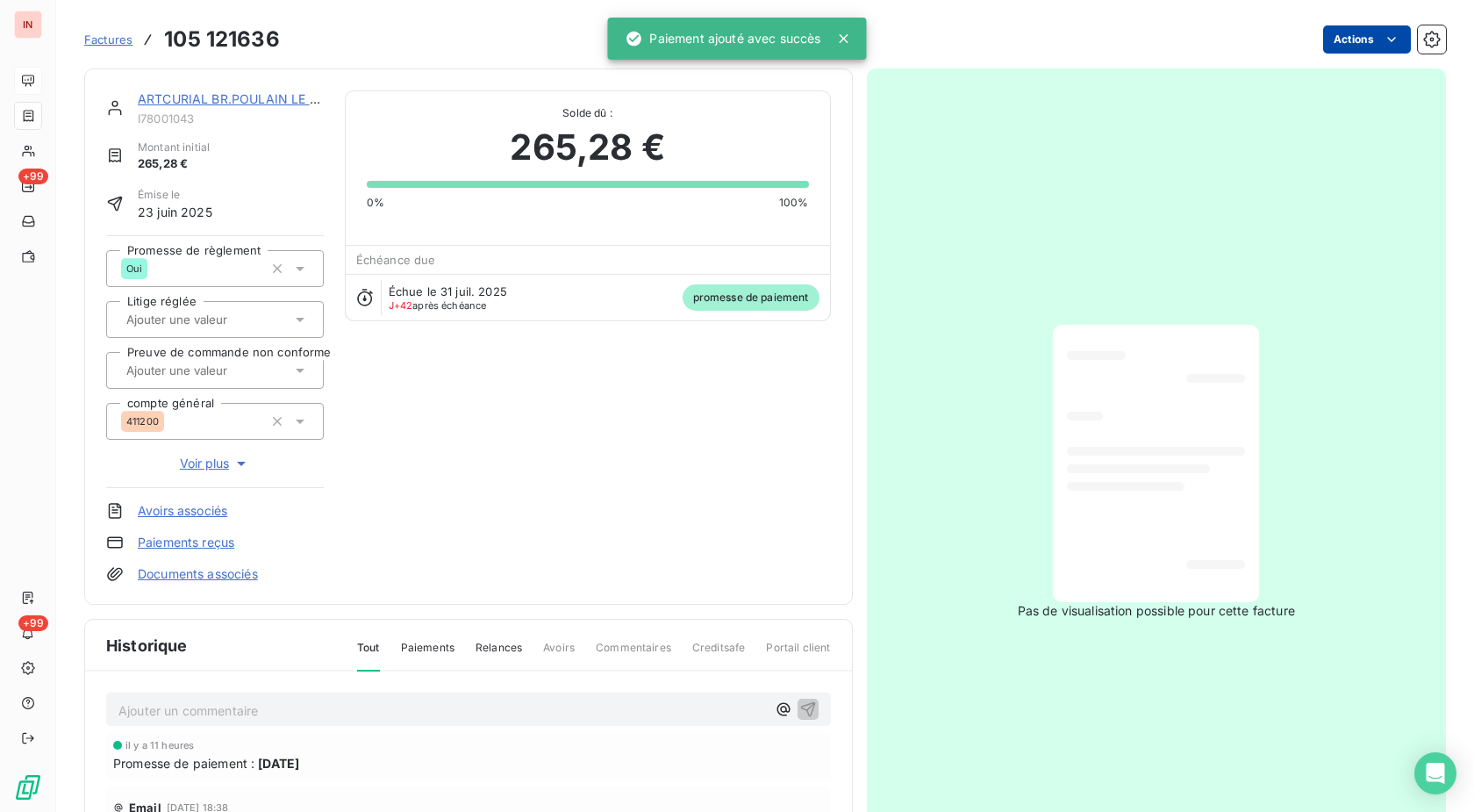
click at [1317, 42] on html "IN +99 +99 Factures 105 121636 Actions ARTCURIAL BR.POULAIN LE FUR I78001043 Mo…" at bounding box center [737, 406] width 1474 height 812
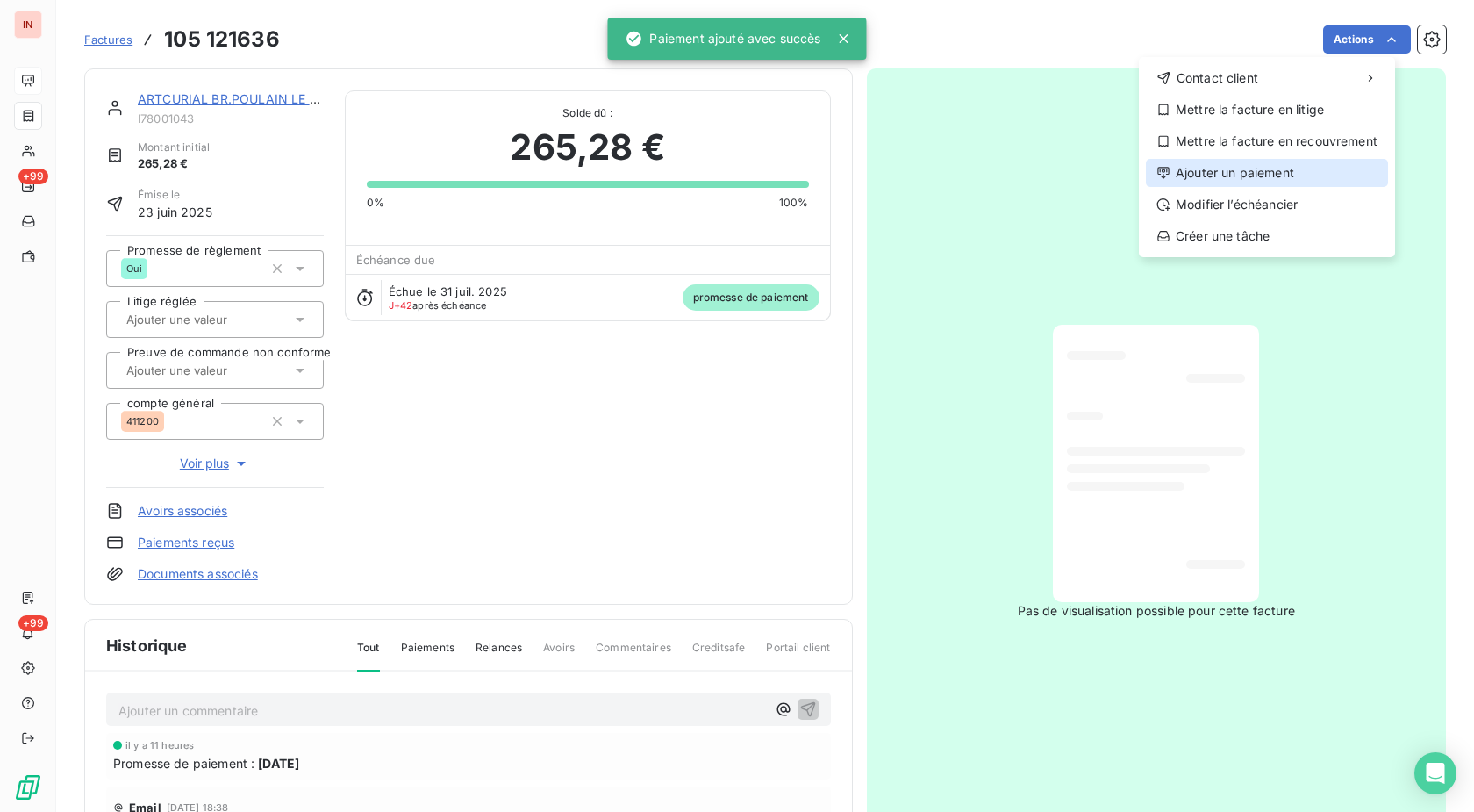
click at [1254, 171] on div "Ajouter un paiement" at bounding box center [1267, 173] width 242 height 28
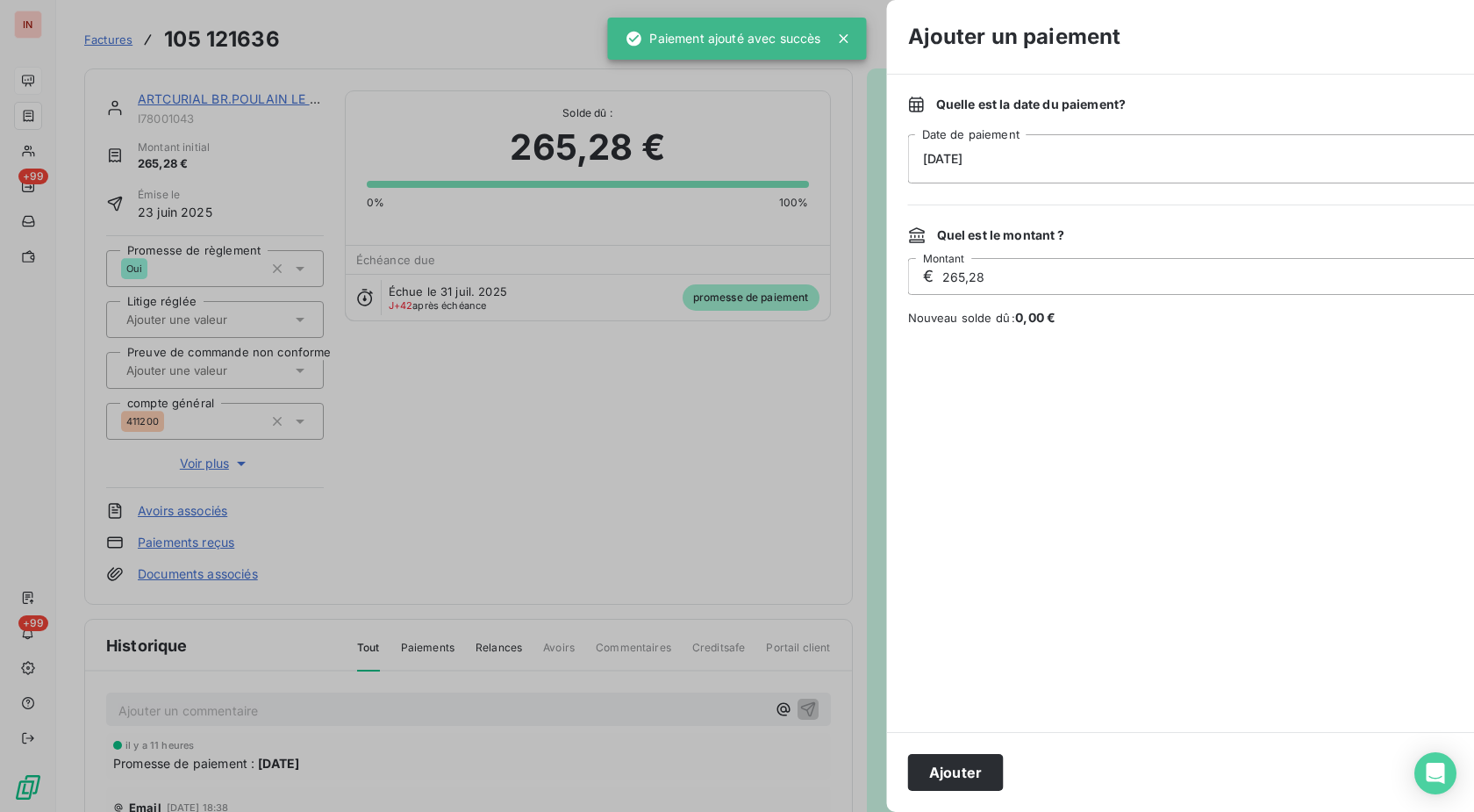
click at [1067, 155] on div "[DATE]" at bounding box center [1225, 159] width 632 height 49
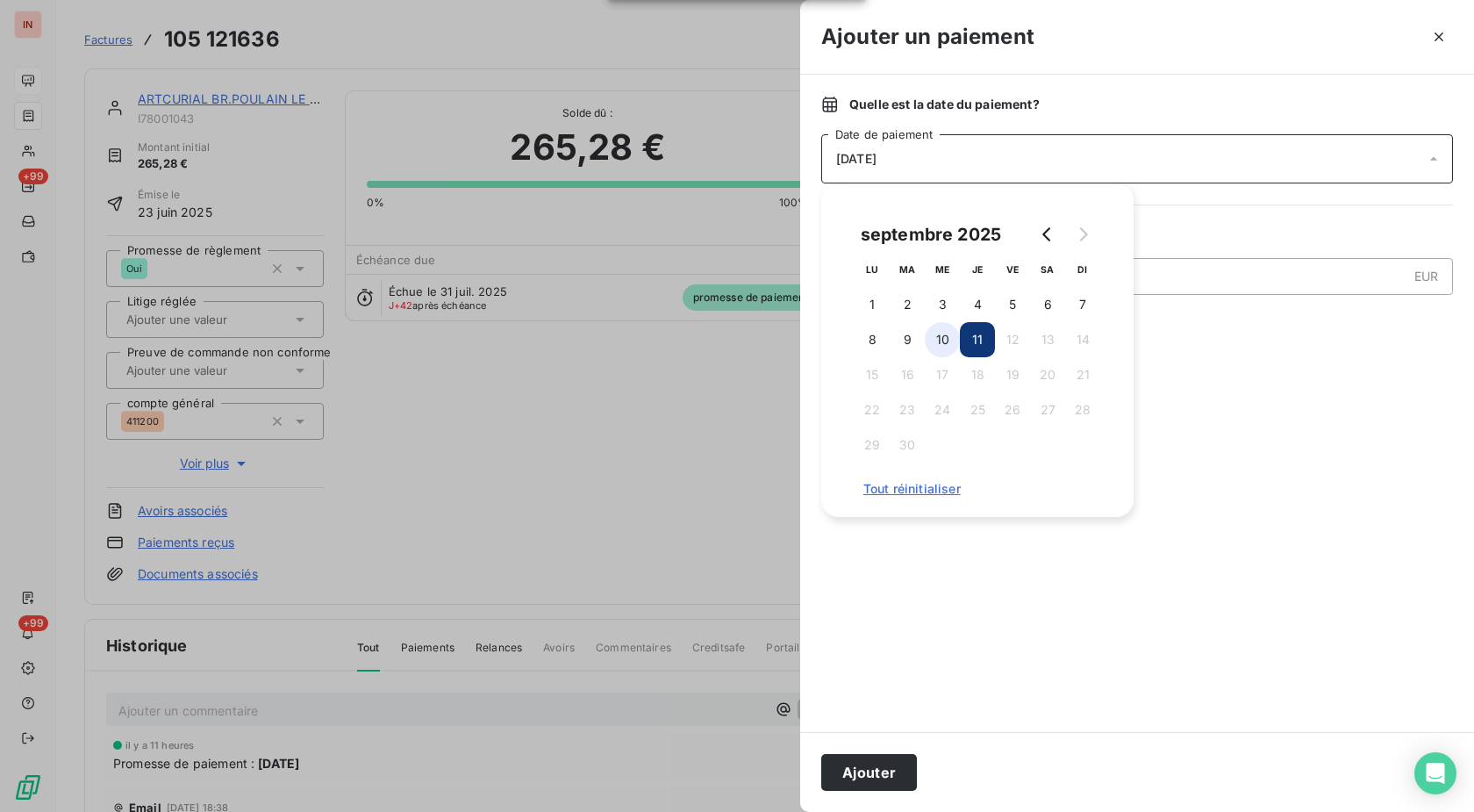
click at [958, 341] on button "10" at bounding box center [943, 340] width 35 height 35
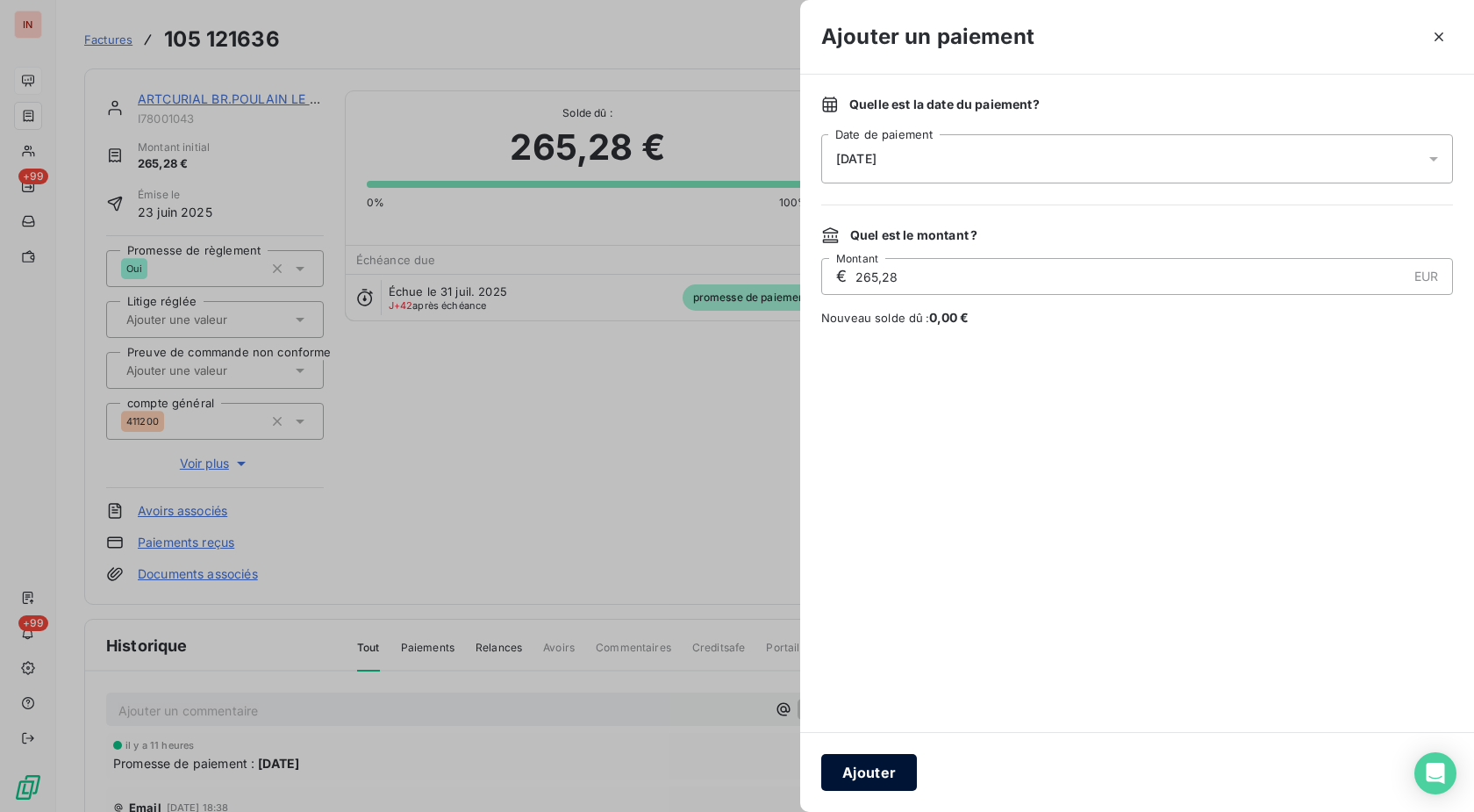
click at [883, 773] on button "Ajouter" at bounding box center [869, 772] width 96 height 37
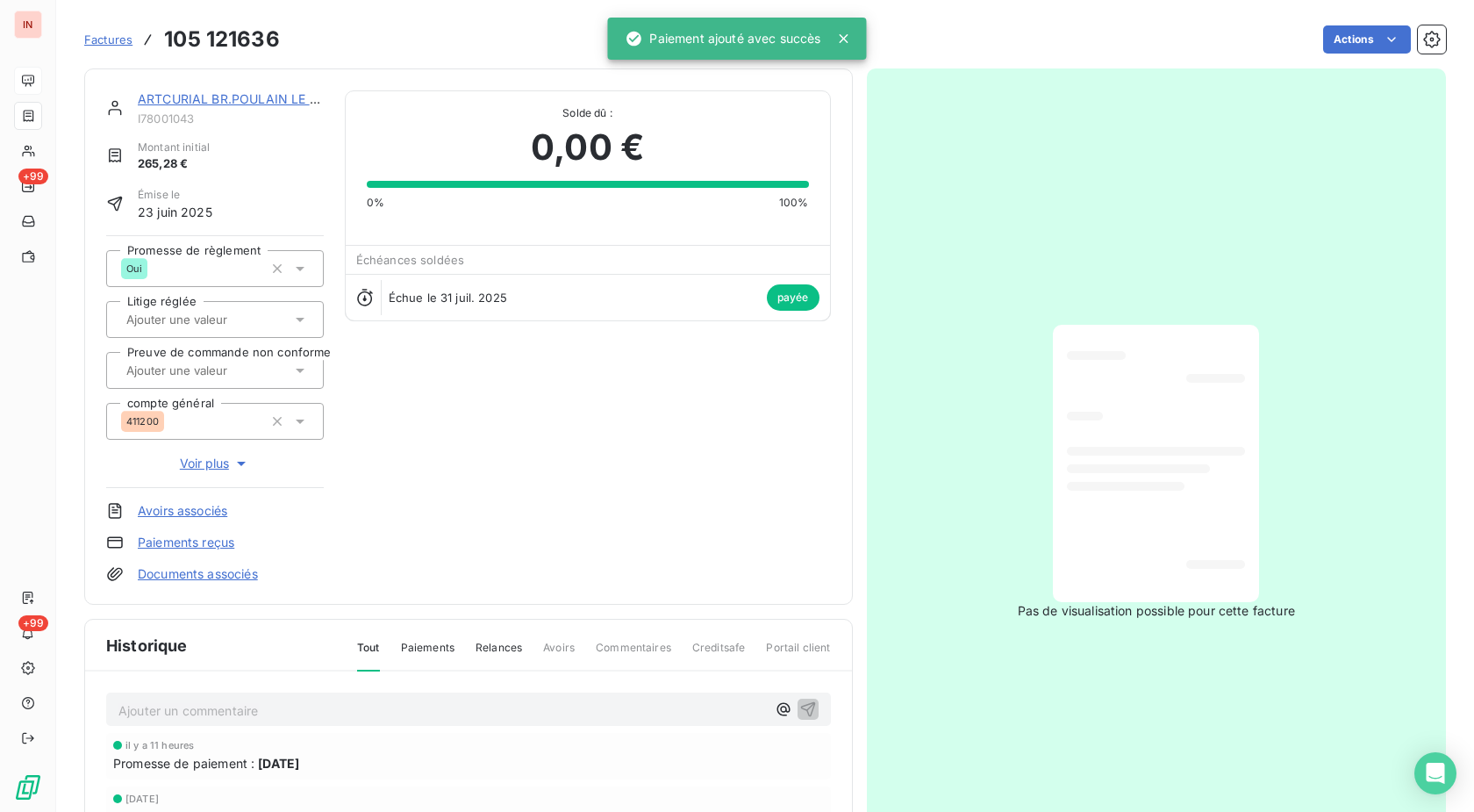
click at [276, 96] on link "ARTCURIAL BR.POULAIN LE FUR" at bounding box center [235, 98] width 196 height 15
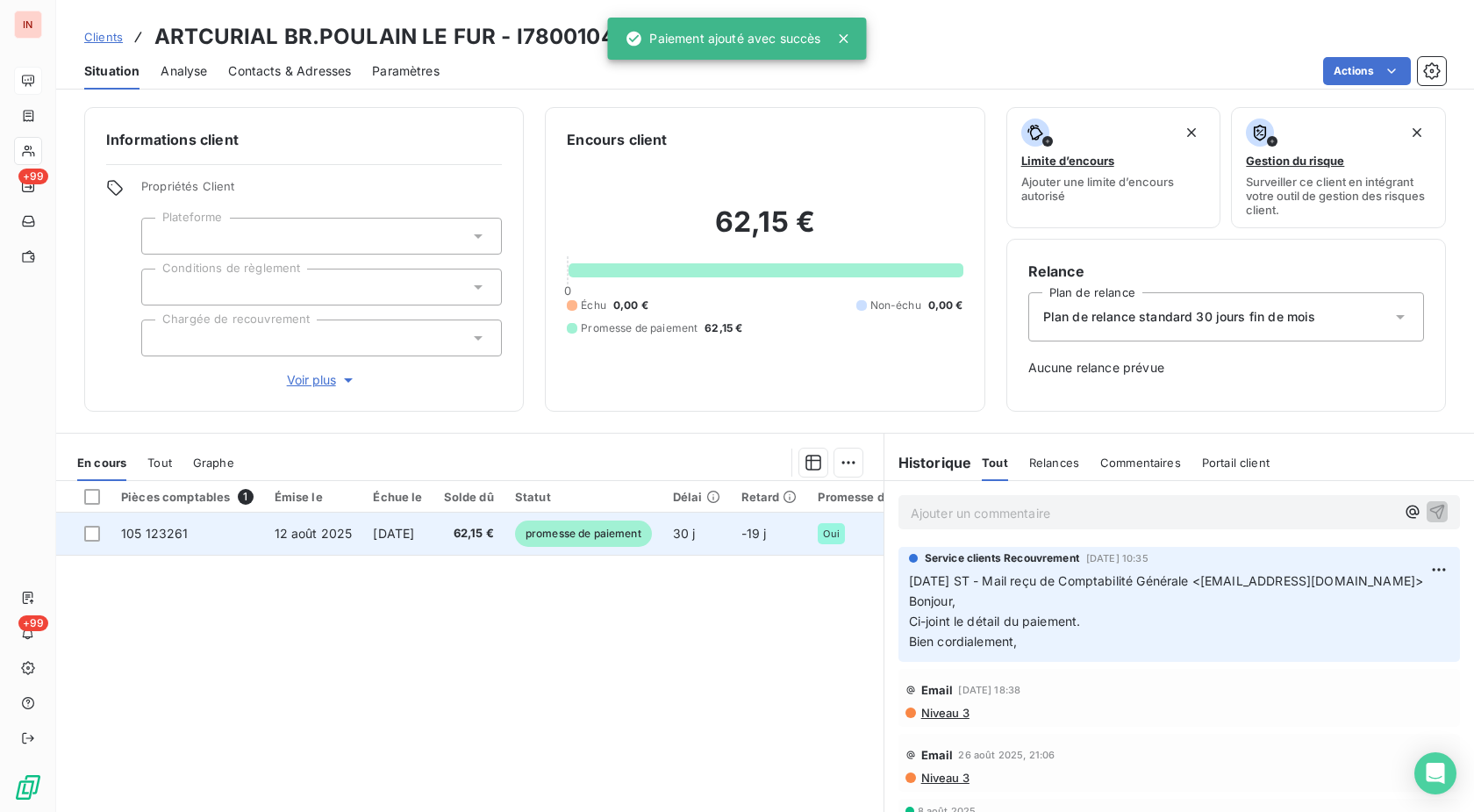
click at [809, 538] on td "-19 j" at bounding box center [770, 534] width 77 height 42
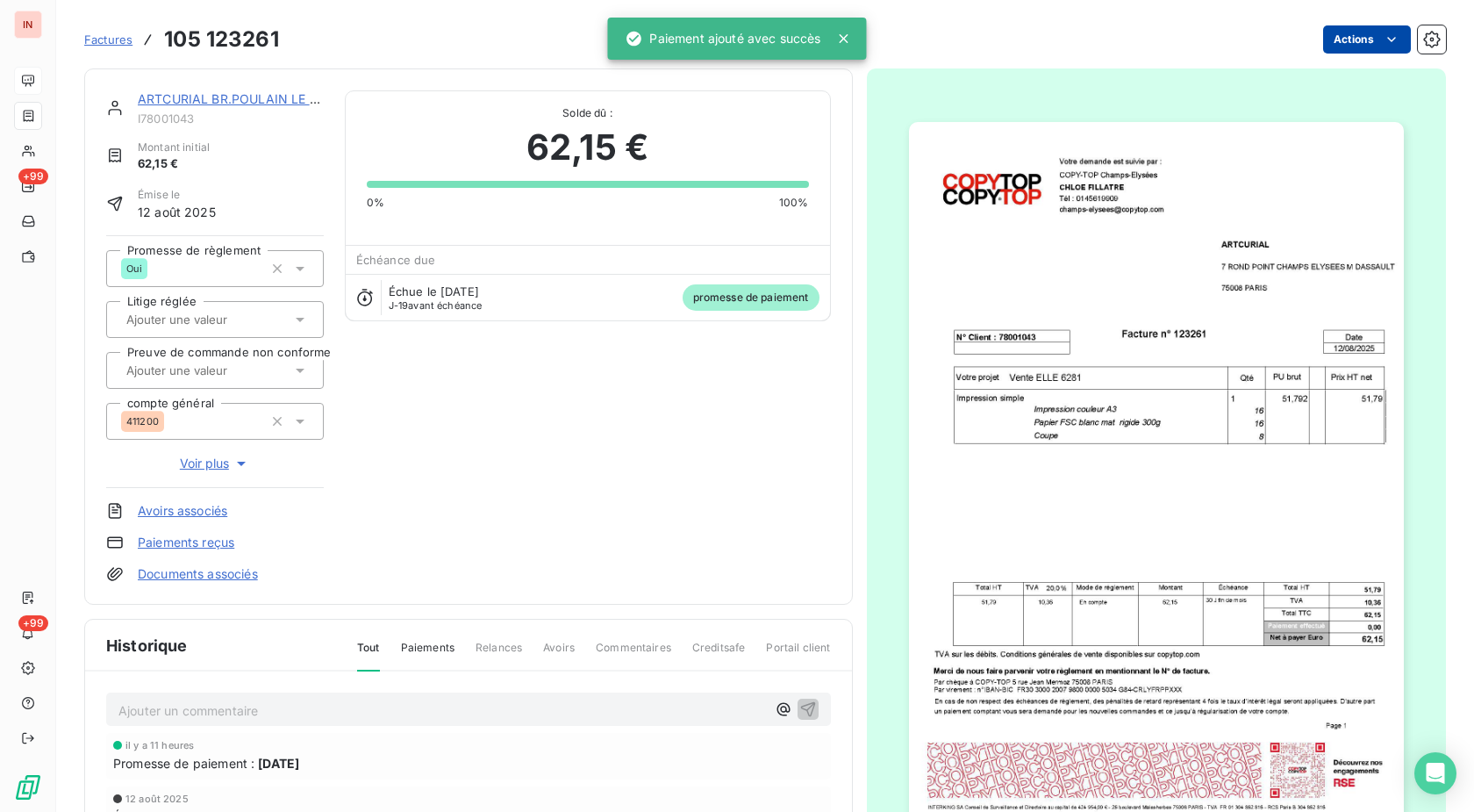
click at [1363, 38] on html "IN +99 +99 Factures 105 123261 Actions ARTCURIAL BR.POULAIN LE FUR I78001043 Mo…" at bounding box center [737, 406] width 1474 height 812
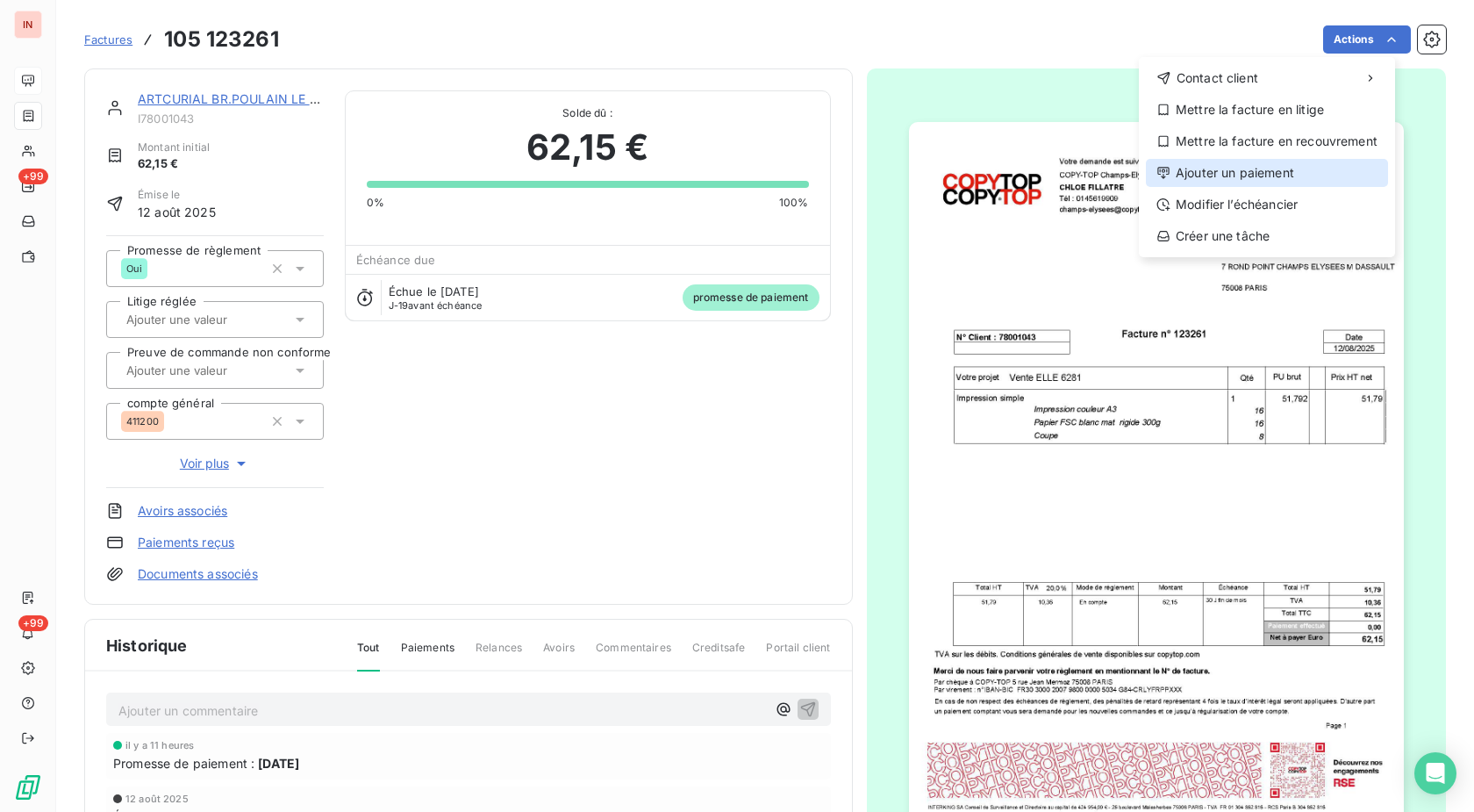
click at [1238, 176] on div "Ajouter un paiement" at bounding box center [1267, 173] width 242 height 28
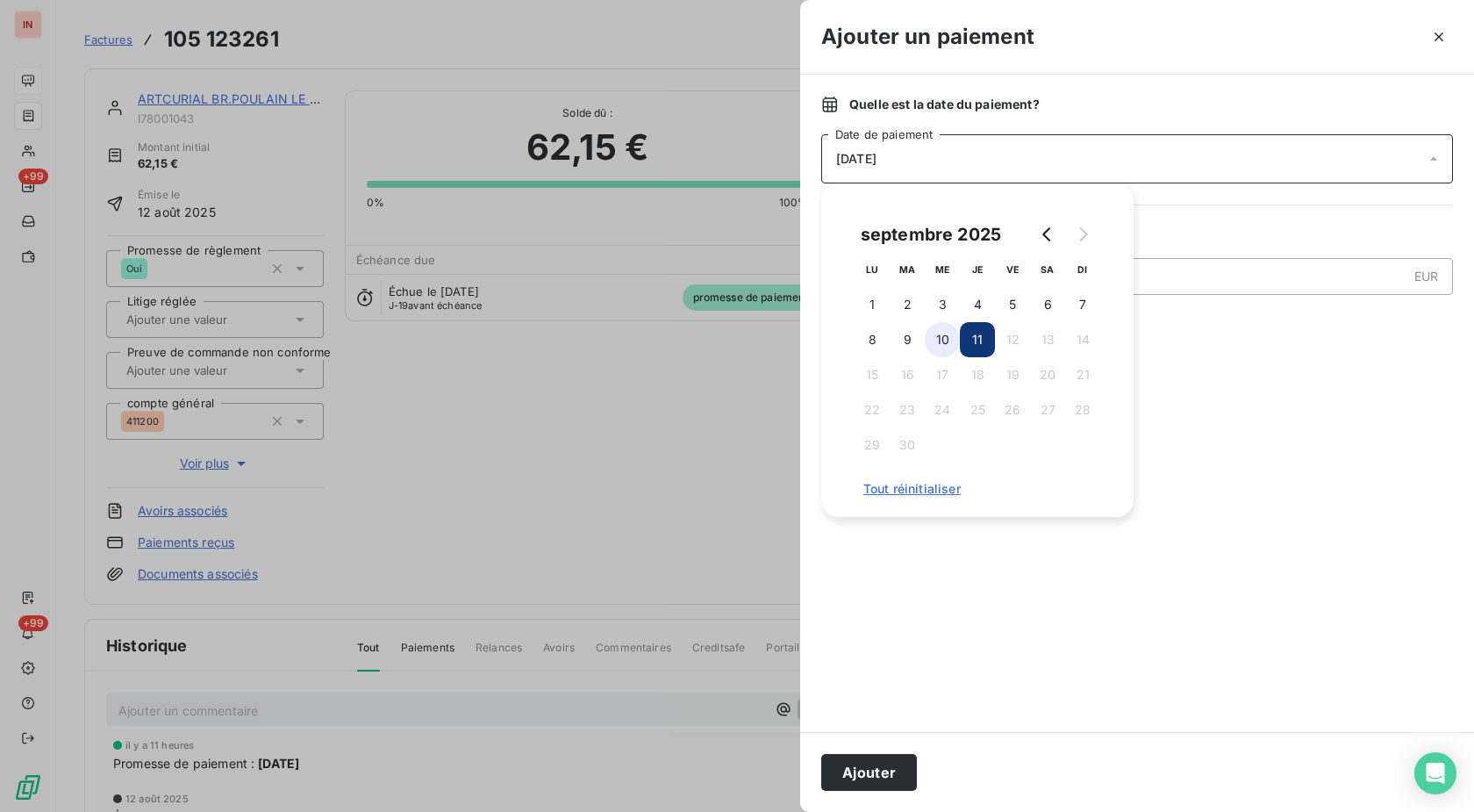
click at [939, 336] on button "10" at bounding box center [943, 340] width 35 height 35
click at [879, 764] on button "Ajouter" at bounding box center [869, 772] width 96 height 37
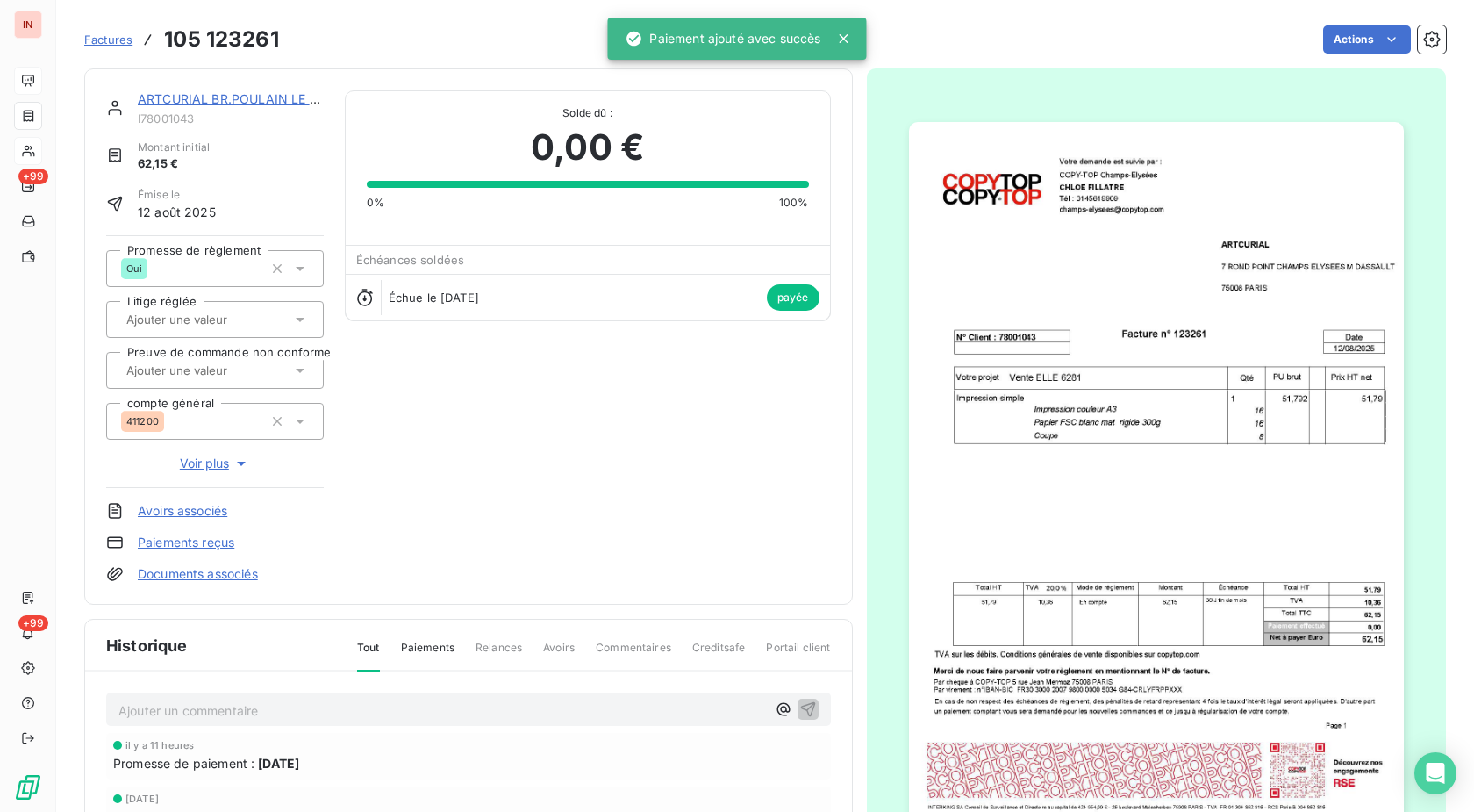
click at [41, 149] on div at bounding box center [28, 151] width 28 height 28
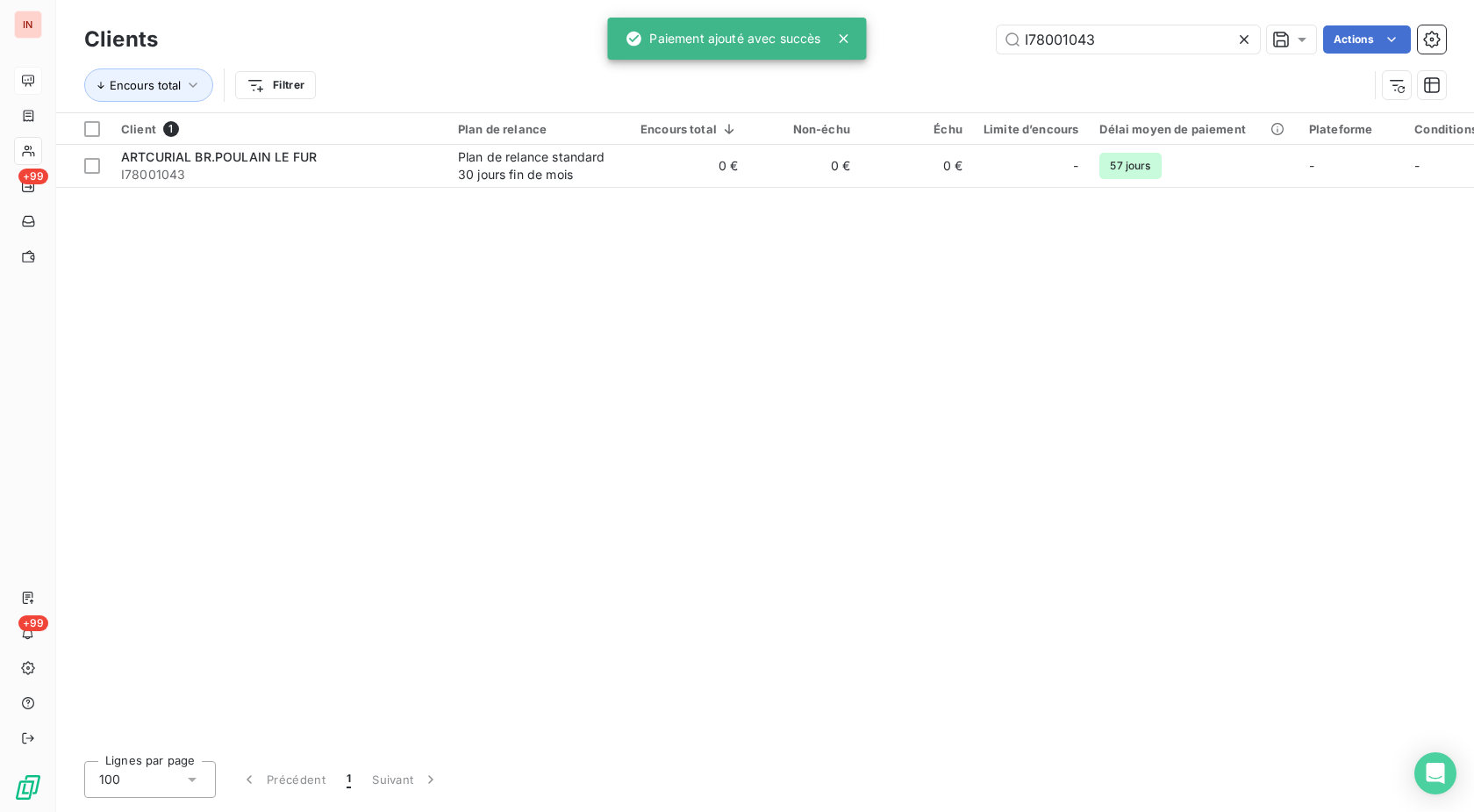
drag, startPoint x: 1155, startPoint y: 38, endPoint x: 896, endPoint y: 42, distance: 259.0
click at [997, 37] on input "I78001043" at bounding box center [1129, 40] width 263 height 28
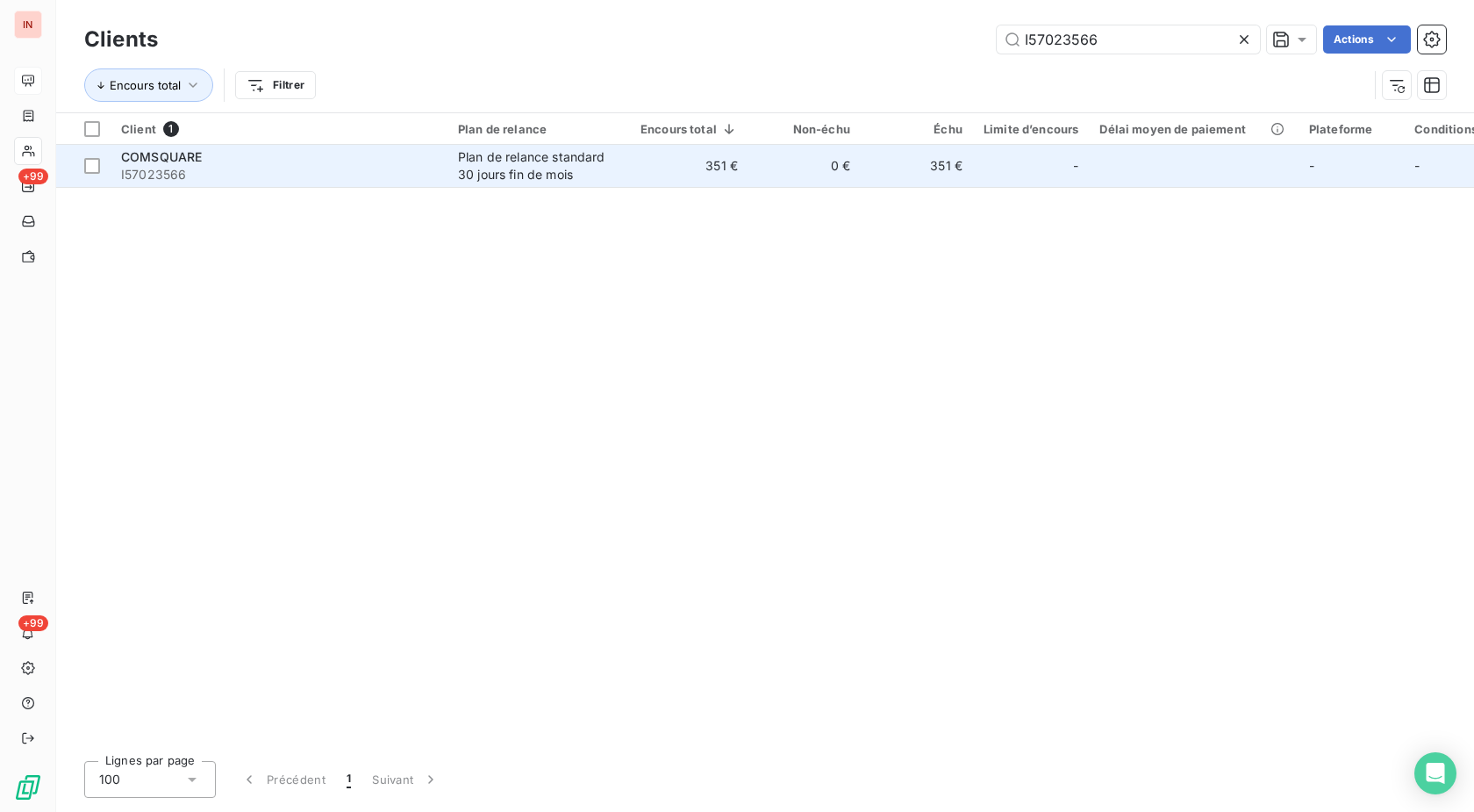
type input "I57023566"
click at [847, 176] on td "0 €" at bounding box center [805, 166] width 112 height 42
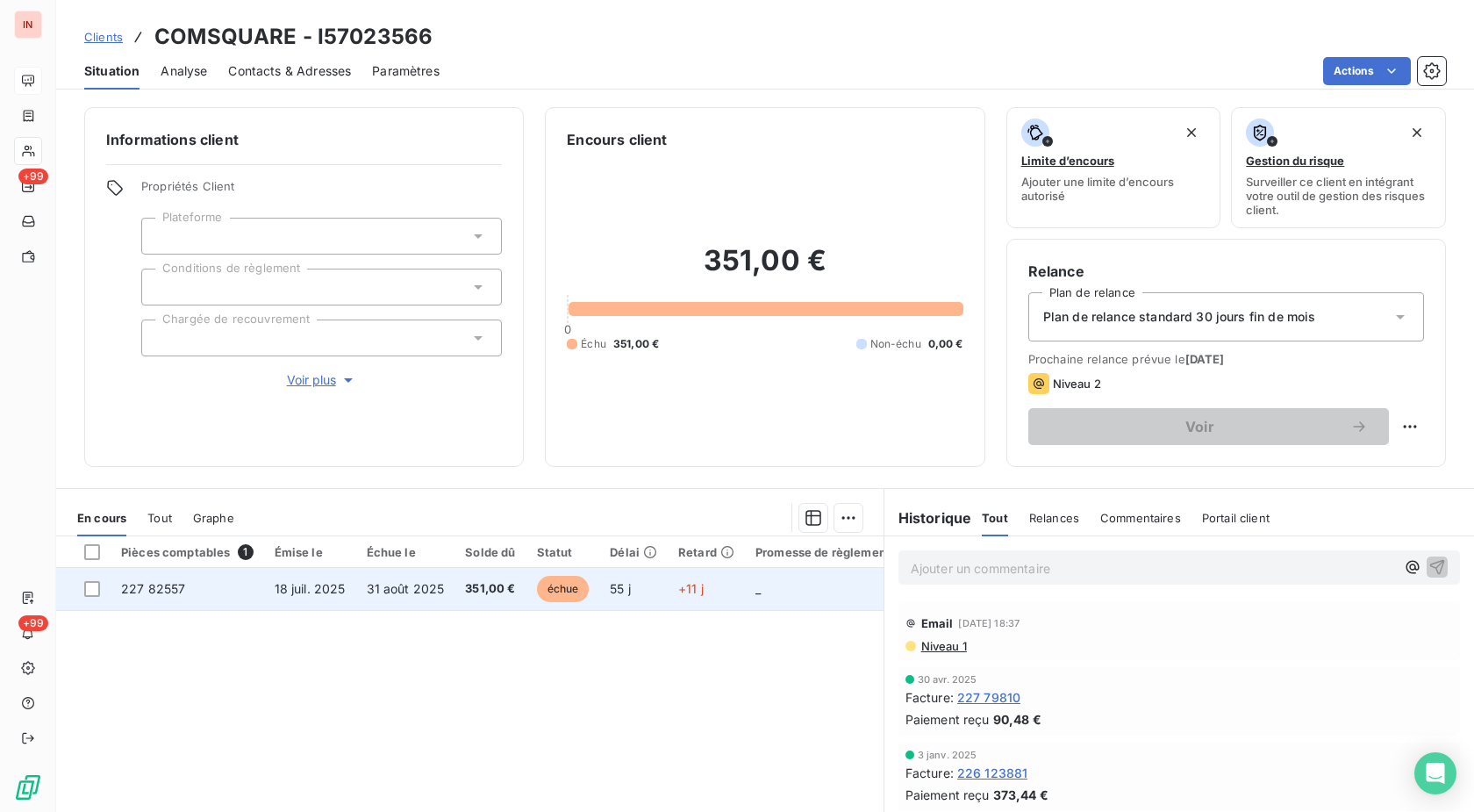
click at [455, 580] on td "351,00 €" at bounding box center [490, 589] width 71 height 42
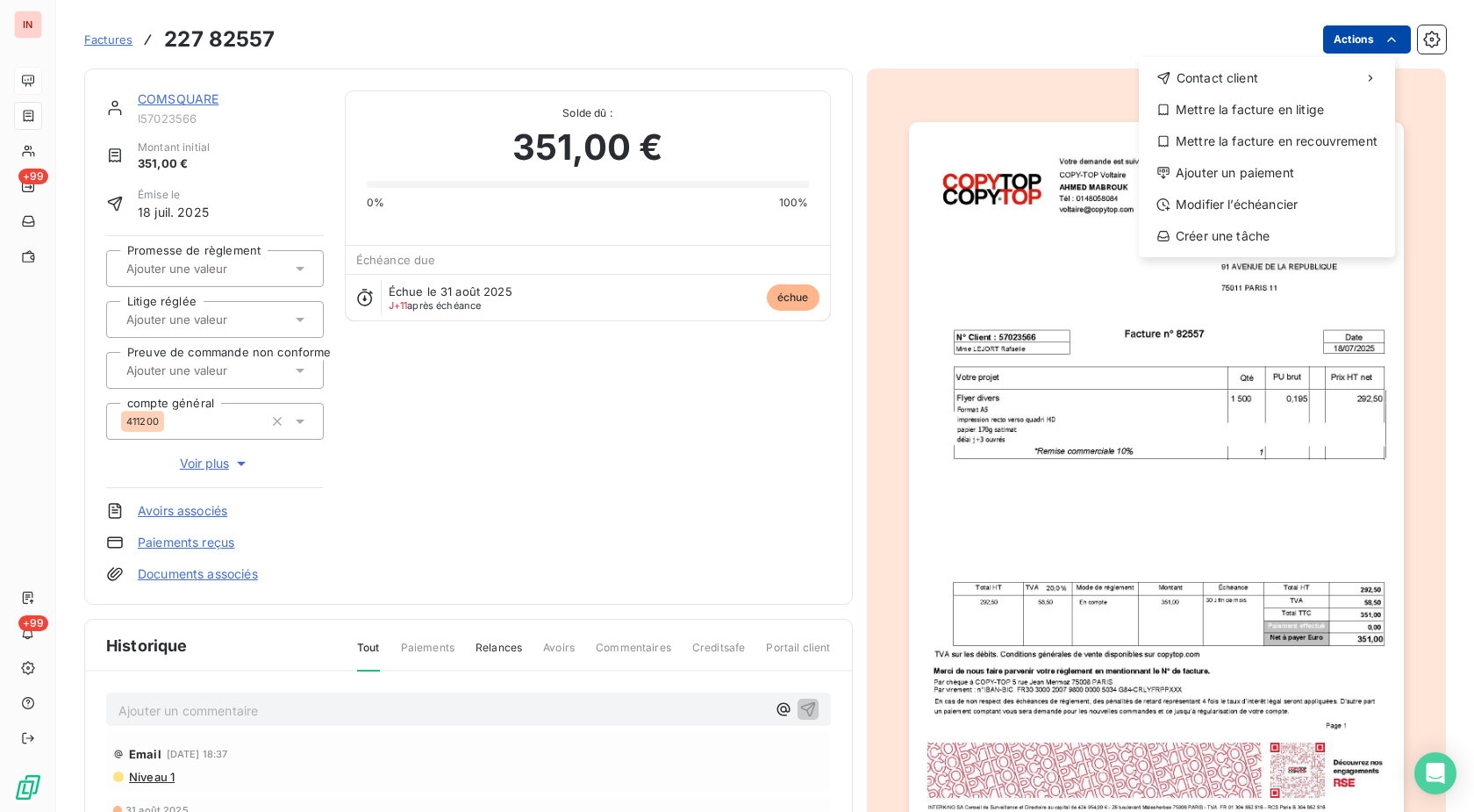
click at [1348, 46] on html "IN +99 +99 Factures [PHONE_NUMBER] Actions Contact client Mettre la facture en …" at bounding box center [737, 406] width 1474 height 812
click at [1259, 173] on div "Ajouter un paiement" at bounding box center [1267, 173] width 242 height 28
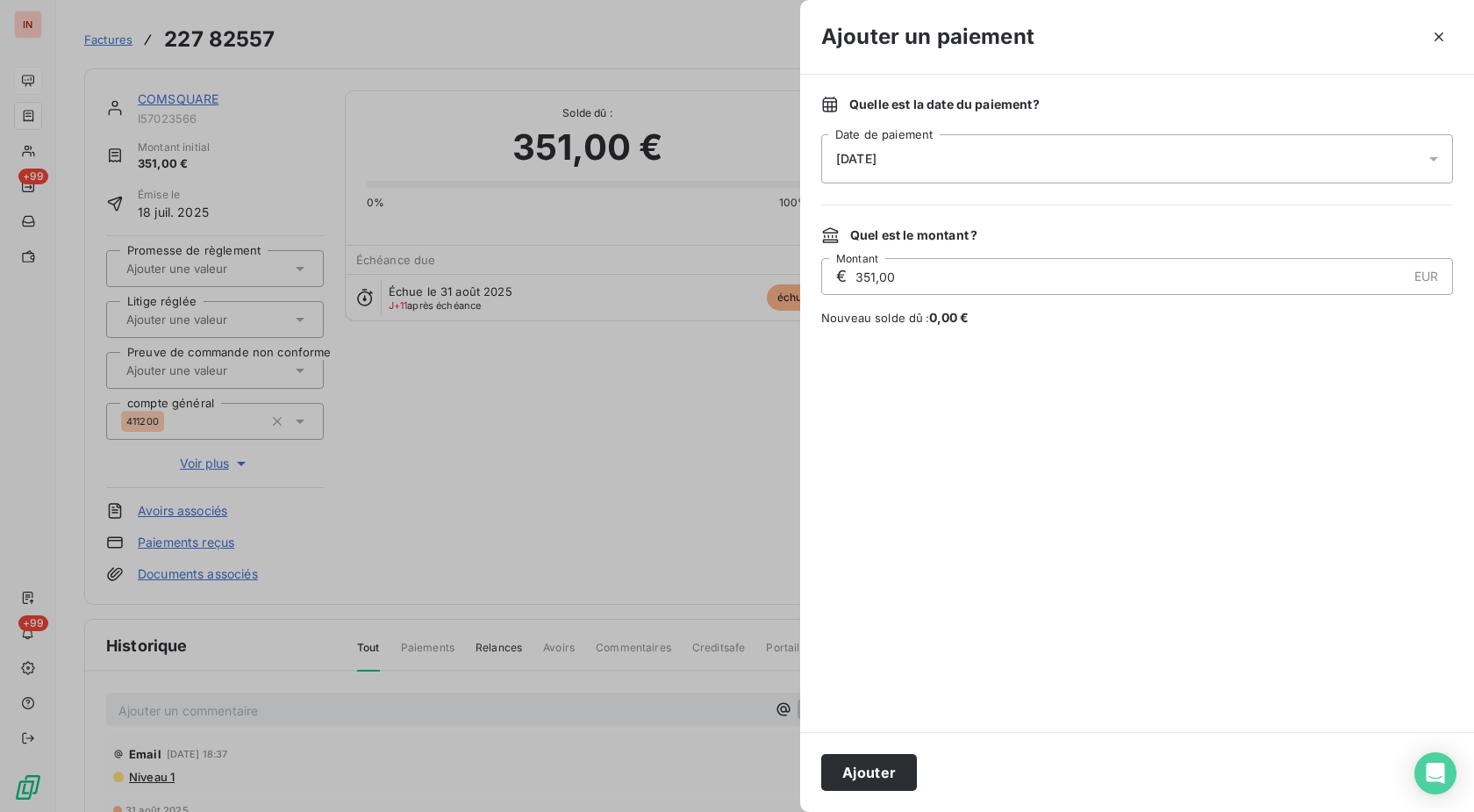
click at [1074, 153] on div "[DATE]" at bounding box center [1138, 159] width 632 height 49
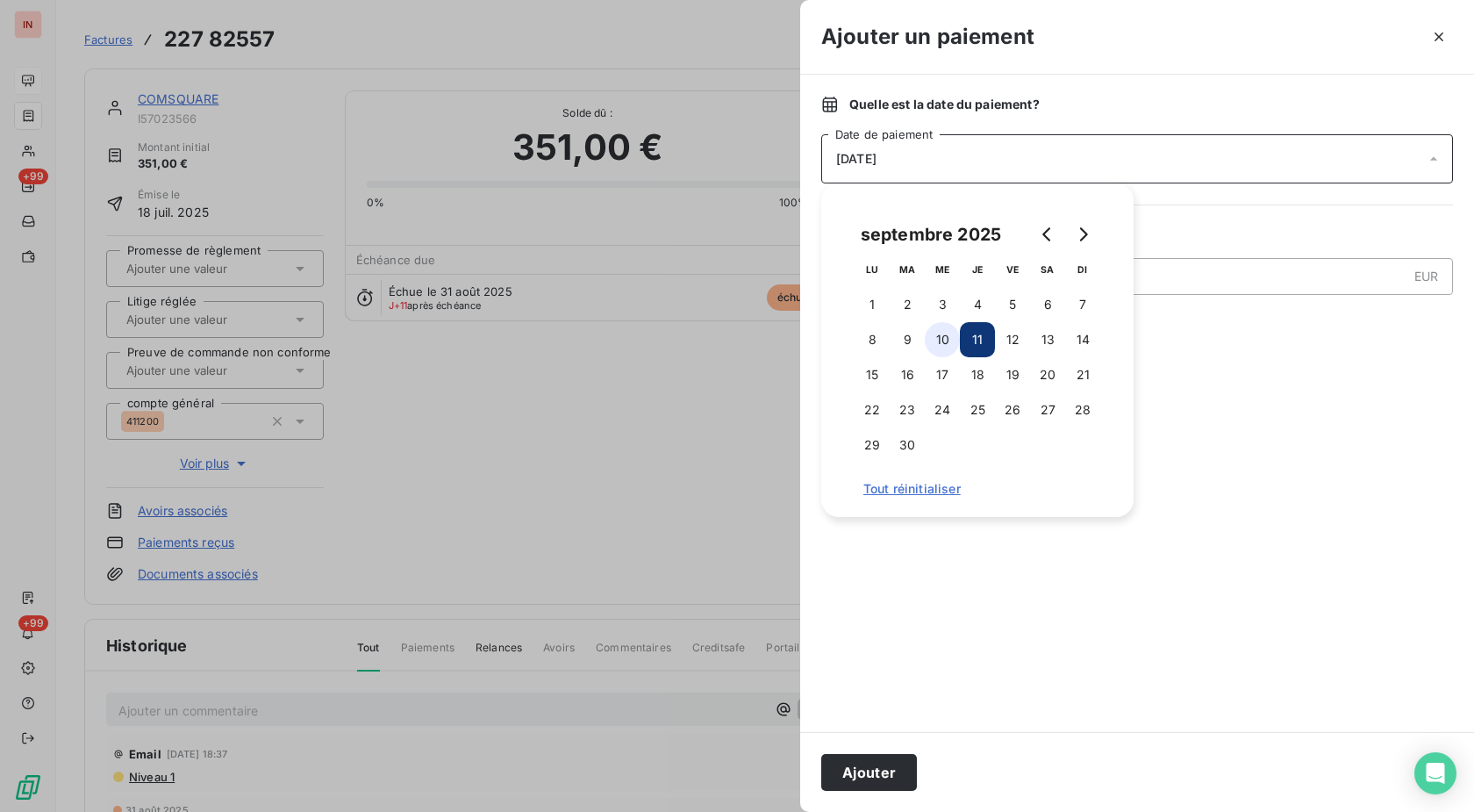
click at [940, 341] on button "10" at bounding box center [943, 340] width 35 height 35
click at [889, 766] on button "Ajouter" at bounding box center [869, 772] width 96 height 37
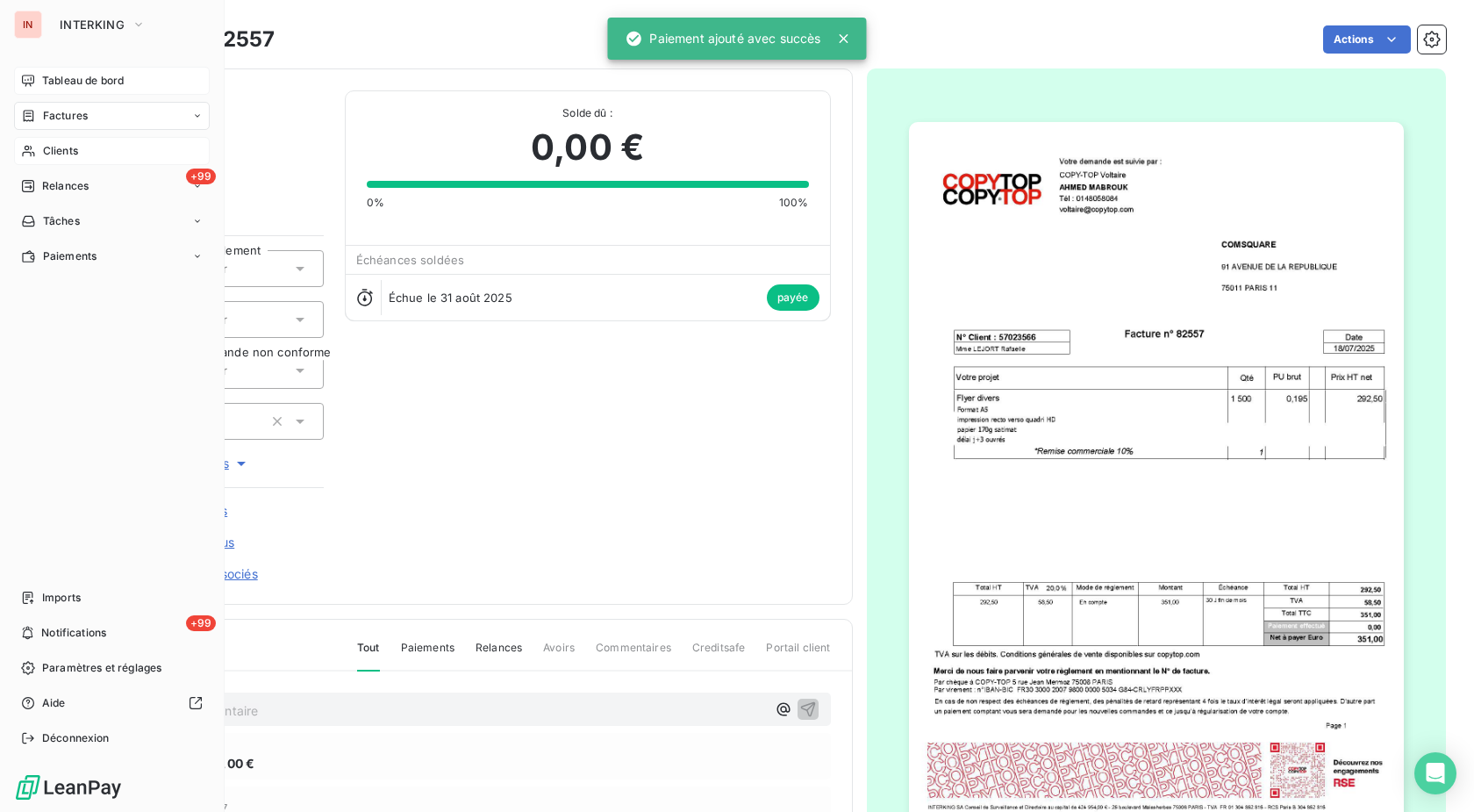
drag, startPoint x: 29, startPoint y: 140, endPoint x: 109, endPoint y: 152, distance: 80.9
click at [29, 140] on div "Clients" at bounding box center [111, 151] width 196 height 28
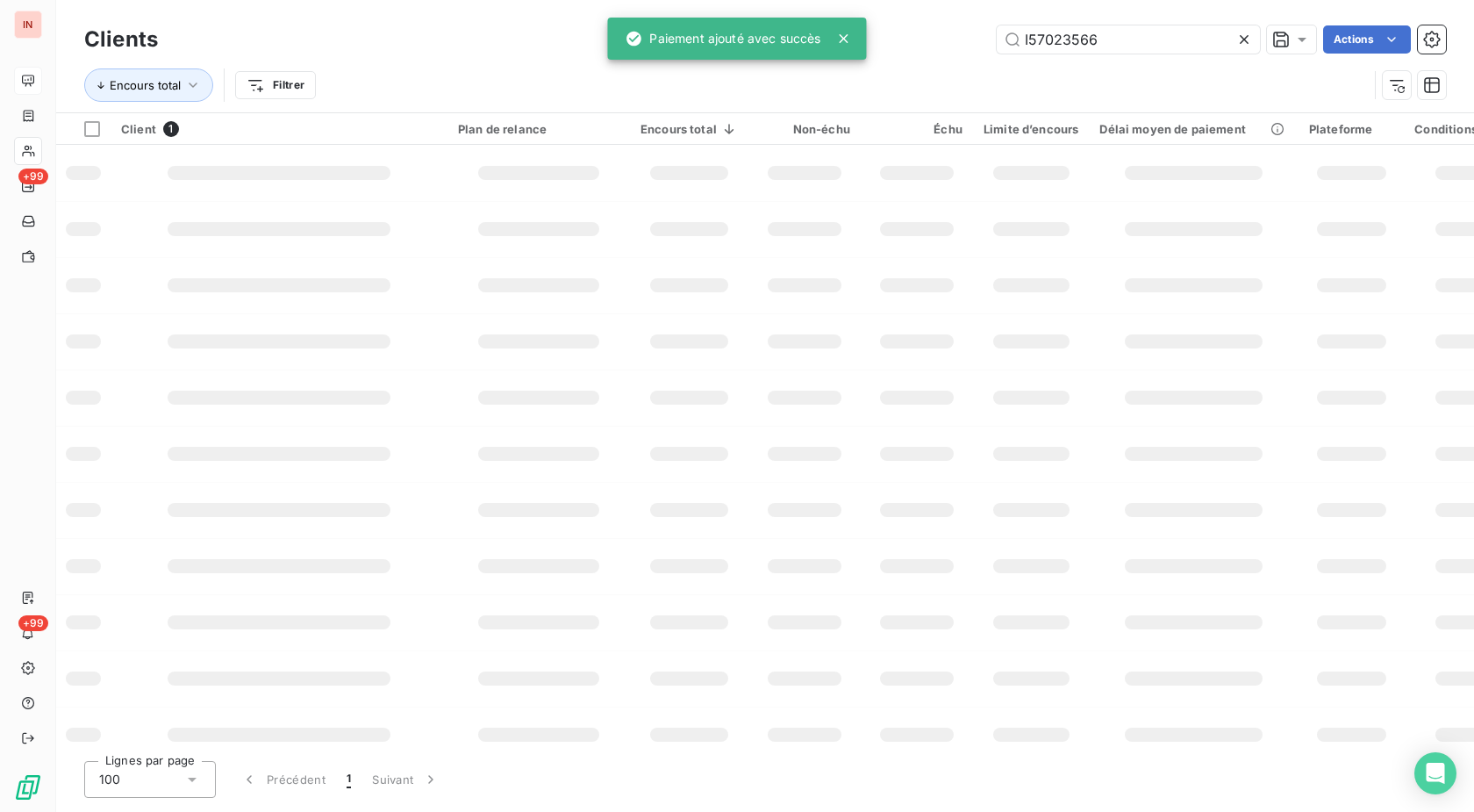
drag, startPoint x: 1153, startPoint y: 28, endPoint x: 845, endPoint y: 37, distance: 308.1
click at [997, 35] on input "I57023566" at bounding box center [1129, 40] width 263 height 28
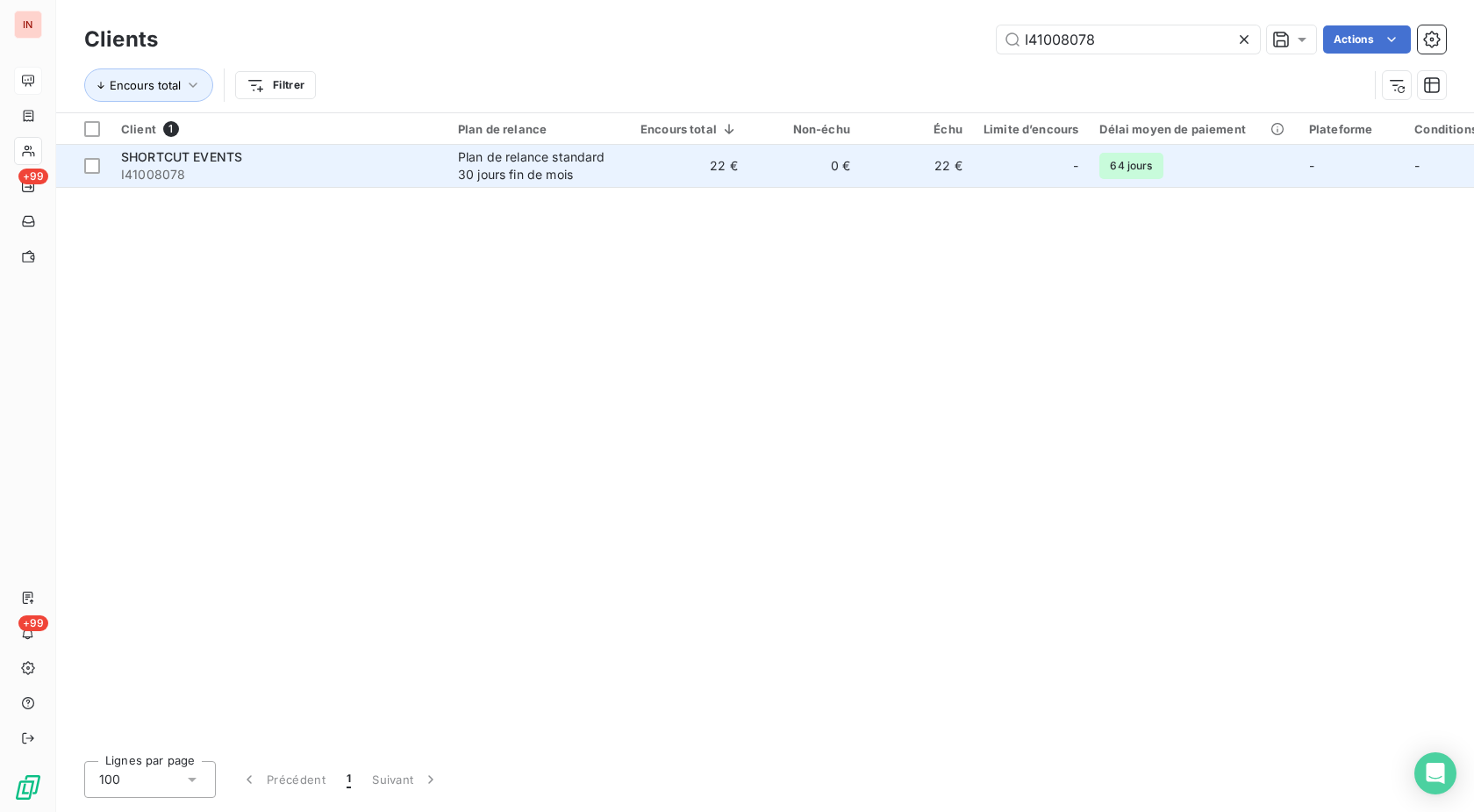
type input "I41008078"
click at [858, 164] on td "0 €" at bounding box center [805, 166] width 112 height 42
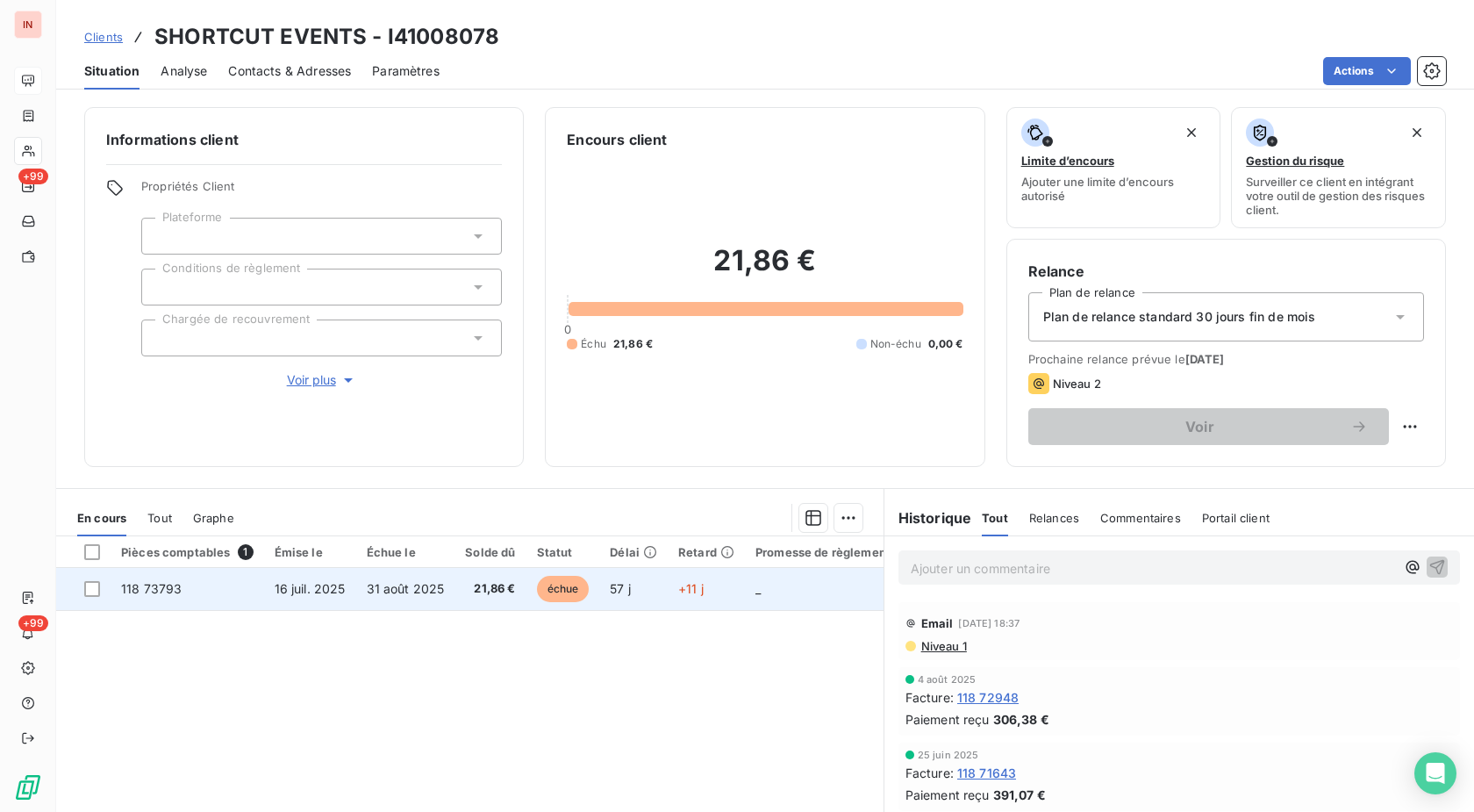
click at [684, 593] on span "+11 j" at bounding box center [691, 588] width 25 height 15
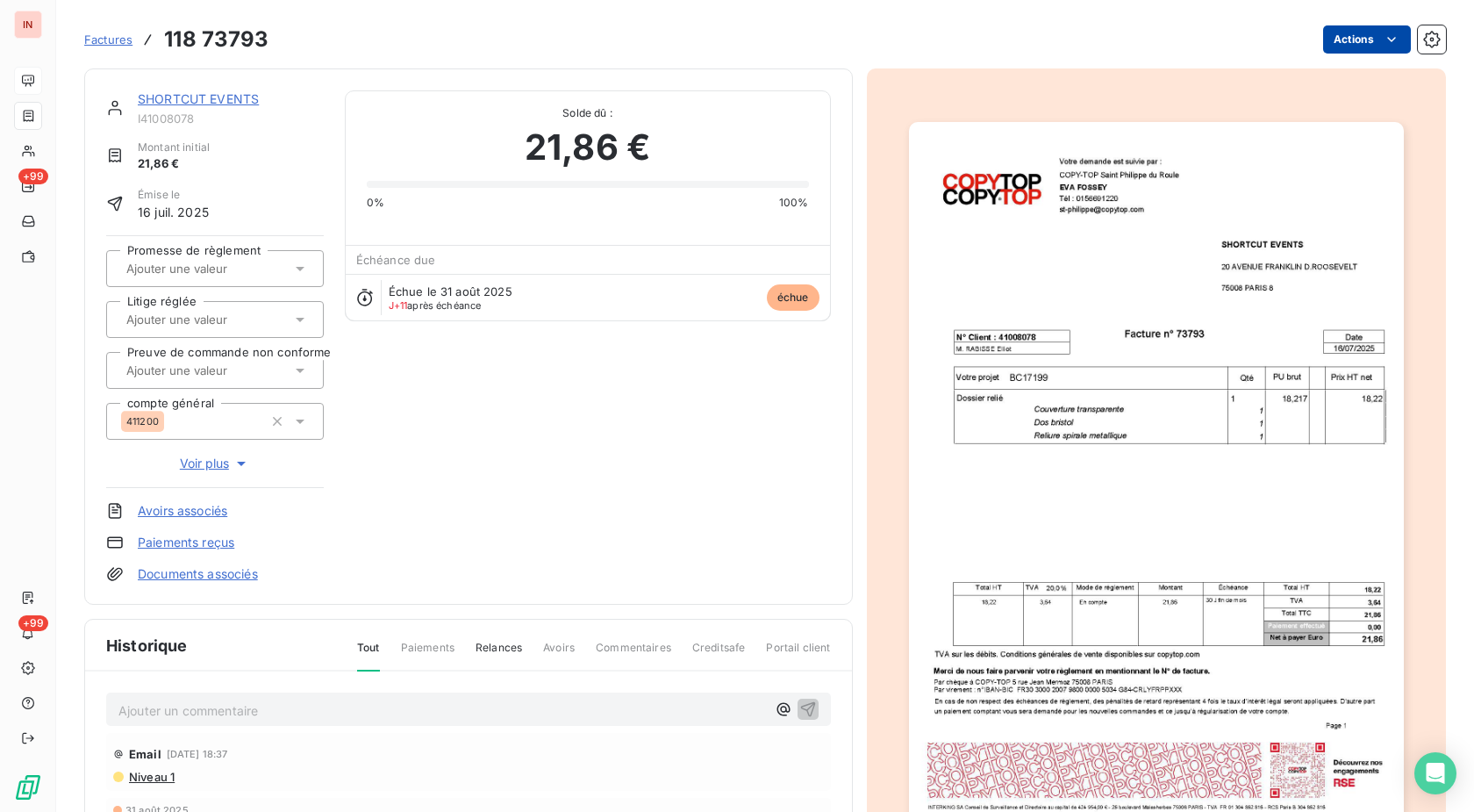
click at [1370, 42] on html "IN +99 +99 Factures 118 73793 Actions SHORTCUT EVENTS I41008078 Montant initial…" at bounding box center [737, 406] width 1474 height 812
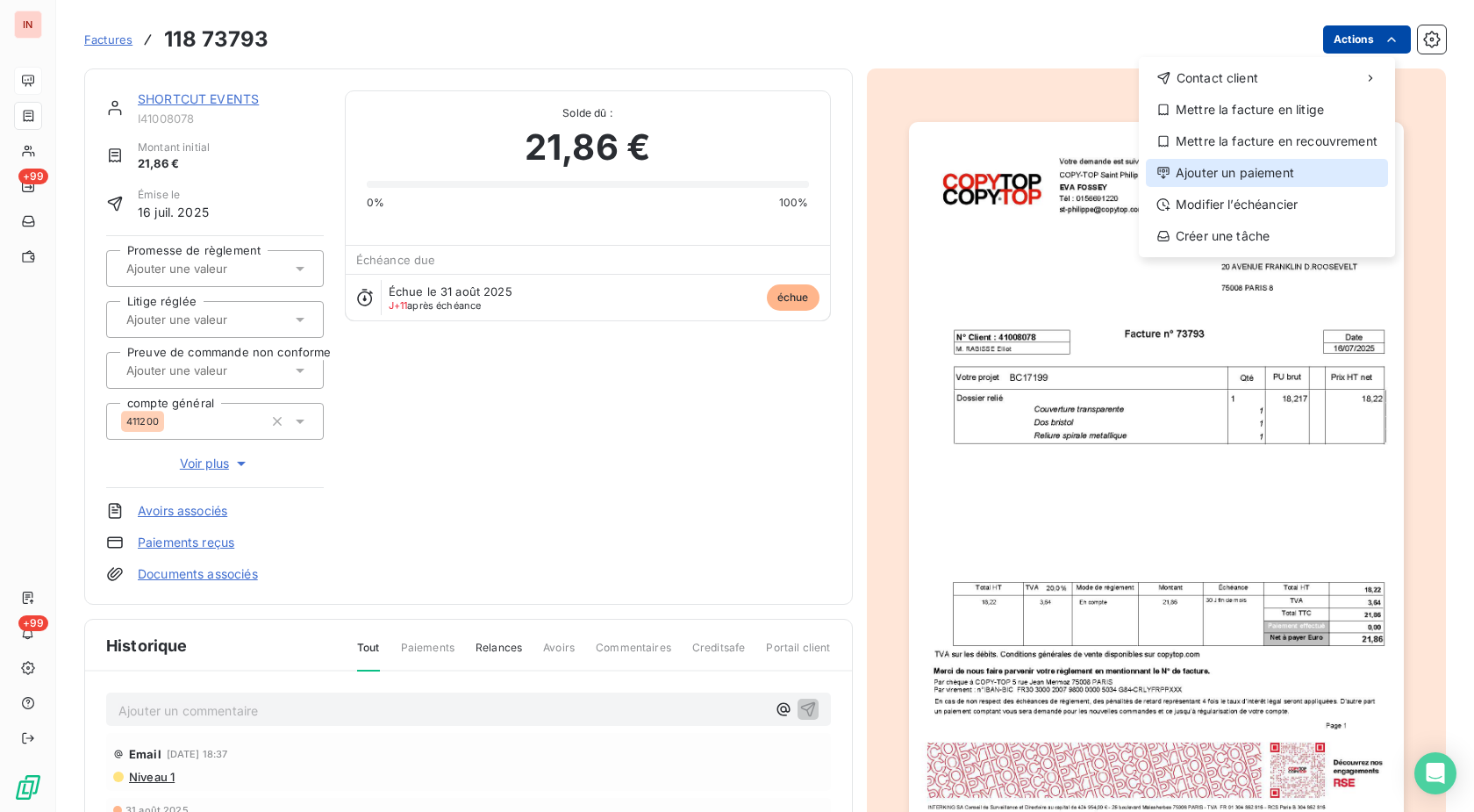
click at [1226, 175] on div "Ajouter un paiement" at bounding box center [1267, 173] width 242 height 28
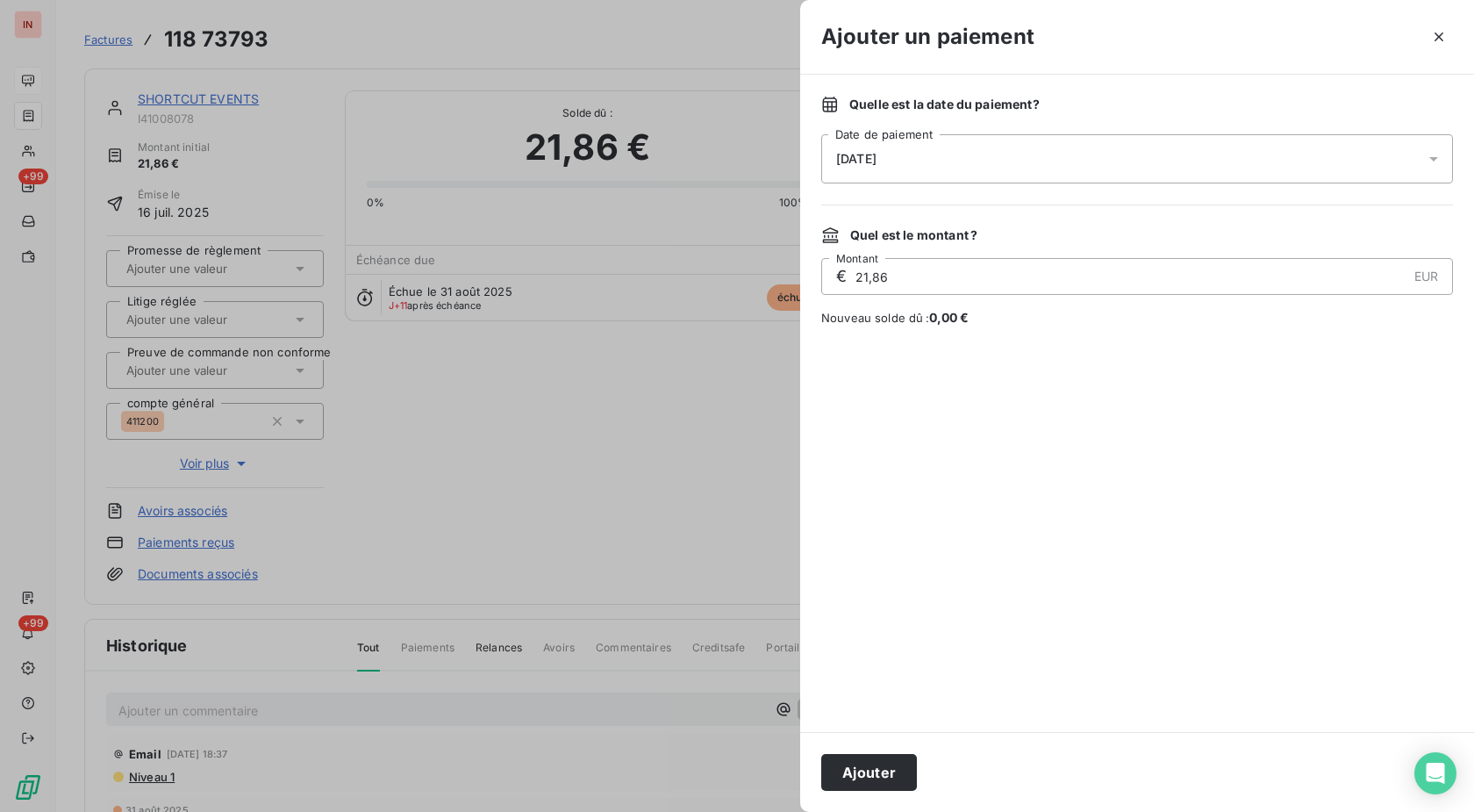
click at [1109, 164] on div "[DATE]" at bounding box center [1138, 159] width 632 height 49
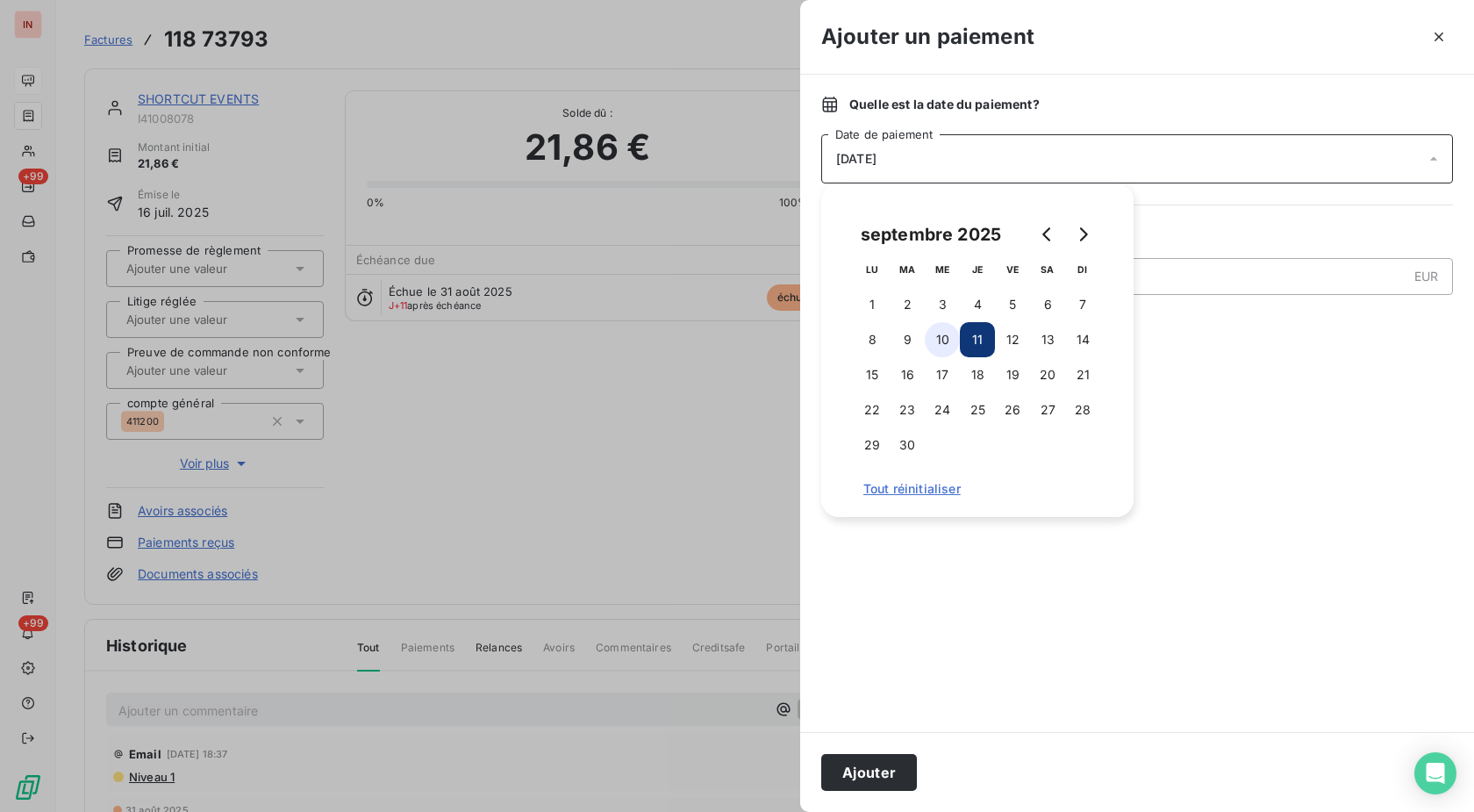
click at [949, 328] on button "10" at bounding box center [943, 340] width 35 height 35
click at [881, 767] on button "Ajouter" at bounding box center [869, 772] width 96 height 37
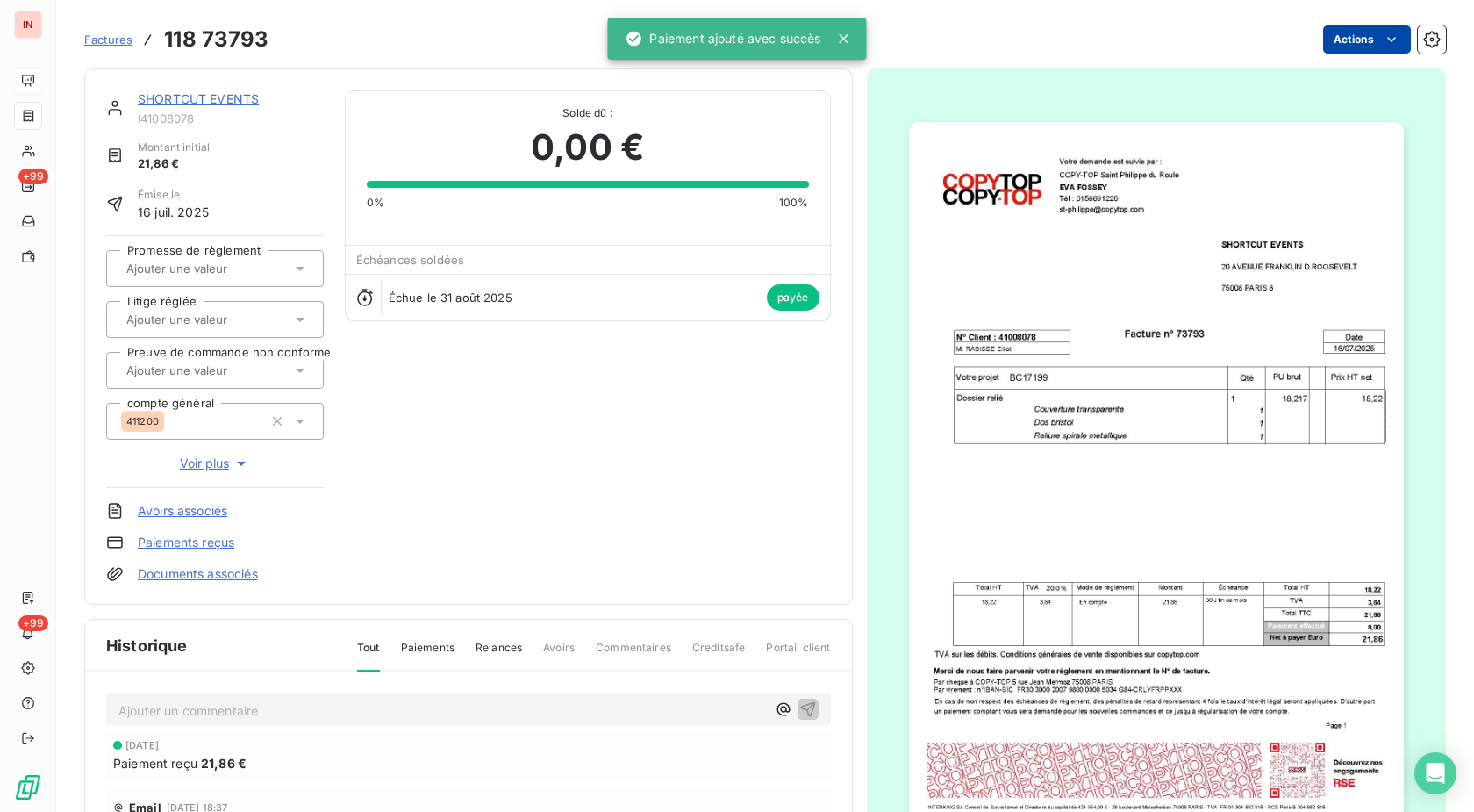
click at [228, 100] on link "SHORTCUT EVENTS" at bounding box center [198, 98] width 121 height 15
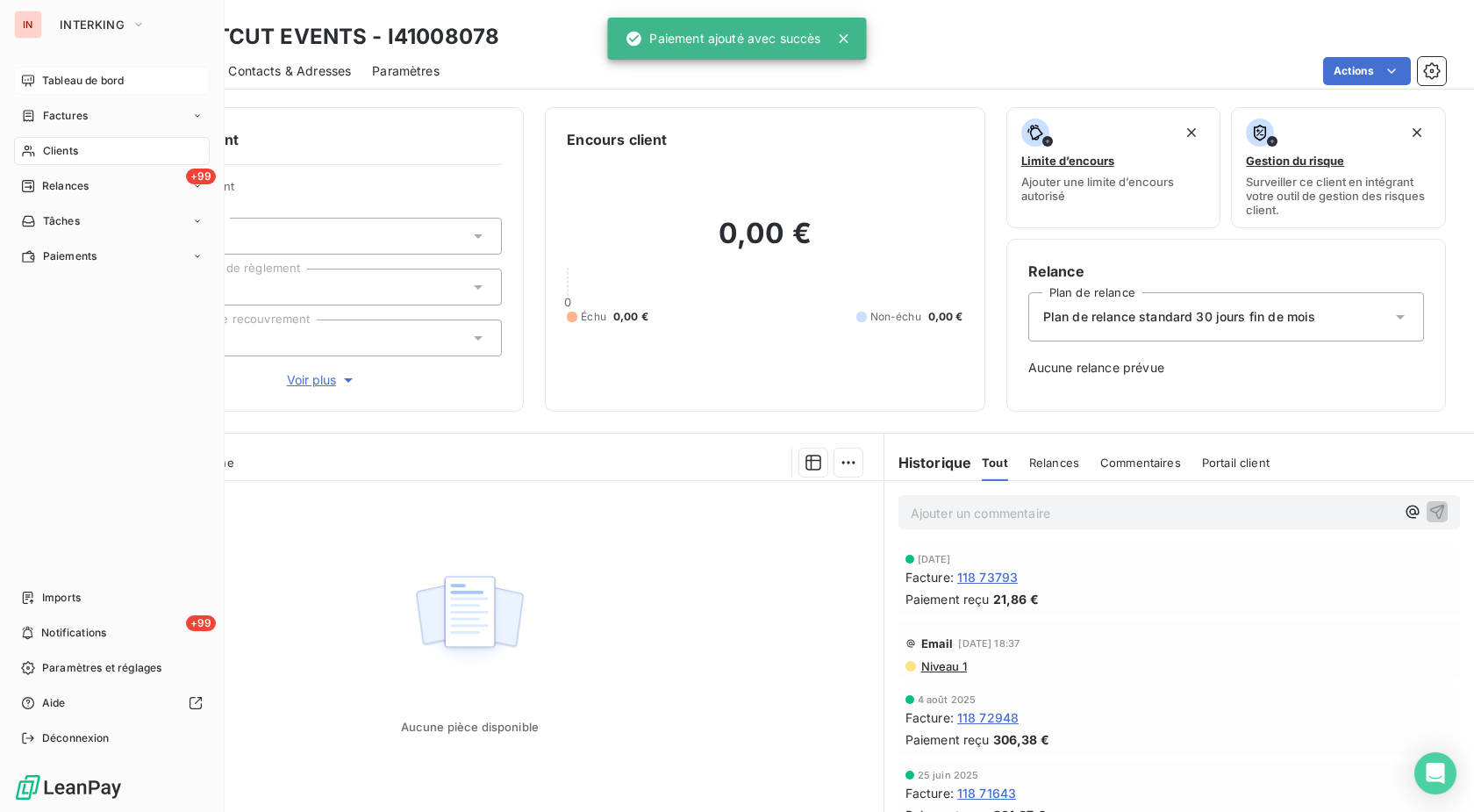
click at [35, 152] on icon at bounding box center [28, 151] width 15 height 14
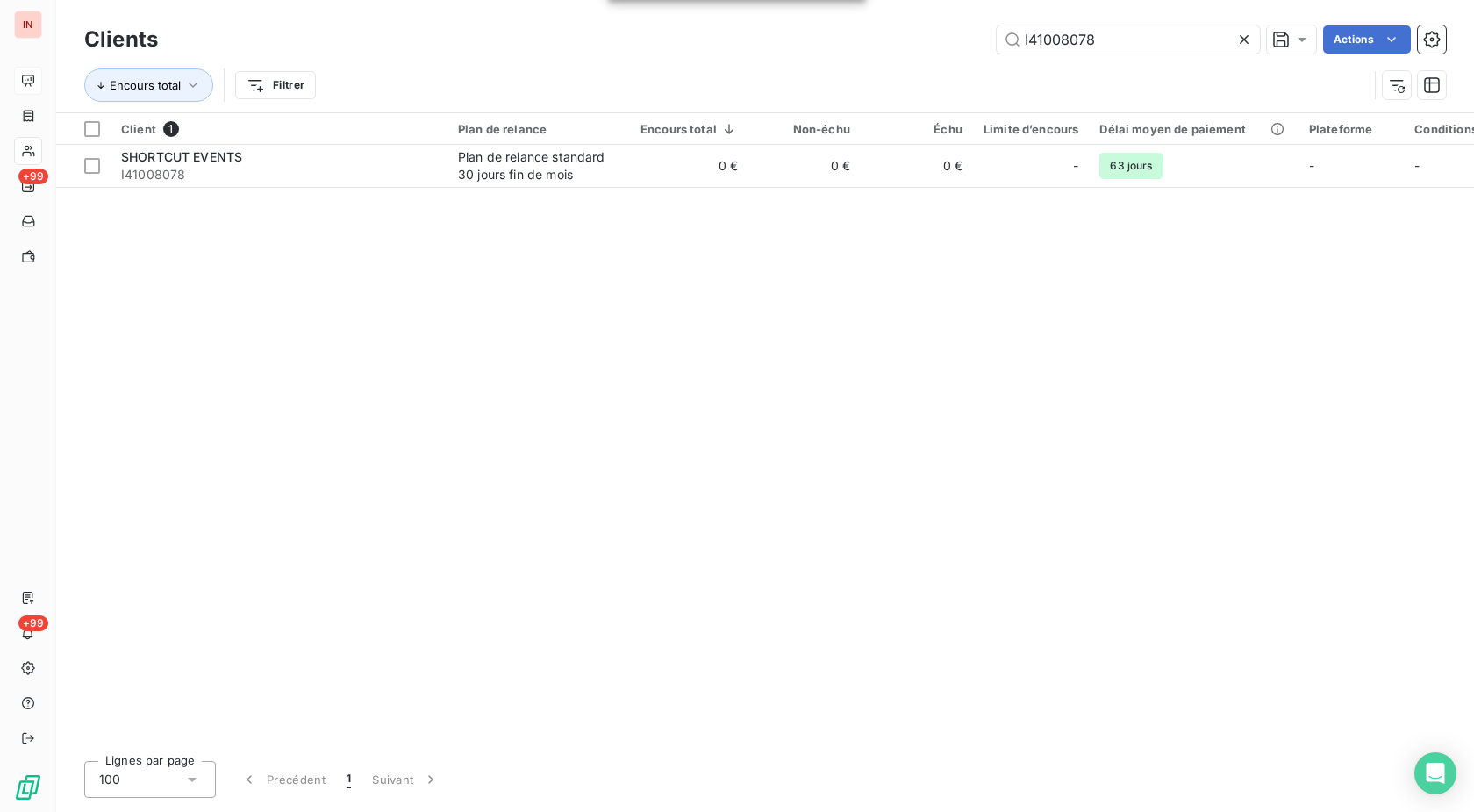
drag, startPoint x: 1118, startPoint y: 41, endPoint x: 902, endPoint y: 58, distance: 216.7
click at [997, 51] on input "I41008078" at bounding box center [1129, 40] width 263 height 28
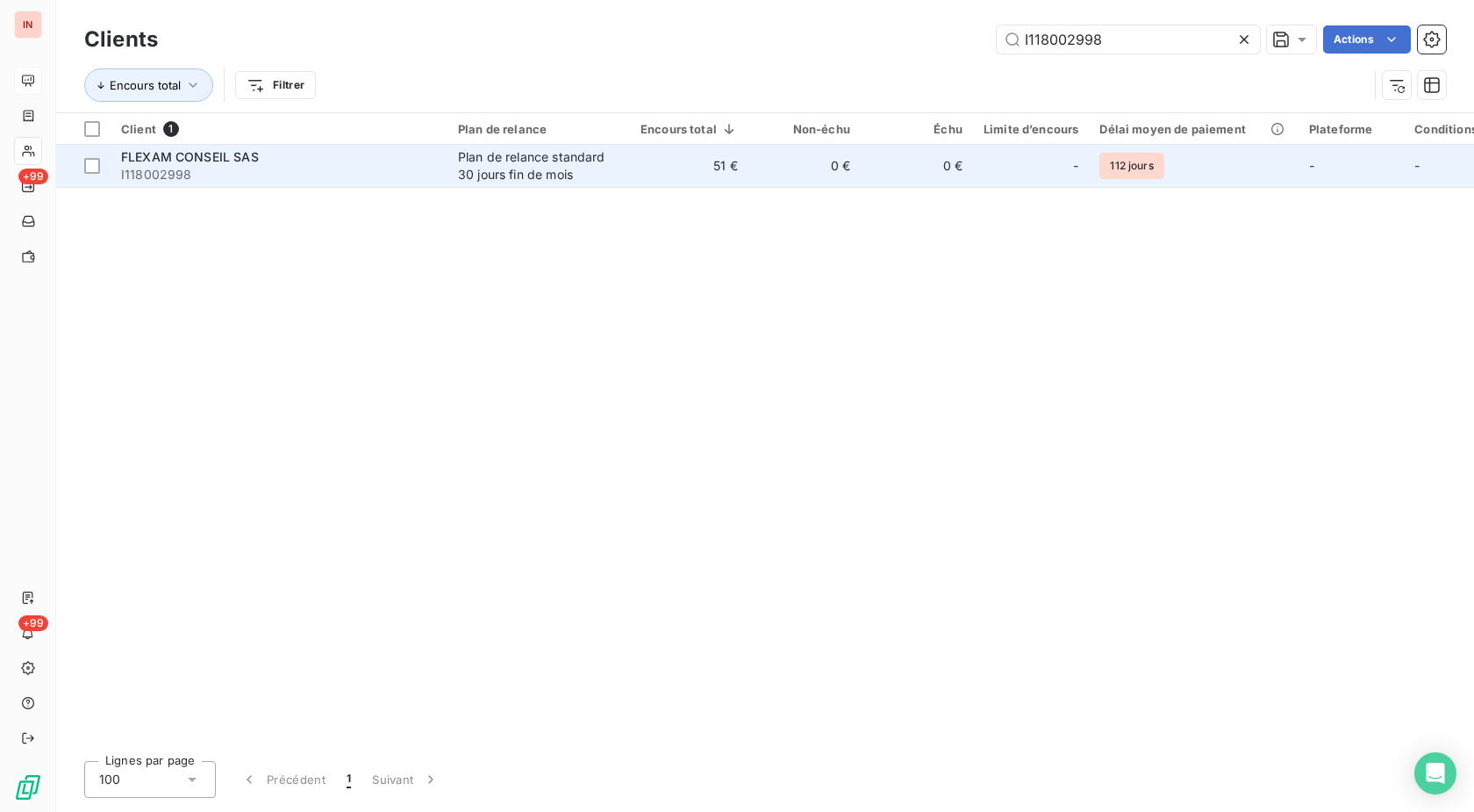
type input "I118002998"
click at [809, 165] on td "0 €" at bounding box center [805, 166] width 112 height 42
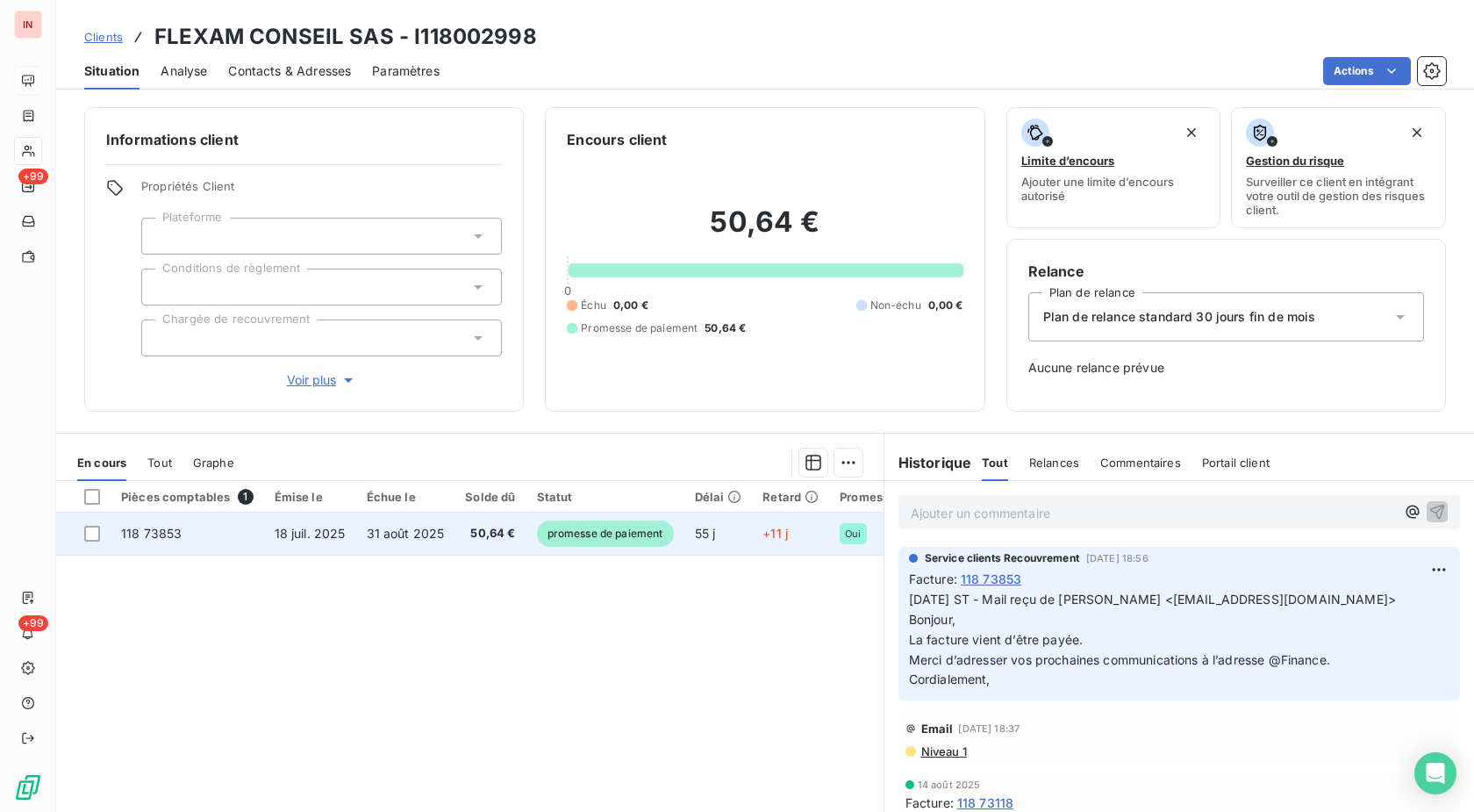
click at [713, 539] on span "55 j" at bounding box center [706, 533] width 21 height 15
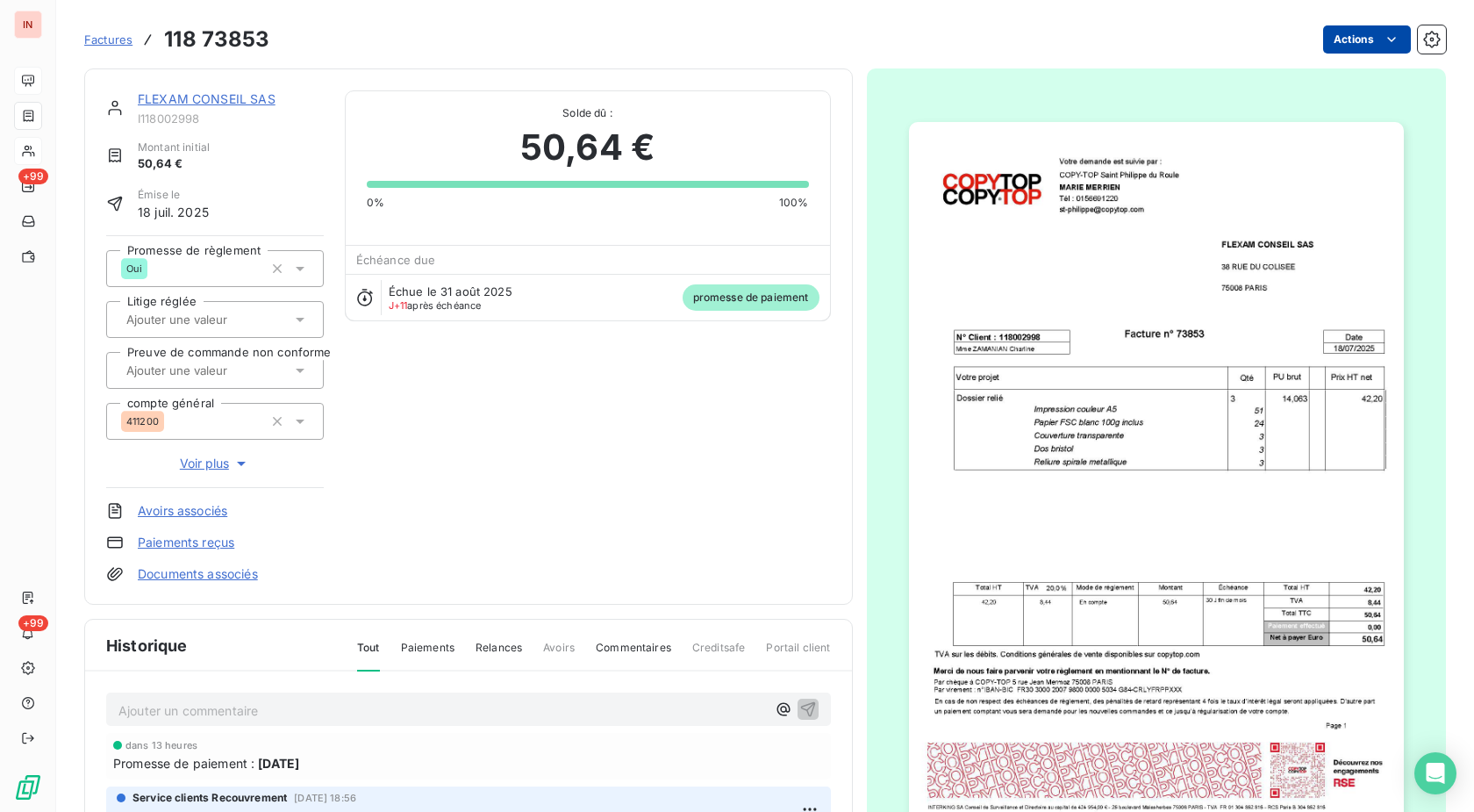
click at [1330, 47] on html "IN +99 +99 Factures 118 73853 Actions FLEXAM CONSEIL SAS I118002998 Montant ini…" at bounding box center [737, 406] width 1474 height 812
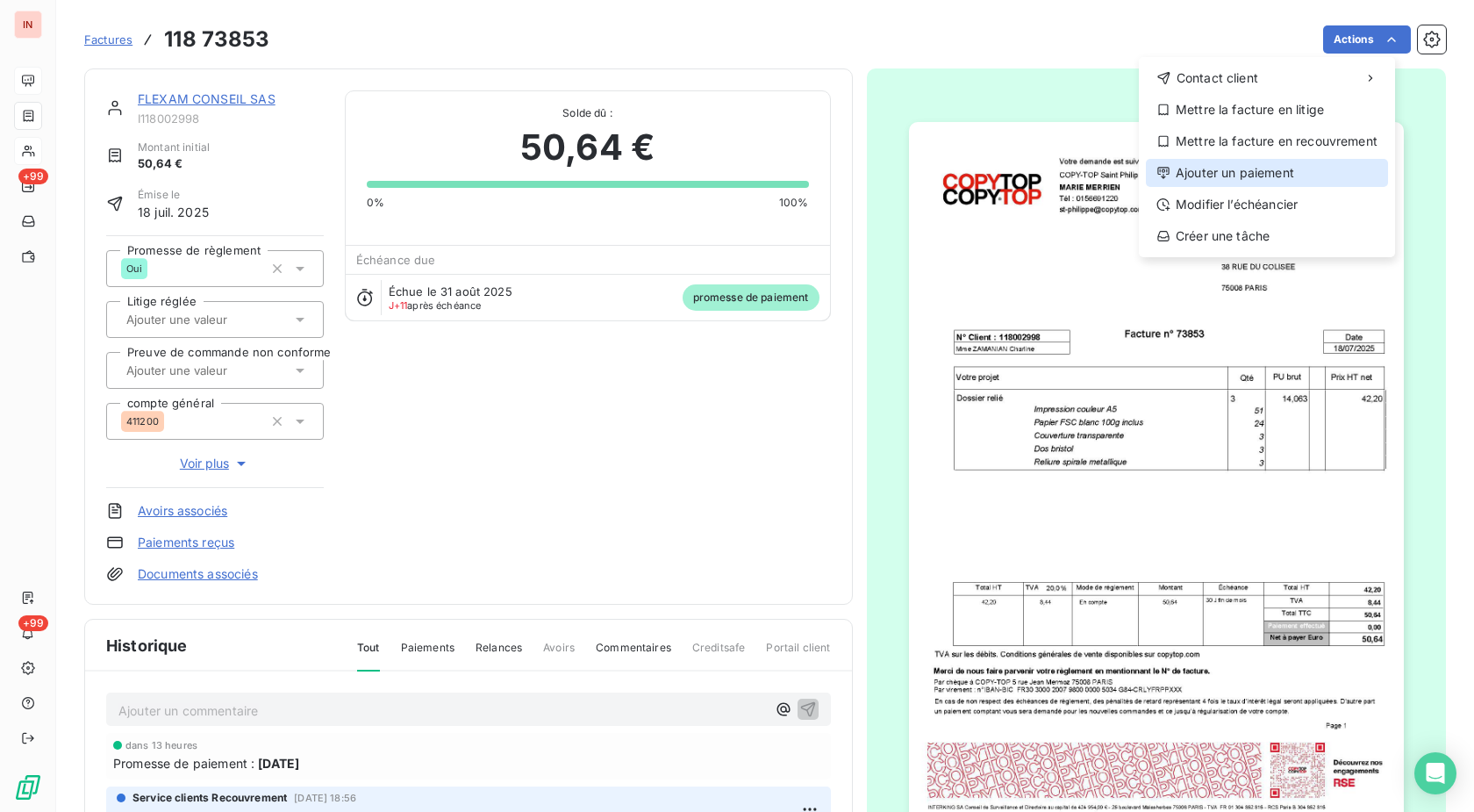
click at [1255, 173] on div "Ajouter un paiement" at bounding box center [1267, 173] width 242 height 28
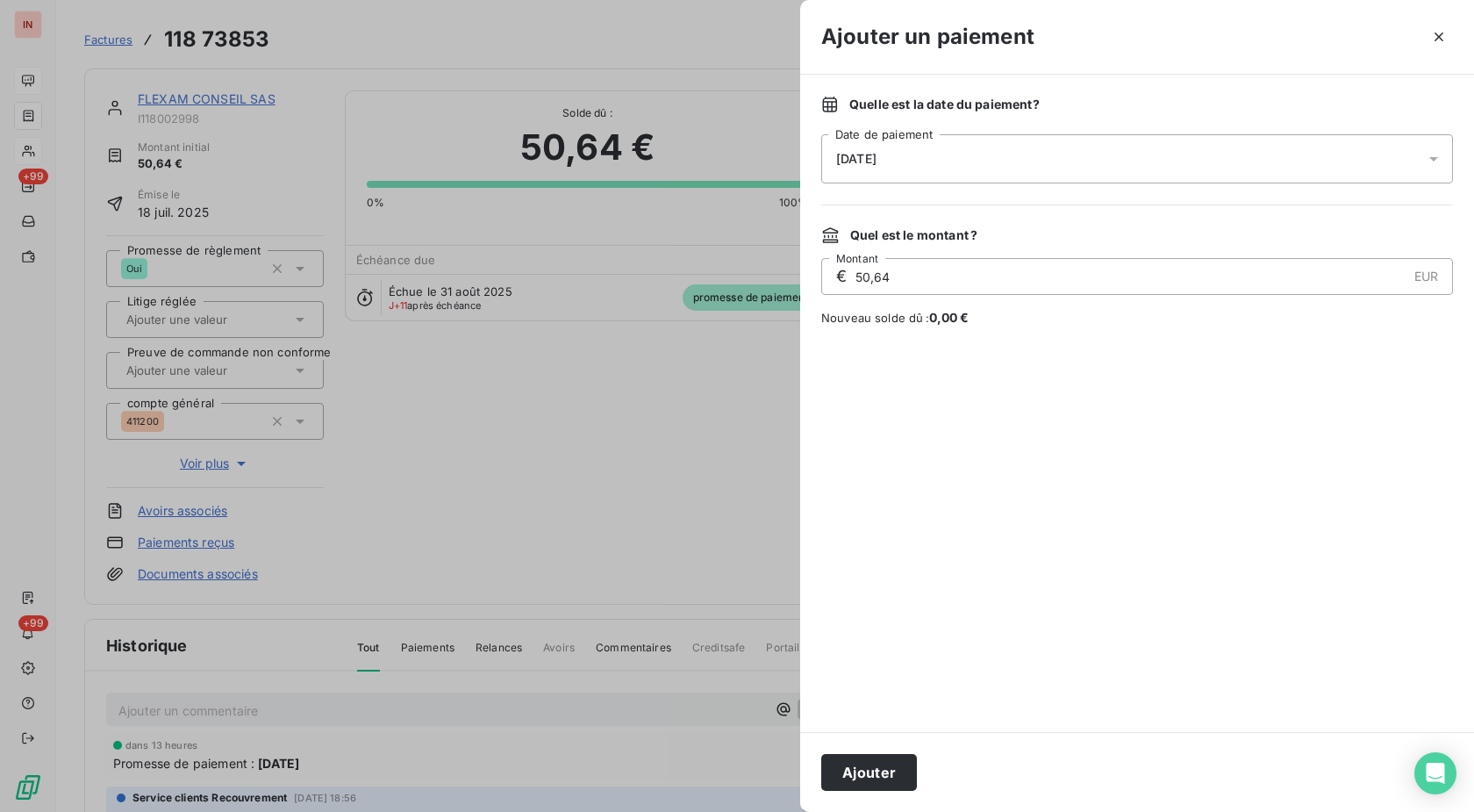
click at [1069, 162] on div "[DATE]" at bounding box center [1138, 159] width 632 height 49
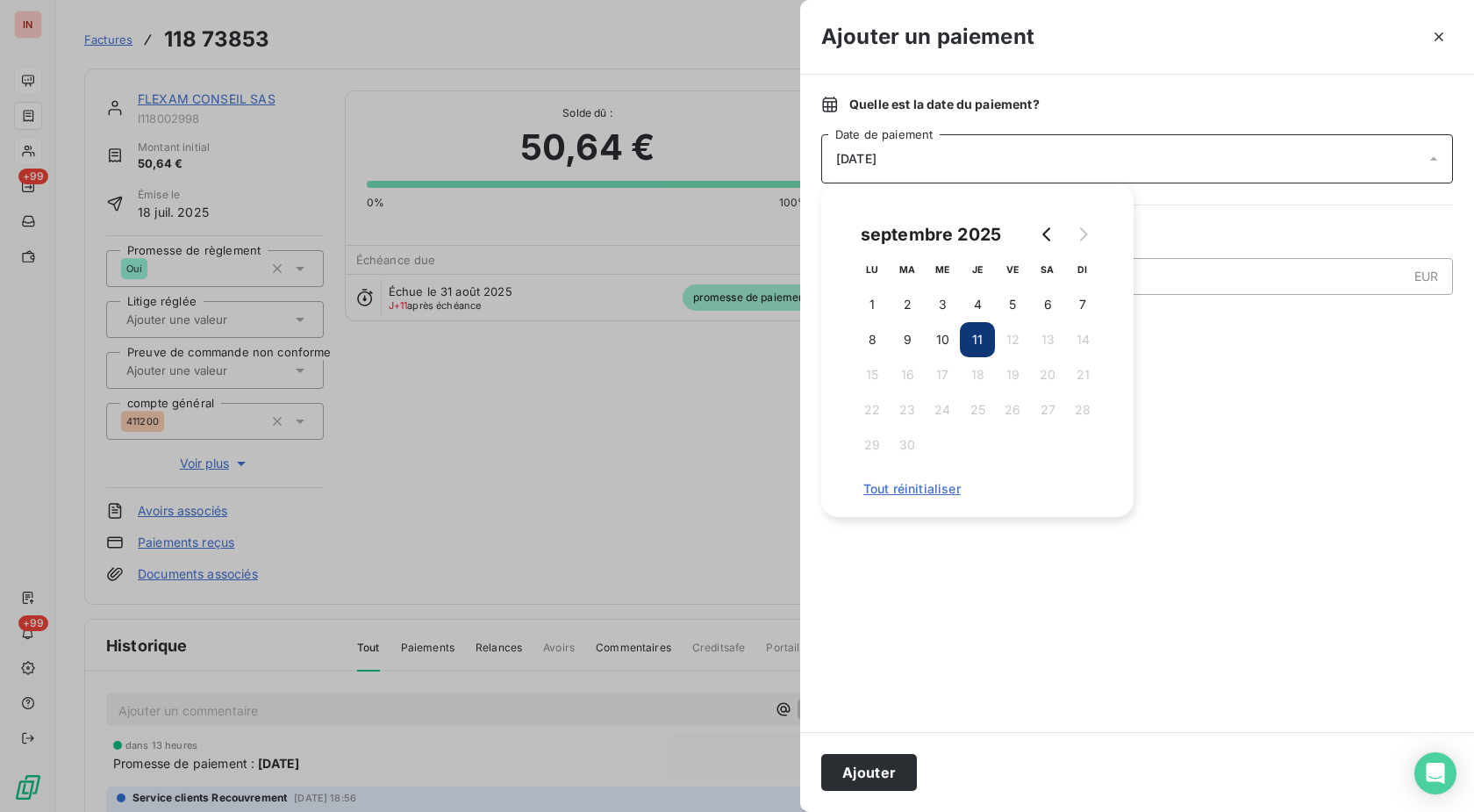
click at [938, 357] on td "17" at bounding box center [943, 375] width 35 height 35
click at [942, 349] on button "10" at bounding box center [943, 340] width 35 height 35
click at [891, 765] on button "Ajouter" at bounding box center [869, 772] width 96 height 37
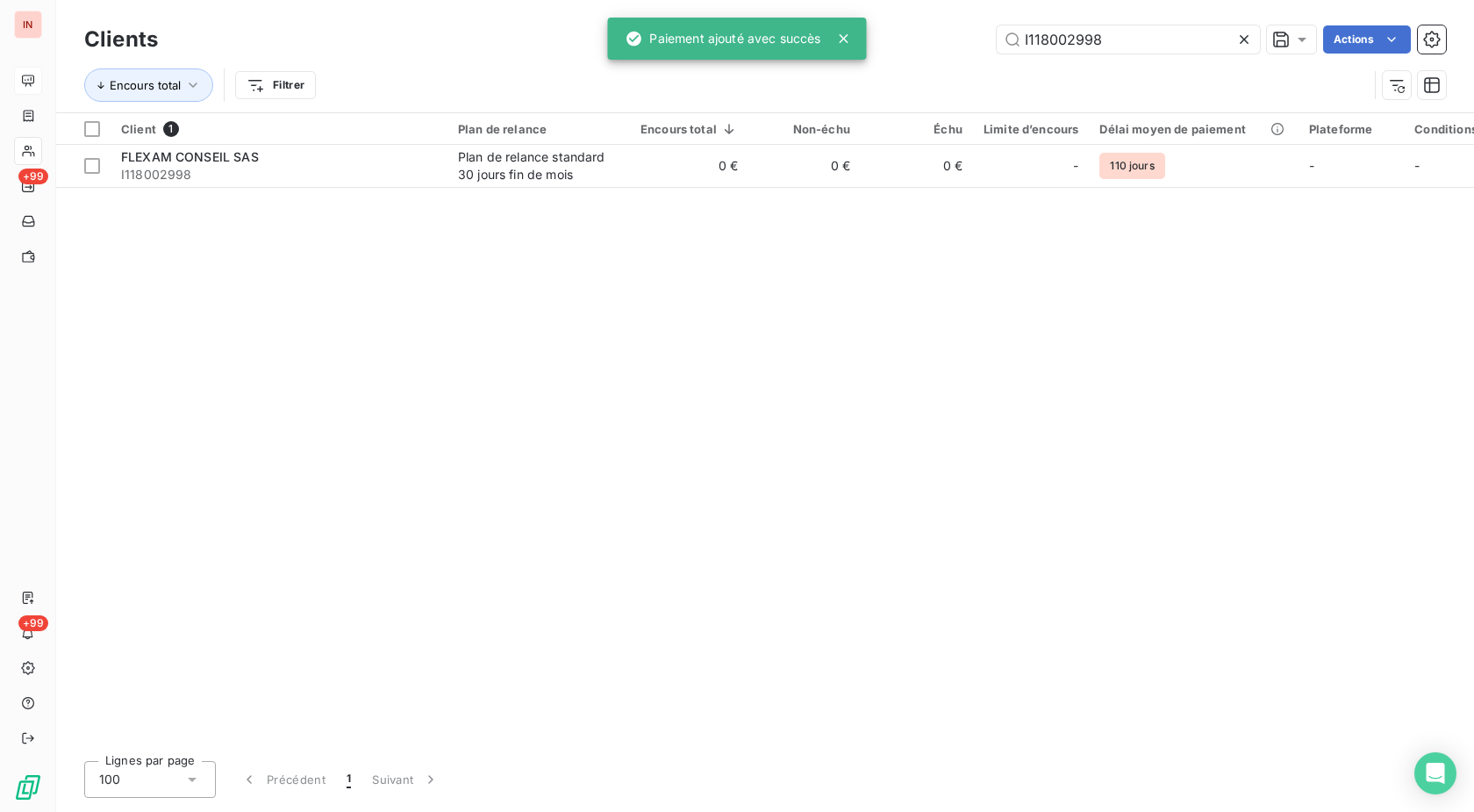
drag, startPoint x: 1141, startPoint y: 36, endPoint x: 899, endPoint y: 42, distance: 242.1
click at [997, 42] on input "I118002998" at bounding box center [1129, 40] width 263 height 28
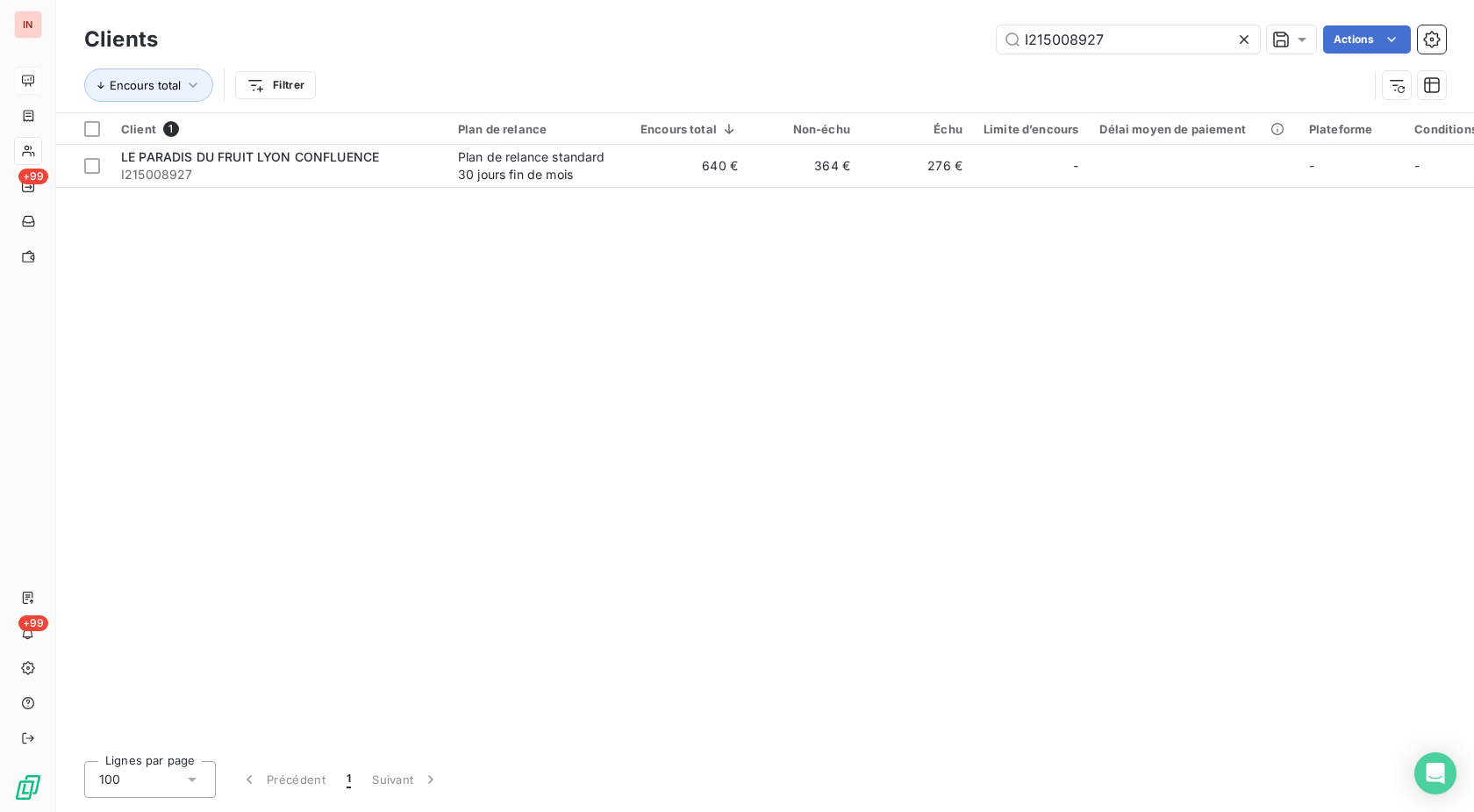
type input "I215008927"
click at [831, 168] on td "364 €" at bounding box center [805, 166] width 112 height 42
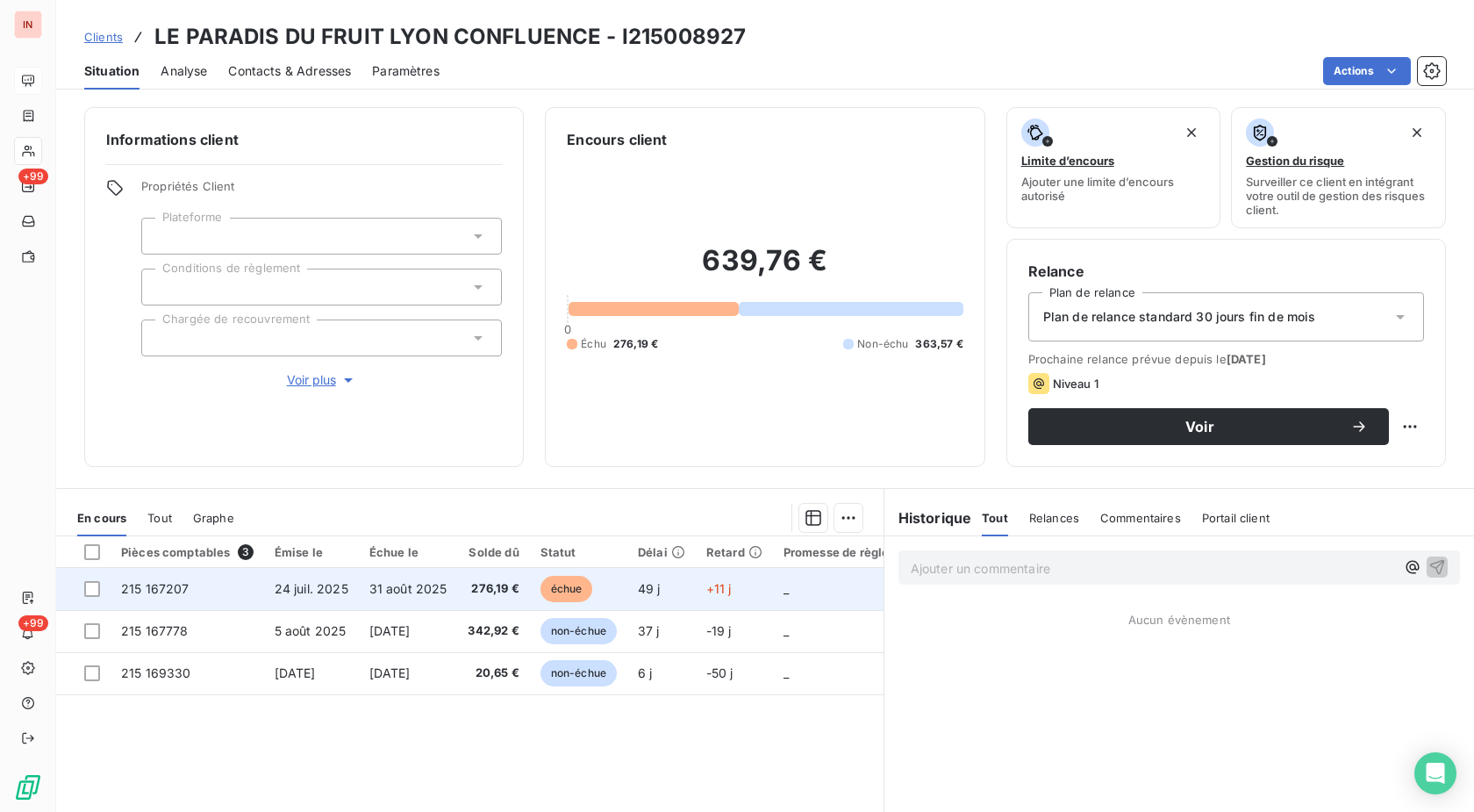
click at [659, 585] on span "49 j" at bounding box center [650, 588] width 23 height 15
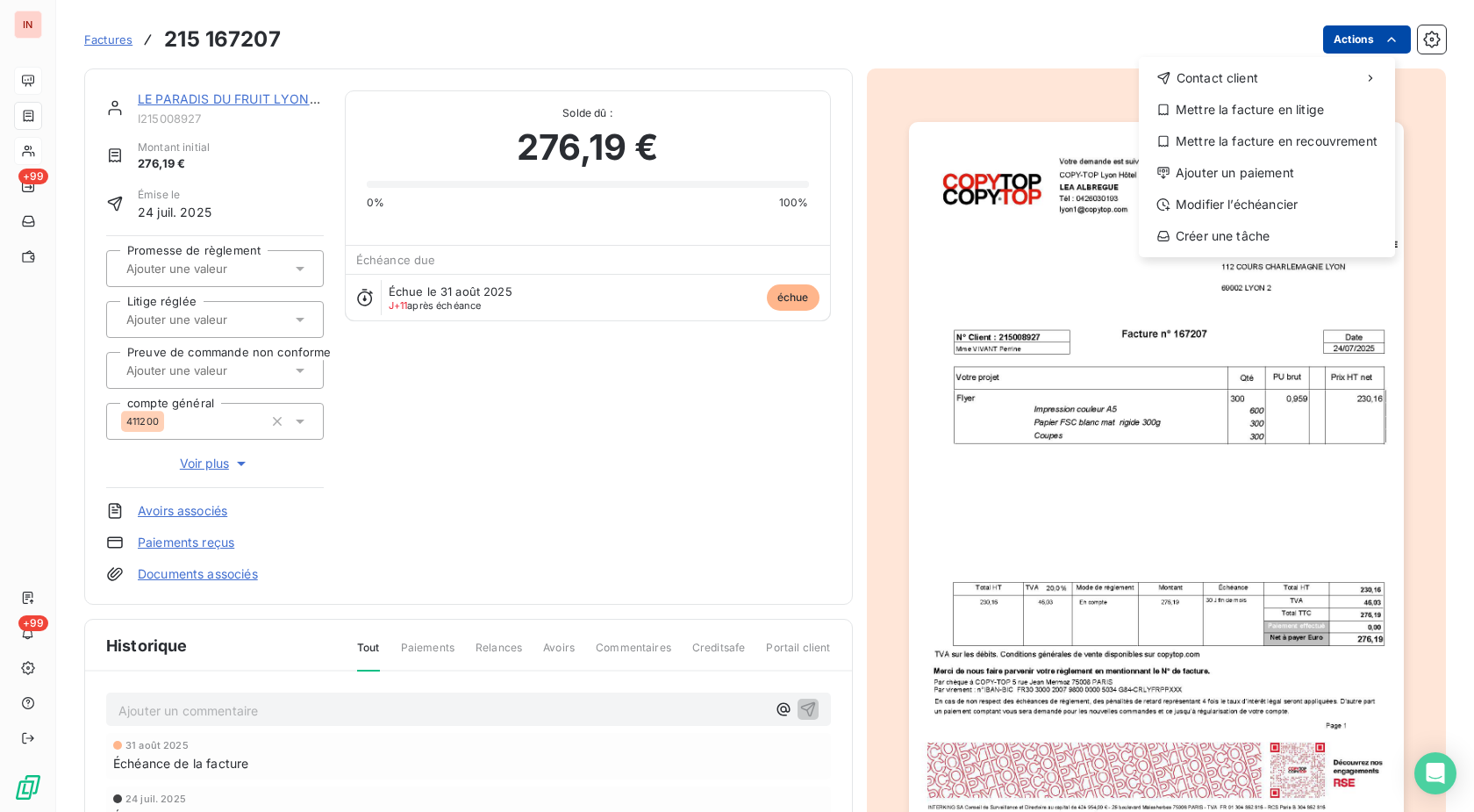
click at [1356, 40] on html "IN +99 +99 Factures [PHONE_NUMBER] Actions Contact client Mettre la facture en …" at bounding box center [737, 406] width 1474 height 812
click at [1265, 180] on div "Ajouter un paiement" at bounding box center [1267, 173] width 242 height 28
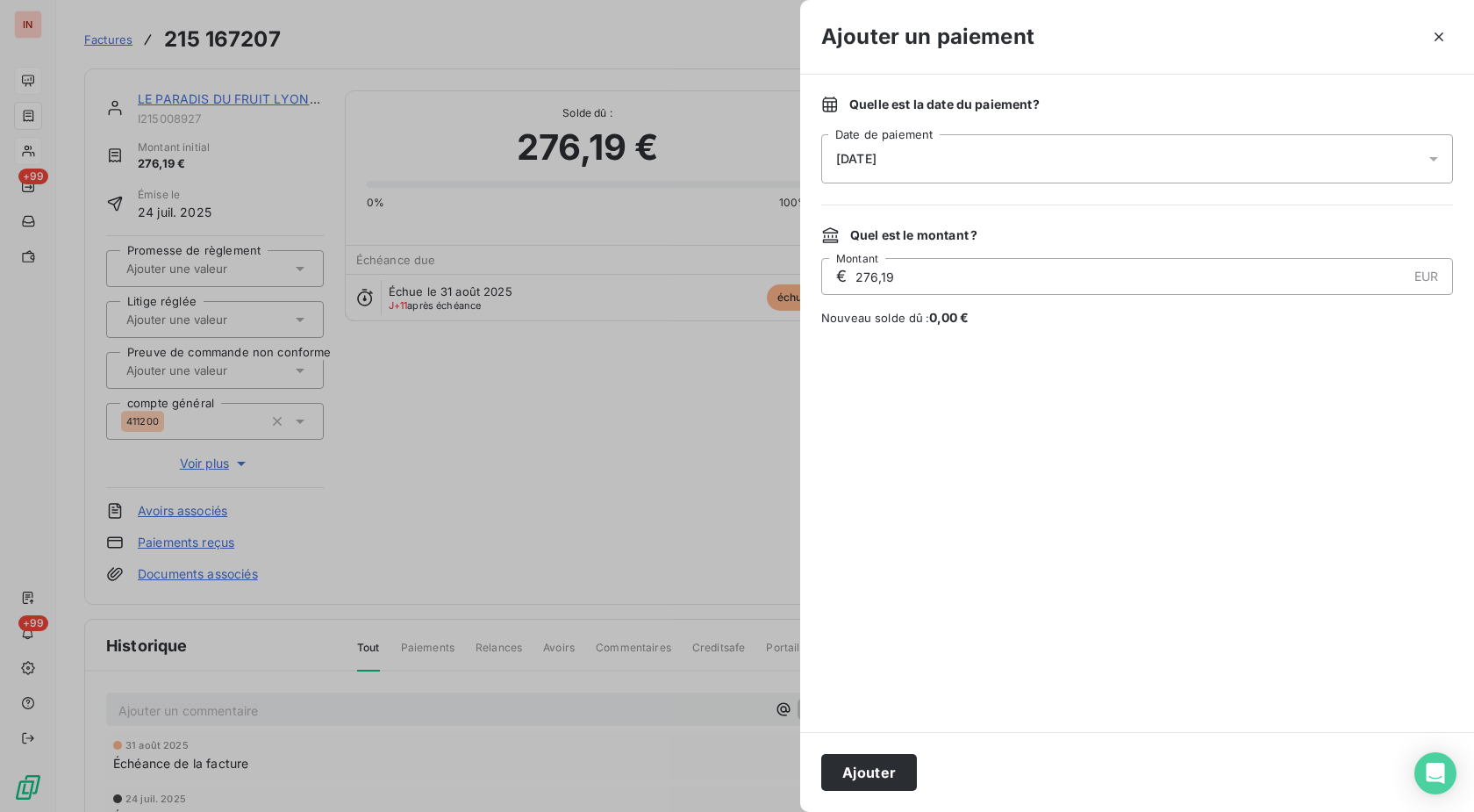
click at [1061, 160] on div "[DATE]" at bounding box center [1138, 159] width 632 height 49
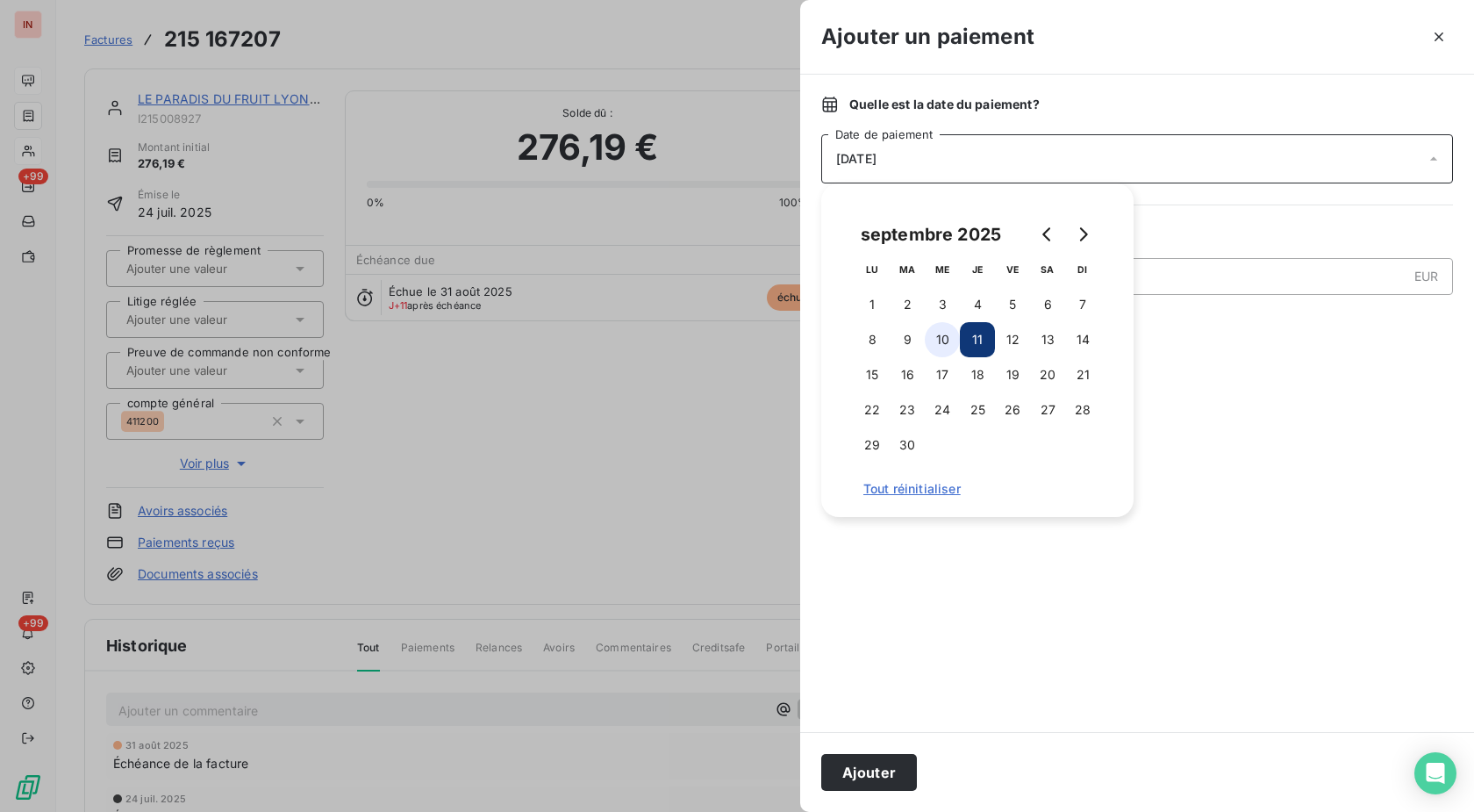
click at [943, 351] on tbody "1 2 3 4 5 6 7 8 9 10 11 12 13 14 15 16 17 18 19 20 21 22 23 24 25 26 27 28 29 30" at bounding box center [978, 375] width 246 height 176
click at [946, 346] on button "10" at bounding box center [943, 340] width 35 height 35
click at [853, 772] on button "Ajouter" at bounding box center [869, 772] width 96 height 37
